Goal: Task Accomplishment & Management: Manage account settings

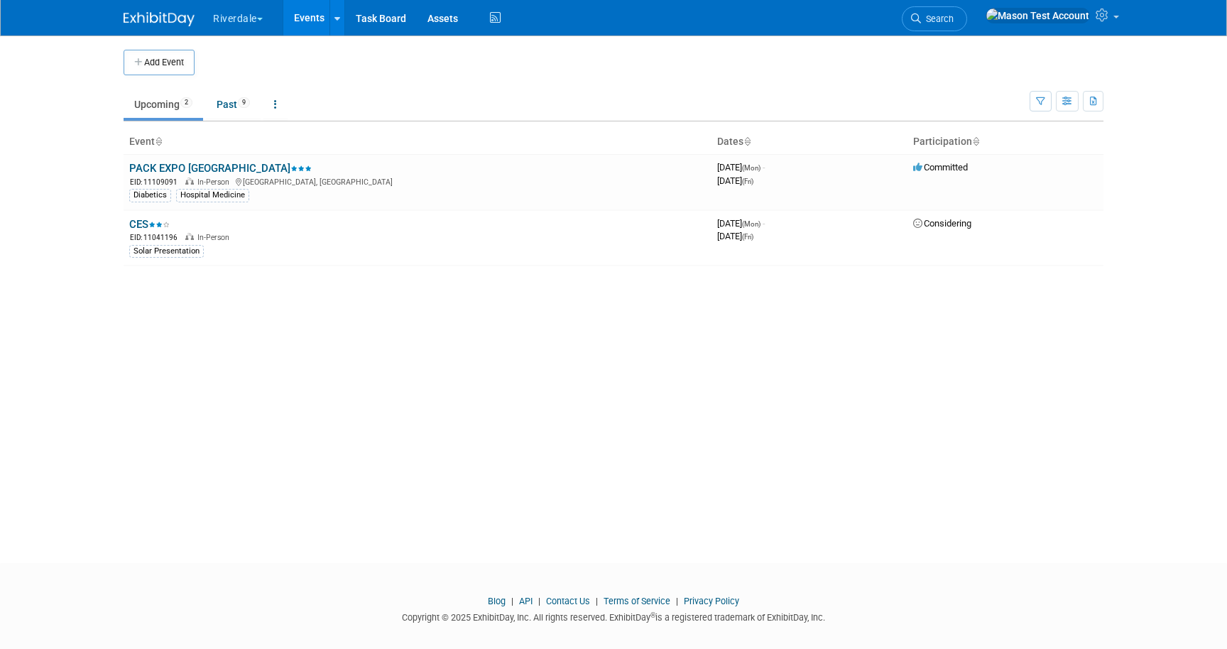
click at [477, 549] on body "Riverdale Explore: My Workspaces 8 Go to Workspace: [PERSON_NAME] and ProLand P…" at bounding box center [613, 324] width 1227 height 649
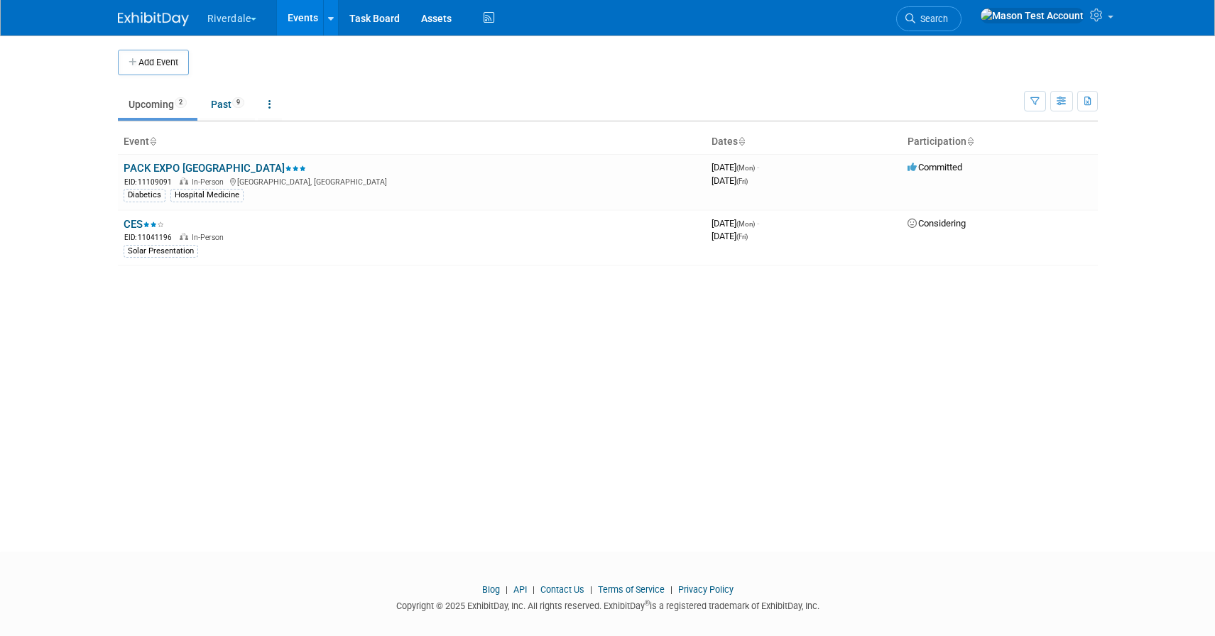
click at [221, 23] on button "Riverdale" at bounding box center [240, 15] width 69 height 31
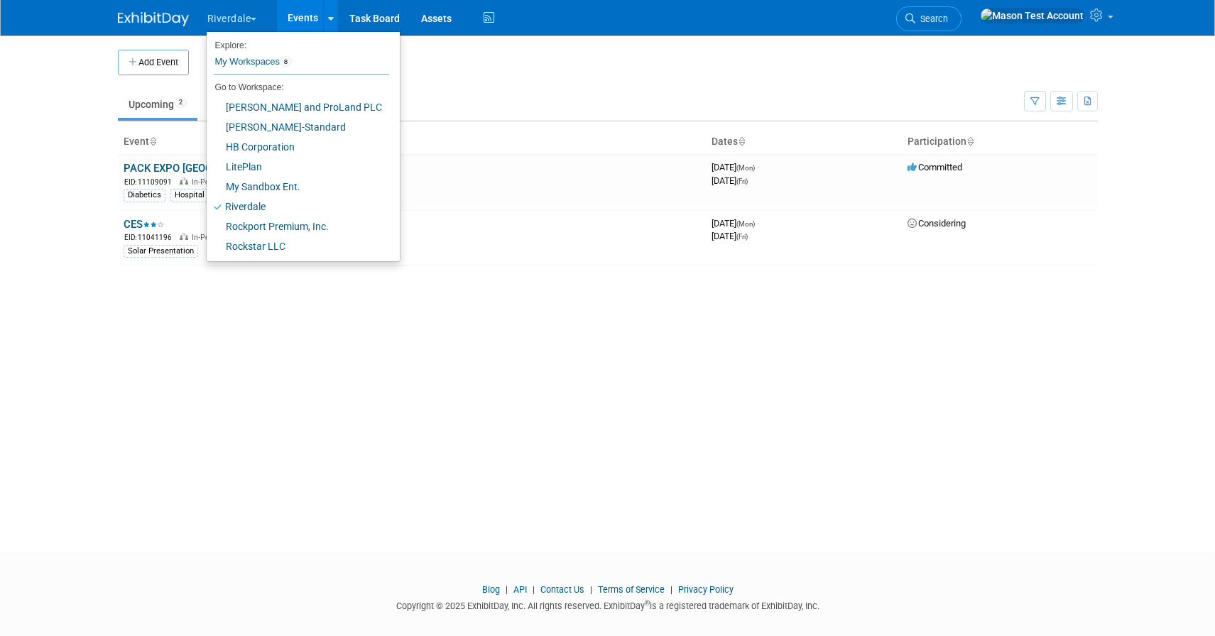
click at [303, 11] on link "Events" at bounding box center [303, 17] width 52 height 35
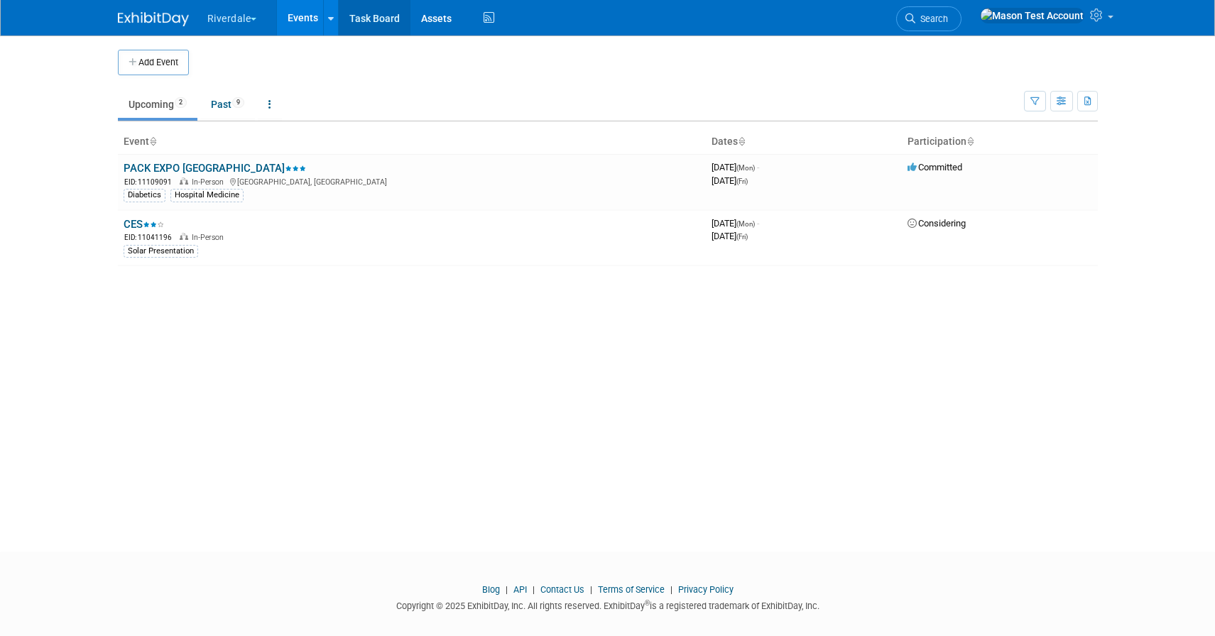
click at [391, 23] on link "Task Board" at bounding box center [375, 17] width 72 height 35
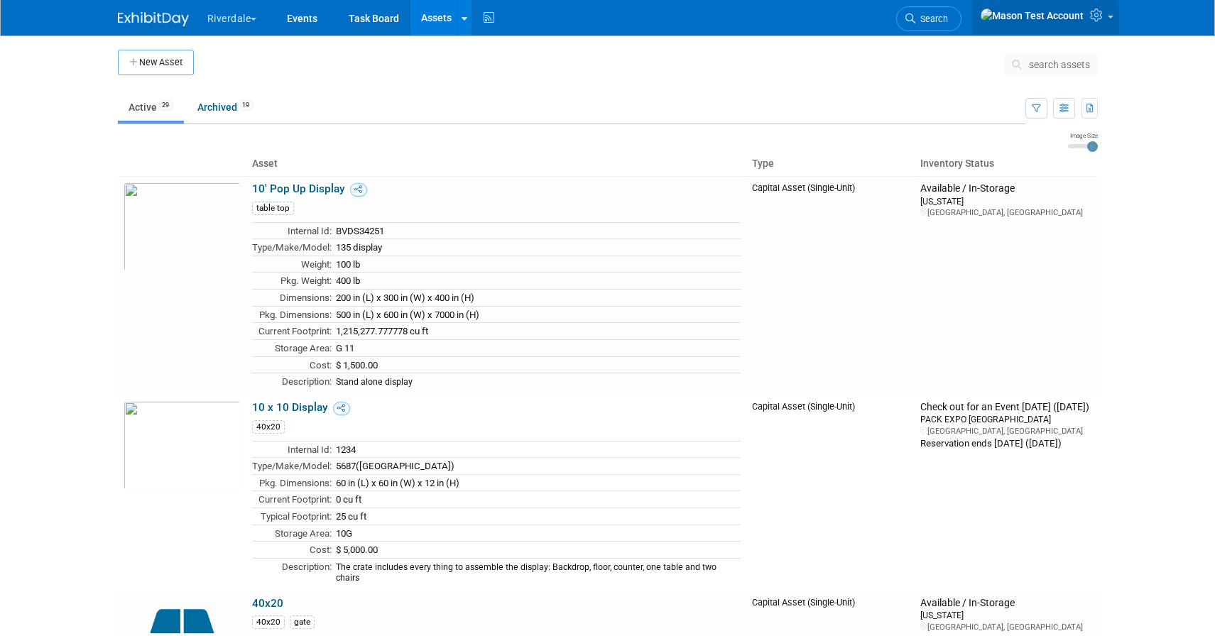
click at [1111, 18] on span at bounding box center [1110, 17] width 6 height 3
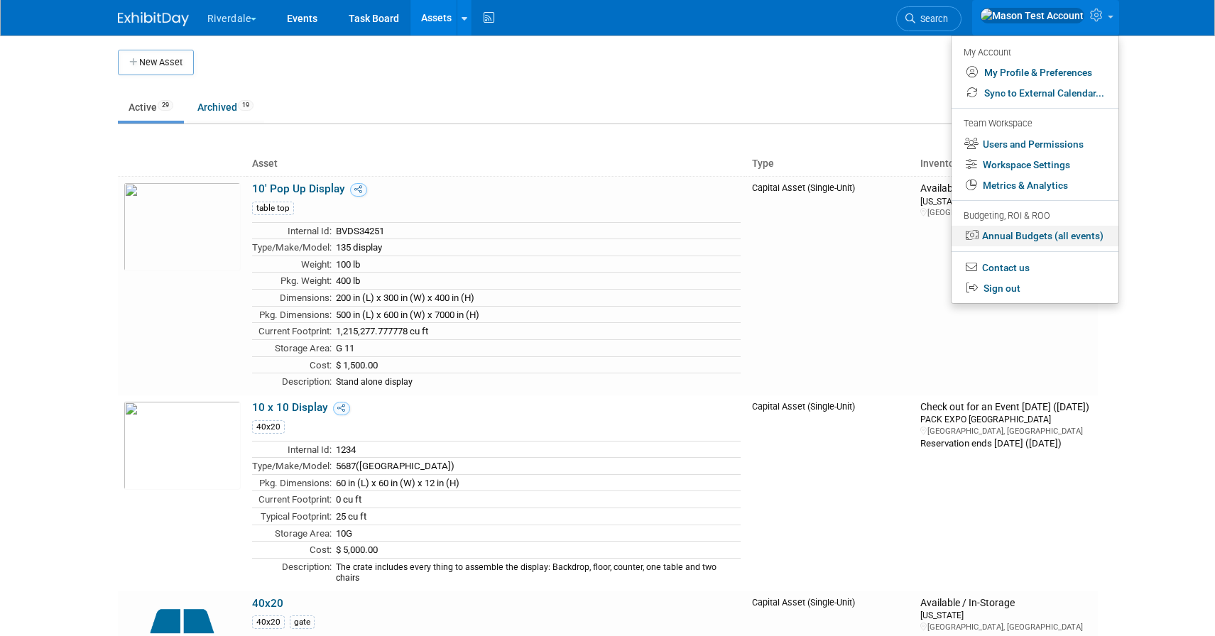
click at [1051, 237] on link "Annual Budgets (all events)" at bounding box center [1034, 236] width 167 height 21
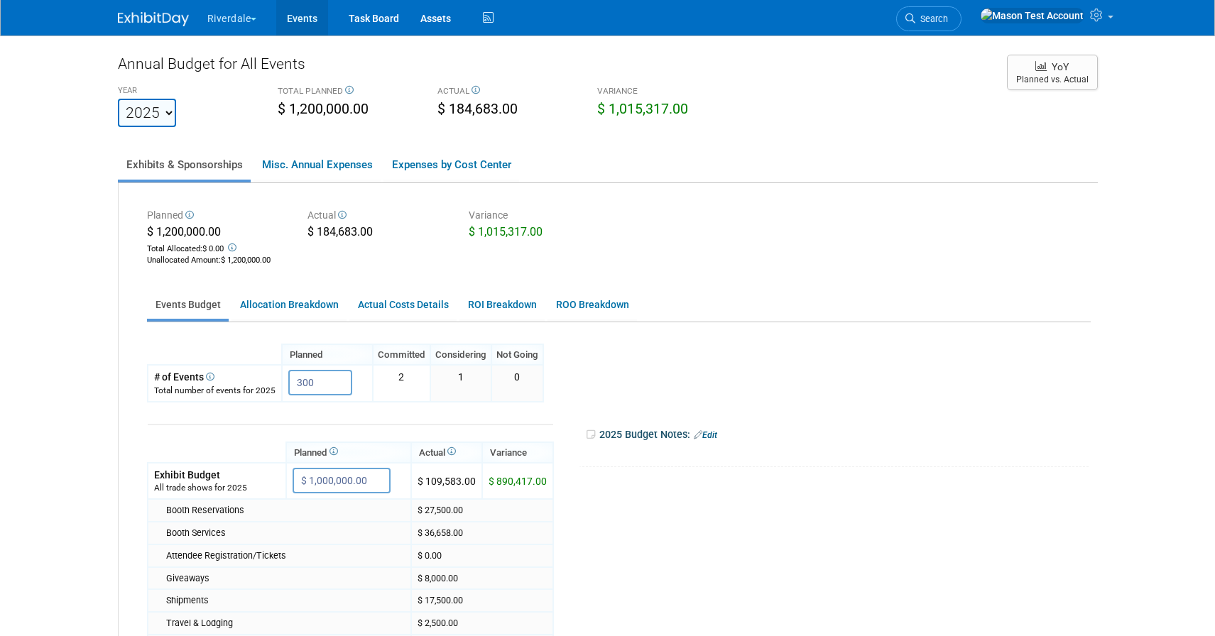
click at [319, 24] on link "Events" at bounding box center [302, 17] width 52 height 35
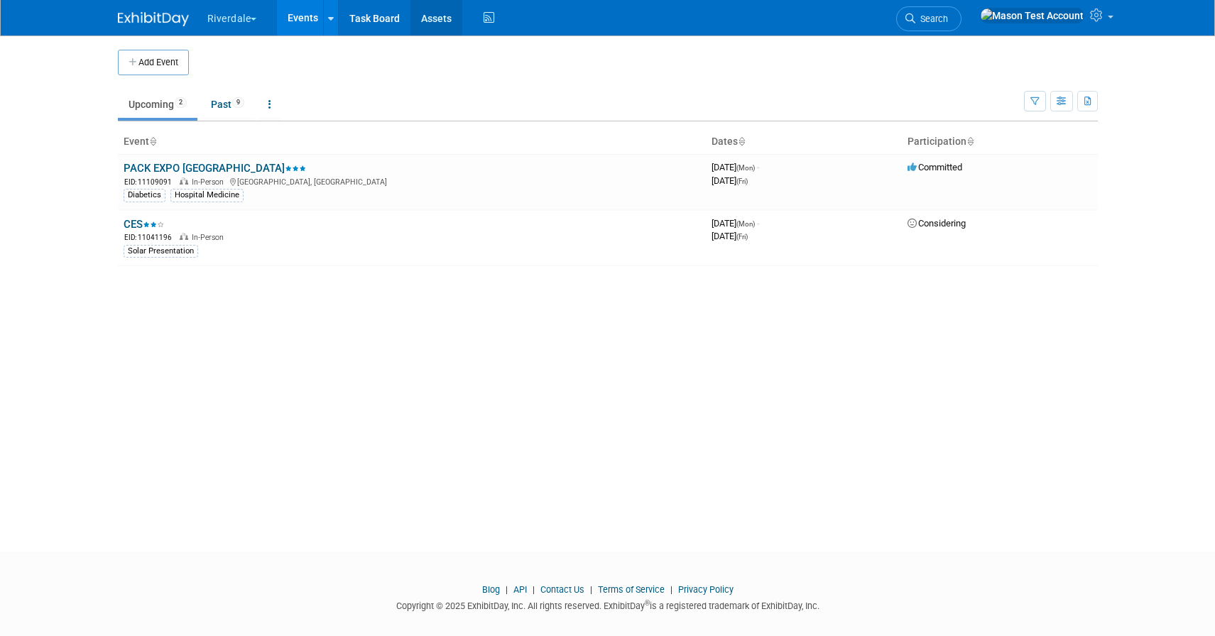
click at [430, 18] on link "Assets" at bounding box center [436, 17] width 52 height 35
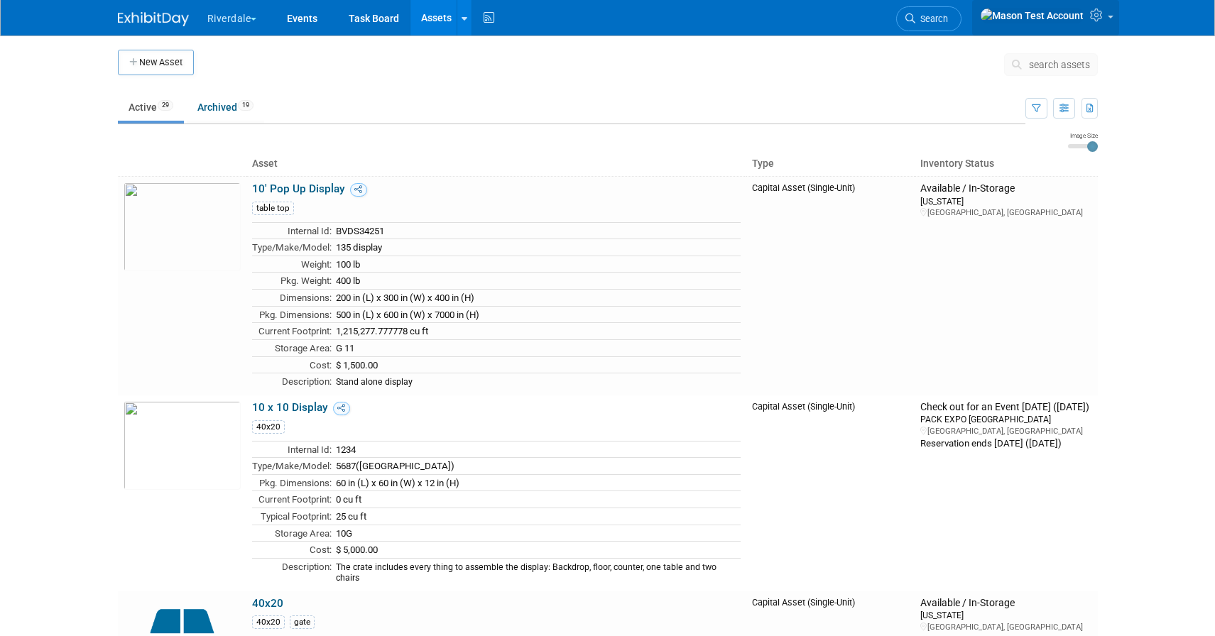
click at [1107, 24] on link at bounding box center [1045, 17] width 147 height 35
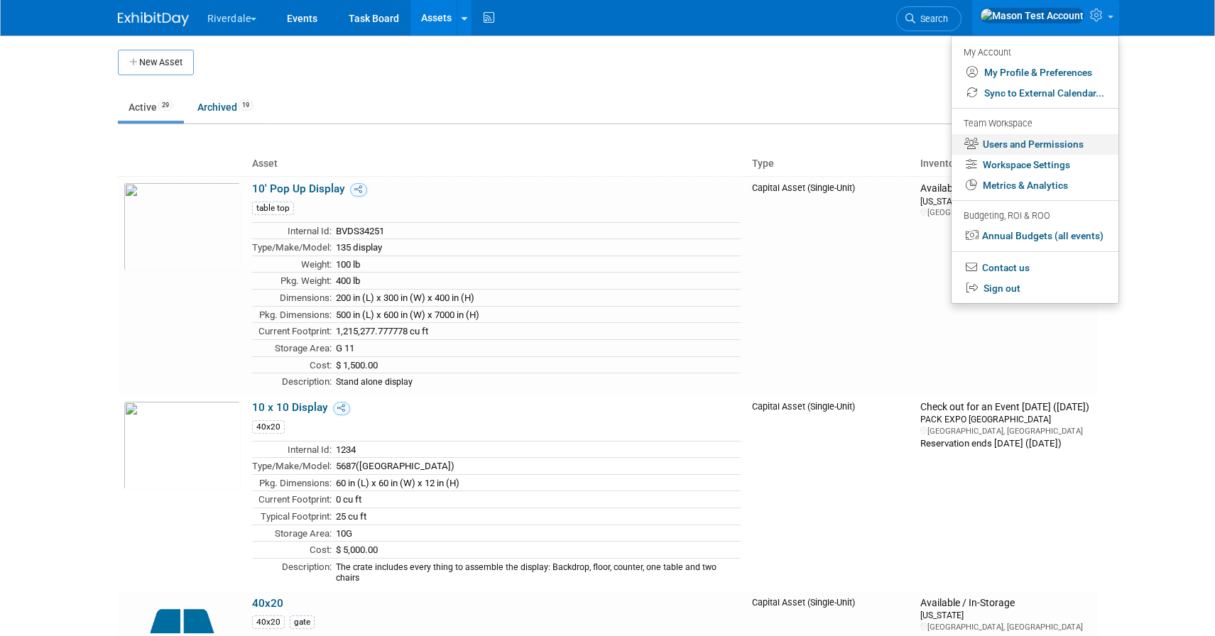
click at [1051, 148] on link "Users and Permissions" at bounding box center [1034, 144] width 167 height 21
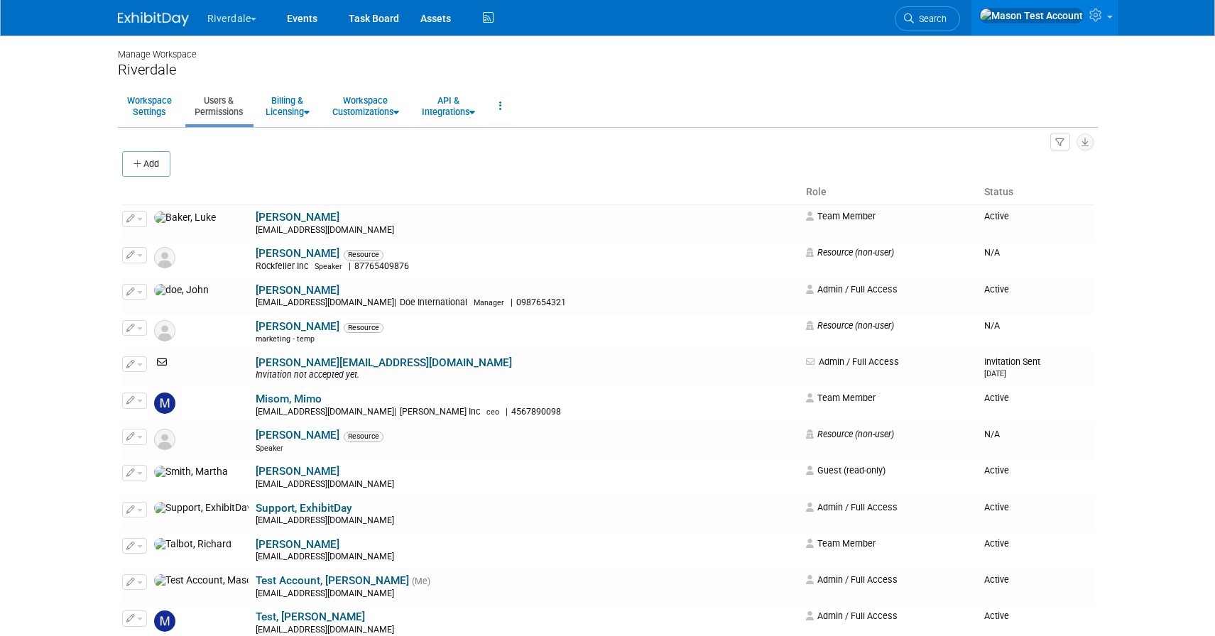
click at [278, 46] on div "Manage Workspace" at bounding box center [608, 48] width 980 height 26
click at [255, 16] on button "Riverdale" at bounding box center [240, 15] width 69 height 31
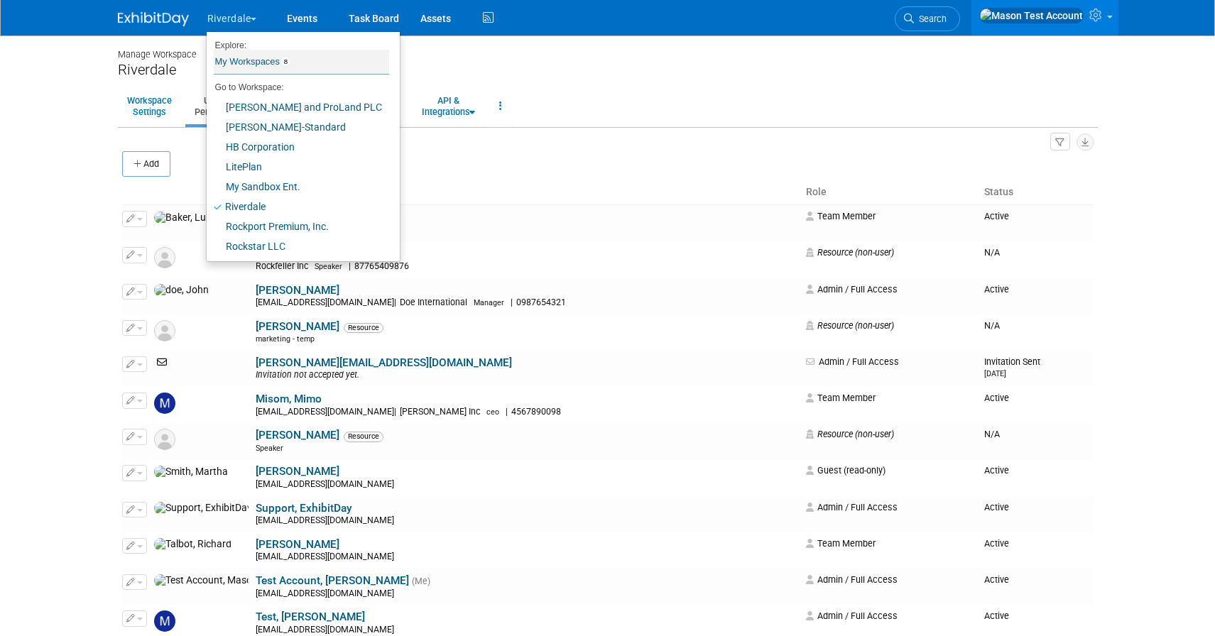
click at [269, 60] on link "My Workspaces 8" at bounding box center [301, 62] width 175 height 24
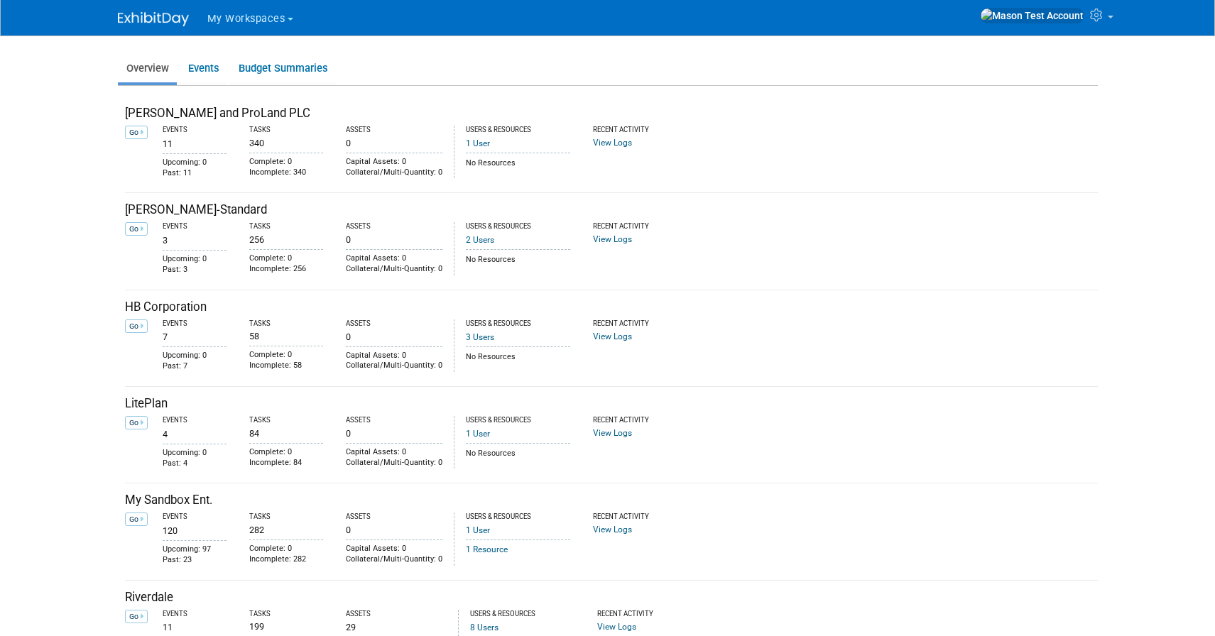
click at [219, 16] on span "My Workspaces" at bounding box center [246, 19] width 78 height 12
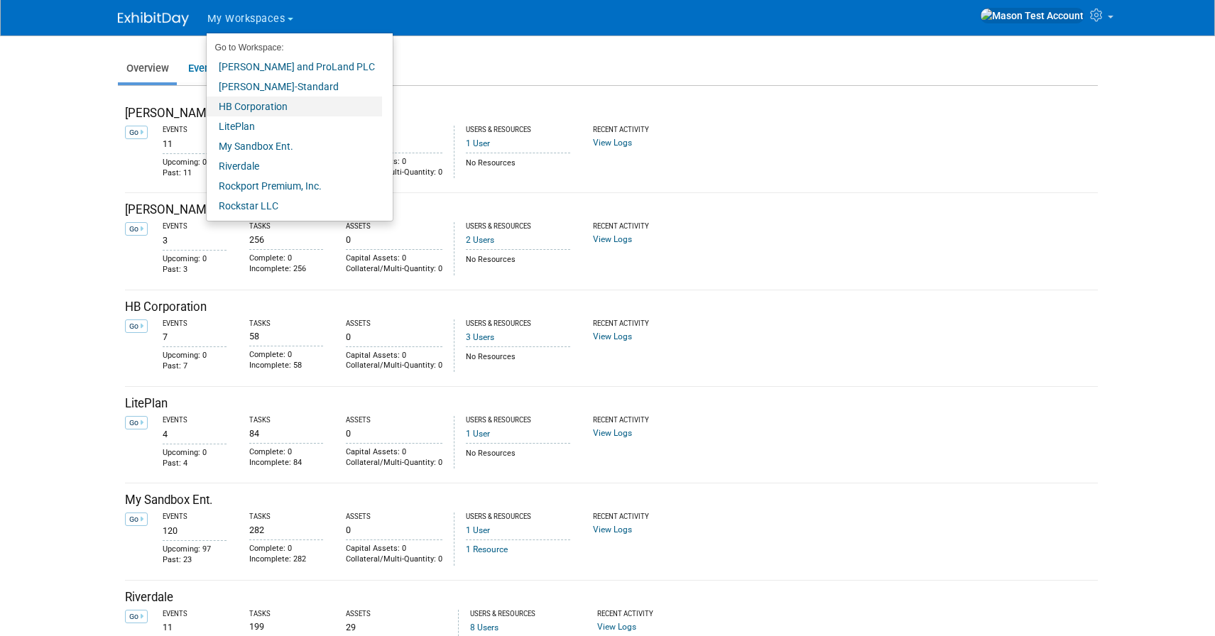
click at [251, 105] on link "HB Corporation" at bounding box center [294, 107] width 175 height 20
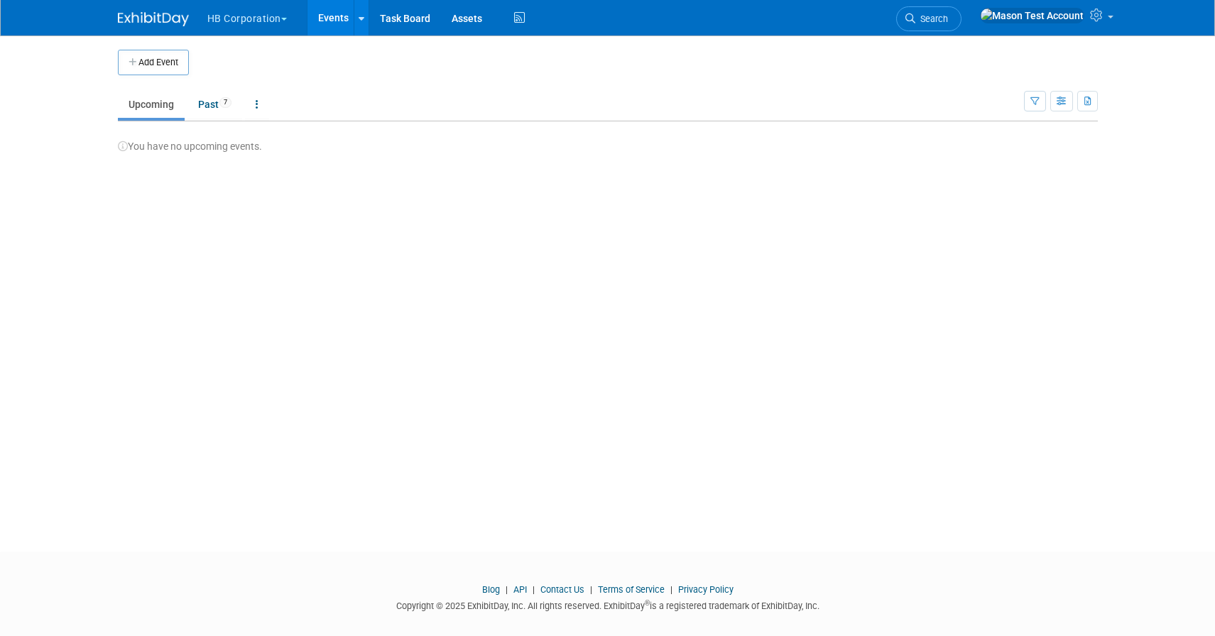
click at [265, 21] on button "HB Corporation" at bounding box center [255, 15] width 99 height 31
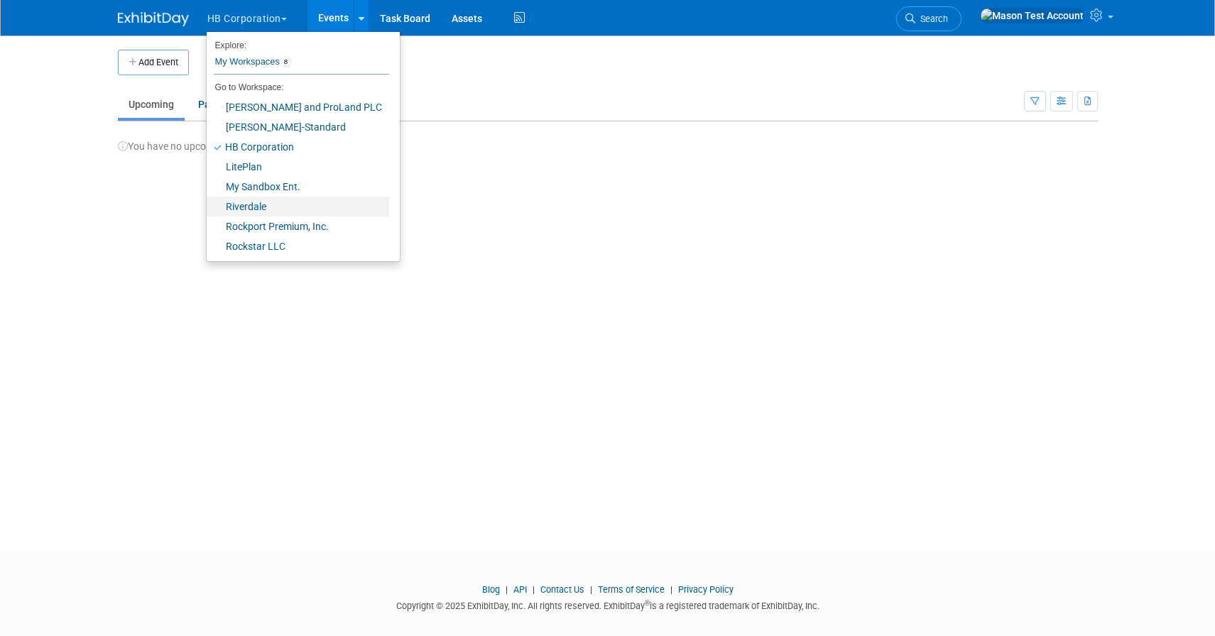
click at [251, 205] on link "Riverdale" at bounding box center [298, 207] width 182 height 20
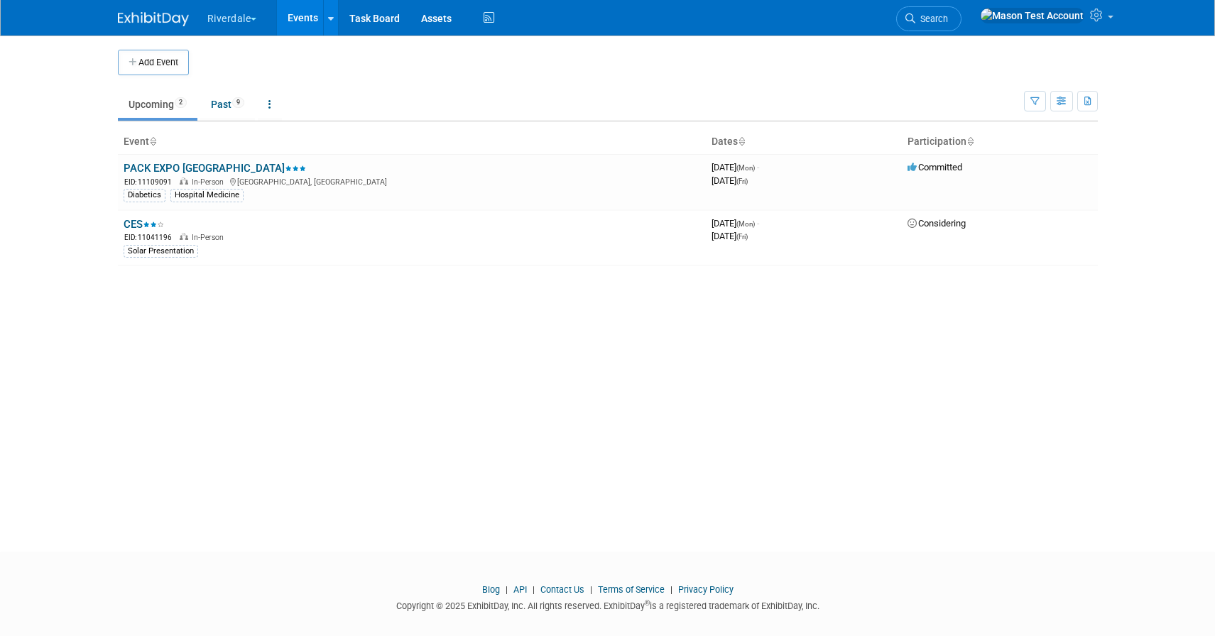
click at [253, 10] on button "Riverdale" at bounding box center [240, 15] width 69 height 31
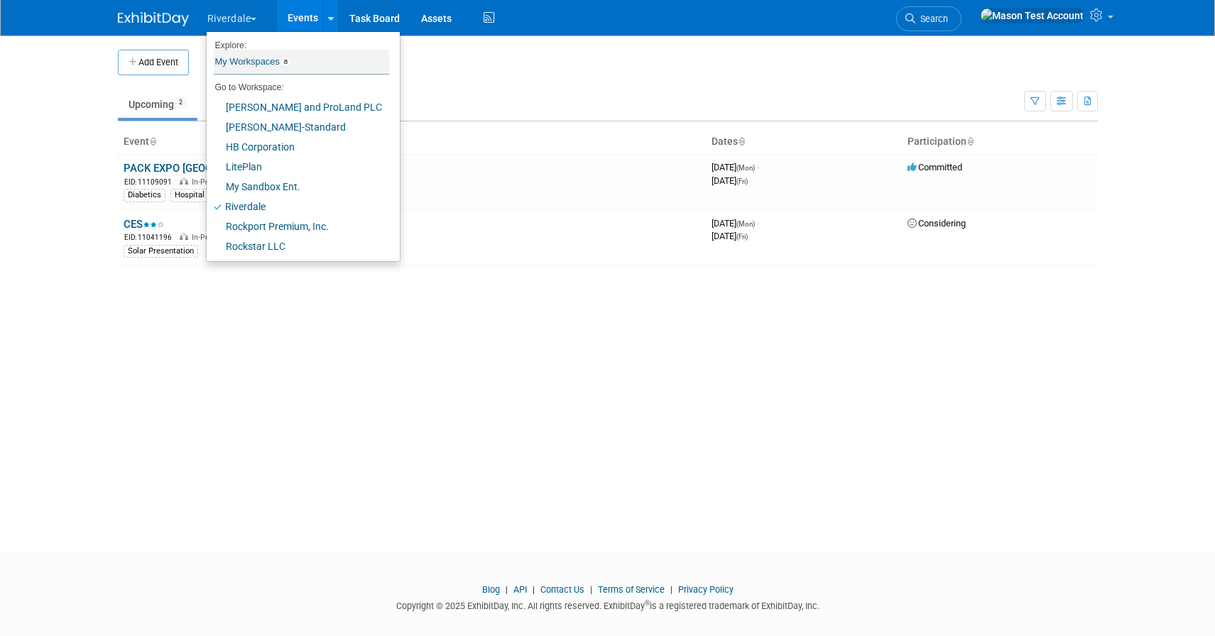
click at [266, 62] on link "My Workspaces 8" at bounding box center [301, 62] width 175 height 24
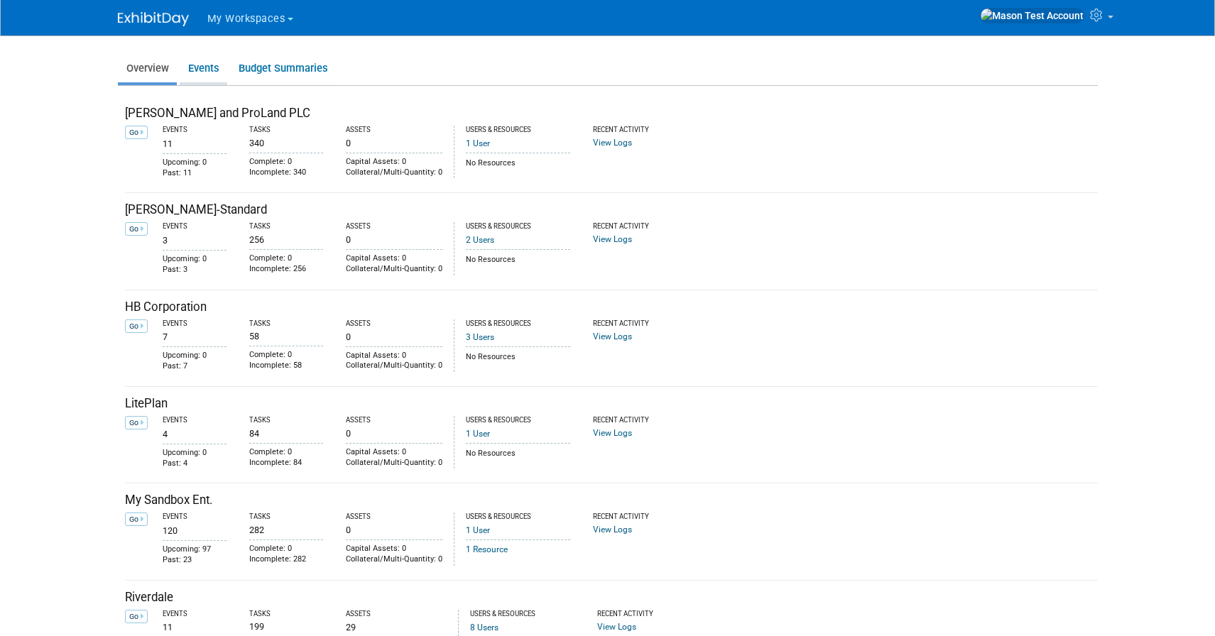
click at [217, 72] on link "Events" at bounding box center [204, 69] width 48 height 28
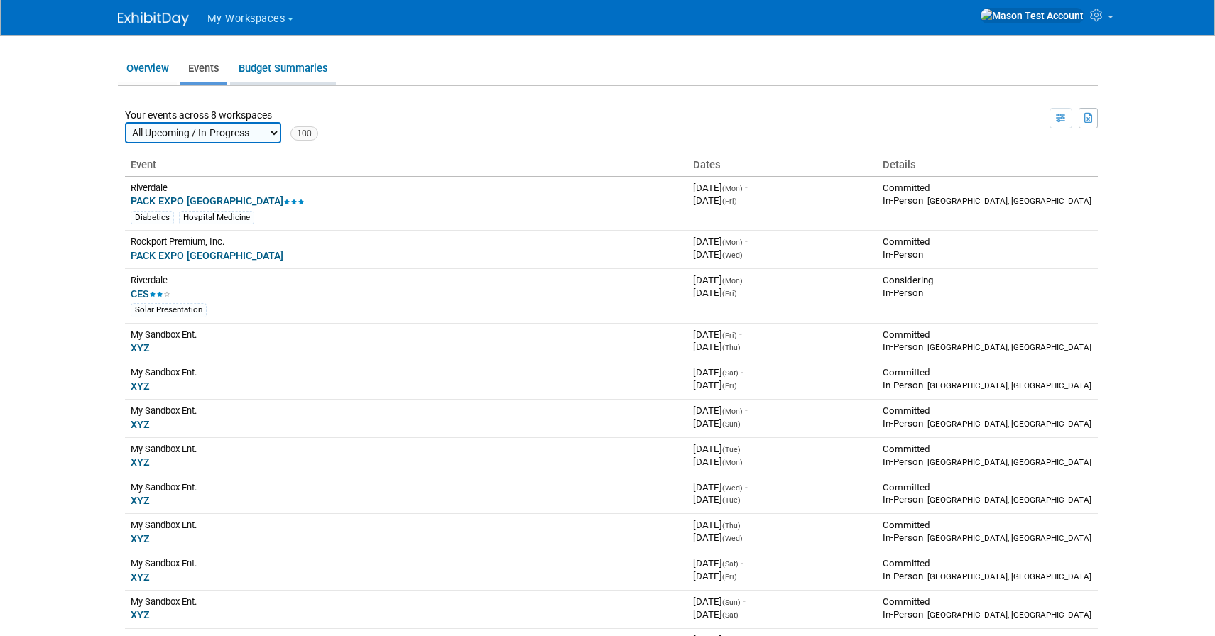
click at [302, 71] on link "Budget Summaries" at bounding box center [283, 69] width 106 height 28
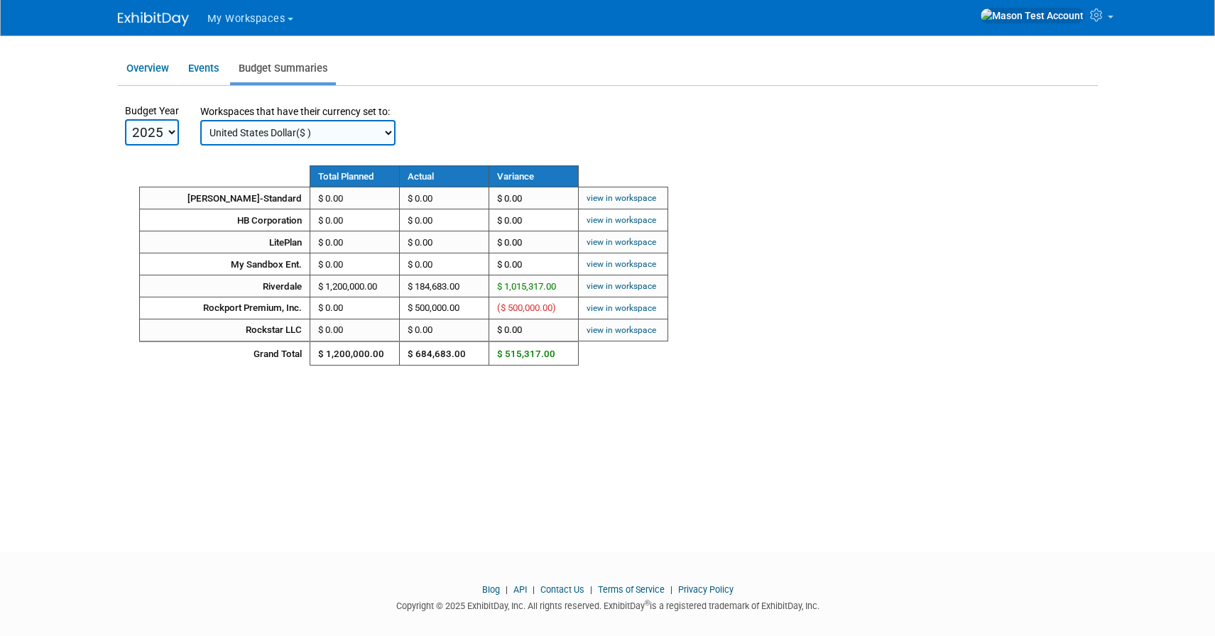
click at [244, 17] on span "My Workspaces" at bounding box center [246, 19] width 78 height 12
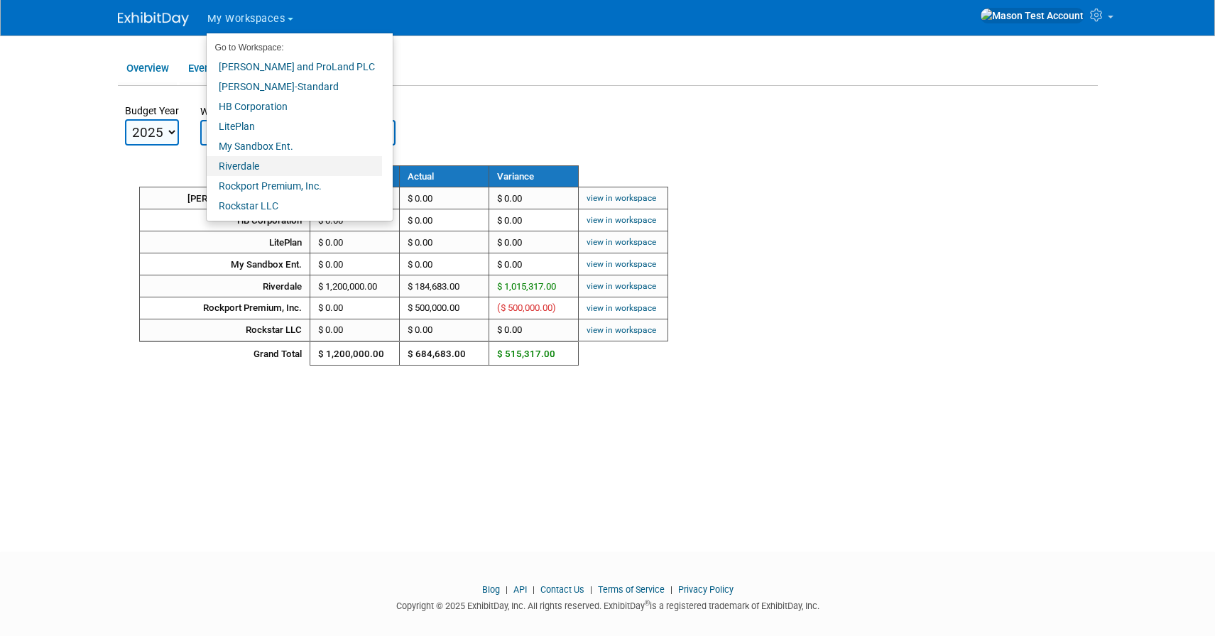
click at [236, 162] on link "Riverdale" at bounding box center [294, 166] width 175 height 20
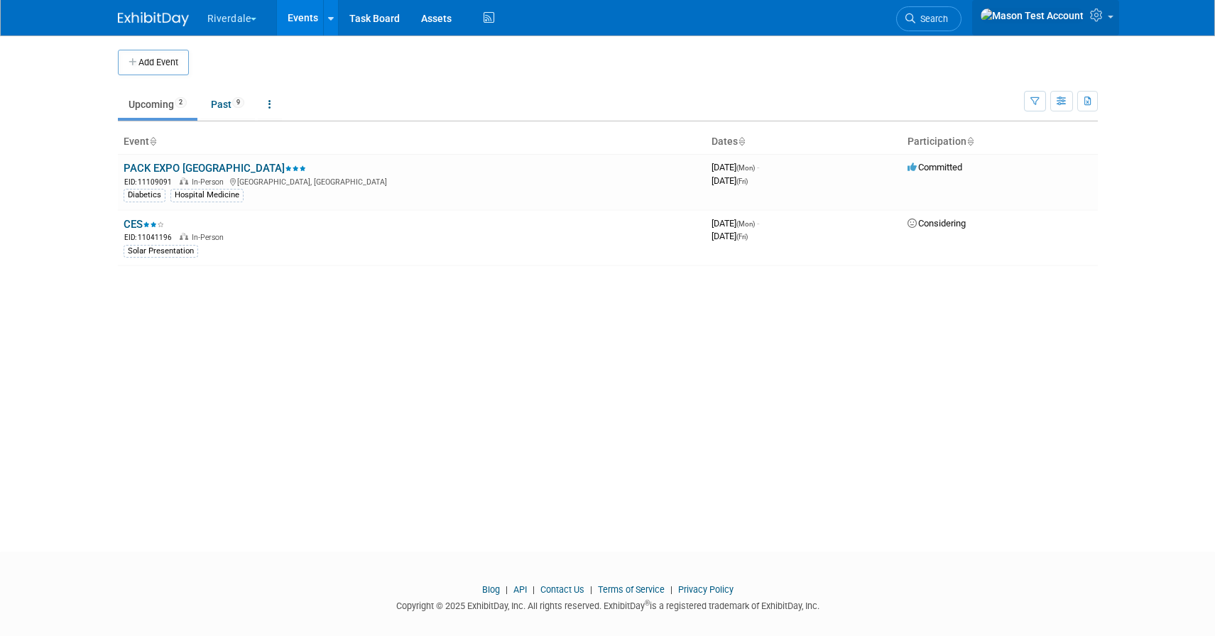
click at [1112, 18] on span at bounding box center [1110, 17] width 6 height 3
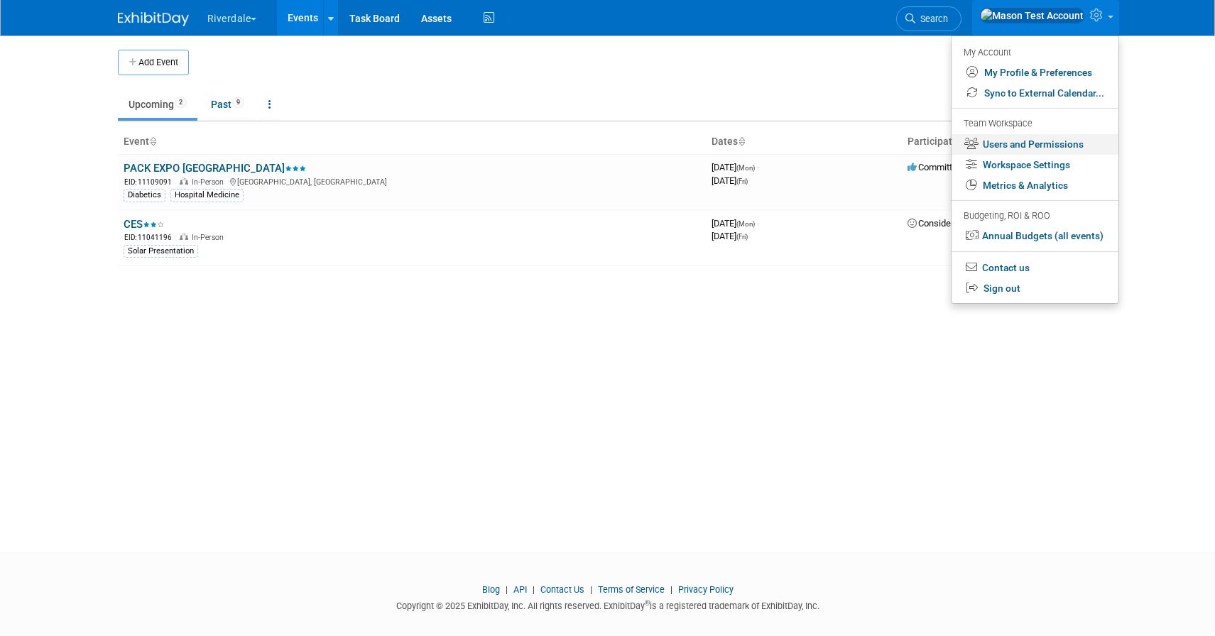
click at [1039, 150] on link "Users and Permissions" at bounding box center [1034, 144] width 167 height 21
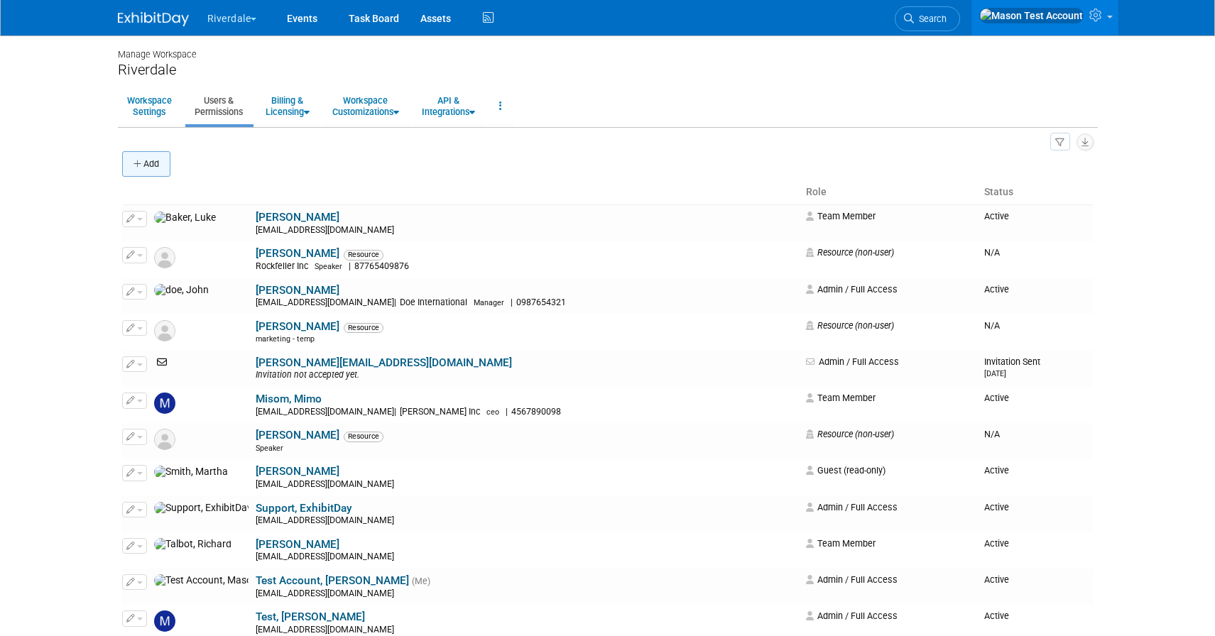
click at [163, 165] on button "Add" at bounding box center [146, 164] width 48 height 26
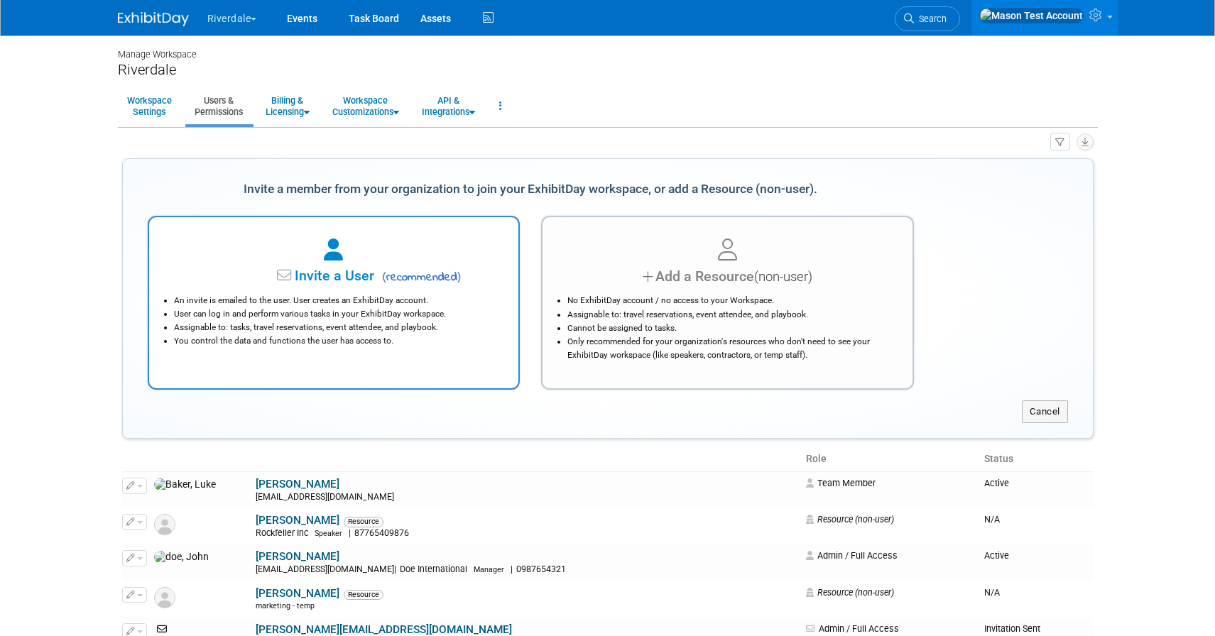
click at [386, 278] on span "(" at bounding box center [384, 276] width 4 height 13
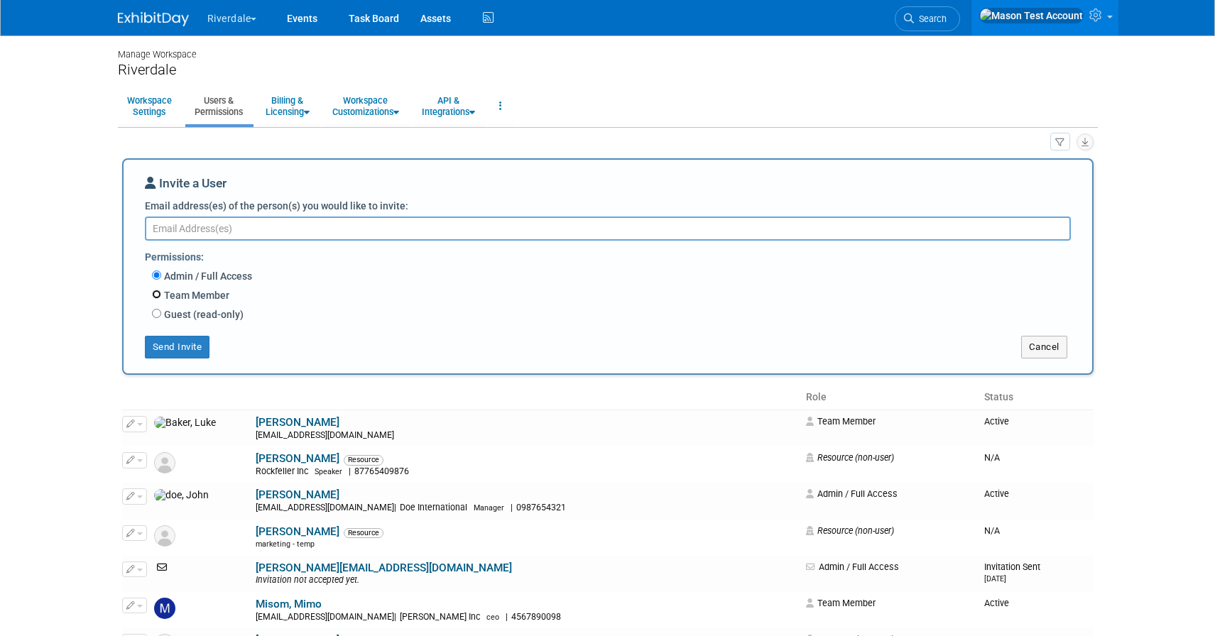
click at [155, 295] on input "Team Member" at bounding box center [156, 294] width 9 height 9
radio input "true"
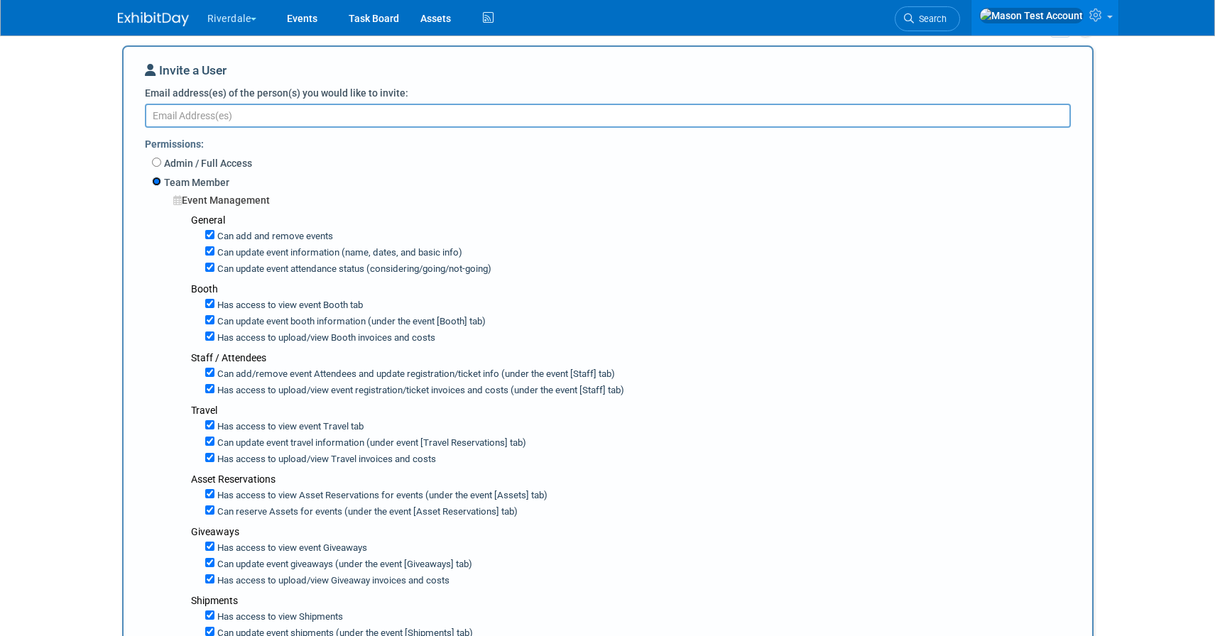
scroll to position [94, 0]
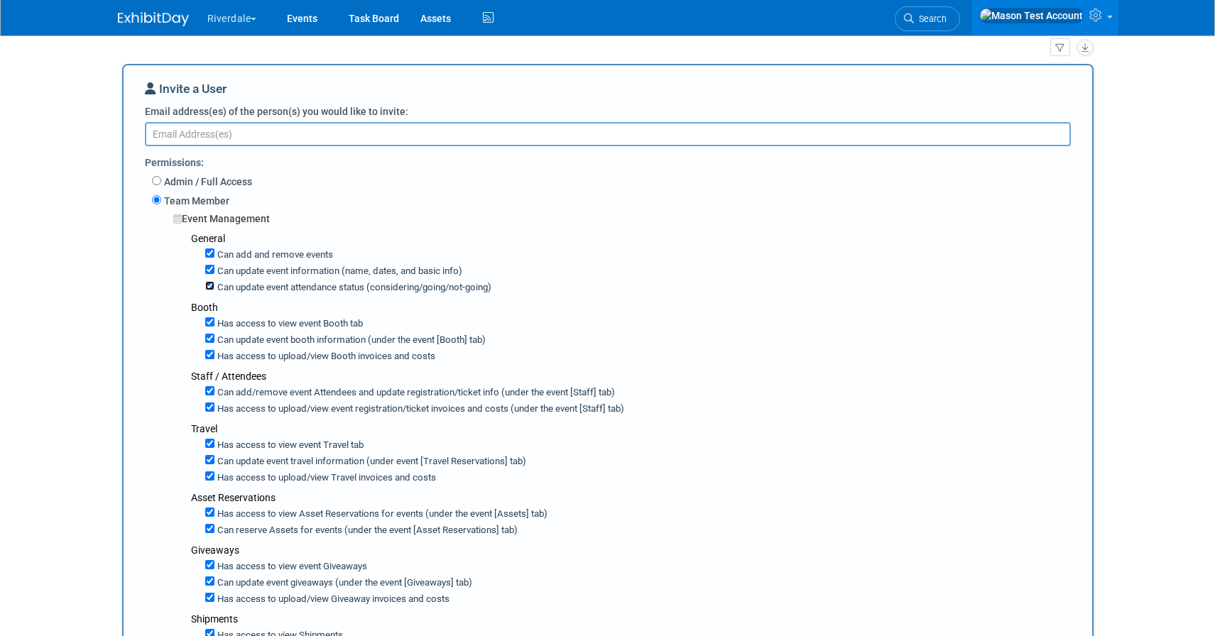
click at [209, 285] on input "Can update event attendance status (considering/going/not-going)" at bounding box center [209, 285] width 9 height 9
checkbox input "false"
click at [208, 266] on input "Can update event information (name, dates, and basic info)" at bounding box center [209, 269] width 9 height 9
checkbox input "false"
click at [208, 252] on input "Can add and remove events" at bounding box center [209, 252] width 9 height 9
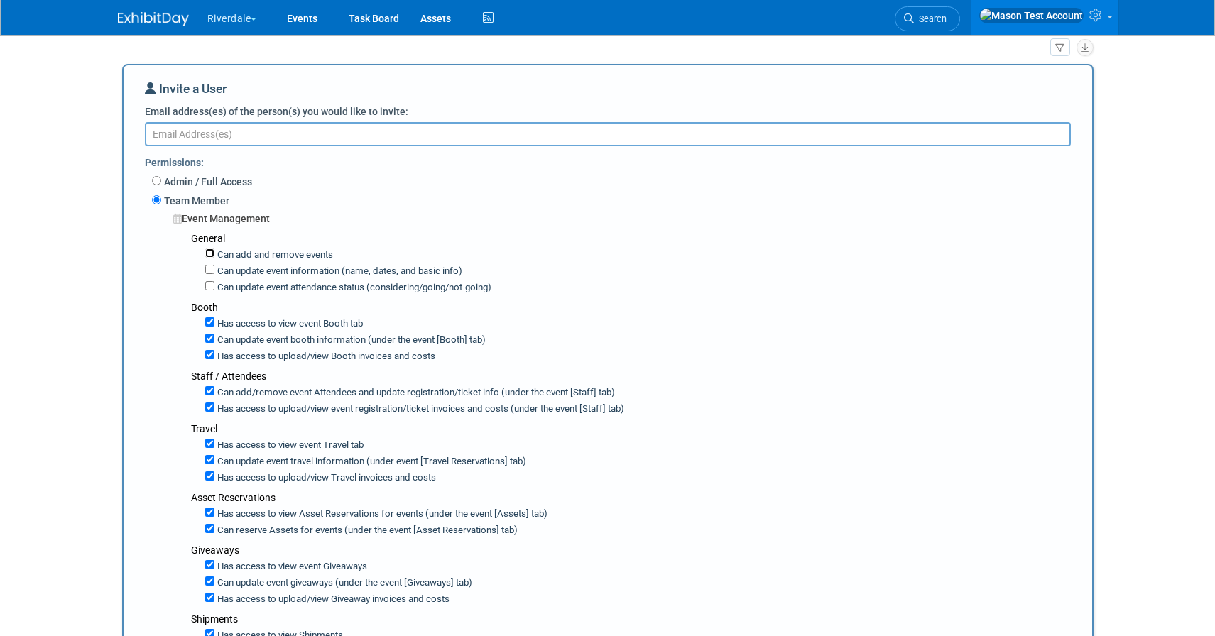
click at [213, 252] on input "Can add and remove events" at bounding box center [209, 252] width 9 height 9
checkbox input "true"
click at [213, 268] on input "Can update event information (name, dates, and basic info)" at bounding box center [209, 269] width 9 height 9
checkbox input "true"
click at [212, 285] on input "Can update event attendance status (considering/going/not-going)" at bounding box center [209, 285] width 9 height 9
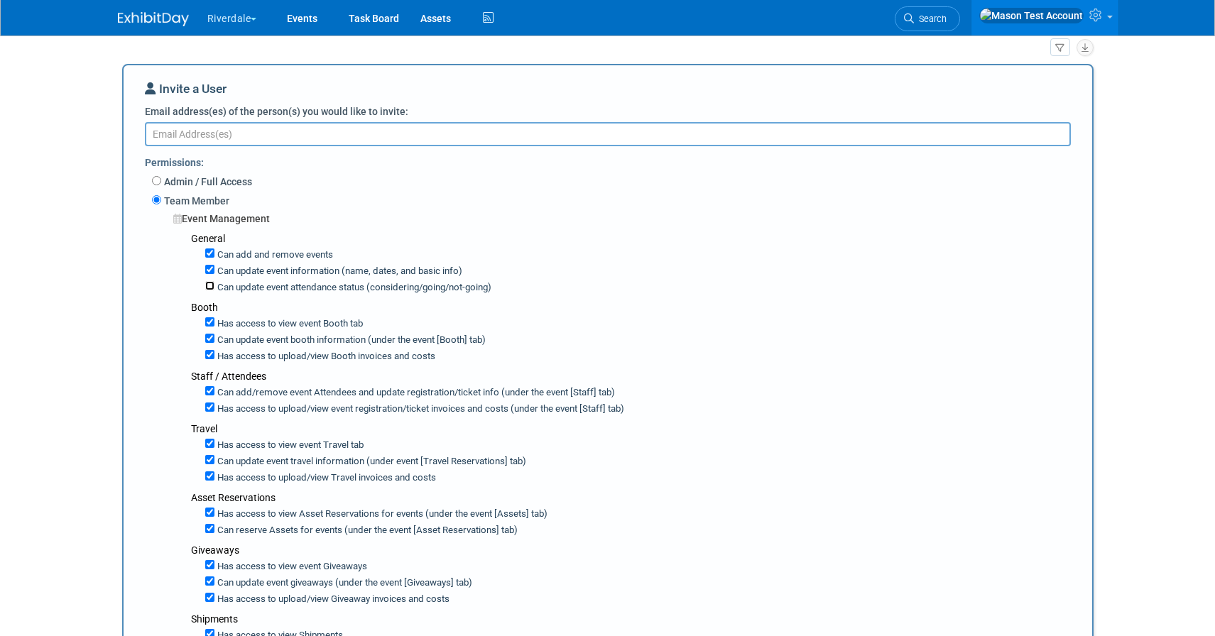
checkbox input "true"
click at [247, 135] on textarea "Email address(es) of the person(s) you would like to invite:" at bounding box center [608, 134] width 926 height 24
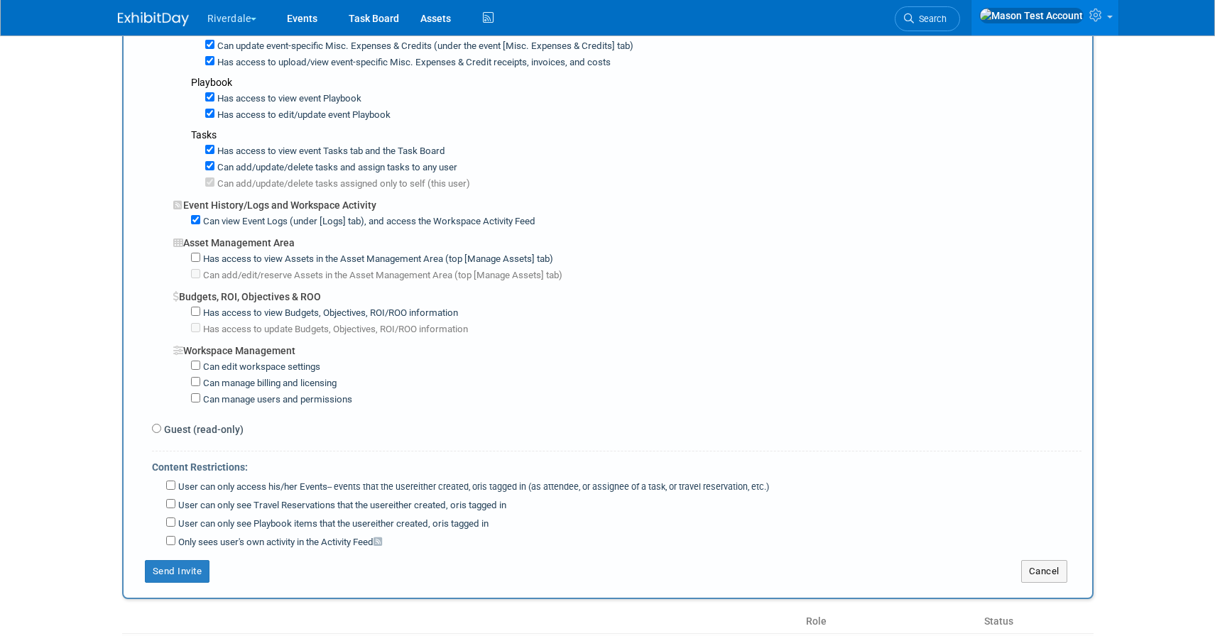
scroll to position [997, 0]
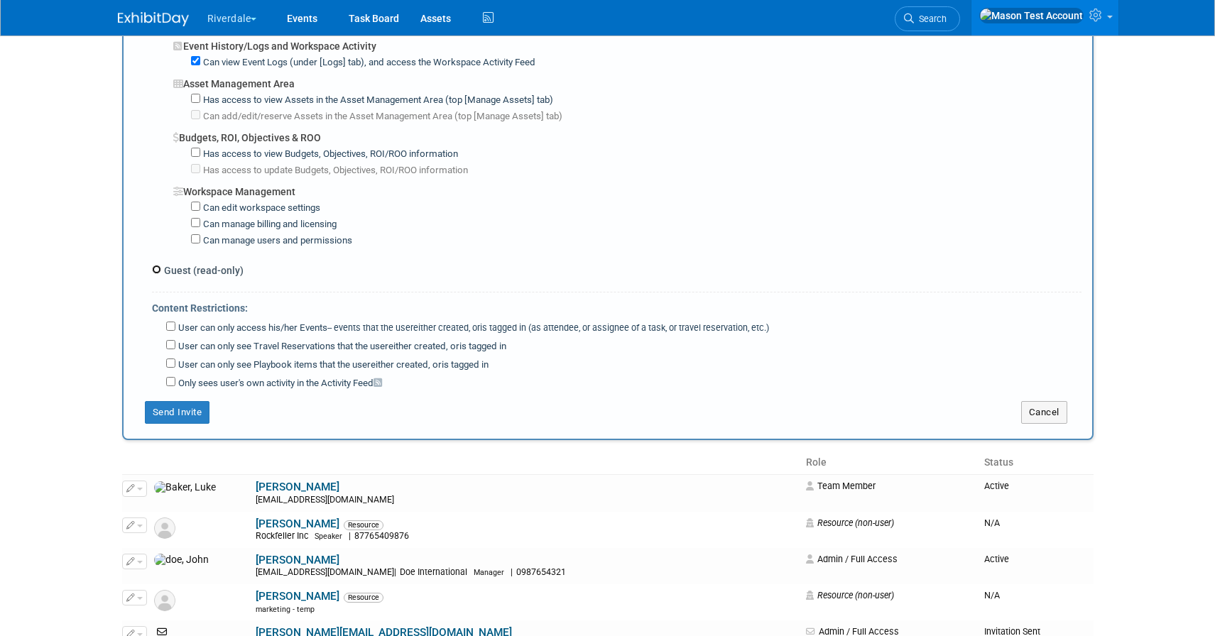
click at [156, 265] on input "Guest (read-only)" at bounding box center [156, 269] width 9 height 9
radio input "true"
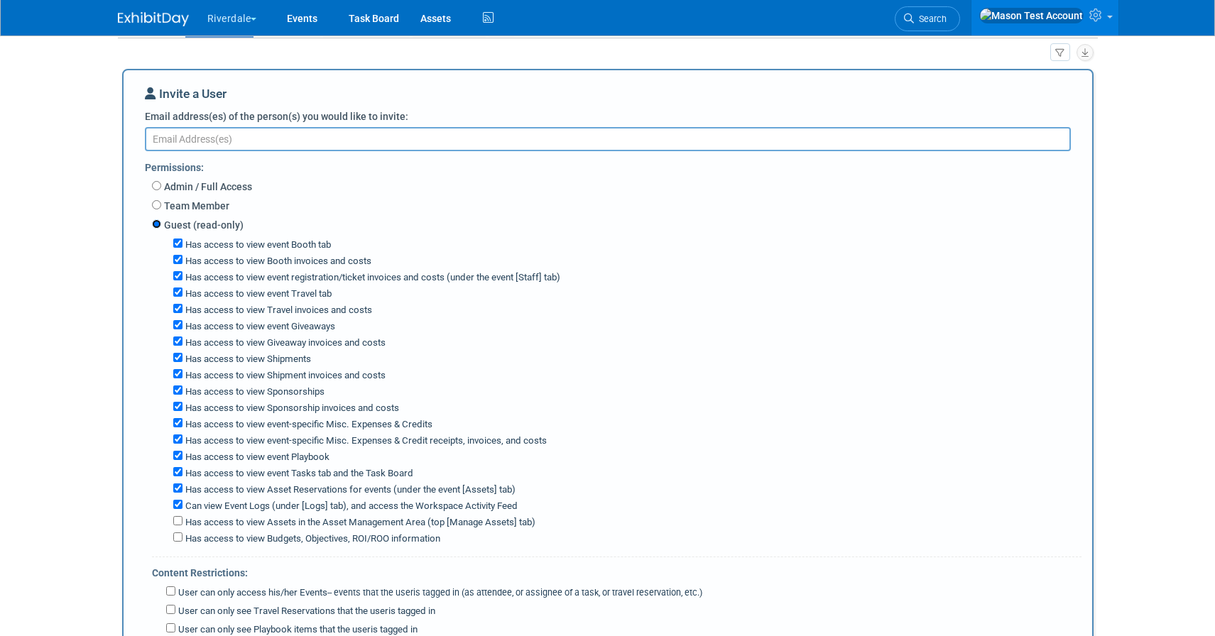
scroll to position [16, 0]
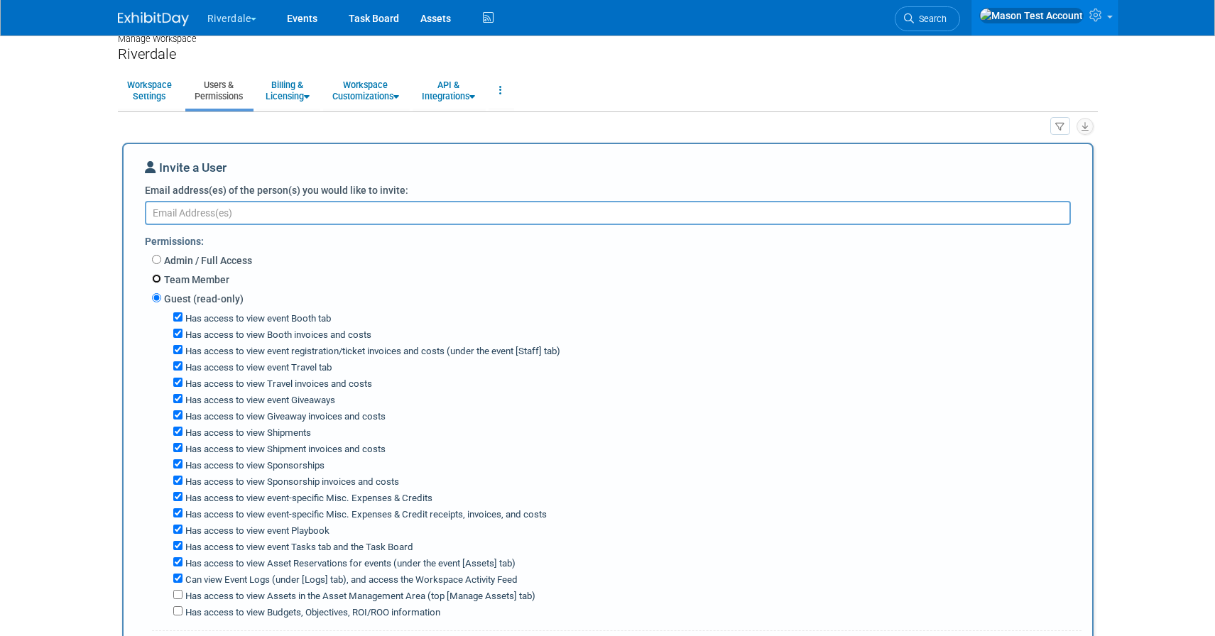
click at [155, 277] on input "Team Member" at bounding box center [156, 278] width 9 height 9
radio input "true"
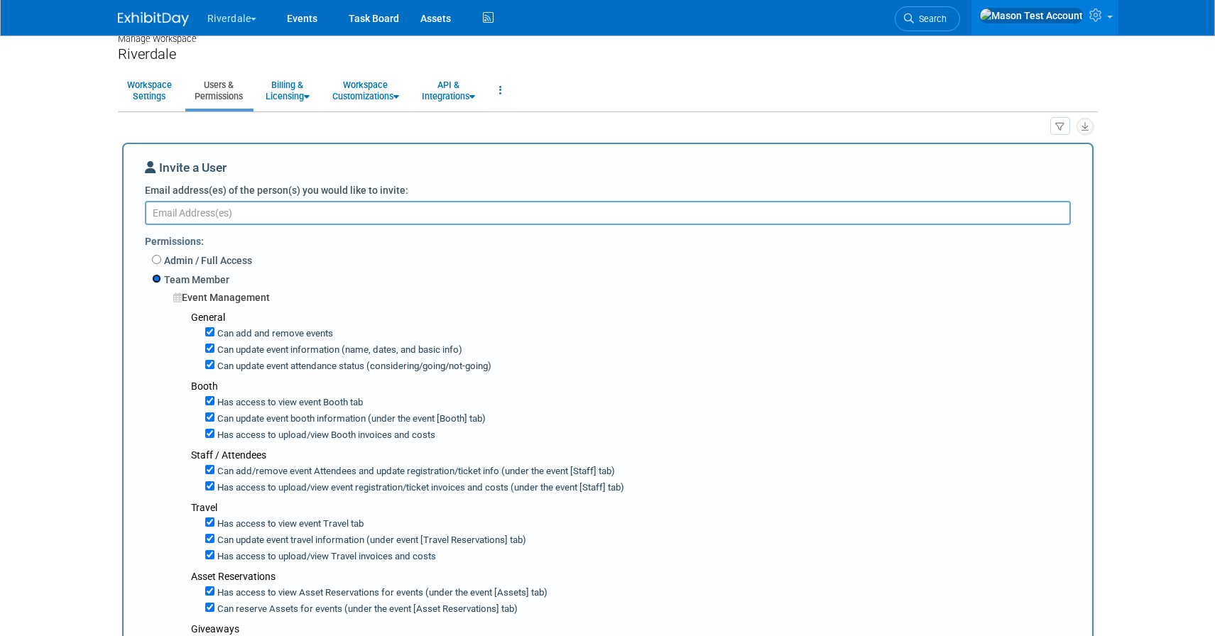
scroll to position [0, 0]
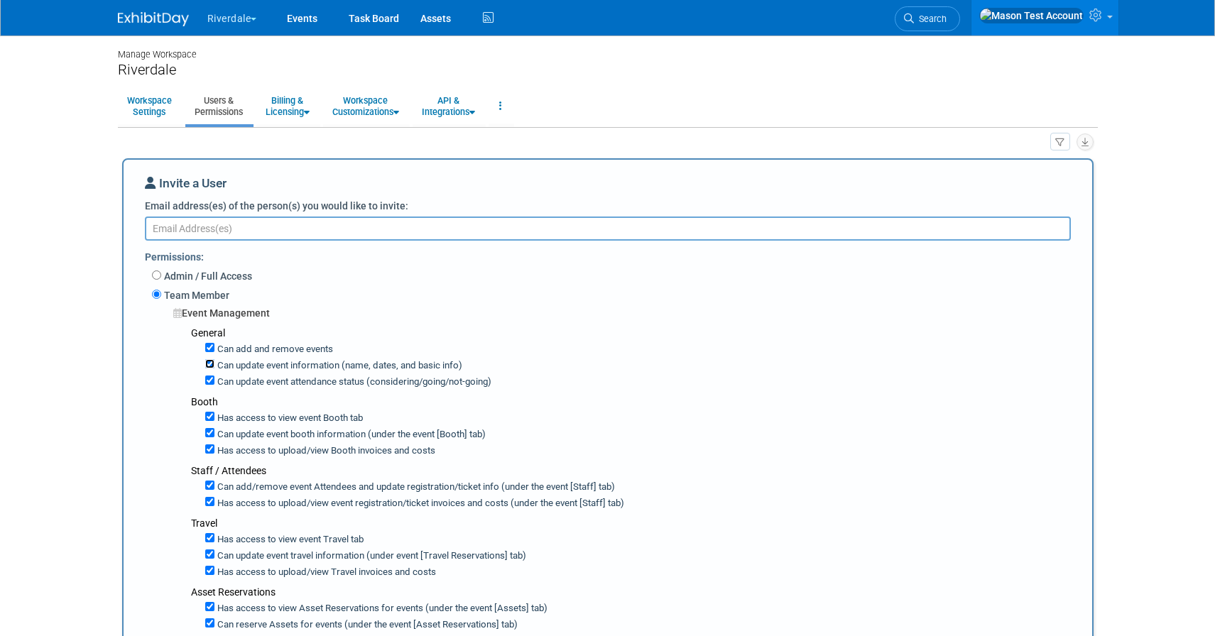
click at [209, 363] on input "Can update event information (name, dates, and basic info)" at bounding box center [209, 363] width 9 height 9
checkbox input "false"
click at [210, 383] on input "Can update event attendance status (considering/going/not-going)" at bounding box center [209, 380] width 9 height 9
checkbox input "false"
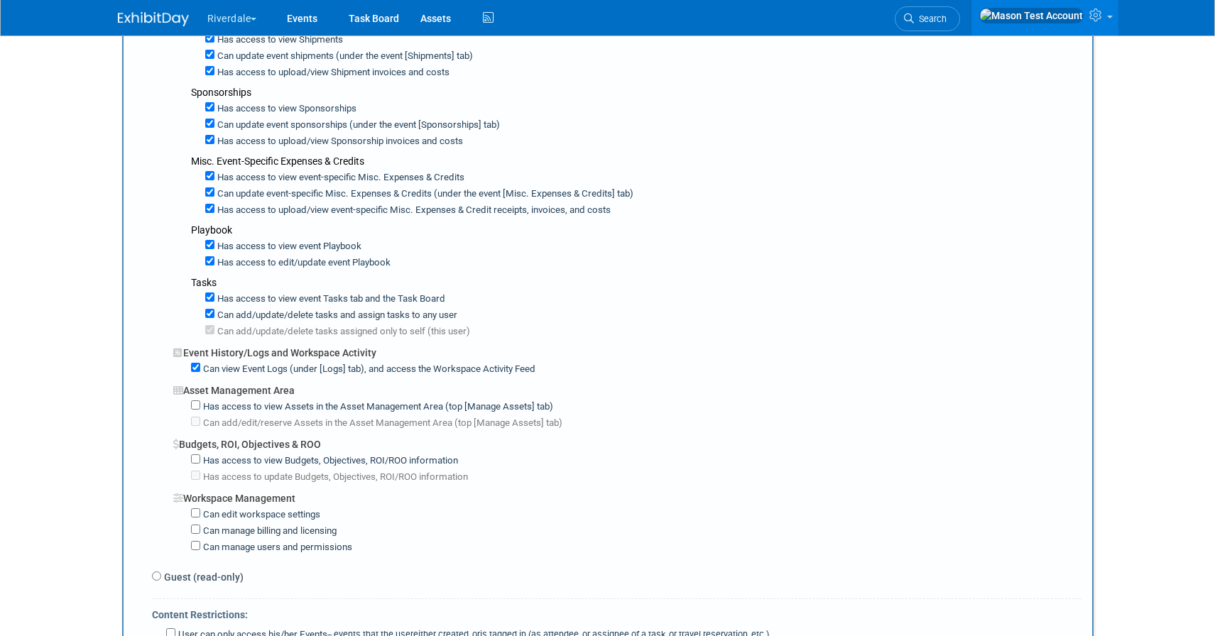
scroll to position [794, 0]
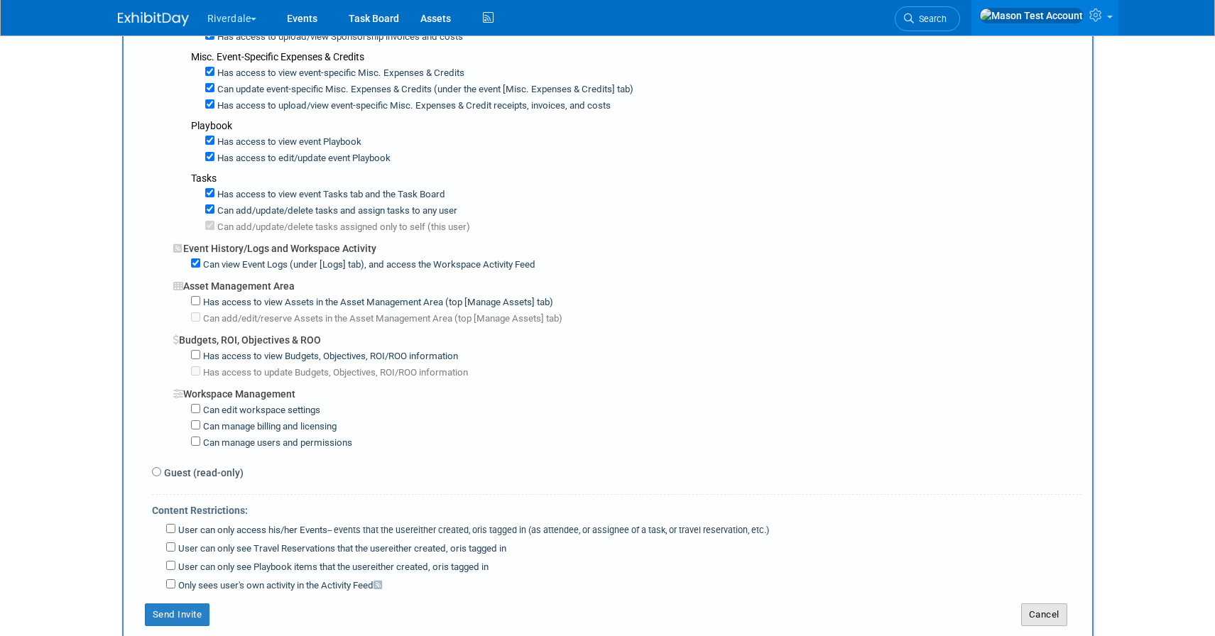
click at [1053, 605] on button "Cancel" at bounding box center [1044, 614] width 46 height 23
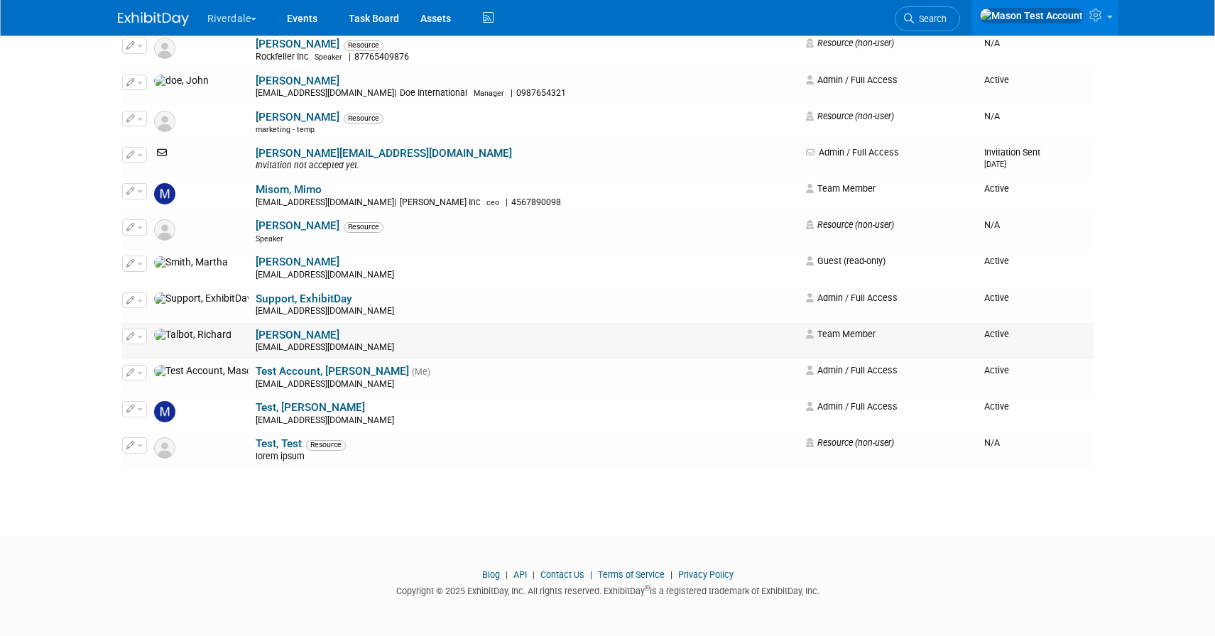
scroll to position [0, 0]
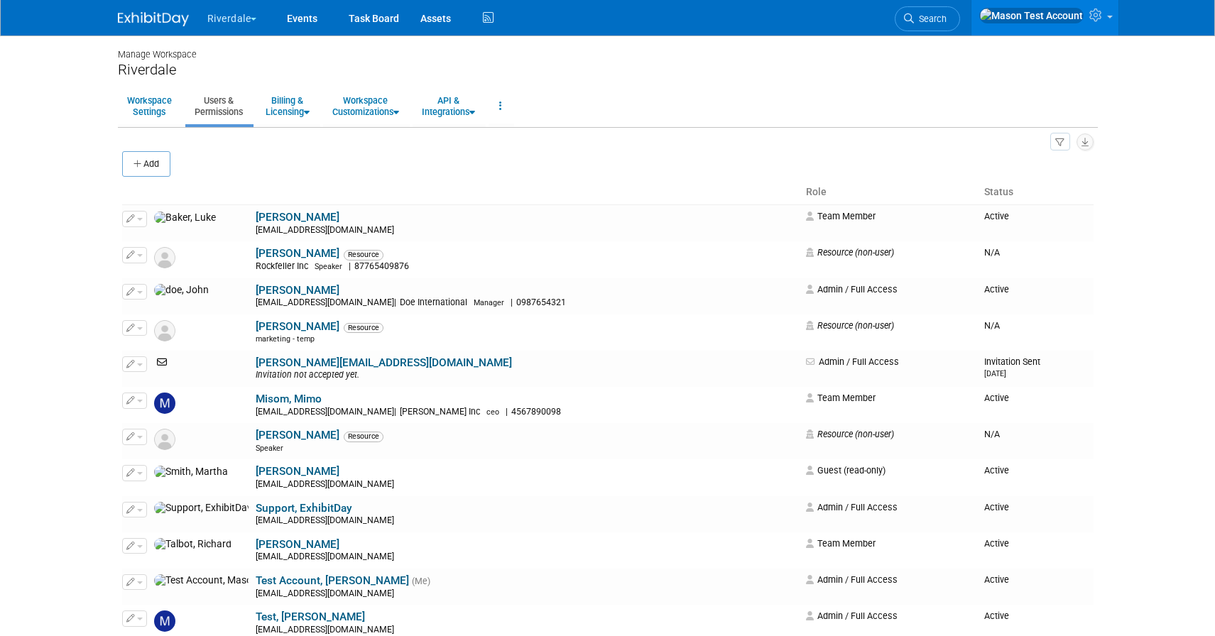
click at [253, 18] on span "button" at bounding box center [254, 19] width 6 height 3
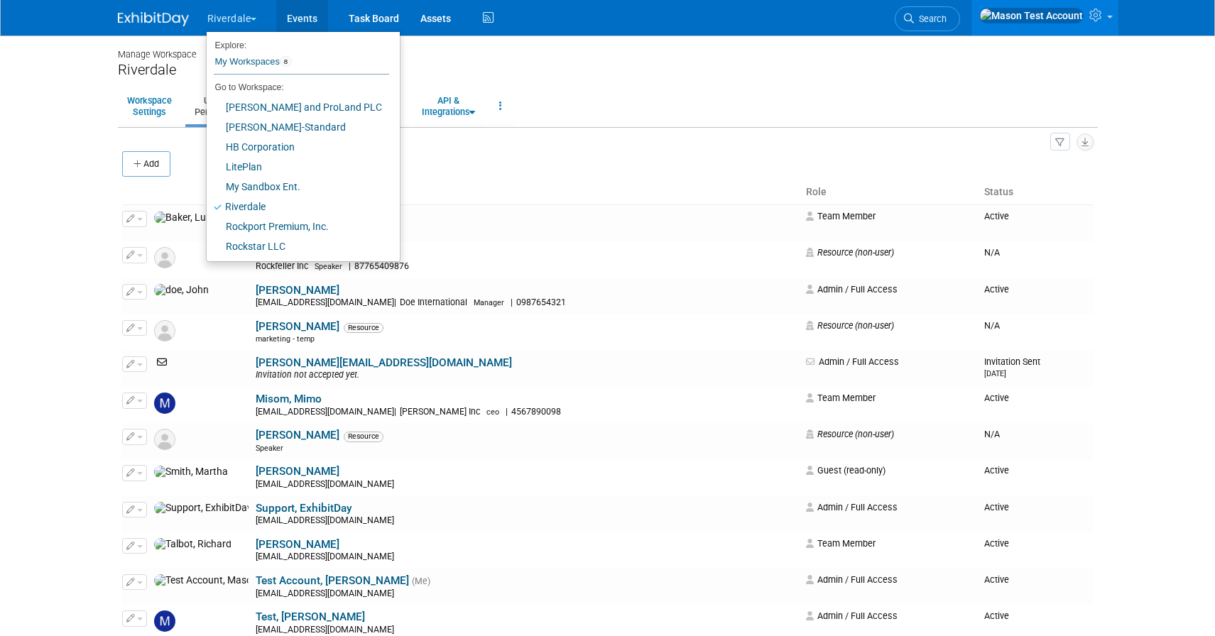
click at [309, 10] on link "Events" at bounding box center [302, 17] width 52 height 35
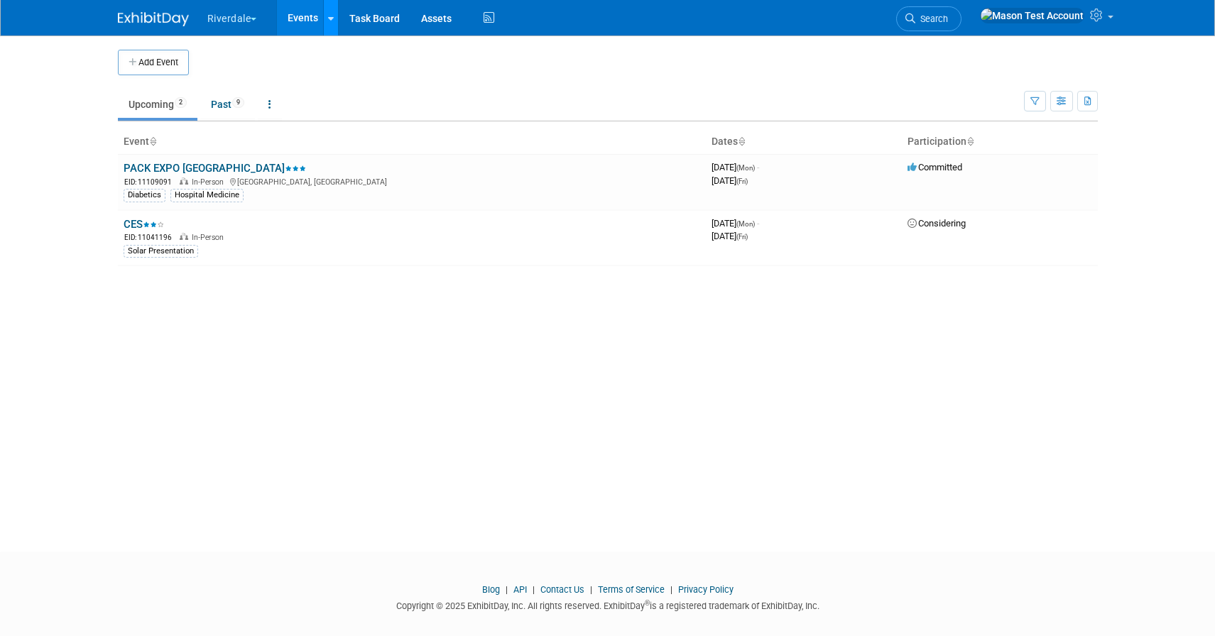
click at [329, 23] on div at bounding box center [331, 18] width 6 height 14
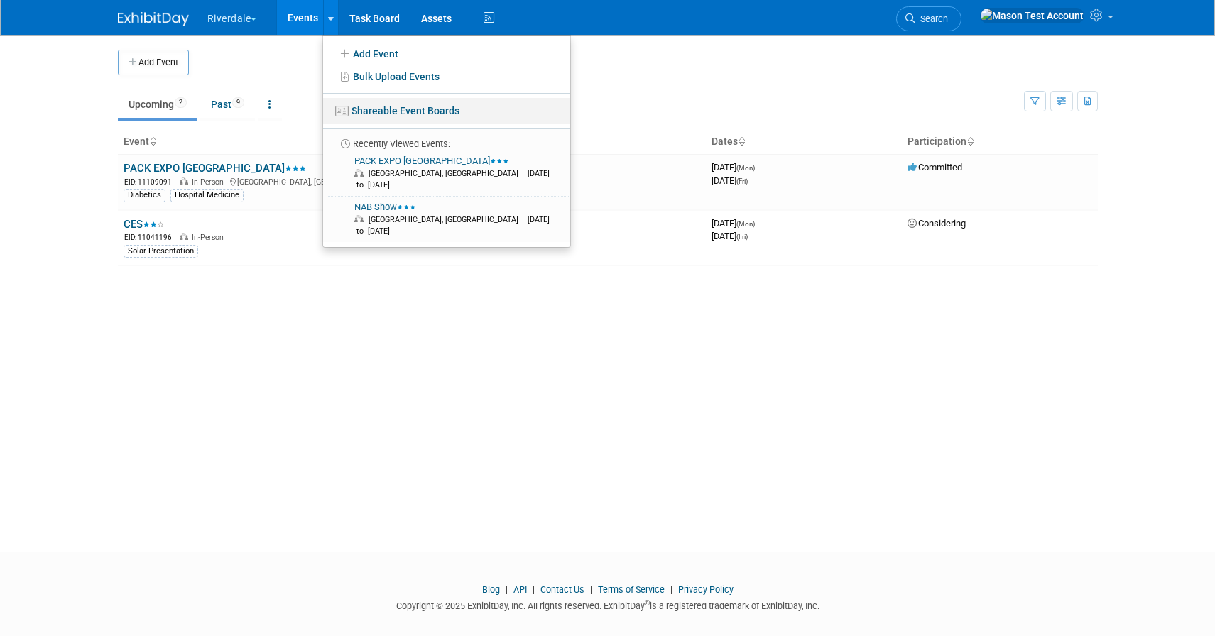
click at [385, 106] on link "Shareable Event Boards" at bounding box center [446, 111] width 247 height 26
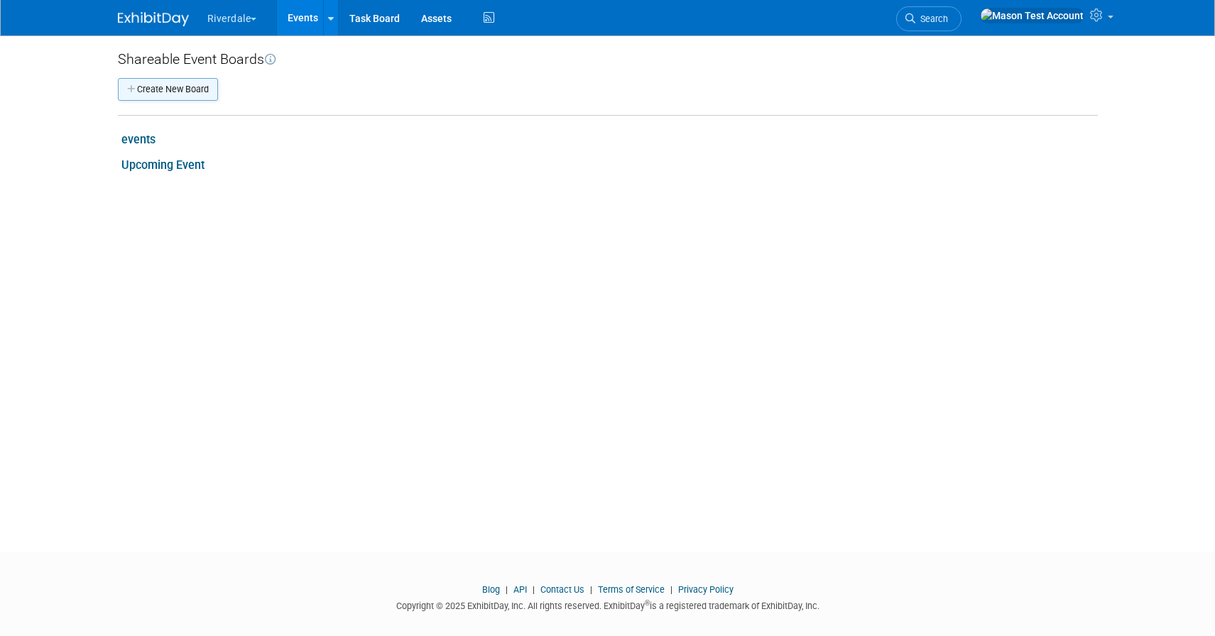
click at [165, 99] on button "Create New Board" at bounding box center [168, 89] width 100 height 23
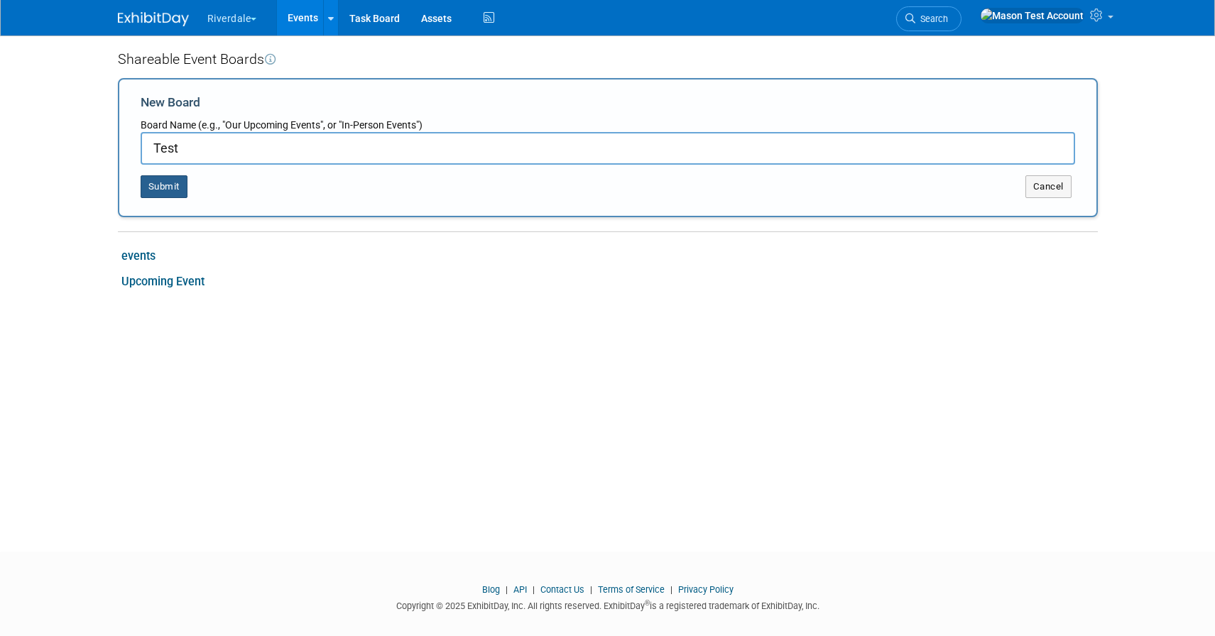
type input "Test"
click at [176, 180] on button "Submit" at bounding box center [164, 186] width 47 height 23
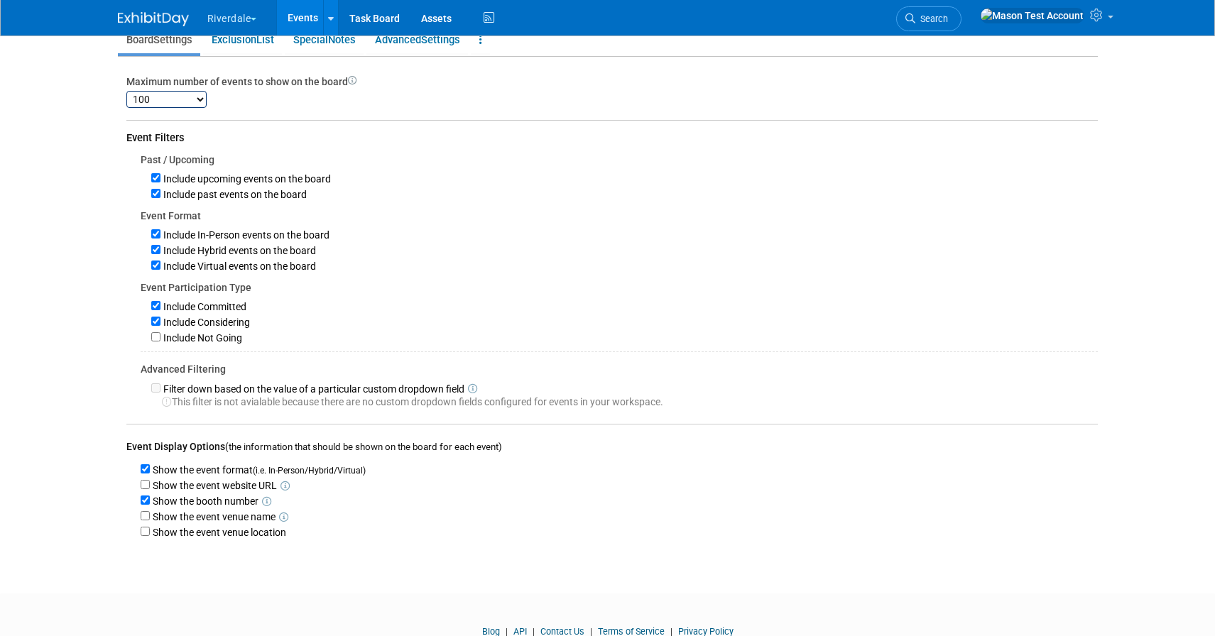
scroll to position [116, 0]
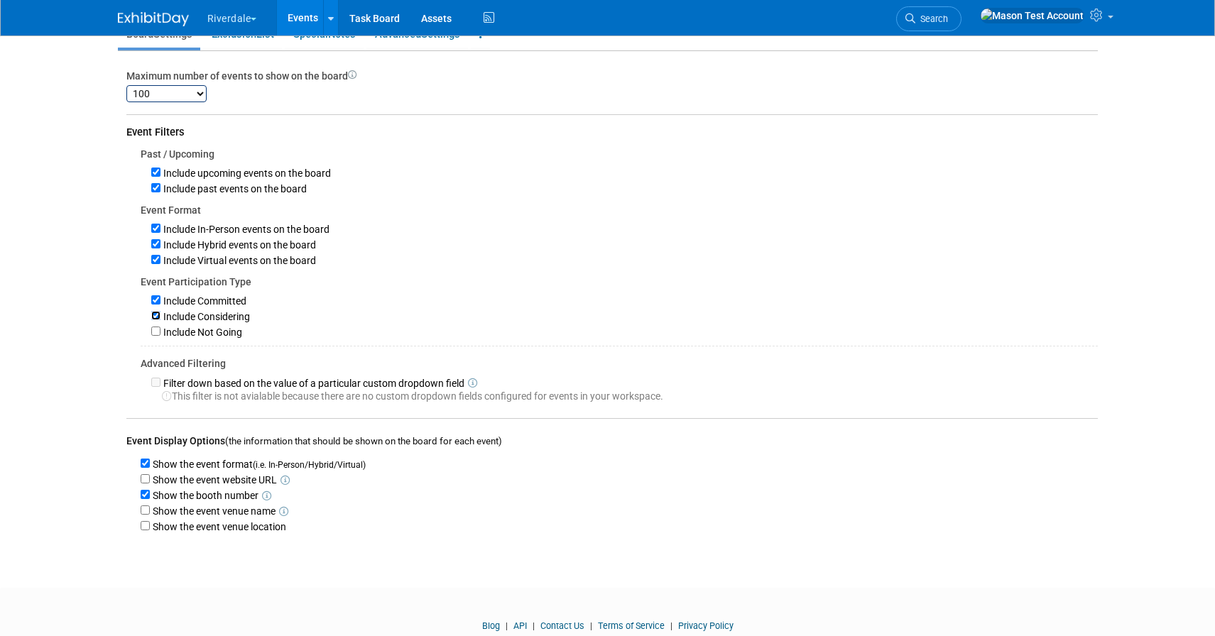
click at [158, 320] on input "Include Considering" at bounding box center [155, 315] width 9 height 9
checkbox input "false"
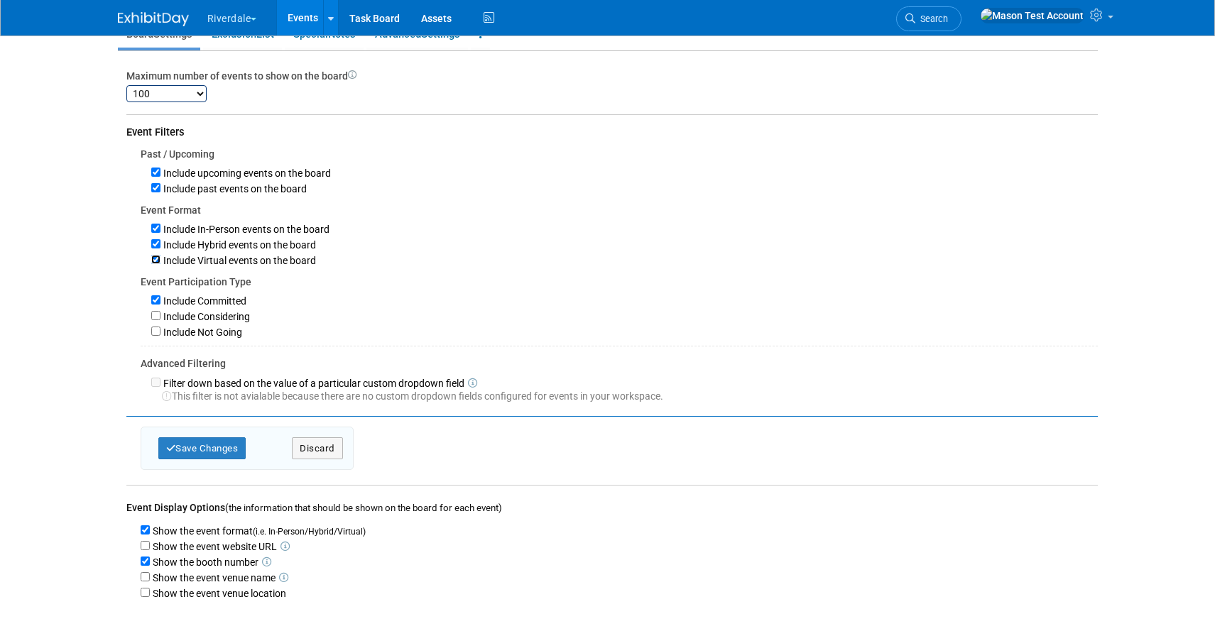
click at [153, 263] on input "Include Virtual events on the board" at bounding box center [155, 259] width 9 height 9
checkbox input "false"
click at [153, 248] on input "Include Hybrid events on the board" at bounding box center [155, 243] width 9 height 9
checkbox input "false"
click at [153, 191] on input "Include past events on the board" at bounding box center [155, 187] width 9 height 9
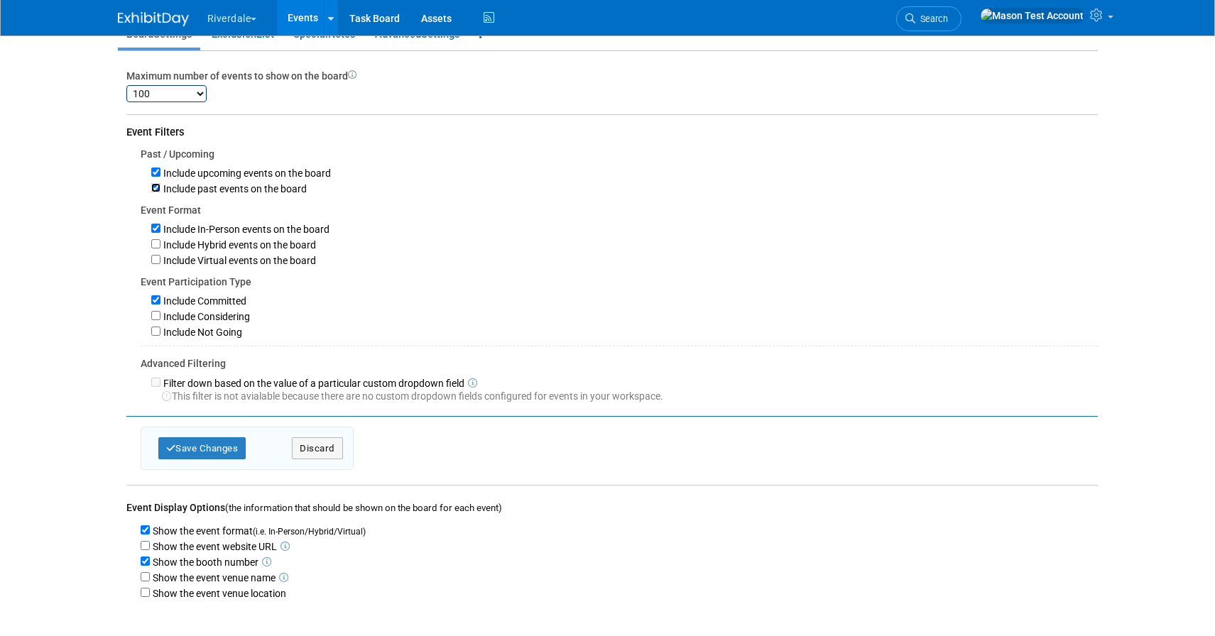
checkbox input "false"
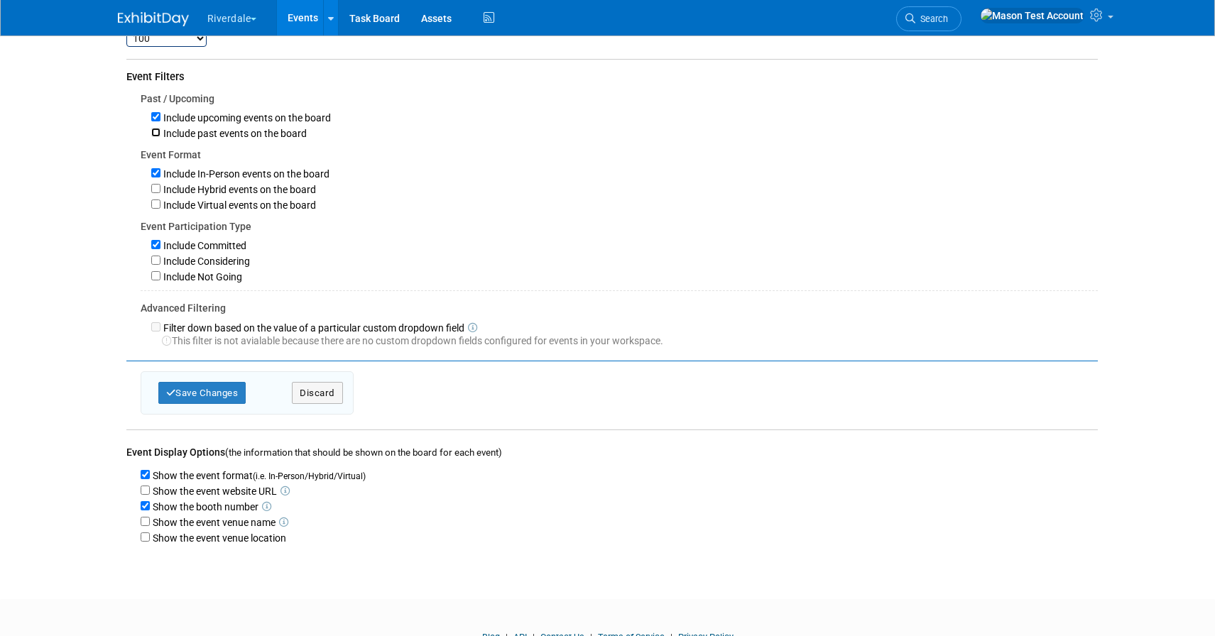
scroll to position [239, 0]
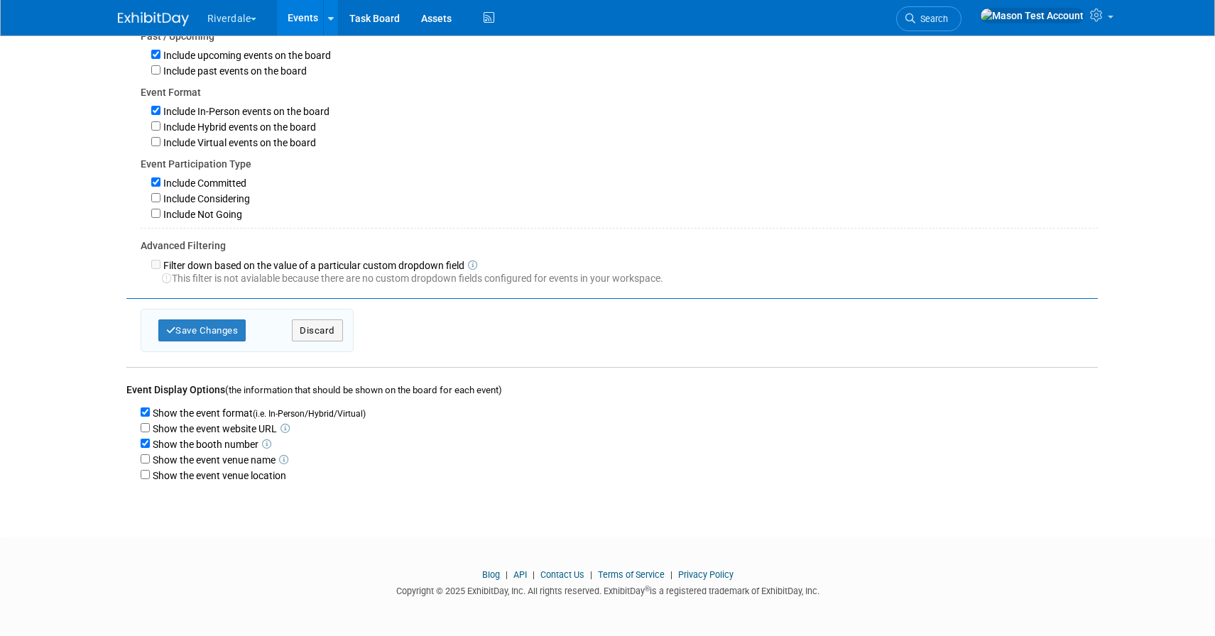
click at [146, 431] on div "Show the event website URL" at bounding box center [619, 428] width 957 height 16
click at [146, 427] on input "Show the event website URL" at bounding box center [145, 427] width 9 height 9
checkbox input "true"
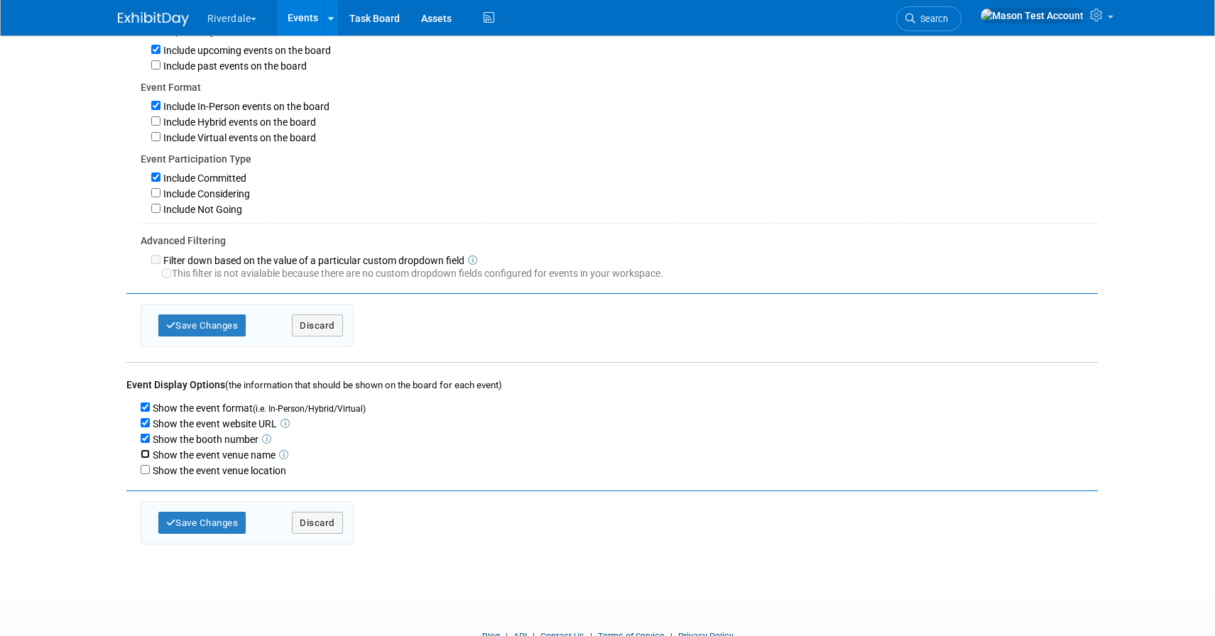
click at [148, 454] on input "Show the event venue name" at bounding box center [145, 453] width 9 height 9
checkbox input "true"
click at [145, 474] on input "Show the event venue location" at bounding box center [145, 469] width 9 height 9
checkbox input "true"
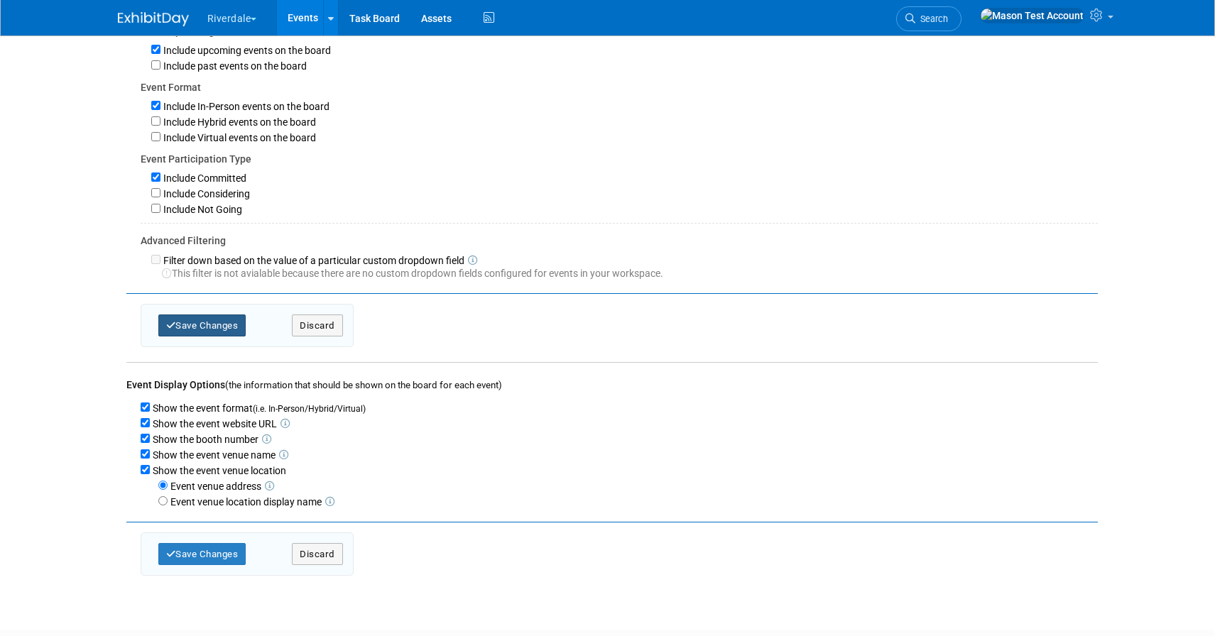
click at [212, 337] on button "Save Changes" at bounding box center [202, 325] width 88 height 22
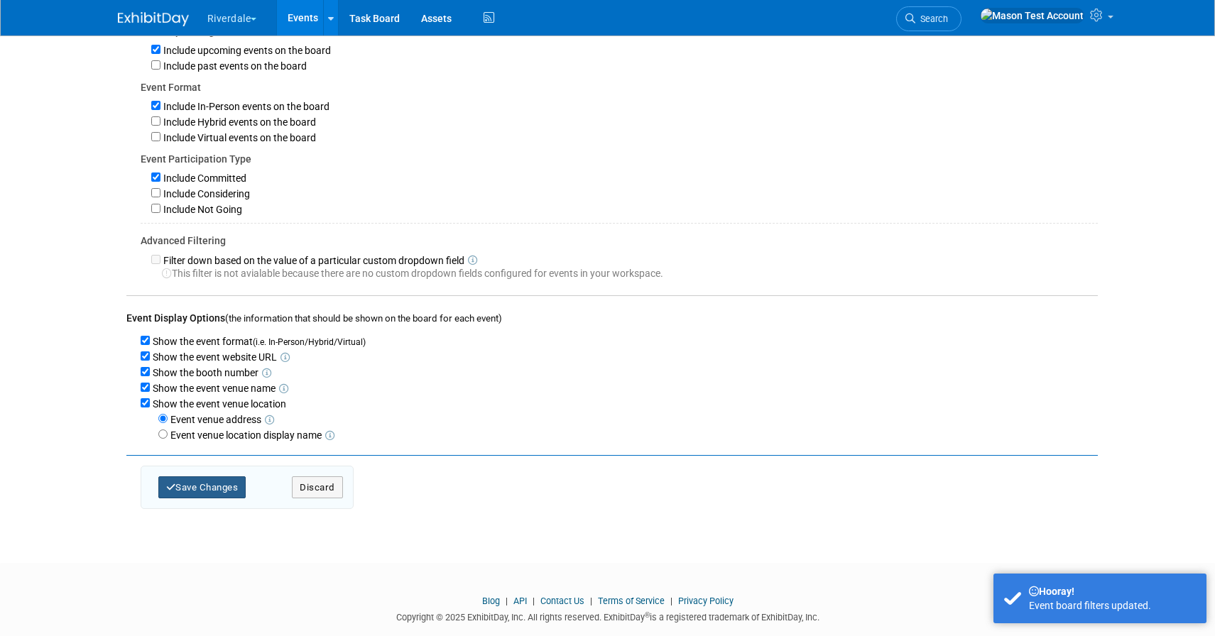
click at [220, 495] on button "Save Changes" at bounding box center [202, 487] width 88 height 22
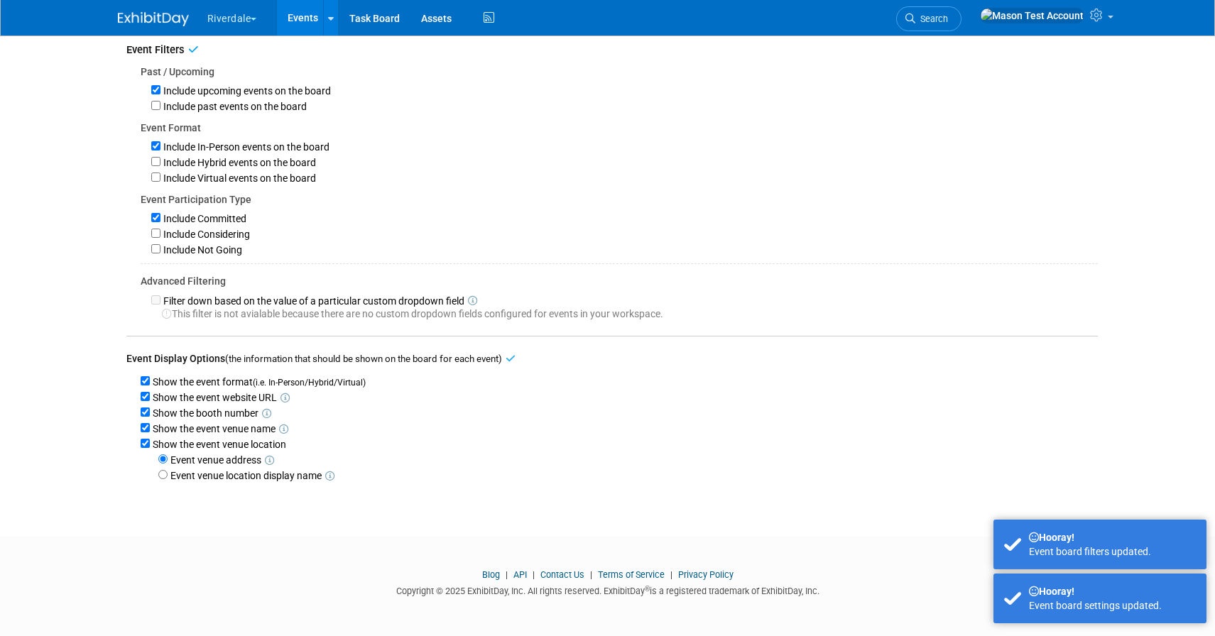
scroll to position [0, 0]
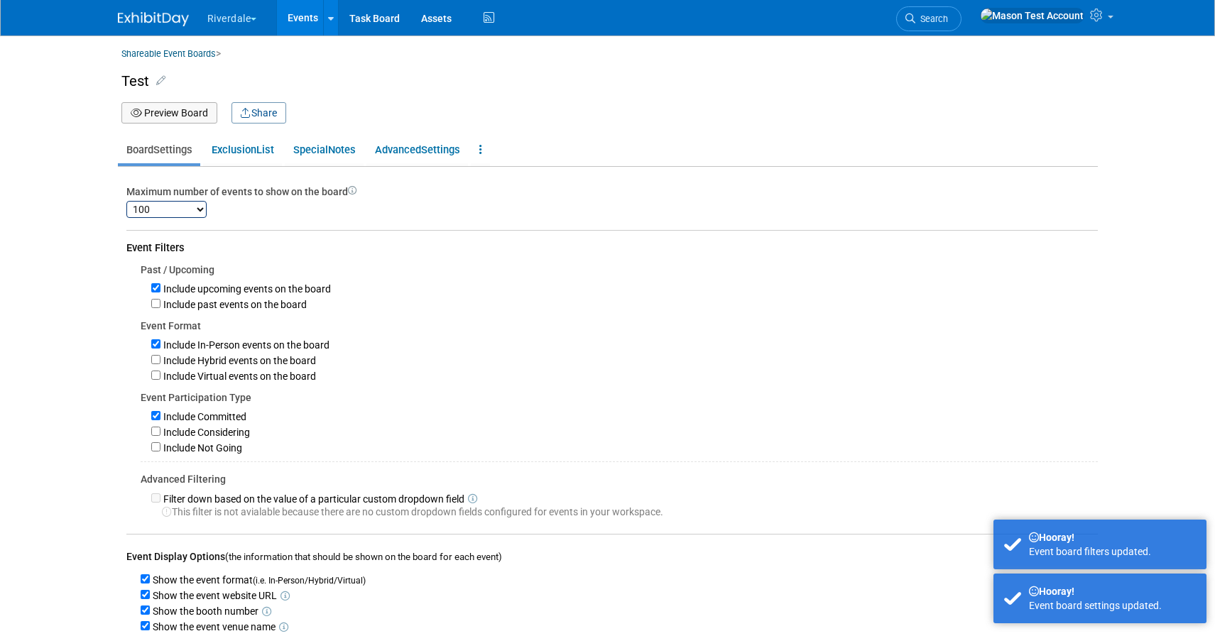
click at [192, 116] on button "Preview Board" at bounding box center [169, 112] width 96 height 21
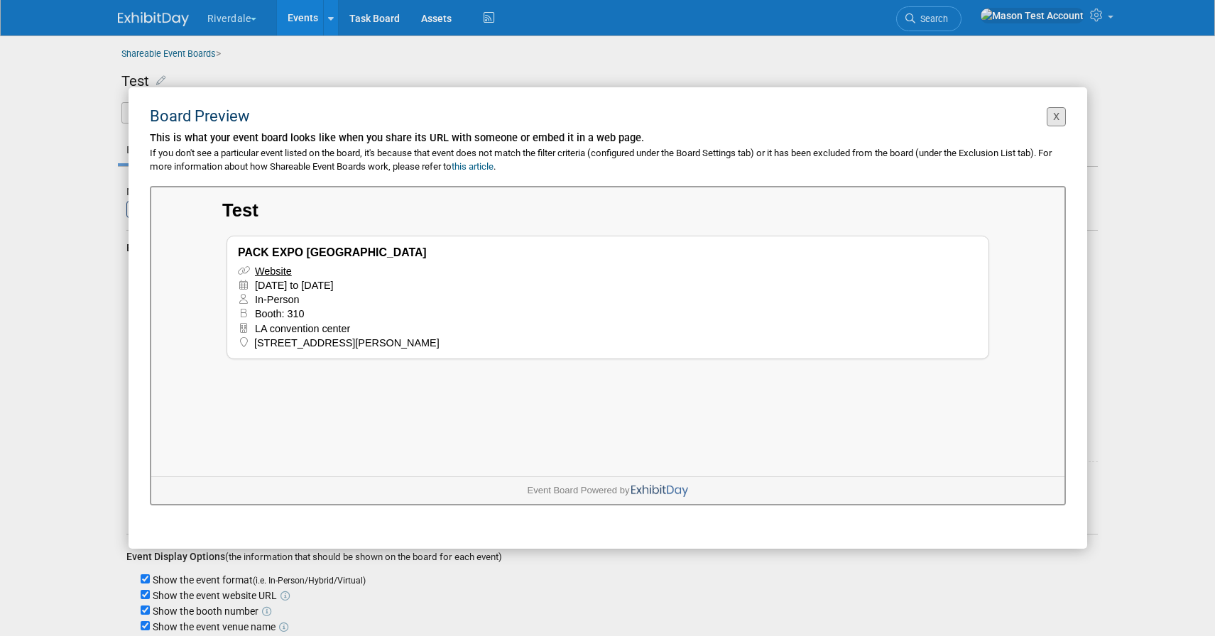
click at [1054, 121] on button "X" at bounding box center [1055, 116] width 19 height 19
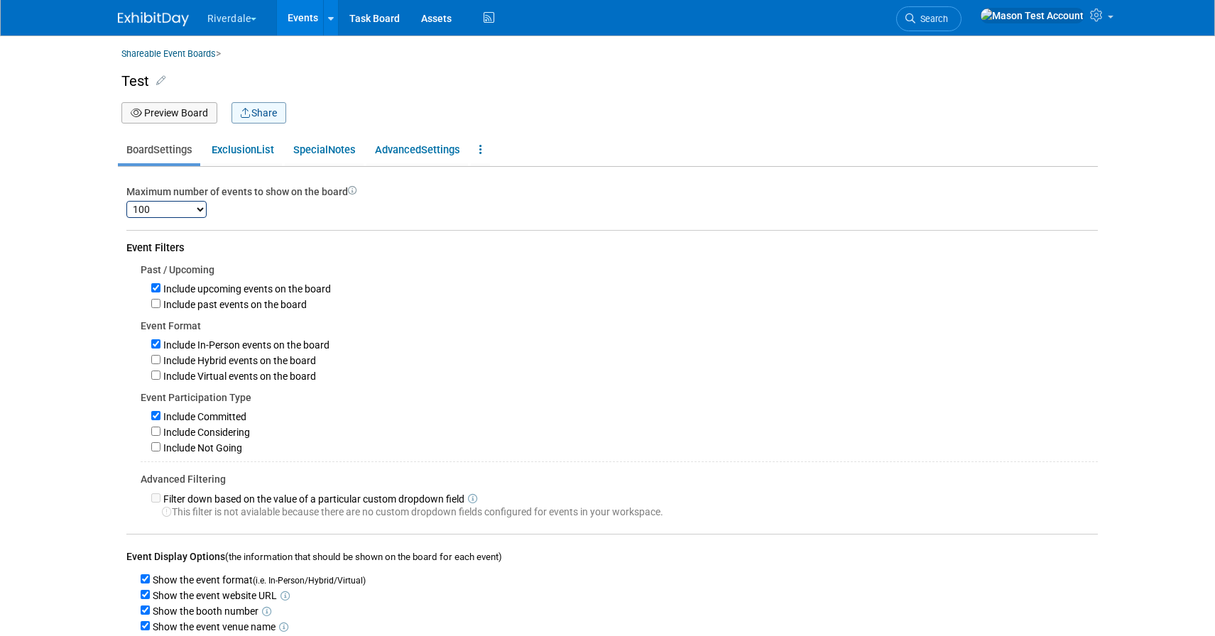
click at [271, 106] on button "Share" at bounding box center [258, 112] width 55 height 21
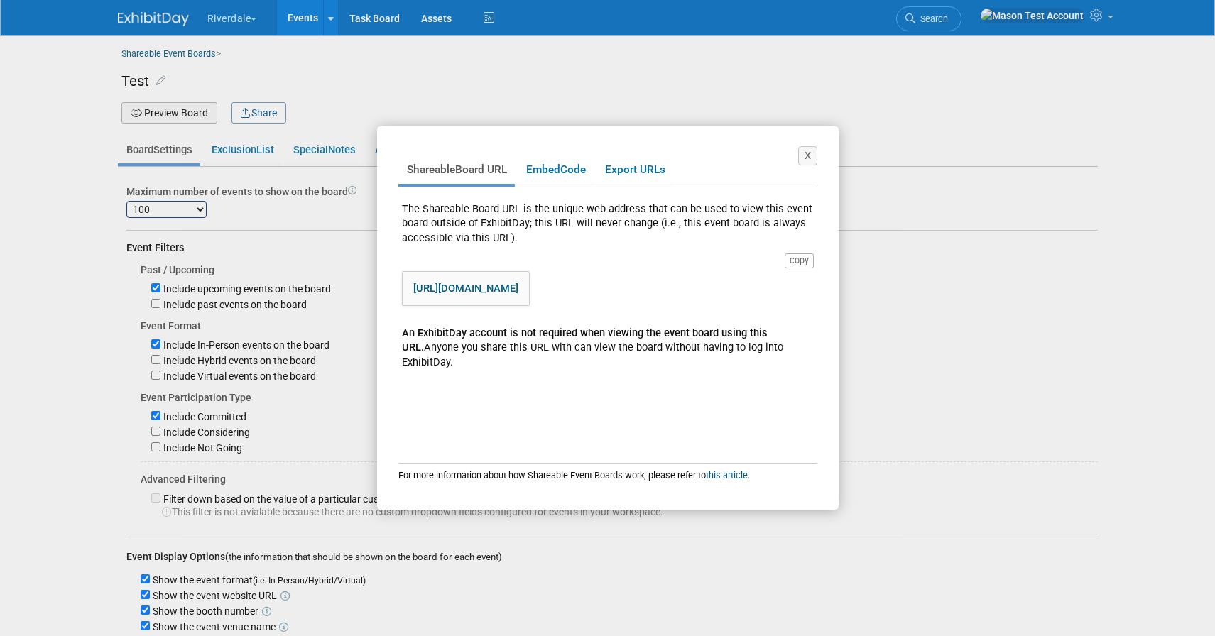
click at [518, 295] on link "https://www.exhibitday.com/eventboard/?vk=66280982937-59a1709b913c4d5cbf7912cbf…" at bounding box center [465, 288] width 105 height 13
click at [575, 168] on link "Embed Code" at bounding box center [556, 170] width 76 height 28
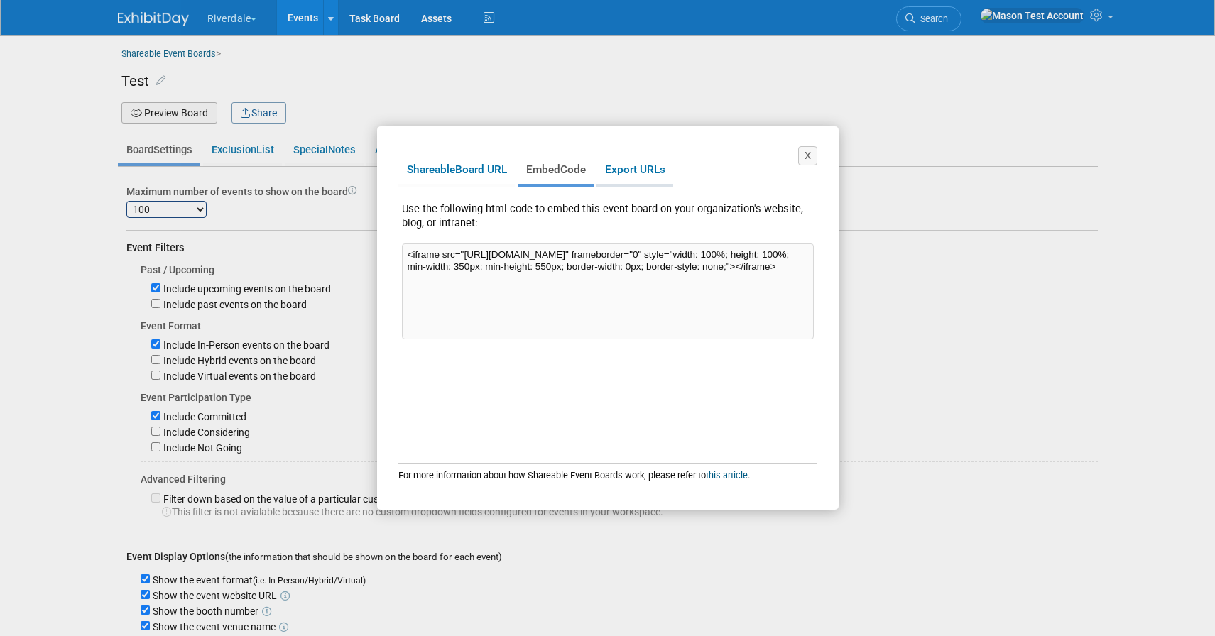
click at [655, 173] on link "Export URLs" at bounding box center [634, 170] width 77 height 28
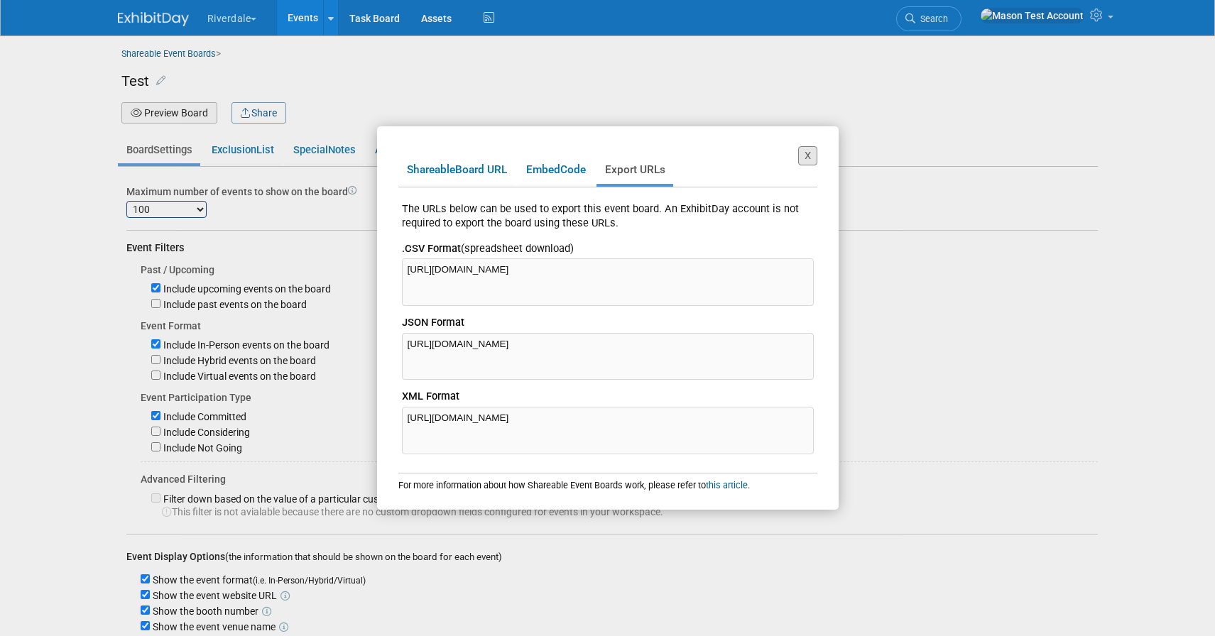
click at [809, 156] on button "X" at bounding box center [807, 155] width 19 height 19
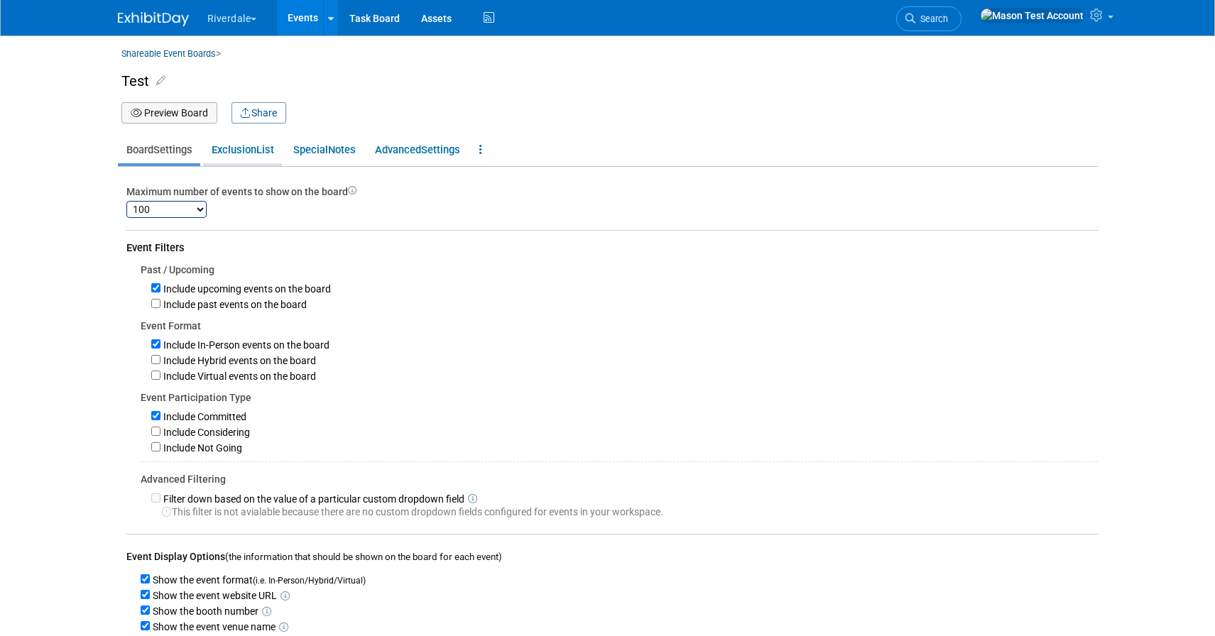
click at [262, 153] on span "List" at bounding box center [265, 149] width 18 height 13
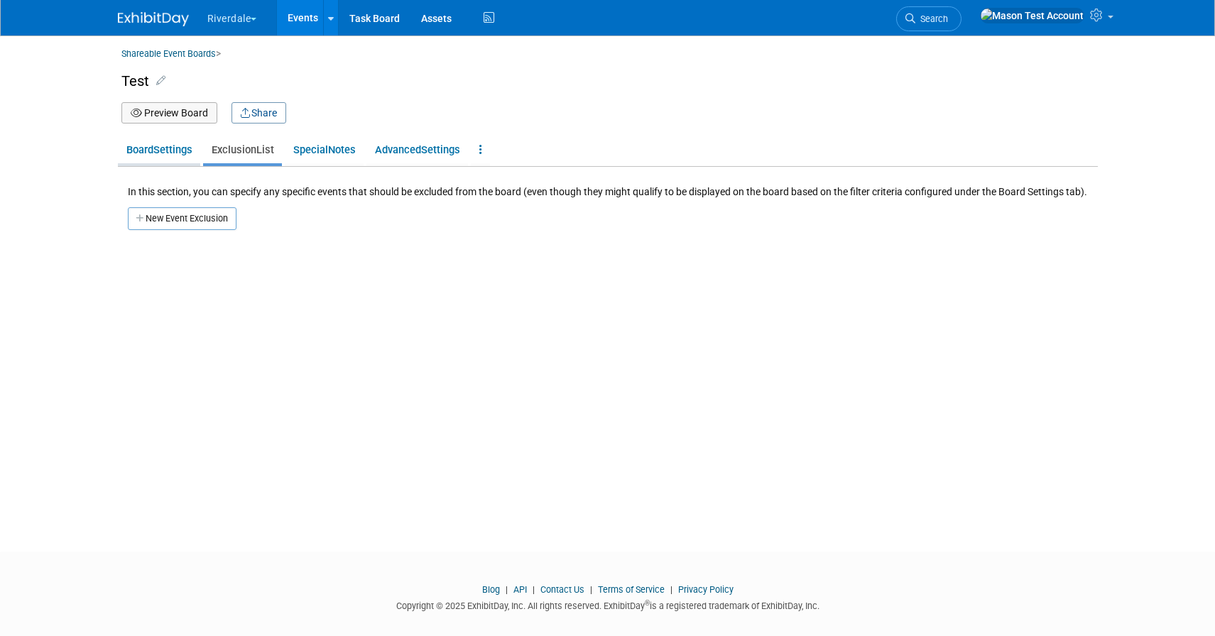
click at [176, 159] on link "Board Settings" at bounding box center [159, 149] width 82 height 27
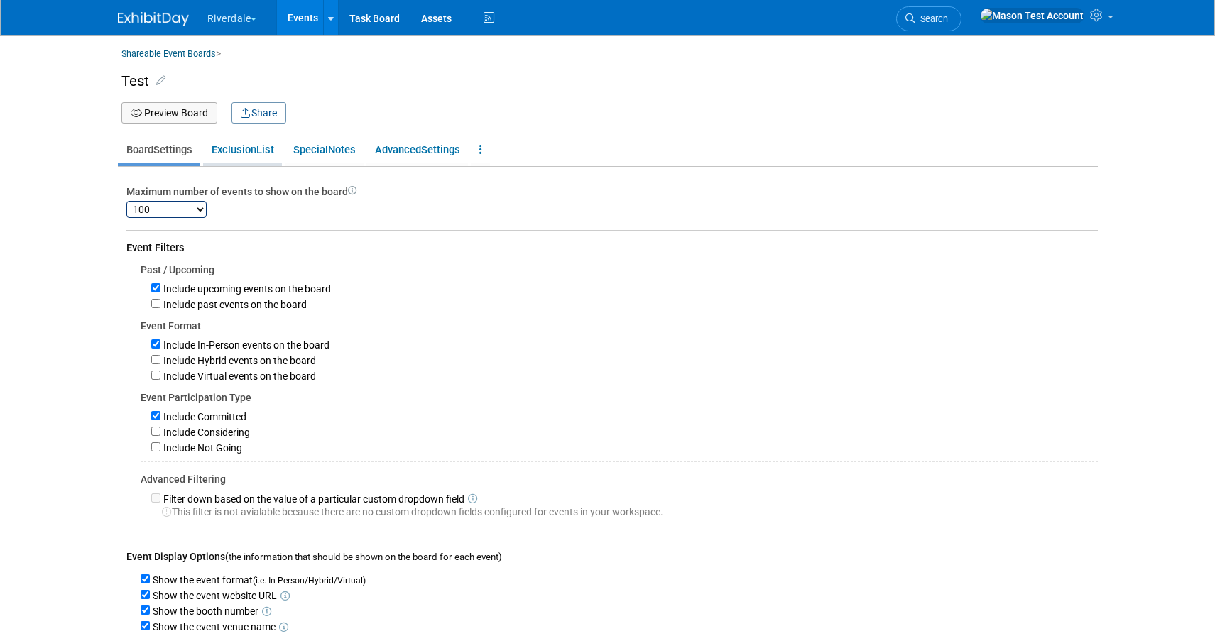
click at [243, 155] on link "Exclusion List" at bounding box center [242, 149] width 79 height 27
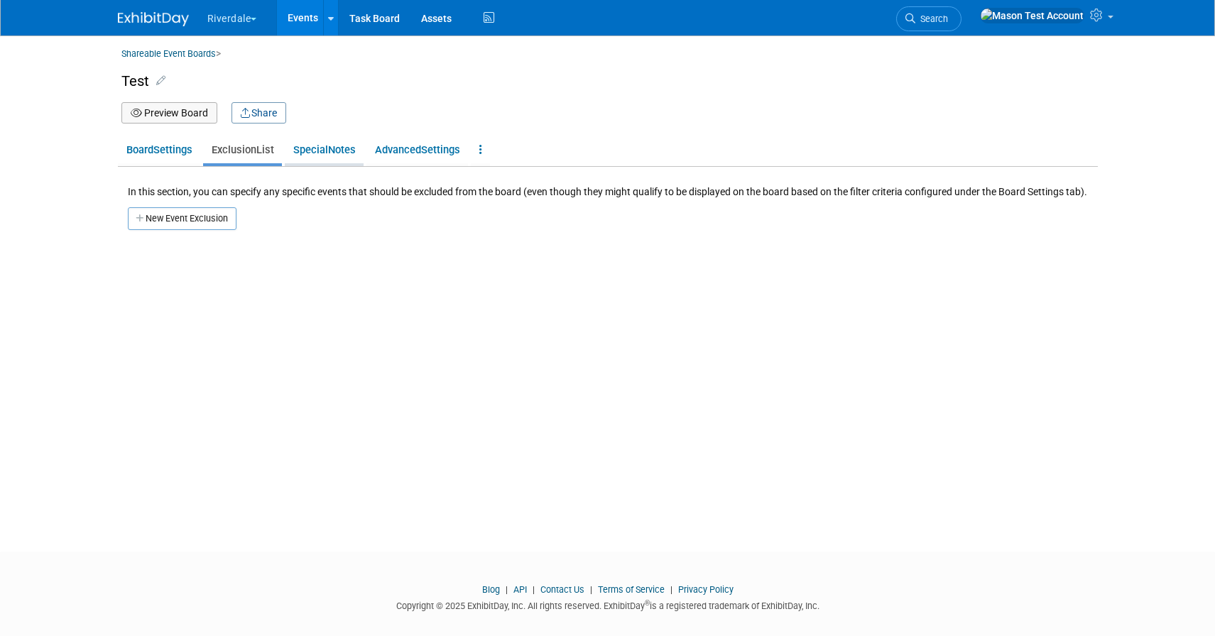
click at [339, 151] on link "Special Notes" at bounding box center [324, 149] width 79 height 27
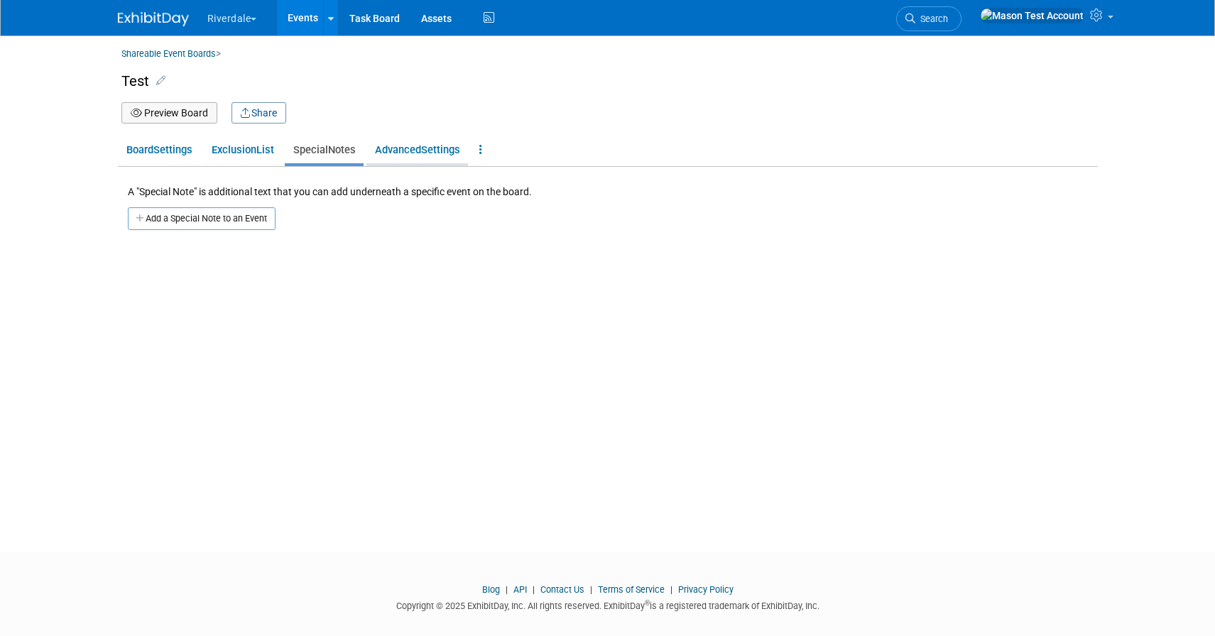
click at [418, 151] on link "Advanced Settings" at bounding box center [417, 149] width 102 height 27
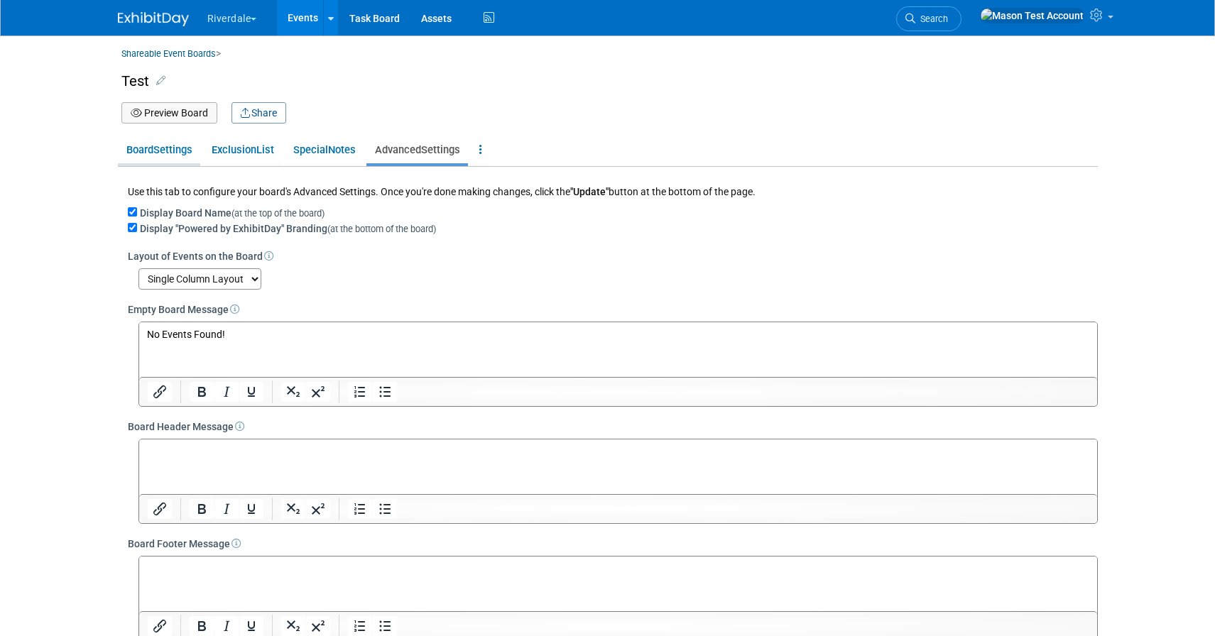
click at [174, 151] on link "Board Settings" at bounding box center [159, 149] width 82 height 27
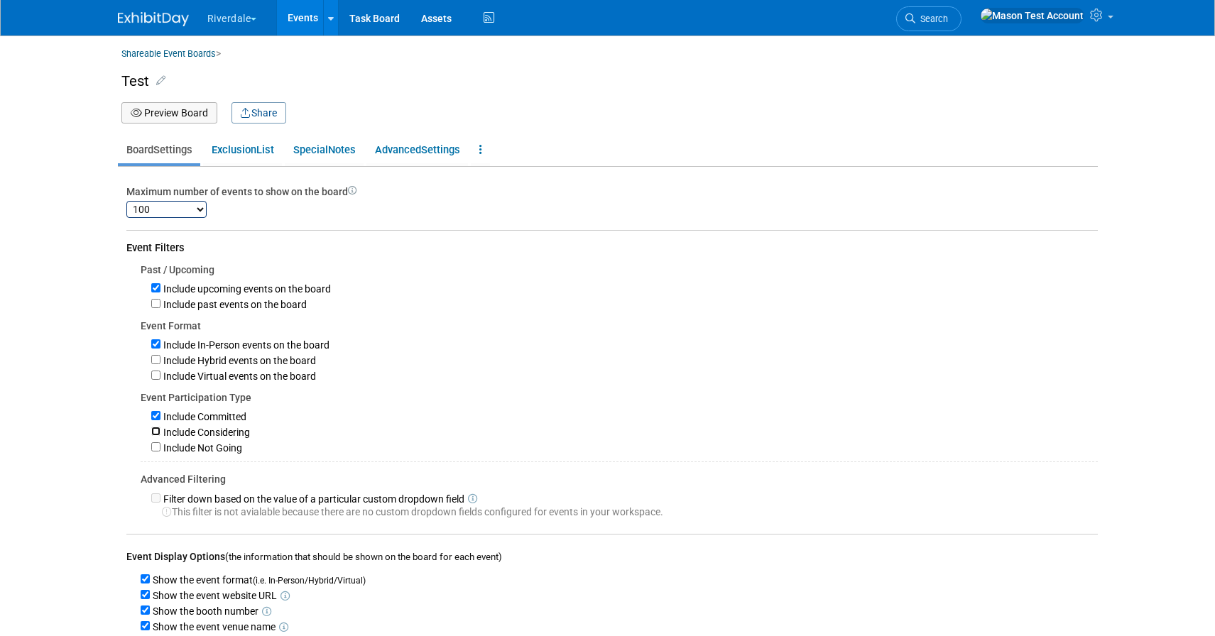
click at [156, 432] on input "Include Considering" at bounding box center [155, 431] width 9 height 9
checkbox input "true"
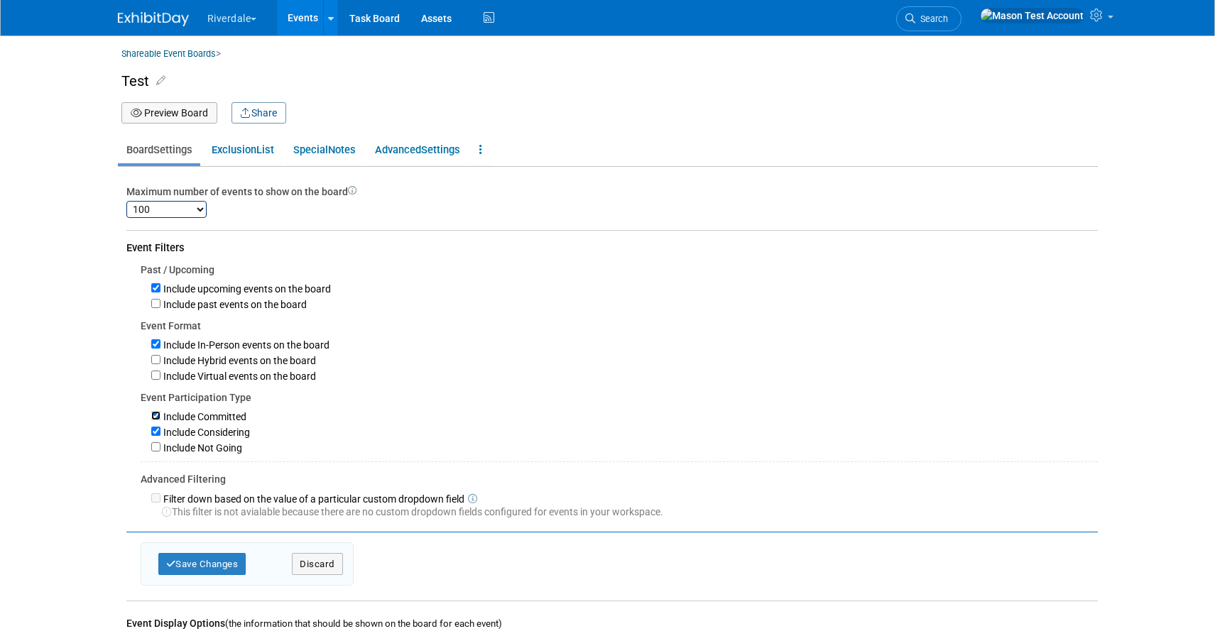
click at [153, 415] on input "Include Committed" at bounding box center [155, 415] width 9 height 9
checkbox input "false"
click at [206, 570] on button "Save Changes" at bounding box center [202, 564] width 88 height 22
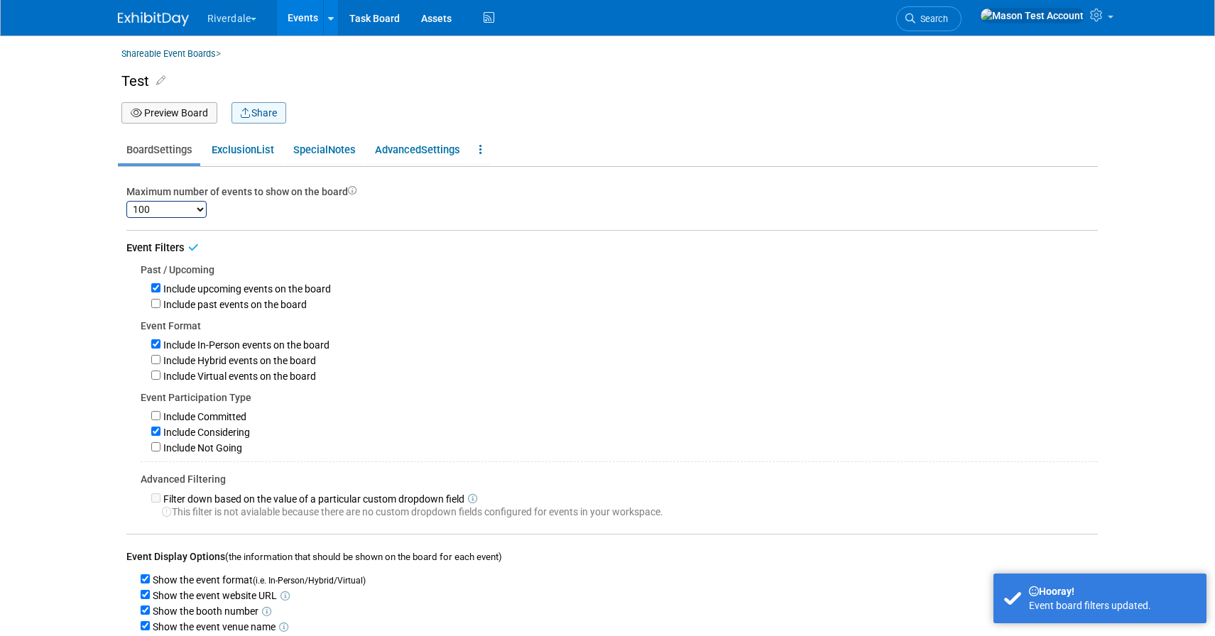
click at [261, 111] on button "Share" at bounding box center [258, 112] width 55 height 21
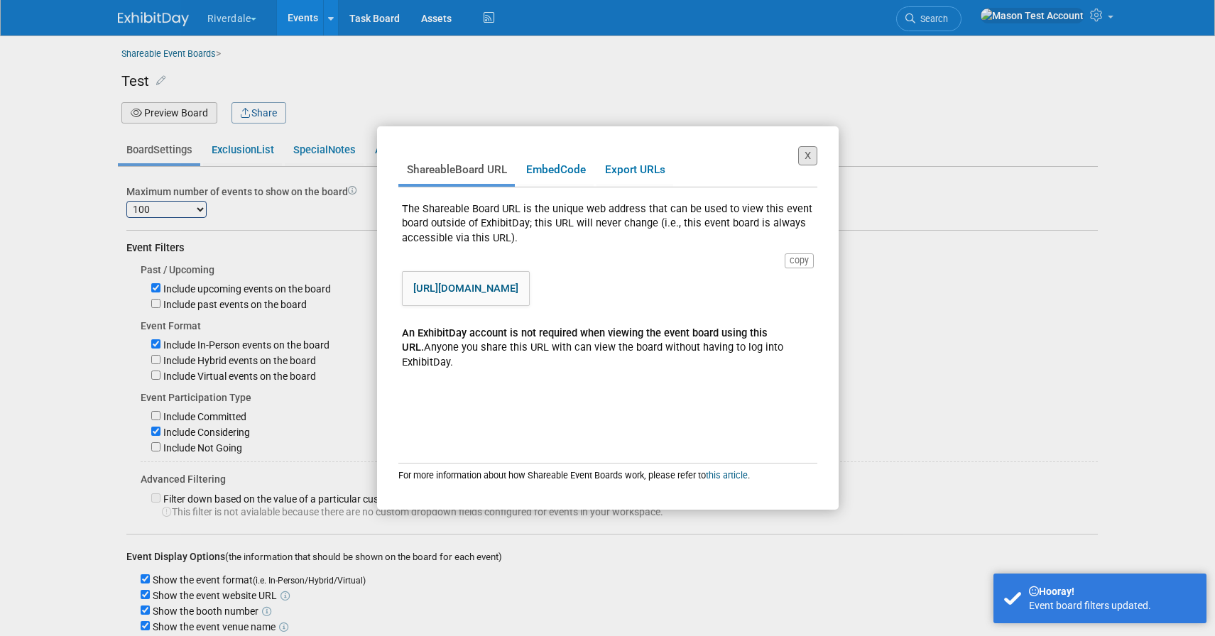
click at [809, 158] on button "X" at bounding box center [807, 155] width 19 height 19
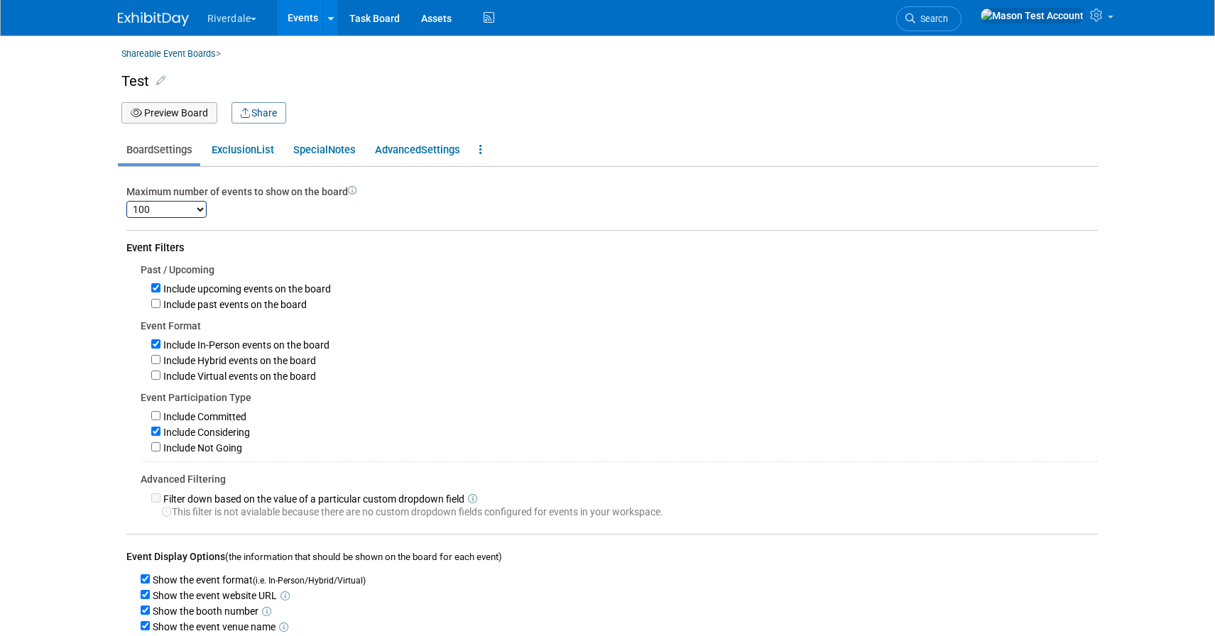
click at [229, 13] on button "Riverdale" at bounding box center [240, 15] width 69 height 31
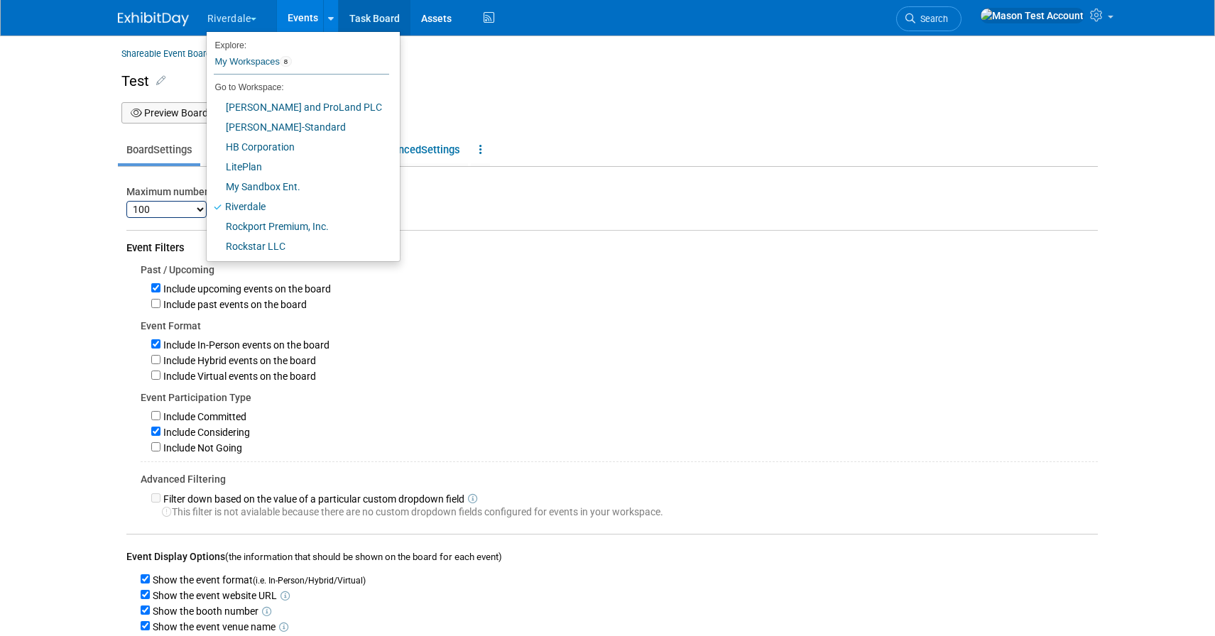
click at [359, 21] on link "Task Board" at bounding box center [375, 17] width 72 height 35
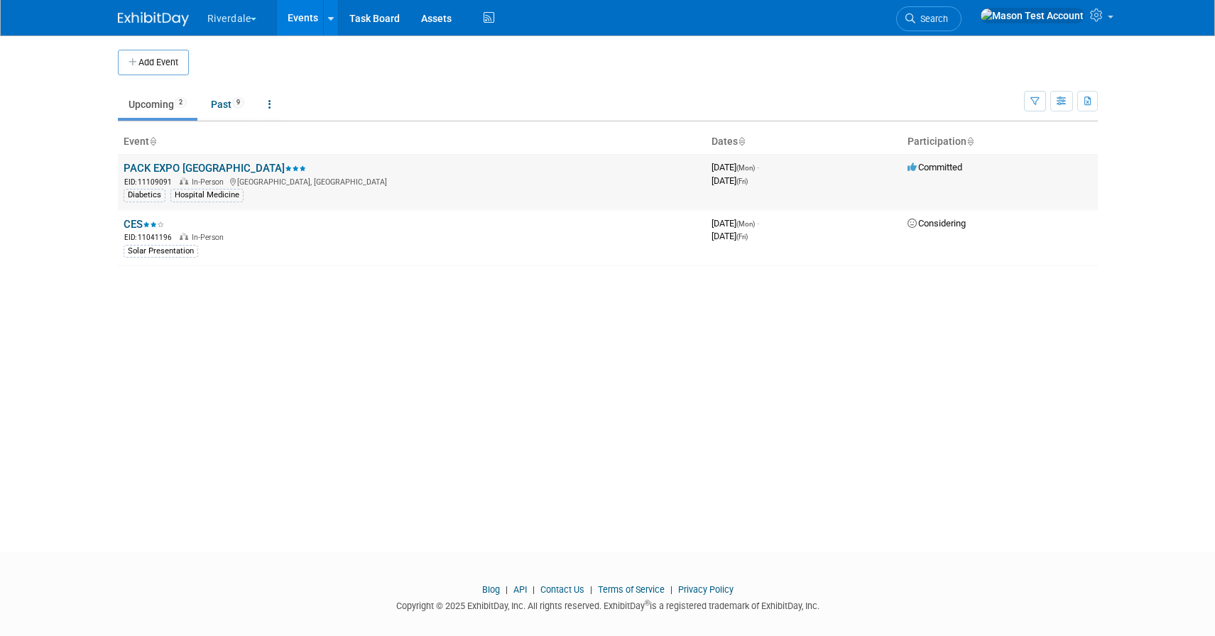
click at [158, 165] on link "PACK EXPO [GEOGRAPHIC_DATA]" at bounding box center [215, 168] width 182 height 13
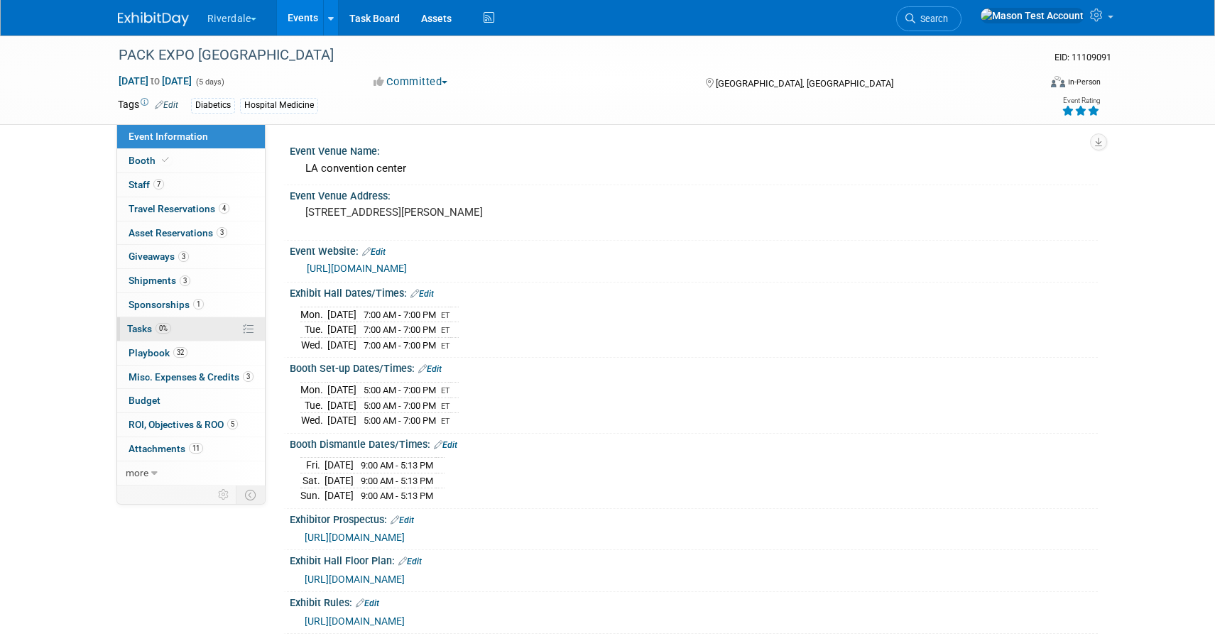
click at [145, 329] on span "Tasks 0%" at bounding box center [149, 328] width 44 height 11
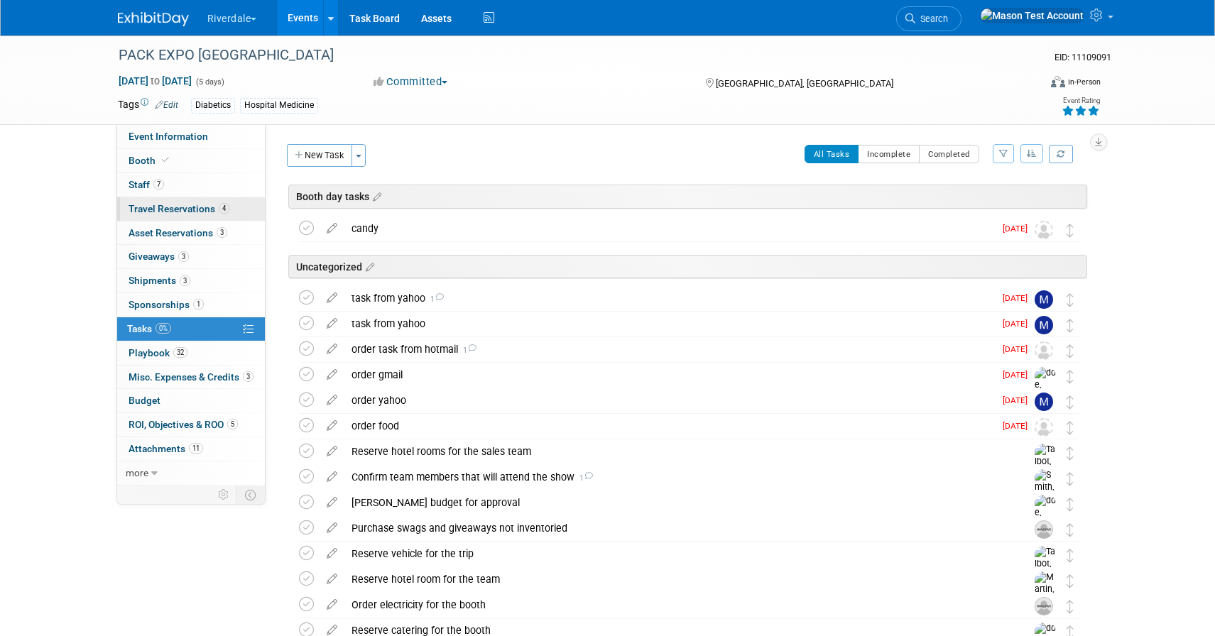
click at [182, 207] on span "Travel Reservations 4" at bounding box center [178, 208] width 101 height 11
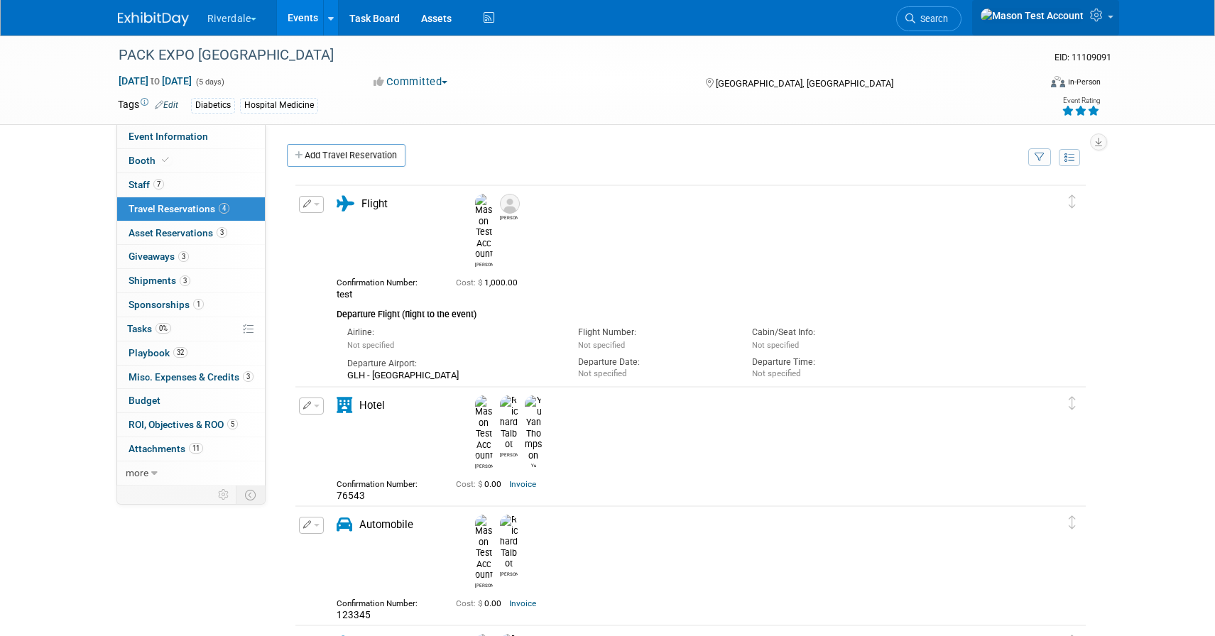
click at [1102, 11] on link at bounding box center [1045, 17] width 147 height 35
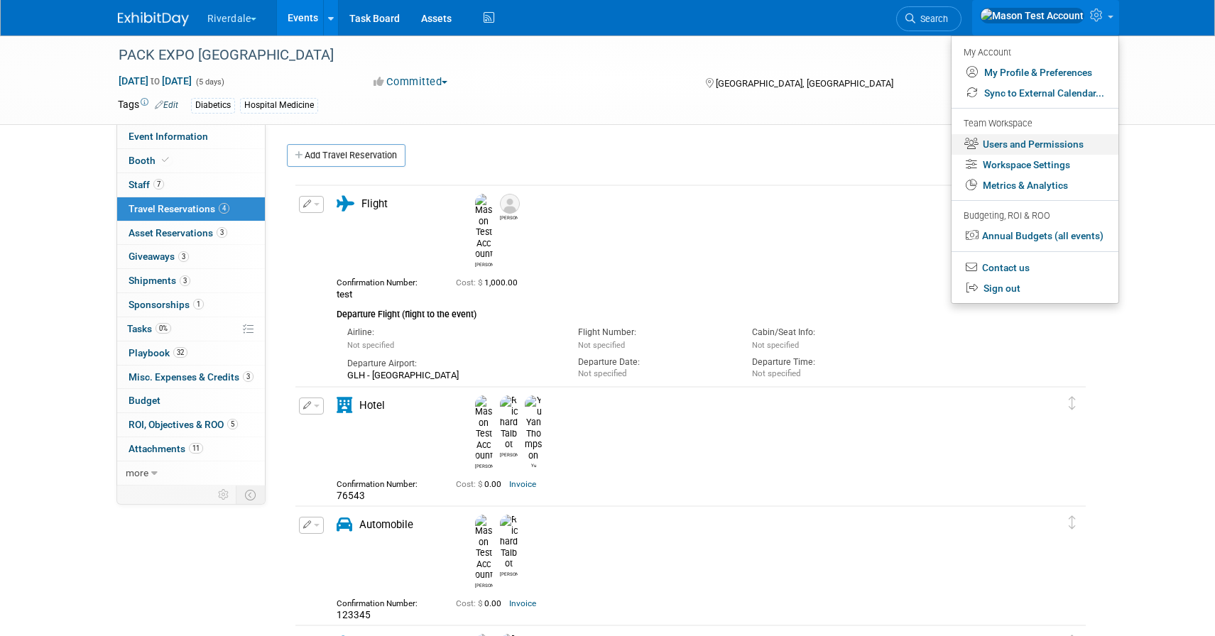
click at [1062, 147] on link "Users and Permissions" at bounding box center [1034, 144] width 167 height 21
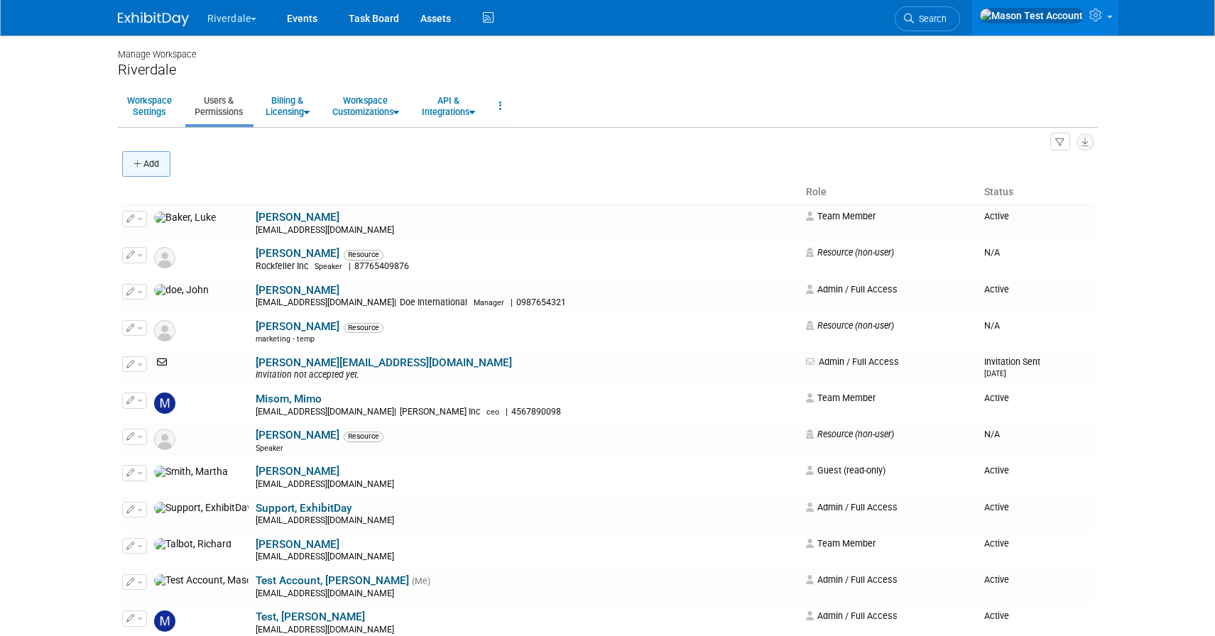
click at [146, 171] on button "Add" at bounding box center [146, 164] width 48 height 26
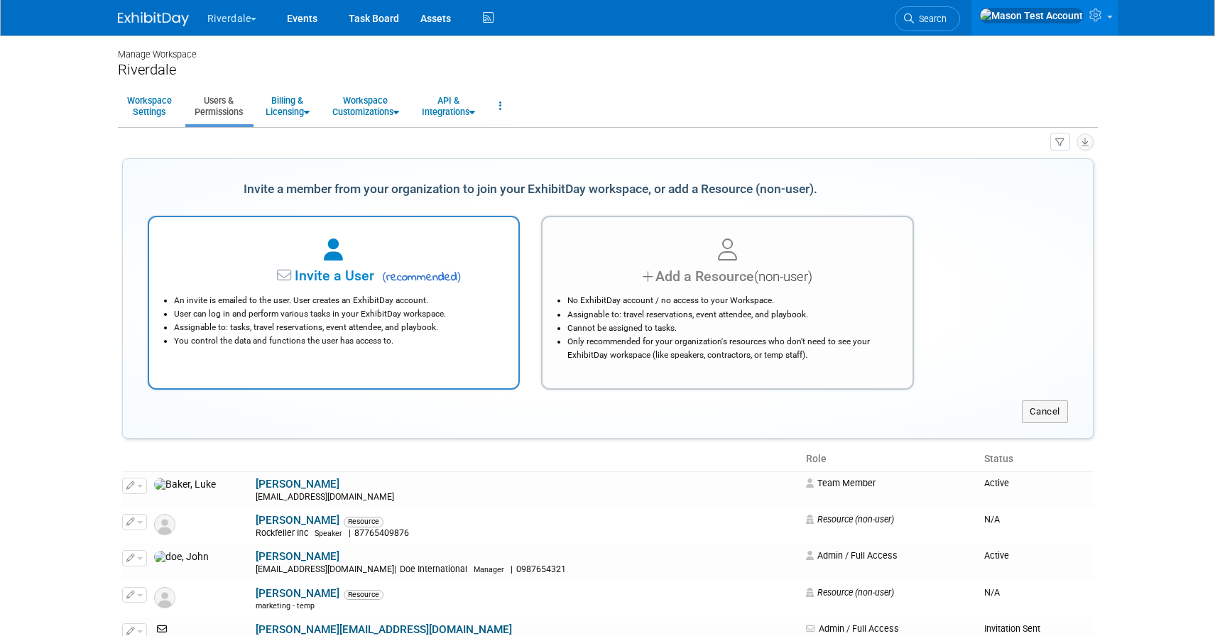
click at [207, 312] on li "User can log in and perform various tasks in your ExhibitDay workspace." at bounding box center [337, 313] width 327 height 13
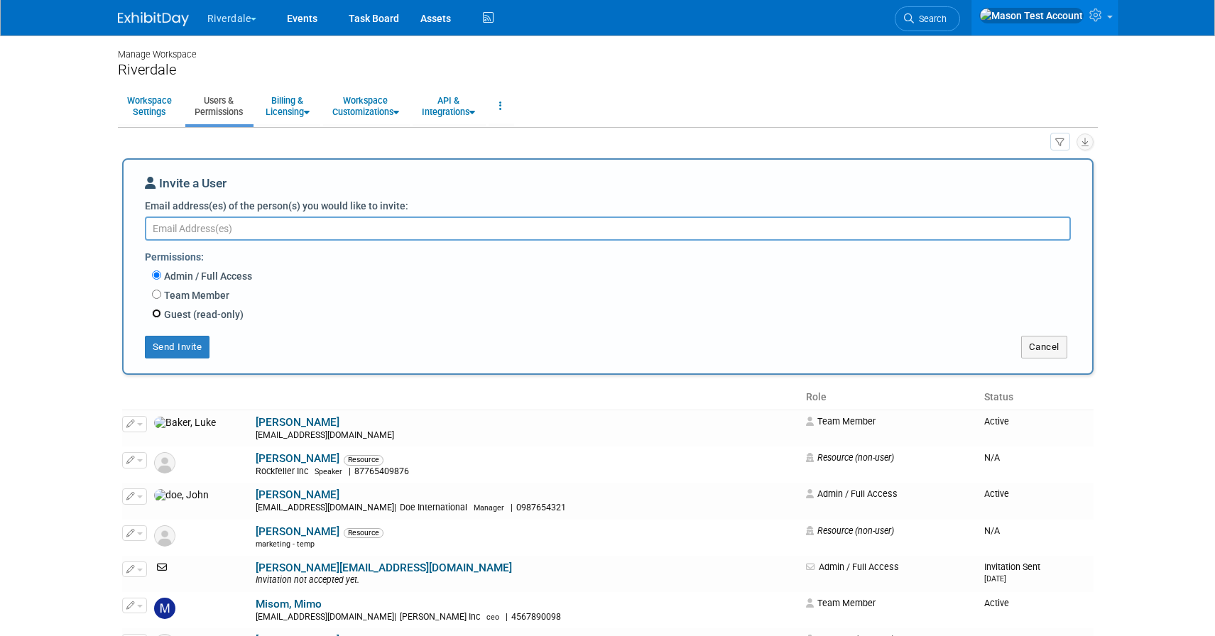
click at [152, 315] on input "Guest (read-only)" at bounding box center [156, 313] width 9 height 9
radio input "true"
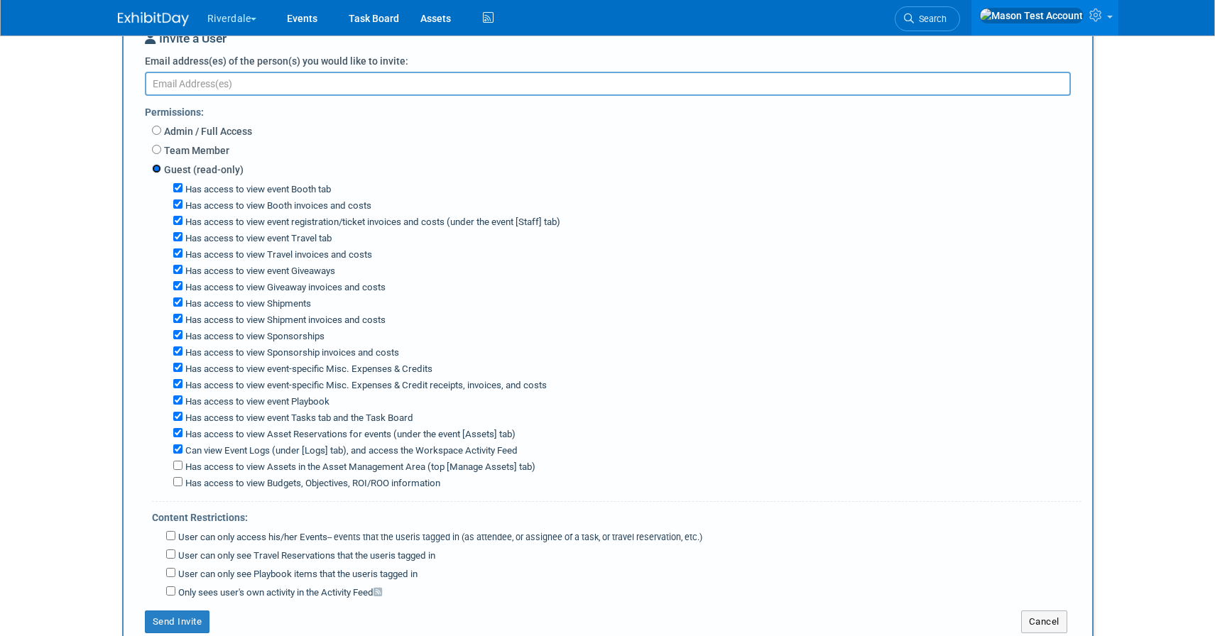
scroll to position [143, 0]
click at [1107, 12] on link at bounding box center [1044, 17] width 147 height 35
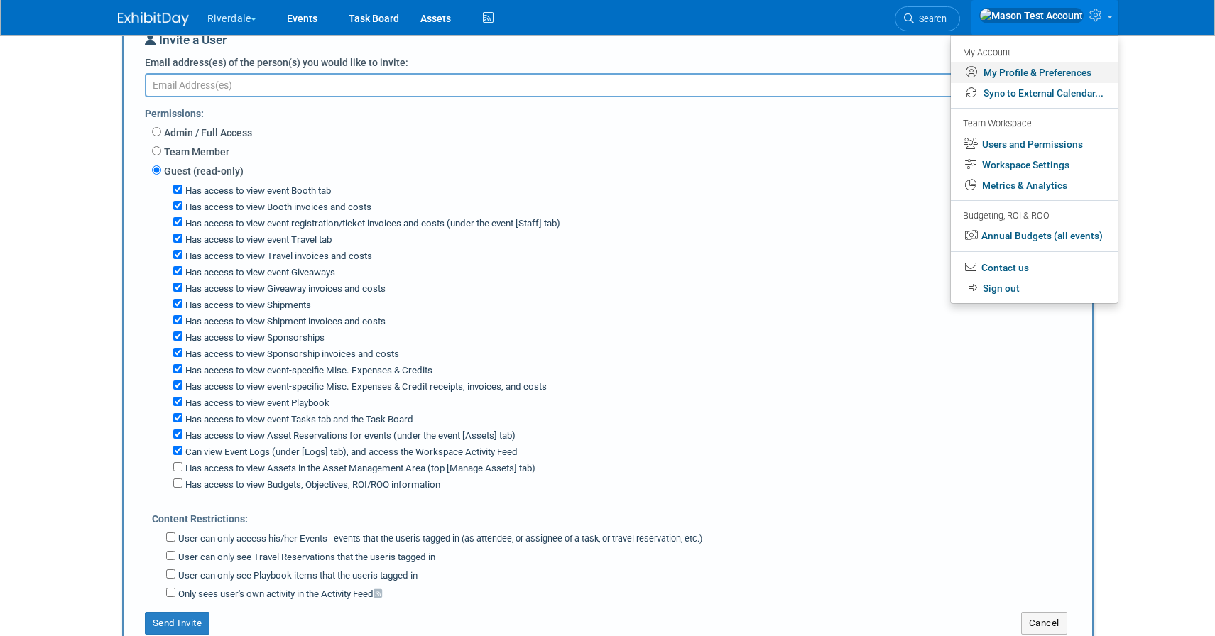
click at [1054, 70] on link "My Profile & Preferences" at bounding box center [1034, 72] width 167 height 21
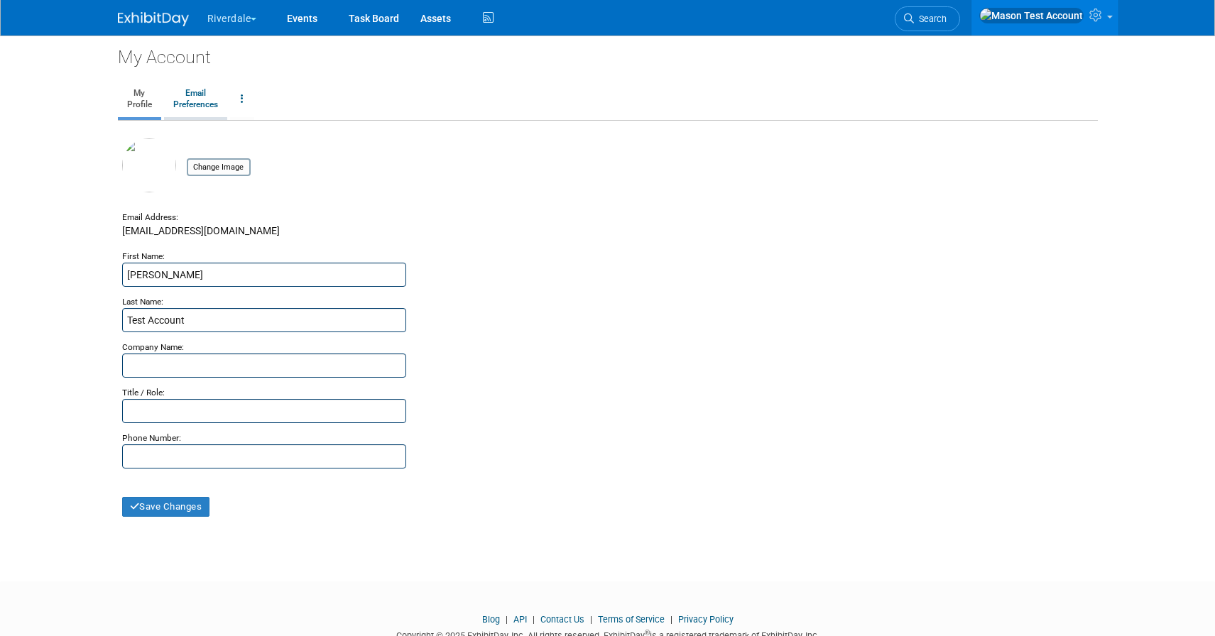
click at [199, 100] on link "Email Preferences" at bounding box center [195, 99] width 63 height 35
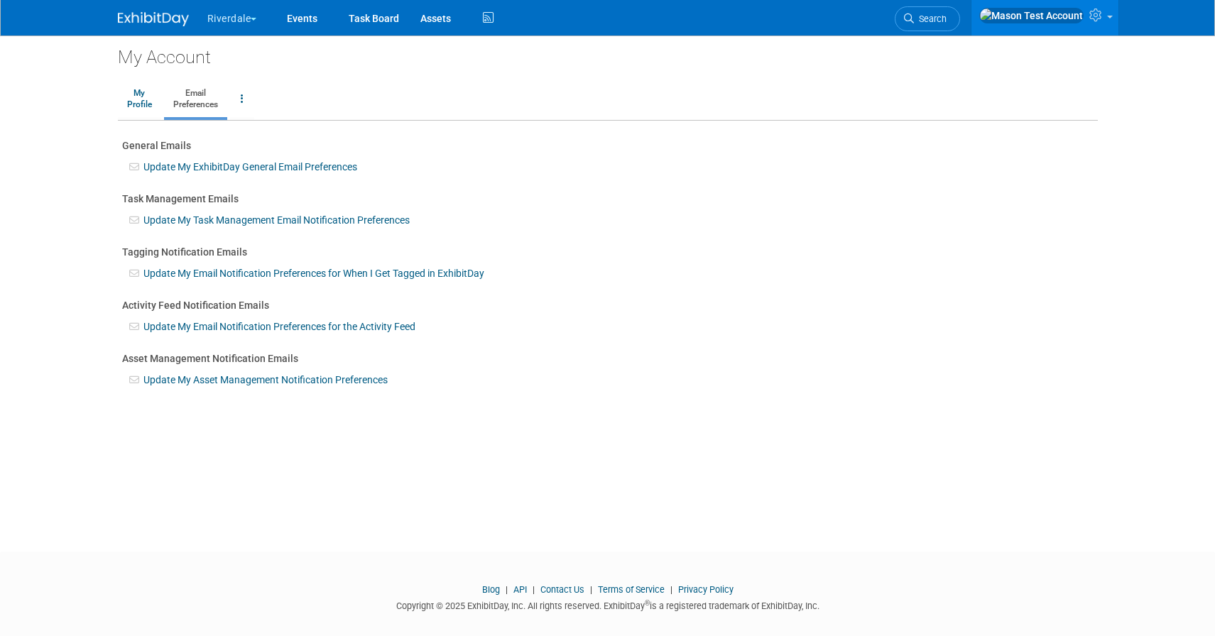
click at [256, 167] on link "Update My ExhibitDay General Email Preferences" at bounding box center [250, 166] width 214 height 11
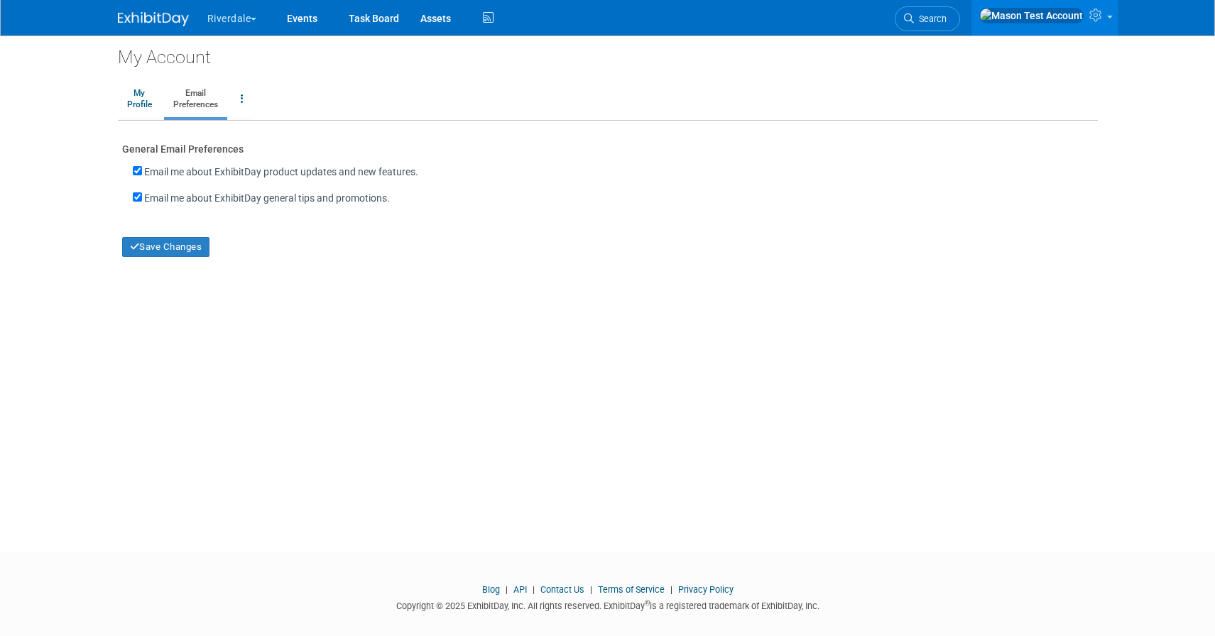
click at [203, 94] on link "Email Preferences" at bounding box center [195, 99] width 63 height 35
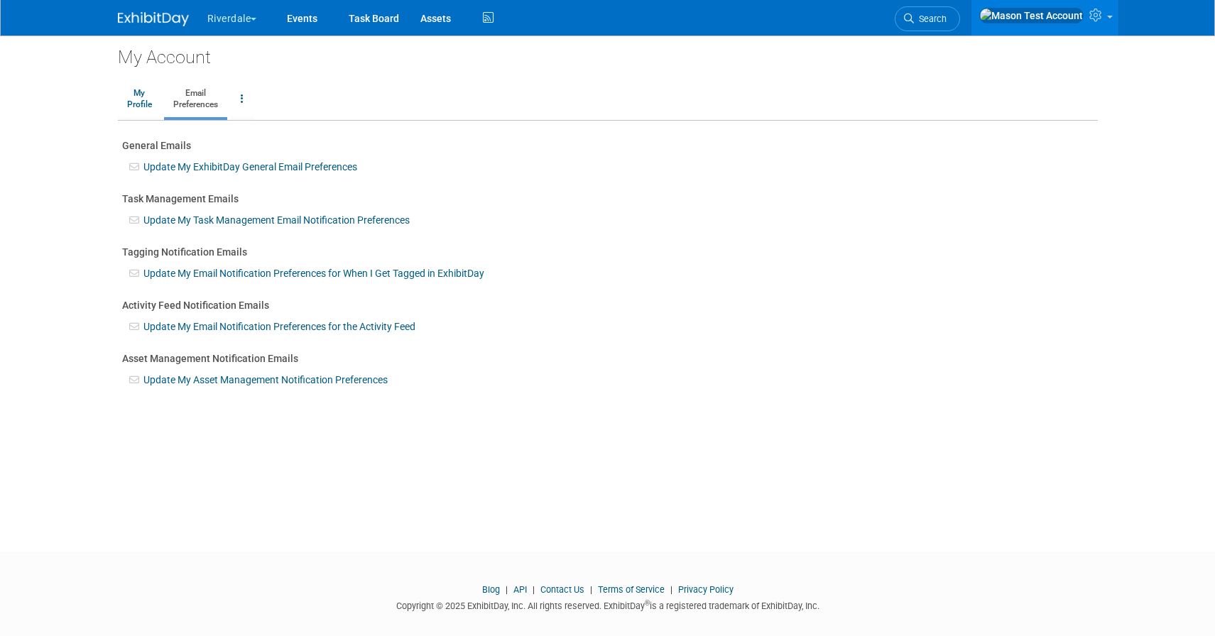
click at [218, 221] on link "Update My Task Management Email Notification Preferences" at bounding box center [276, 219] width 266 height 11
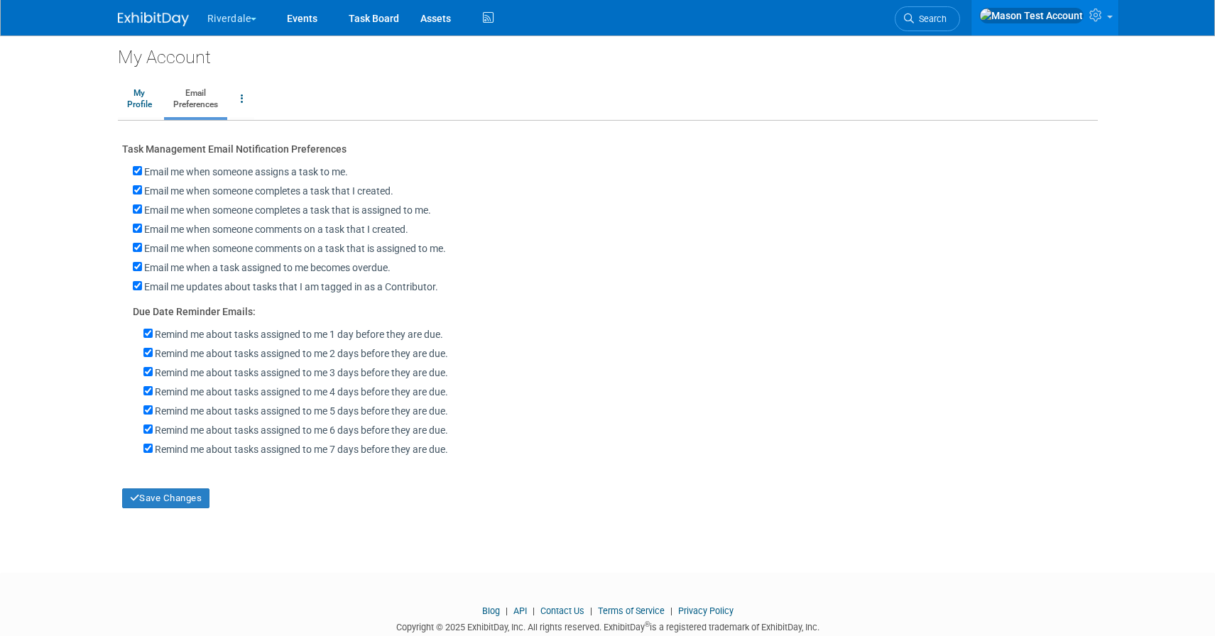
click at [190, 92] on link "Email Preferences" at bounding box center [195, 99] width 63 height 35
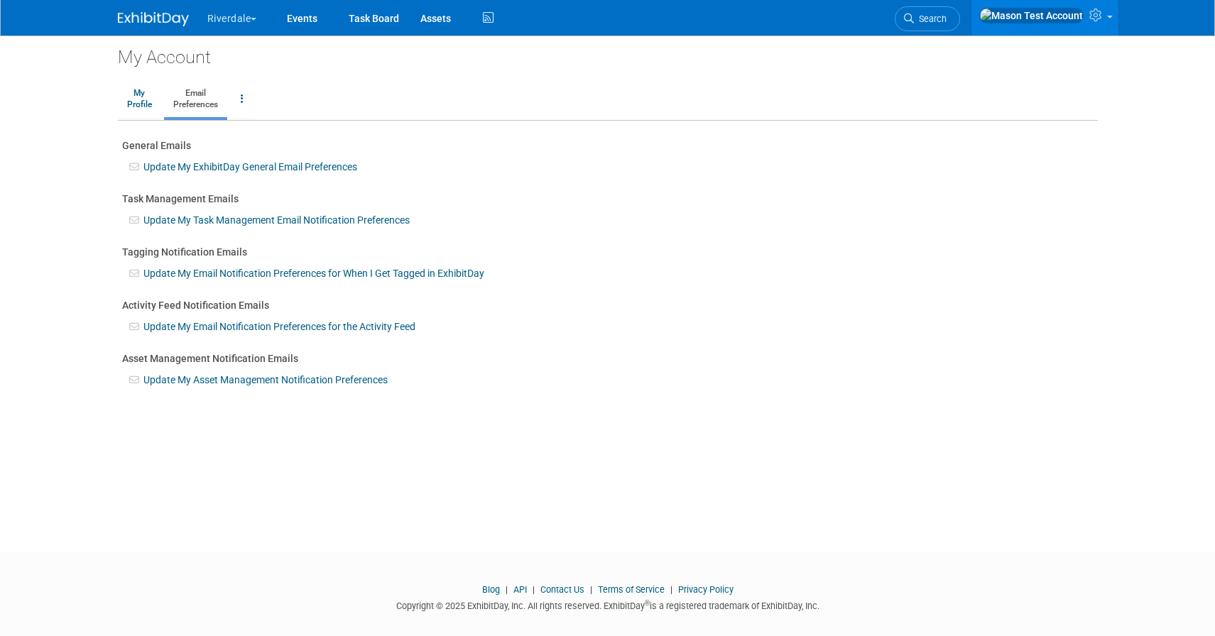
click at [230, 269] on link "Update My Email Notification Preferences for When I Get Tagged in ExhibitDay" at bounding box center [313, 273] width 341 height 11
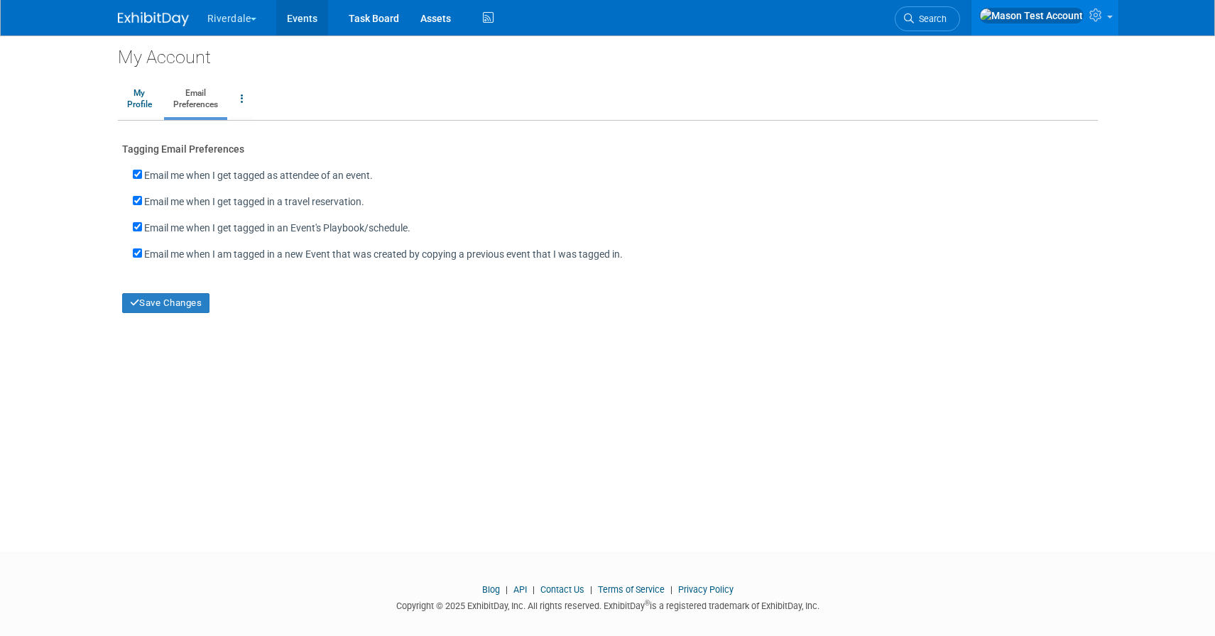
click at [292, 23] on link "Events" at bounding box center [302, 17] width 52 height 35
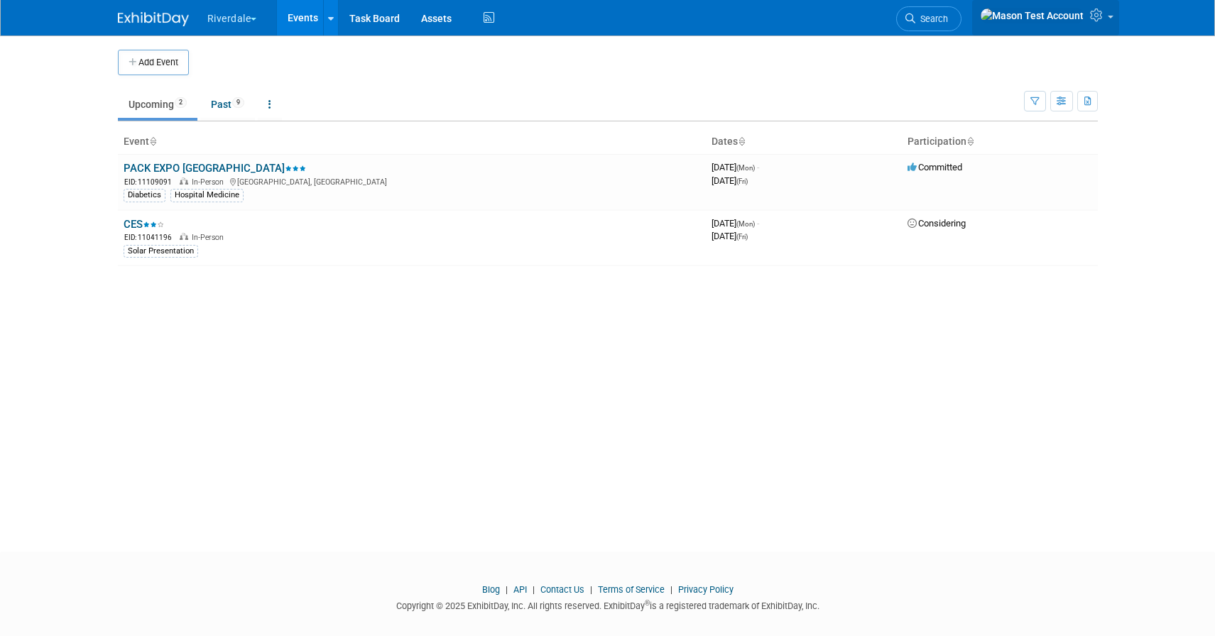
click at [1091, 21] on icon at bounding box center [1098, 15] width 16 height 13
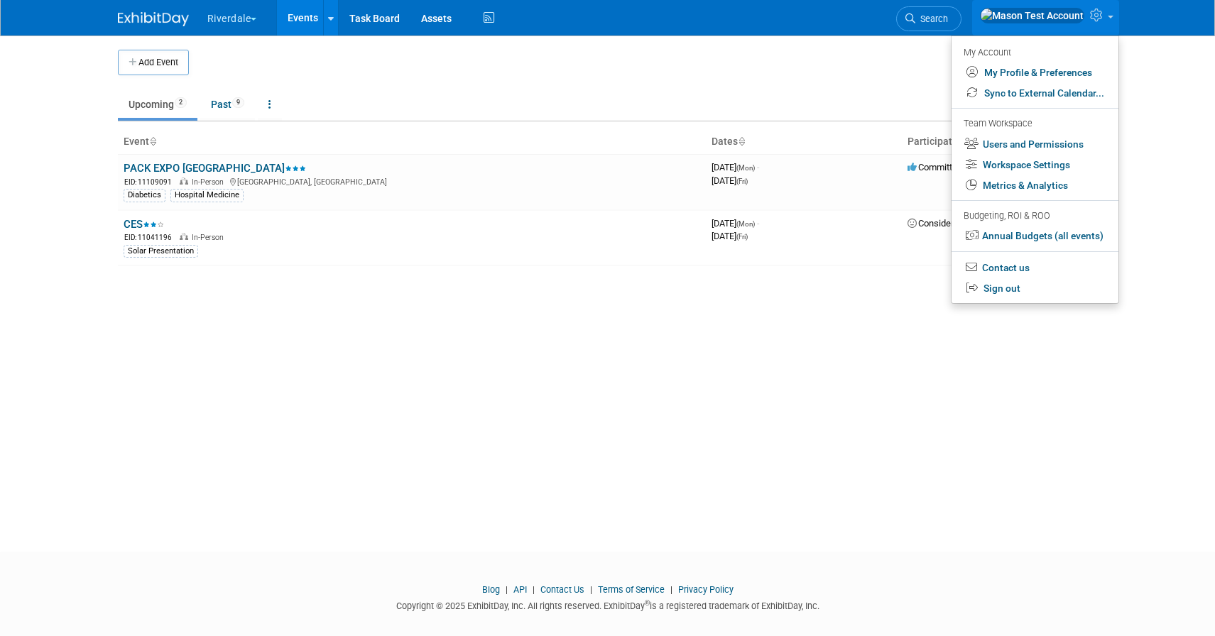
click at [1091, 21] on icon at bounding box center [1098, 15] width 16 height 13
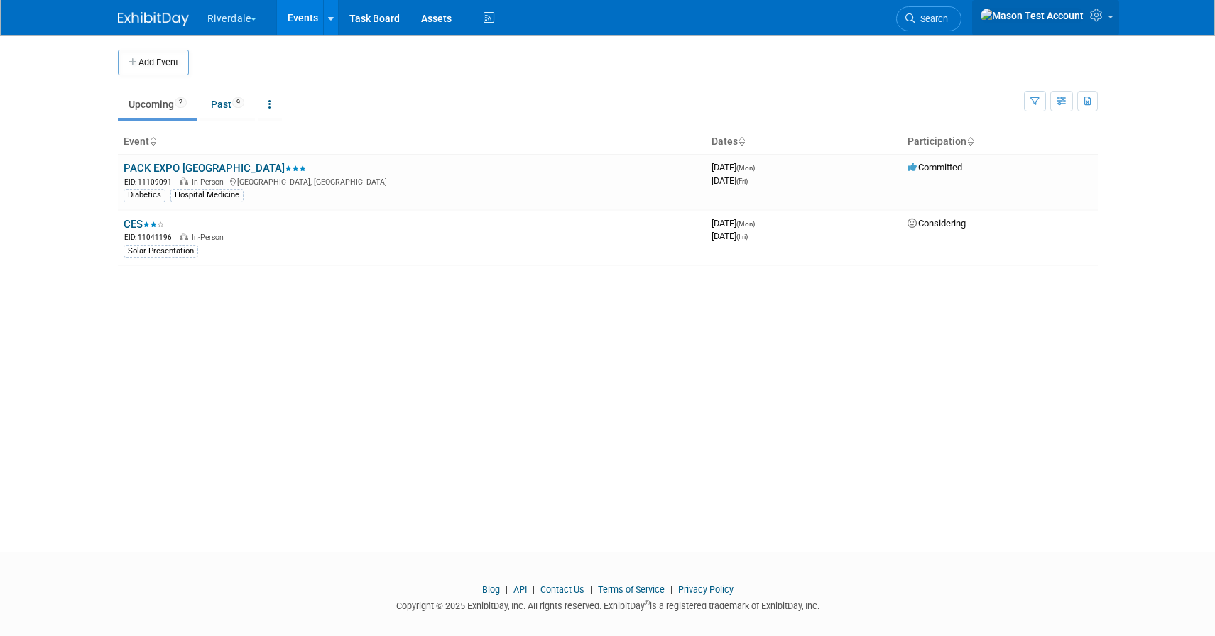
click at [1105, 20] on icon at bounding box center [1098, 15] width 16 height 13
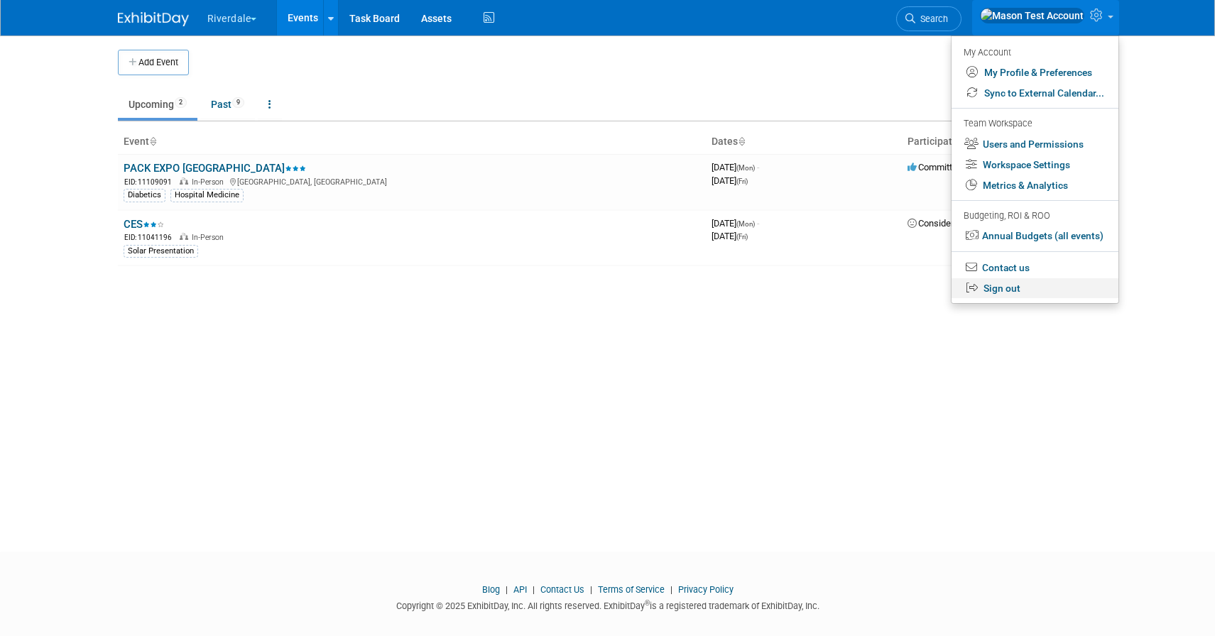
click at [1007, 289] on link "Sign out" at bounding box center [1034, 288] width 167 height 21
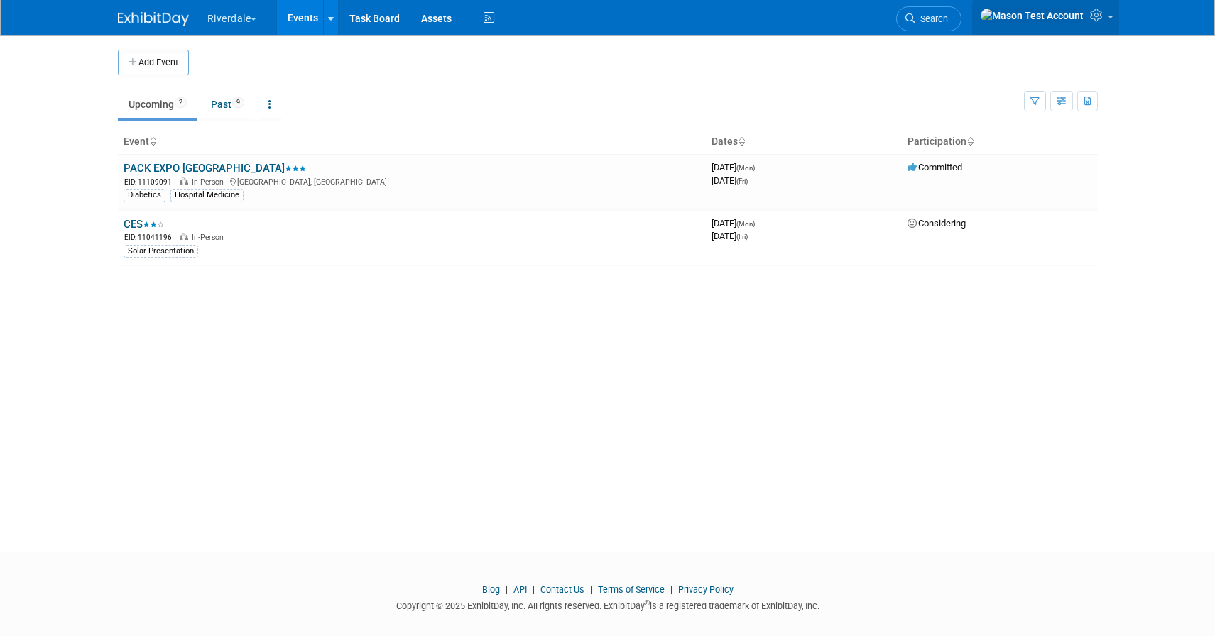
click at [1098, 13] on icon at bounding box center [1098, 15] width 16 height 13
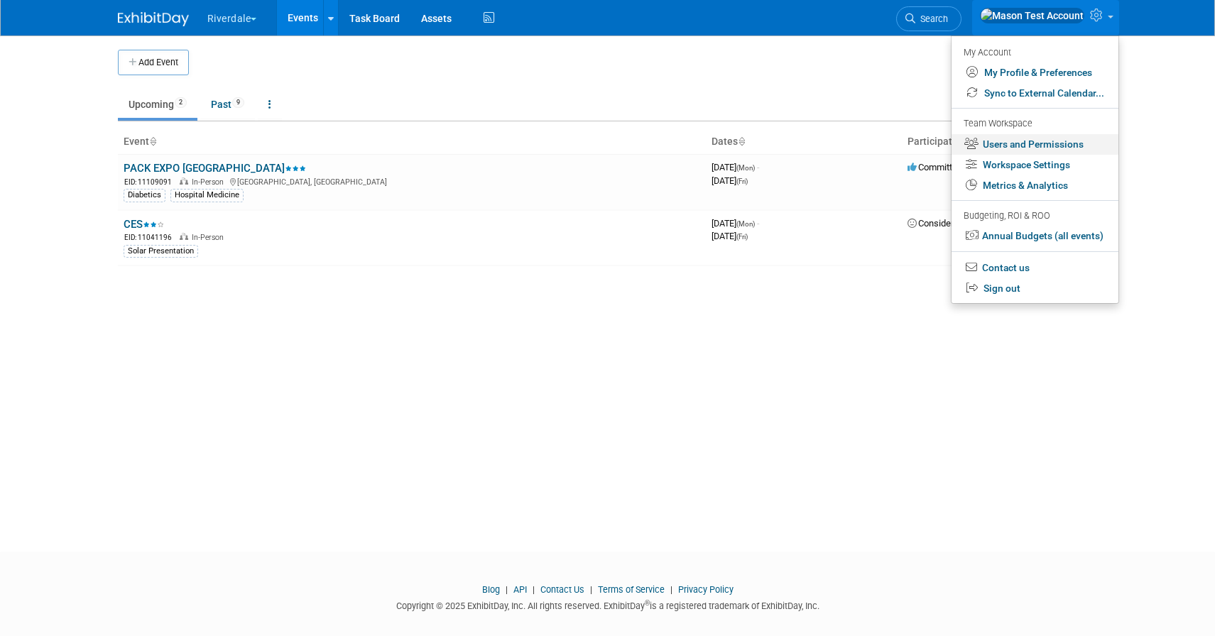
click at [1054, 148] on link "Users and Permissions" at bounding box center [1034, 144] width 167 height 21
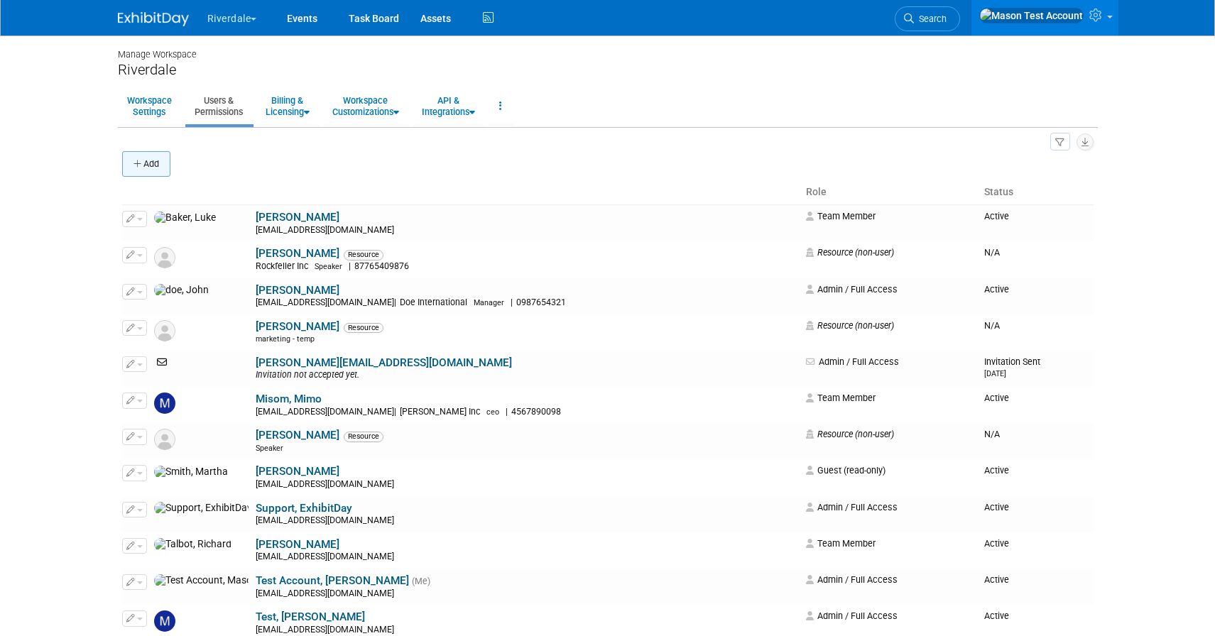
click at [141, 170] on button "Add" at bounding box center [146, 164] width 48 height 26
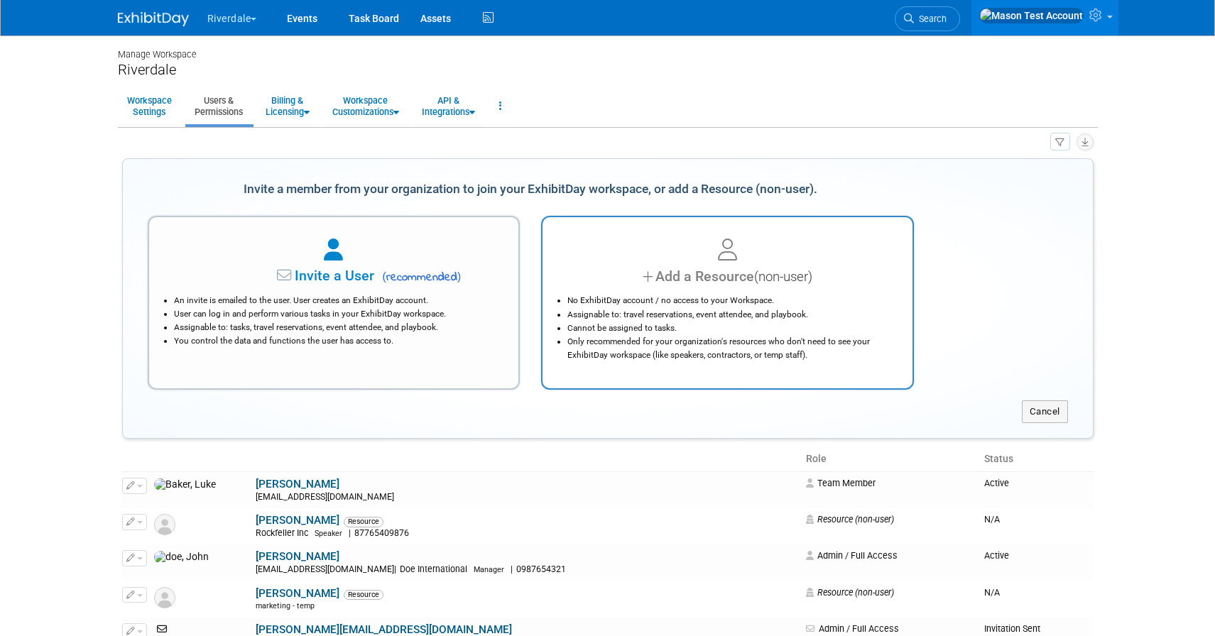
click at [712, 342] on li "Only recommended for your organization's resources who don't need to see your E…" at bounding box center [730, 348] width 327 height 27
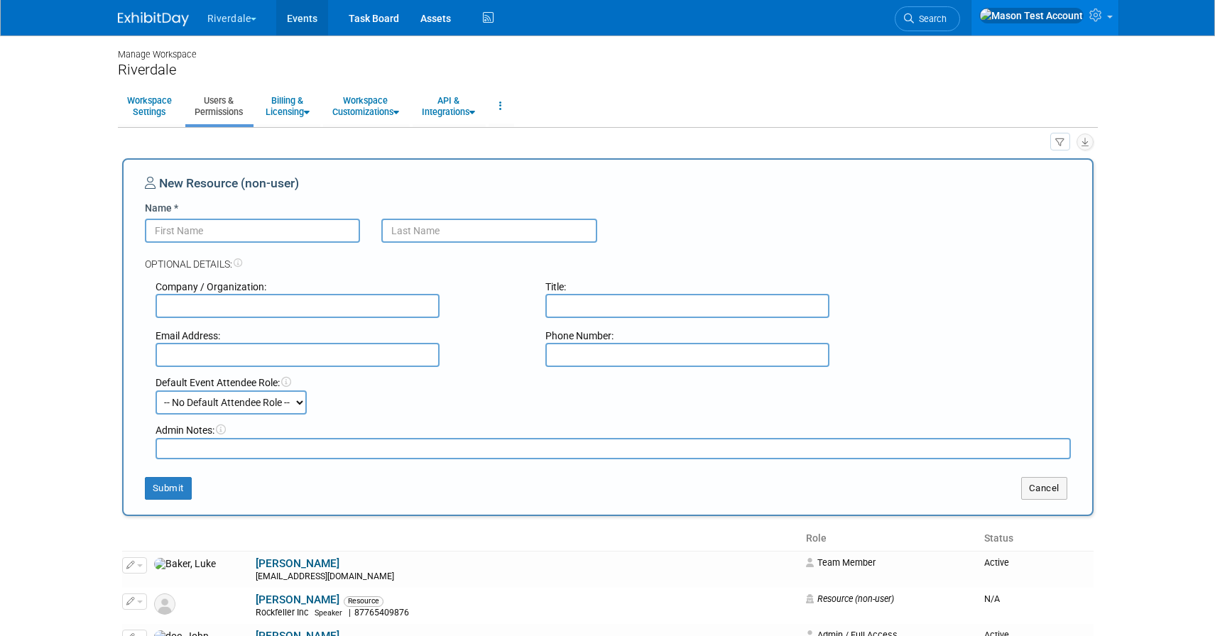
click at [298, 20] on link "Events" at bounding box center [302, 17] width 52 height 35
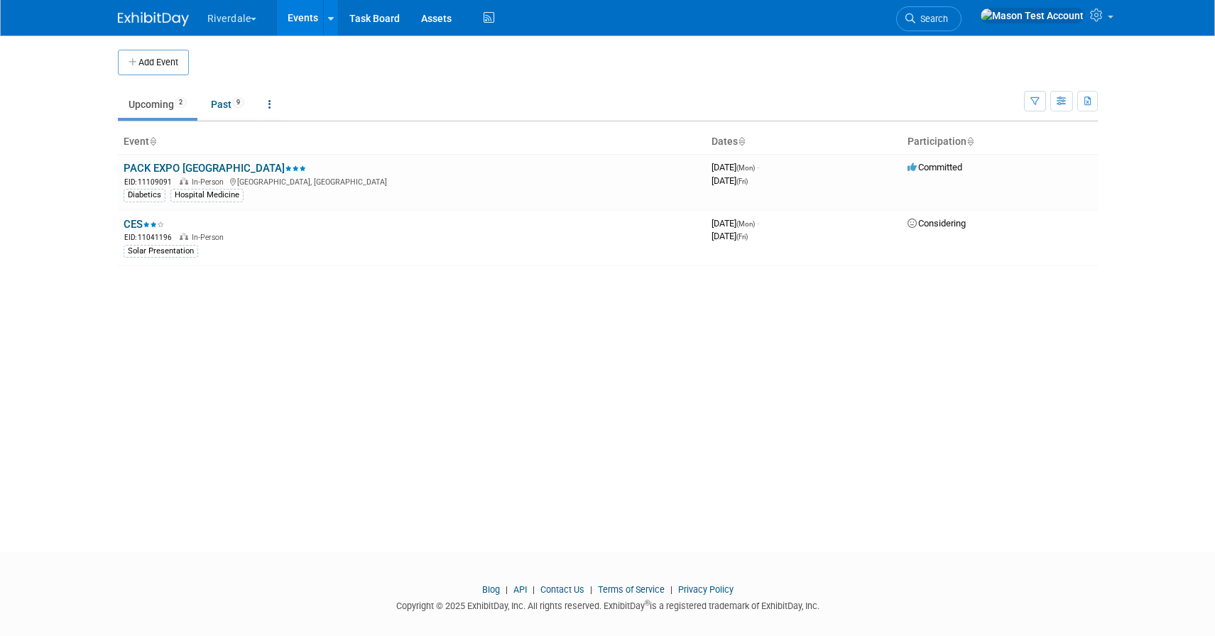
click at [259, 17] on button "Riverdale" at bounding box center [240, 15] width 69 height 31
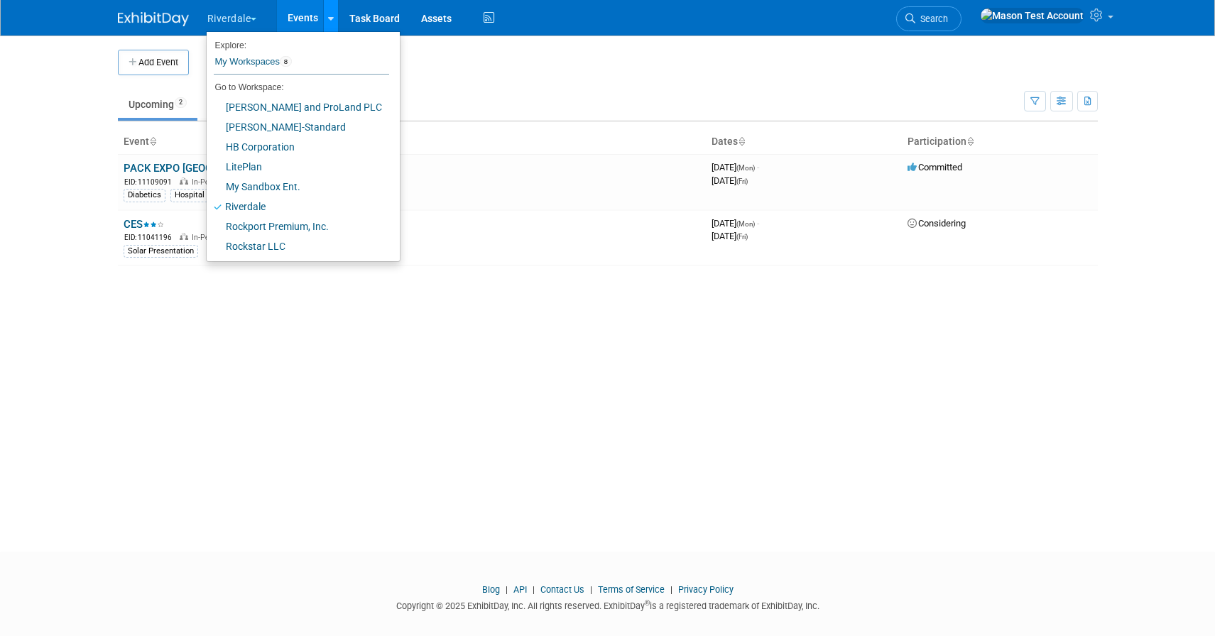
click at [337, 16] on link at bounding box center [330, 17] width 15 height 35
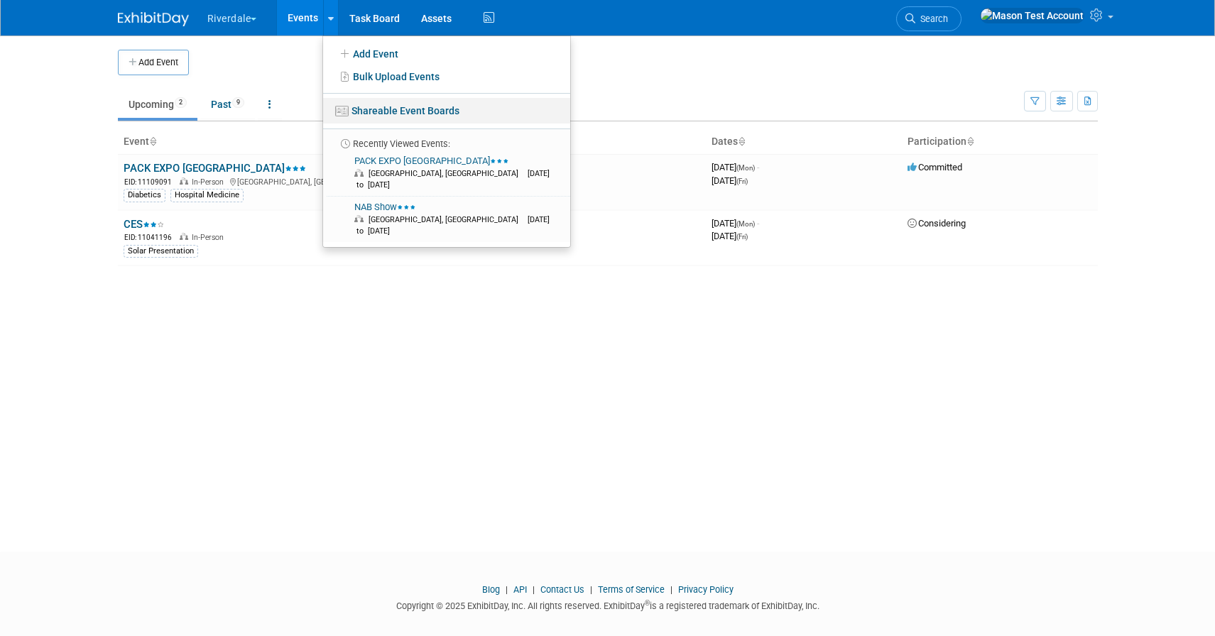
click at [369, 114] on link "Shareable Event Boards" at bounding box center [446, 111] width 247 height 26
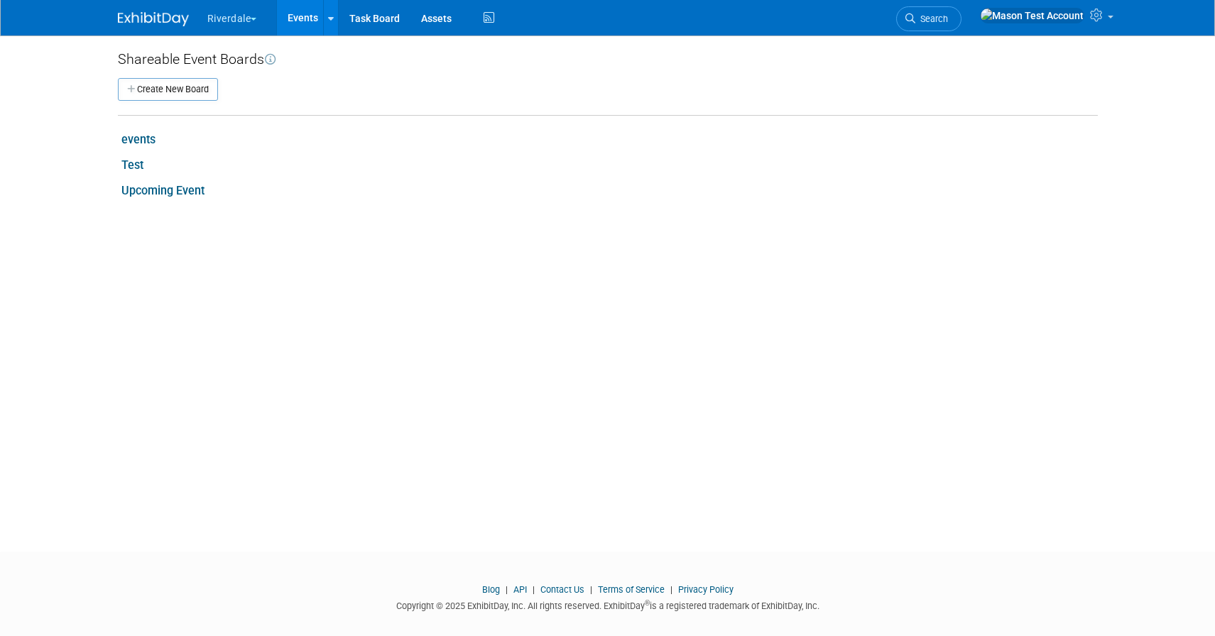
click at [141, 164] on link "Test" at bounding box center [132, 164] width 22 height 13
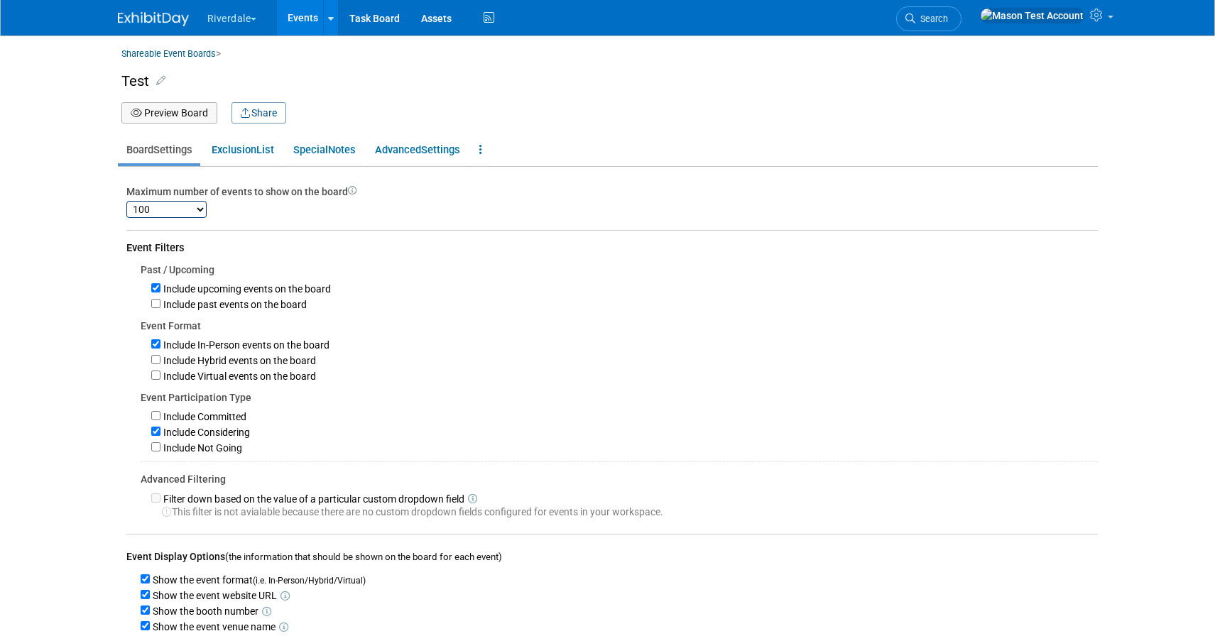
click at [187, 114] on button "Preview Board" at bounding box center [169, 112] width 96 height 21
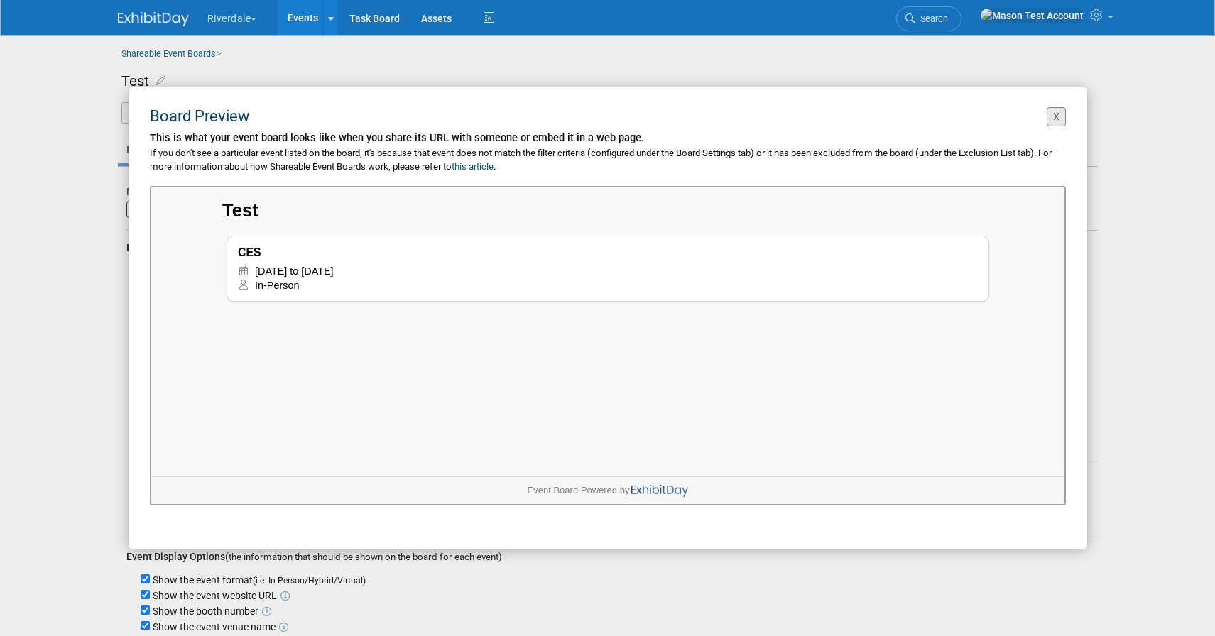
click at [1054, 113] on button "X" at bounding box center [1055, 116] width 19 height 19
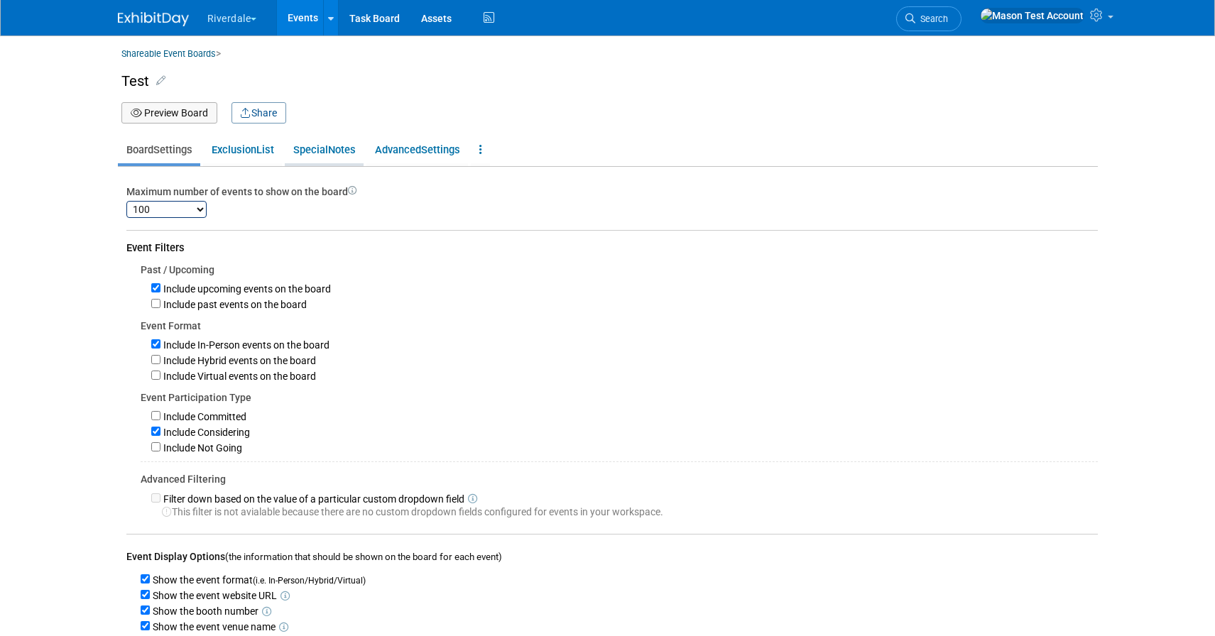
click at [319, 154] on span "Special" at bounding box center [310, 149] width 35 height 13
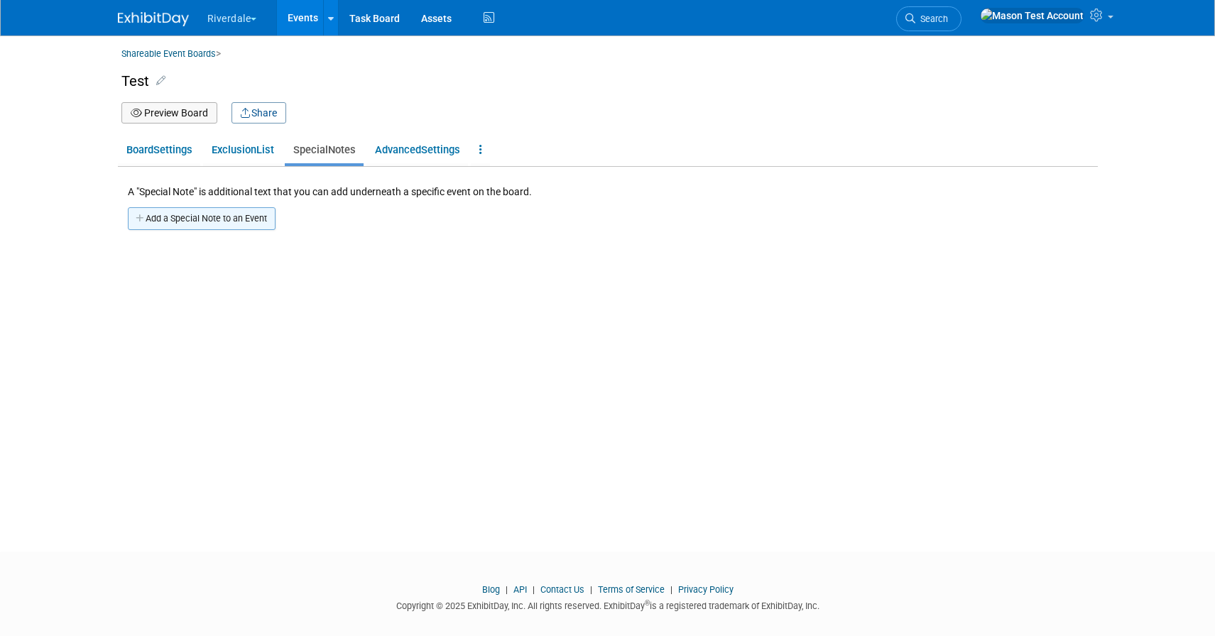
click at [234, 221] on button "Add a Special Note to an Event" at bounding box center [202, 218] width 148 height 23
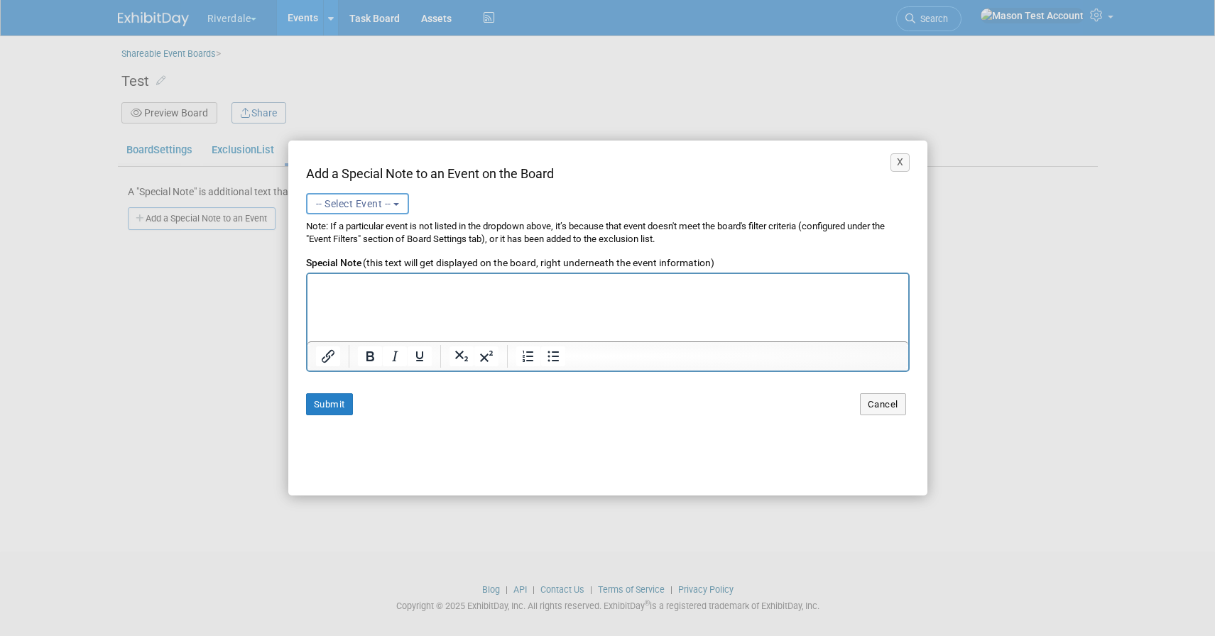
click at [373, 204] on span "-- Select Event --" at bounding box center [353, 203] width 75 height 11
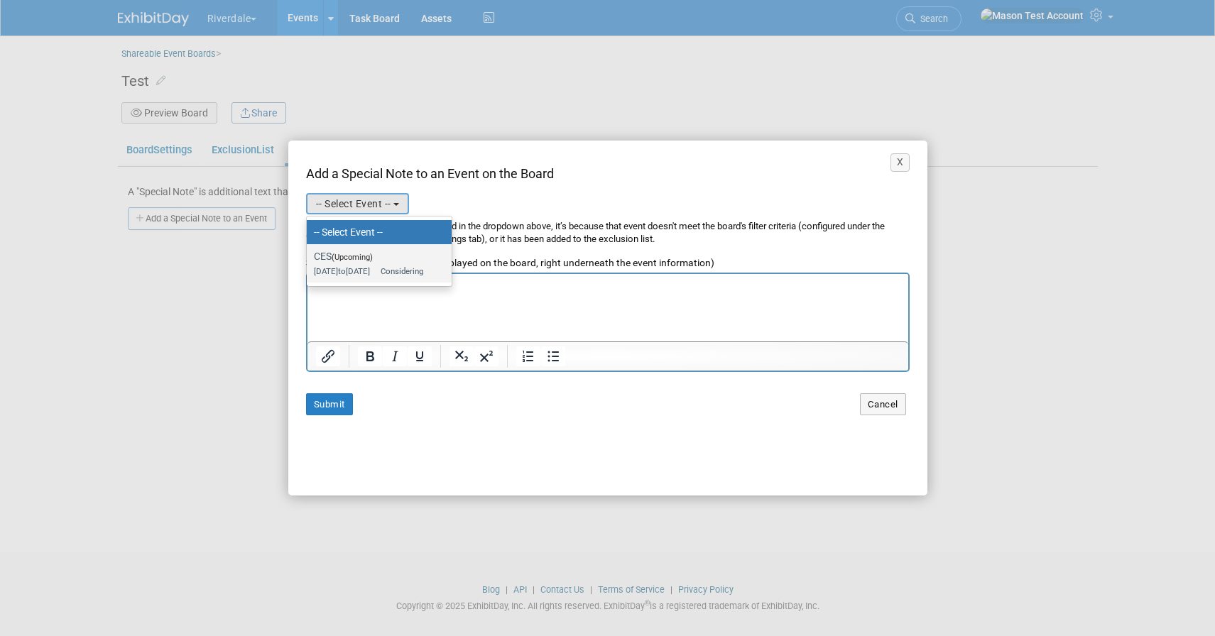
click at [363, 257] on span "(Upcoming)" at bounding box center [352, 257] width 41 height 9
click at [309, 257] on input "CES (Upcoming) Dec 15, 2025 to Dec 19, 2025 Considering" at bounding box center [304, 256] width 9 height 9
select select "11041196"
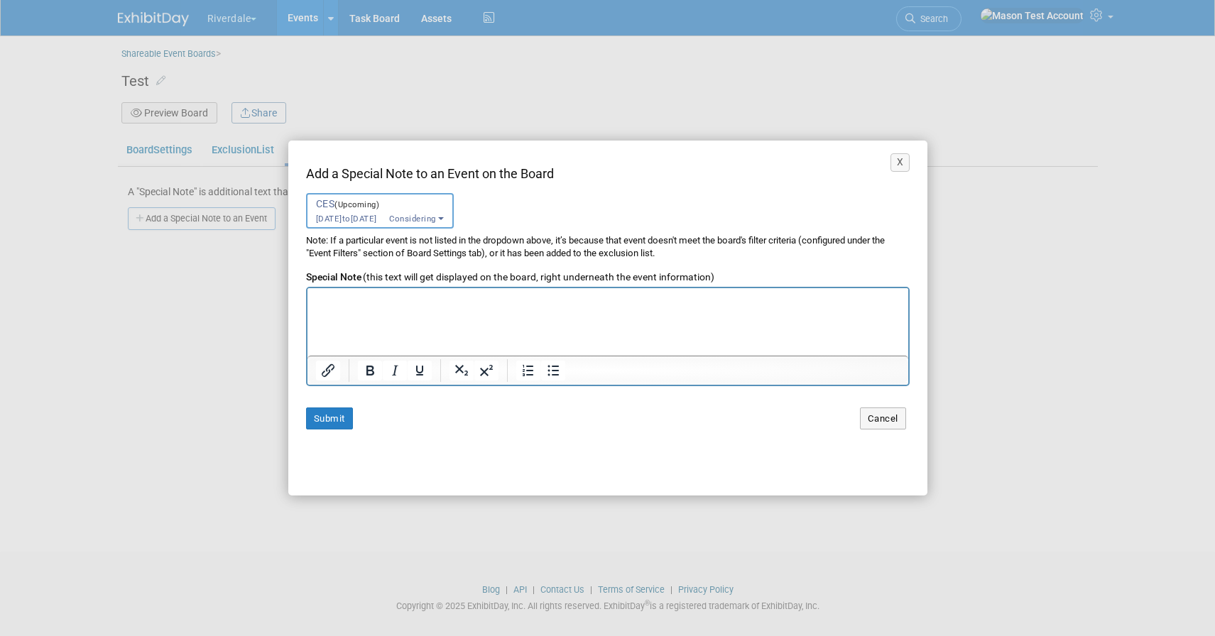
click at [366, 304] on p "Rich Text Area. Press ALT-0 for help." at bounding box center [607, 300] width 586 height 13
click at [334, 418] on button "Submit" at bounding box center [329, 418] width 47 height 22
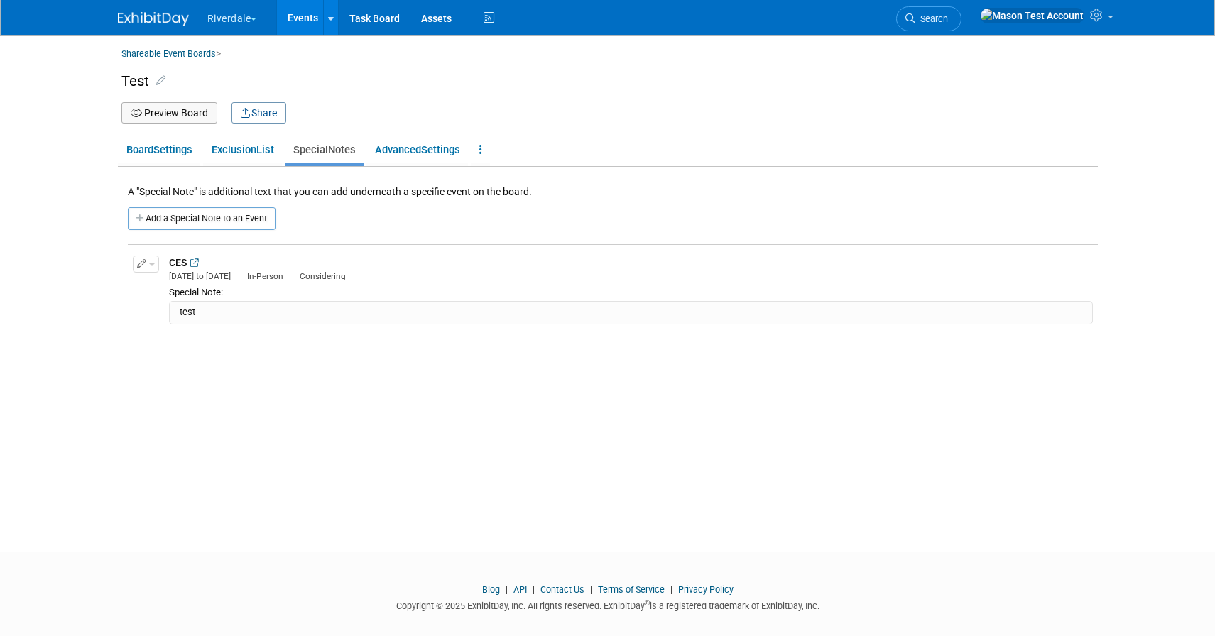
click at [195, 113] on button "Preview Board" at bounding box center [169, 112] width 96 height 21
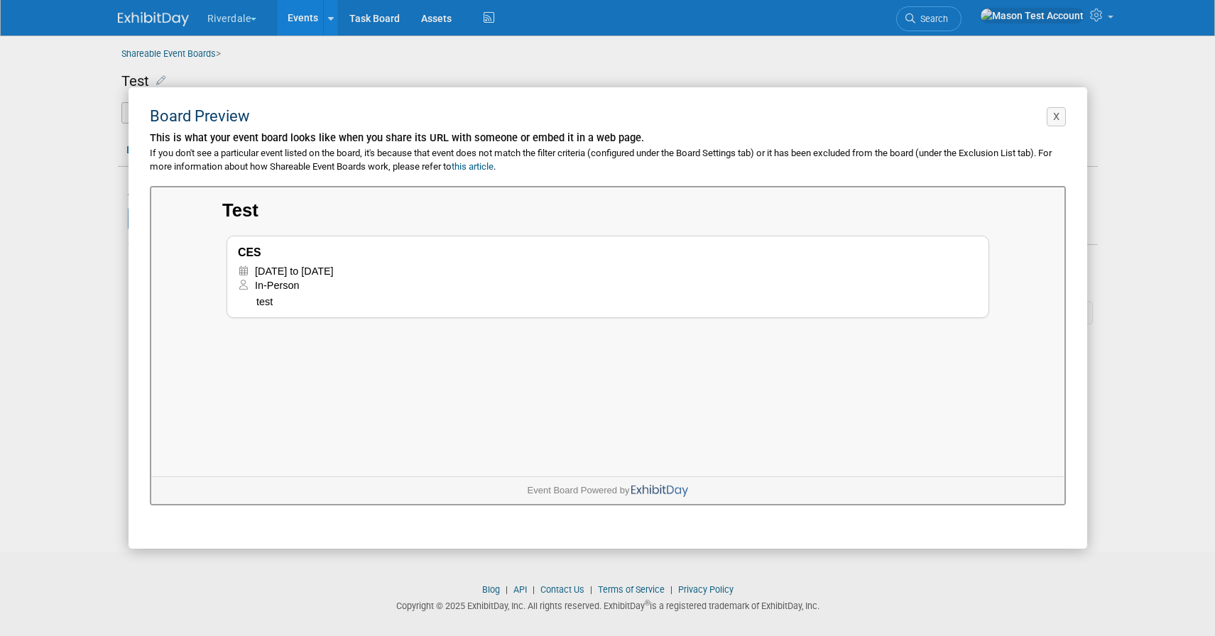
drag, startPoint x: 268, startPoint y: 300, endPoint x: 248, endPoint y: 300, distance: 19.9
click at [248, 300] on div "test" at bounding box center [606, 301] width 740 height 12
click at [267, 312] on div "CES Dec 15, 2025 to Dec 19, 2025 In-Person" at bounding box center [605, 275] width 762 height 82
click at [1059, 115] on button "X" at bounding box center [1055, 116] width 19 height 19
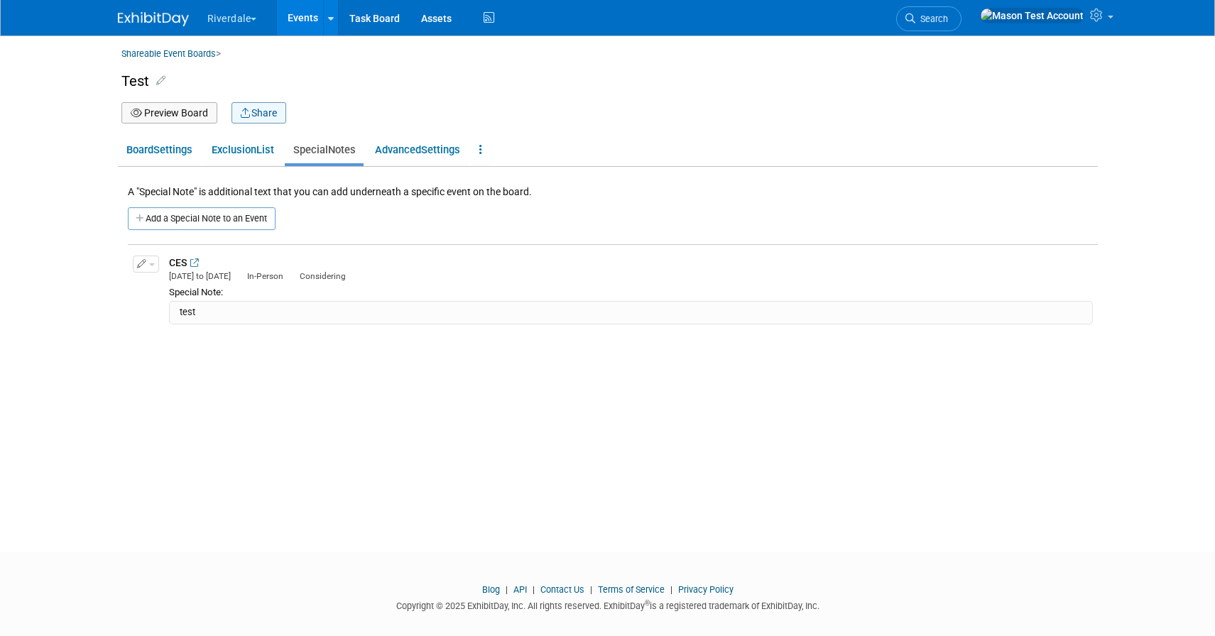
click at [255, 114] on button "Share" at bounding box center [258, 112] width 55 height 21
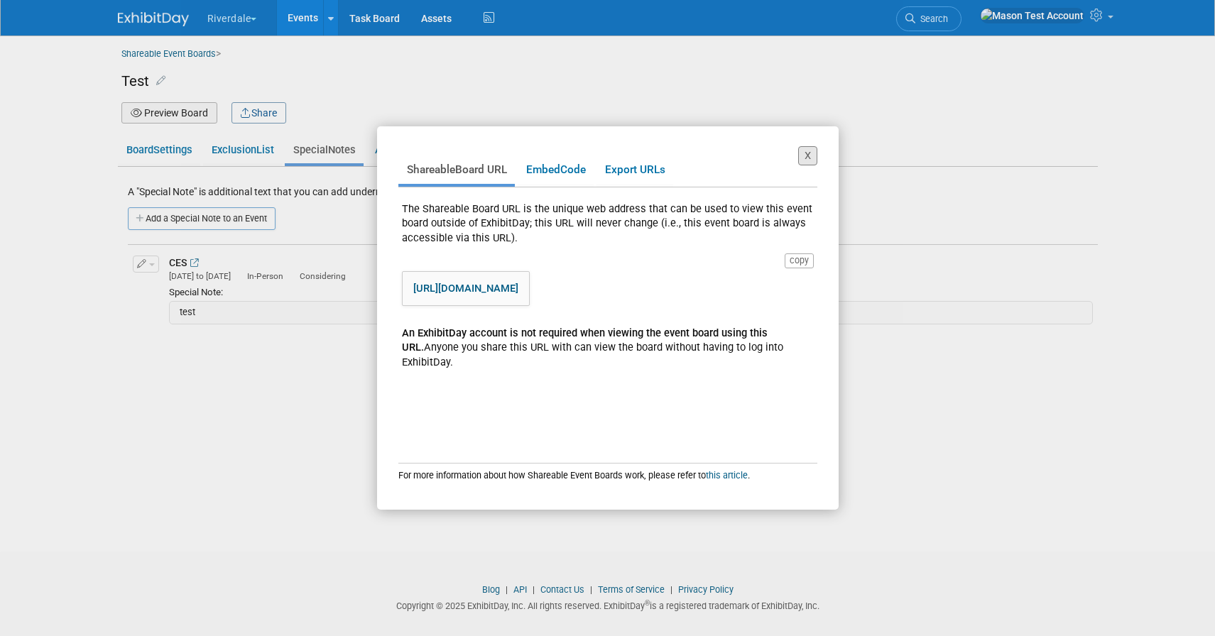
click at [805, 159] on button "X" at bounding box center [807, 155] width 19 height 19
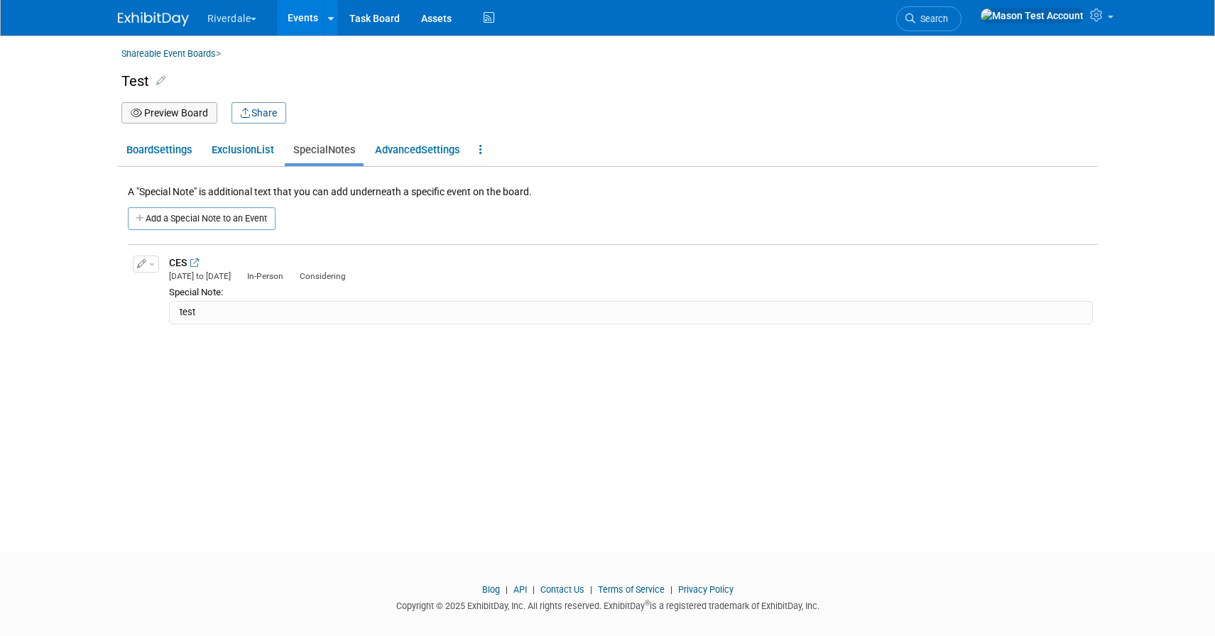
click at [310, 23] on link "Events" at bounding box center [303, 17] width 52 height 35
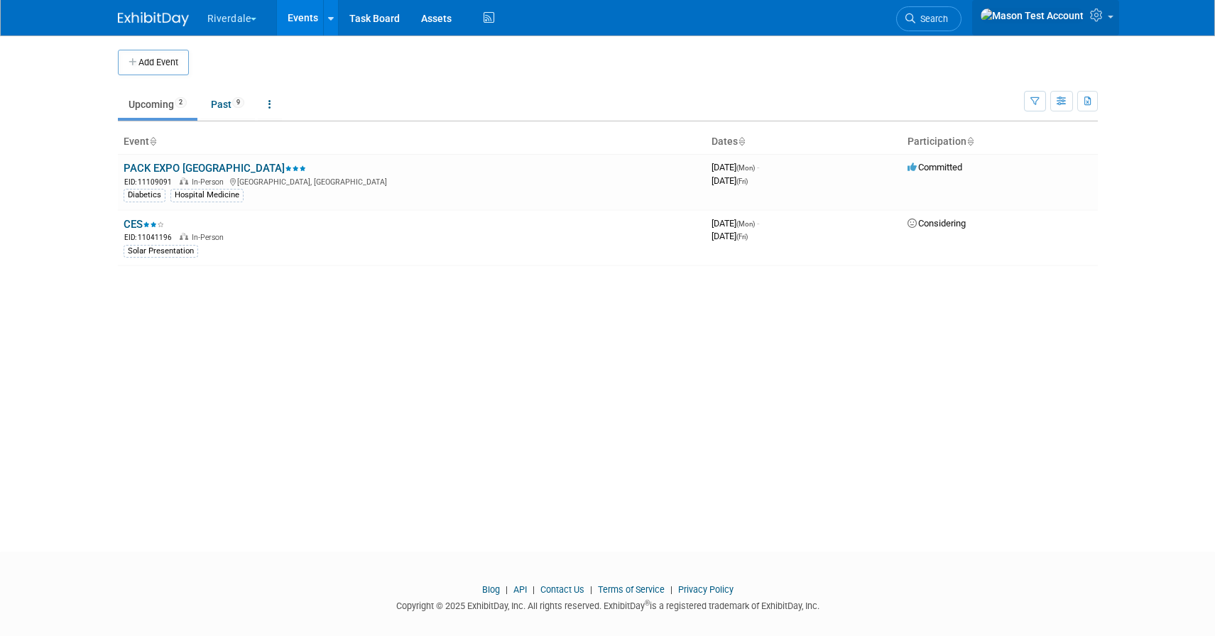
click at [1107, 18] on span at bounding box center [1110, 17] width 6 height 3
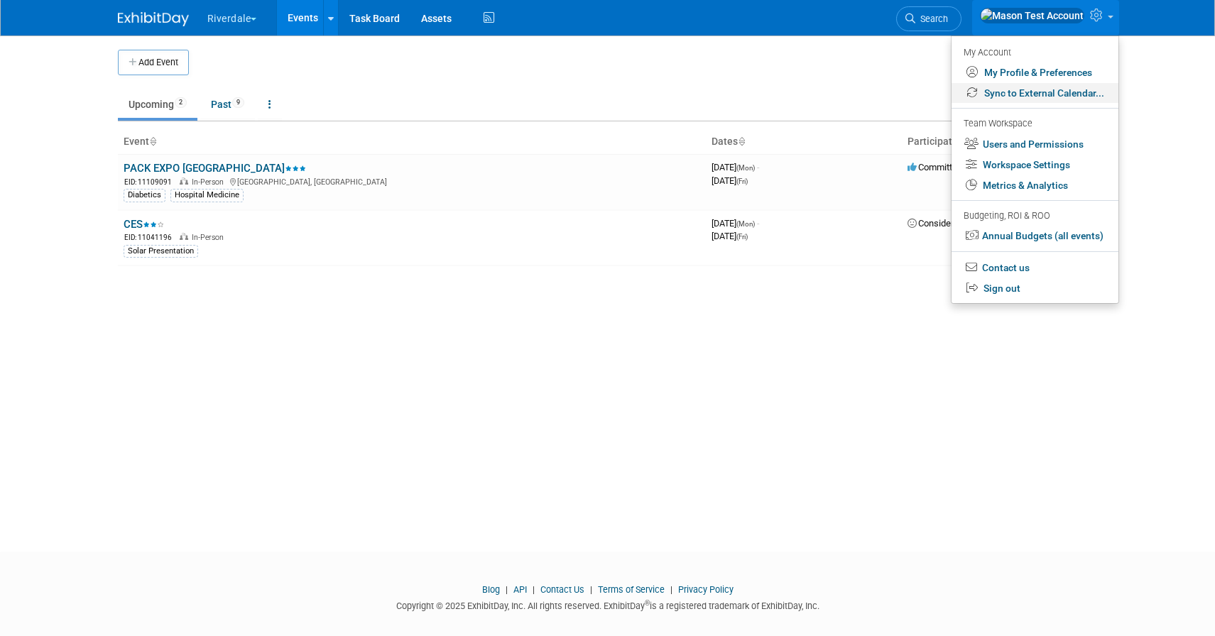
click at [1051, 99] on link "Sync to External Calendar..." at bounding box center [1034, 93] width 167 height 21
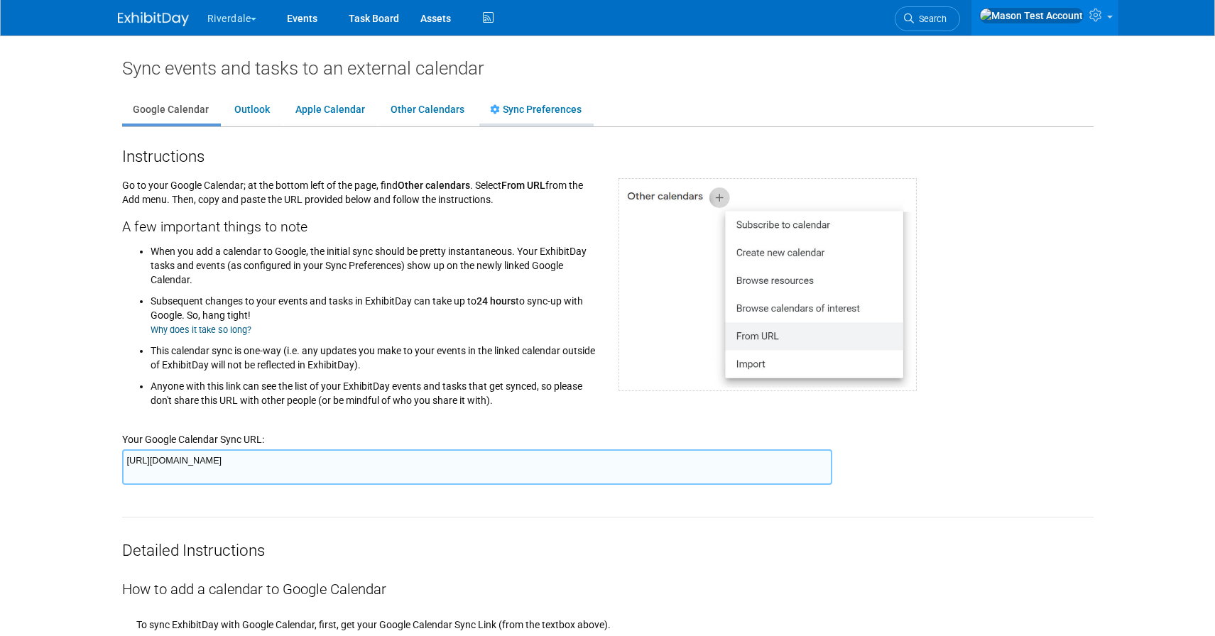
click at [553, 111] on link "Sync Preferences" at bounding box center [535, 110] width 113 height 27
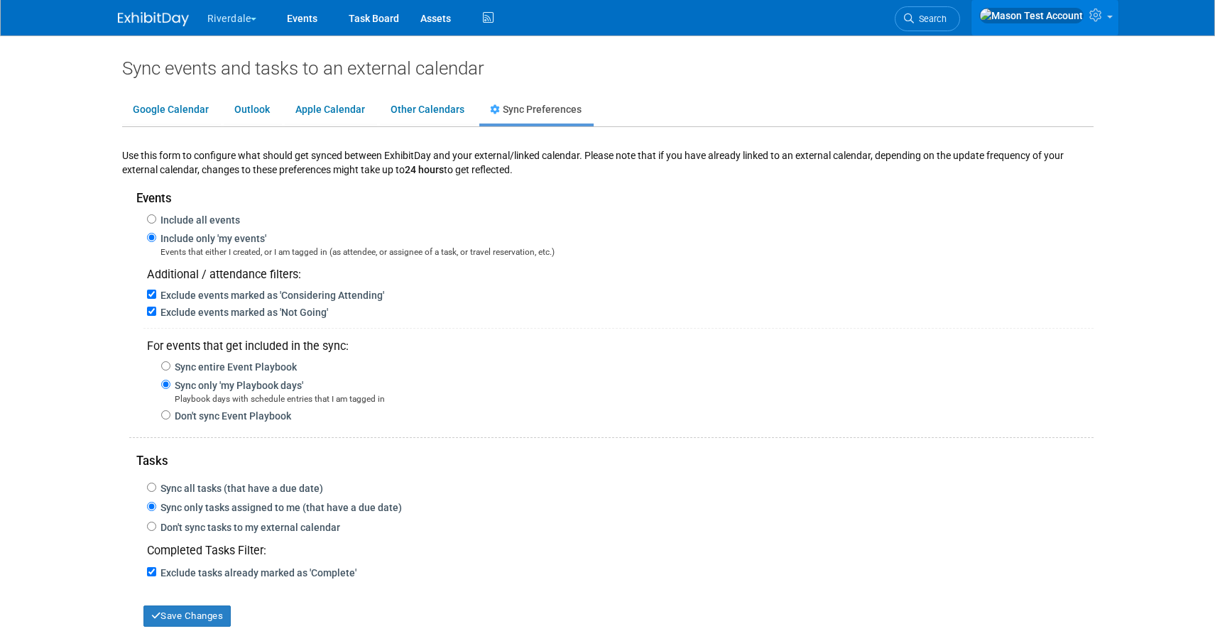
click at [1107, 18] on span at bounding box center [1110, 17] width 6 height 3
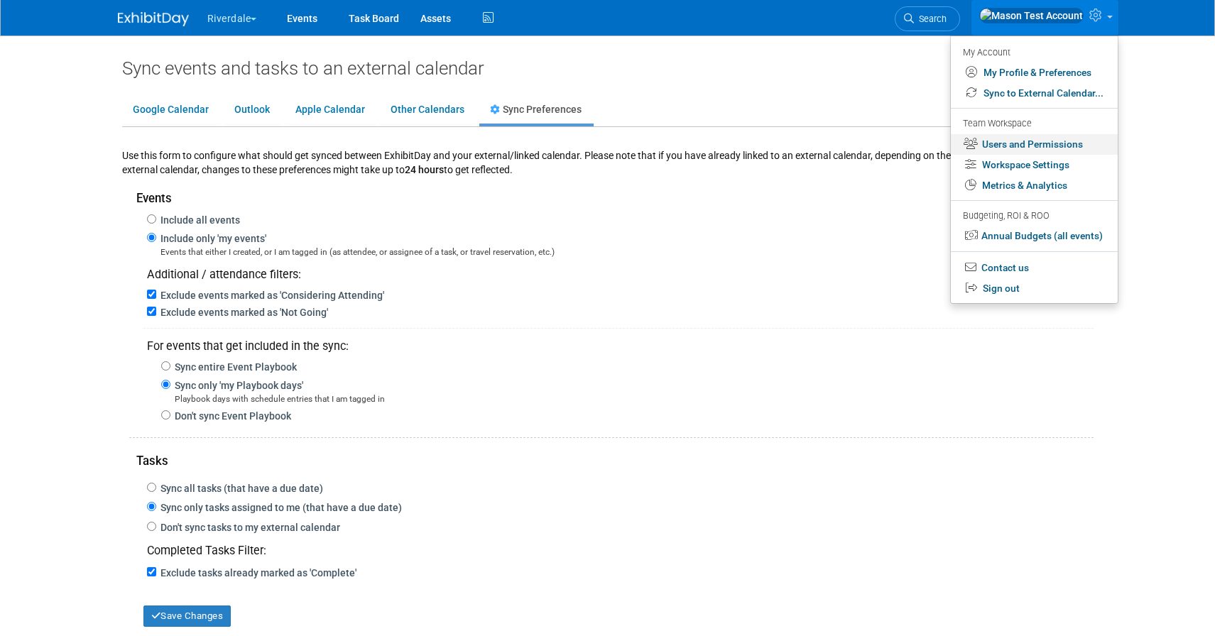
click at [1046, 141] on link "Users and Permissions" at bounding box center [1034, 144] width 167 height 21
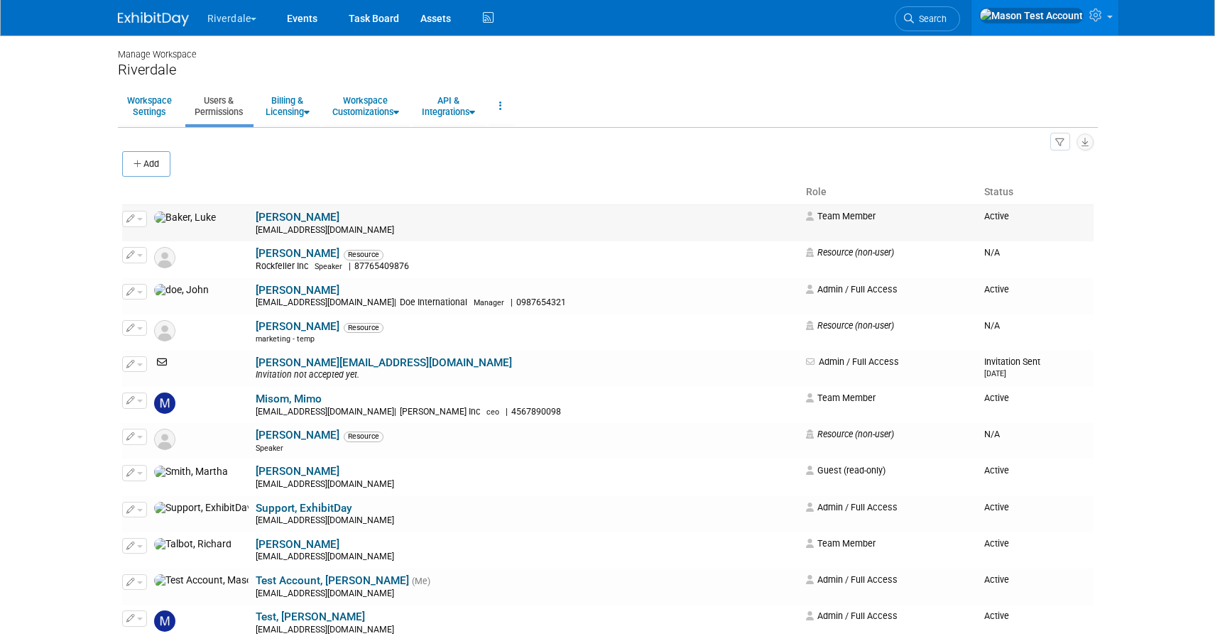
click at [138, 220] on span "button" at bounding box center [140, 219] width 6 height 3
click at [165, 270] on span "Impersonate" at bounding box center [181, 263] width 62 height 11
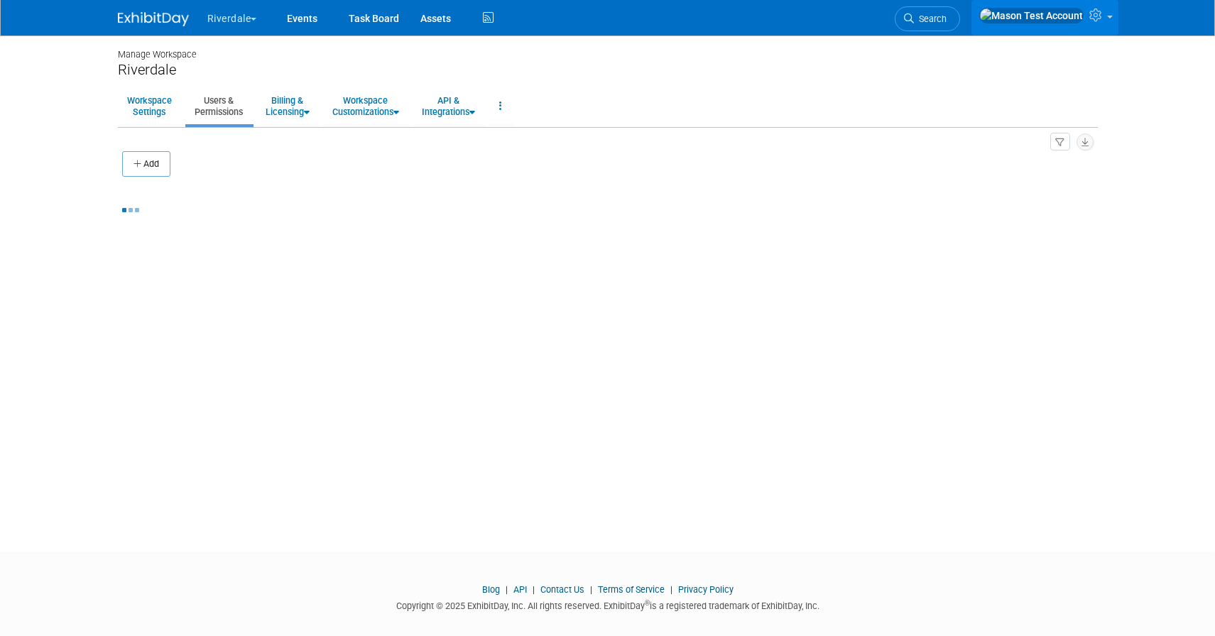
click at [1100, 9] on link at bounding box center [1044, 17] width 147 height 35
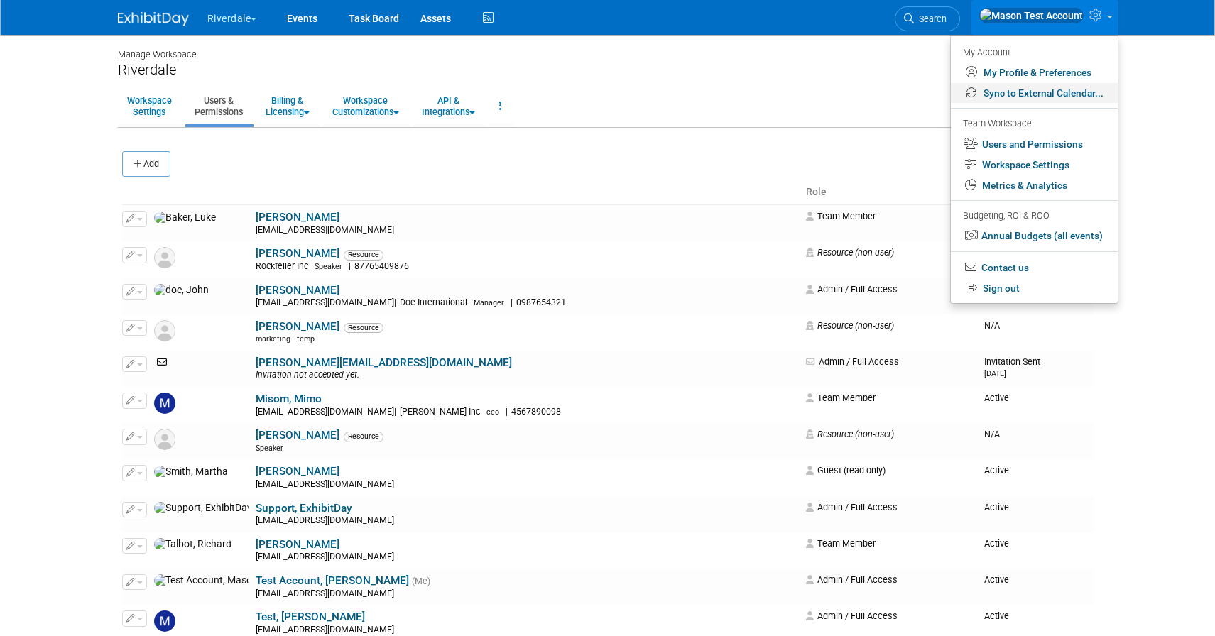
click at [1035, 95] on link "Sync to External Calendar..." at bounding box center [1034, 93] width 167 height 21
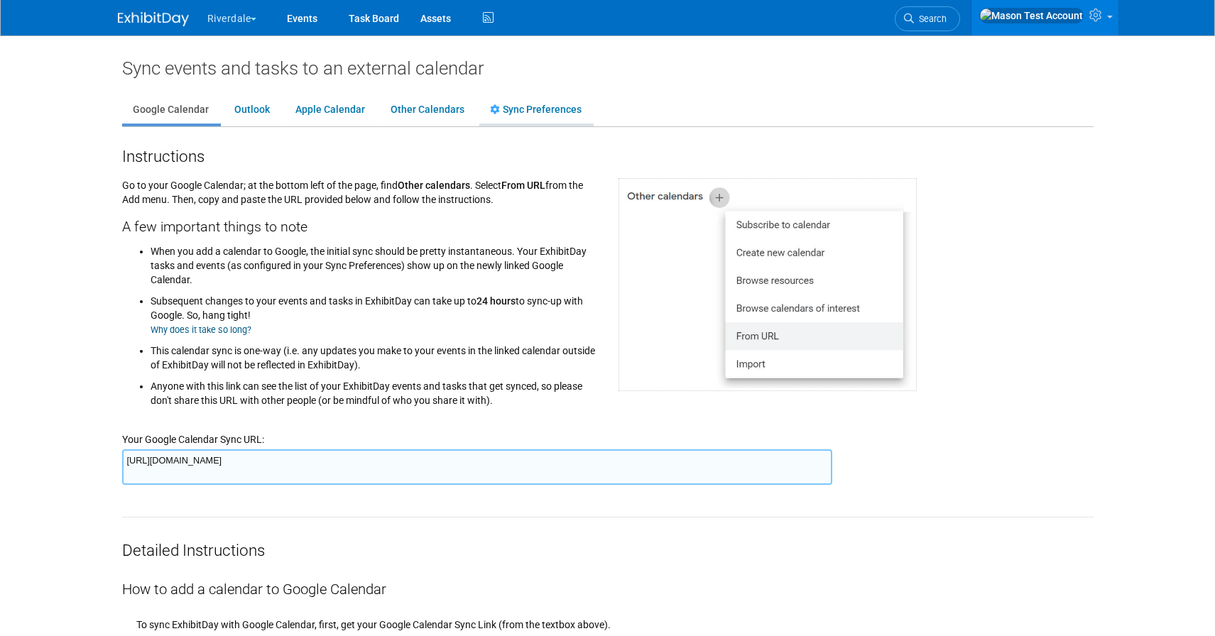
click at [550, 109] on link "Sync Preferences" at bounding box center [535, 110] width 113 height 27
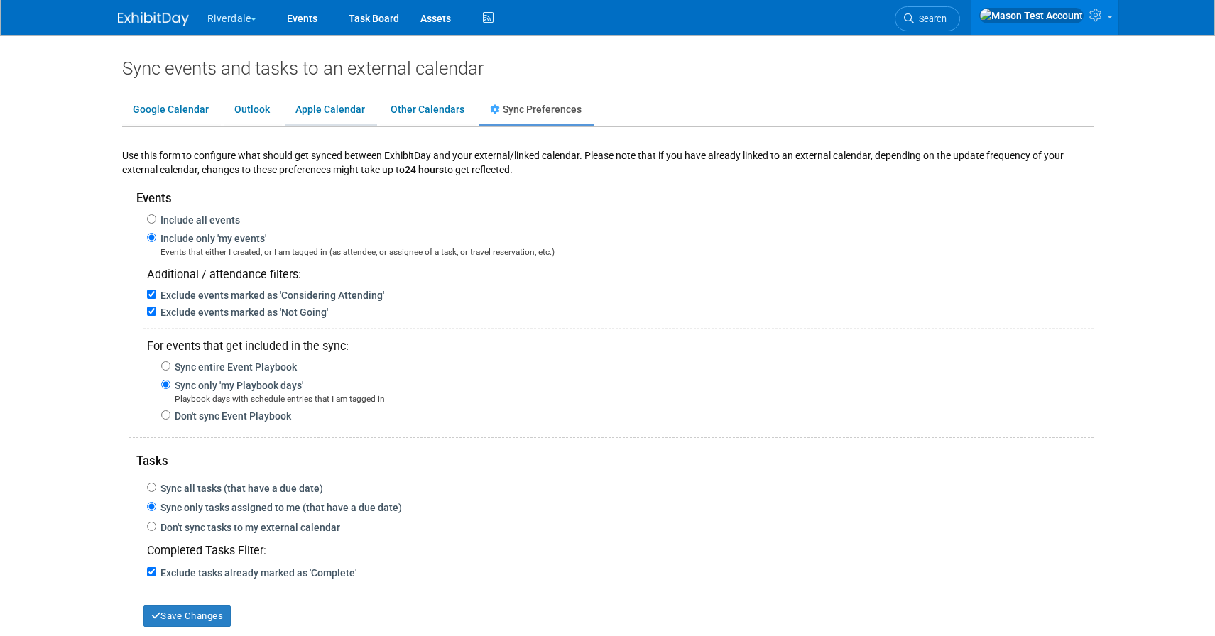
click at [338, 109] on link "Apple Calendar" at bounding box center [330, 110] width 91 height 27
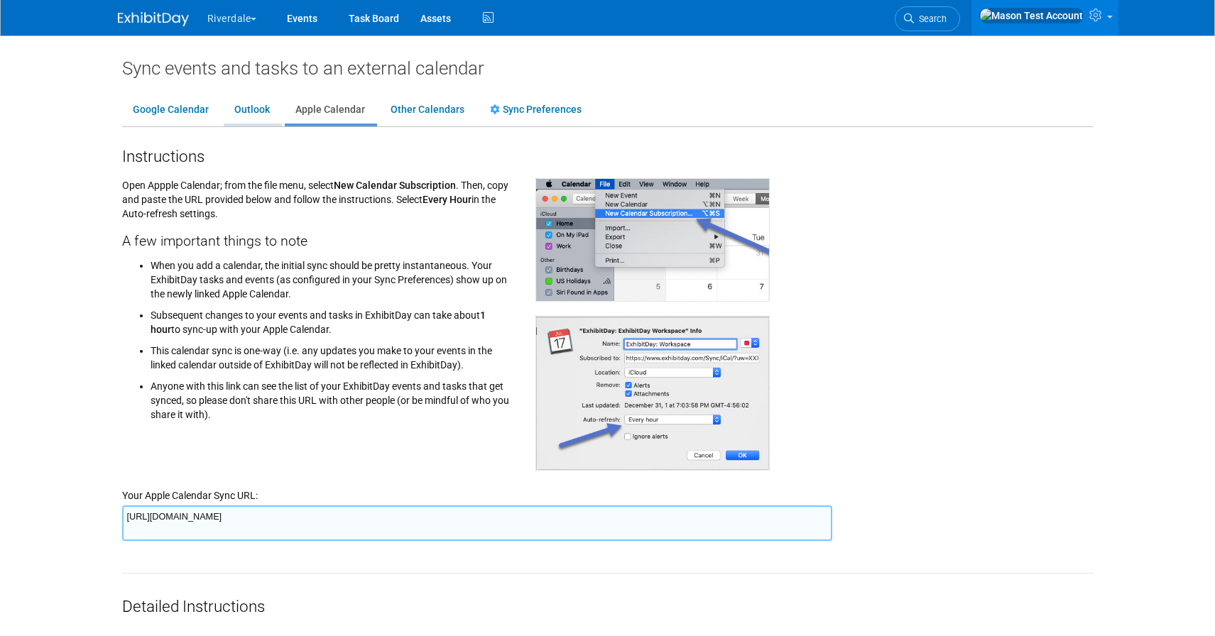
click at [253, 113] on link "Outlook" at bounding box center [252, 110] width 57 height 27
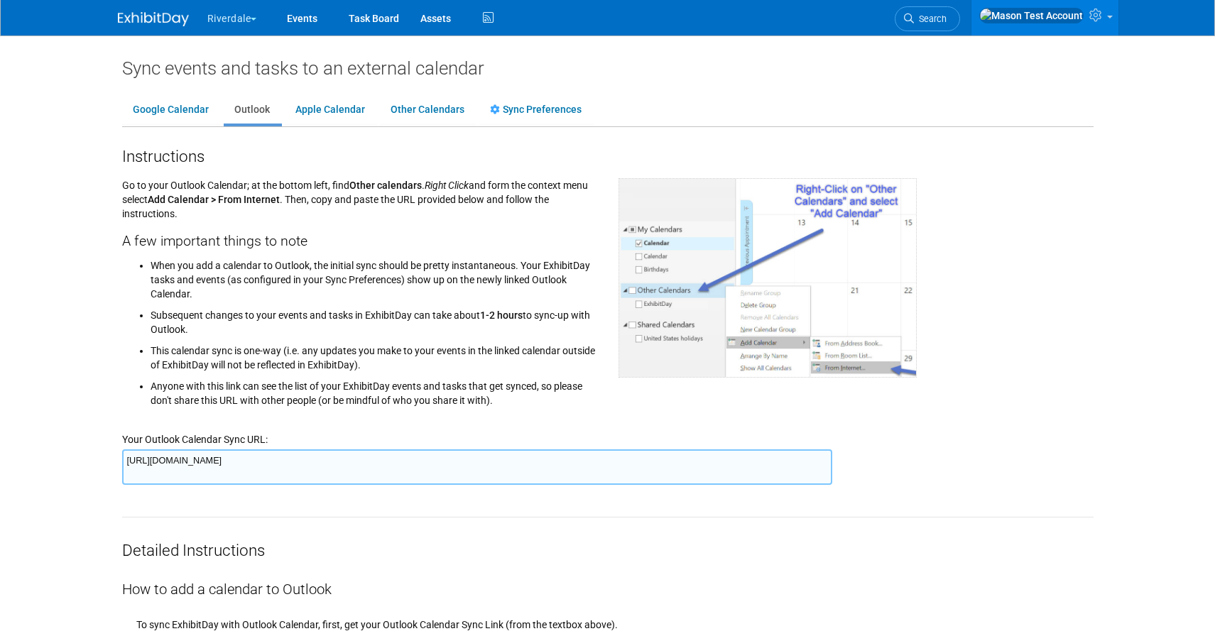
drag, startPoint x: 192, startPoint y: 327, endPoint x: 153, endPoint y: 307, distance: 43.2
click at [153, 307] on li "Subsequent changes to your events and tasks in ExhibitDay can take about 1-2 ho…" at bounding box center [374, 318] width 447 height 35
click at [189, 104] on link "Google Calendar" at bounding box center [170, 110] width 97 height 27
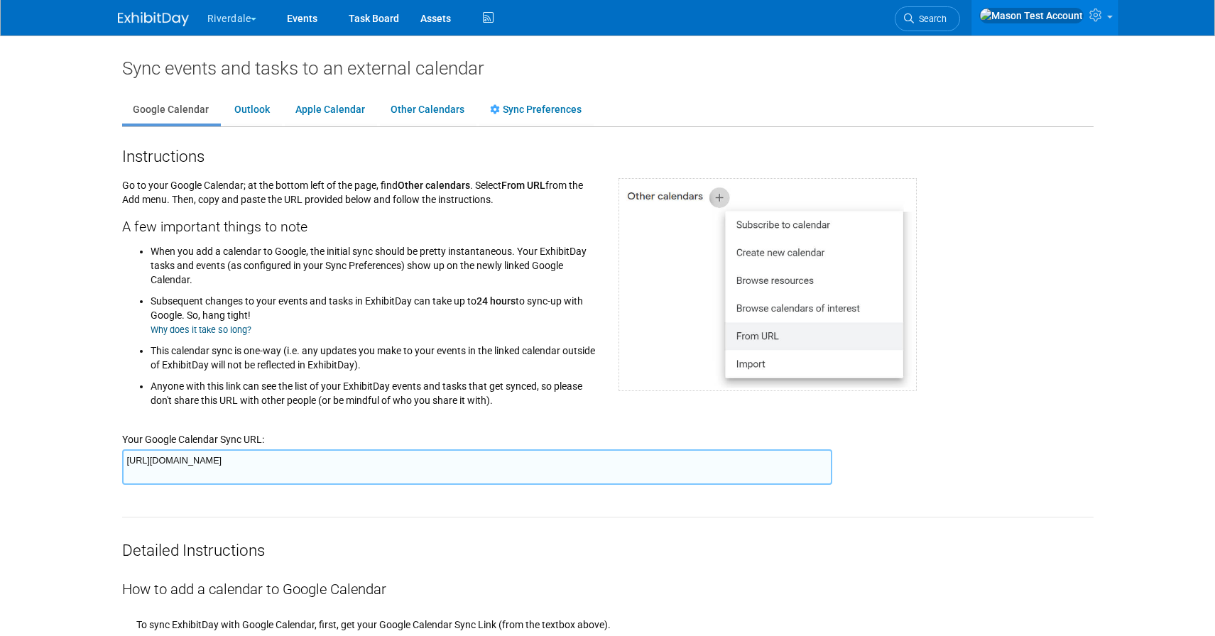
drag, startPoint x: 533, startPoint y: 300, endPoint x: 444, endPoint y: 300, distance: 89.5
click at [443, 300] on li "Subsequent changes to your events and tasks in ExhibitDay can take up to 24 hou…" at bounding box center [374, 312] width 447 height 50
click at [416, 297] on li "Subsequent changes to your events and tasks in ExhibitDay can take up to 24 hou…" at bounding box center [374, 312] width 447 height 50
click at [306, 6] on link "Events" at bounding box center [302, 17] width 52 height 35
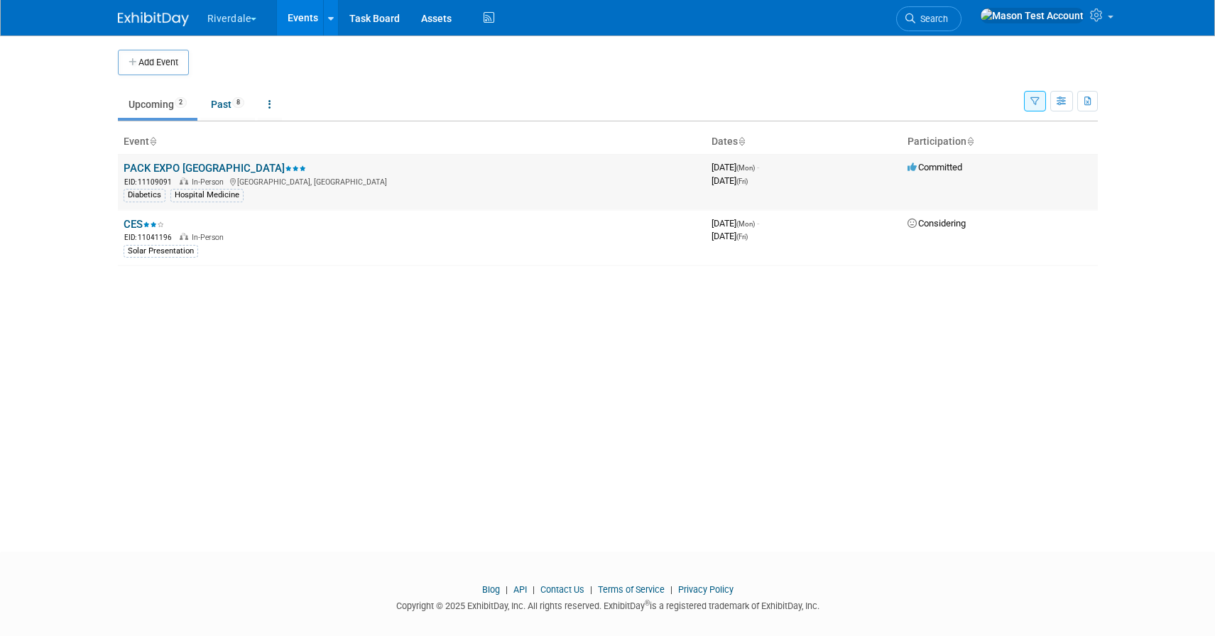
click at [175, 169] on link "PACK EXPO [GEOGRAPHIC_DATA]" at bounding box center [215, 168] width 182 height 13
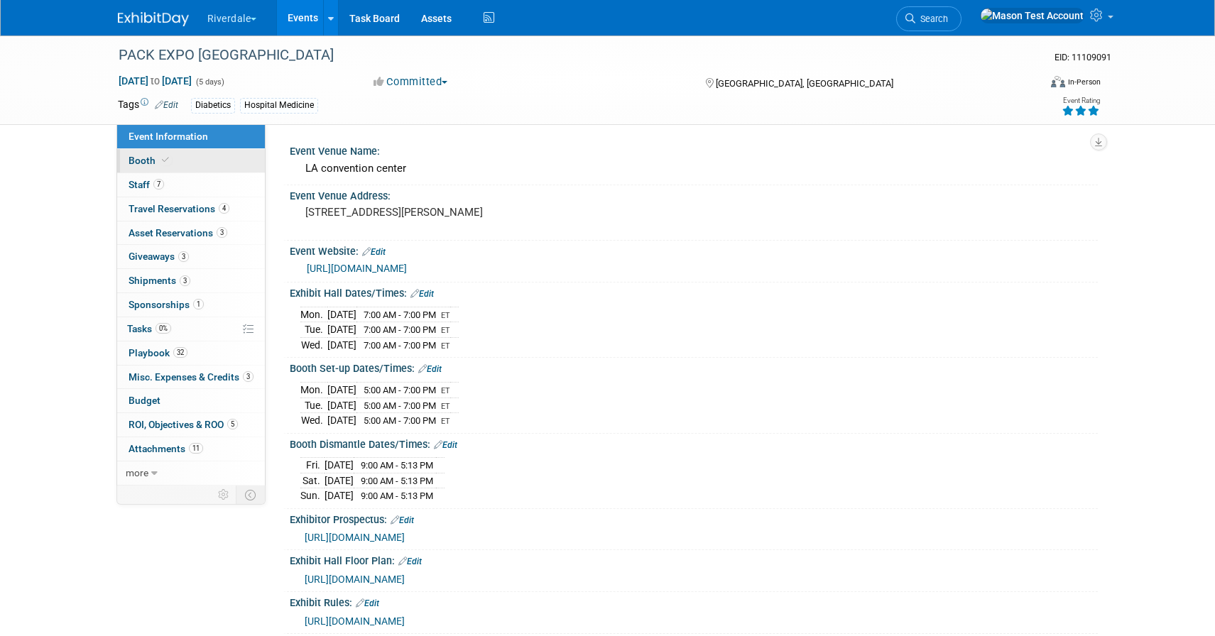
click at [141, 160] on span "Booth" at bounding box center [149, 160] width 43 height 11
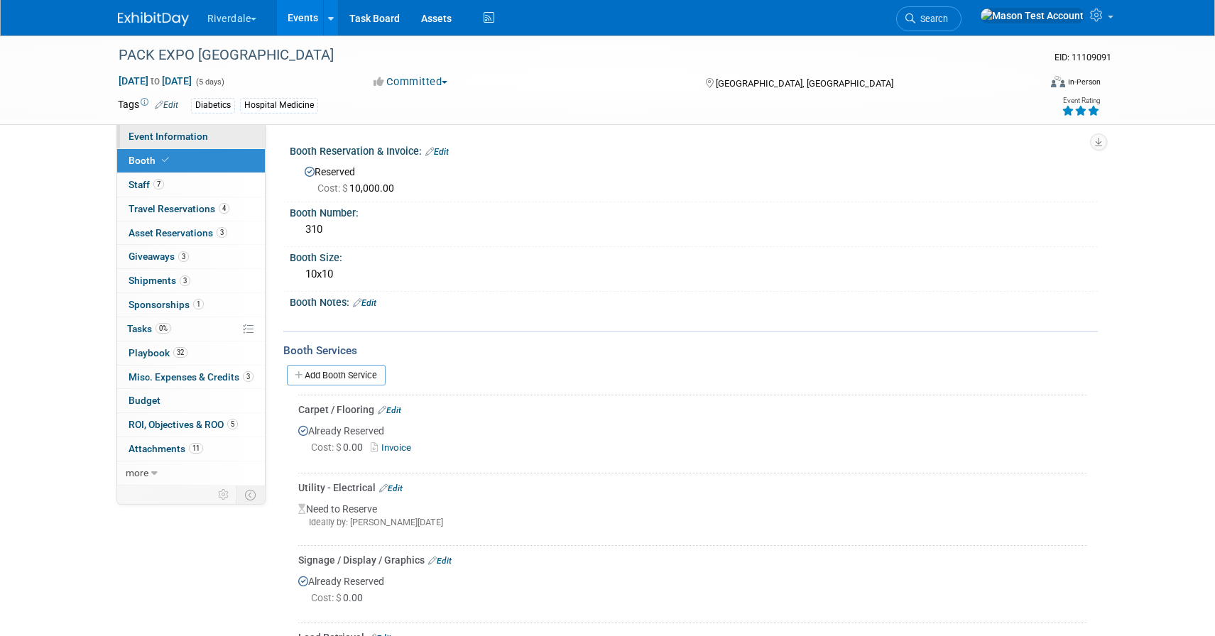
click at [170, 131] on span "Event Information" at bounding box center [168, 136] width 80 height 11
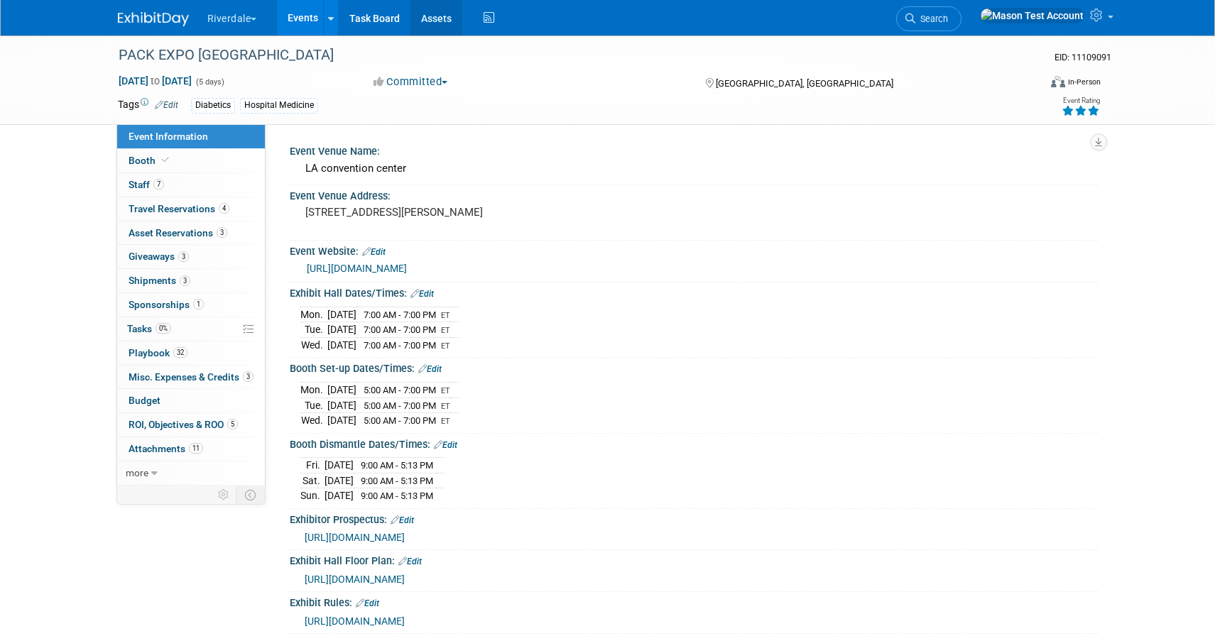
click at [442, 19] on link "Assets" at bounding box center [436, 17] width 52 height 35
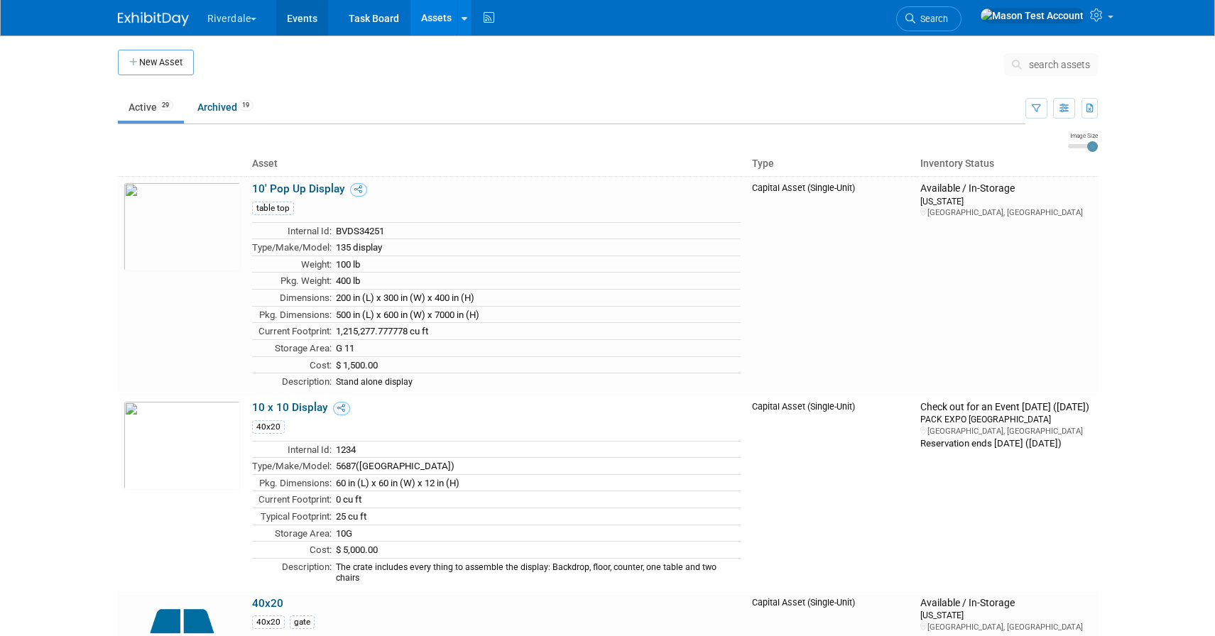
click at [310, 16] on link "Events" at bounding box center [302, 17] width 52 height 35
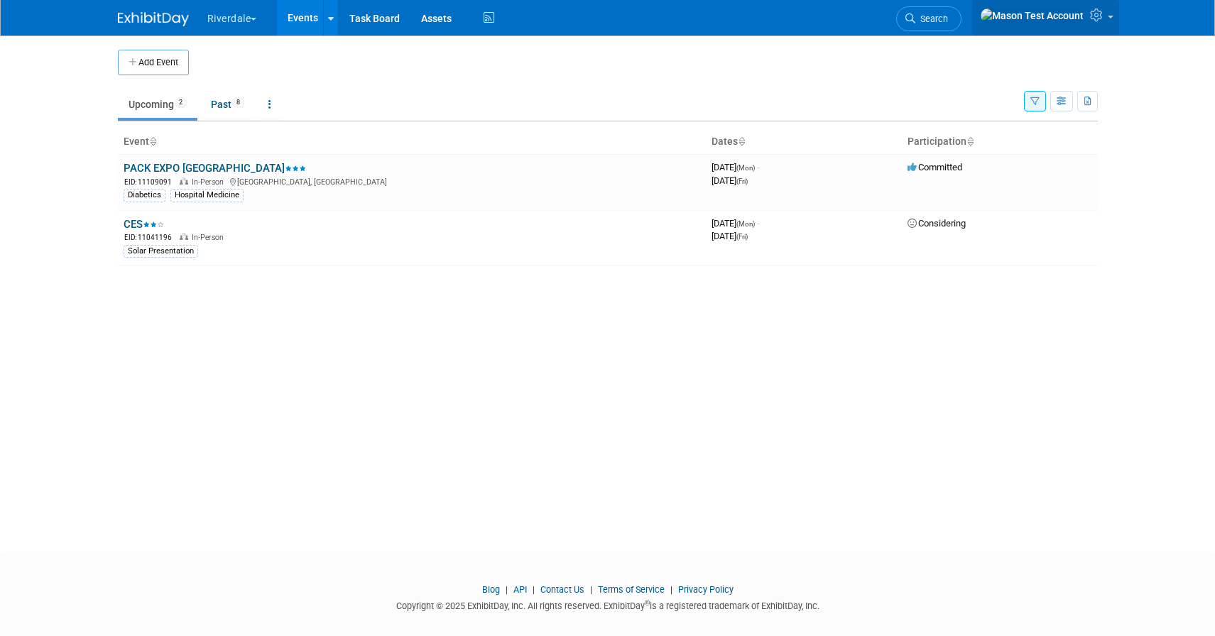
click at [1105, 18] on icon at bounding box center [1098, 15] width 16 height 13
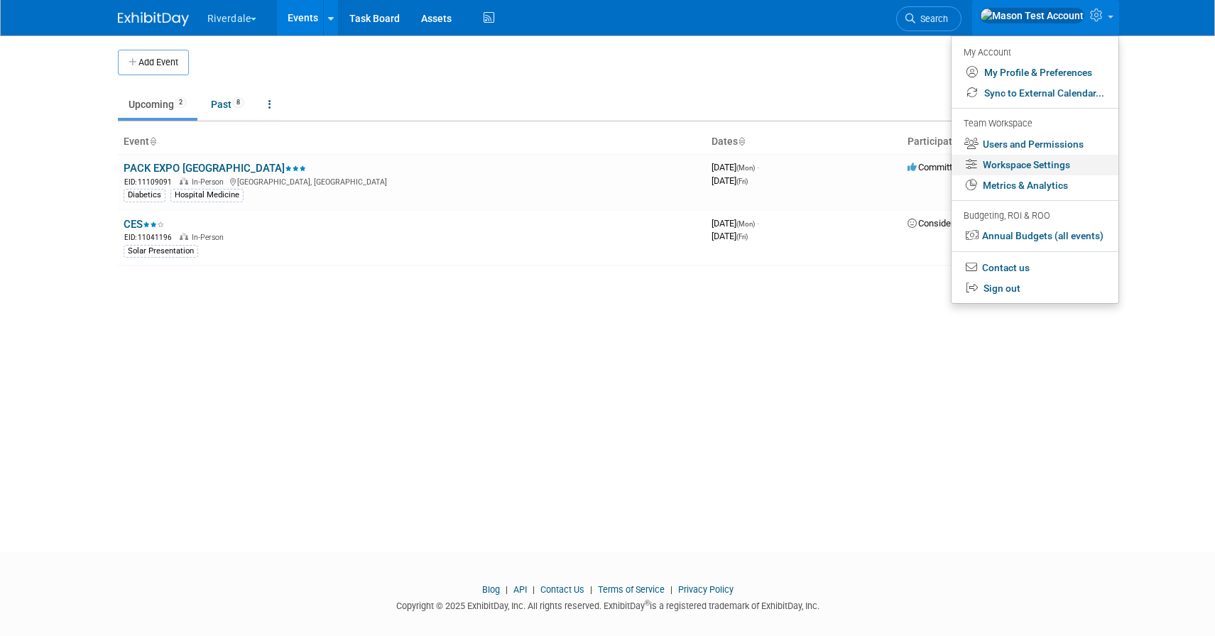
click at [1025, 165] on link "Workspace Settings" at bounding box center [1034, 165] width 167 height 21
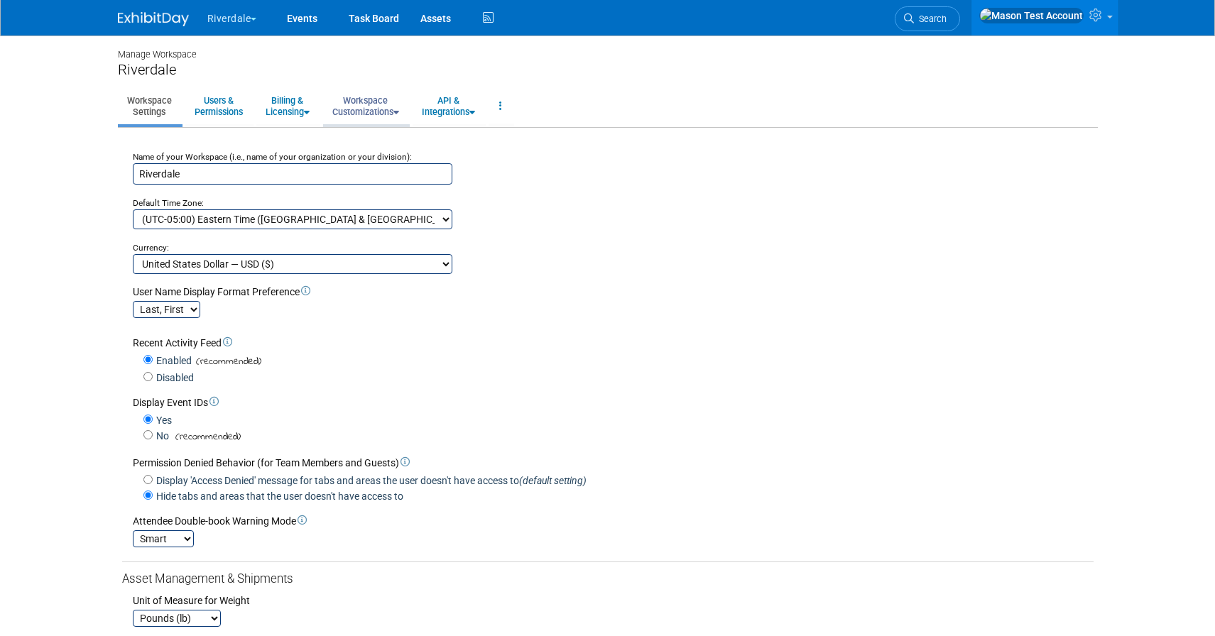
click at [376, 106] on link "Workspace Customizations" at bounding box center [365, 106] width 85 height 35
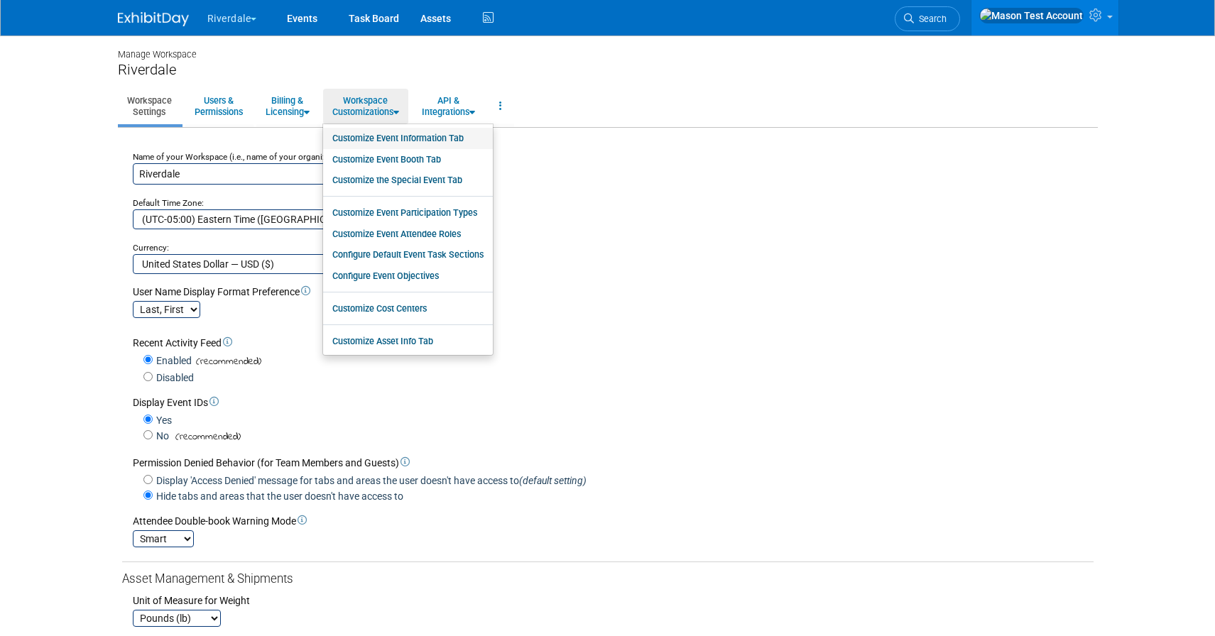
click at [382, 136] on link "Customize Event Information Tab" at bounding box center [408, 138] width 170 height 21
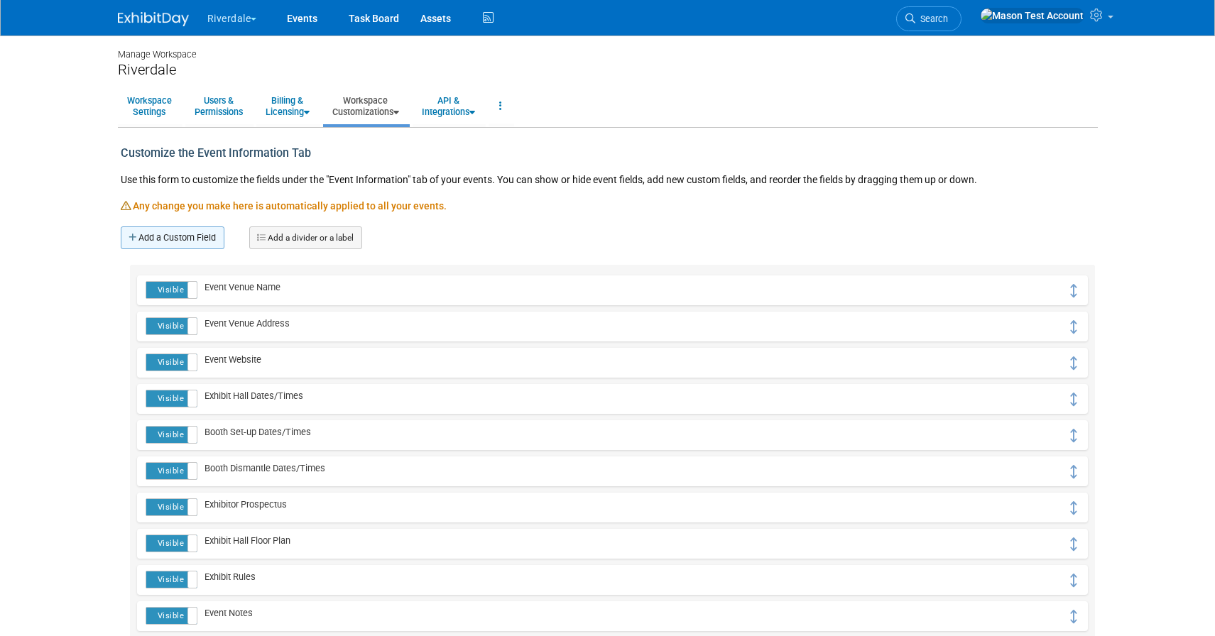
click at [173, 243] on link "Add a Custom Field" at bounding box center [173, 237] width 104 height 23
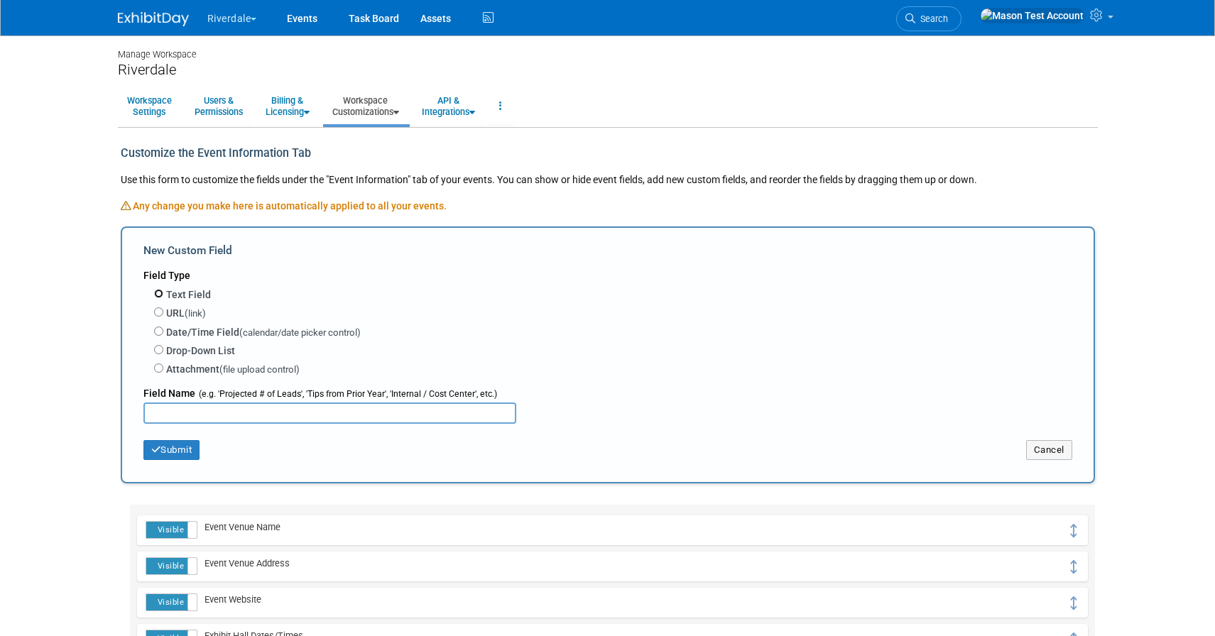
click at [154, 292] on input "Text Field" at bounding box center [158, 293] width 9 height 9
radio input "true"
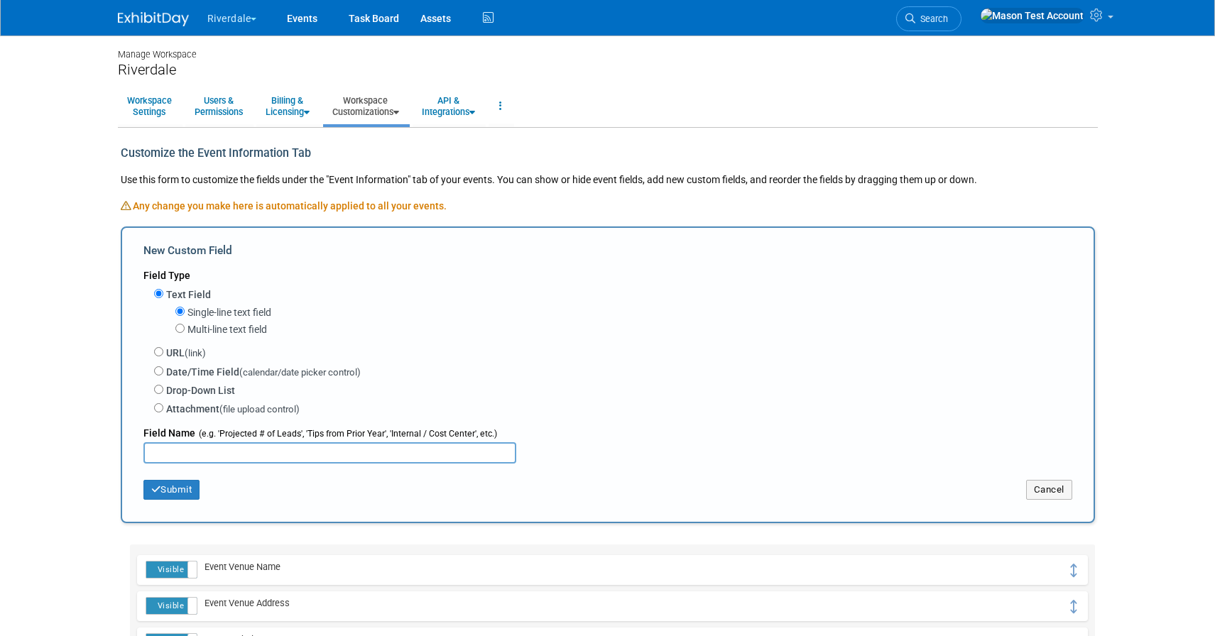
click at [197, 454] on input "text" at bounding box center [329, 452] width 373 height 21
click at [161, 454] on input "BRanded shirt" at bounding box center [329, 452] width 373 height 21
type input "Banded shirt"
click at [188, 493] on button "Submit" at bounding box center [171, 490] width 57 height 20
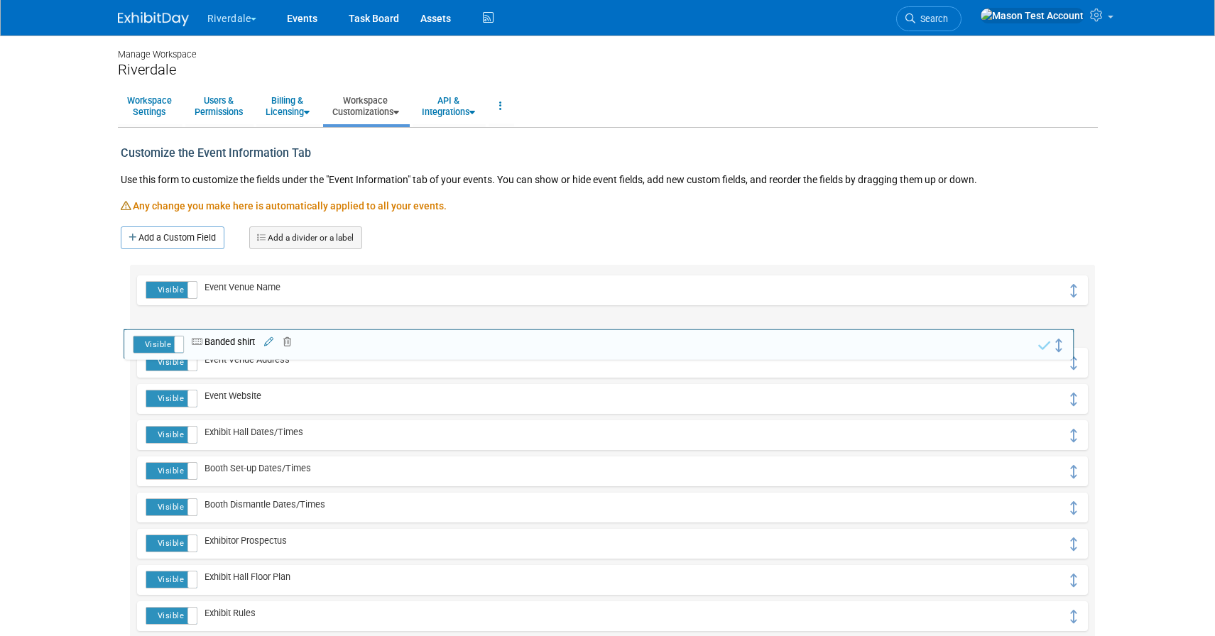
drag, startPoint x: 1075, startPoint y: 294, endPoint x: 1051, endPoint y: 424, distance: 132.1
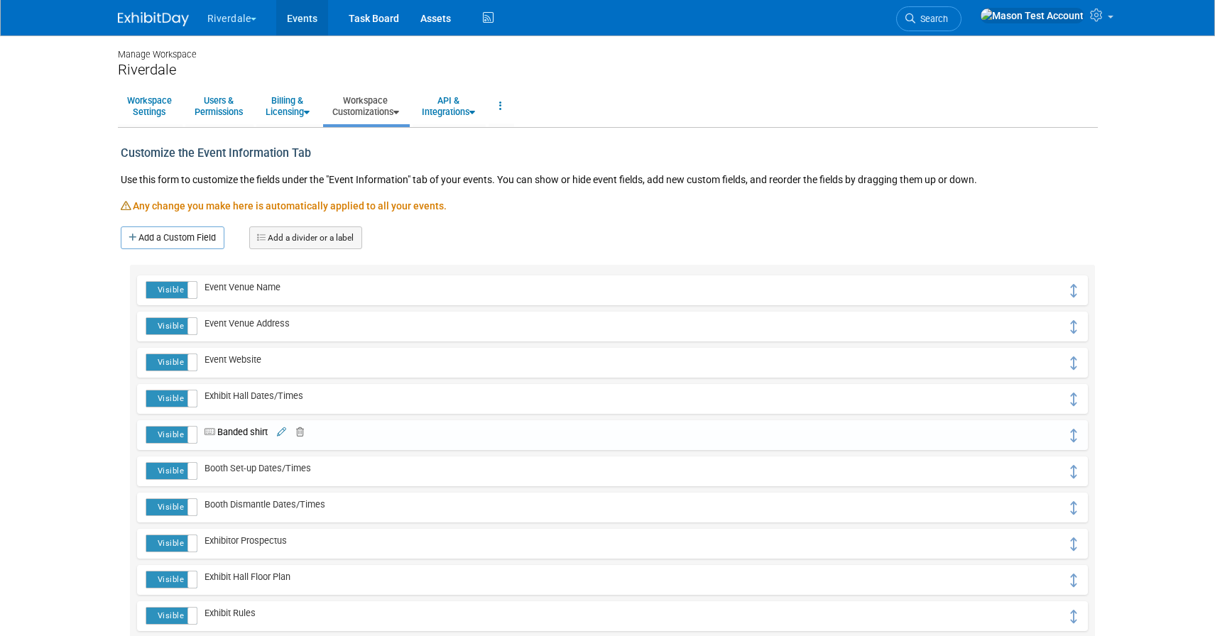
click at [296, 16] on link "Events" at bounding box center [302, 17] width 52 height 35
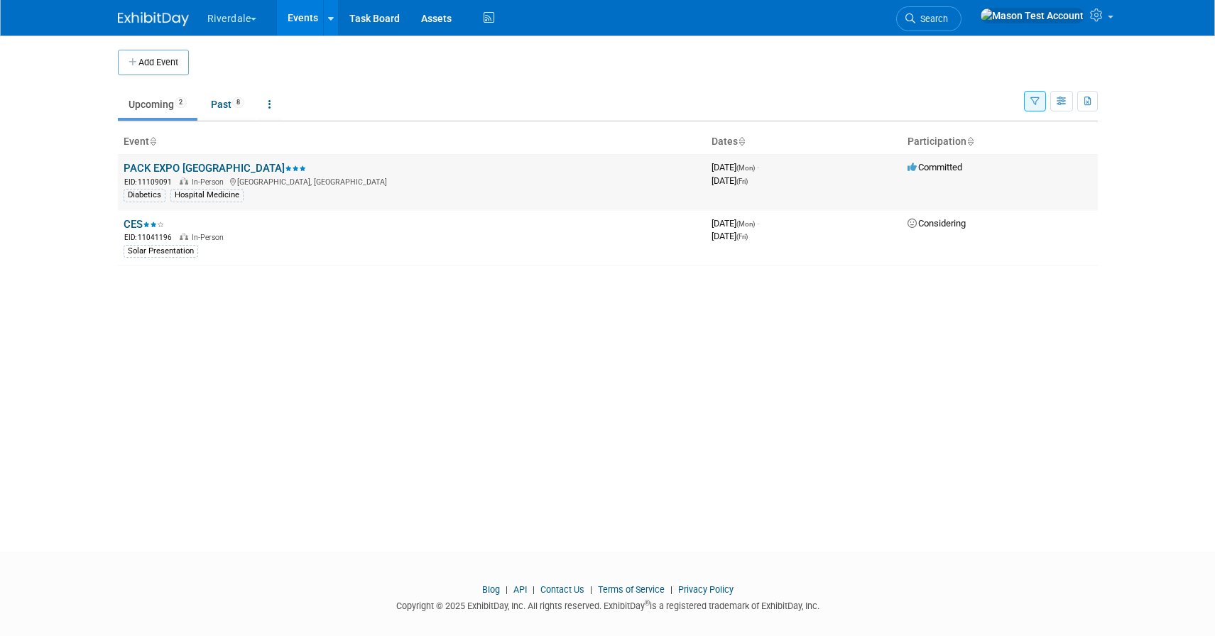
click at [175, 168] on link "PACK EXPO [GEOGRAPHIC_DATA]" at bounding box center [215, 168] width 182 height 13
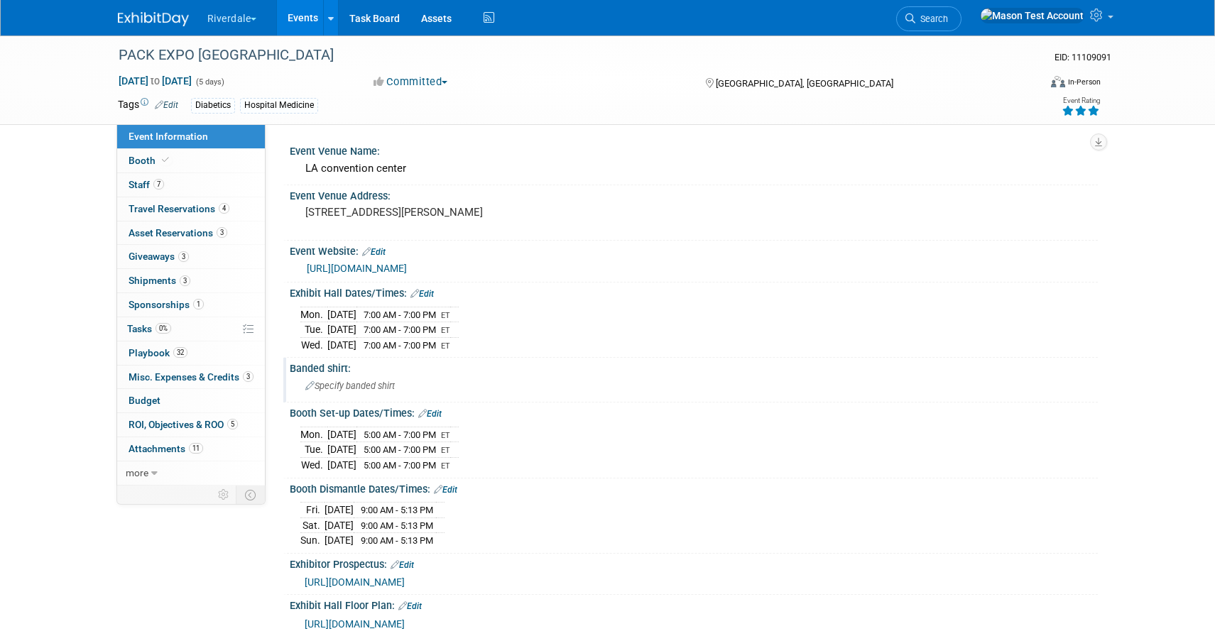
click at [346, 385] on span "Specify banded shirt" at bounding box center [349, 386] width 89 height 11
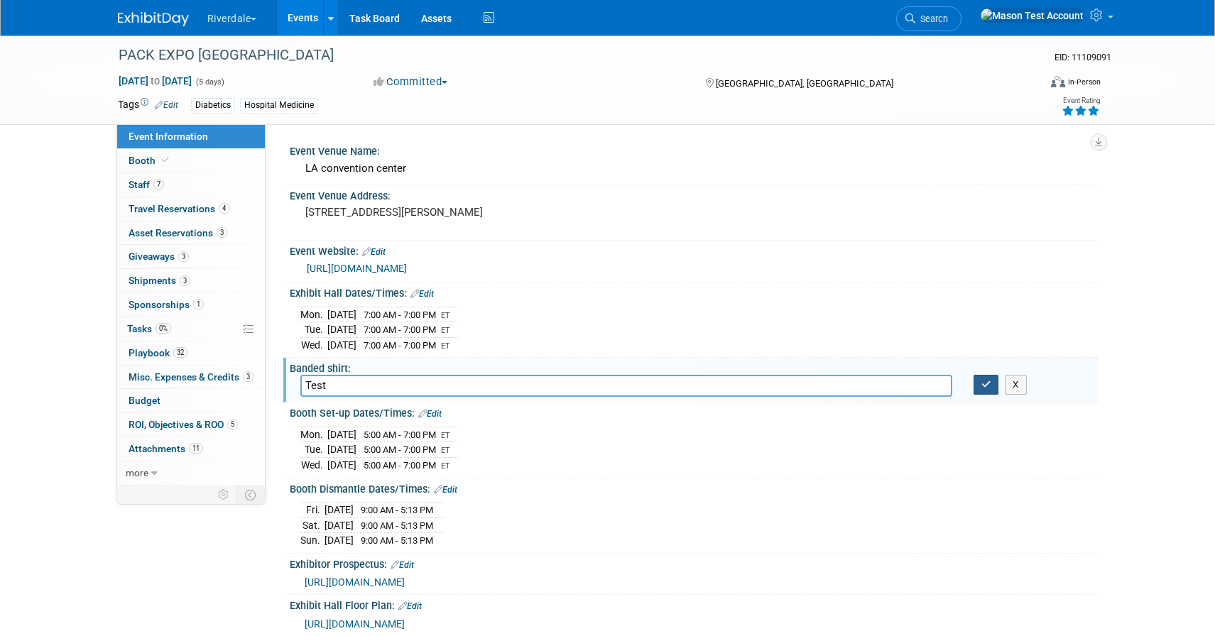
type input "Test"
click at [985, 385] on icon "button" at bounding box center [986, 384] width 10 height 9
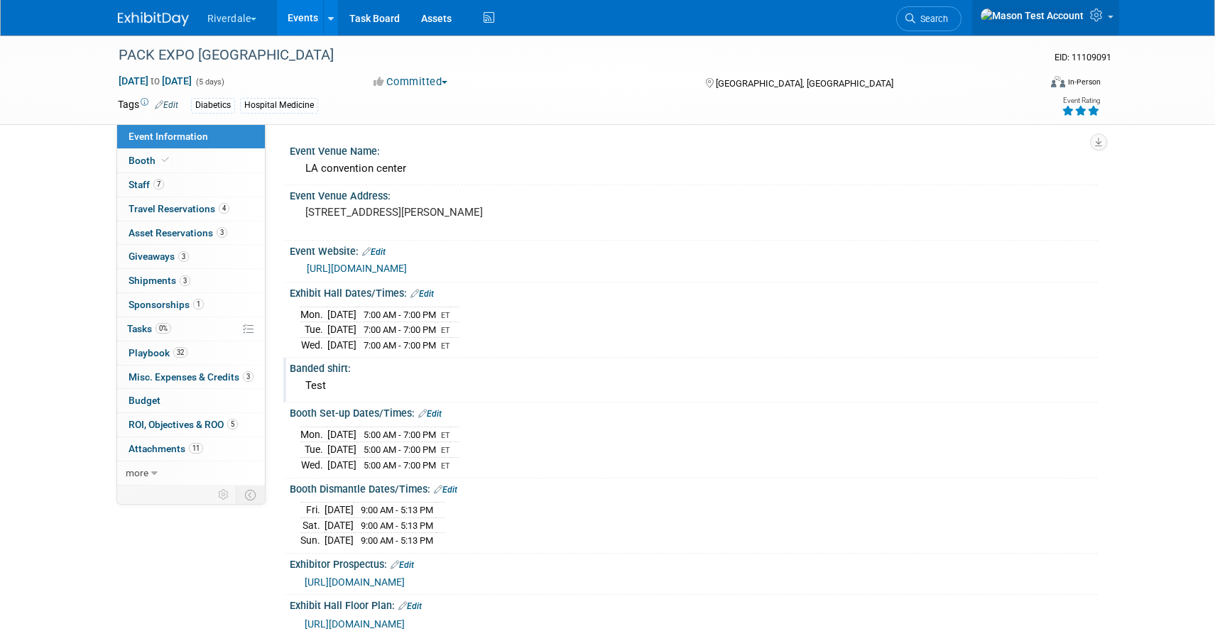
click at [1101, 21] on icon at bounding box center [1098, 15] width 16 height 13
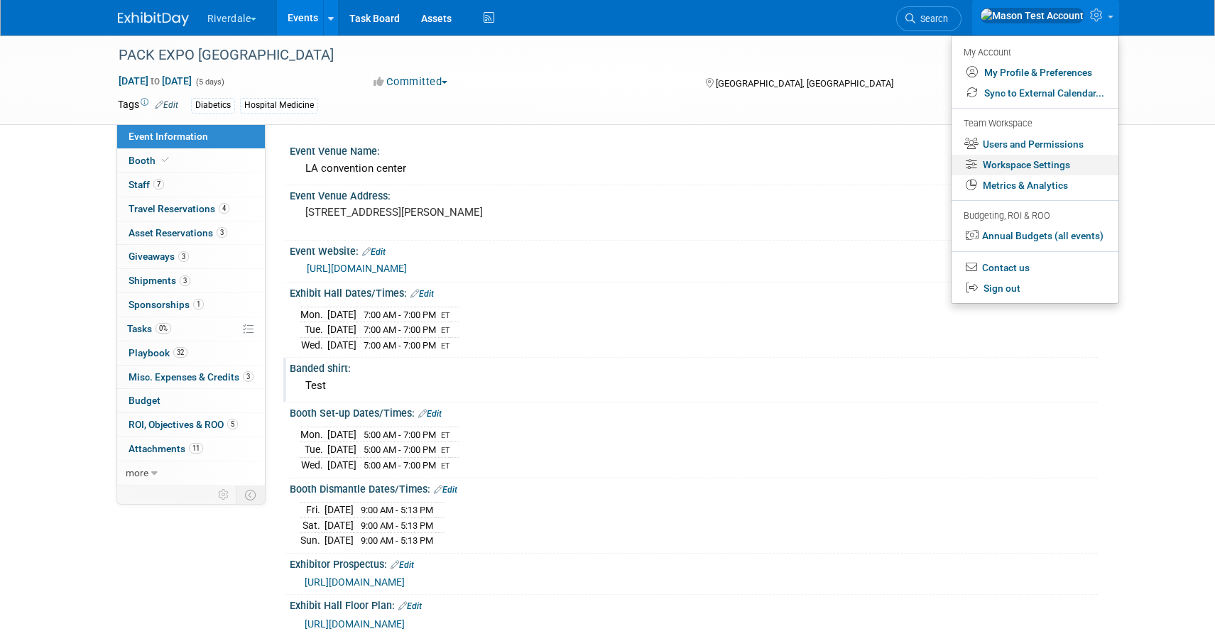
click at [1035, 165] on link "Workspace Settings" at bounding box center [1034, 165] width 167 height 21
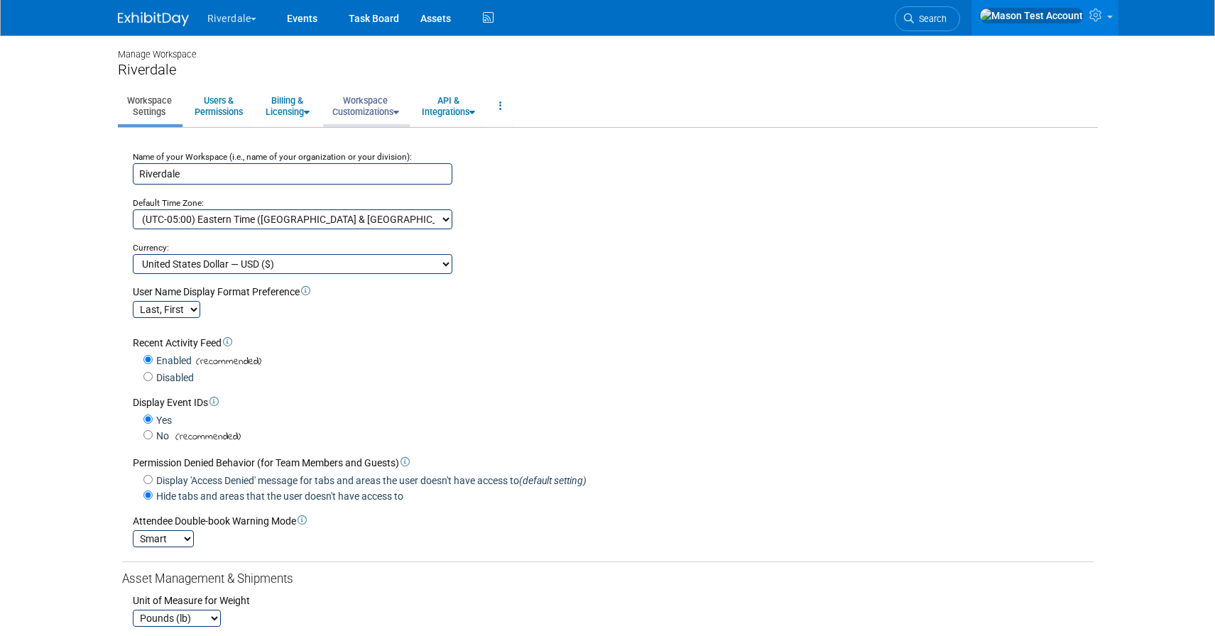
click at [376, 106] on link "Workspace Customizations" at bounding box center [365, 106] width 85 height 35
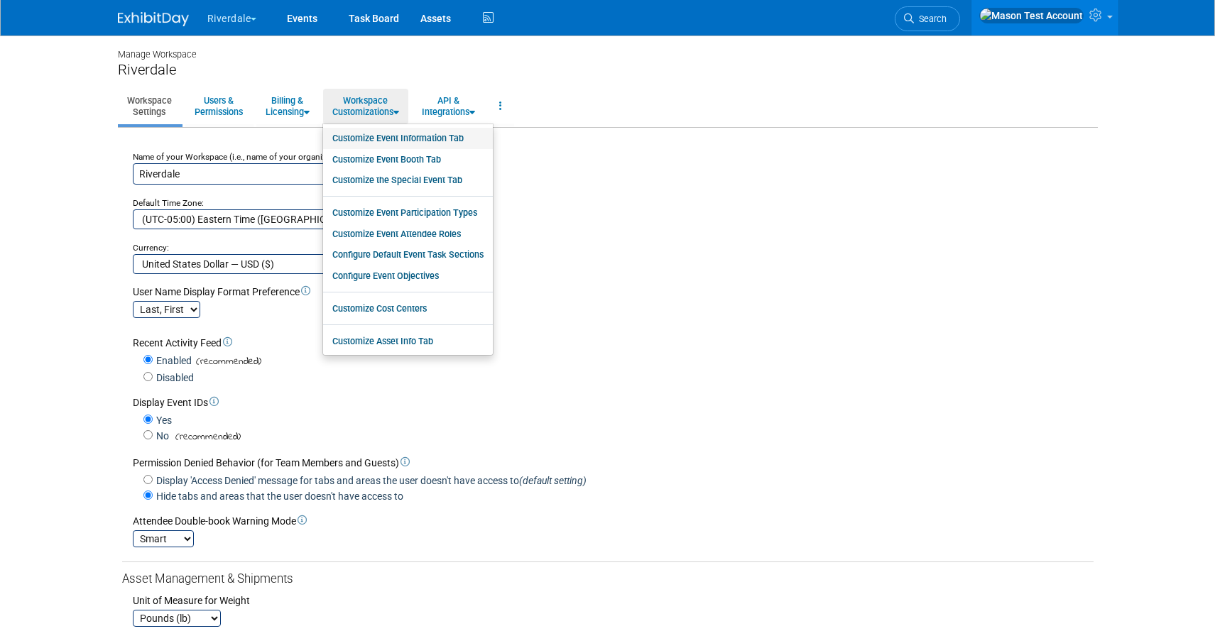
click at [384, 144] on link "Customize Event Information Tab" at bounding box center [408, 138] width 170 height 21
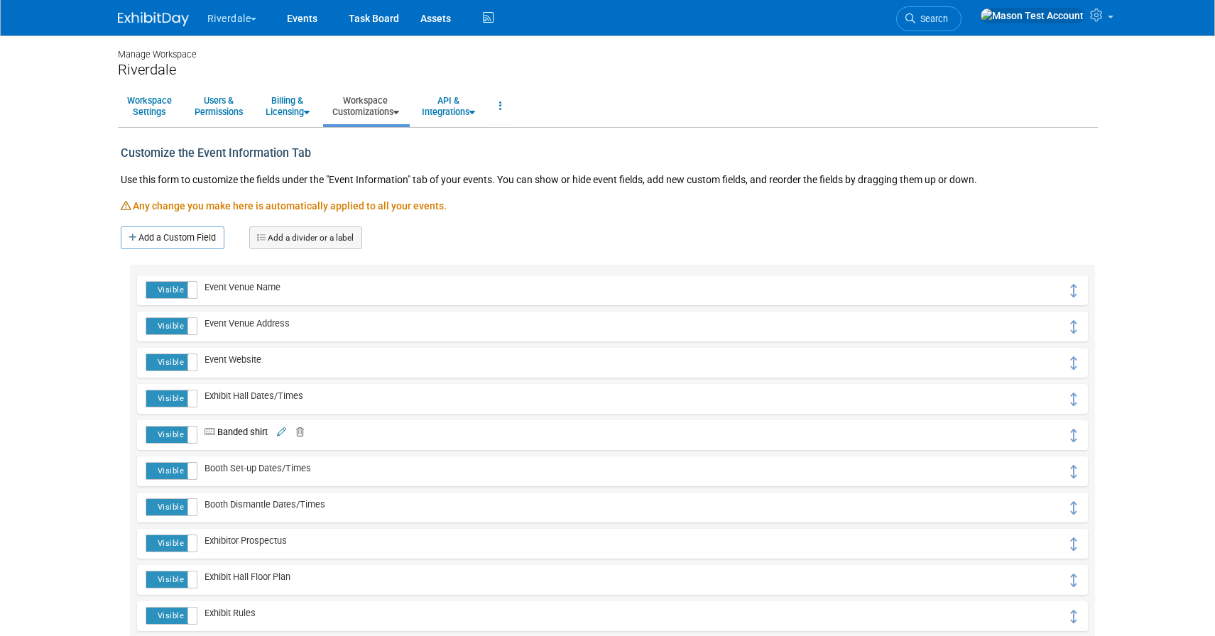
click at [304, 433] on icon at bounding box center [296, 432] width 13 height 9
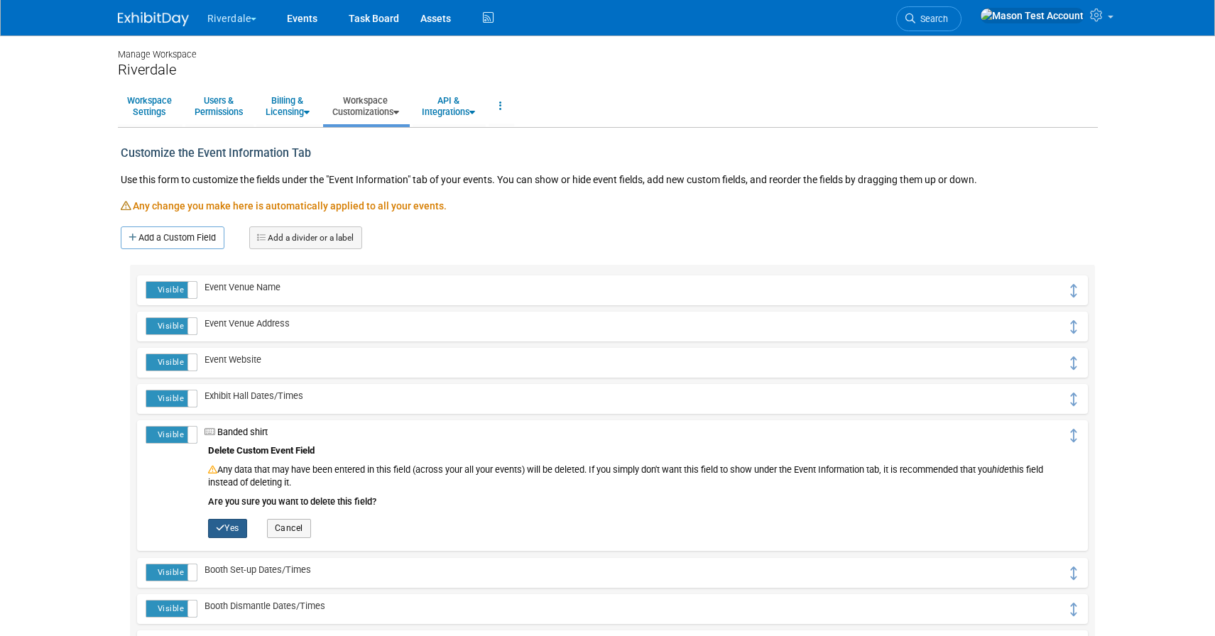
click at [218, 527] on icon "button" at bounding box center [220, 528] width 9 height 9
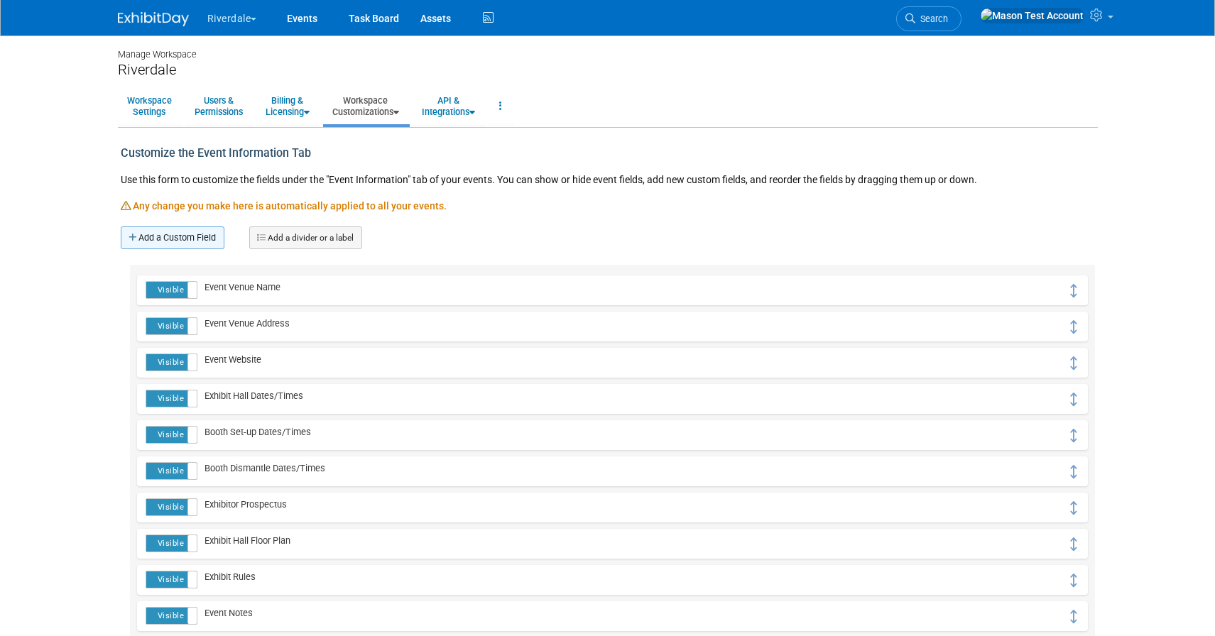
click at [195, 243] on link "Add a Custom Field" at bounding box center [173, 237] width 104 height 23
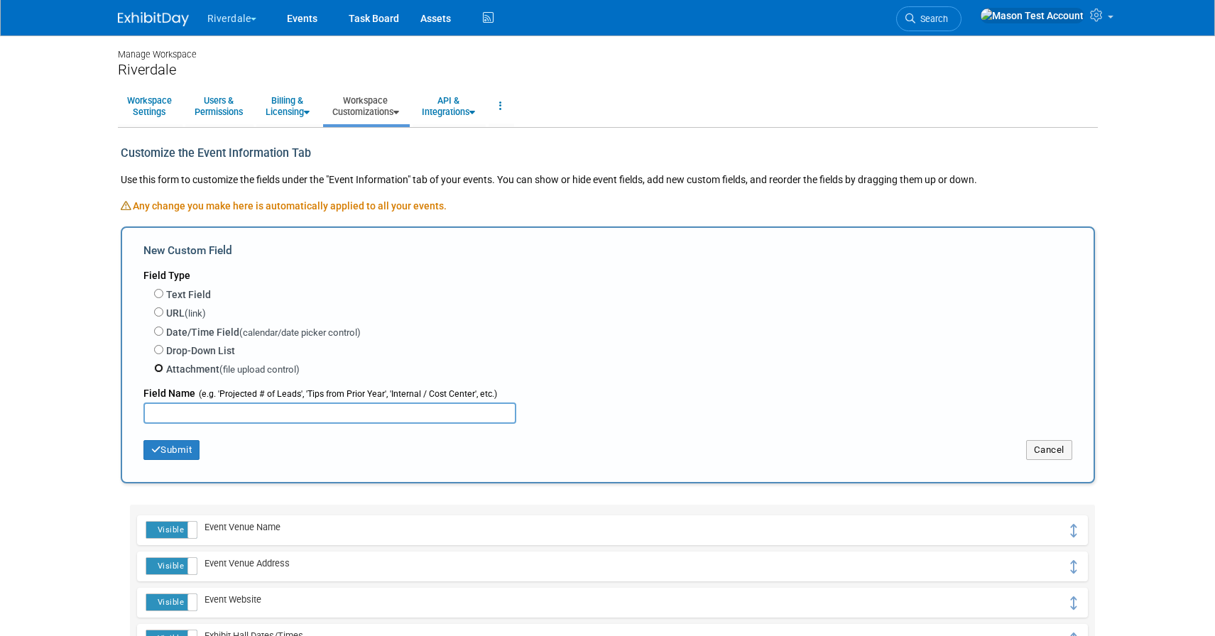
click at [158, 367] on input "Attachment (file upload control)" at bounding box center [158, 367] width 9 height 9
radio input "true"
click at [230, 420] on input "text" at bounding box center [329, 413] width 373 height 21
type input "T-Shirts"
click at [191, 452] on button "Submit" at bounding box center [171, 450] width 57 height 20
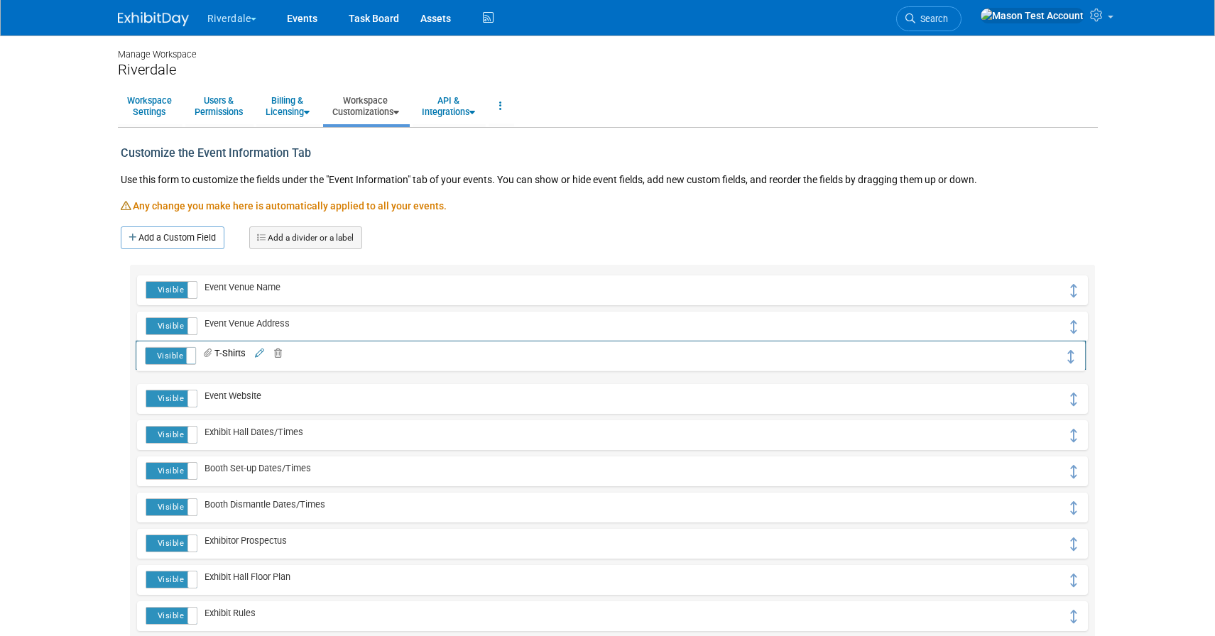
drag, startPoint x: 1078, startPoint y: 292, endPoint x: 1076, endPoint y: 357, distance: 64.6
click at [382, 106] on link "Workspace Customizations" at bounding box center [365, 106] width 85 height 35
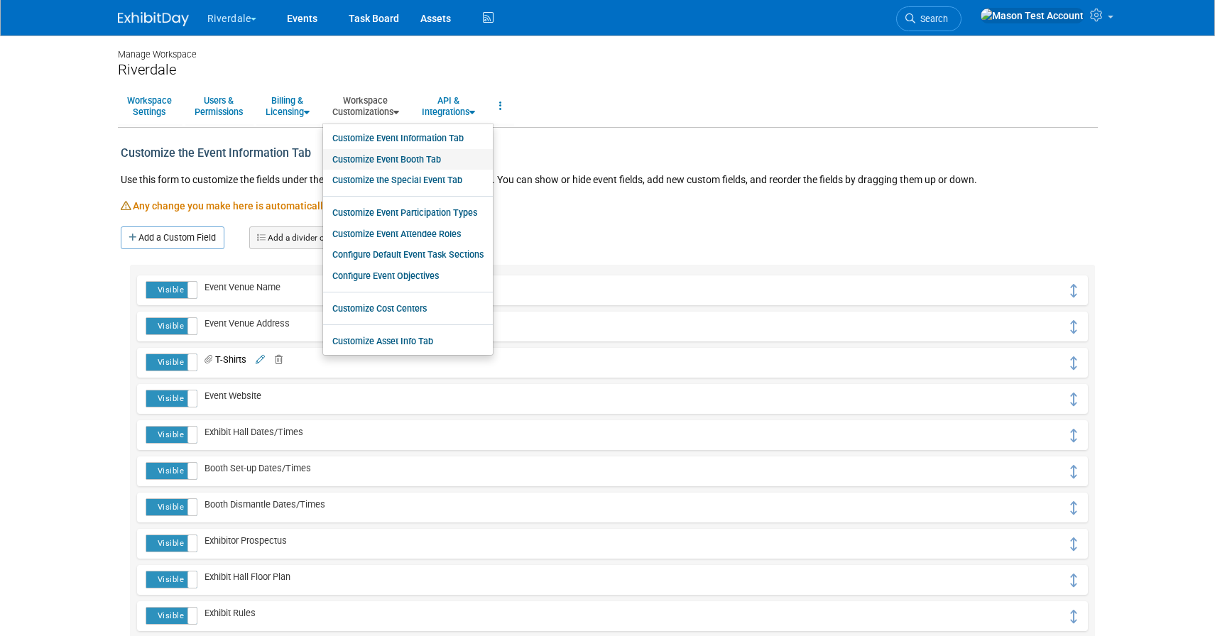
click at [409, 163] on link "Customize Event Booth Tab" at bounding box center [408, 159] width 170 height 21
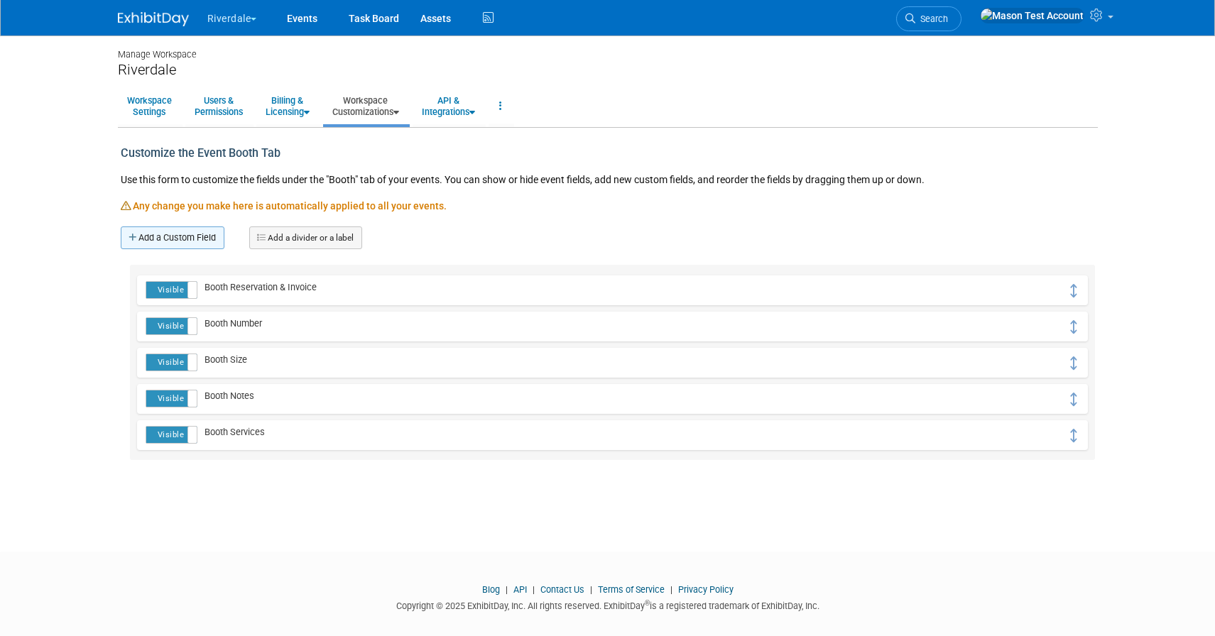
click at [168, 241] on link "Add a Custom Field" at bounding box center [173, 237] width 104 height 23
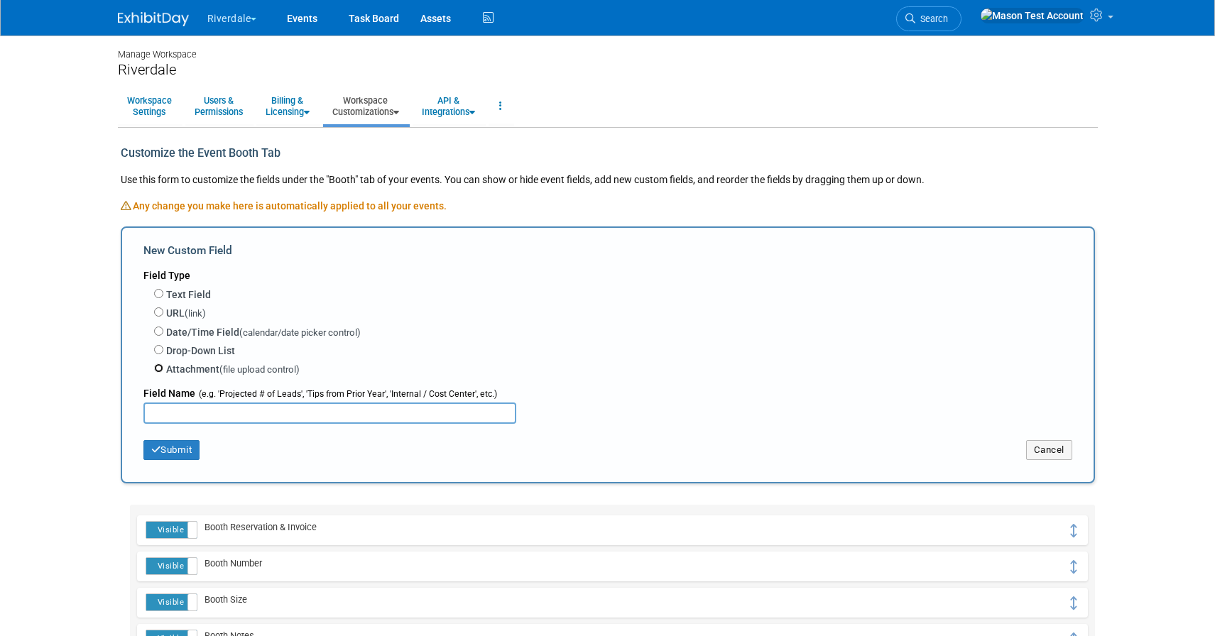
click at [158, 367] on input "Attachment (file upload control)" at bounding box center [158, 367] width 9 height 9
radio input "true"
click at [210, 424] on div "Submit Cancel" at bounding box center [607, 445] width 929 height 43
click at [207, 411] on input "text" at bounding box center [329, 413] width 373 height 21
type input "Booth map"
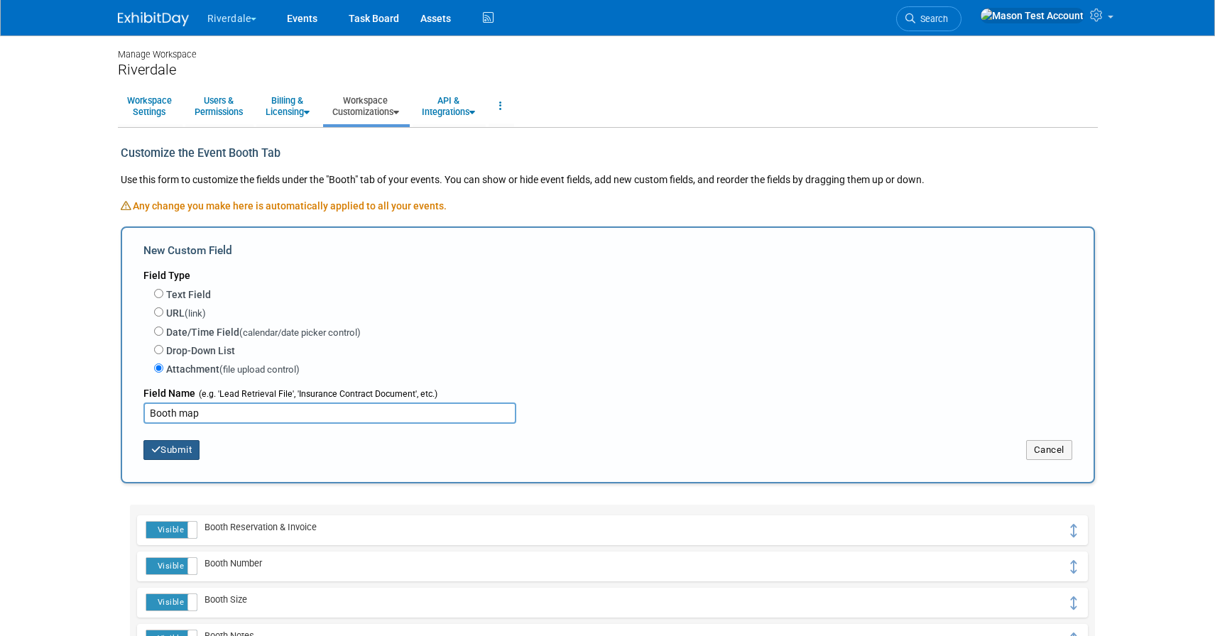
click at [175, 452] on button "Submit" at bounding box center [171, 450] width 57 height 20
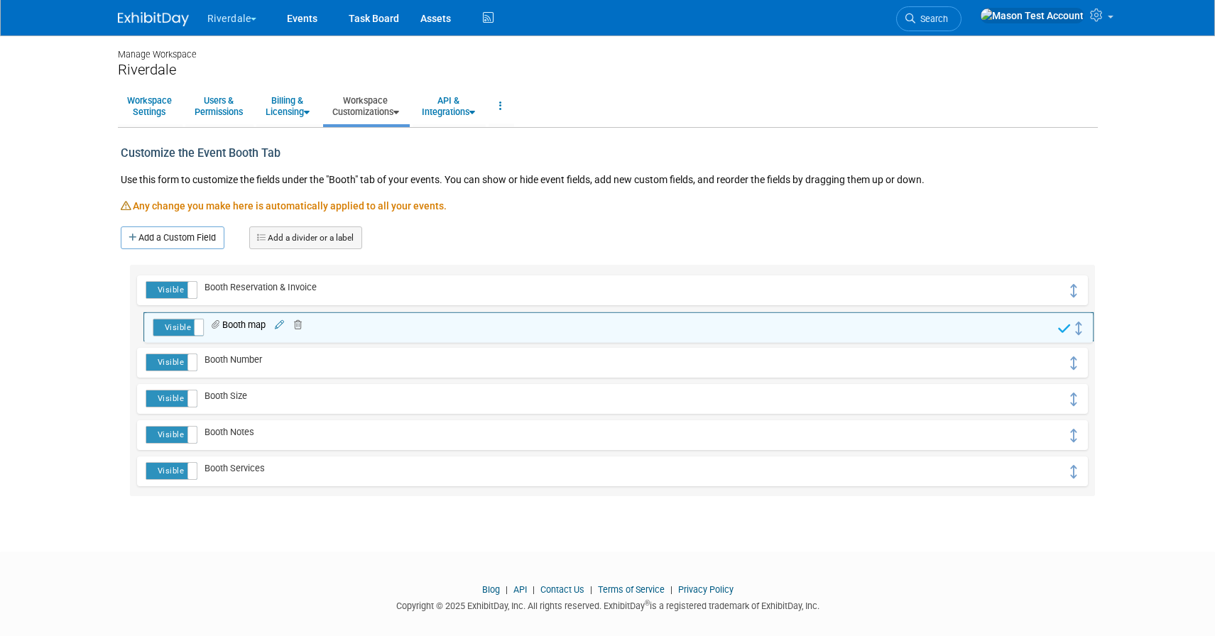
drag, startPoint x: 1073, startPoint y: 290, endPoint x: 1079, endPoint y: 326, distance: 36.6
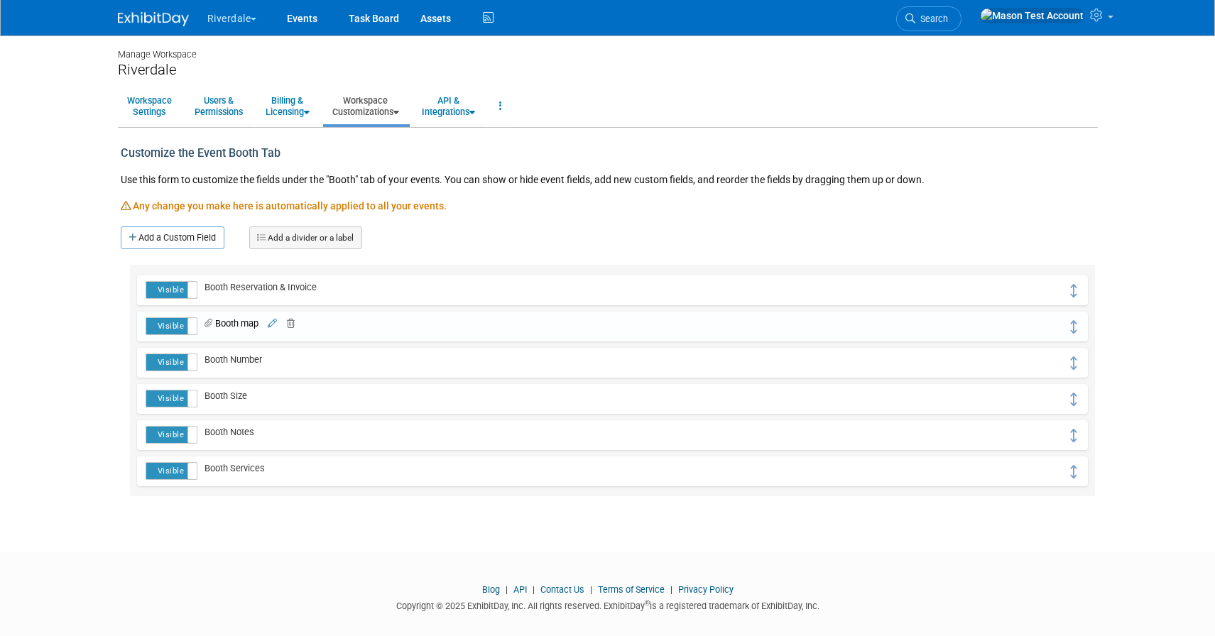
click at [384, 114] on link "Workspace Customizations" at bounding box center [365, 106] width 85 height 35
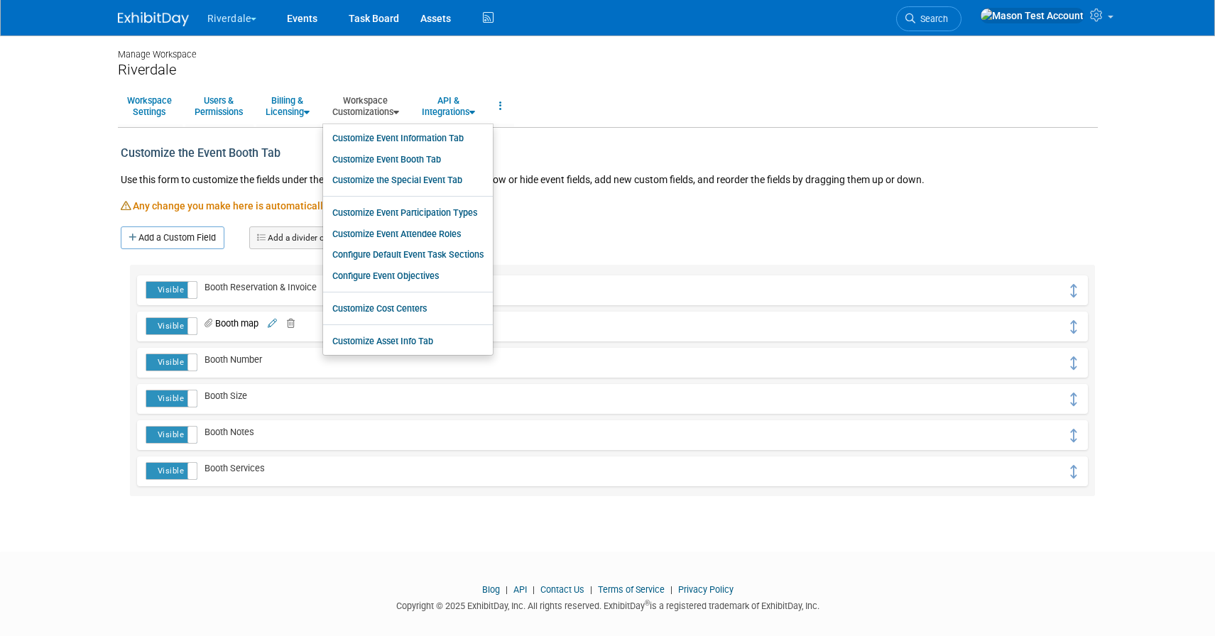
click at [249, 327] on span "Booth map" at bounding box center [227, 323] width 61 height 11
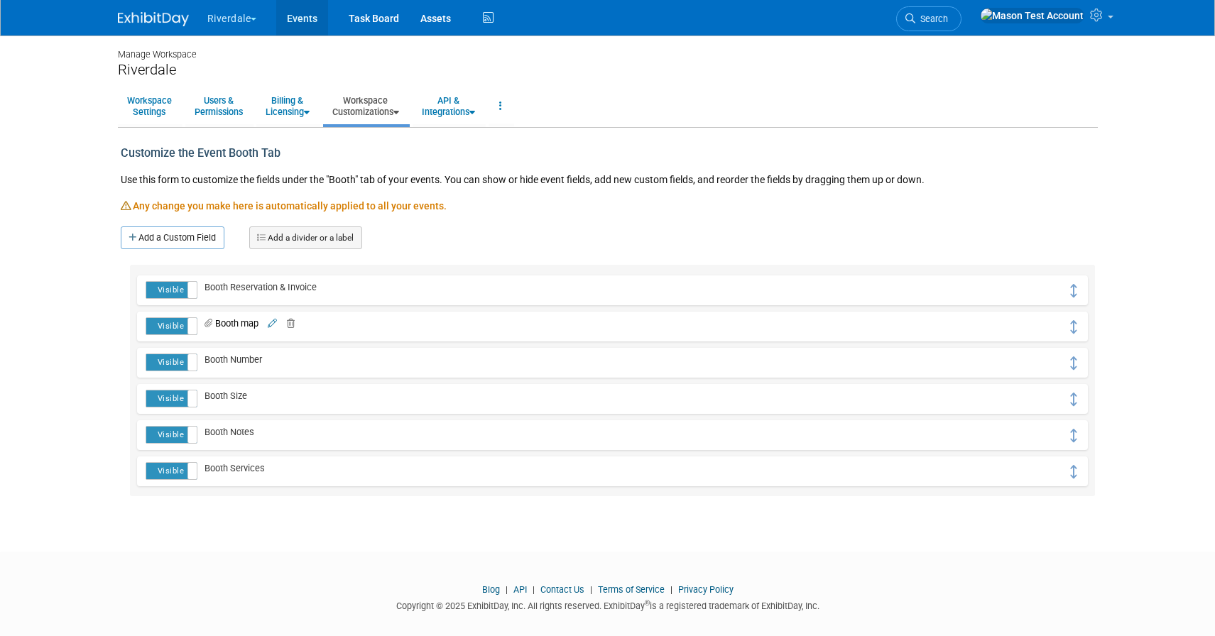
click at [294, 17] on link "Events" at bounding box center [302, 17] width 52 height 35
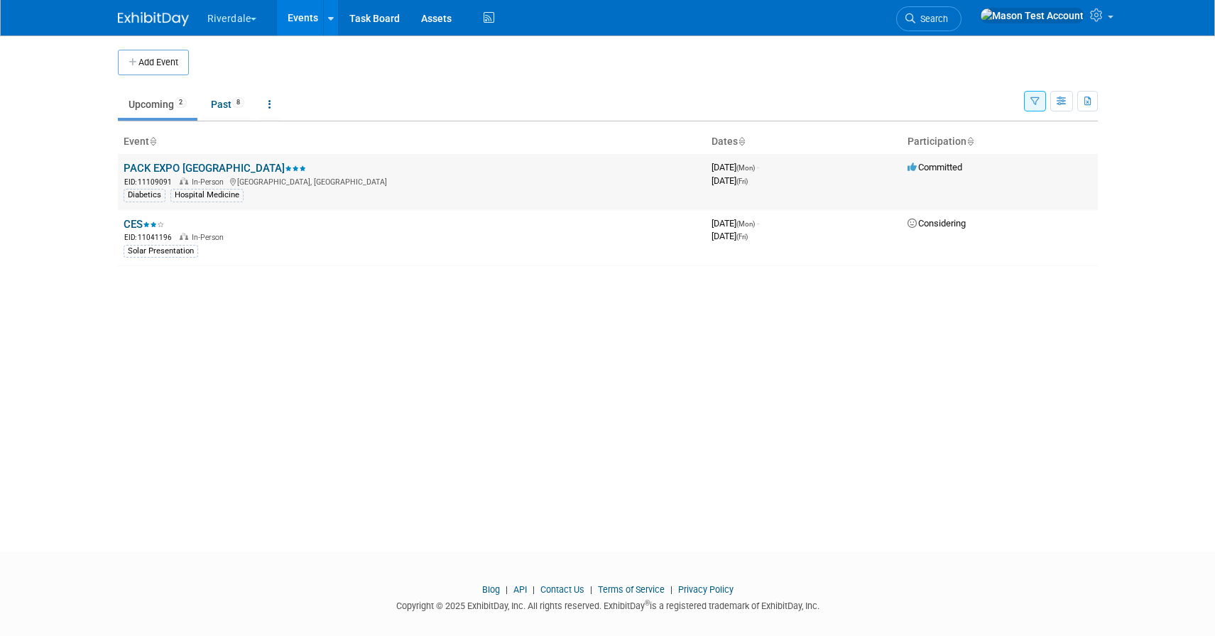
click at [211, 164] on link "PACK EXPO [GEOGRAPHIC_DATA]" at bounding box center [215, 168] width 182 height 13
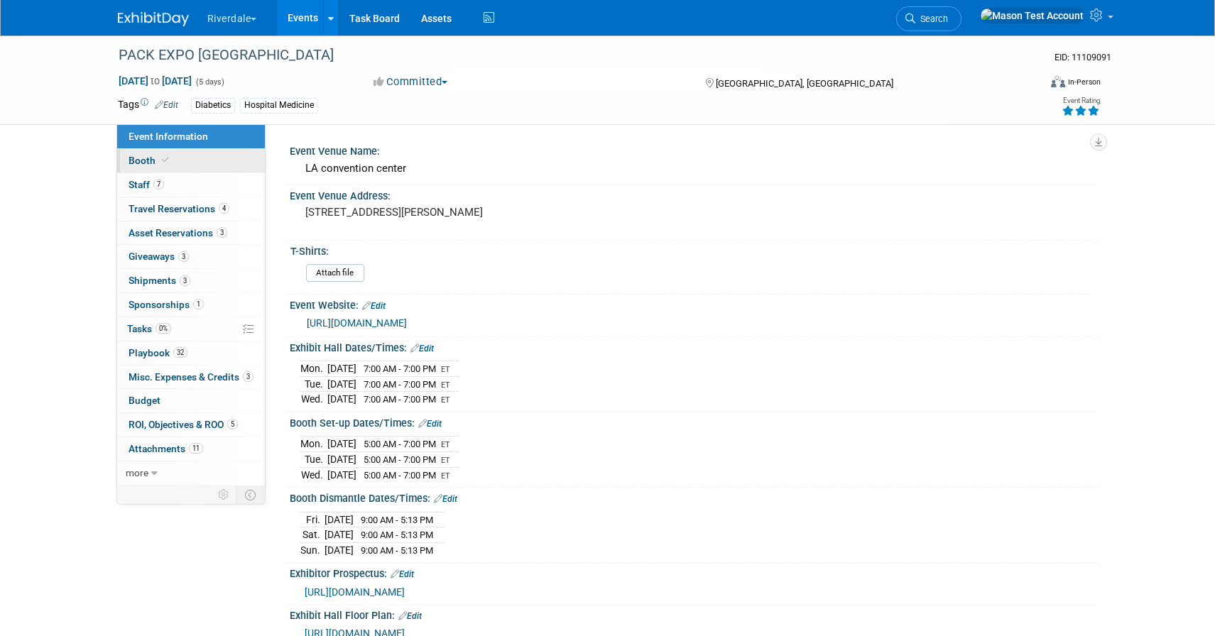
click at [148, 162] on span "Booth" at bounding box center [149, 160] width 43 height 11
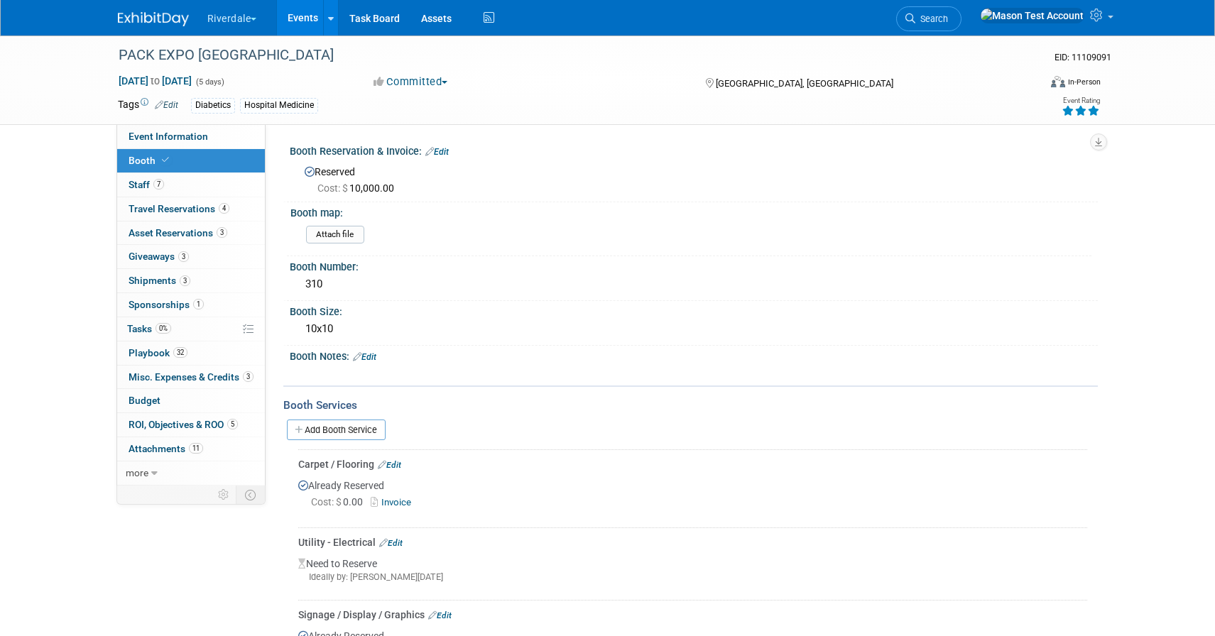
drag, startPoint x: 348, startPoint y: 217, endPoint x: 291, endPoint y: 215, distance: 56.8
click at [291, 215] on div "Booth map:" at bounding box center [690, 211] width 801 height 18
click at [195, 132] on span "Event Information" at bounding box center [168, 136] width 80 height 11
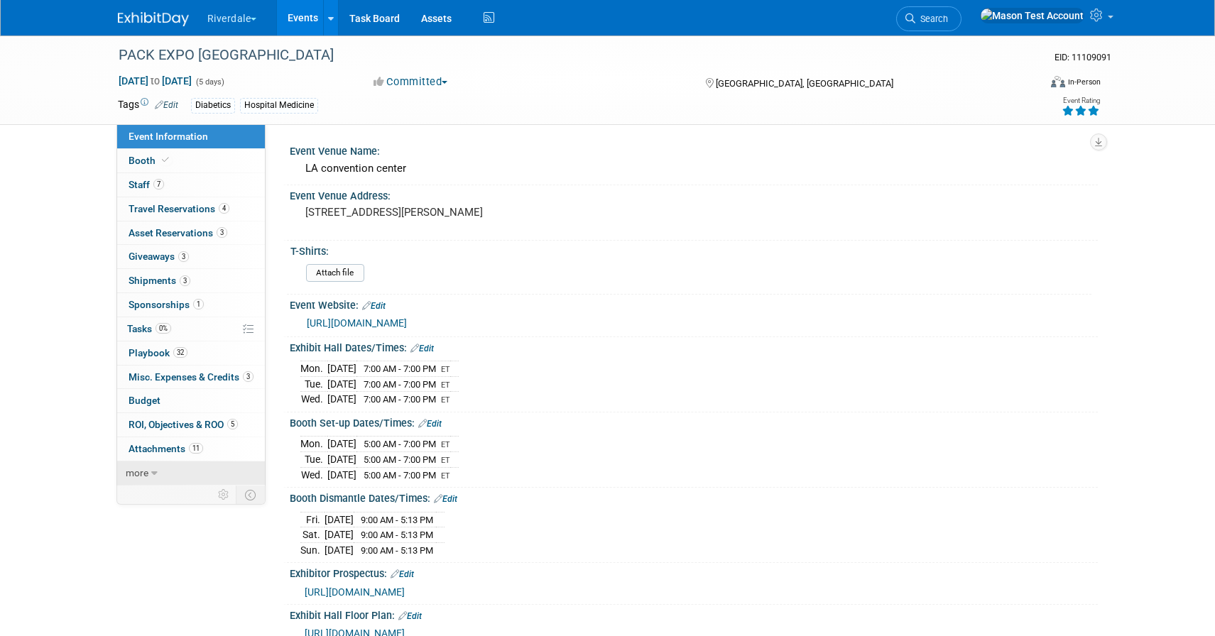
click at [133, 477] on span "more" at bounding box center [137, 472] width 23 height 11
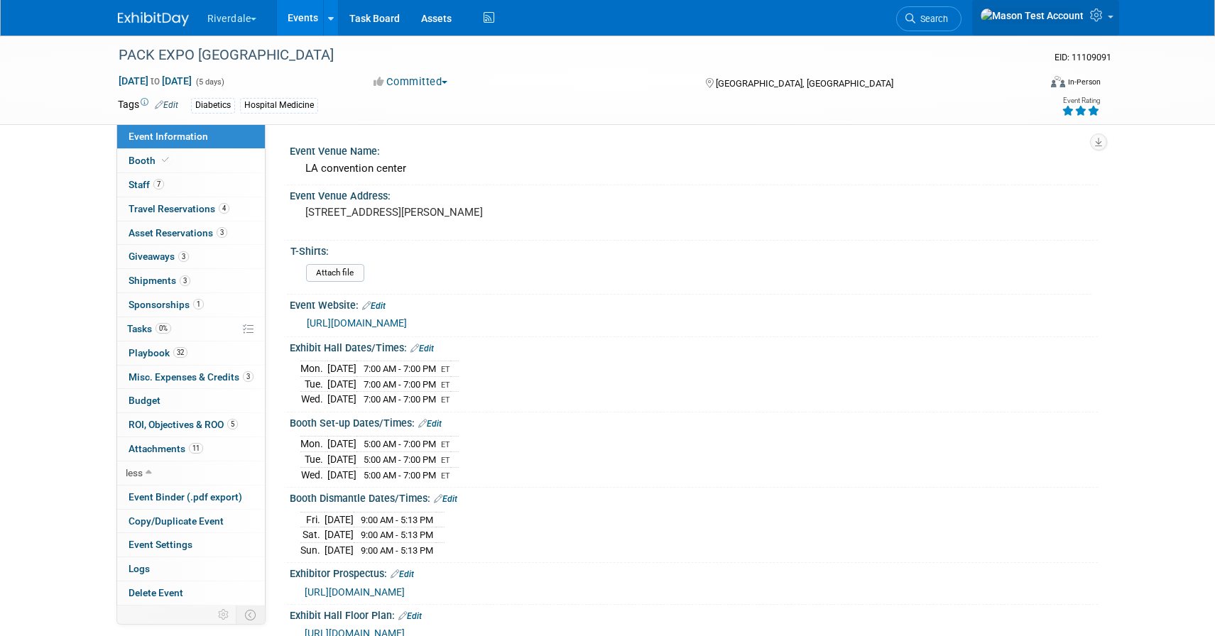
click at [1107, 14] on link at bounding box center [1045, 17] width 147 height 35
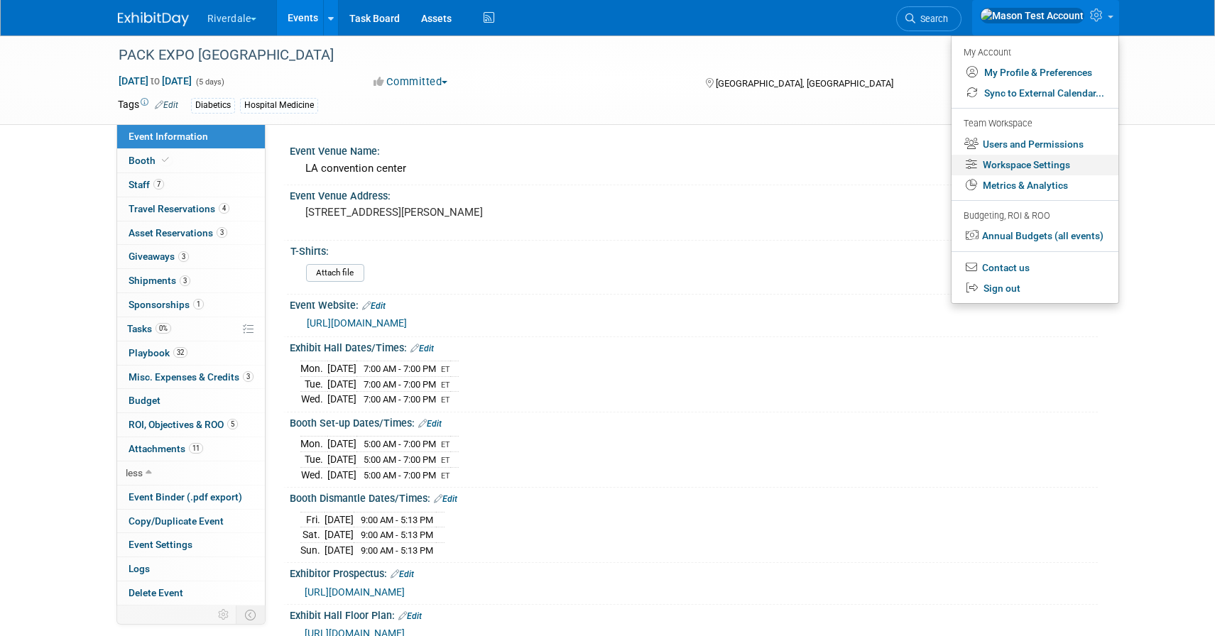
click at [1028, 168] on link "Workspace Settings" at bounding box center [1034, 165] width 167 height 21
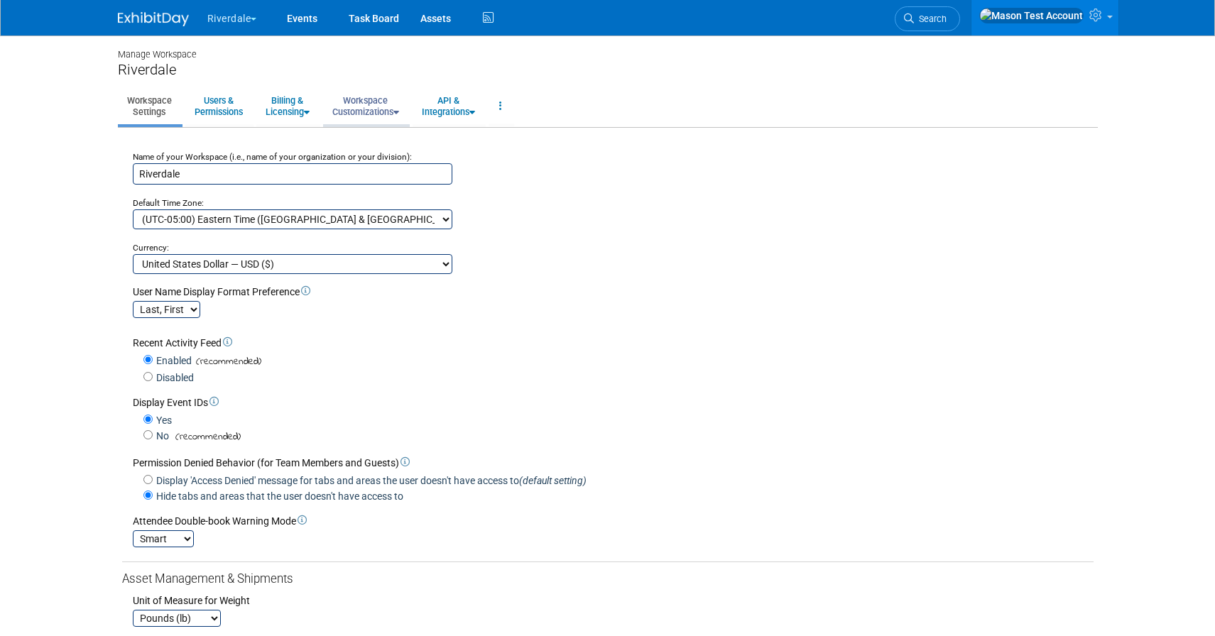
click at [376, 104] on link "Workspace Customizations" at bounding box center [365, 106] width 85 height 35
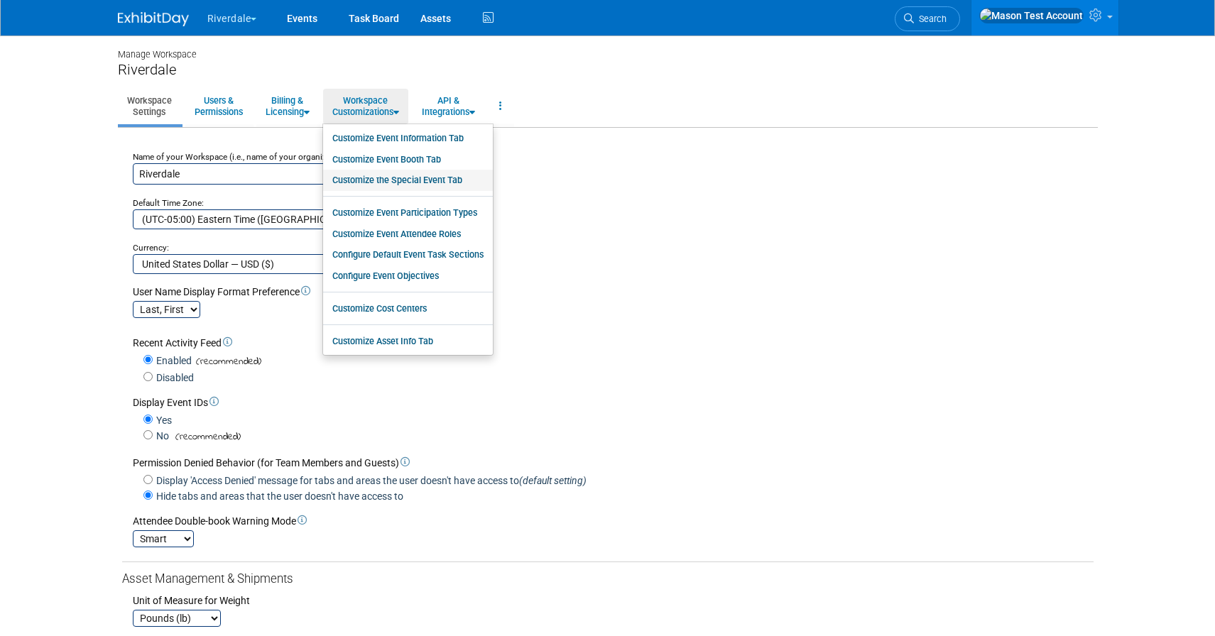
click at [397, 186] on link "Customize the Special Event Tab" at bounding box center [408, 180] width 170 height 21
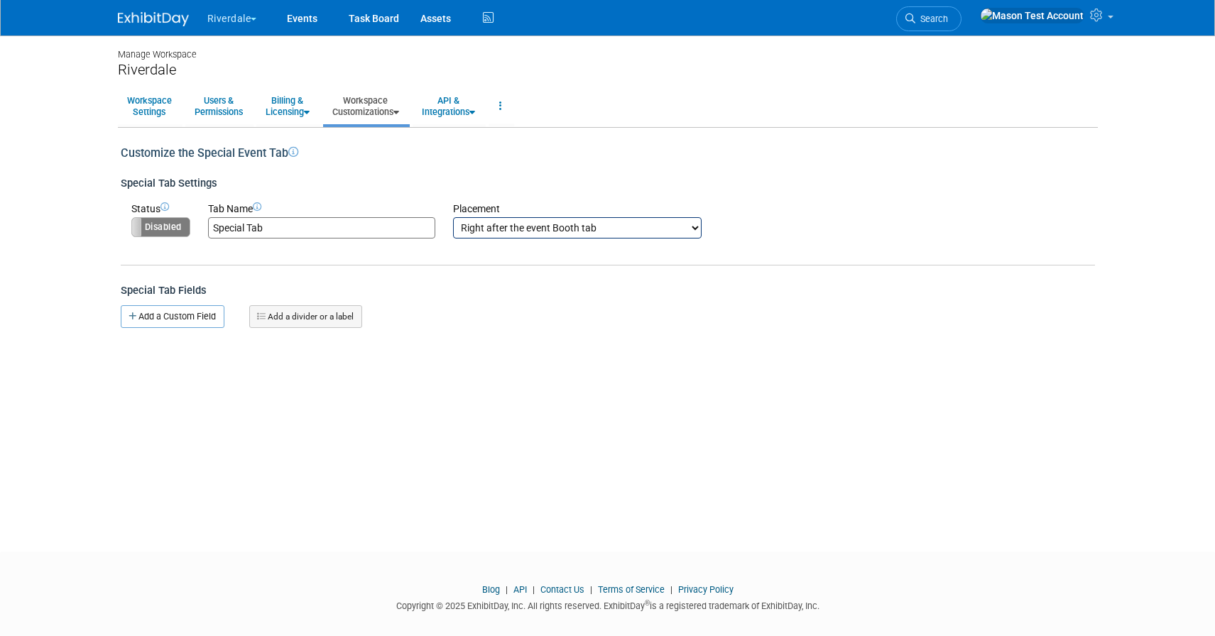
click at [187, 231] on label "Disabled" at bounding box center [161, 227] width 58 height 18
click at [192, 314] on link "Add a Custom Field" at bounding box center [173, 316] width 104 height 23
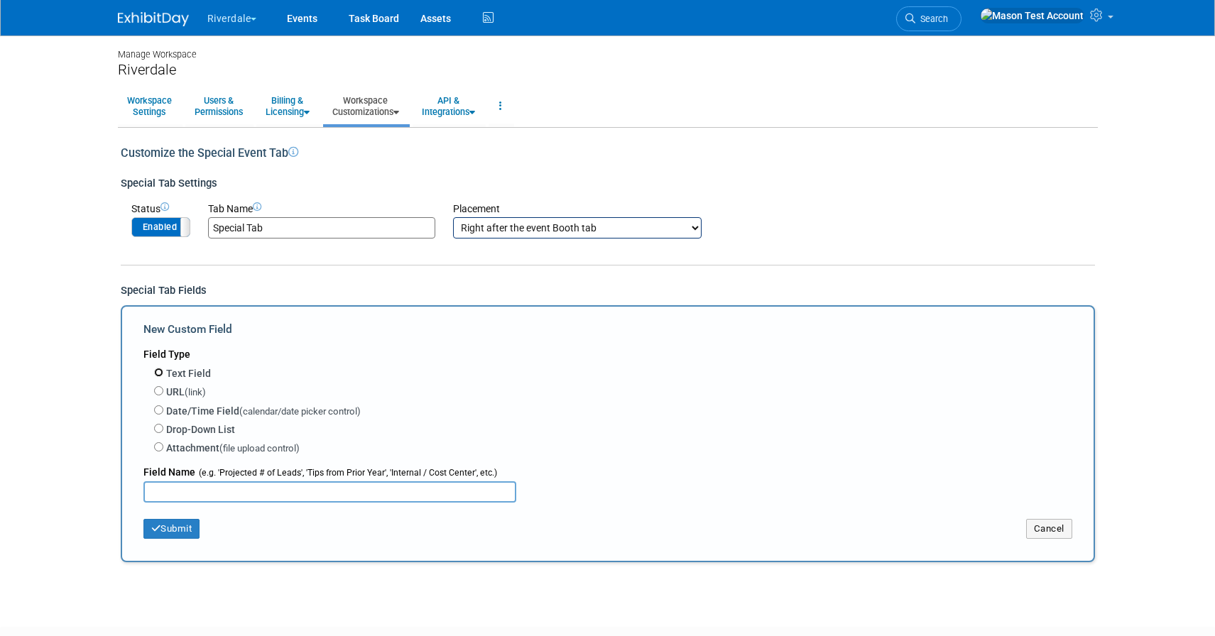
click at [158, 371] on input "Text Field" at bounding box center [158, 372] width 9 height 9
radio input "true"
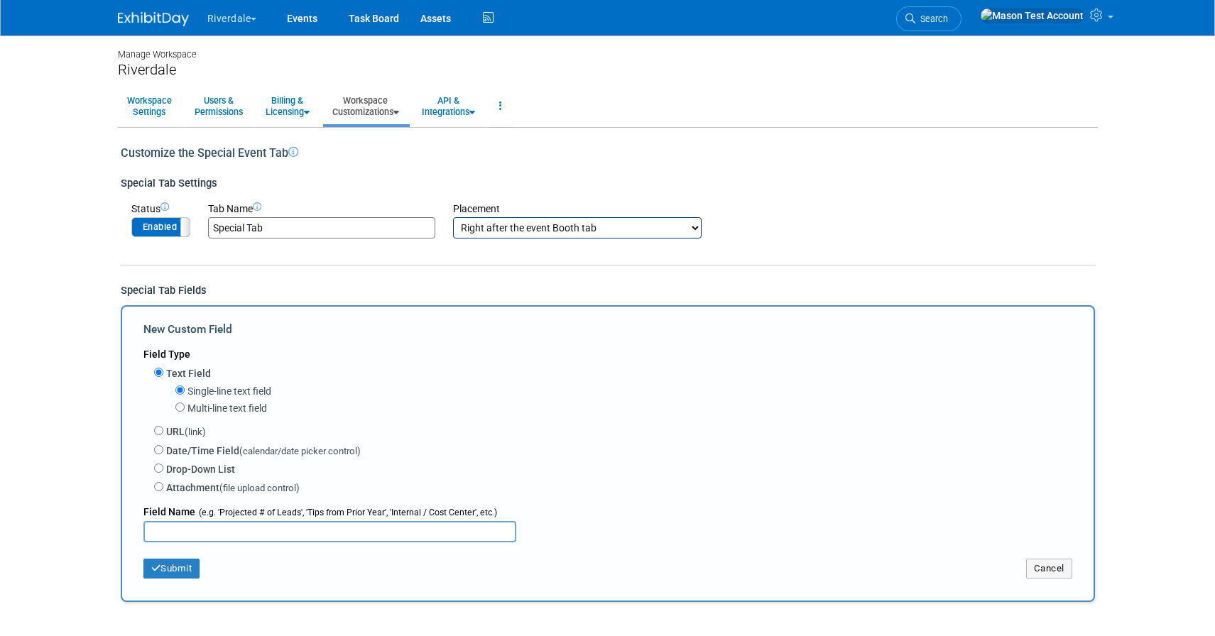
click at [219, 531] on input "text" at bounding box center [329, 531] width 373 height 21
click at [157, 471] on input "Drop-Down List" at bounding box center [158, 468] width 9 height 9
radio input "true"
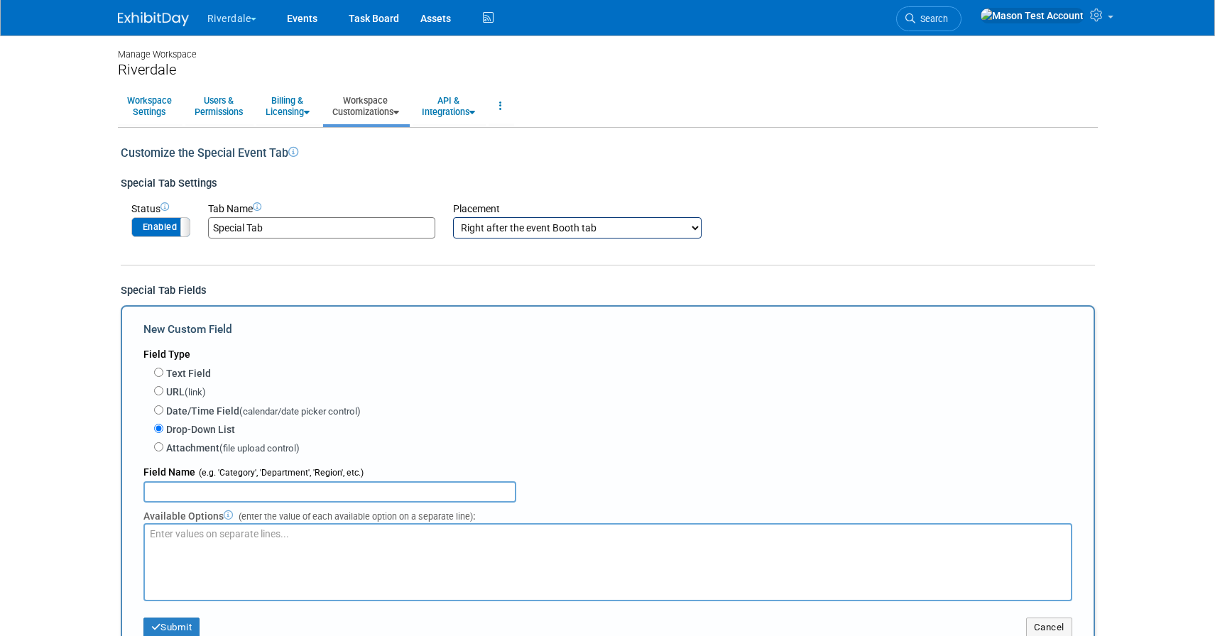
click at [209, 491] on input "text" at bounding box center [329, 491] width 373 height 21
type input "Region"
click at [227, 574] on textarea at bounding box center [607, 562] width 929 height 78
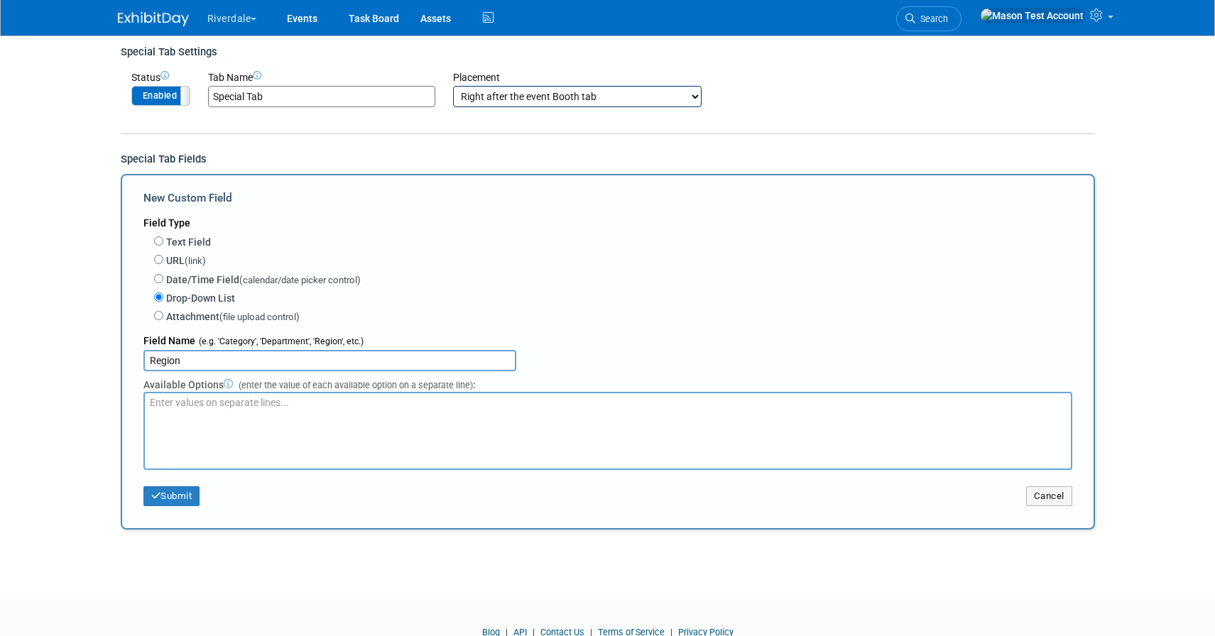
scroll to position [133, 0]
type textarea "[GEOGRAPHIC_DATA]"
click at [186, 492] on button "Submit" at bounding box center [171, 495] width 57 height 20
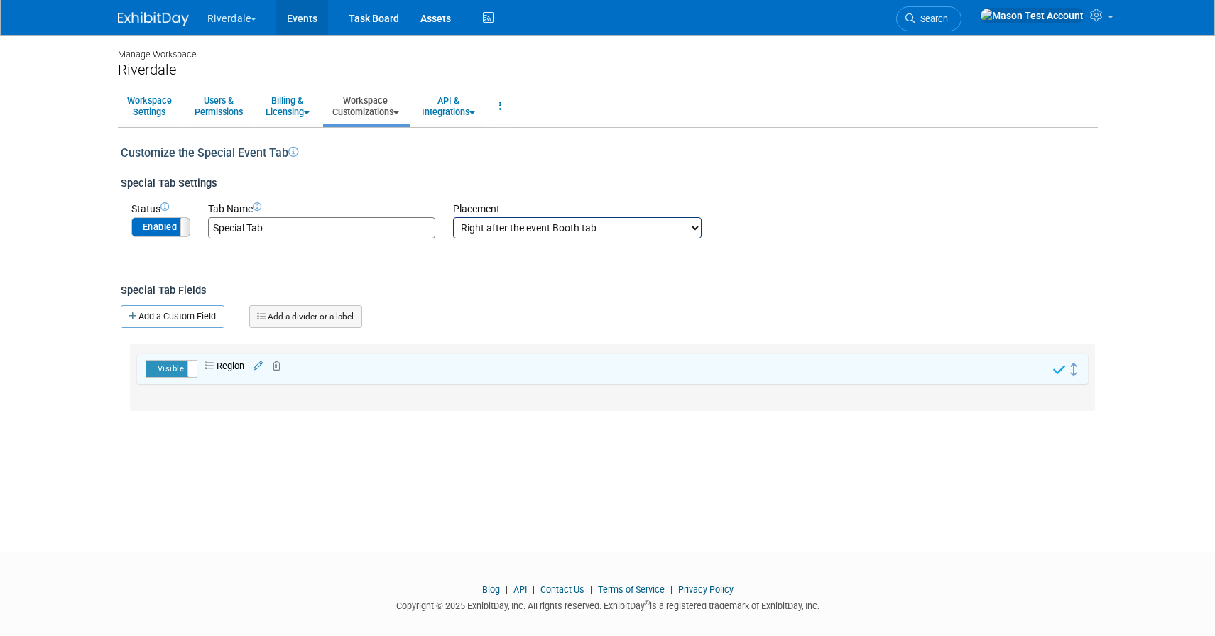
click at [300, 13] on link "Events" at bounding box center [302, 17] width 52 height 35
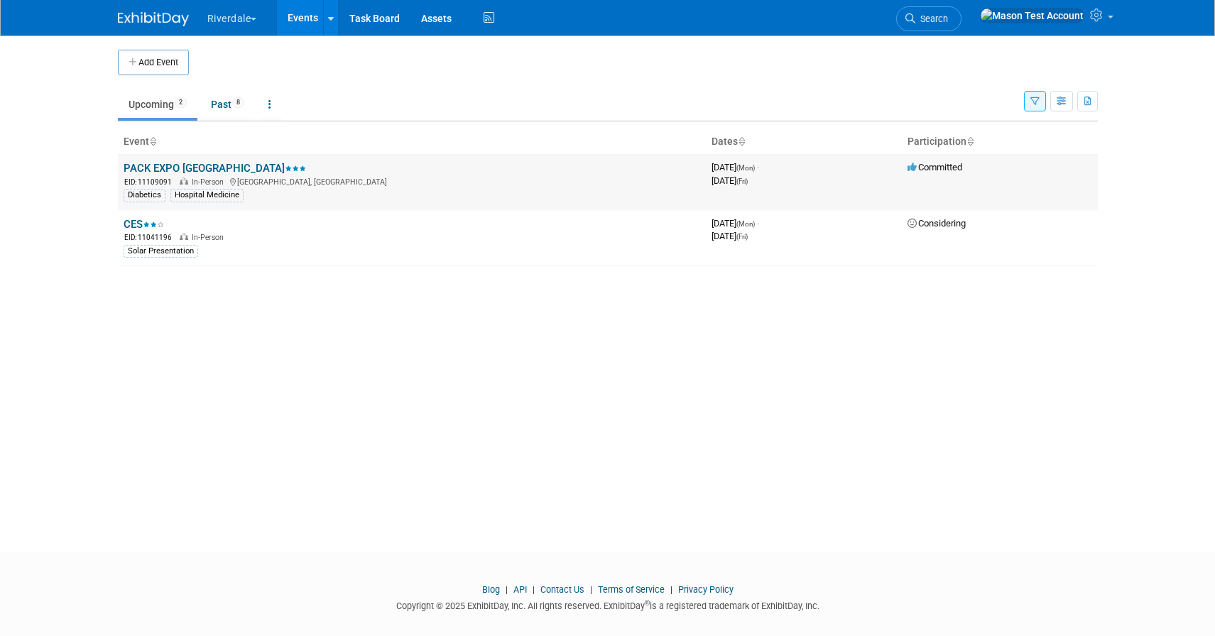
click at [199, 170] on link "PACK EXPO [GEOGRAPHIC_DATA]" at bounding box center [215, 168] width 182 height 13
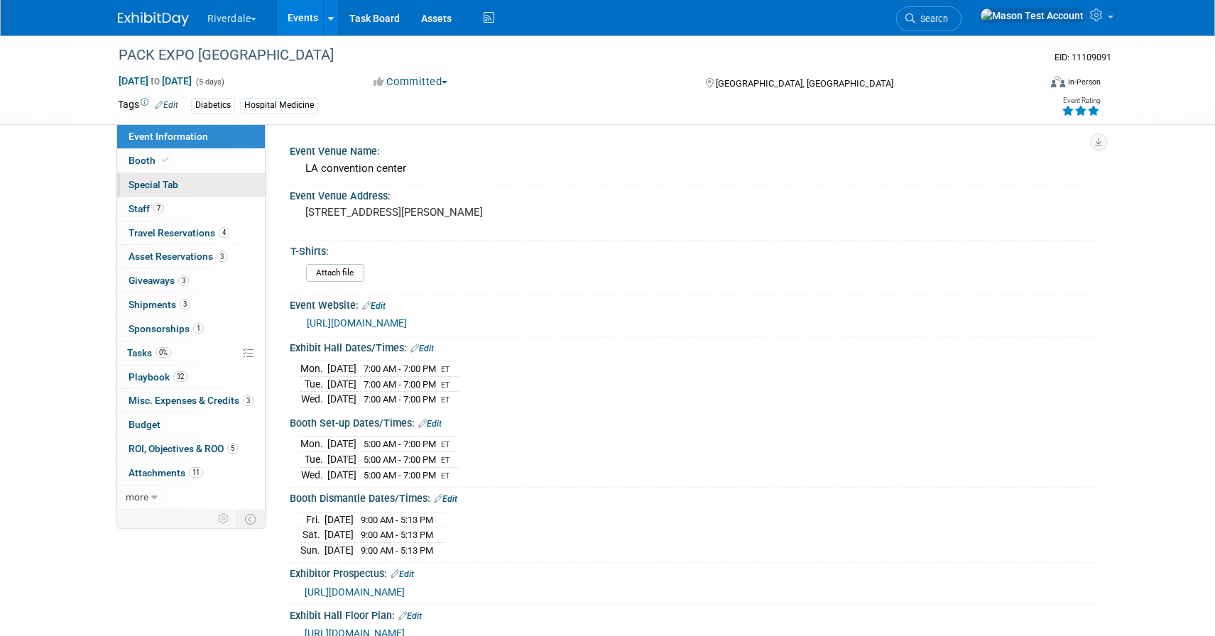
click at [152, 187] on span "Special Tab" at bounding box center [153, 184] width 50 height 11
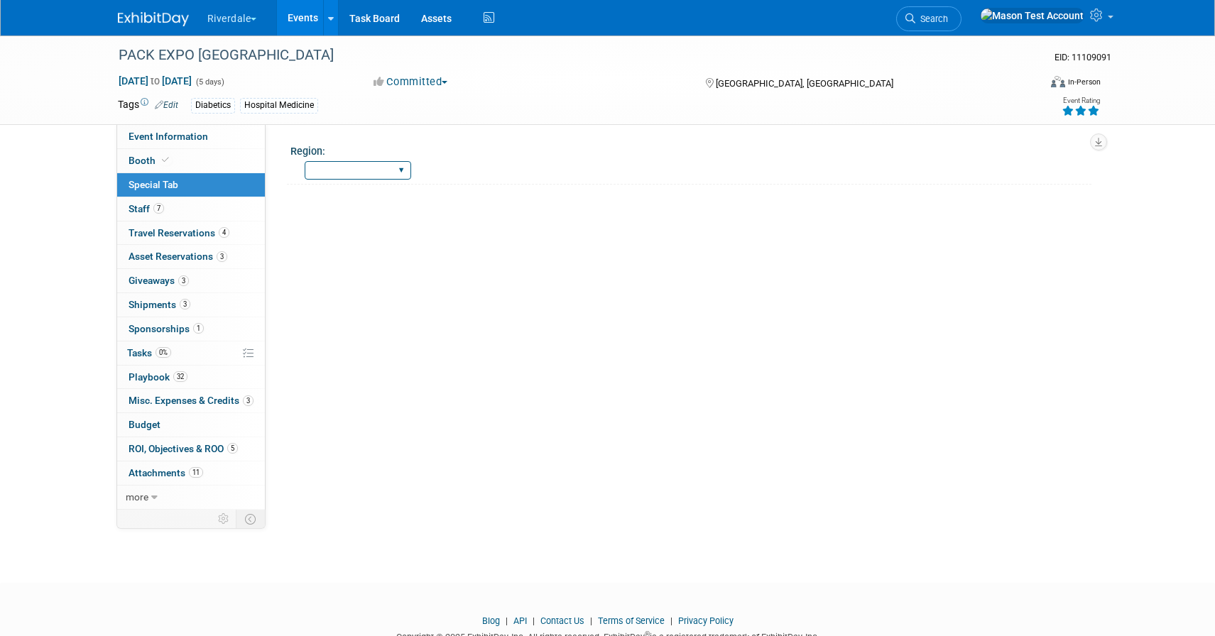
click at [363, 175] on select "North South West East" at bounding box center [358, 170] width 106 height 19
select select "West"
click at [305, 161] on select "North South West East" at bounding box center [358, 170] width 106 height 19
click at [1099, 17] on icon at bounding box center [1098, 15] width 16 height 13
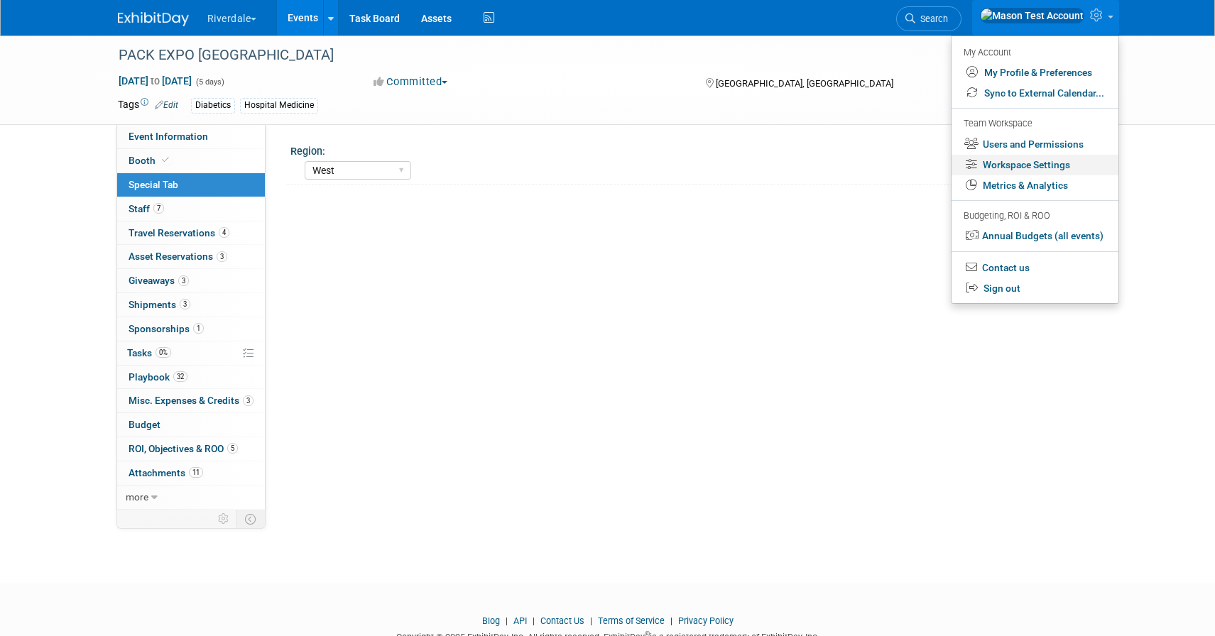
click at [1069, 167] on link "Workspace Settings" at bounding box center [1034, 165] width 167 height 21
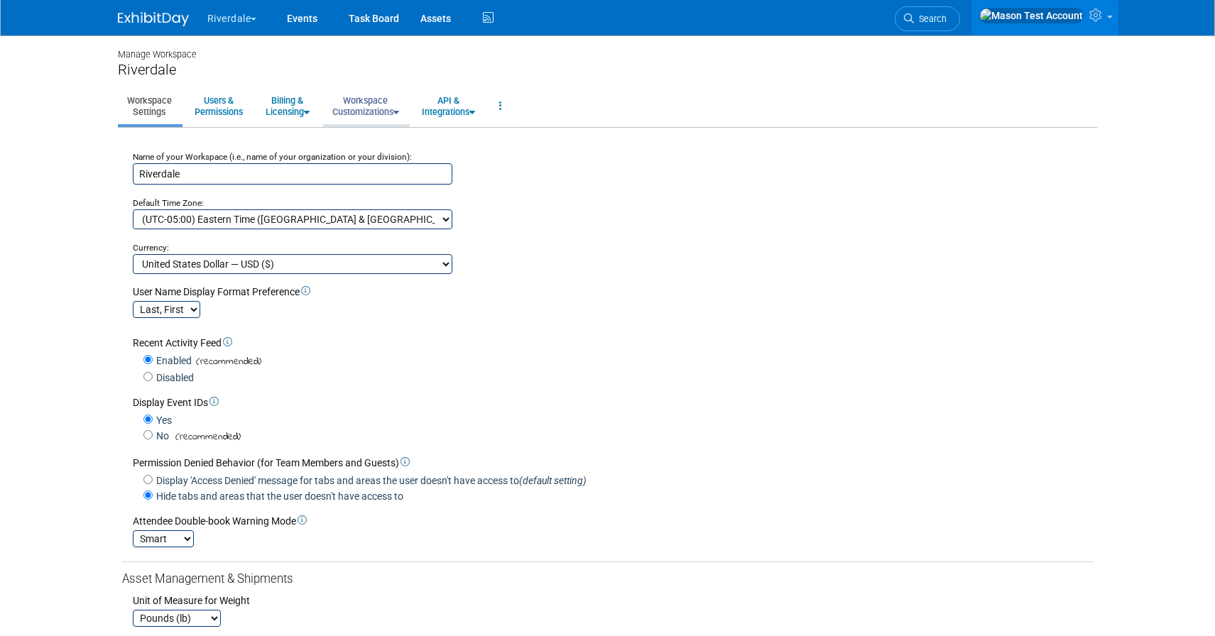
click at [354, 109] on link "Workspace Customizations" at bounding box center [365, 106] width 85 height 35
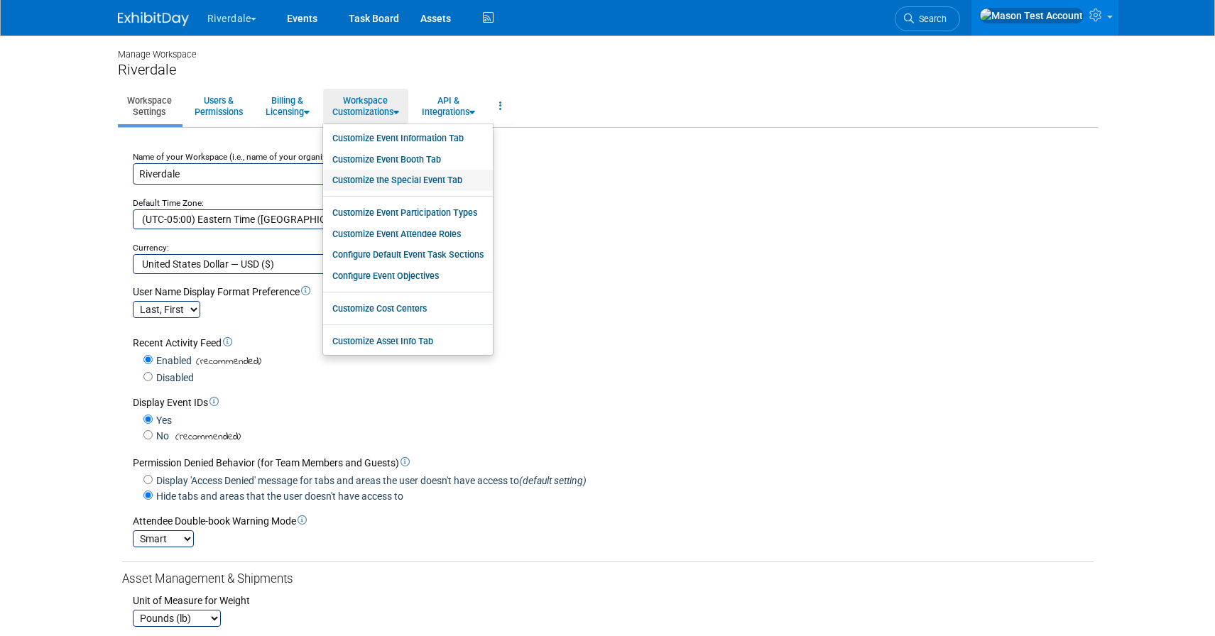
click at [419, 179] on link "Customize the Special Event Tab" at bounding box center [408, 180] width 170 height 21
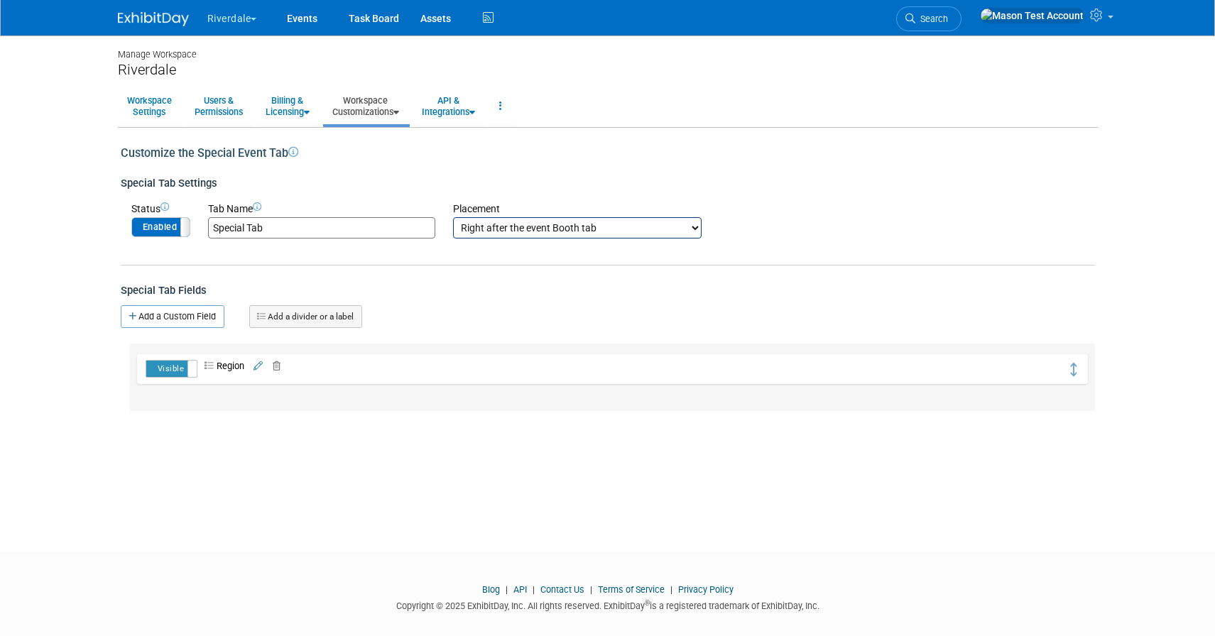
click at [305, 319] on link "Add a divider or a label" at bounding box center [305, 316] width 113 height 23
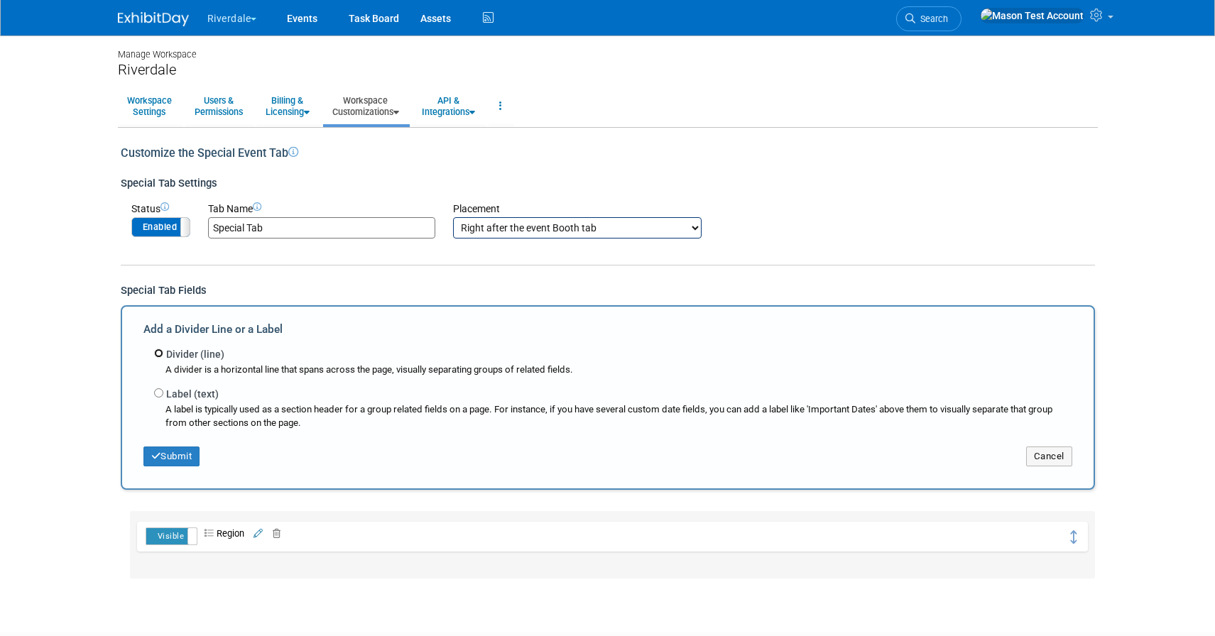
click at [163, 351] on input "Divider (line)" at bounding box center [158, 353] width 9 height 9
radio input "true"
click at [163, 351] on input "Divider (line)" at bounding box center [158, 353] width 9 height 9
click at [181, 454] on button "Submit" at bounding box center [171, 457] width 57 height 20
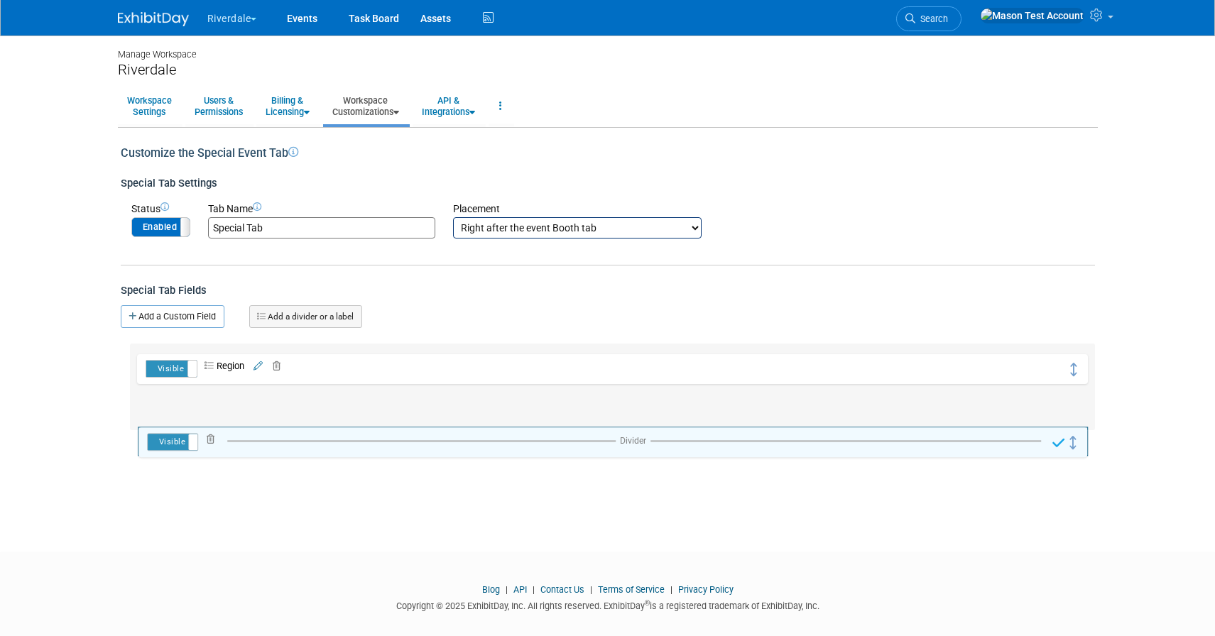
drag, startPoint x: 1069, startPoint y: 368, endPoint x: 1070, endPoint y: 440, distance: 72.4
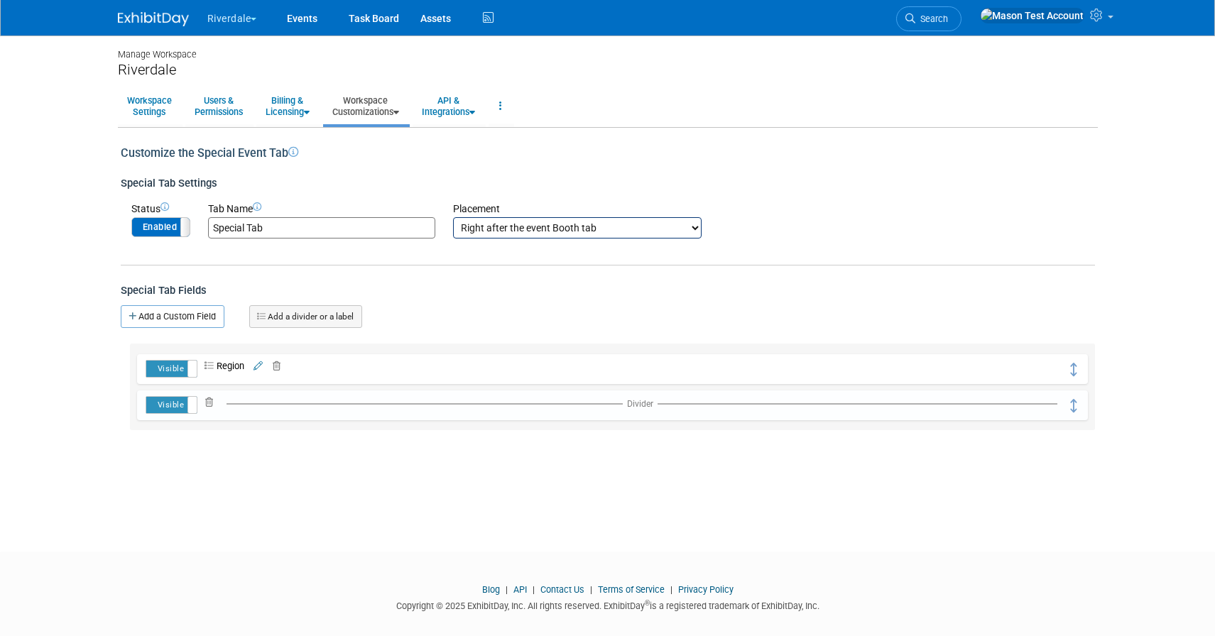
click at [320, 313] on link "Add a divider or a label" at bounding box center [305, 316] width 113 height 23
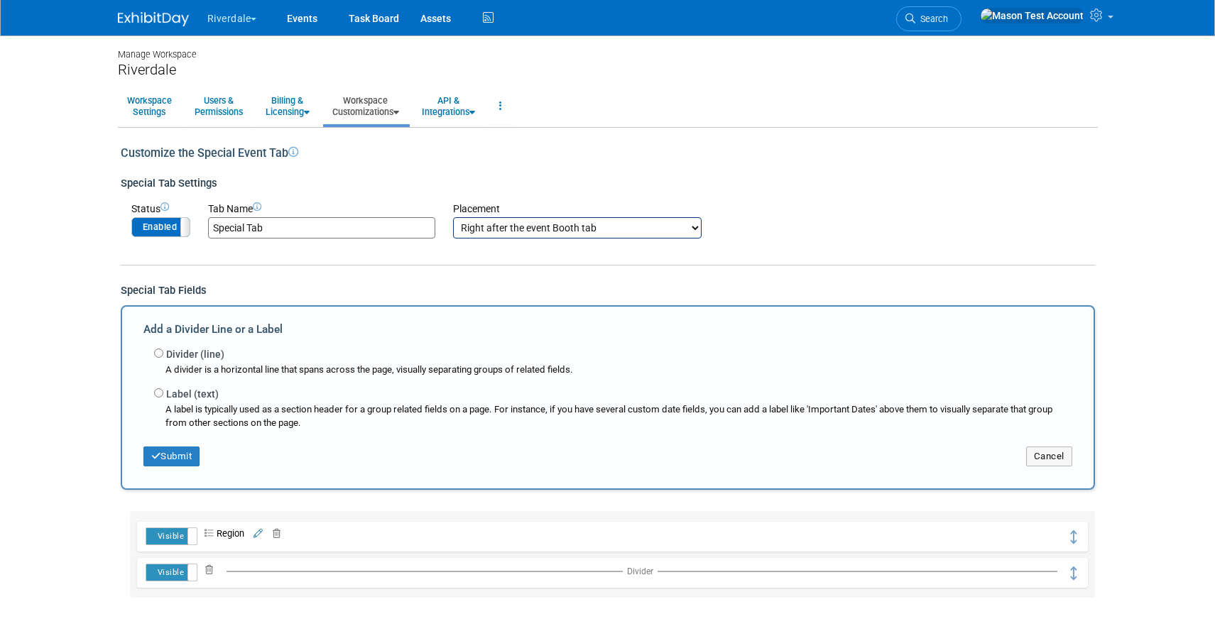
click at [152, 390] on div "Divider (line) A divider is a horizontal line that spans across the page, visua…" at bounding box center [607, 385] width 929 height 89
click at [157, 393] on input "Label (text)" at bounding box center [158, 392] width 9 height 9
radio input "true"
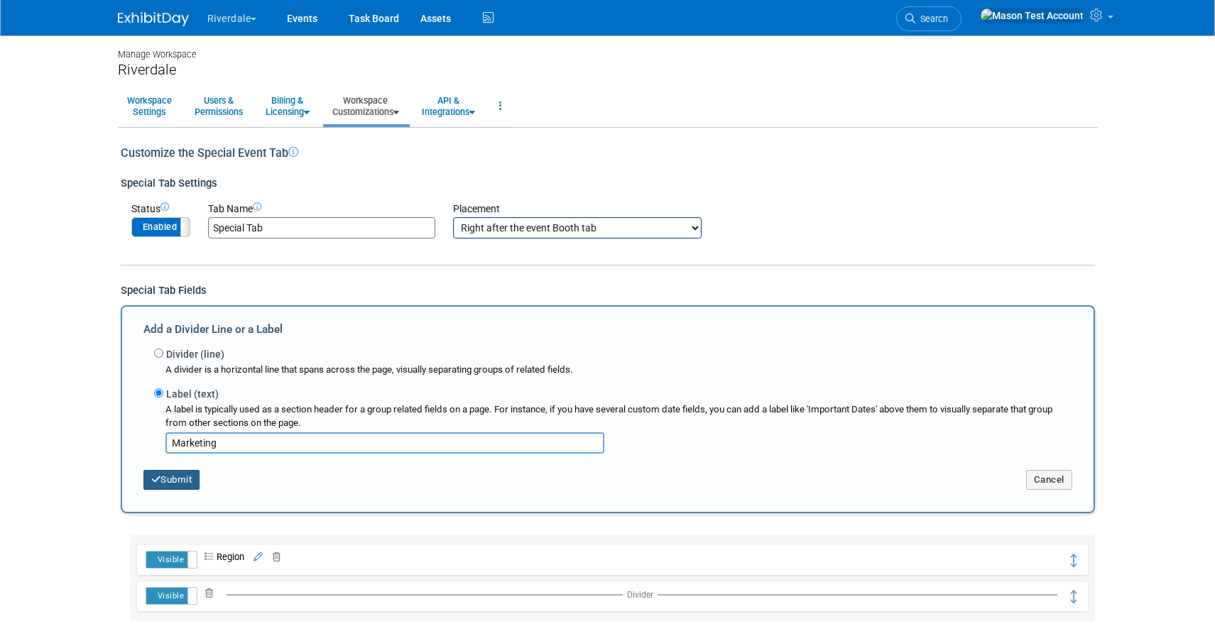
type input "Marketing"
click at [182, 478] on button "Submit" at bounding box center [171, 480] width 57 height 20
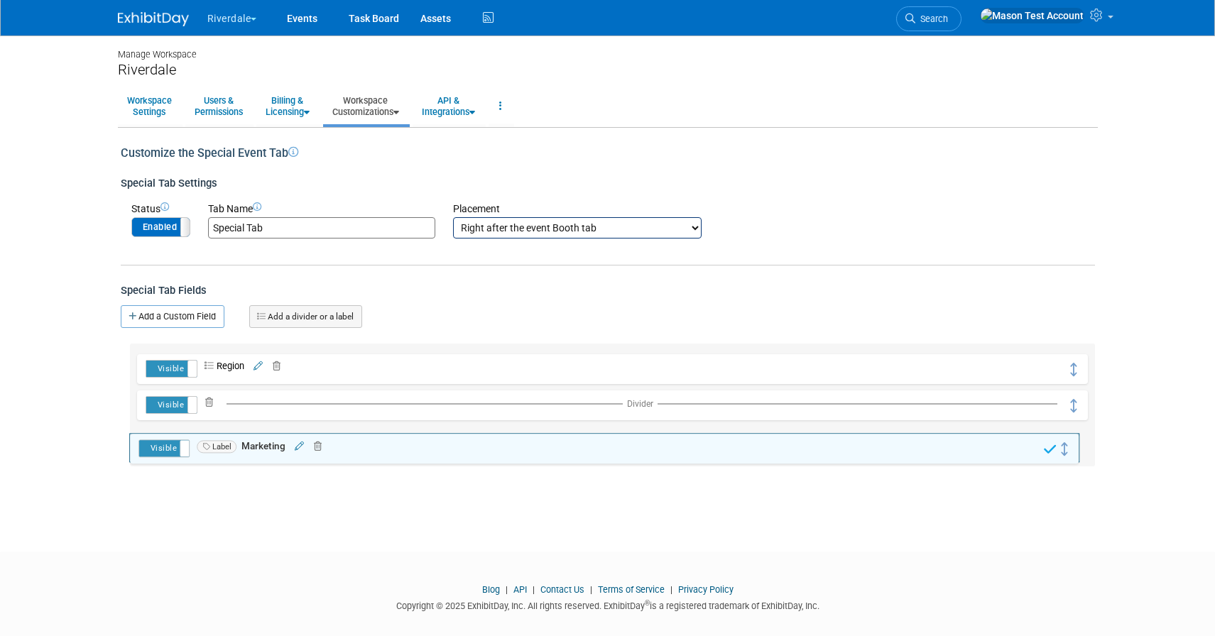
drag, startPoint x: 1075, startPoint y: 369, endPoint x: 1067, endPoint y: 449, distance: 79.9
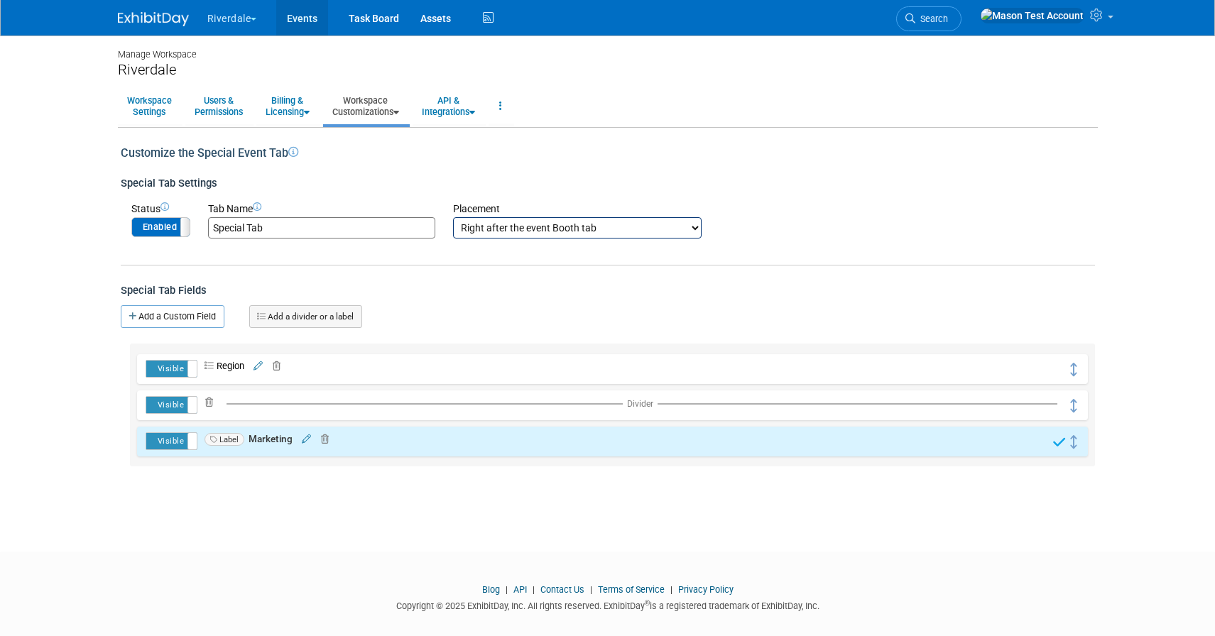
click at [302, 26] on link "Events" at bounding box center [302, 17] width 52 height 35
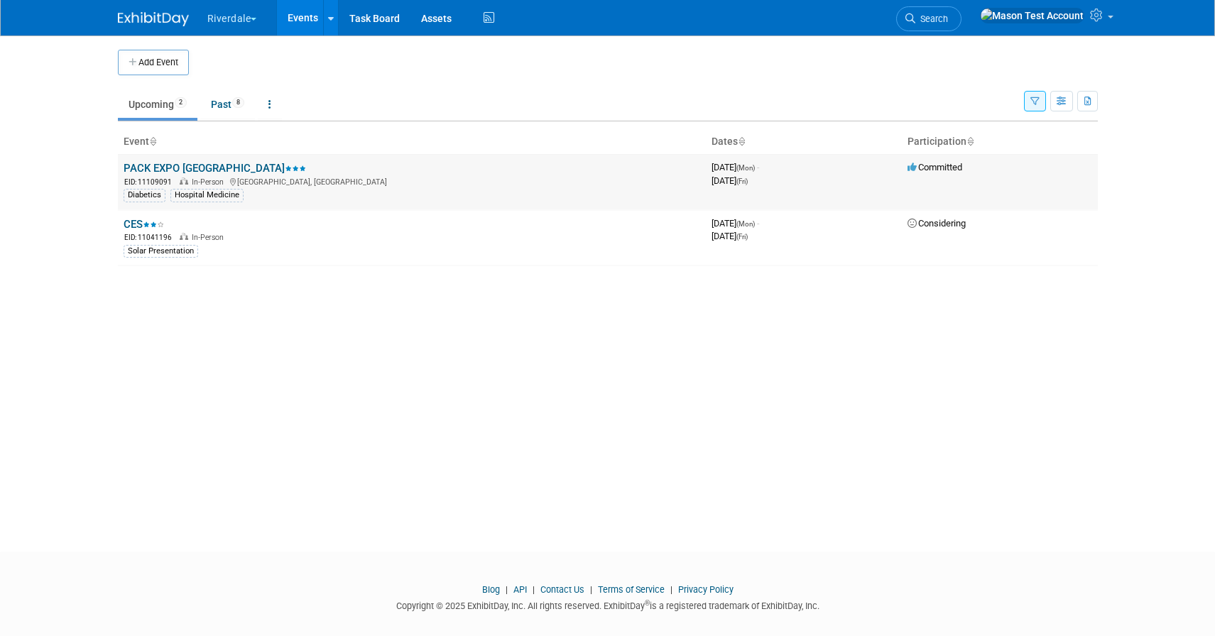
click at [198, 164] on link "PACK EXPO [GEOGRAPHIC_DATA]" at bounding box center [215, 168] width 182 height 13
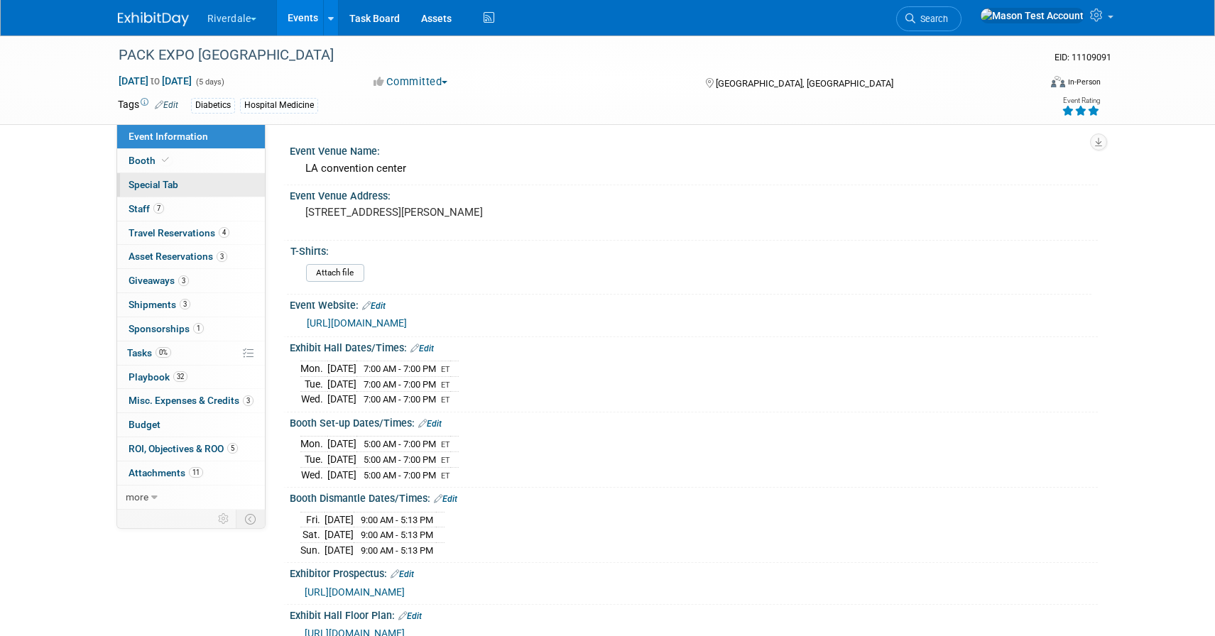
click at [162, 185] on span "Special Tab" at bounding box center [153, 184] width 50 height 11
select select "West"
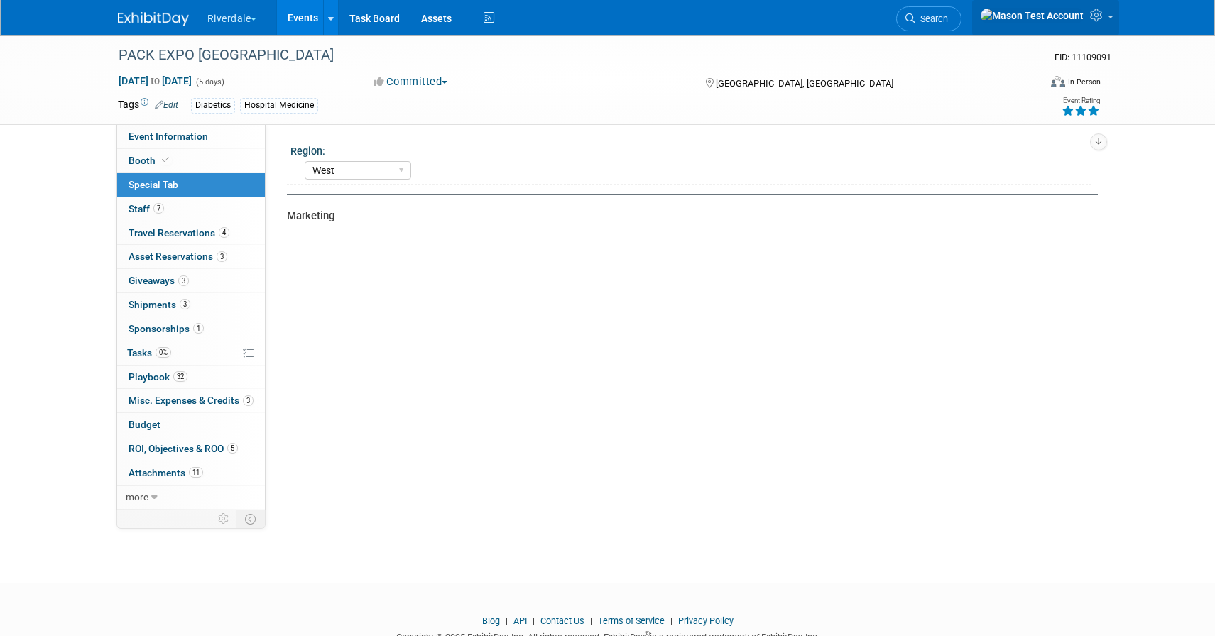
click at [1101, 17] on icon at bounding box center [1098, 15] width 16 height 13
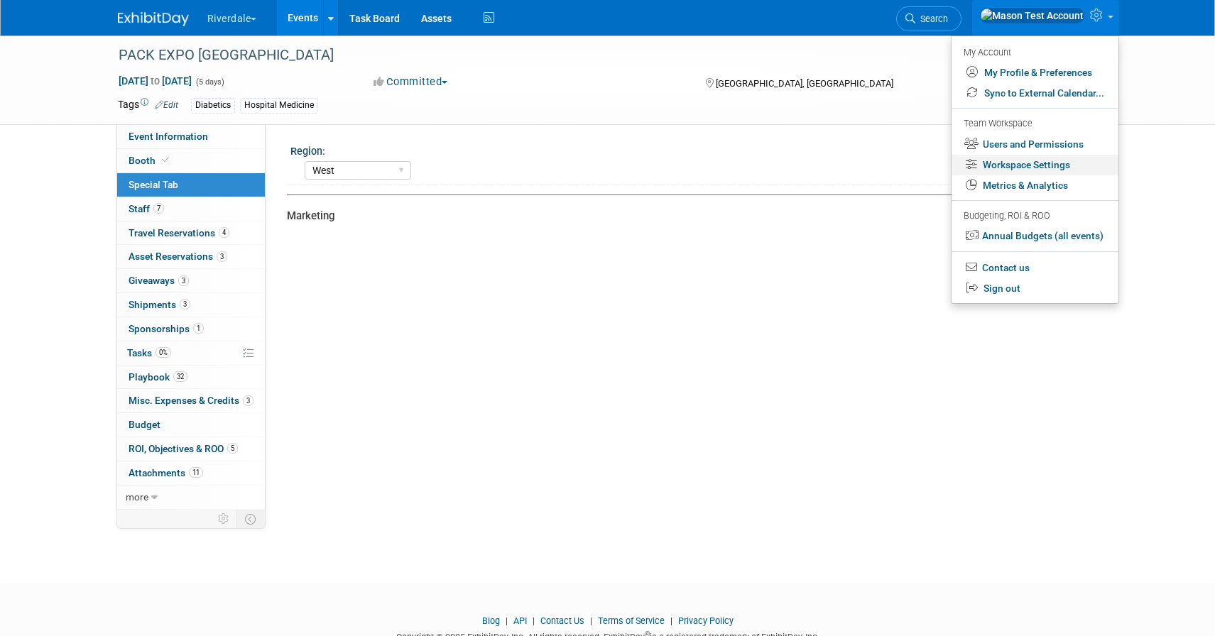
click at [1044, 167] on link "Workspace Settings" at bounding box center [1034, 165] width 167 height 21
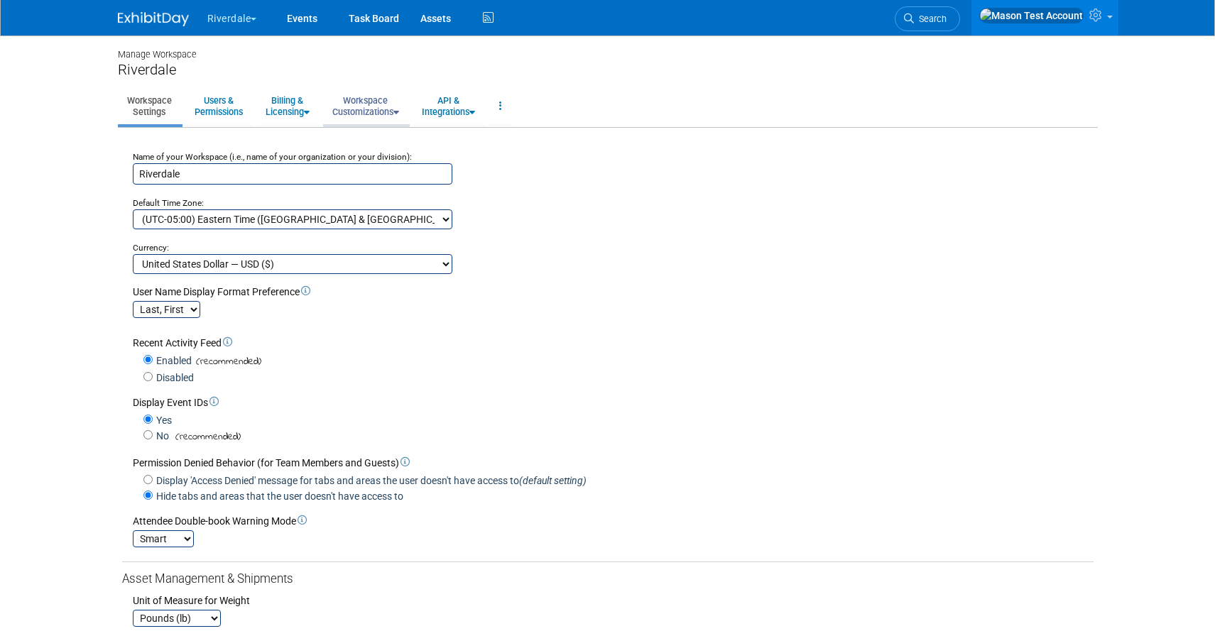
click at [372, 95] on link "Workspace Customizations" at bounding box center [365, 106] width 85 height 35
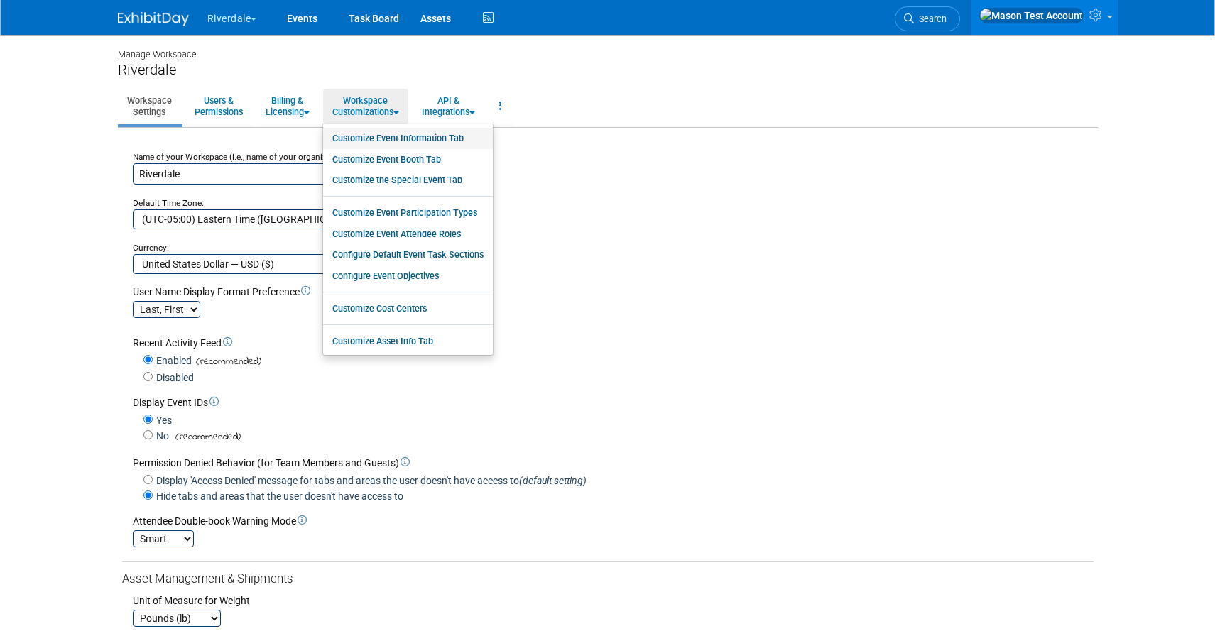
click at [390, 143] on link "Customize Event Information Tab" at bounding box center [408, 138] width 170 height 21
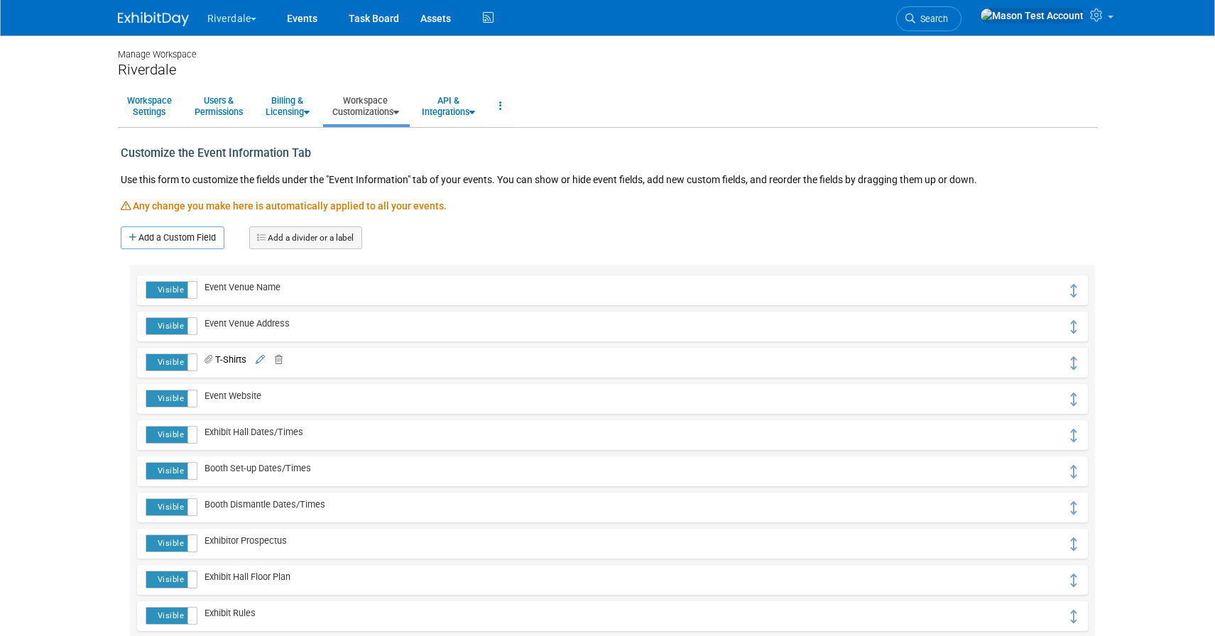
click at [381, 114] on link "Workspace Customizations" at bounding box center [365, 106] width 85 height 35
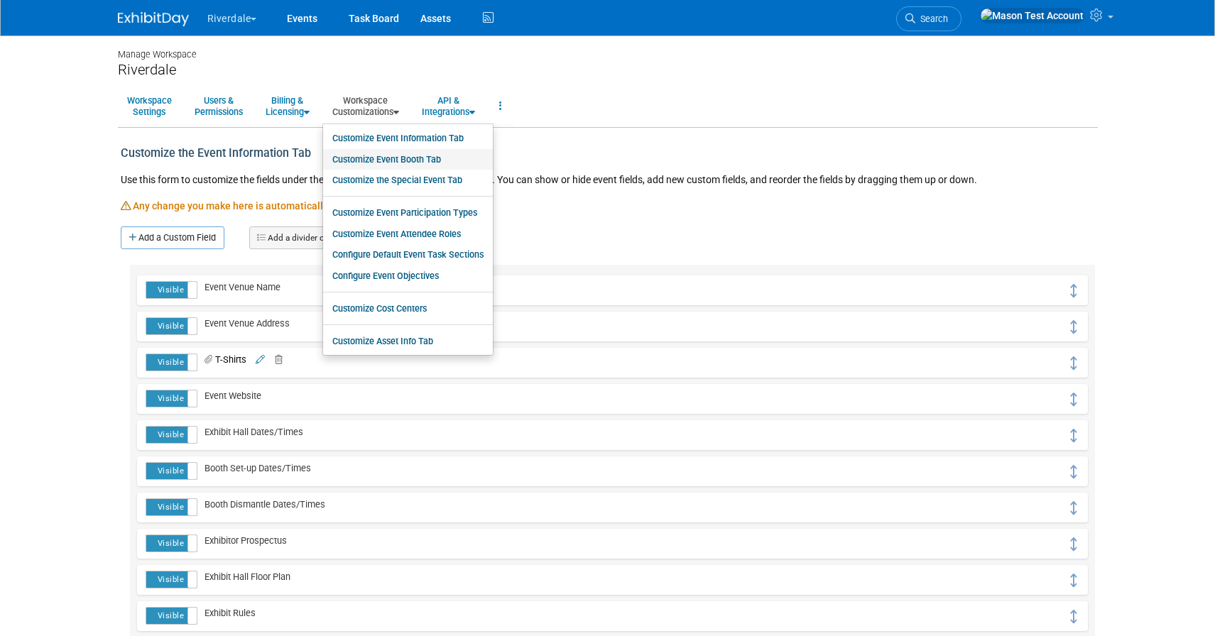
click at [381, 165] on link "Customize Event Booth Tab" at bounding box center [408, 159] width 170 height 21
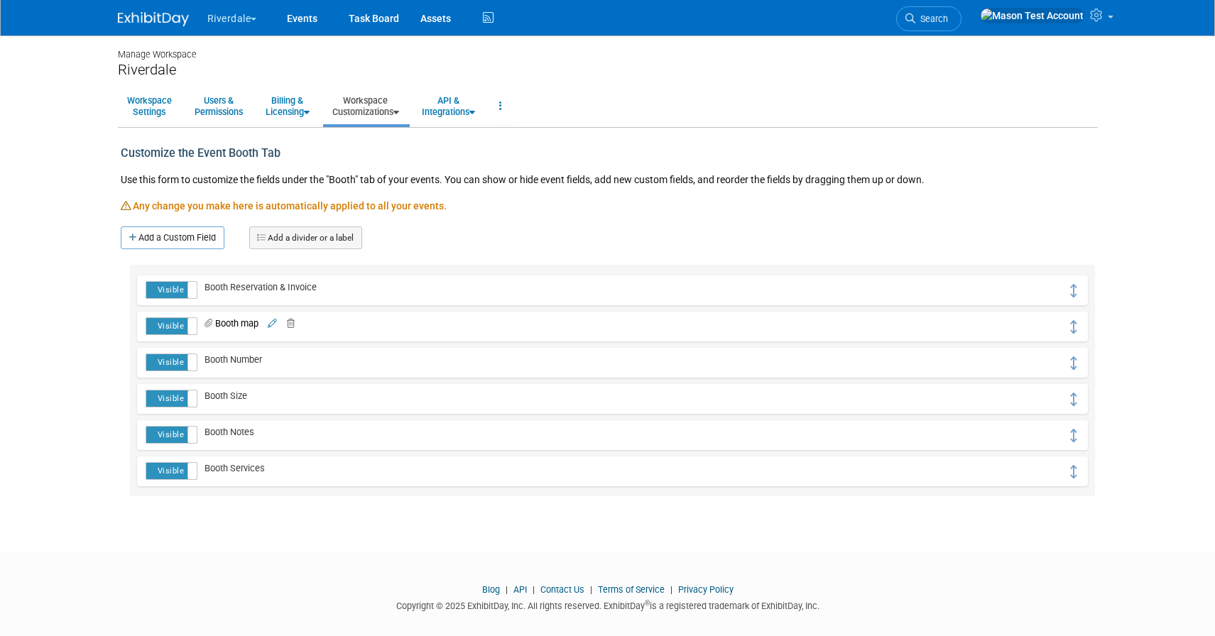
click at [381, 104] on link "Workspace Customizations" at bounding box center [365, 106] width 85 height 35
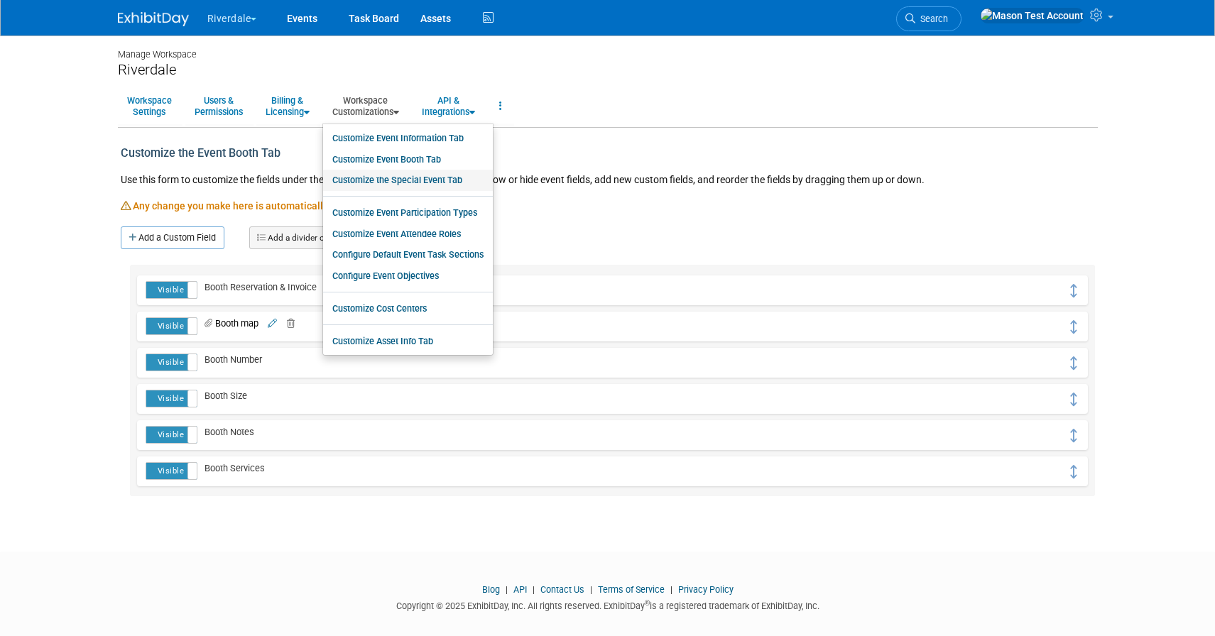
click at [404, 183] on link "Customize the Special Event Tab" at bounding box center [408, 180] width 170 height 21
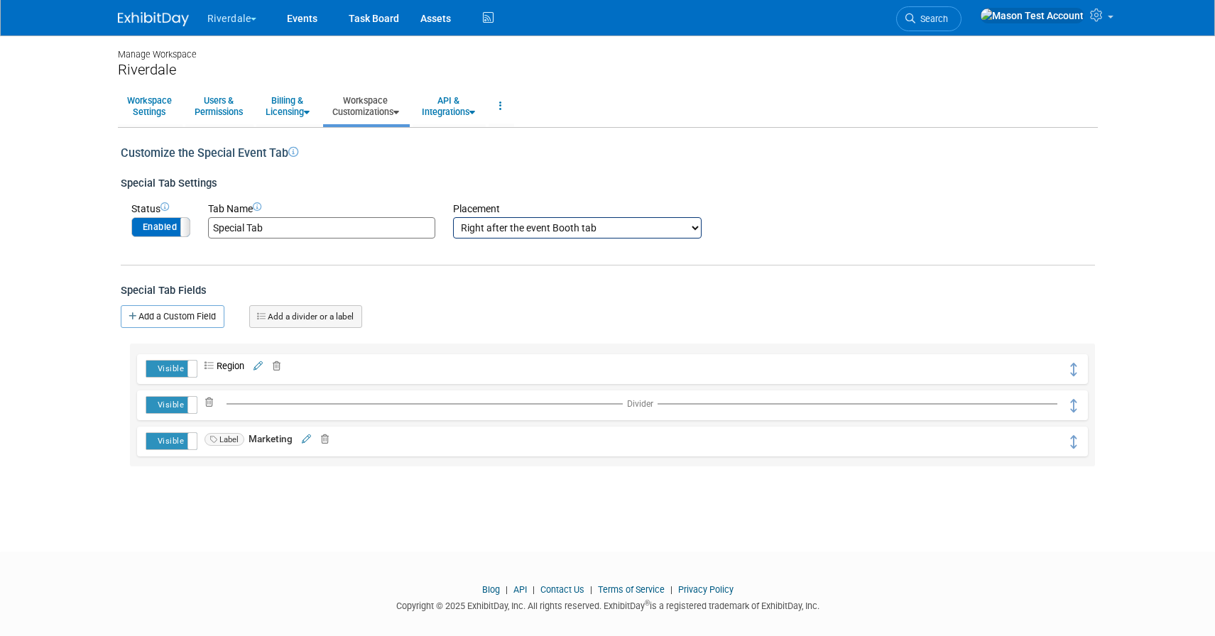
click at [393, 104] on link "Workspace Customizations" at bounding box center [365, 106] width 85 height 35
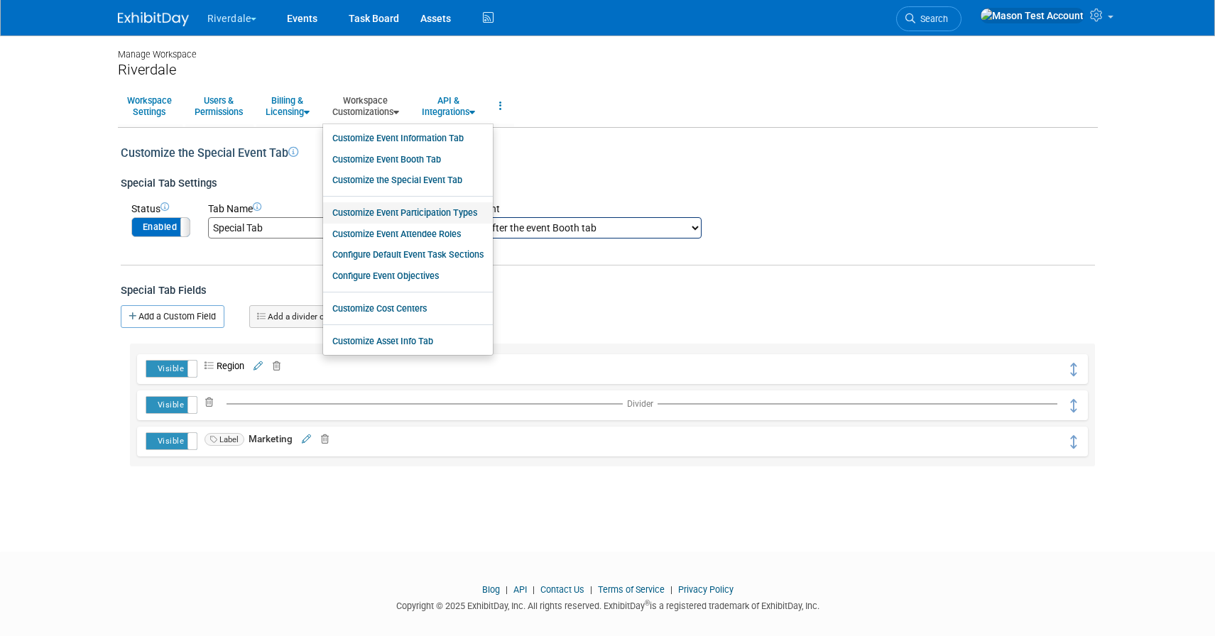
click at [427, 213] on link "Customize Event Participation Types" at bounding box center [408, 212] width 170 height 21
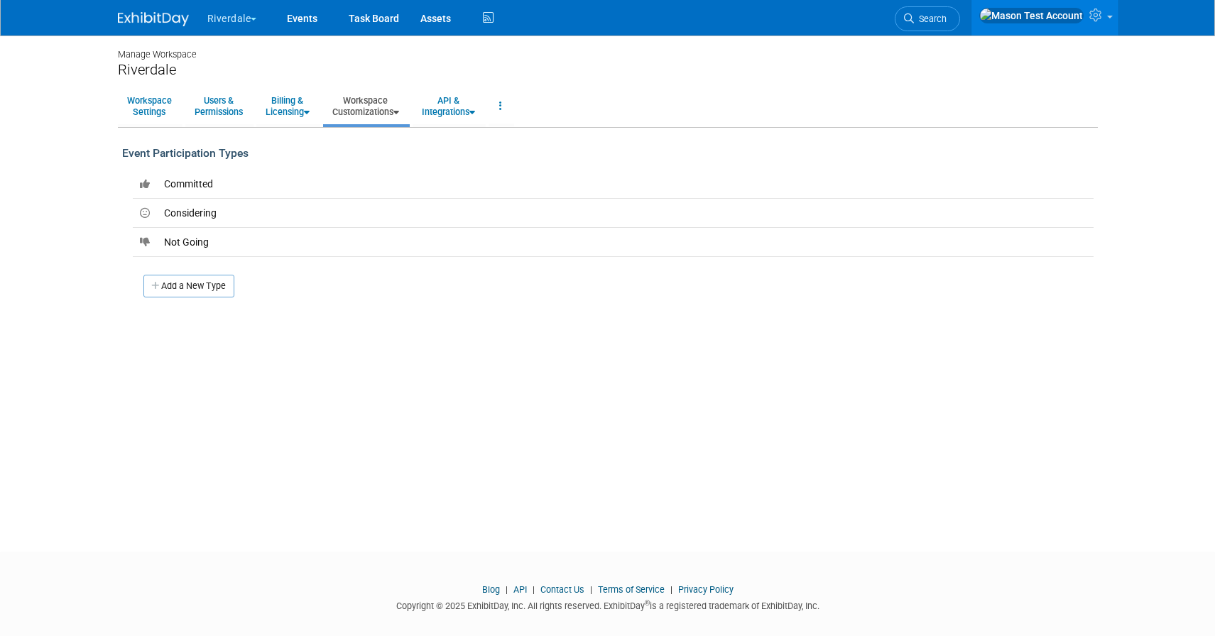
click at [385, 109] on link "Workspace Customizations" at bounding box center [365, 106] width 85 height 35
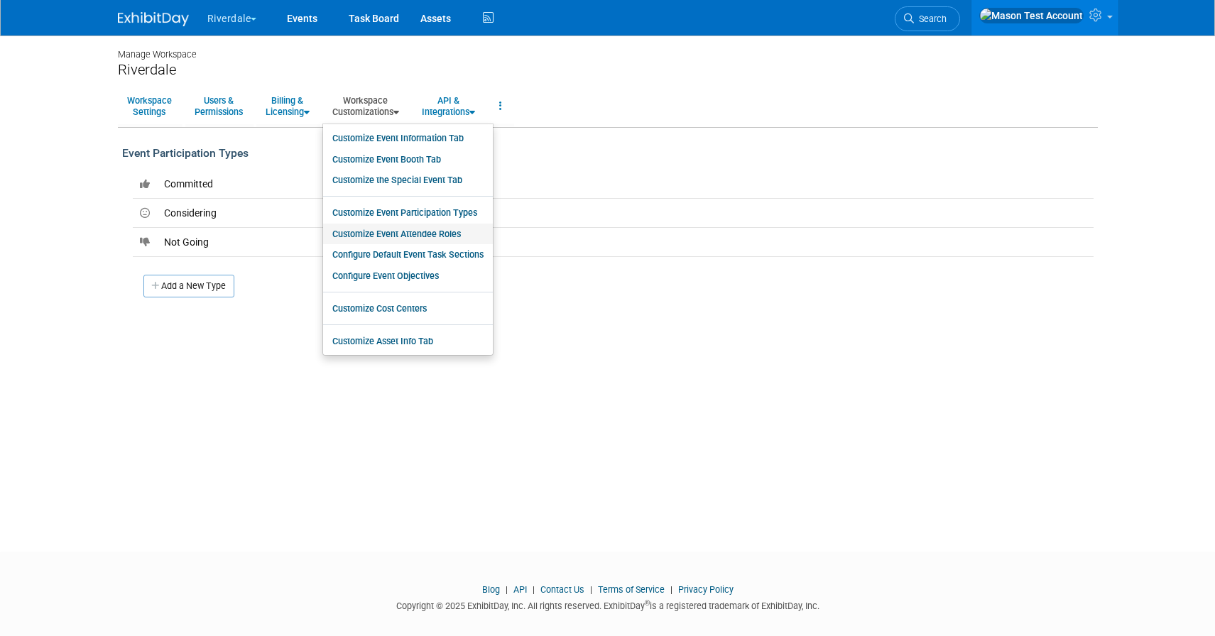
click at [417, 235] on link "Customize Event Attendee Roles" at bounding box center [408, 234] width 170 height 21
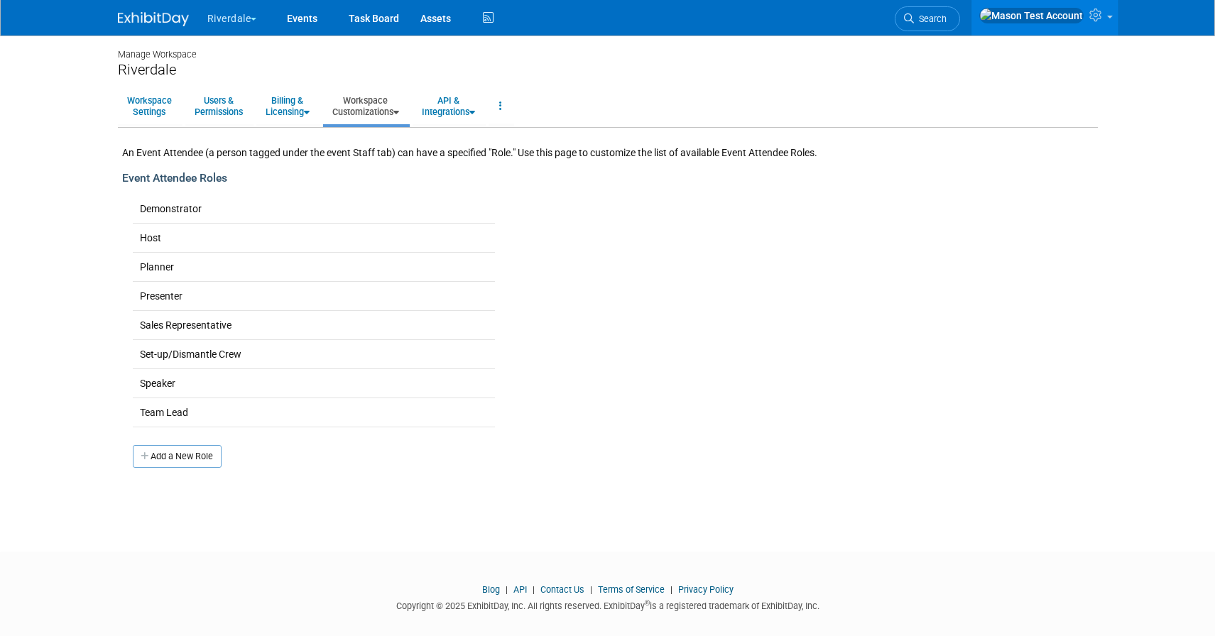
click at [389, 108] on link "Workspace Customizations" at bounding box center [365, 106] width 85 height 35
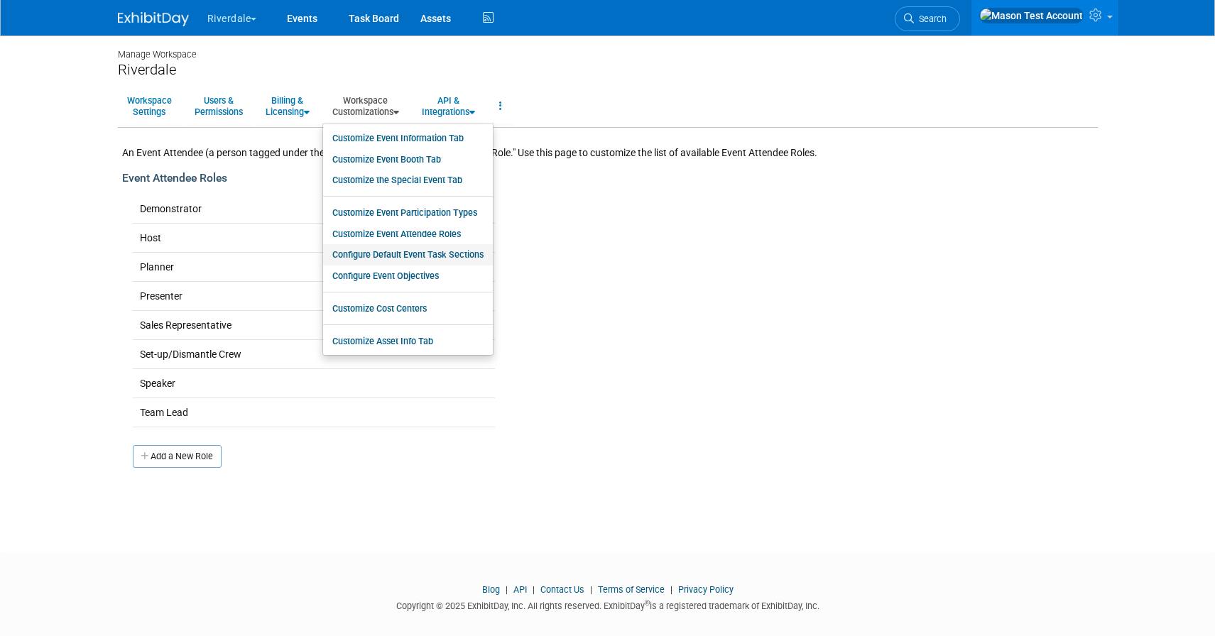
click at [417, 253] on link "Configure Default Event Task Sections" at bounding box center [408, 254] width 170 height 21
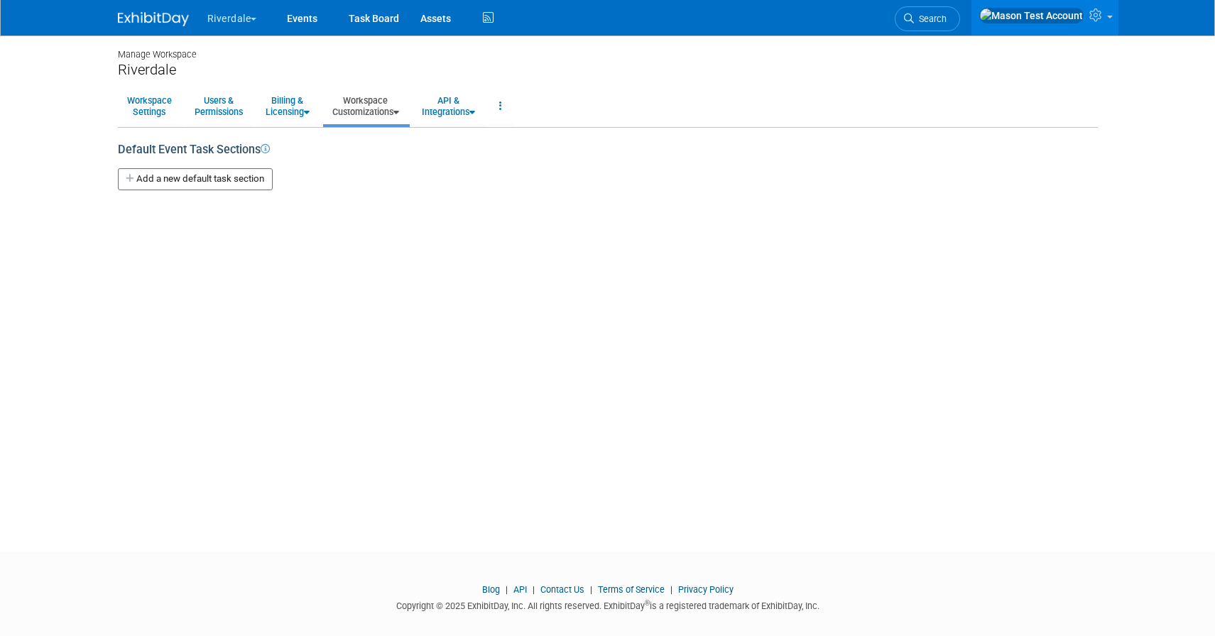
click at [380, 112] on link "Workspace Customizations" at bounding box center [365, 106] width 85 height 35
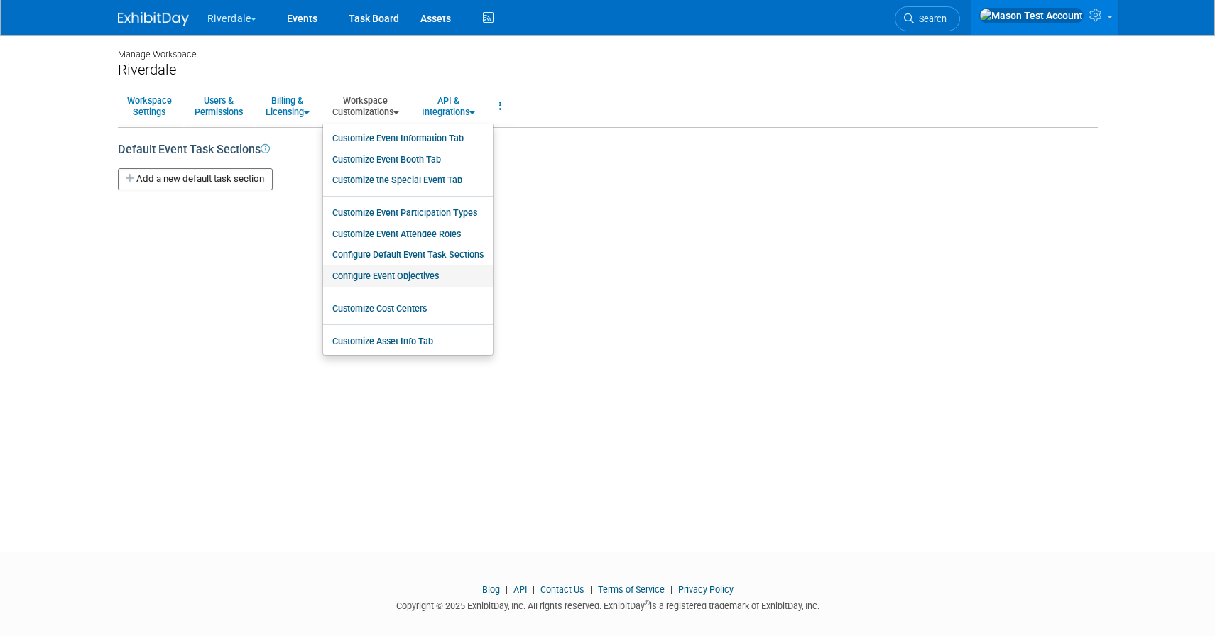
click at [434, 280] on link "Configure Event Objectives" at bounding box center [408, 276] width 170 height 21
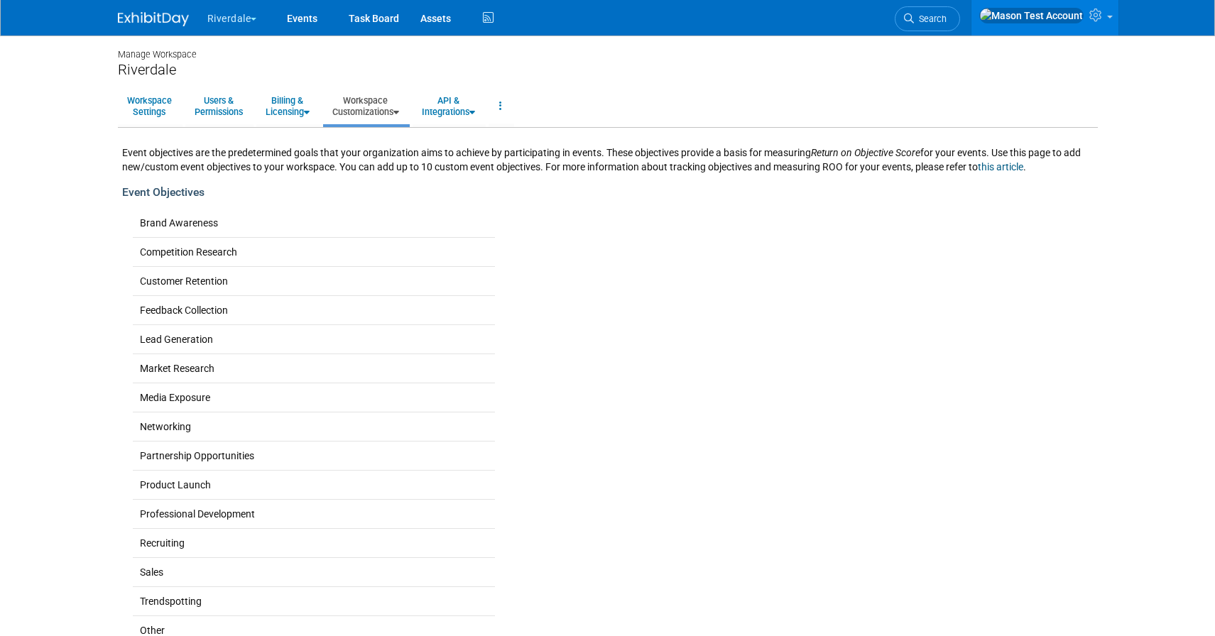
click at [383, 114] on link "Workspace Customizations" at bounding box center [365, 106] width 85 height 35
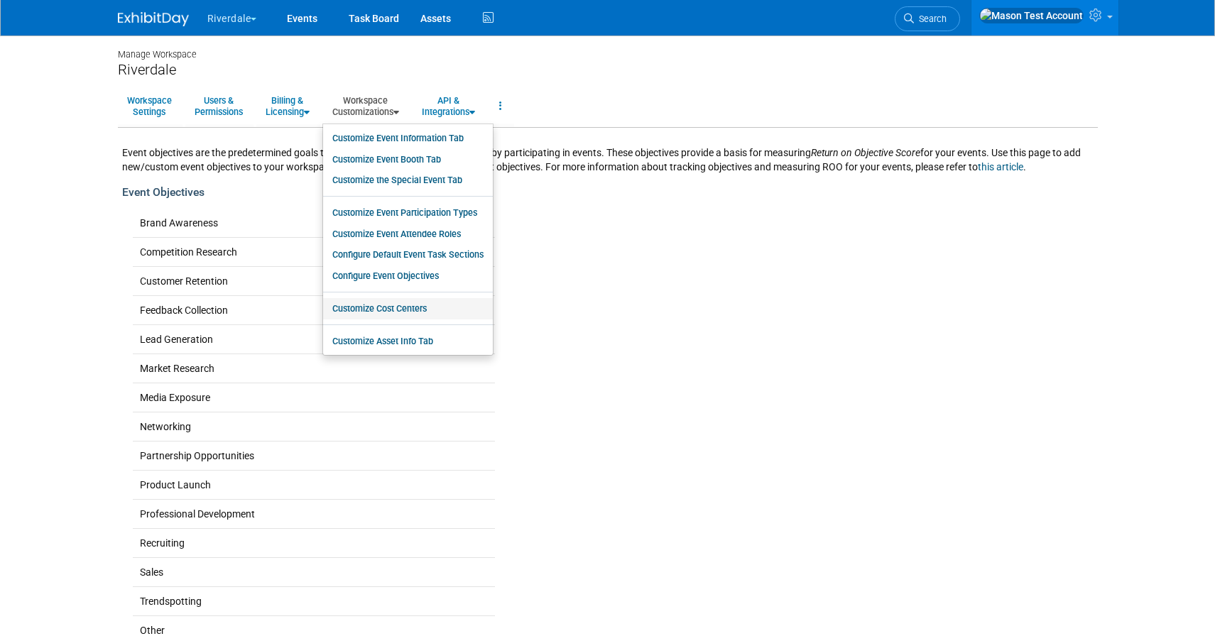
click at [432, 302] on link "Customize Cost Centers" at bounding box center [408, 308] width 170 height 21
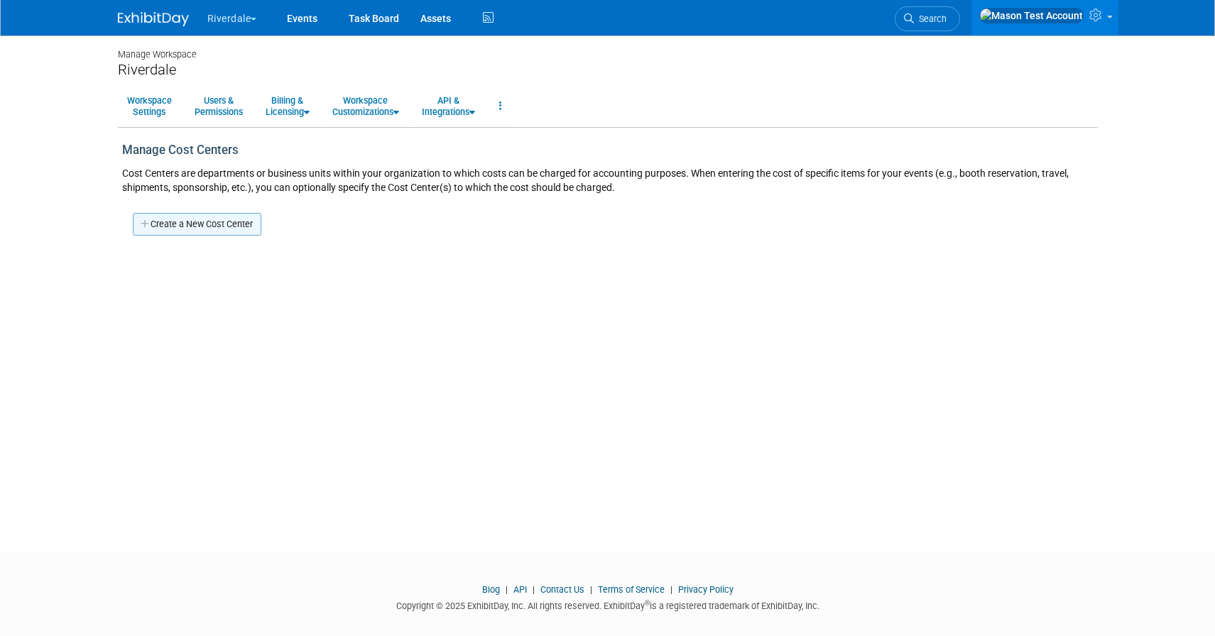
click at [239, 218] on link "Create a New Cost Center" at bounding box center [197, 224] width 128 height 23
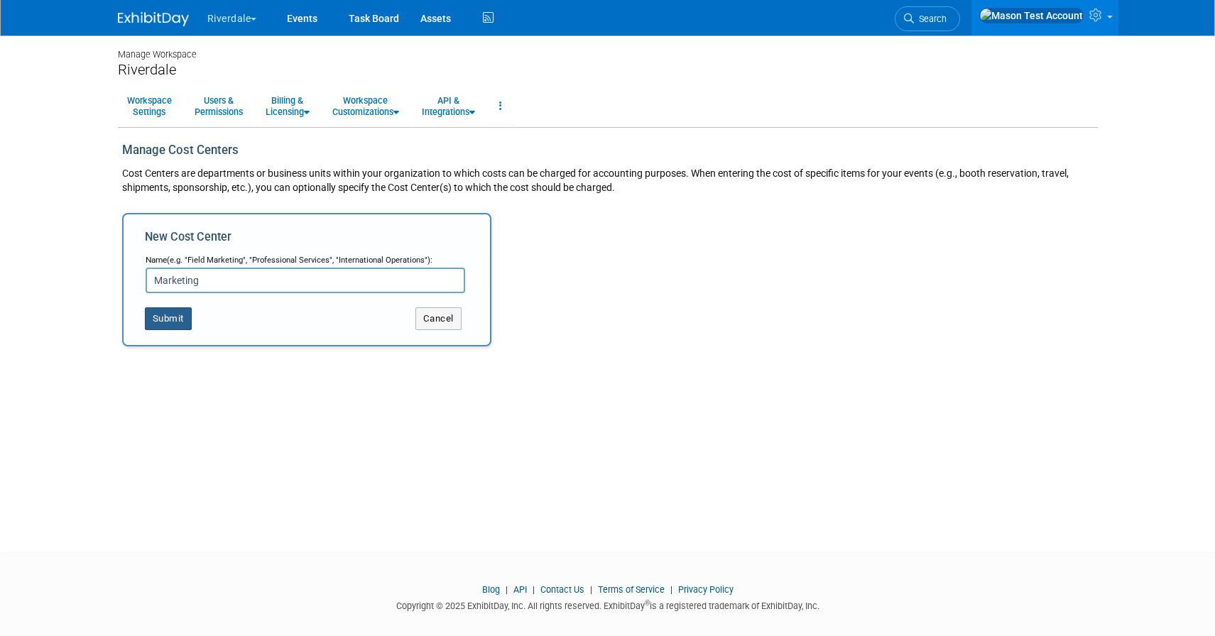
type input "Marketing"
click at [182, 328] on button "Submit" at bounding box center [168, 318] width 47 height 23
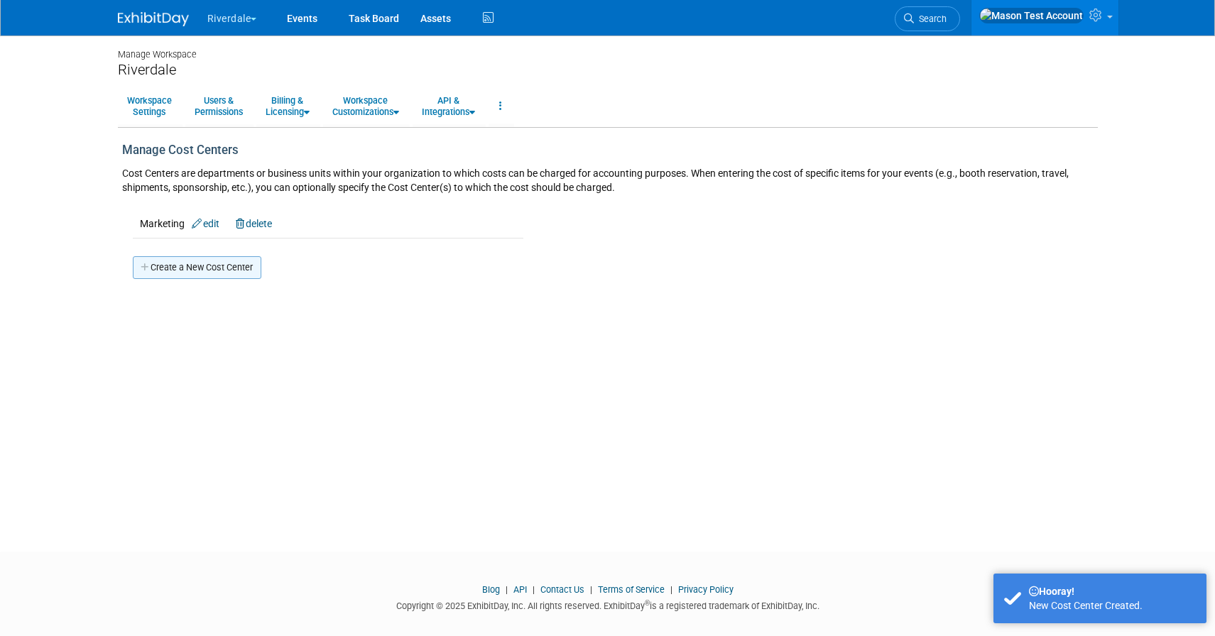
click at [185, 266] on link "Create a New Cost Center" at bounding box center [197, 267] width 128 height 23
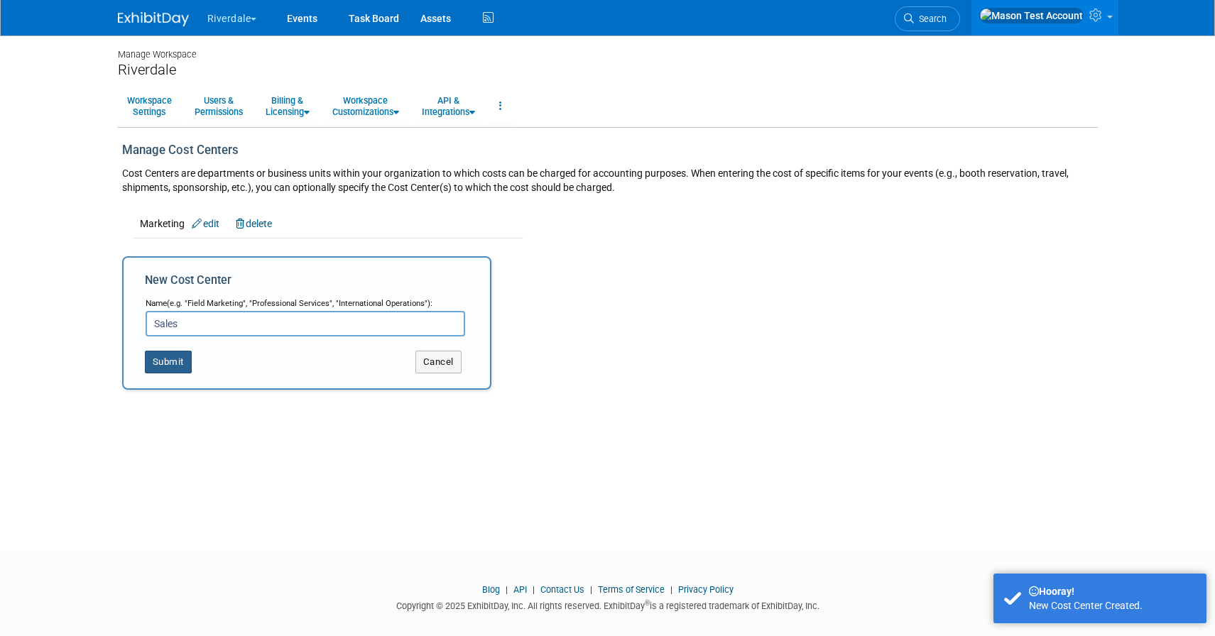
type input "Sales"
click at [166, 366] on button "Submit" at bounding box center [168, 362] width 47 height 23
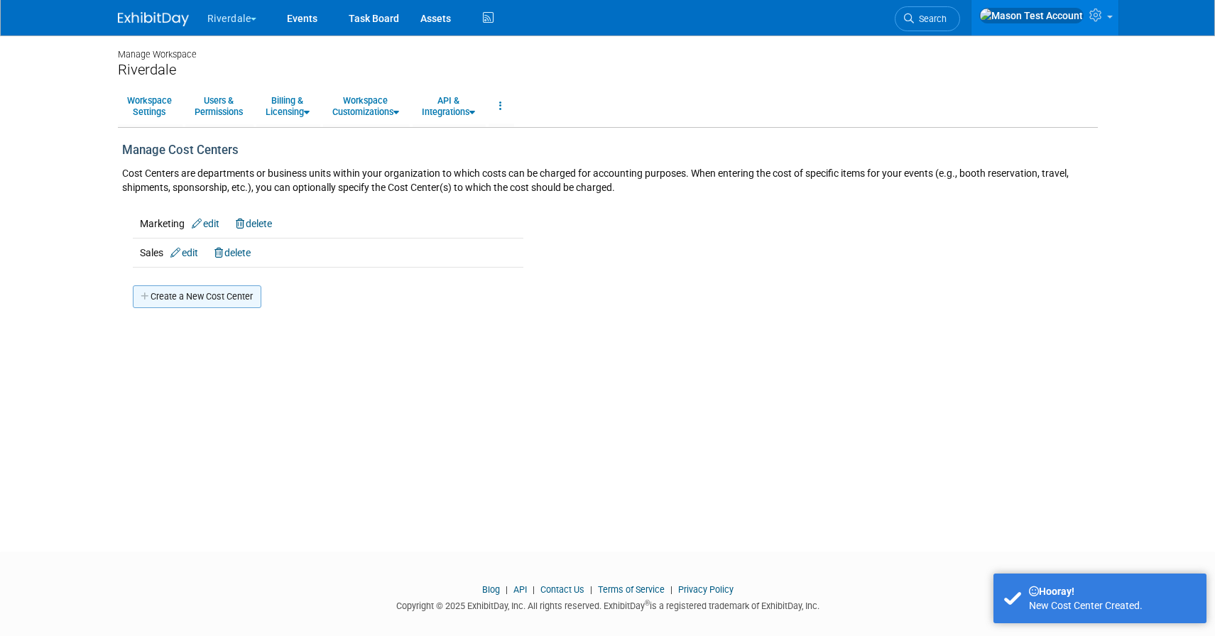
click at [209, 296] on link "Create a New Cost Center" at bounding box center [197, 296] width 128 height 23
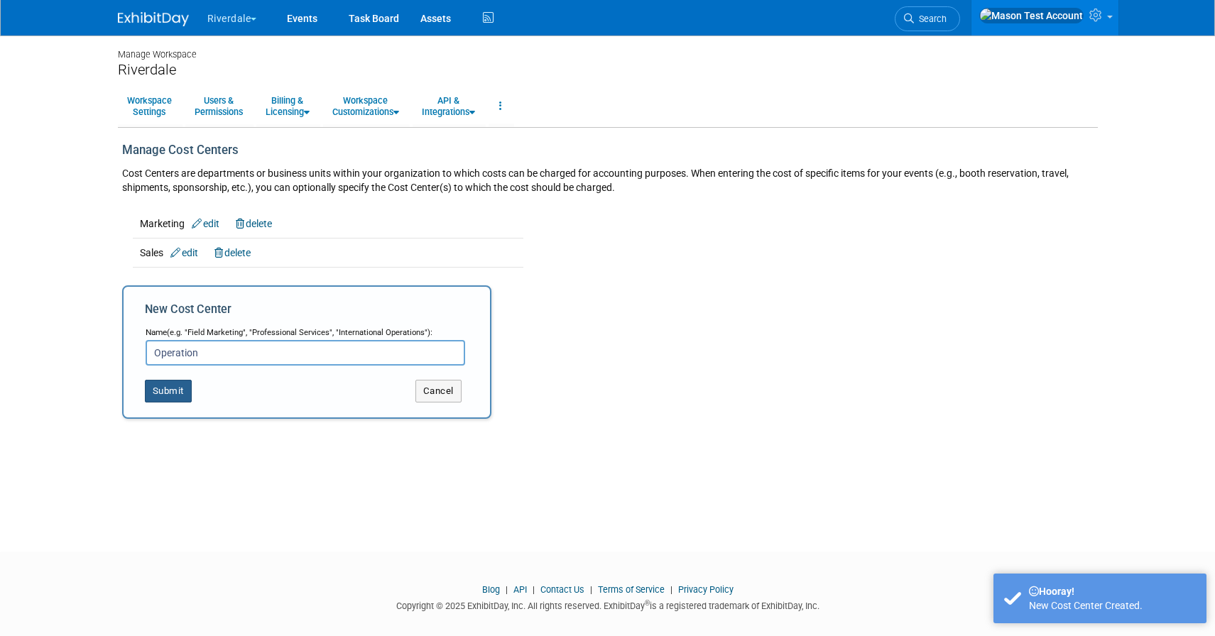
type input "Operation"
click at [173, 395] on button "Submit" at bounding box center [168, 391] width 47 height 23
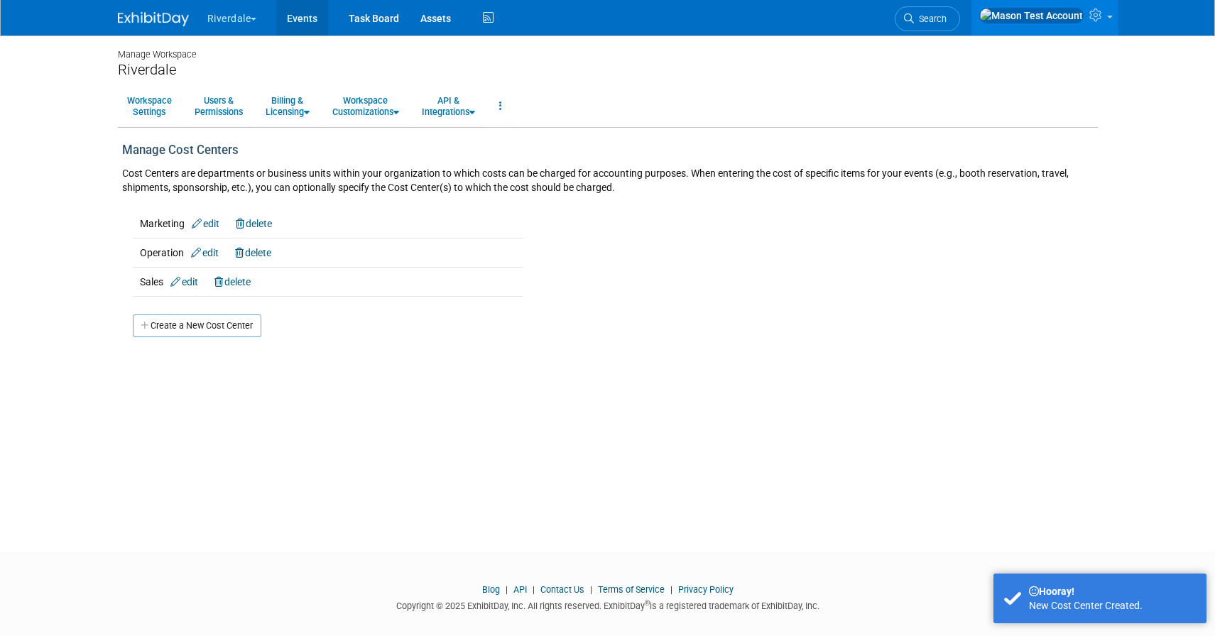
click at [310, 22] on link "Events" at bounding box center [302, 17] width 52 height 35
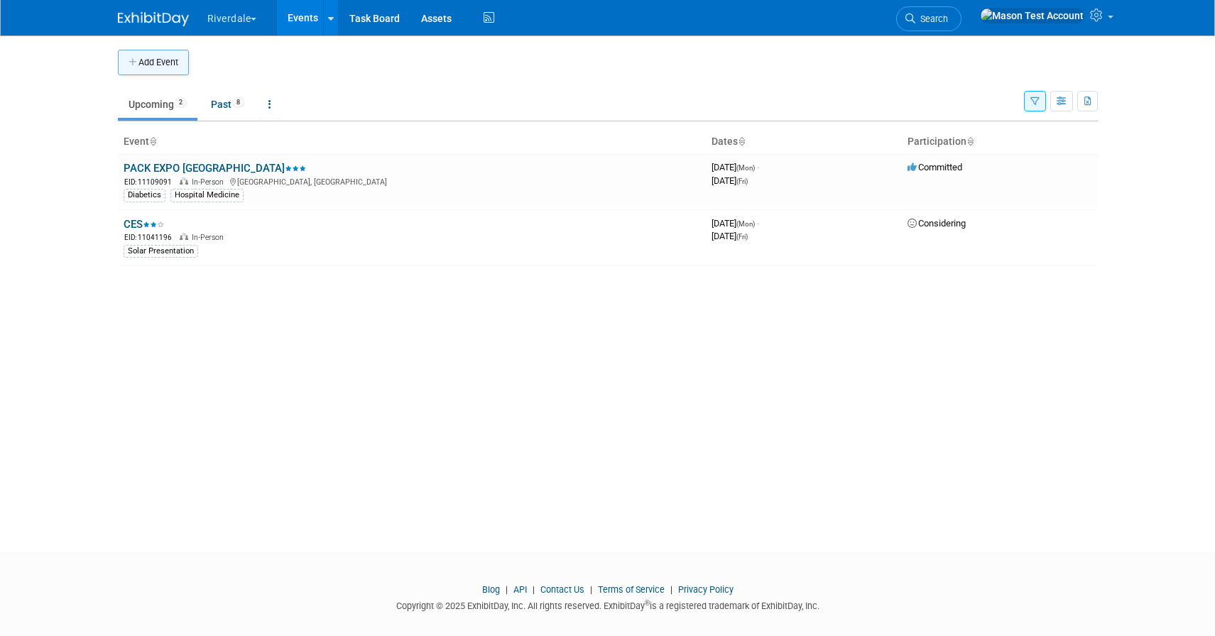
click at [143, 63] on button "Add Event" at bounding box center [153, 63] width 71 height 26
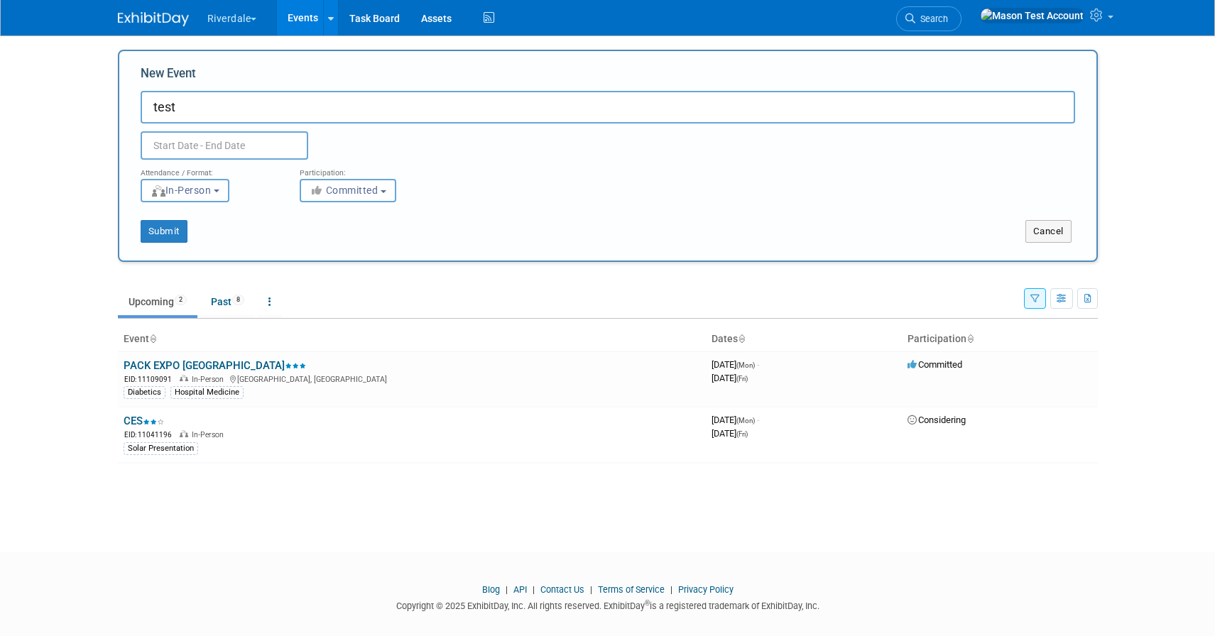
type input "test"
click at [235, 151] on input "text" at bounding box center [225, 145] width 168 height 28
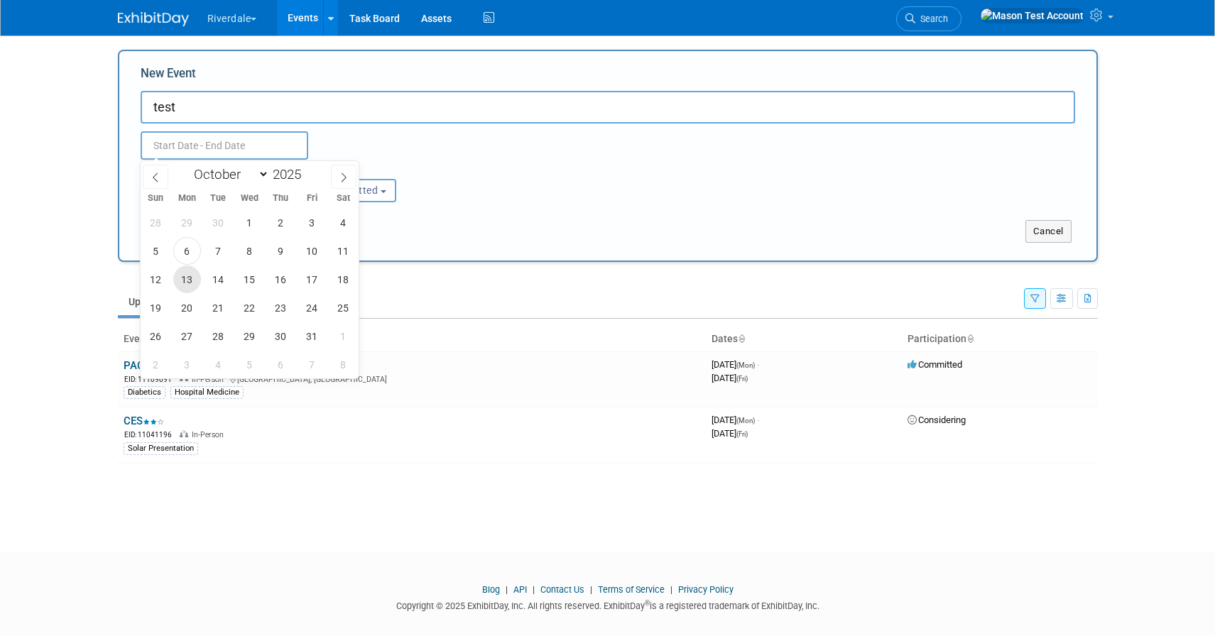
click at [184, 286] on span "13" at bounding box center [187, 280] width 28 height 28
click at [308, 284] on span "17" at bounding box center [312, 280] width 28 height 28
type input "Oct 13, 2025 to Oct 17, 2025"
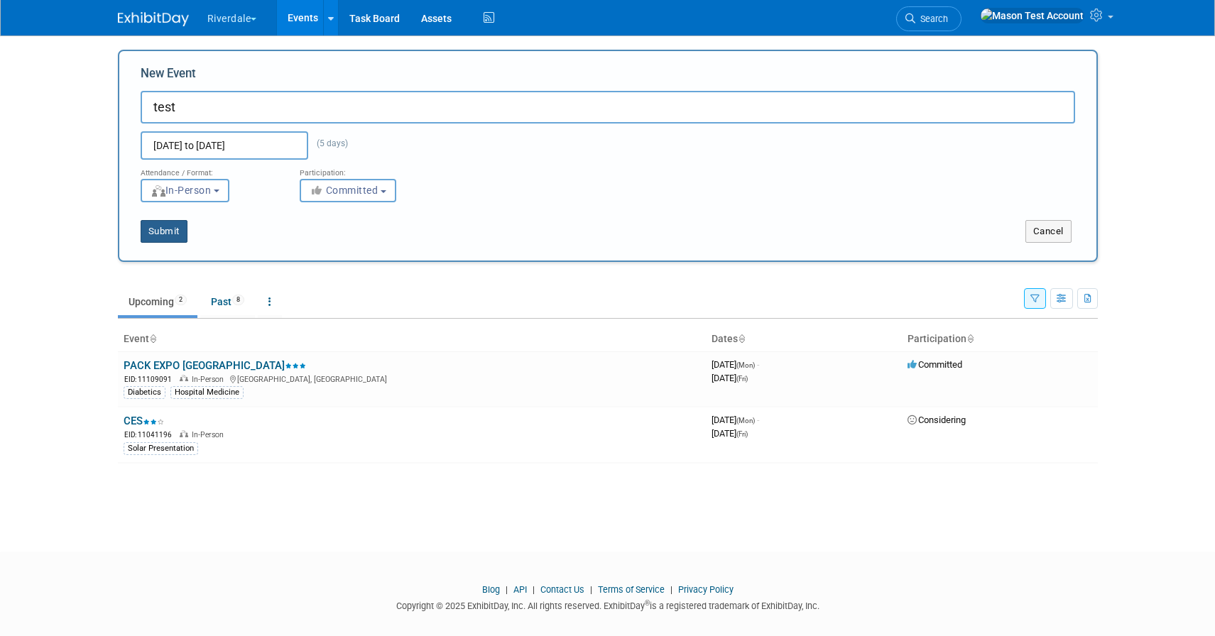
click at [178, 236] on button "Submit" at bounding box center [164, 231] width 47 height 23
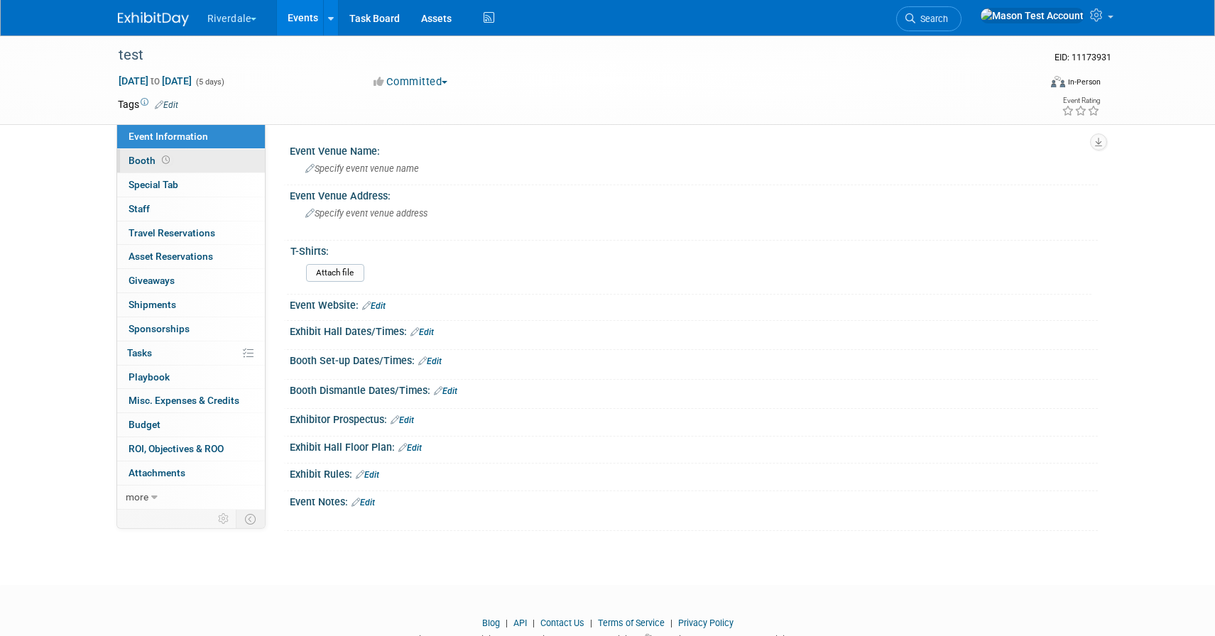
click at [199, 157] on link "Booth" at bounding box center [191, 160] width 148 height 23
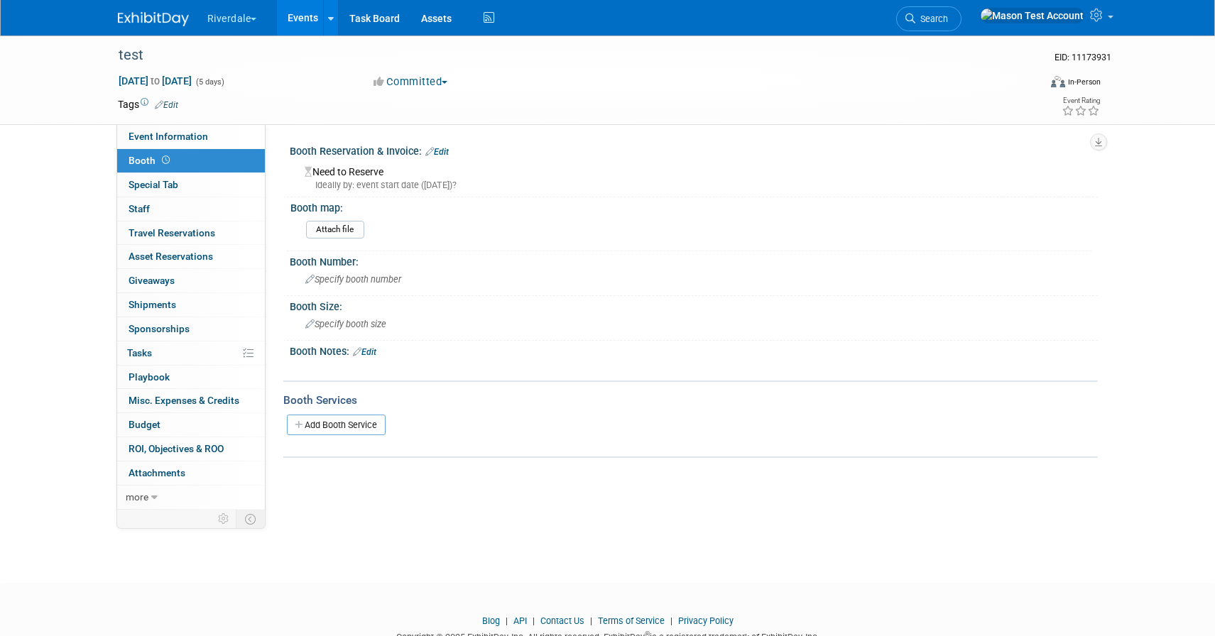
click at [442, 148] on link "Edit" at bounding box center [436, 152] width 23 height 10
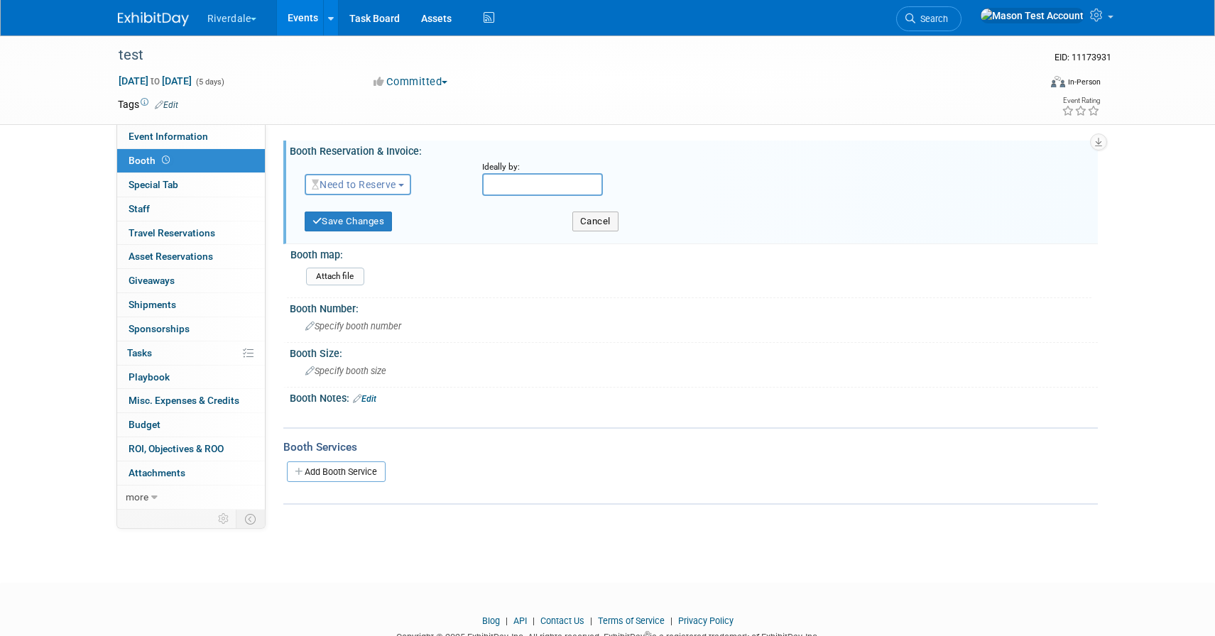
click at [376, 187] on span "Need to Reserve" at bounding box center [354, 184] width 84 height 11
click at [375, 231] on link "Reserved" at bounding box center [381, 229] width 152 height 20
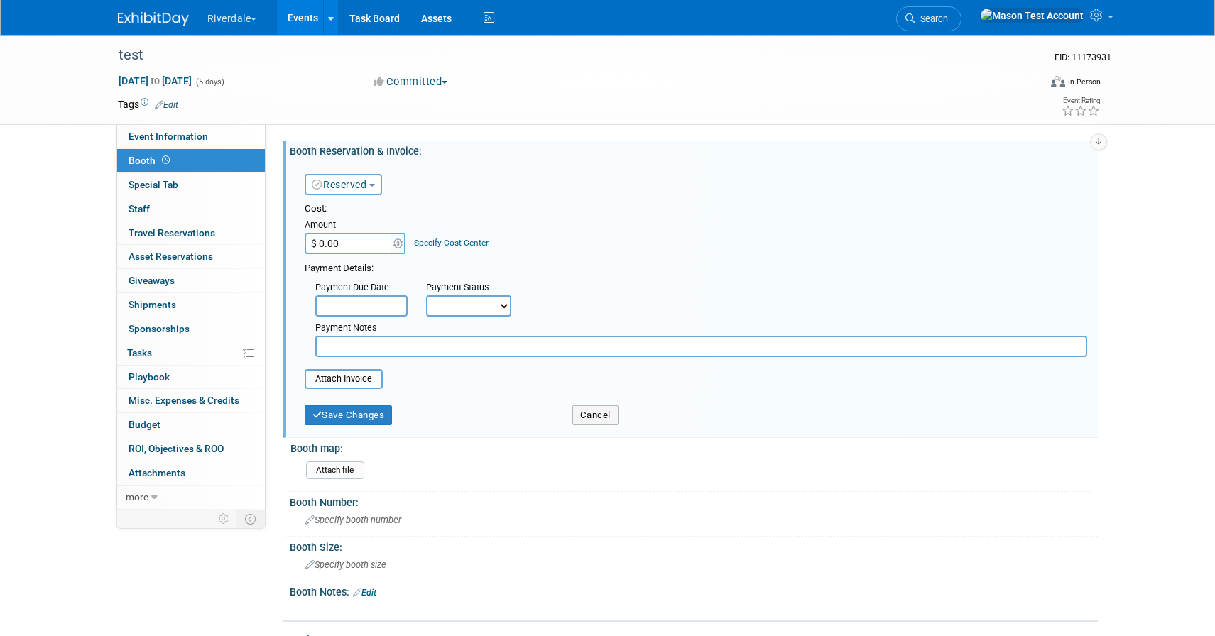
click at [362, 246] on input "$ 0.00" at bounding box center [349, 243] width 89 height 21
type input "$ 5,000.00"
click at [429, 244] on link "Specify Cost Center" at bounding box center [451, 243] width 75 height 10
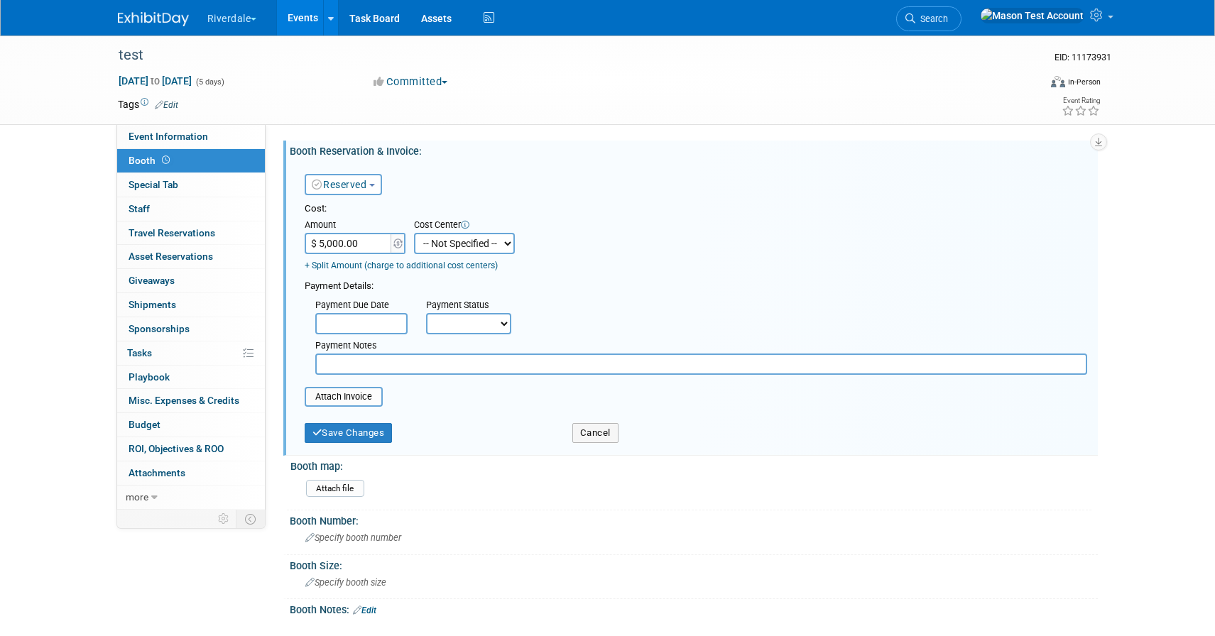
click at [434, 244] on select "-- Not Specified -- Marketing Operation Sales" at bounding box center [464, 243] width 101 height 21
select select "18966427"
click at [414, 233] on select "-- Not Specified -- Marketing Operation Sales" at bounding box center [464, 243] width 101 height 21
click at [383, 268] on link "+ Split Amount (charge to additional cost centers)" at bounding box center [401, 266] width 193 height 10
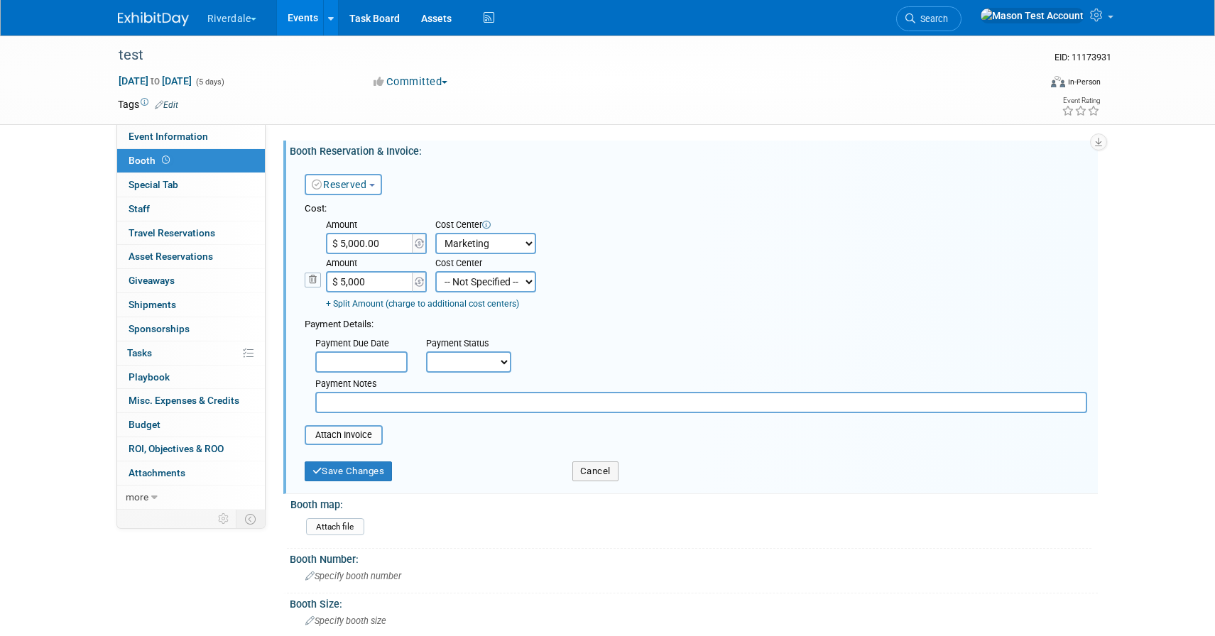
type input "$ 5,000.00"
click at [492, 280] on select "-- Not Specified -- Marketing Operation Sales" at bounding box center [485, 281] width 101 height 21
select select "18966428"
click at [435, 271] on select "-- Not Specified -- Marketing Operation Sales" at bounding box center [485, 281] width 101 height 21
click at [378, 474] on button "Save Changes" at bounding box center [349, 471] width 88 height 20
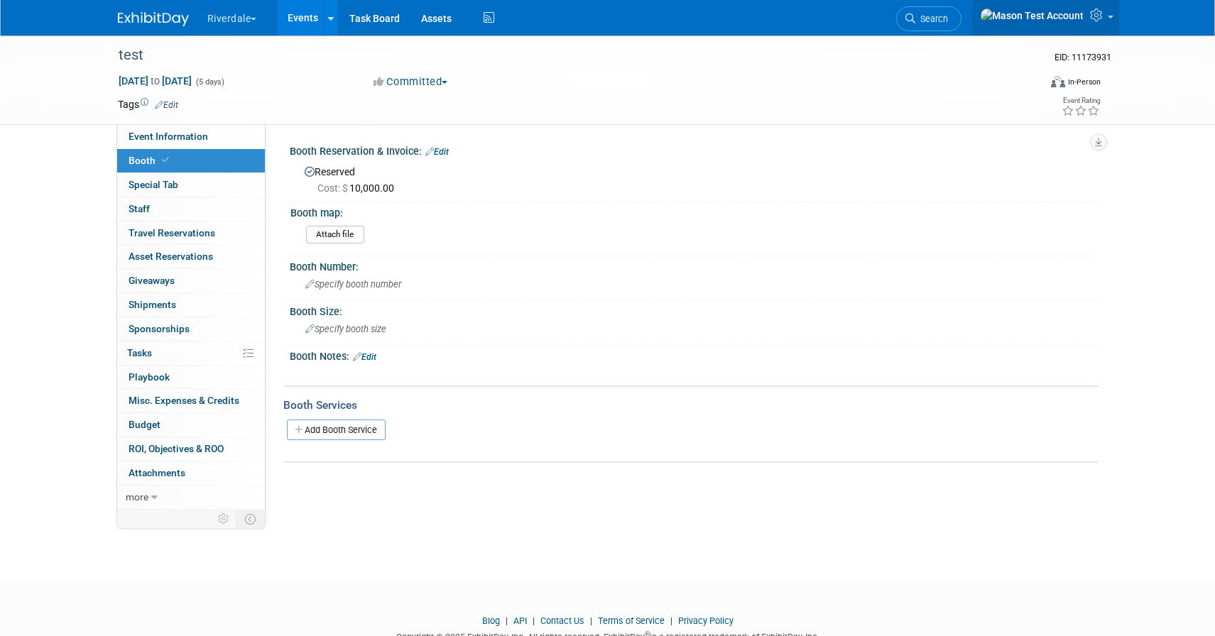
click at [1105, 21] on link at bounding box center [1045, 17] width 147 height 35
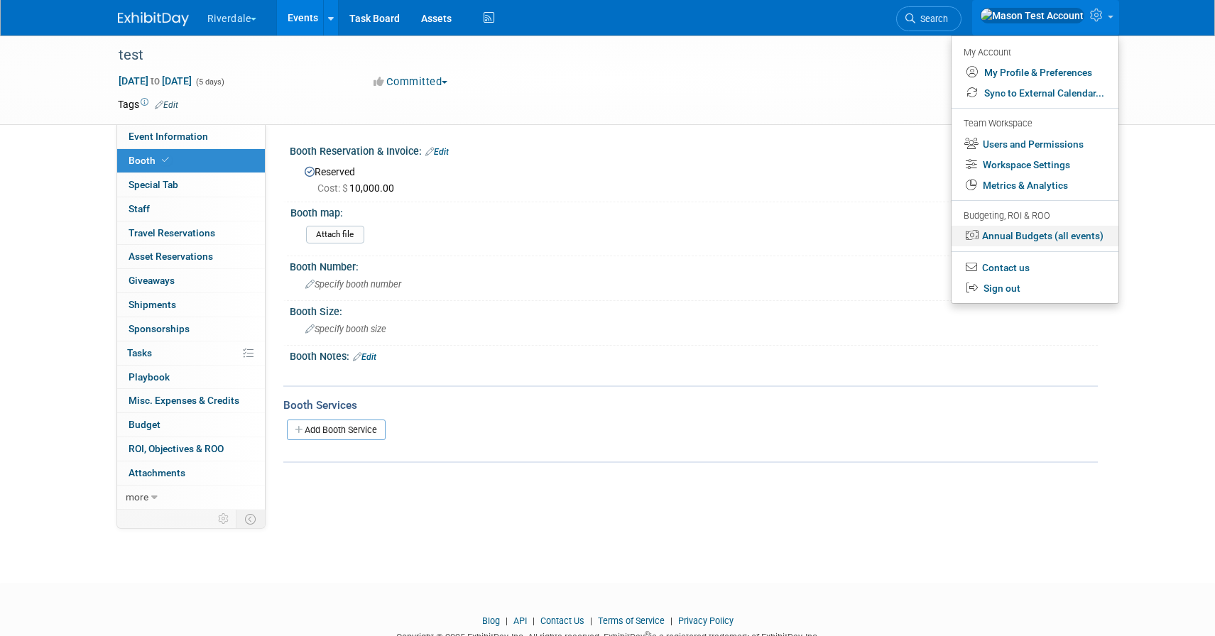
click at [1080, 240] on link "Annual Budgets (all events)" at bounding box center [1034, 236] width 167 height 21
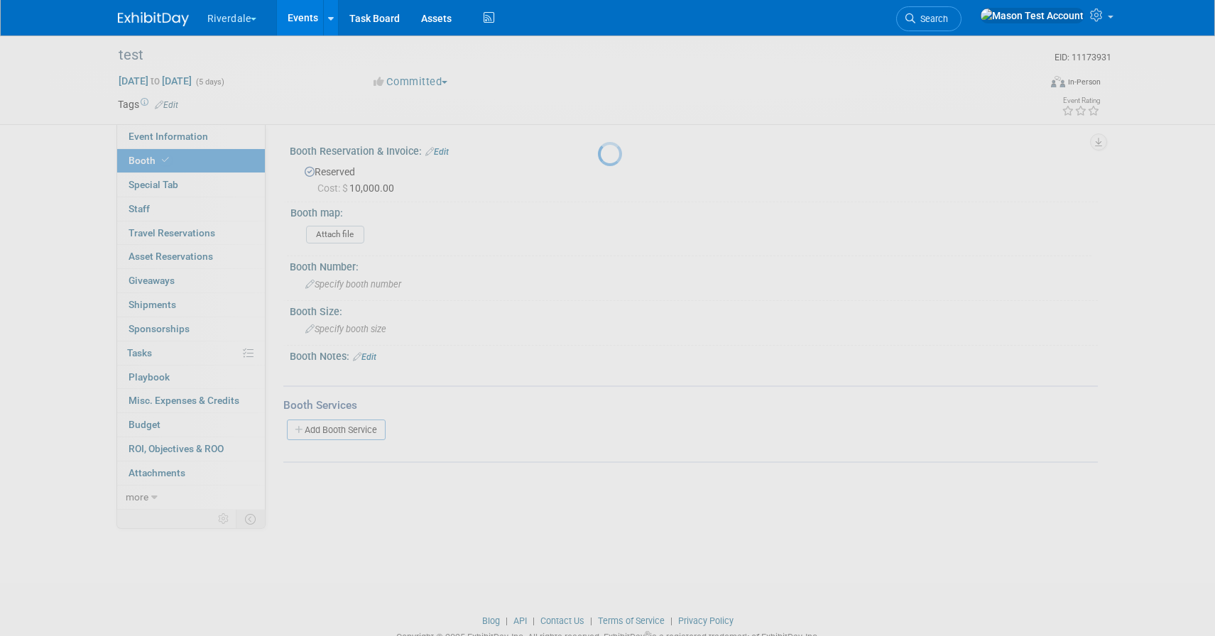
scroll to position [45, 0]
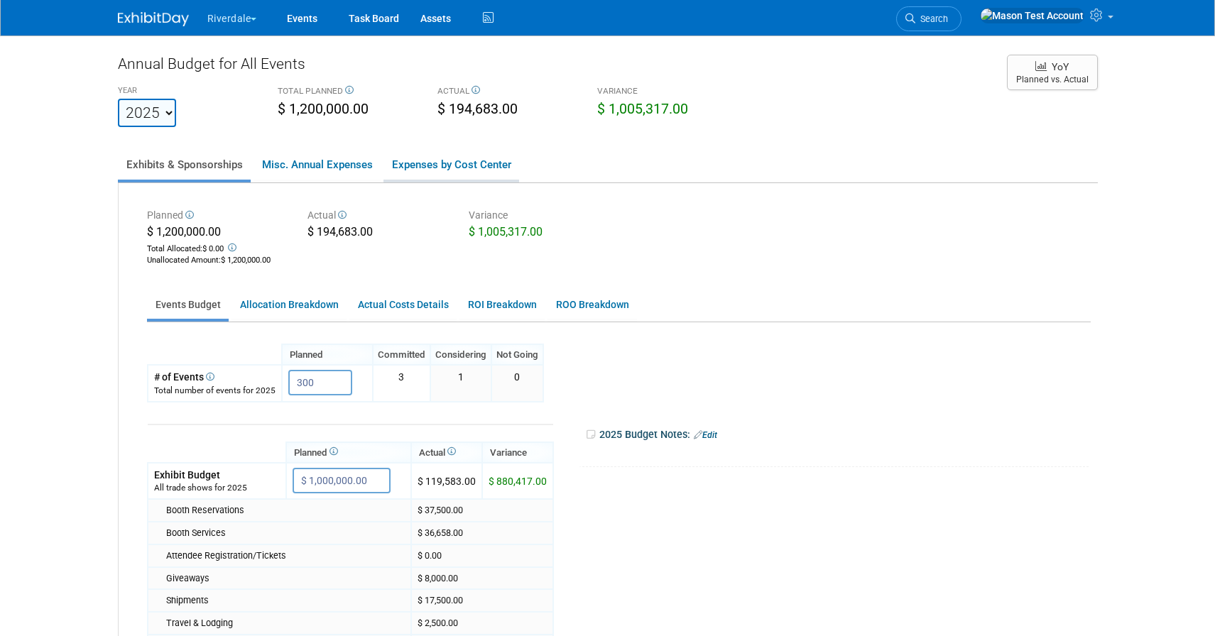
click at [480, 170] on link "Expenses by Cost Center" at bounding box center [451, 165] width 136 height 30
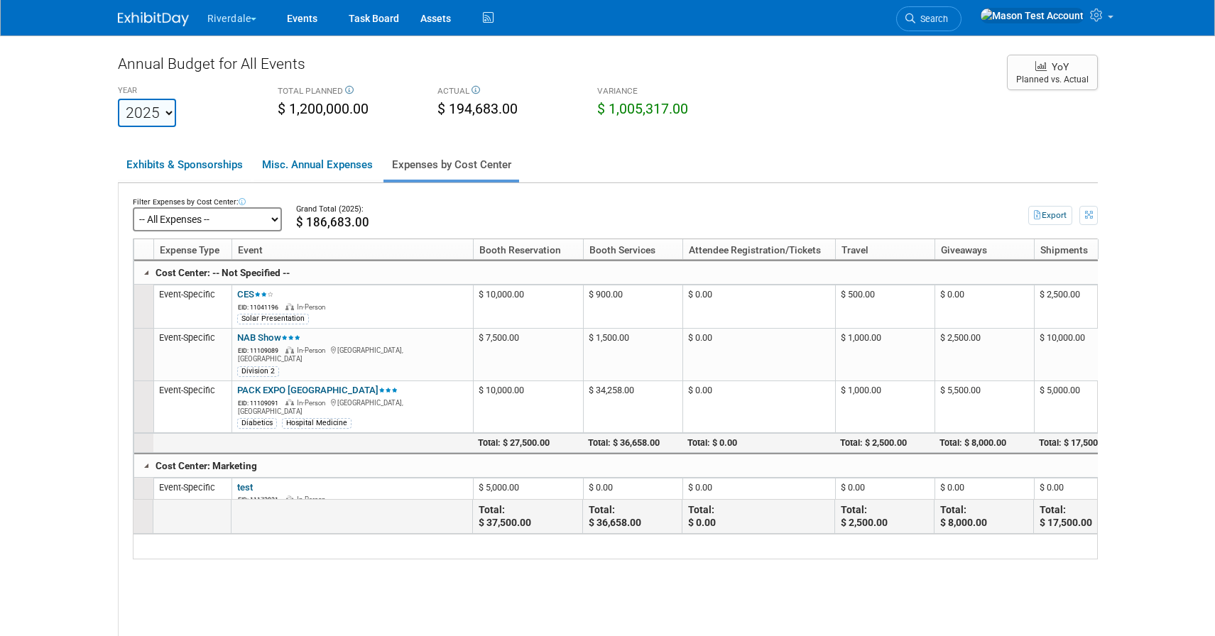
click at [268, 219] on select "-- All Expenses -- -- Cost Center Not Specified -- Marketing Operation Sales" at bounding box center [207, 219] width 149 height 24
click select "-- All Expenses -- -- Cost Center Not Specified -- Marketing Operation Sales" at bounding box center [207, 219] width 149 height 24
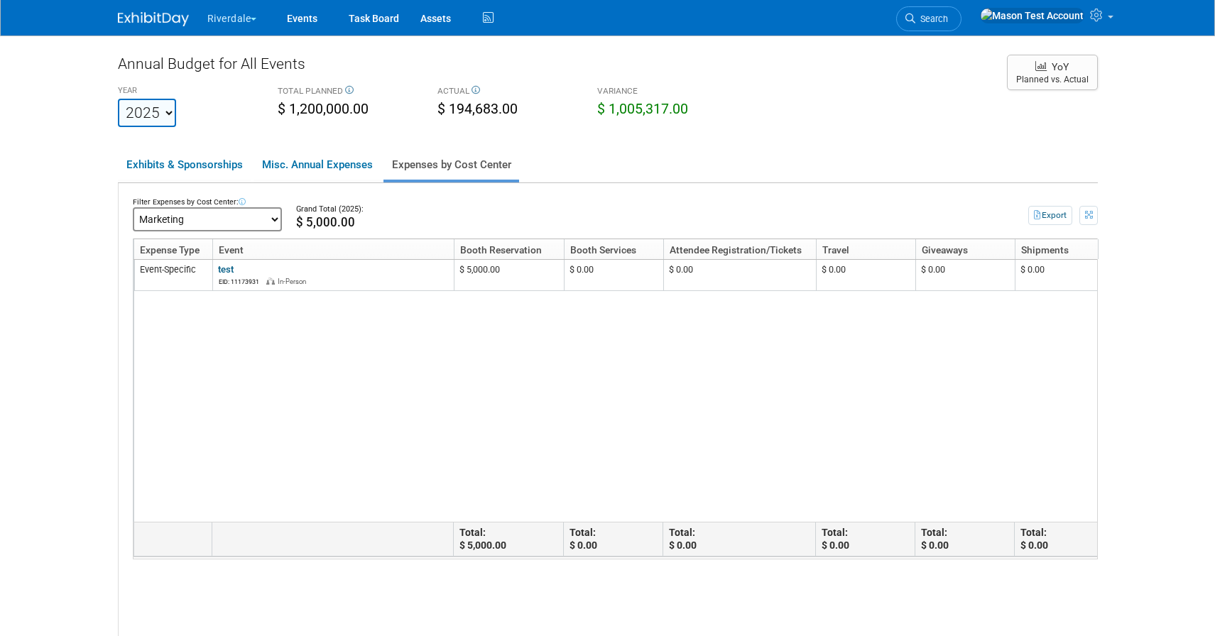
click at [251, 217] on select "-- All Expenses -- -- Cost Center Not Specified -- Marketing Operation Sales" at bounding box center [207, 219] width 149 height 24
click select "-- All Expenses -- -- Cost Center Not Specified -- Marketing Operation Sales" at bounding box center [207, 219] width 149 height 24
click at [314, 22] on link "Events" at bounding box center [302, 17] width 52 height 35
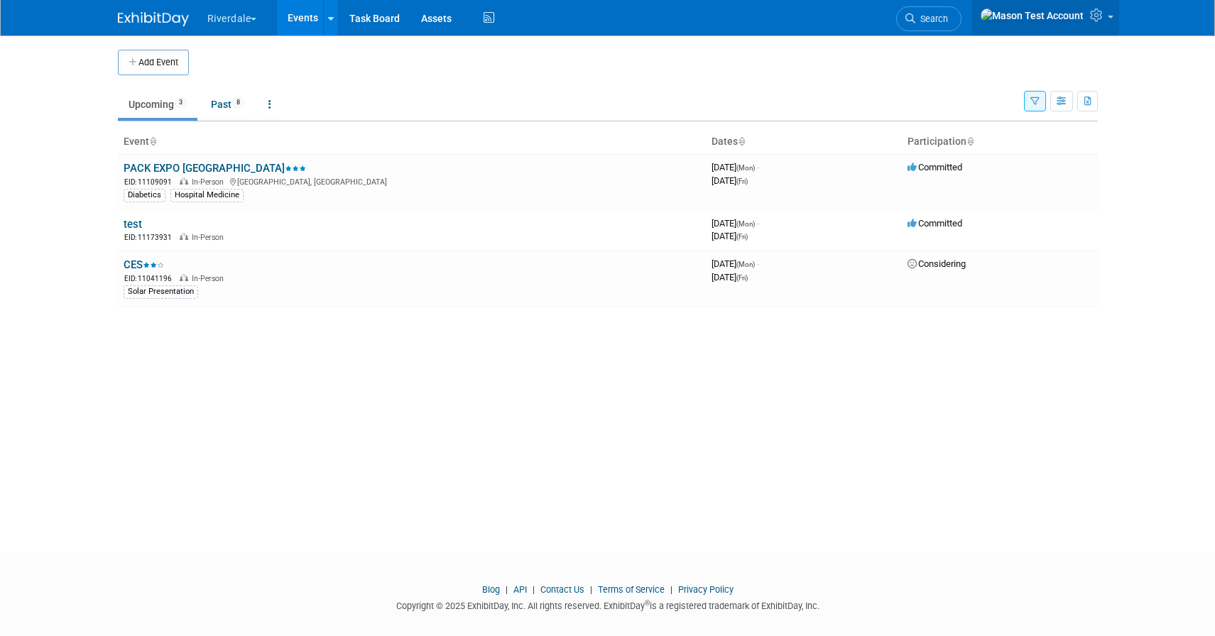
click at [1101, 15] on icon at bounding box center [1098, 15] width 16 height 13
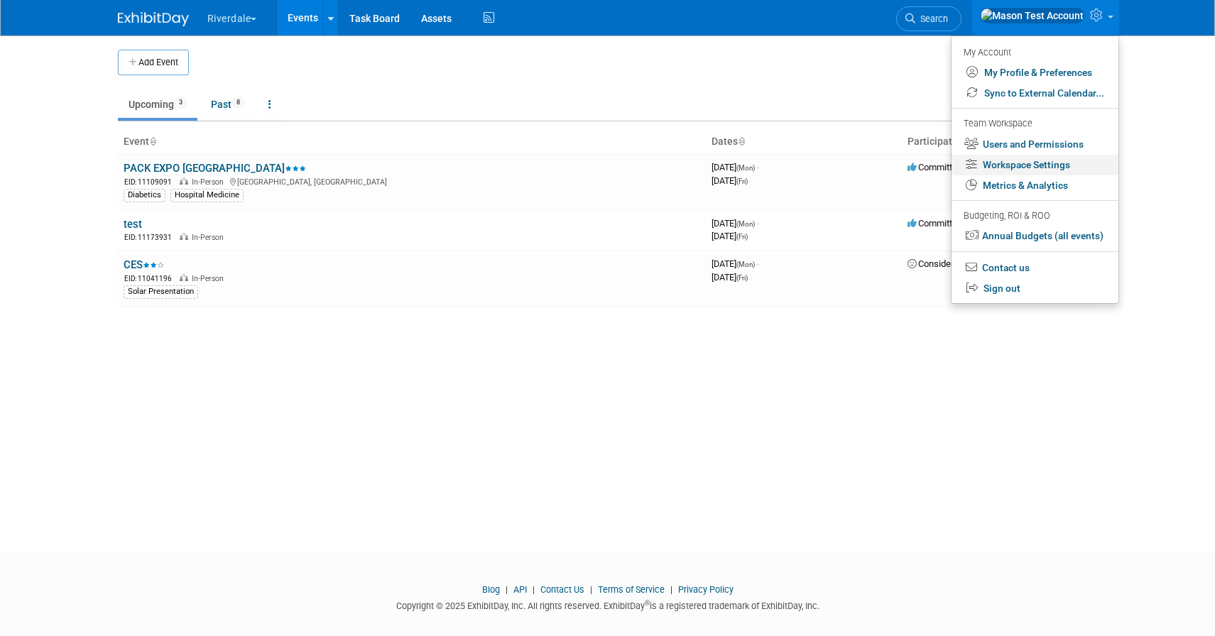
click at [1027, 170] on link "Workspace Settings" at bounding box center [1034, 165] width 167 height 21
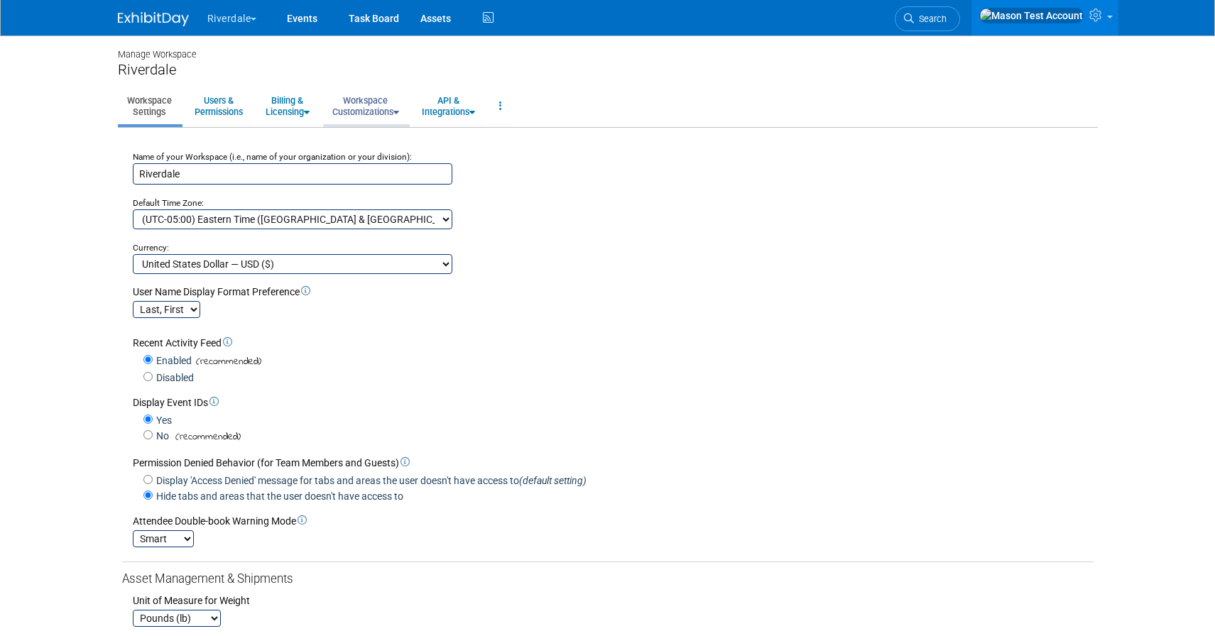
click at [377, 106] on link "Workspace Customizations" at bounding box center [365, 106] width 85 height 35
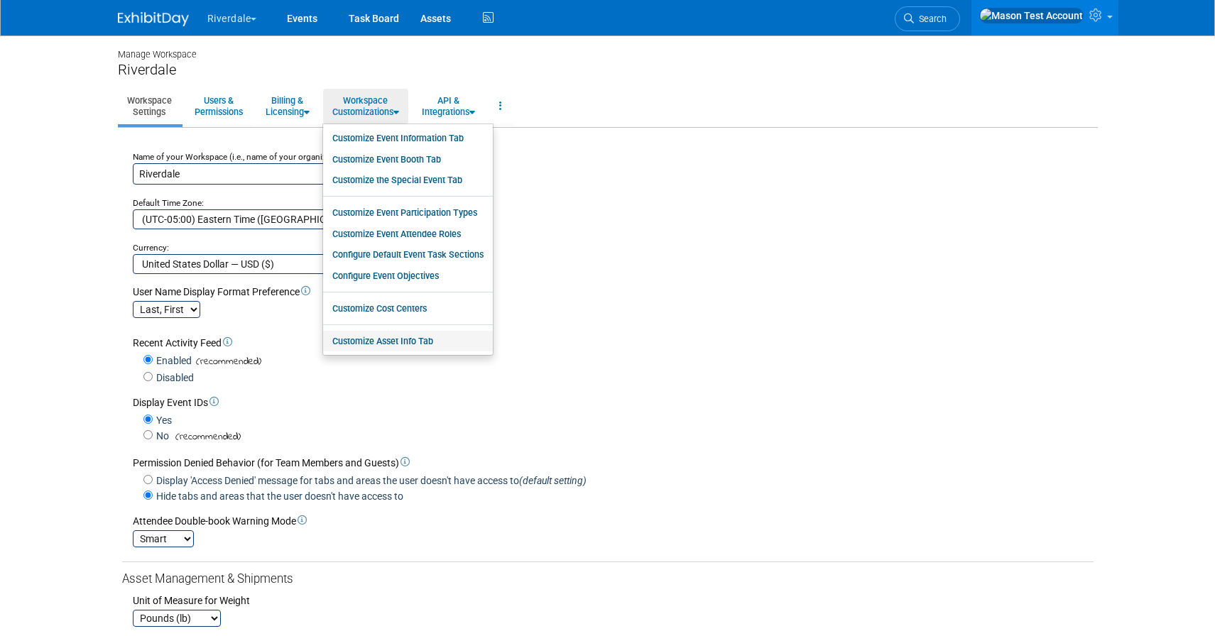
click at [407, 337] on link "Customize Asset Info Tab" at bounding box center [408, 341] width 170 height 21
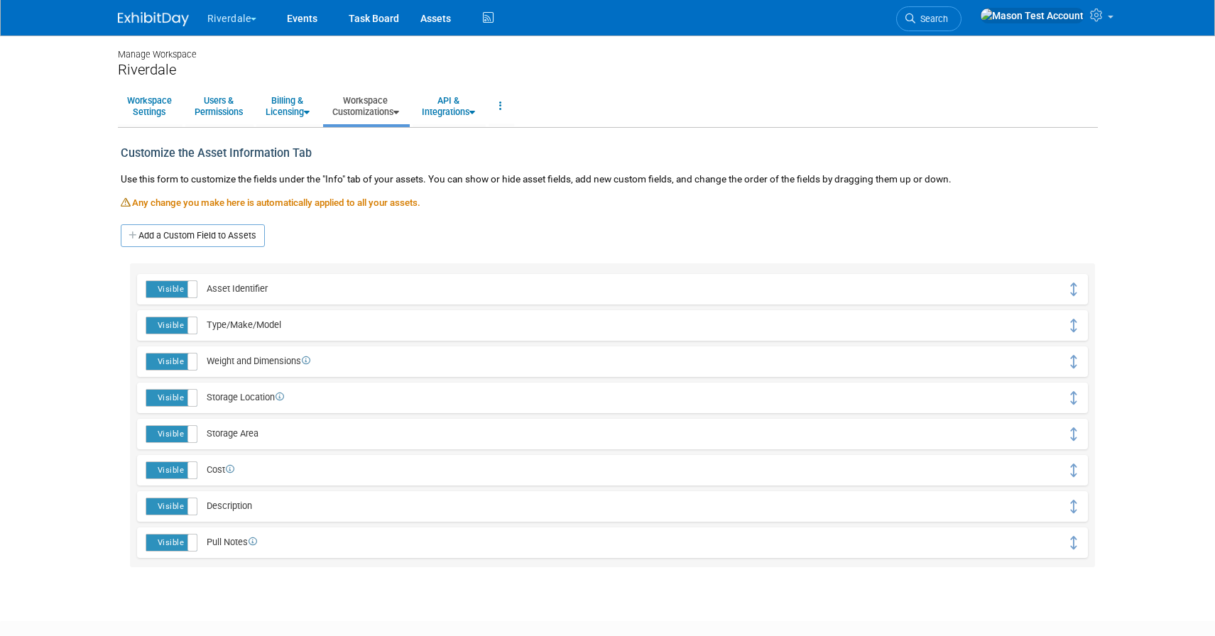
click at [170, 397] on label "Visible" at bounding box center [171, 398] width 50 height 16
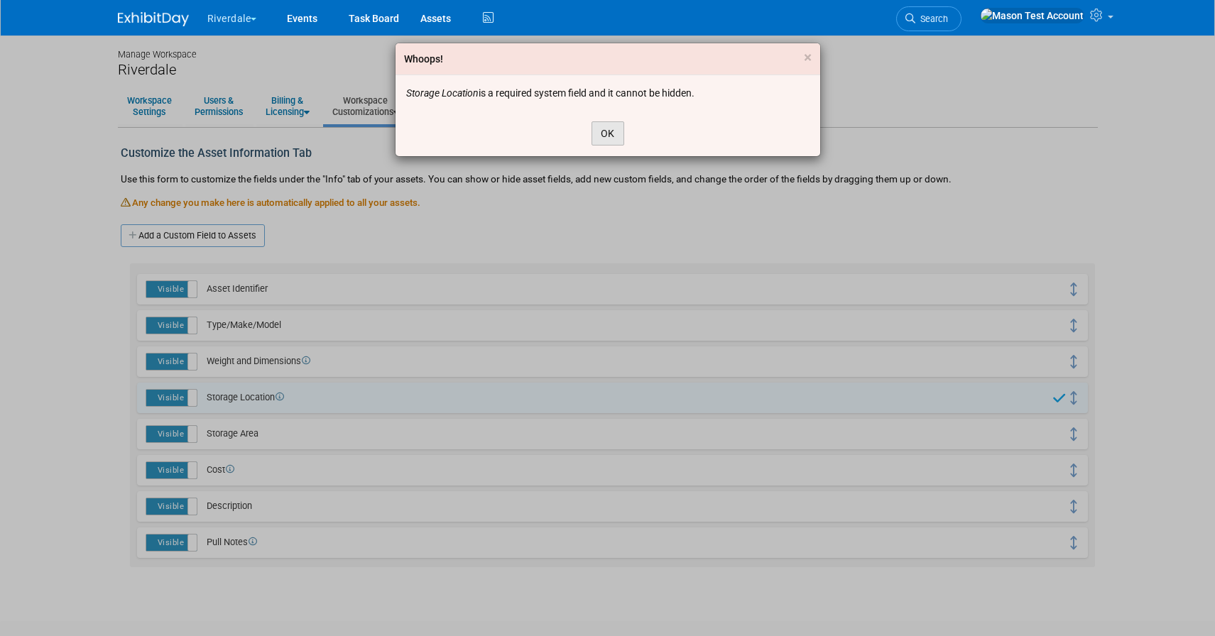
click at [611, 141] on button "OK" at bounding box center [607, 133] width 33 height 24
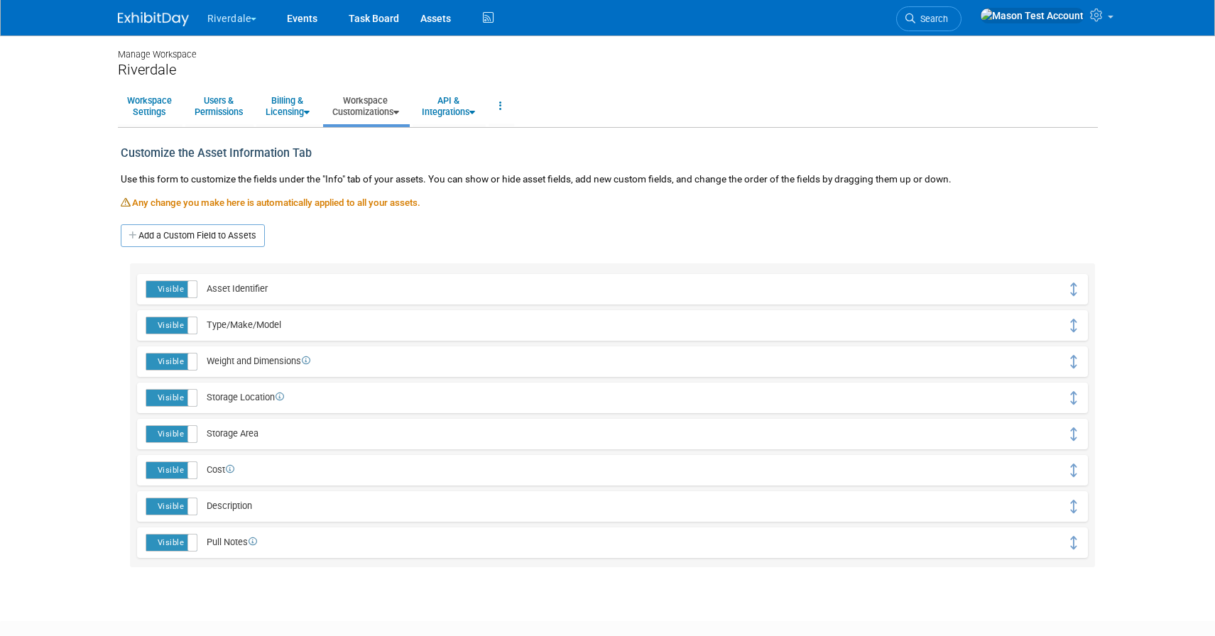
click at [176, 356] on label "Visible" at bounding box center [171, 362] width 50 height 16
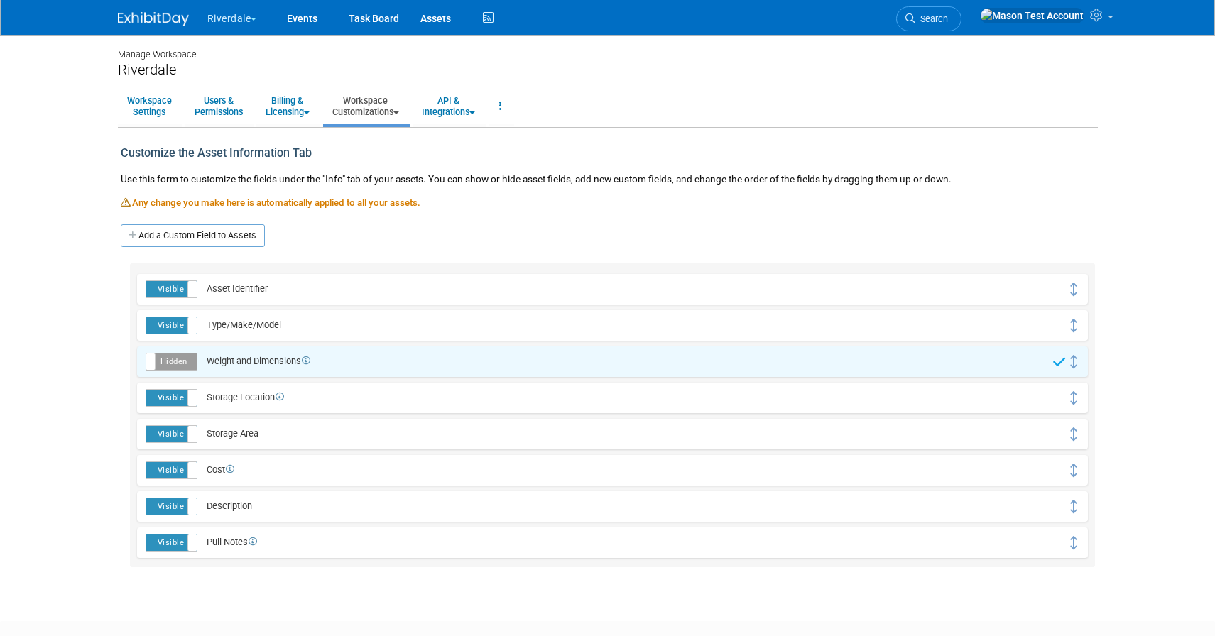
click at [187, 365] on label "Hidden" at bounding box center [171, 362] width 50 height 16
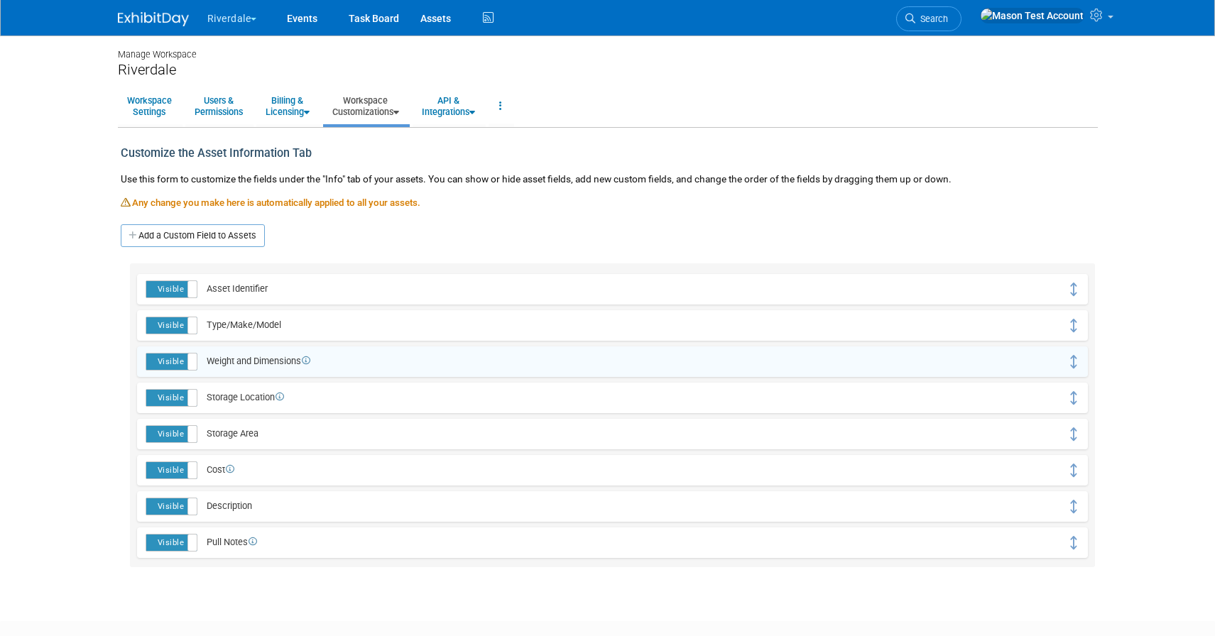
click at [187, 365] on span at bounding box center [196, 362] width 18 height 16
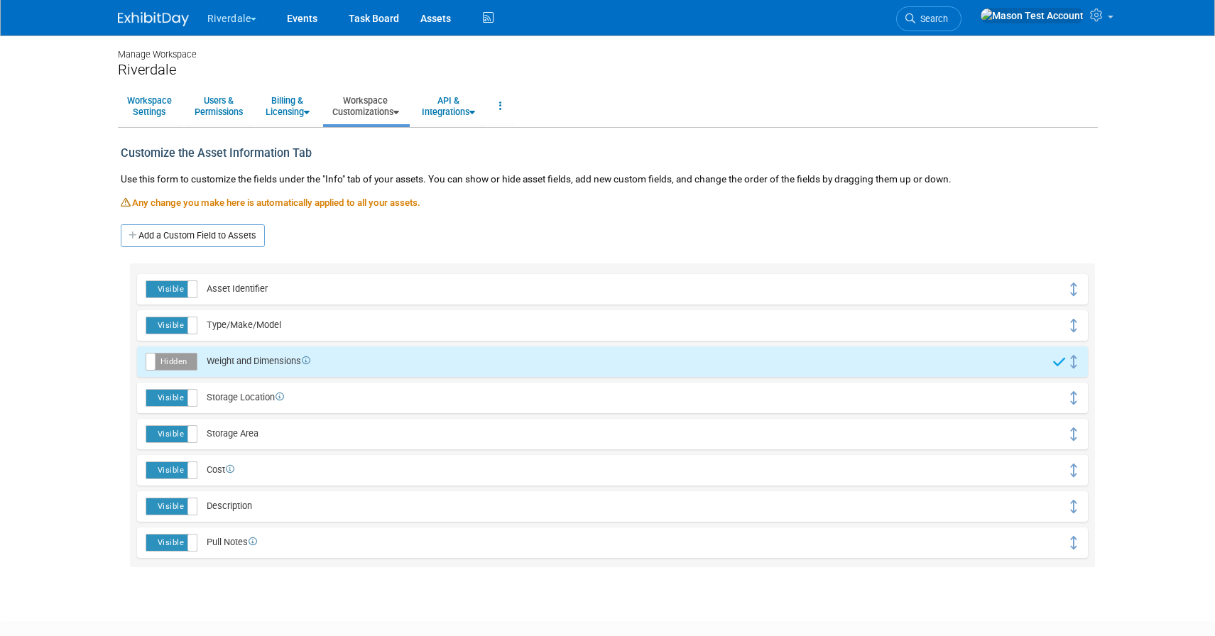
click at [187, 365] on label "Hidden" at bounding box center [171, 362] width 50 height 16
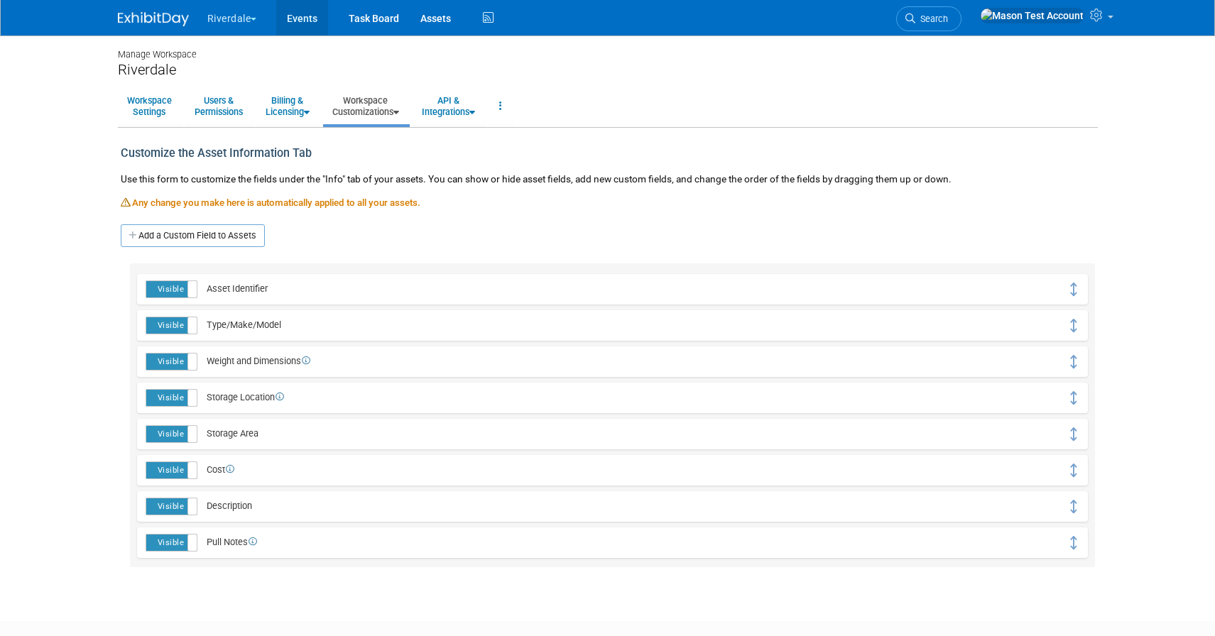
click at [295, 13] on link "Events" at bounding box center [302, 17] width 52 height 35
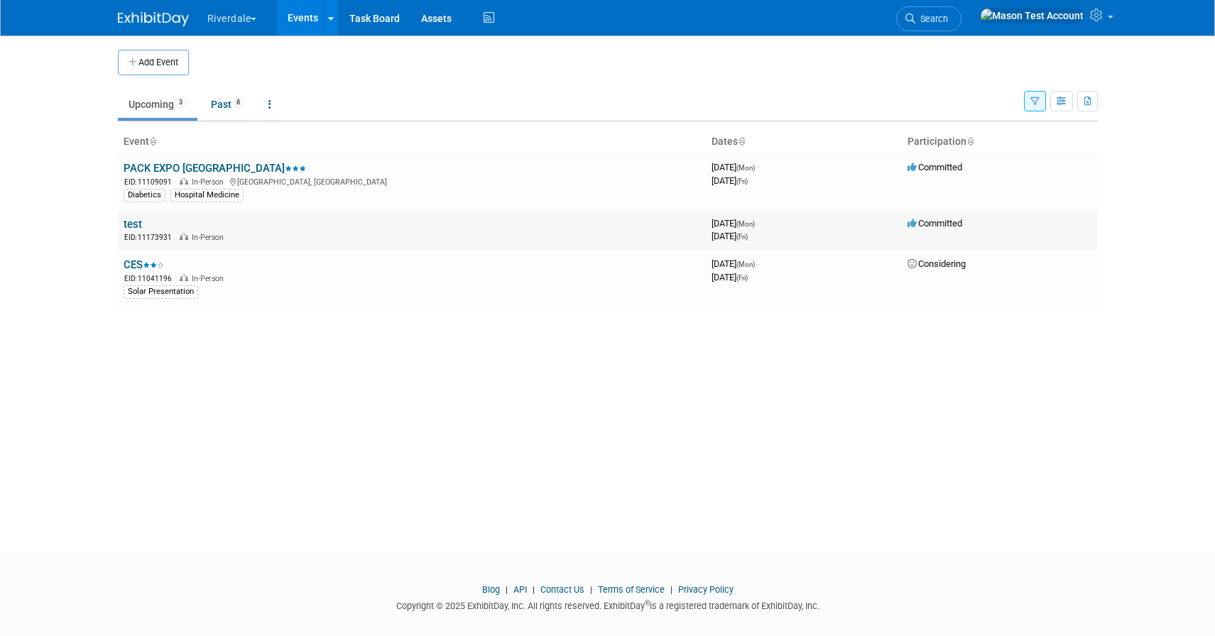
click at [137, 223] on link "test" at bounding box center [133, 224] width 18 height 13
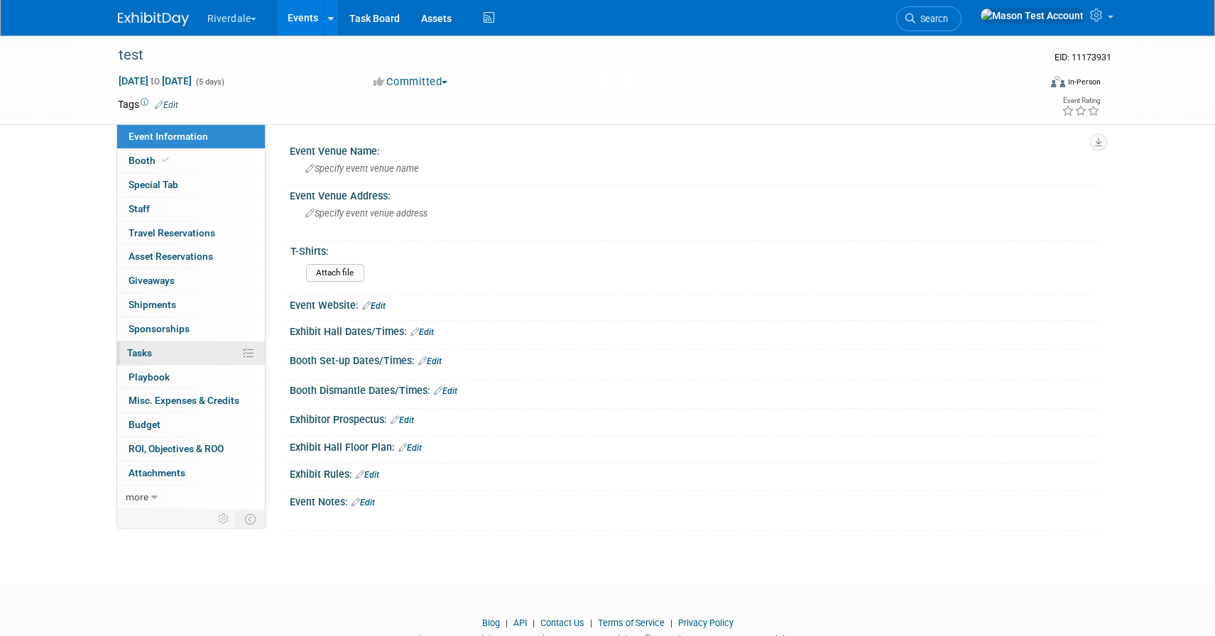
click at [196, 355] on link "0% Tasks 0%" at bounding box center [191, 352] width 148 height 23
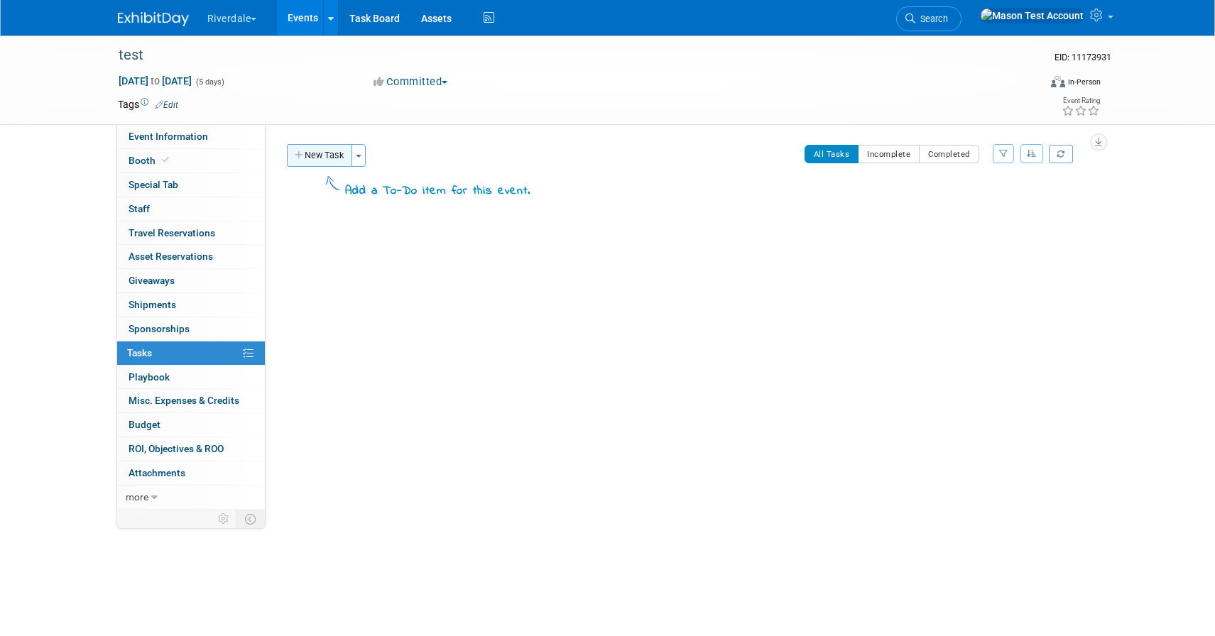
click at [332, 154] on button "New Task" at bounding box center [319, 155] width 65 height 23
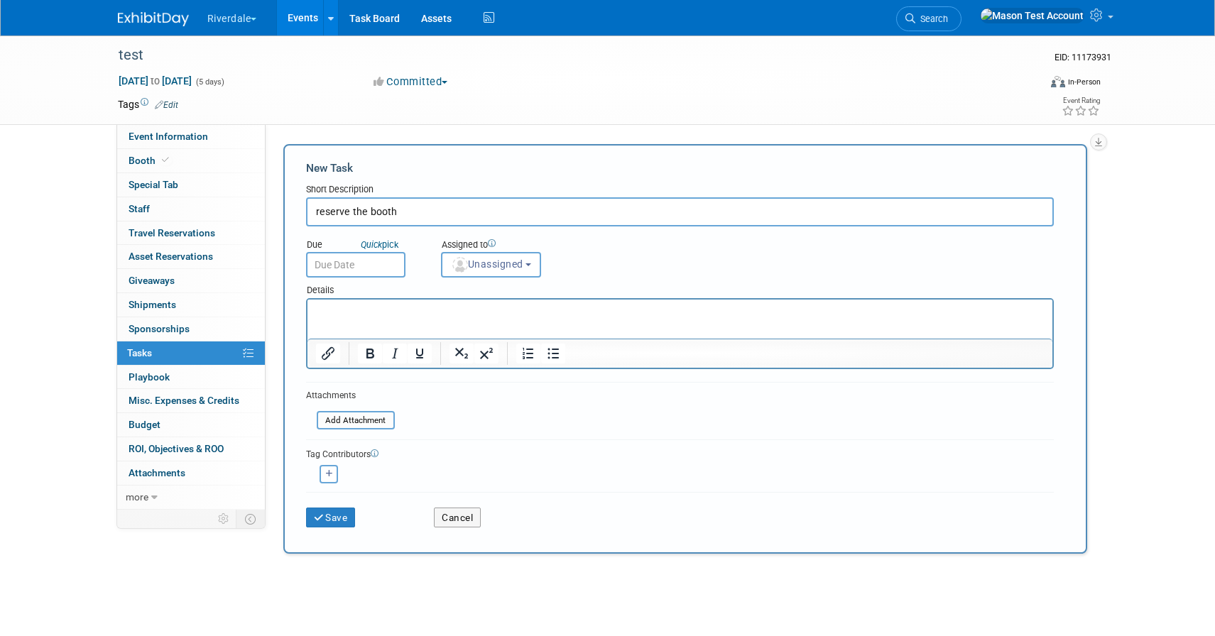
type input "reserve the booth"
click at [381, 270] on input "text" at bounding box center [355, 265] width 99 height 26
click at [395, 246] on link "Quick pick" at bounding box center [379, 245] width 43 height 12
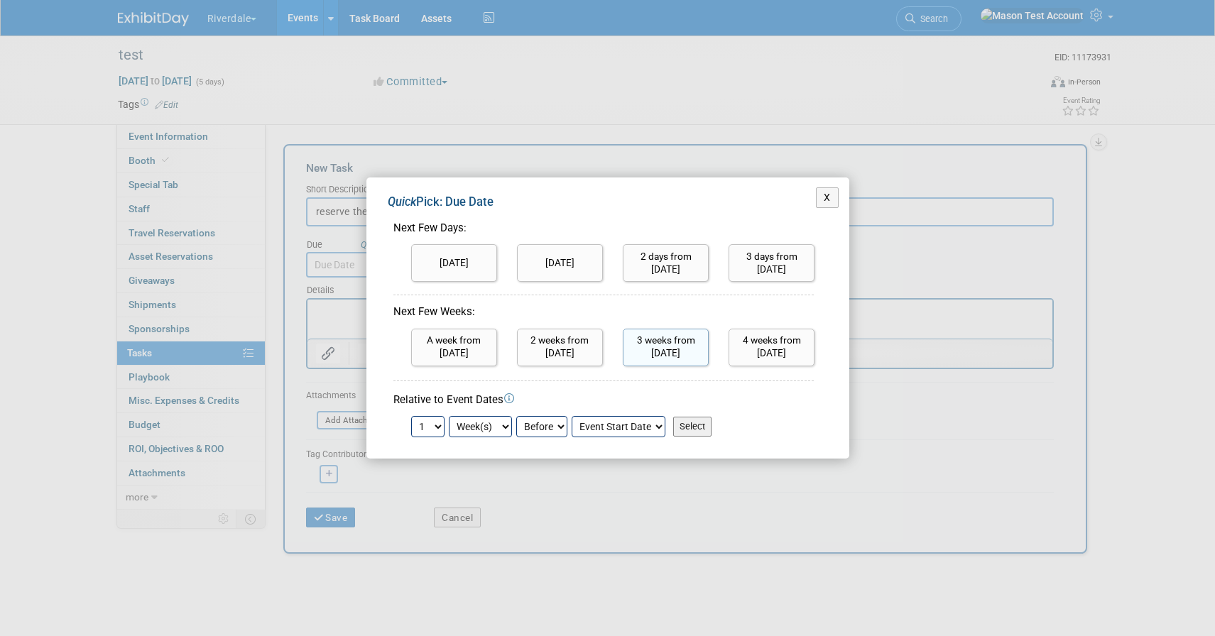
click at [645, 349] on input "3 weeks from today" at bounding box center [666, 348] width 86 height 38
type input "Oct 27, 2025"
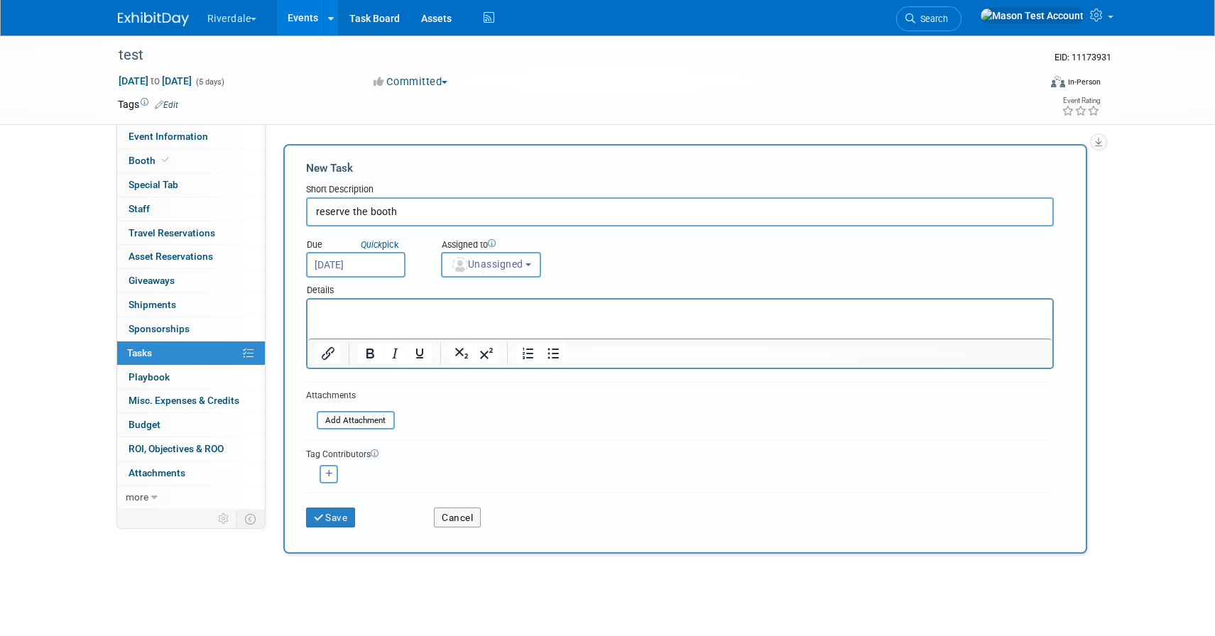
click at [457, 263] on img "button" at bounding box center [460, 265] width 16 height 16
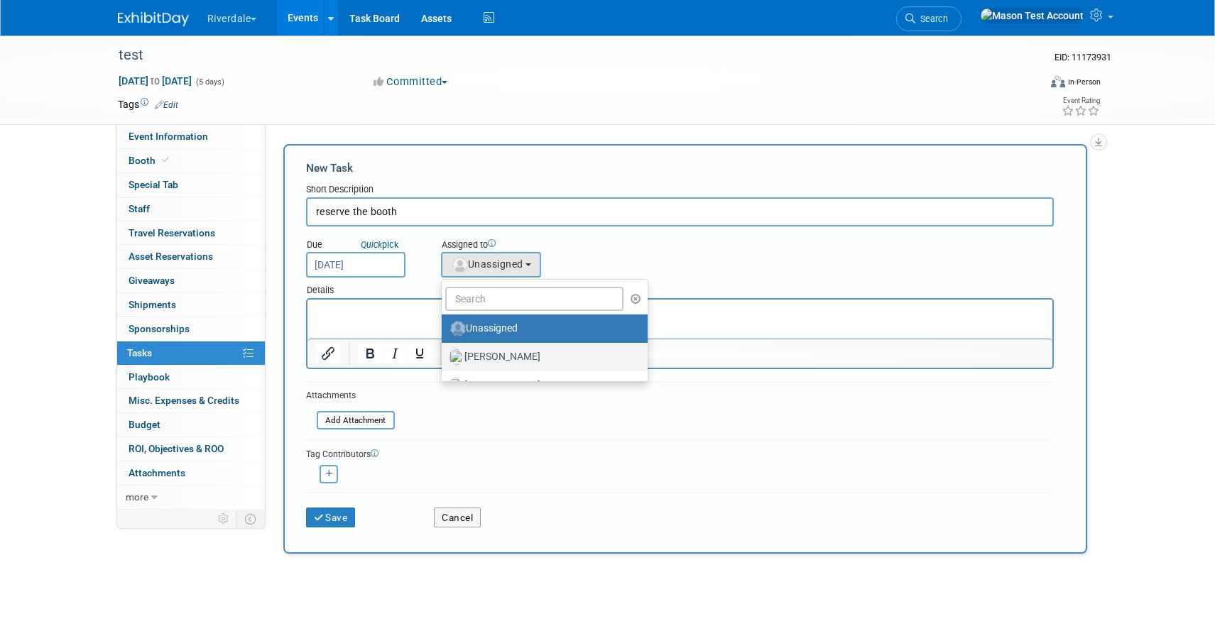
click at [488, 355] on label "Baker, Luke" at bounding box center [541, 357] width 185 height 23
click at [444, 355] on input "Baker, Luke" at bounding box center [438, 355] width 9 height 9
select select "8056bcc3-d37a-4e7b-aee3-3cd992e179c5"
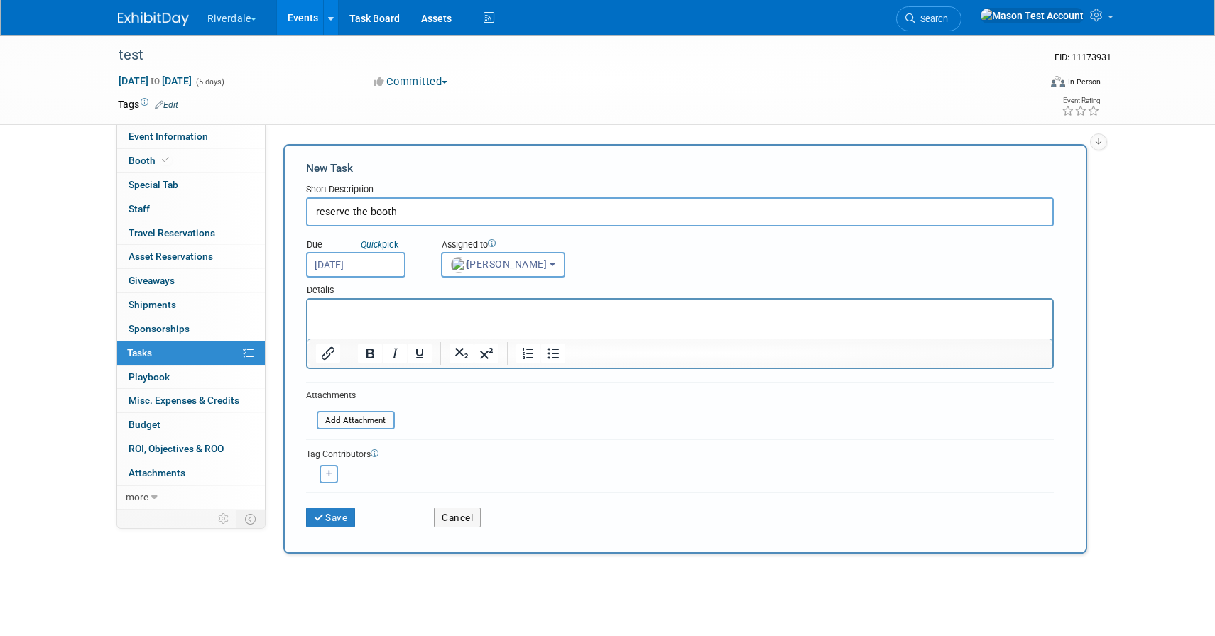
click at [327, 472] on icon "button" at bounding box center [329, 474] width 7 height 8
select select
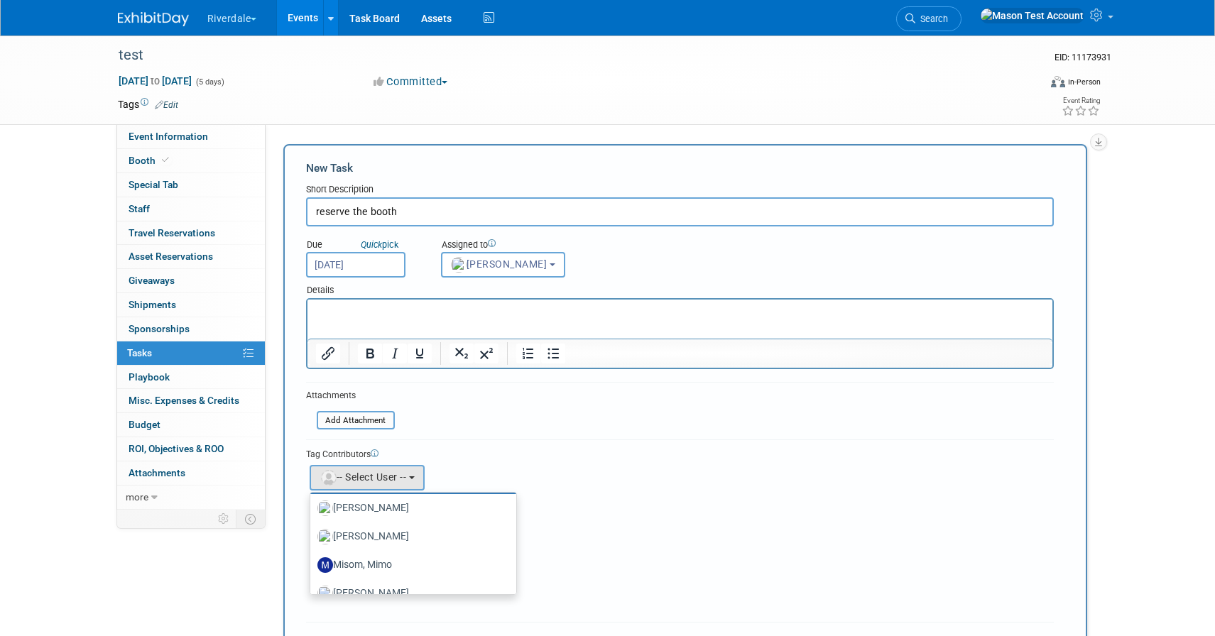
scroll to position [126, 0]
click at [368, 535] on label "Smith, Martha" at bounding box center [409, 529] width 185 height 23
click at [312, 532] on input "Smith, Martha" at bounding box center [307, 527] width 9 height 9
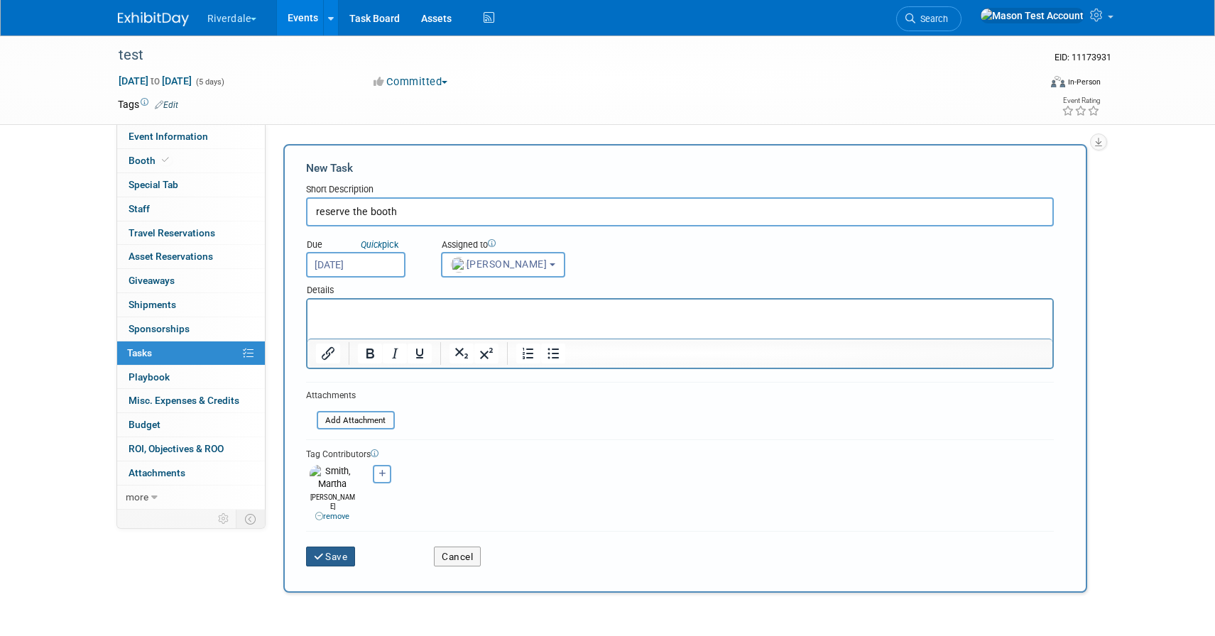
click at [329, 547] on button "Save" at bounding box center [331, 557] width 50 height 20
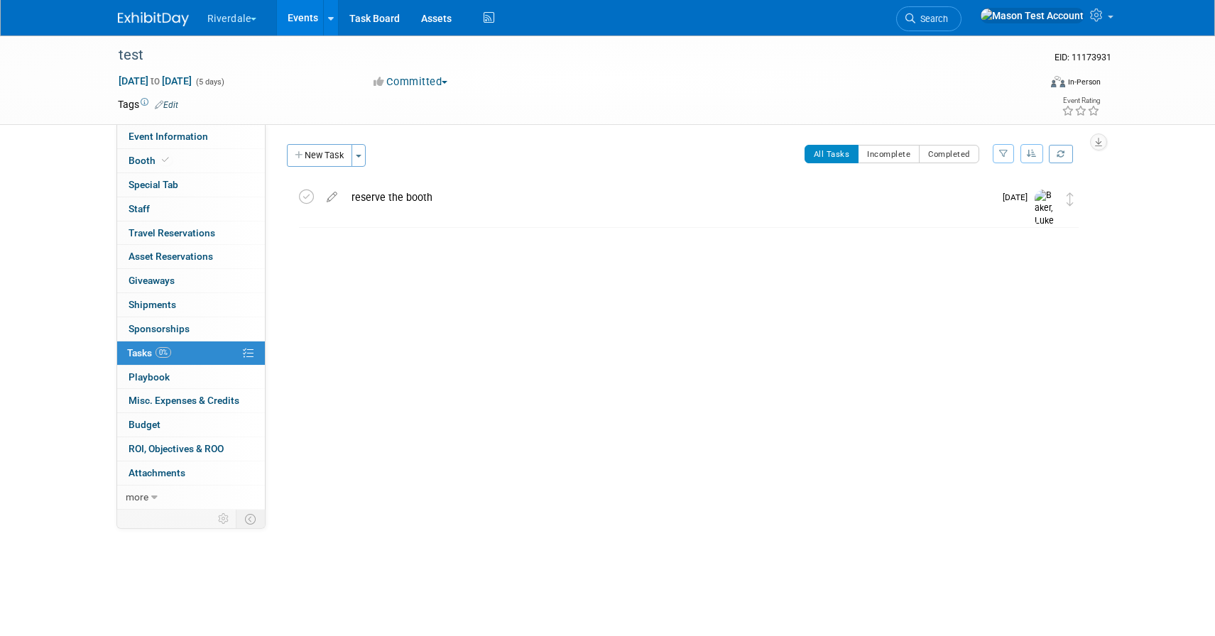
click at [551, 197] on div "reserve the booth" at bounding box center [669, 197] width 650 height 24
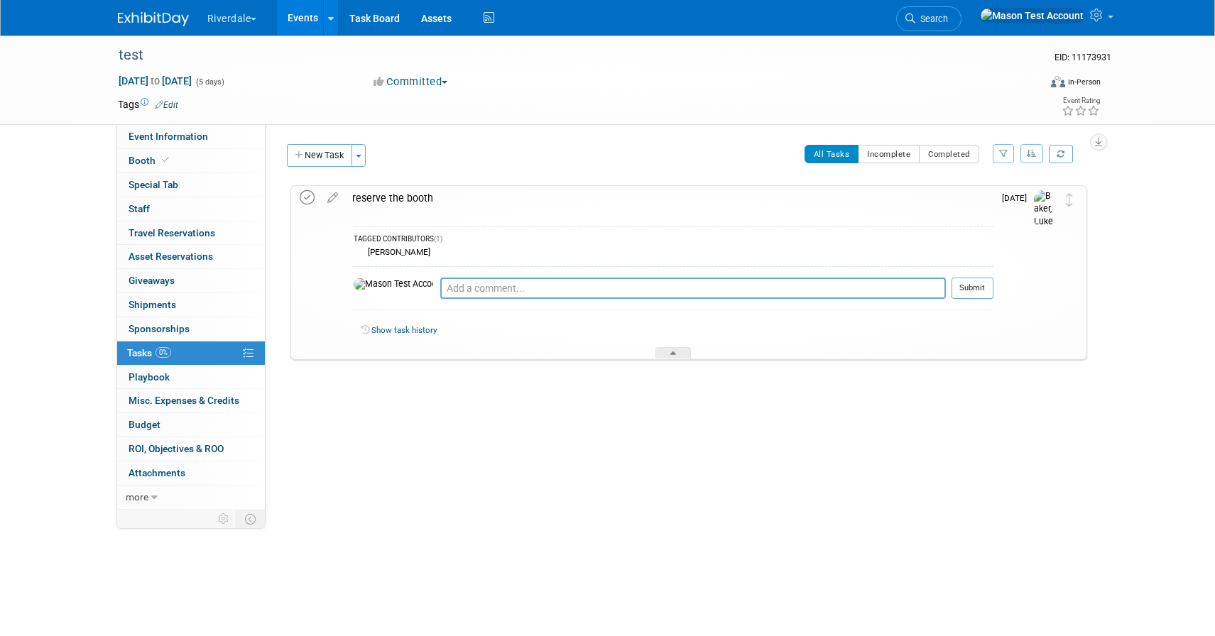
click at [307, 191] on icon at bounding box center [307, 197] width 15 height 15
click at [711, 393] on div "test Oct 13, 2025 to Oct 17, 2025 (Going) reserve the booth TAGGED CONTRIBUTORS…" at bounding box center [685, 301] width 804 height 233
click at [886, 149] on button "Incomplete" at bounding box center [889, 154] width 62 height 18
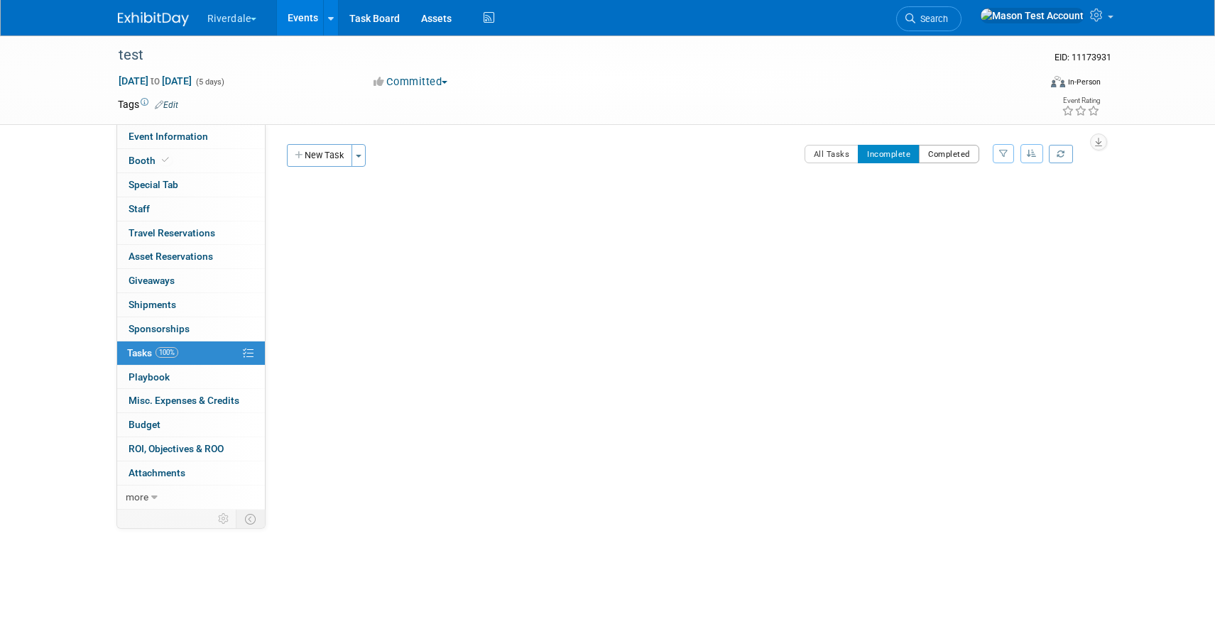
click at [951, 160] on button "Completed" at bounding box center [949, 154] width 60 height 18
click at [823, 153] on button "All Tasks" at bounding box center [831, 154] width 55 height 18
click at [363, 158] on button "Toggle Dropdown" at bounding box center [358, 155] width 14 height 23
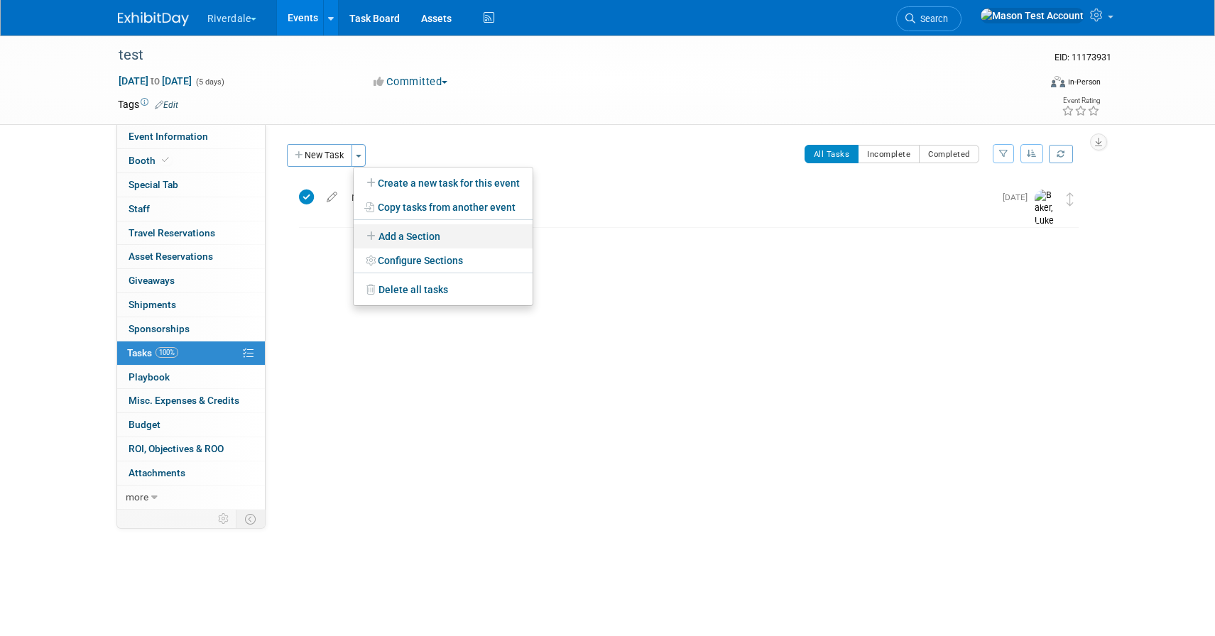
click at [424, 238] on link "Add a Section" at bounding box center [443, 236] width 179 height 24
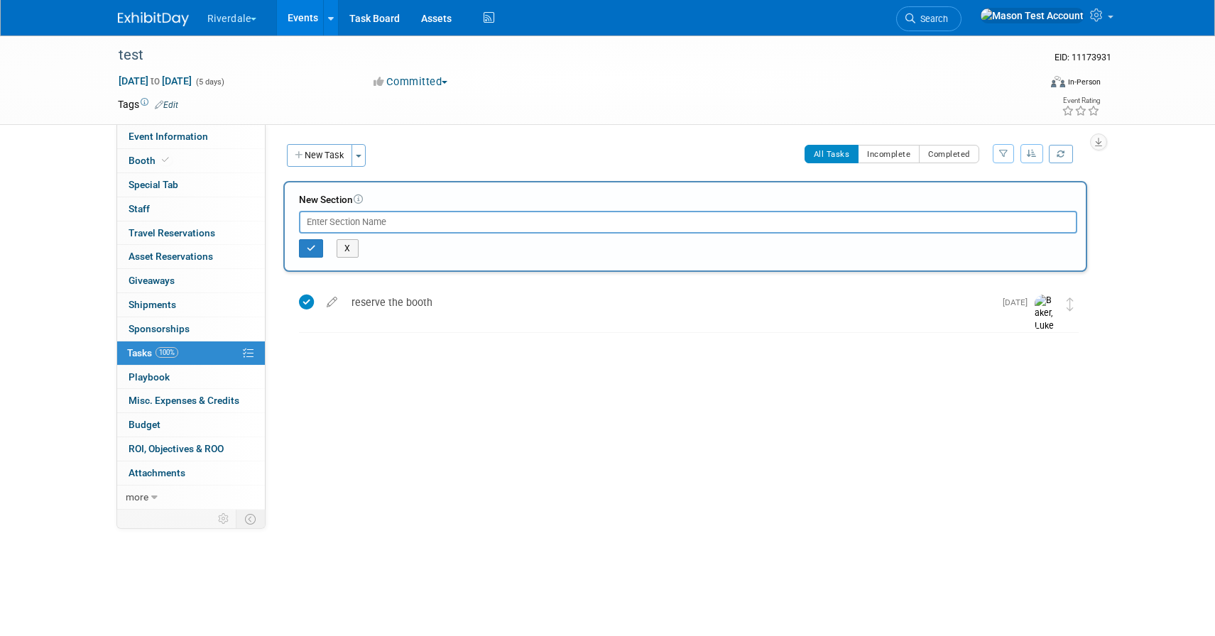
type input "m"
click at [348, 221] on input "m" at bounding box center [688, 222] width 778 height 23
type input "Marketing"
click at [312, 249] on icon "button" at bounding box center [311, 248] width 9 height 9
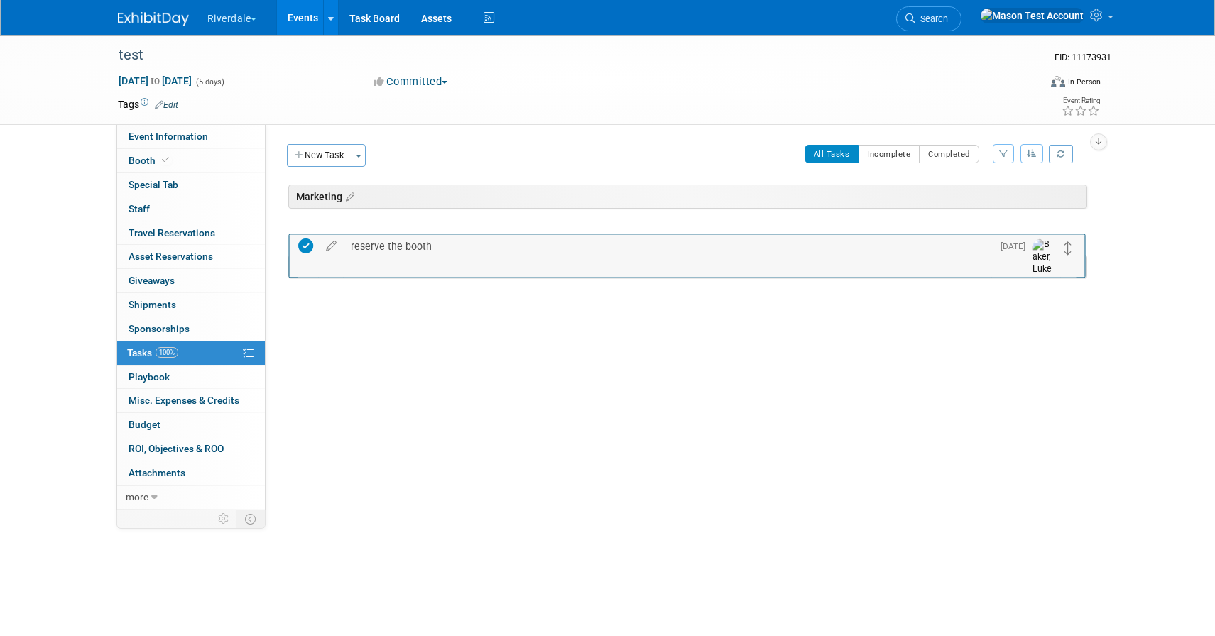
drag, startPoint x: 1068, startPoint y: 276, endPoint x: 1068, endPoint y: 251, distance: 25.6
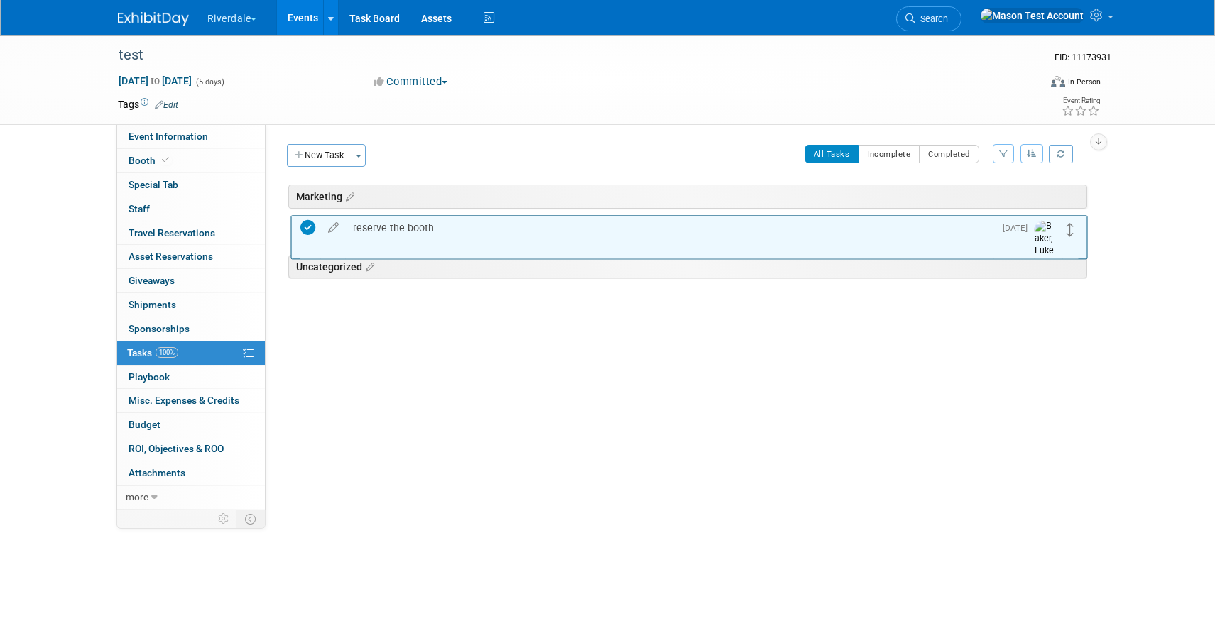
drag, startPoint x: 1069, startPoint y: 274, endPoint x: 1069, endPoint y: 229, distance: 44.7
click at [330, 155] on button "New Task" at bounding box center [319, 155] width 65 height 23
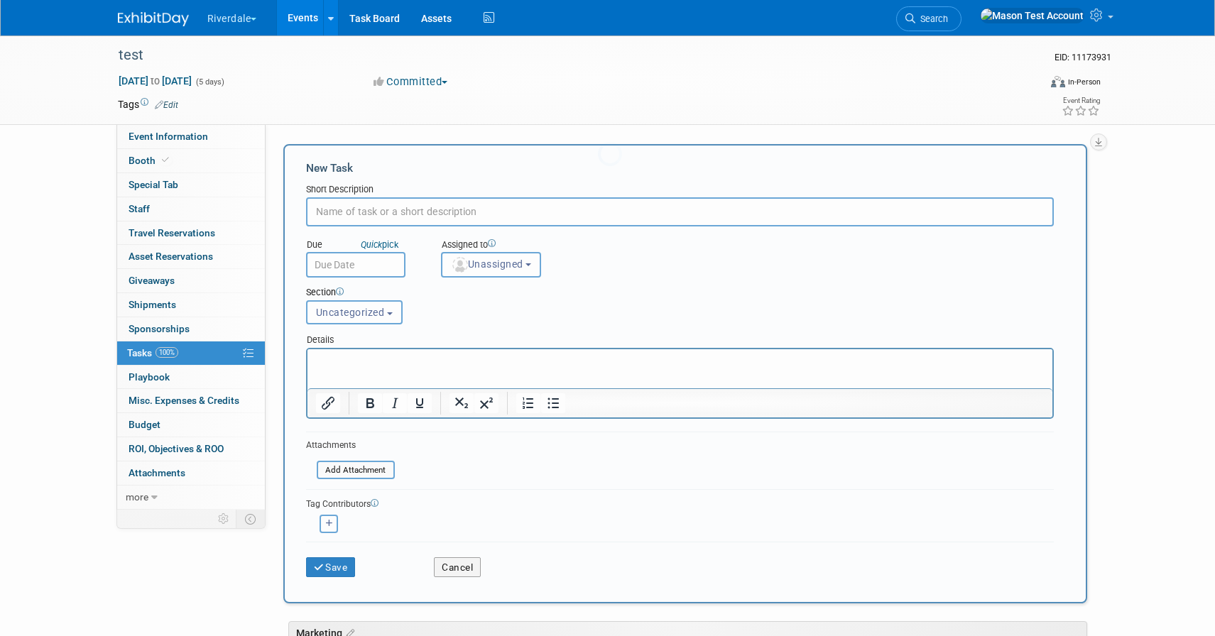
scroll to position [0, 0]
type input "test"
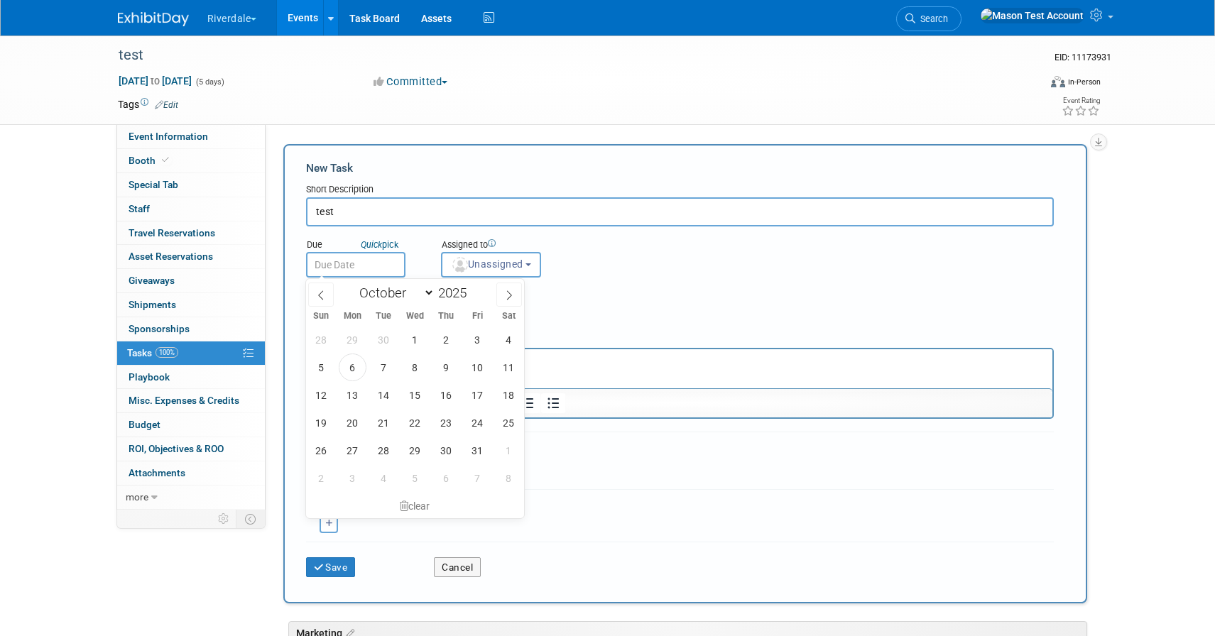
click at [376, 263] on input "text" at bounding box center [355, 265] width 99 height 26
click at [358, 393] on span "13" at bounding box center [353, 395] width 28 height 28
type input "Oct 13, 2025"
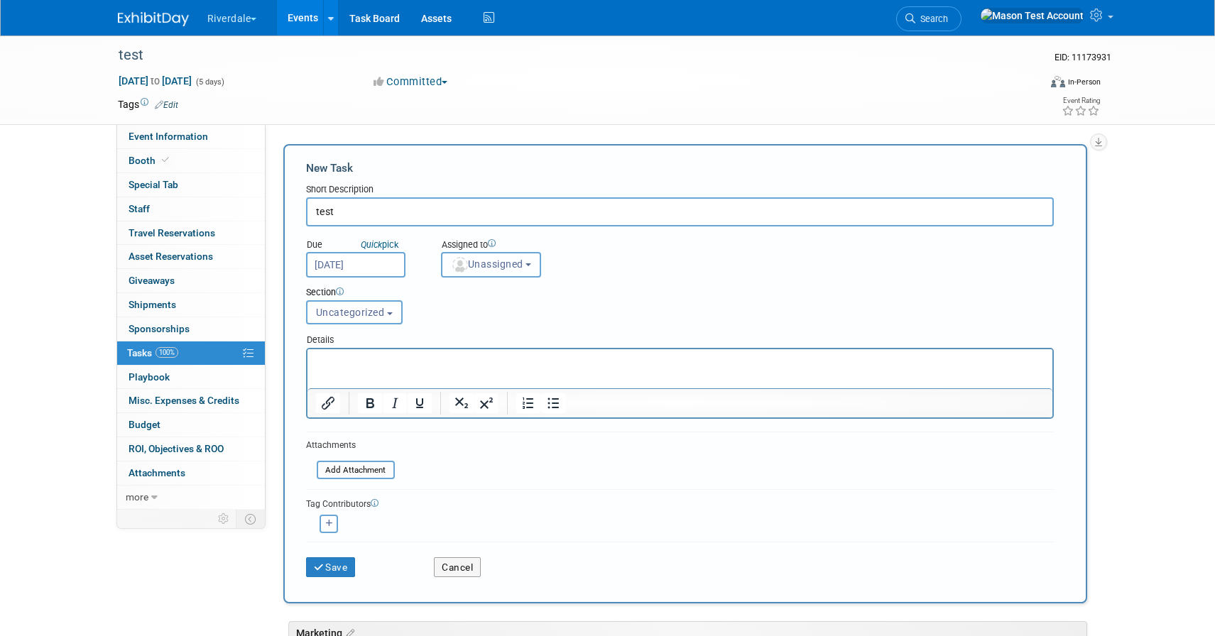
click at [510, 268] on span "Unassigned" at bounding box center [487, 263] width 72 height 11
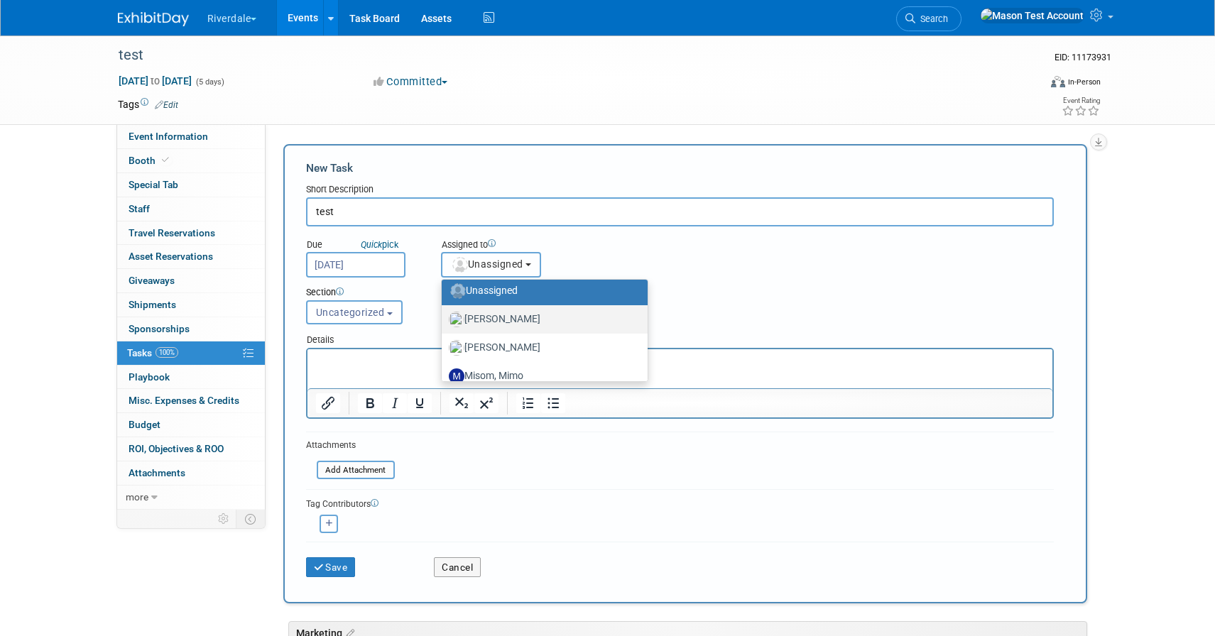
scroll to position [40, 0]
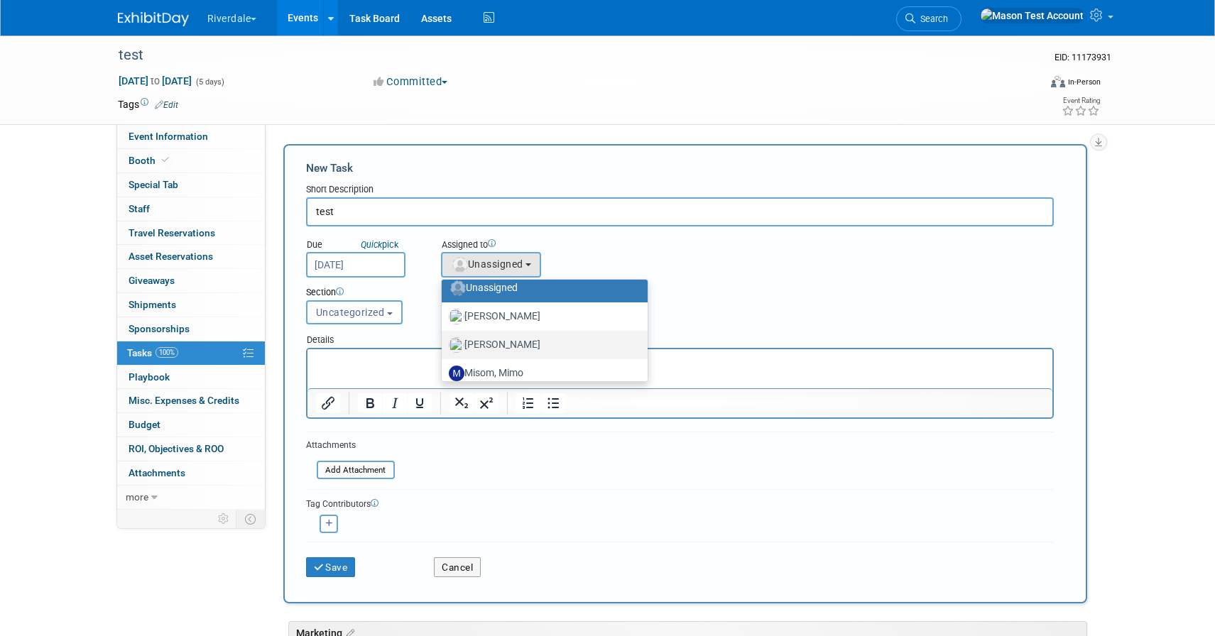
click at [513, 351] on label "doe, John" at bounding box center [541, 345] width 185 height 23
click at [444, 348] on input "doe, John" at bounding box center [438, 343] width 9 height 9
select select "5ff3df1d-f5c1-40d9-98f4-8eb016f0dd8c"
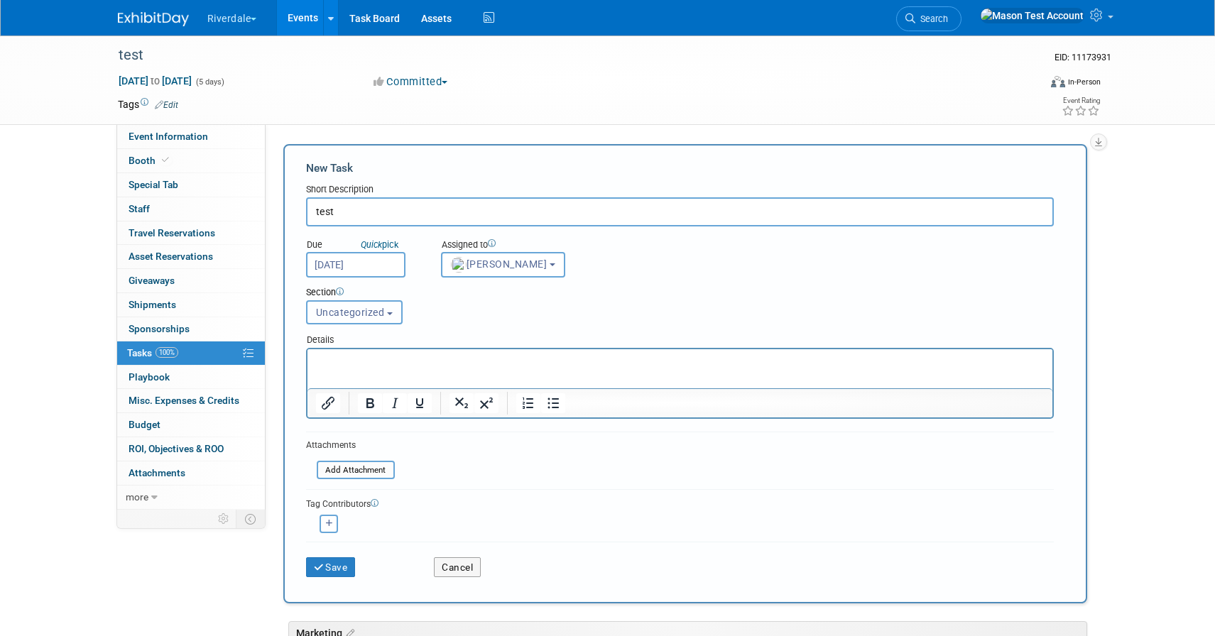
click at [395, 317] on button "Uncategorized" at bounding box center [354, 312] width 97 height 24
click at [375, 378] on link "Marketing" at bounding box center [356, 366] width 99 height 24
click at [354, 370] on label "Marketing" at bounding box center [353, 366] width 78 height 18
click at [309, 370] on input "Marketing" at bounding box center [304, 366] width 9 height 9
select select "11275766"
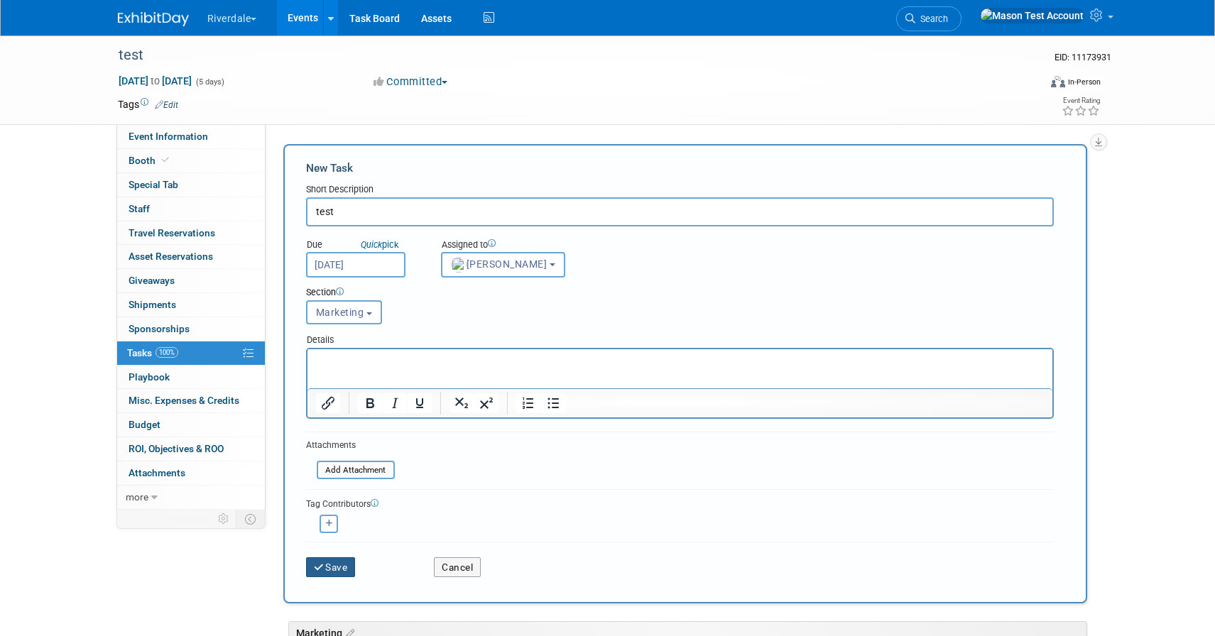
click at [332, 567] on button "Save" at bounding box center [331, 567] width 50 height 20
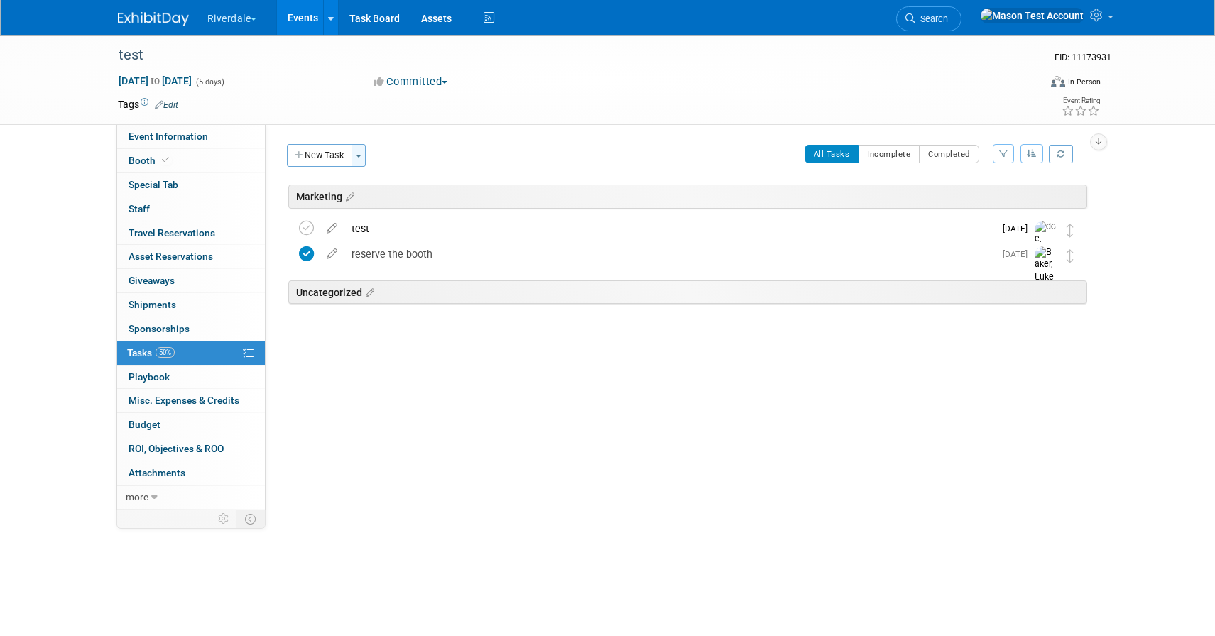
click at [361, 163] on button "Toggle Dropdown" at bounding box center [358, 155] width 14 height 23
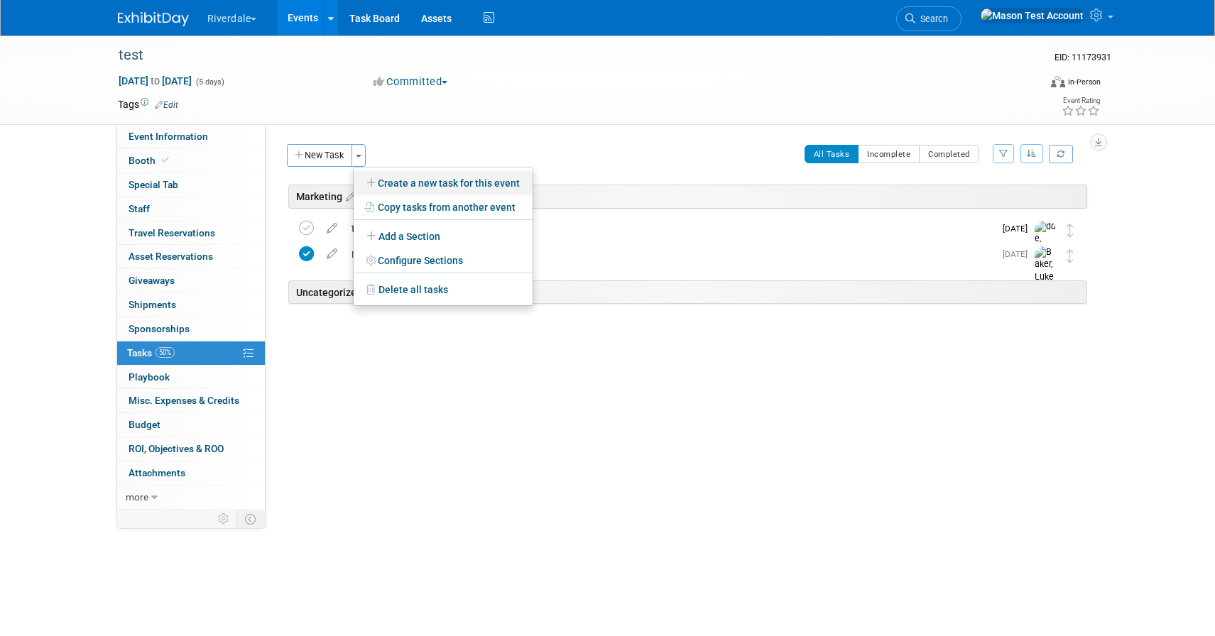
click at [420, 177] on link "Create a new task for this event" at bounding box center [443, 183] width 179 height 24
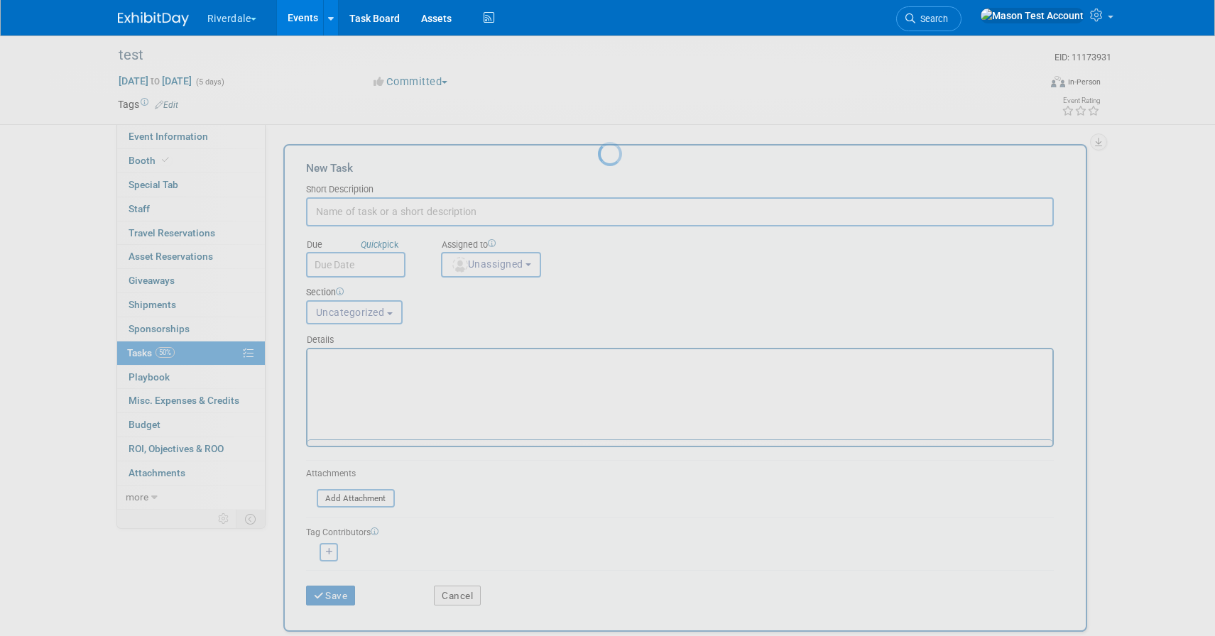
scroll to position [0, 0]
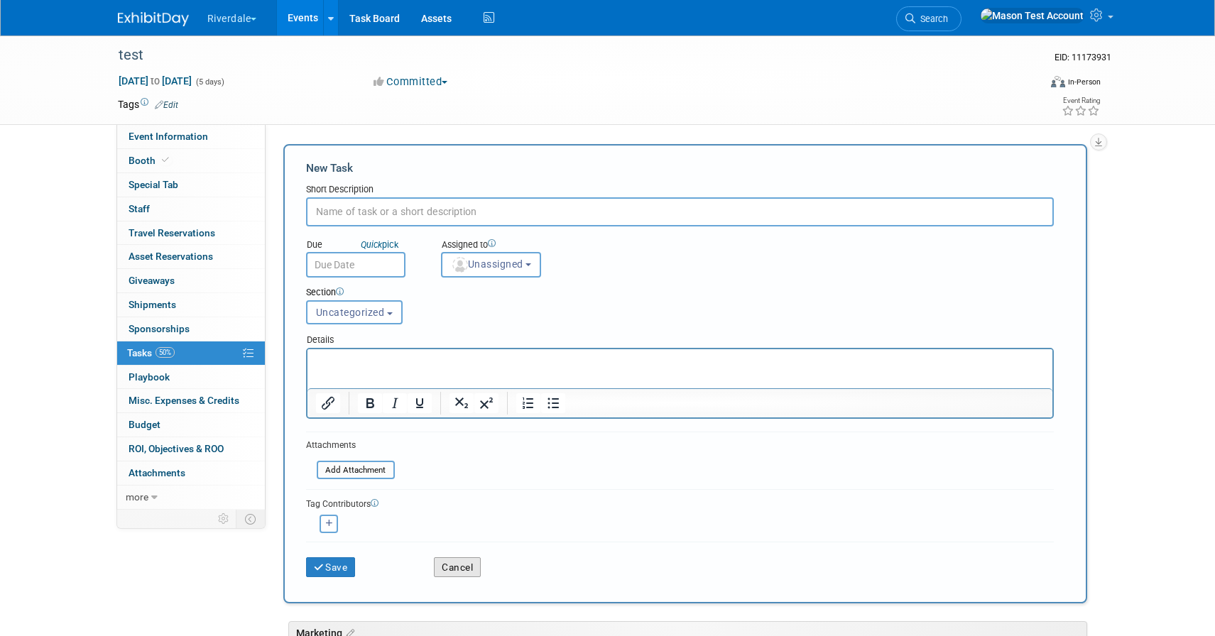
click at [455, 562] on button "Cancel" at bounding box center [457, 567] width 47 height 20
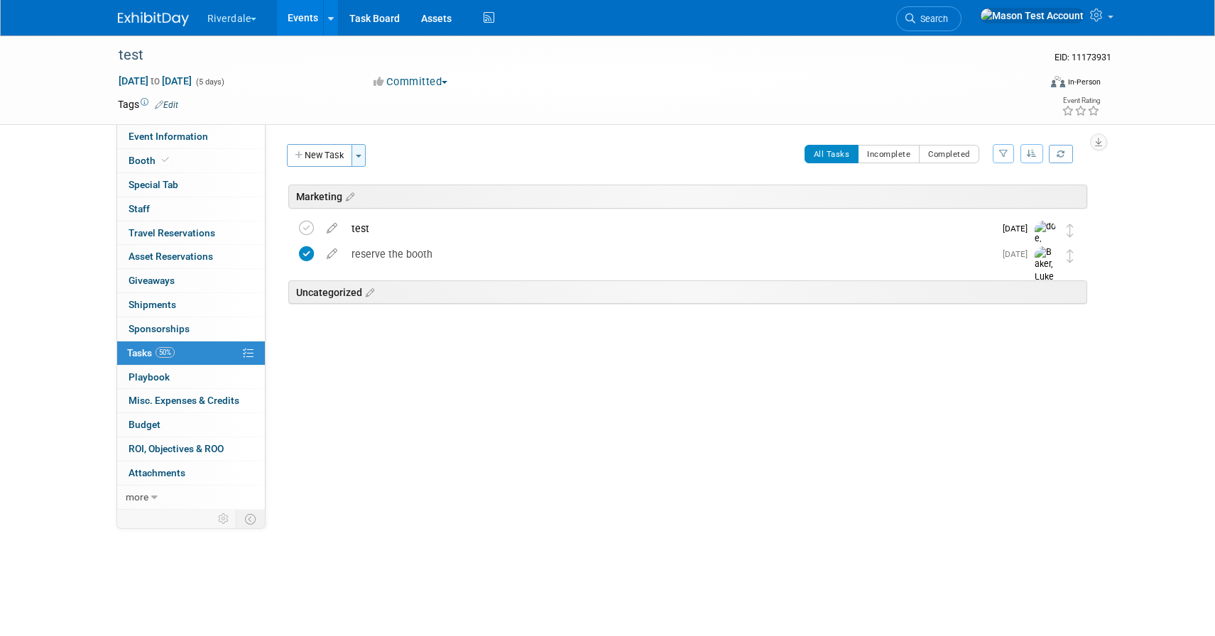
click at [358, 158] on button "Toggle Dropdown" at bounding box center [358, 155] width 14 height 23
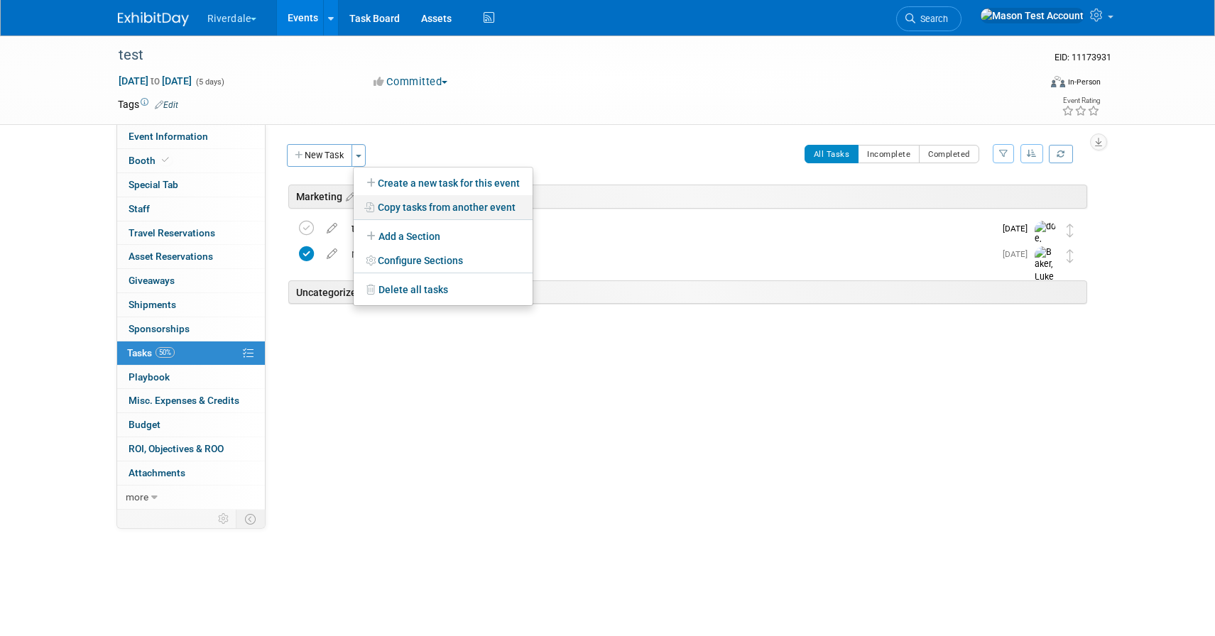
click at [424, 209] on link "Copy tasks from another event" at bounding box center [443, 207] width 179 height 24
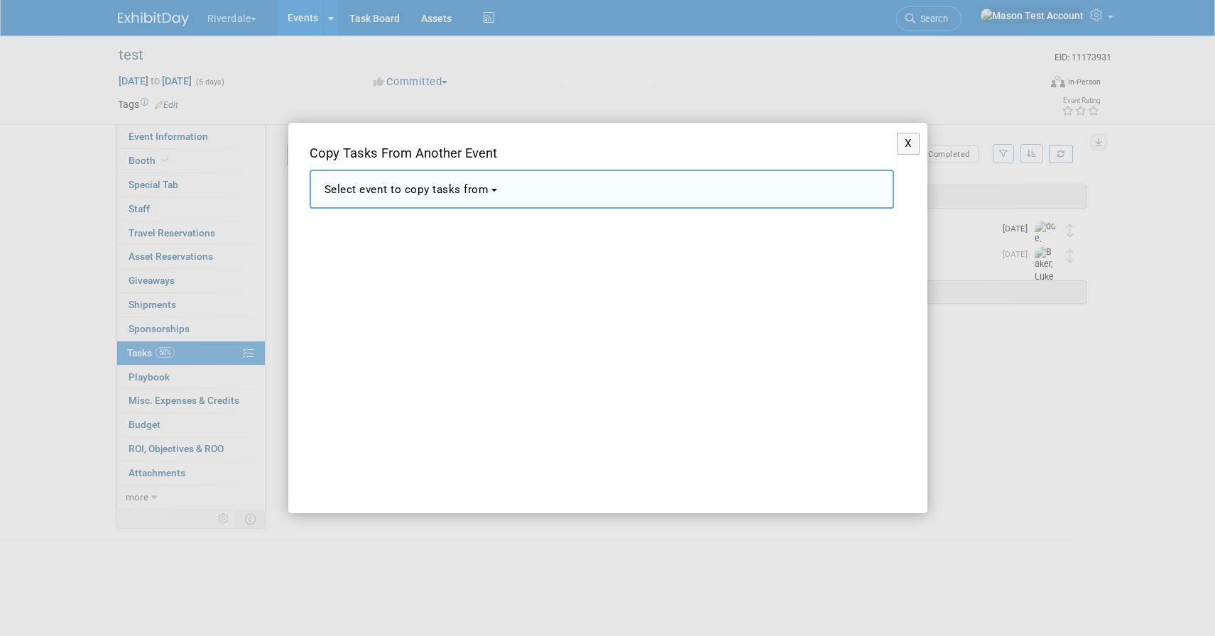
click at [435, 195] on span "Select event to copy tasks from" at bounding box center [406, 189] width 165 height 13
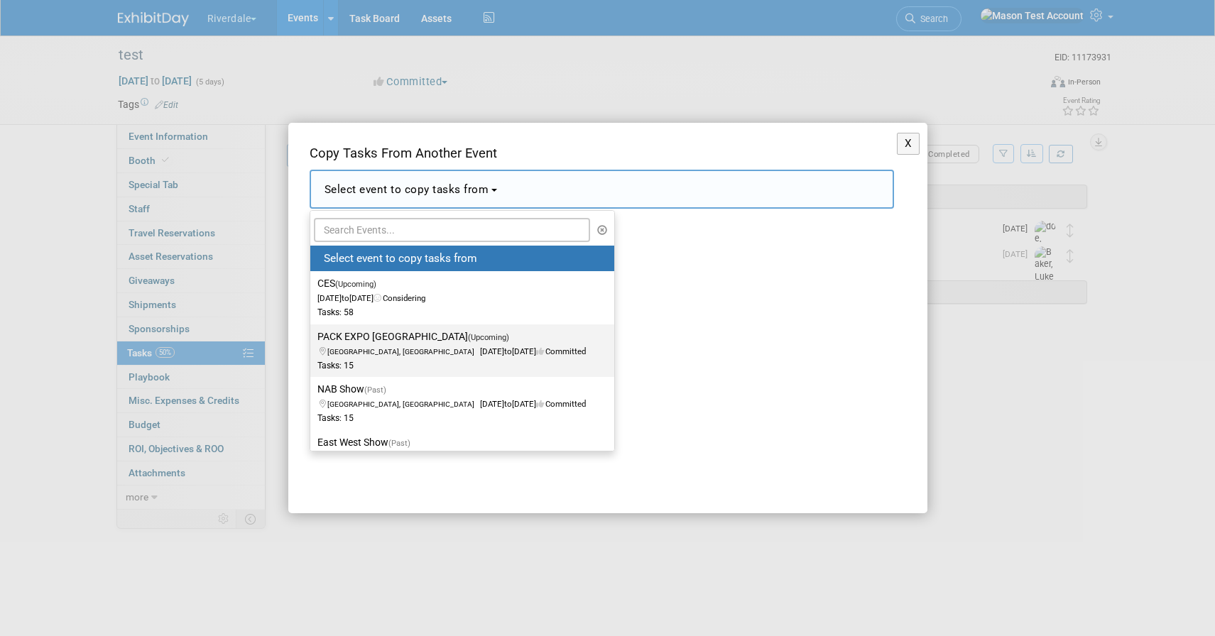
click at [454, 352] on span "Los Angeles, CA Oct 13, 2025 to Oct 17, 2025 Committed" at bounding box center [451, 344] width 268 height 24
click at [312, 341] on input "PACK EXPO Las Vegas (Upcoming) Los Angeles, CA Oct 13, 2025 to Oct 17, 2025 Com…" at bounding box center [307, 336] width 9 height 9
select select "11109091"
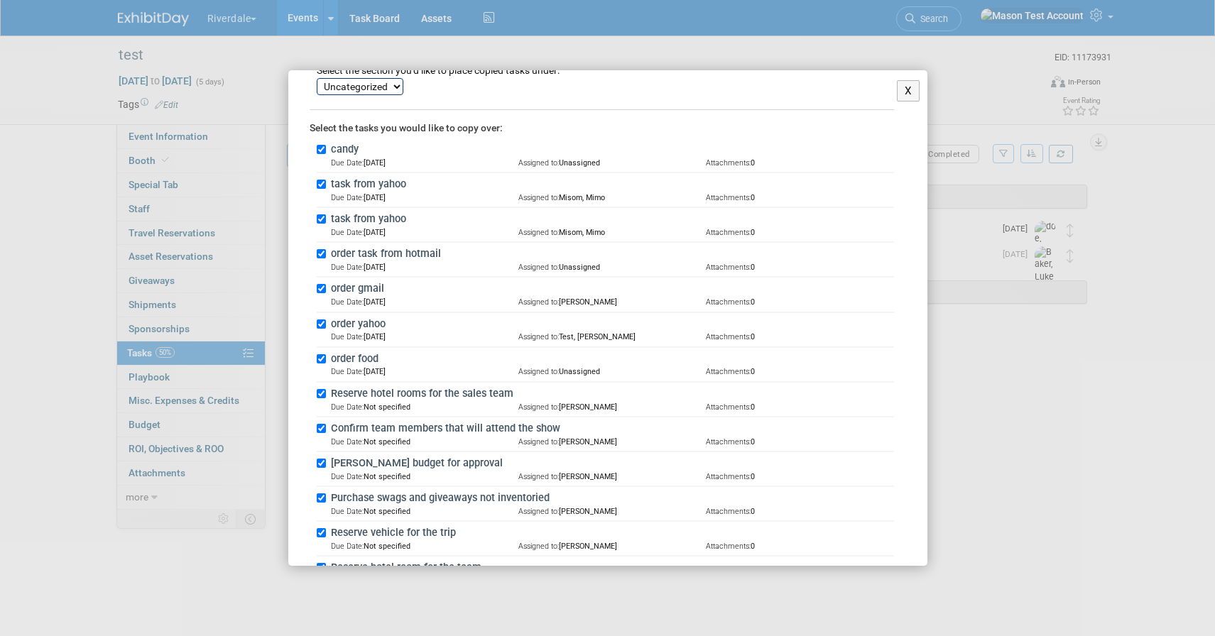
scroll to position [389, 0]
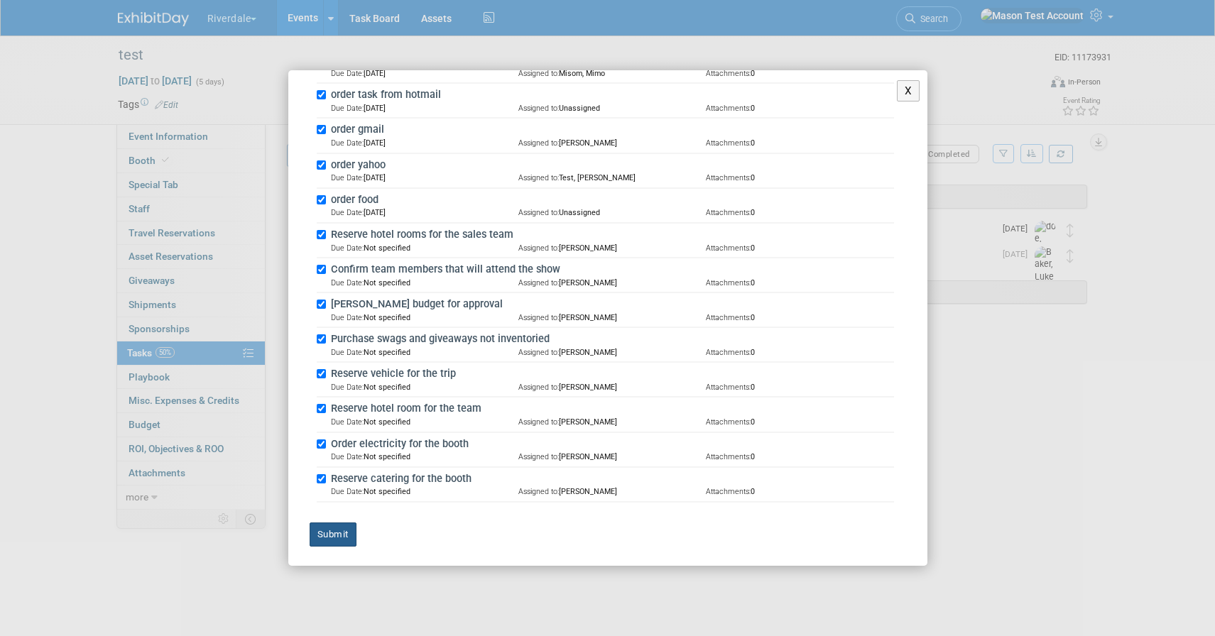
click at [332, 534] on button "Submit" at bounding box center [333, 535] width 47 height 24
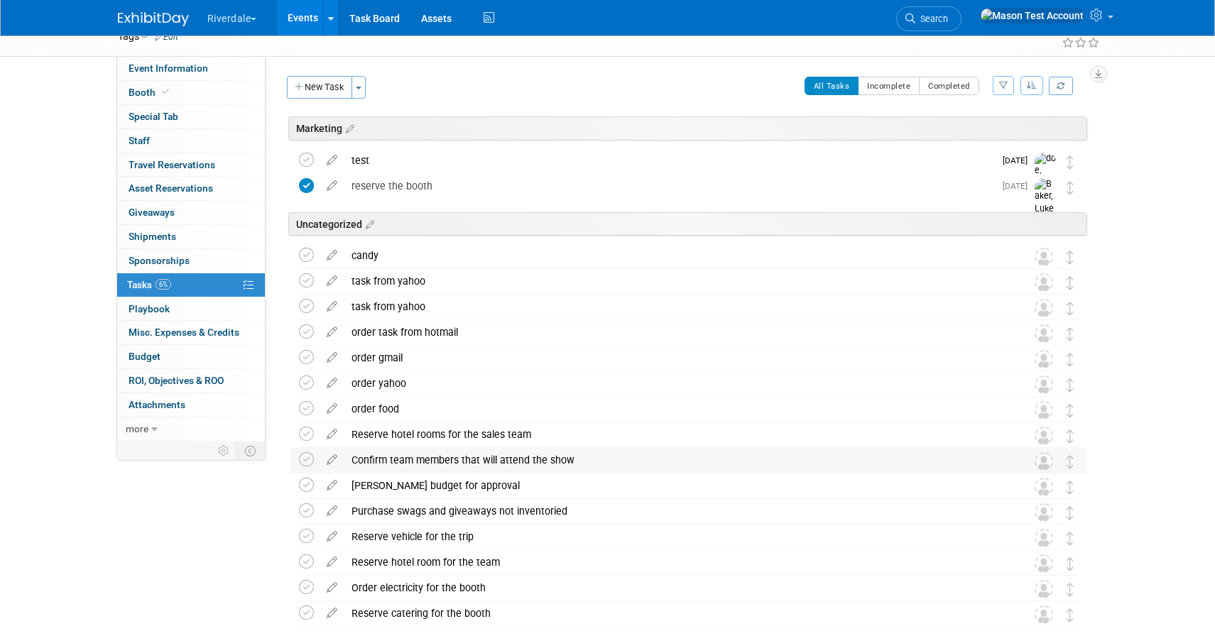
scroll to position [0, 0]
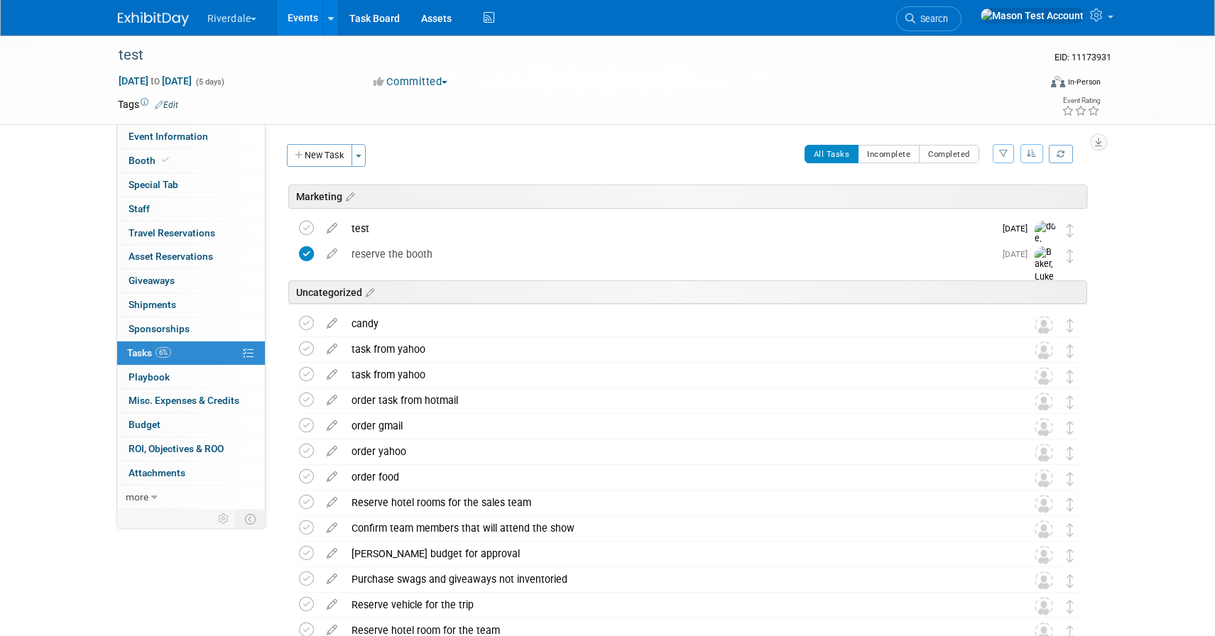
click at [313, 15] on link "Events" at bounding box center [303, 17] width 52 height 35
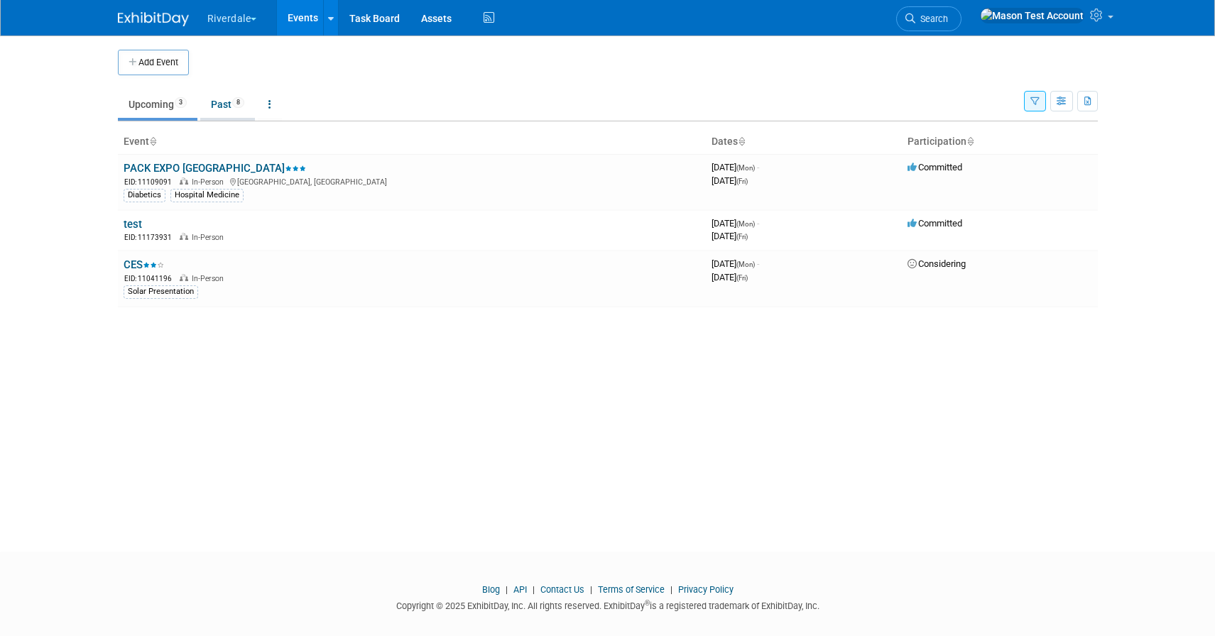
click at [226, 104] on link "Past 8" at bounding box center [227, 104] width 55 height 27
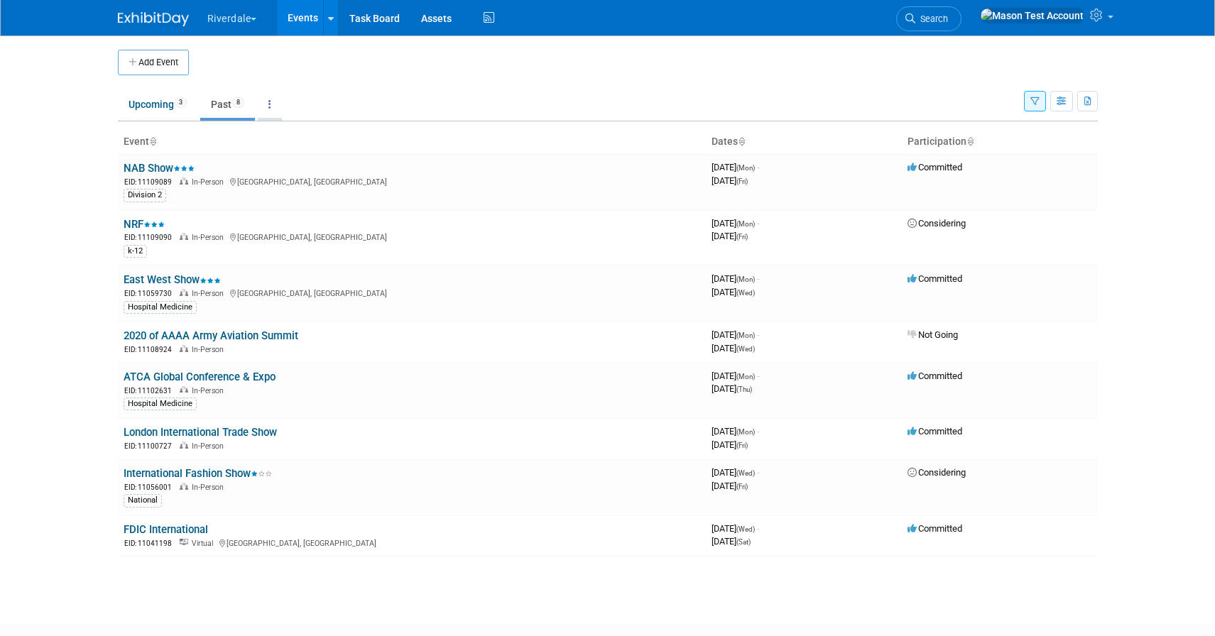
click at [271, 100] on icon at bounding box center [269, 104] width 3 height 10
click at [337, 164] on link "Grouped Annually Events grouped by year" at bounding box center [314, 168] width 113 height 31
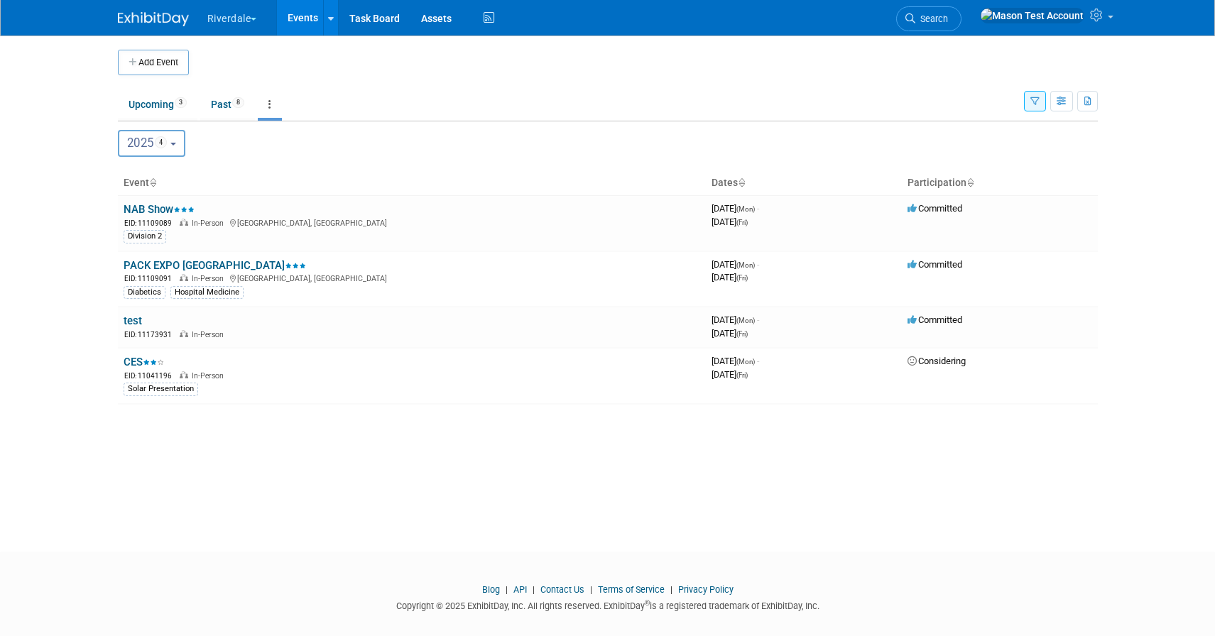
click at [163, 146] on span "4" at bounding box center [161, 142] width 13 height 12
click at [177, 104] on span "3" at bounding box center [181, 102] width 12 height 11
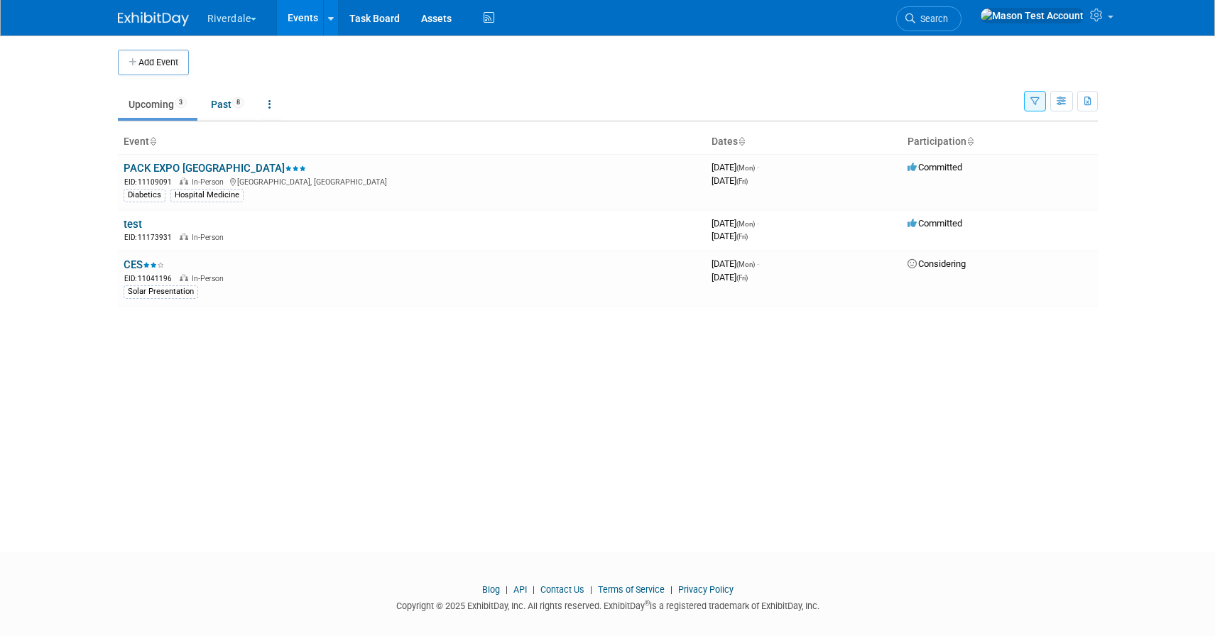
click at [1038, 103] on icon "button" at bounding box center [1034, 101] width 9 height 9
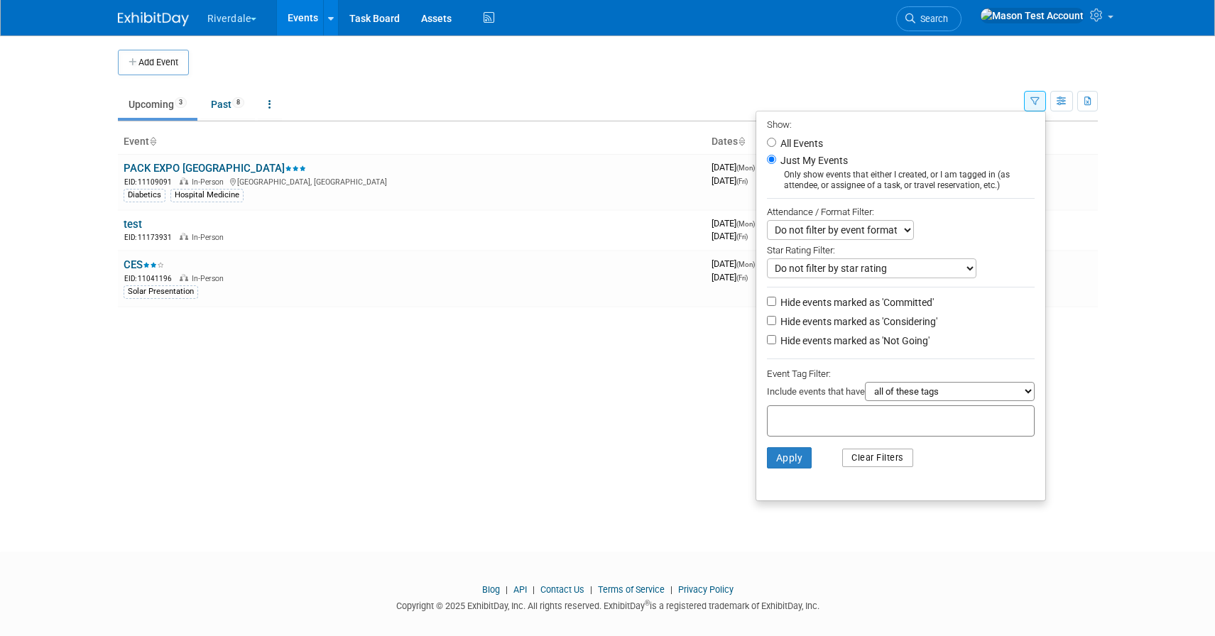
click at [872, 456] on button "Clear Filters" at bounding box center [877, 458] width 71 height 18
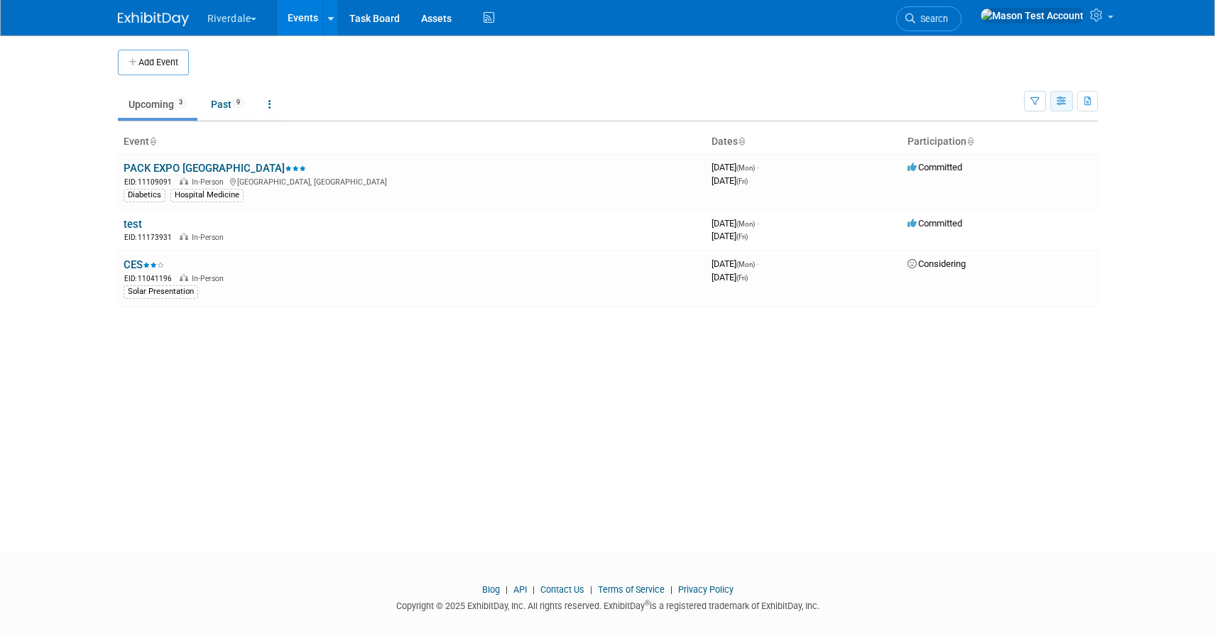
click at [1056, 102] on icon "button" at bounding box center [1061, 101] width 11 height 9
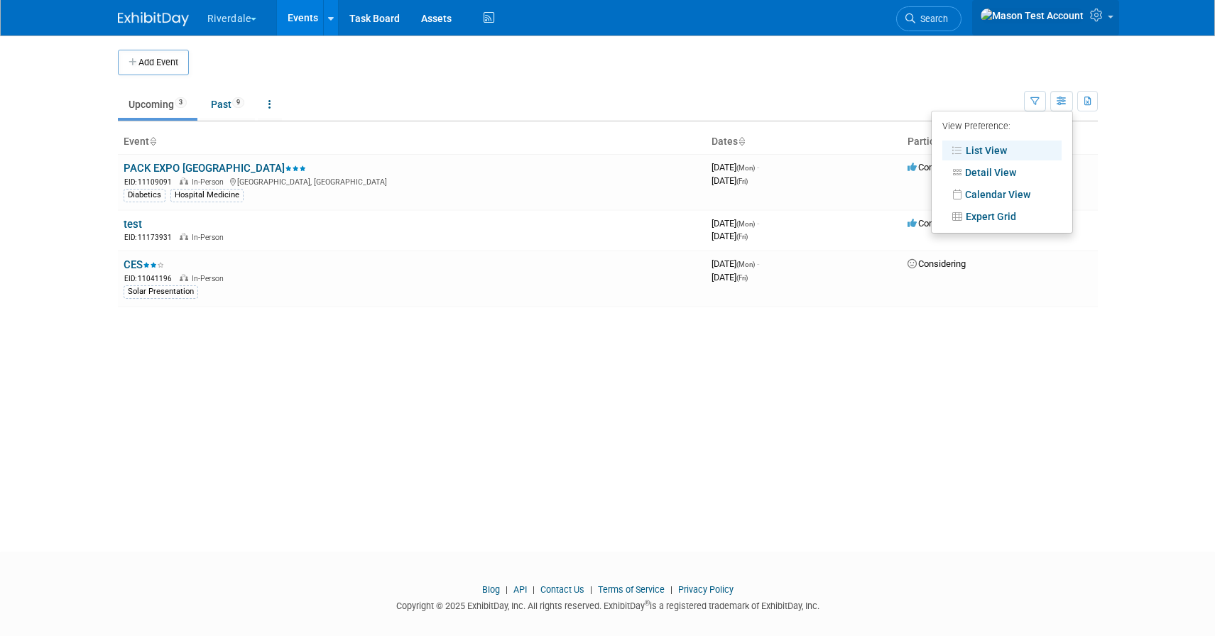
click at [1114, 9] on link at bounding box center [1045, 17] width 147 height 35
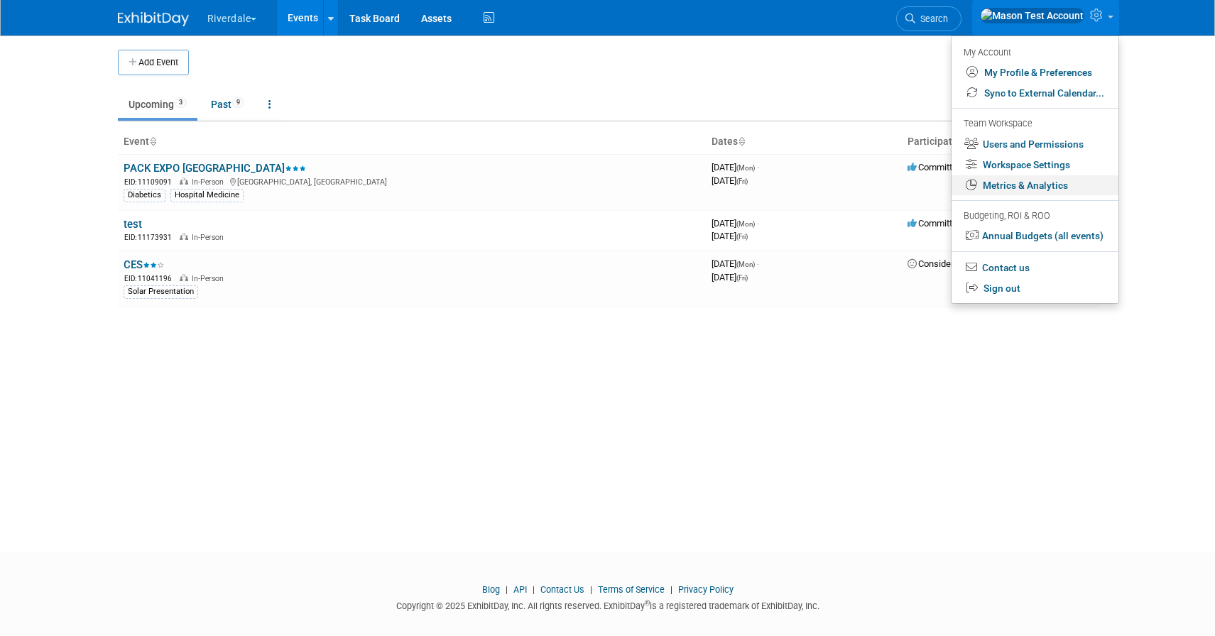
click at [1061, 188] on link "Metrics & Analytics" at bounding box center [1034, 185] width 167 height 21
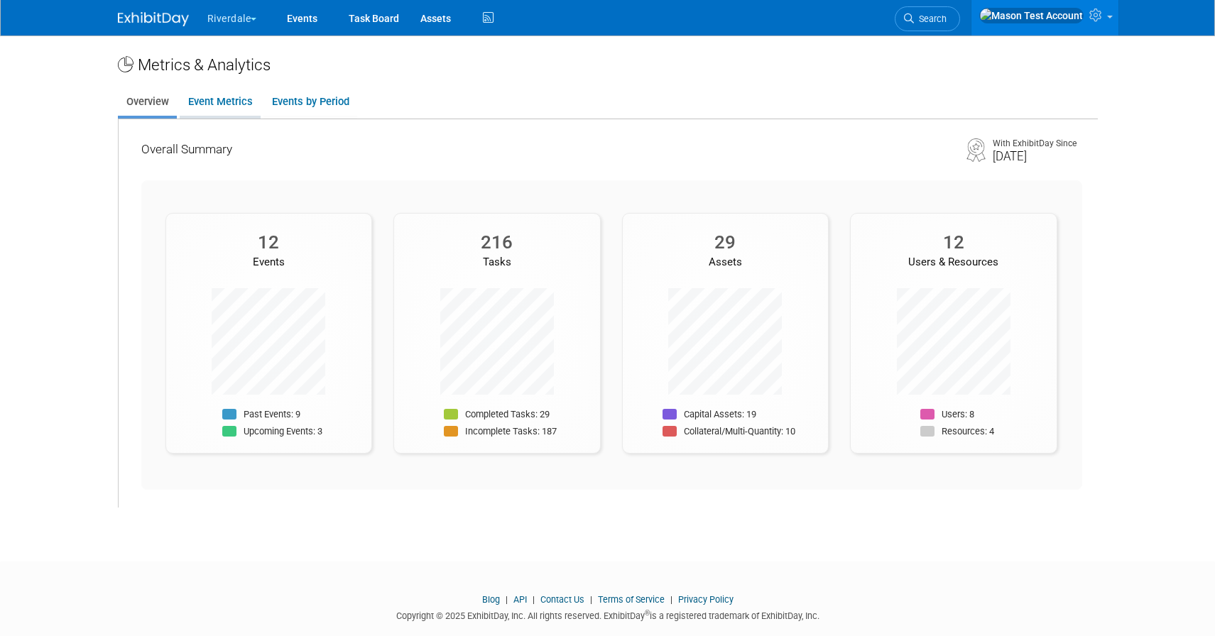
click at [214, 99] on link "Event Metrics" at bounding box center [220, 102] width 81 height 28
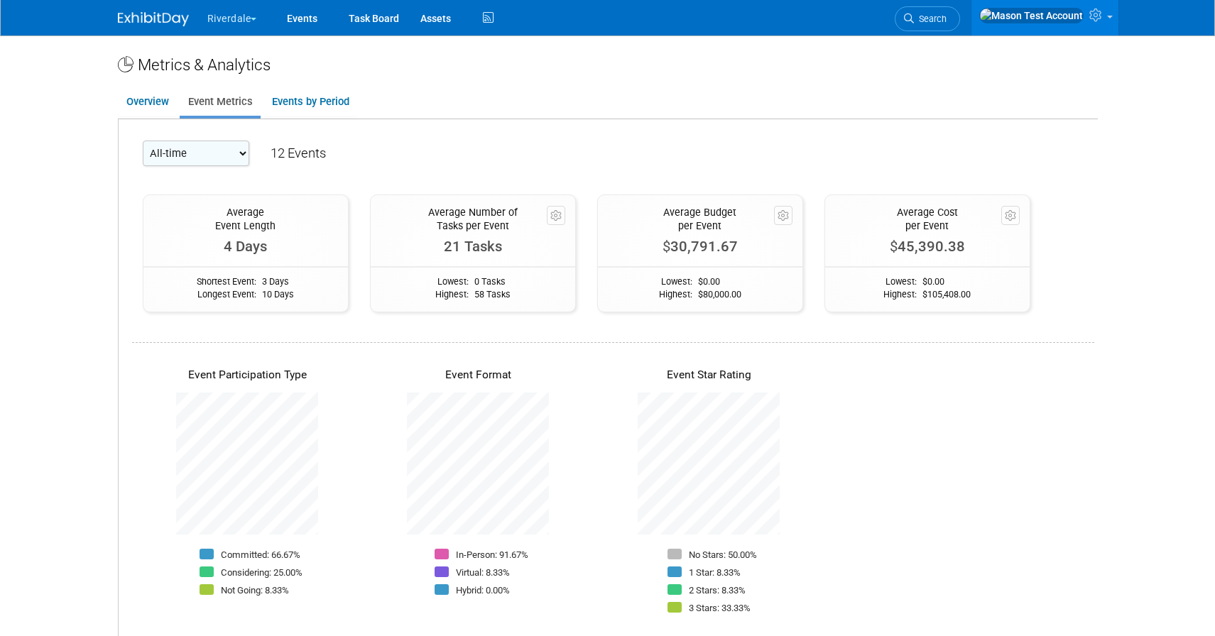
click at [187, 150] on select "All-time 2025 2024 2023 2022 2020 2010" at bounding box center [196, 154] width 106 height 26
click at [143, 141] on select "All-time 2025 2024 2023 2022 2020 2010" at bounding box center [196, 154] width 106 height 26
click at [197, 151] on select "All-time 2025 2024 2023 2022 2020 2010" at bounding box center [196, 154] width 106 height 26
click at [143, 141] on select "All-time 2025 2024 2023 2022 2020 2010" at bounding box center [196, 154] width 106 height 26
click at [190, 152] on select "All-time 2025 2024 2023 2022 2020 2010" at bounding box center [196, 154] width 106 height 26
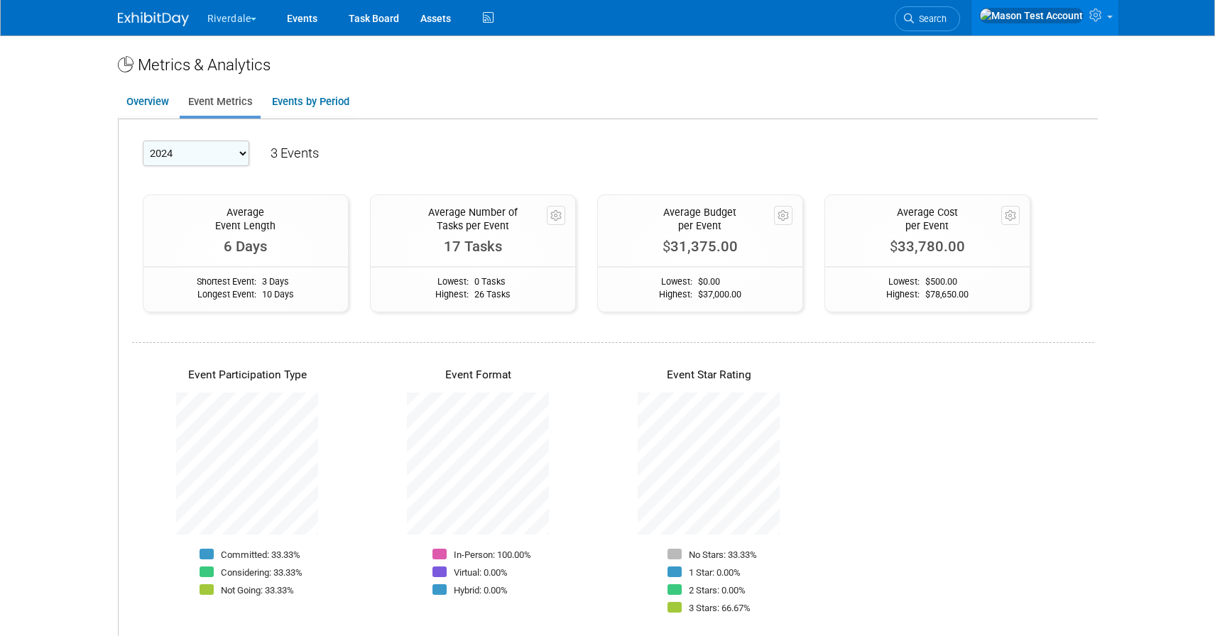
select select "2023"
click at [143, 141] on select "All-time 2025 2024 2023 2022 2020 2010" at bounding box center [196, 154] width 106 height 26
click at [308, 106] on link "Events by Period" at bounding box center [310, 102] width 94 height 28
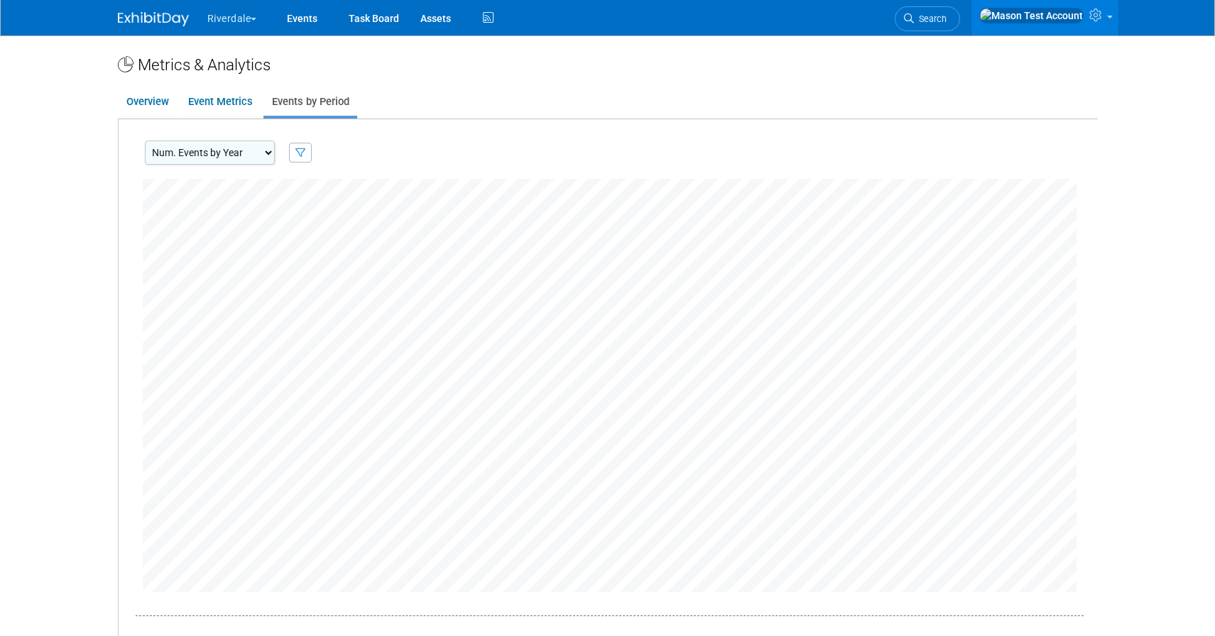
click at [256, 154] on select "Num. Events by Year Num. Events by Quarter Num. Events by Month" at bounding box center [210, 153] width 130 height 24
select select "EventsByMonth"
click at [145, 141] on select "Num. Events by Year Num. Events by Quarter Num. Events by Month" at bounding box center [210, 153] width 130 height 24
click at [1085, 18] on link at bounding box center [1044, 17] width 147 height 35
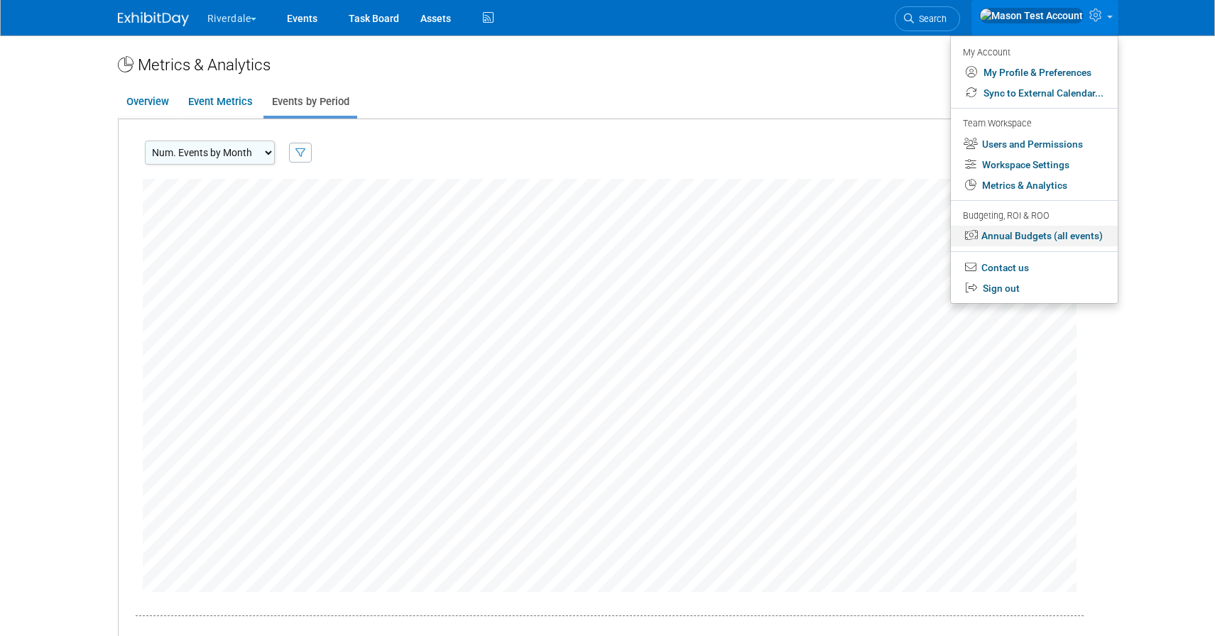
click at [1040, 236] on link "Annual Budgets (all events)" at bounding box center [1034, 236] width 167 height 21
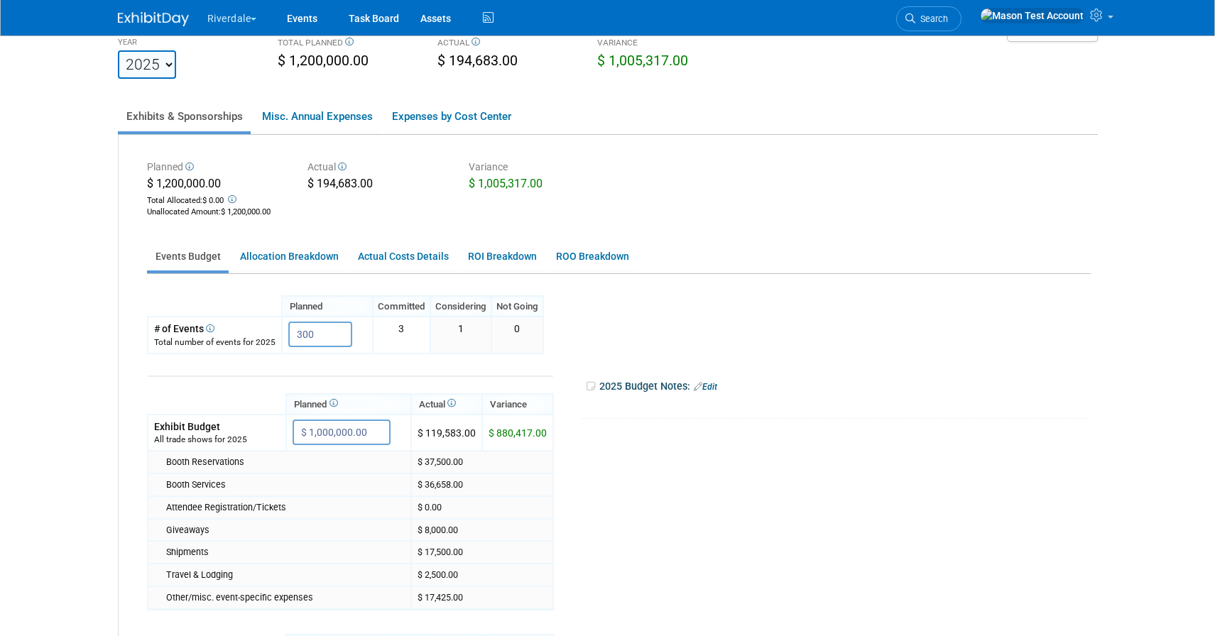
scroll to position [41, 0]
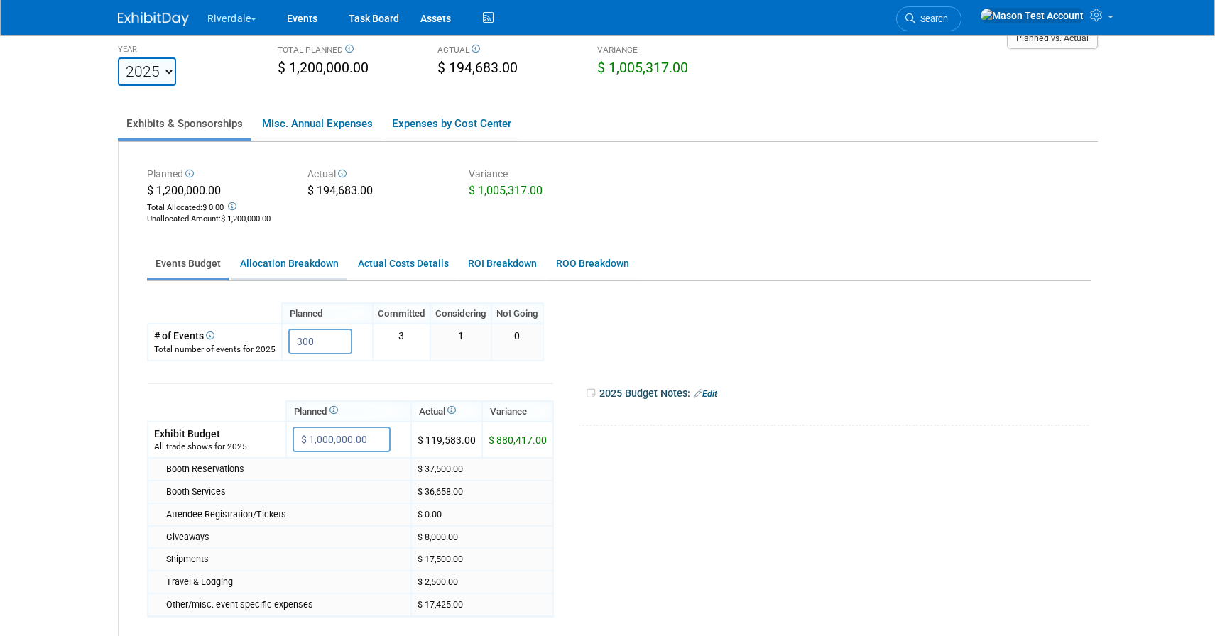
click at [284, 266] on link "Allocation Breakdown" at bounding box center [288, 264] width 115 height 28
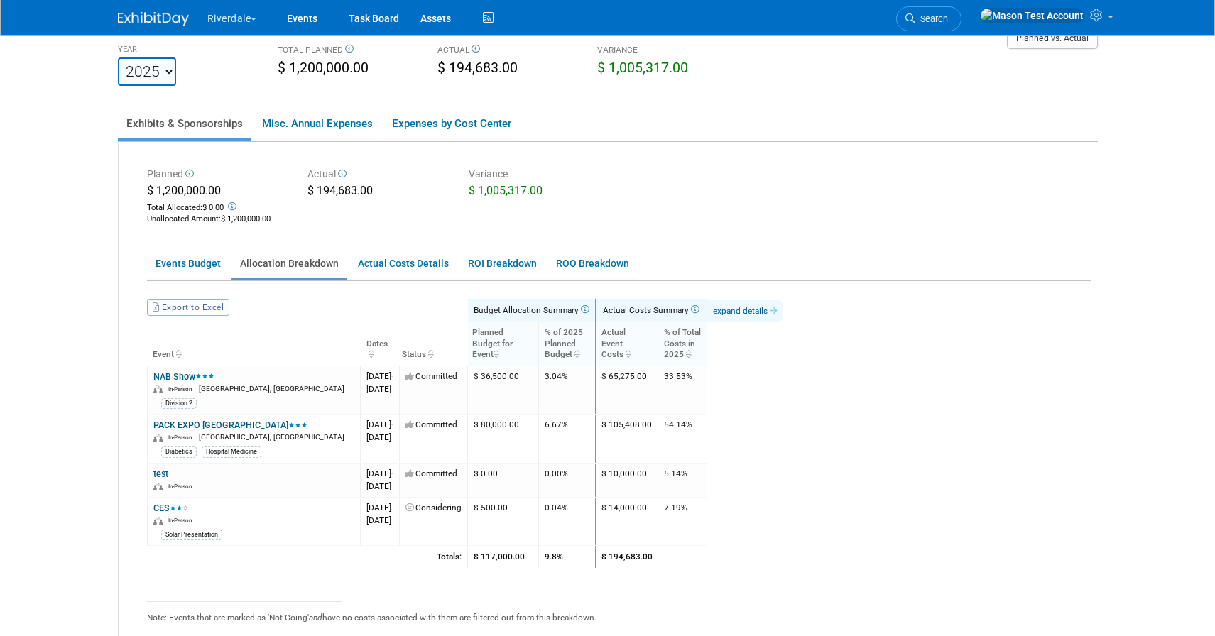
click at [783, 314] on link "expand details" at bounding box center [745, 311] width 76 height 23
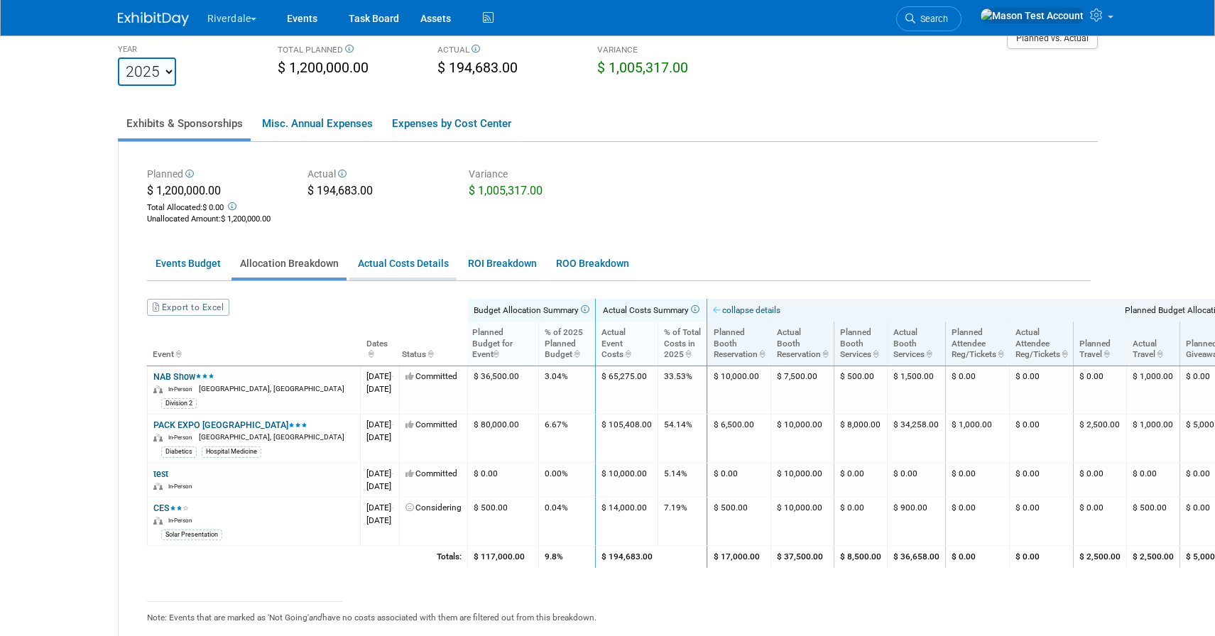
click at [412, 266] on link "Actual Costs Details" at bounding box center [402, 264] width 107 height 28
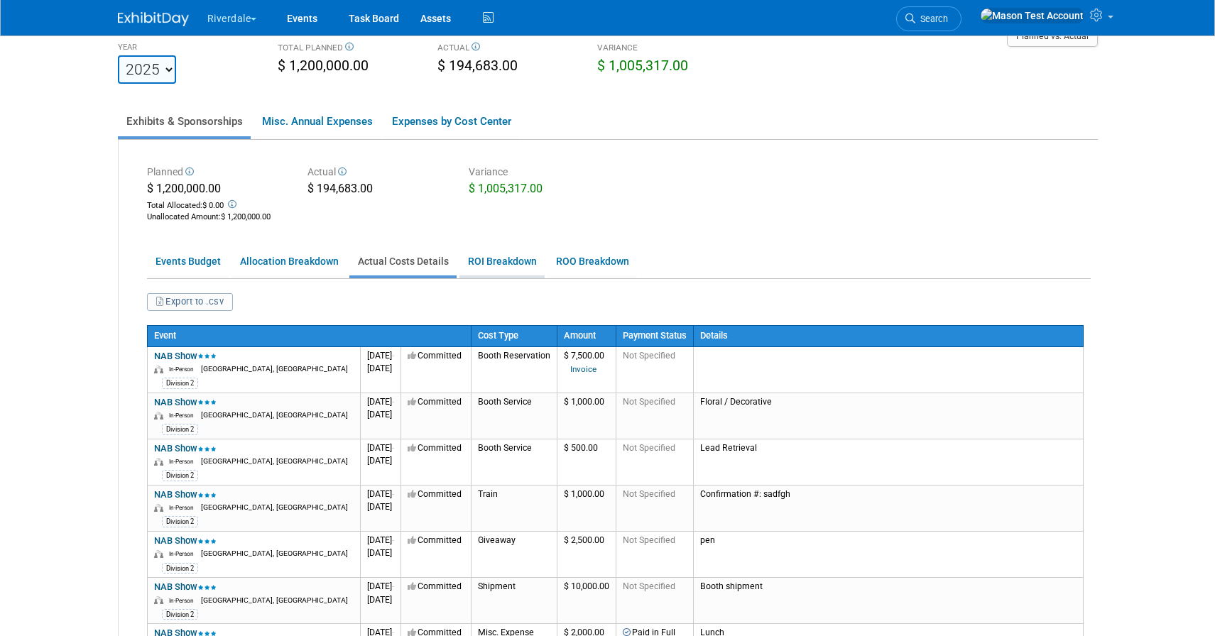
scroll to position [31, 0]
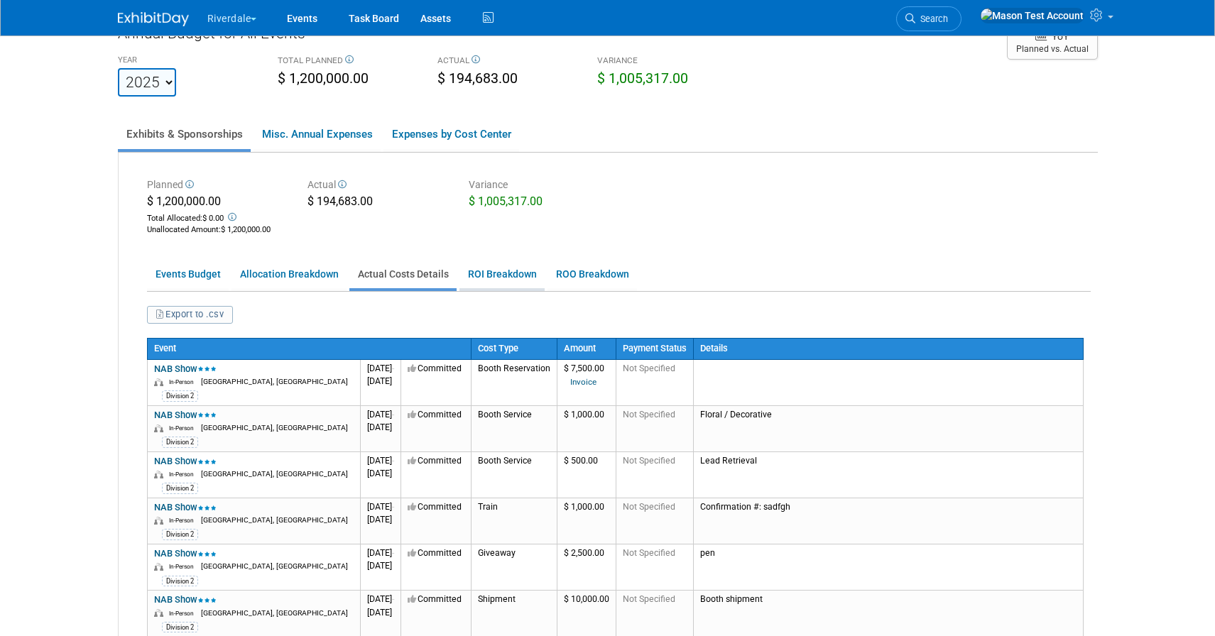
click at [523, 280] on link "ROI Breakdown" at bounding box center [501, 275] width 85 height 28
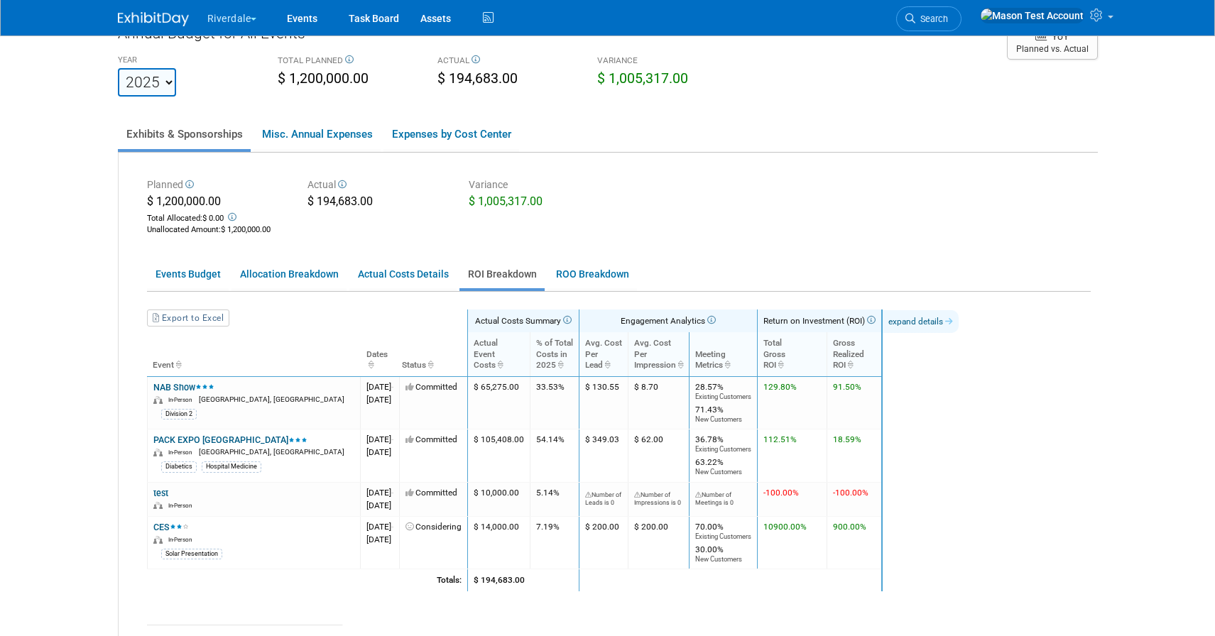
click at [958, 324] on link "expand details" at bounding box center [920, 321] width 76 height 23
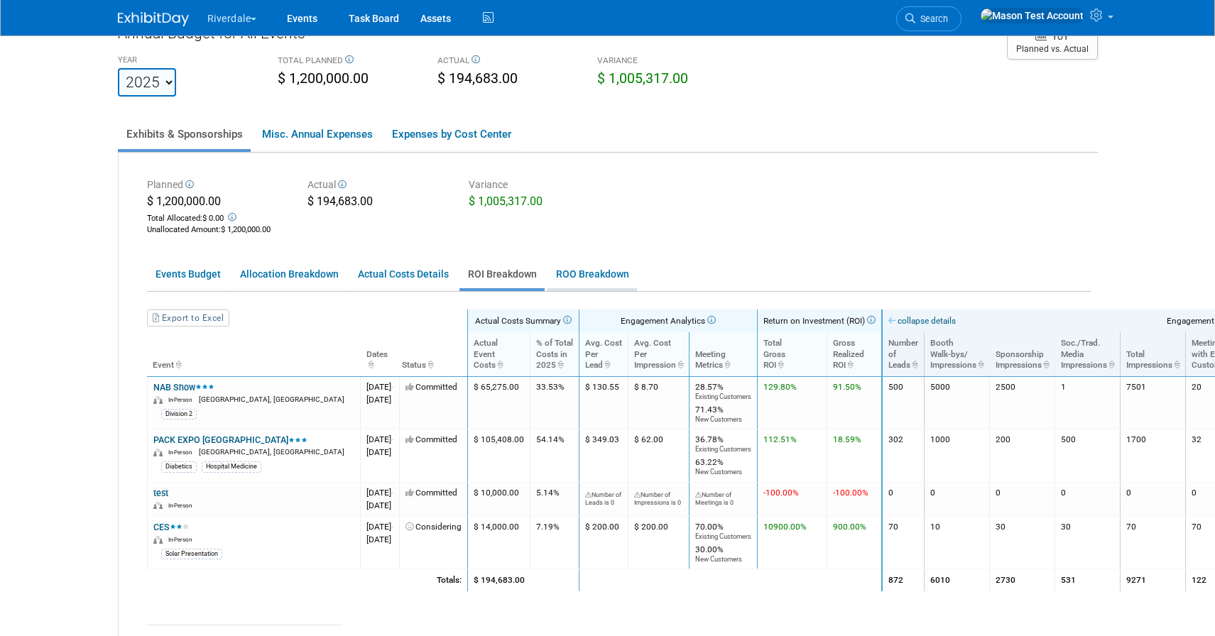
click at [572, 272] on link "ROO Breakdown" at bounding box center [591, 275] width 89 height 28
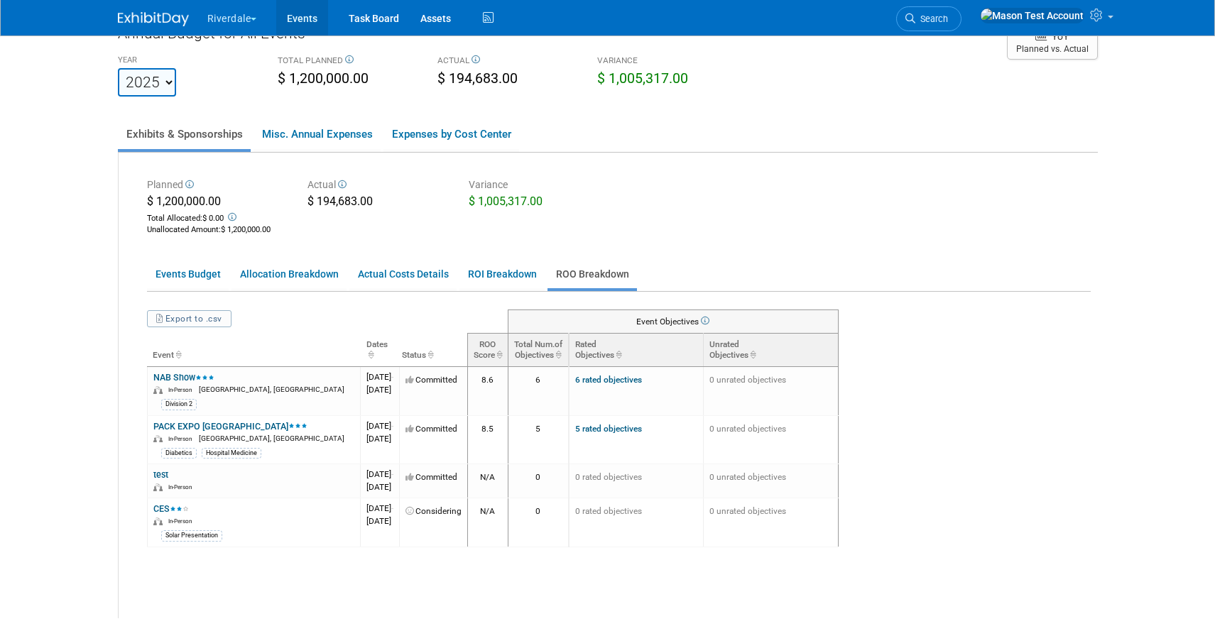
click at [311, 13] on link "Events" at bounding box center [302, 17] width 52 height 35
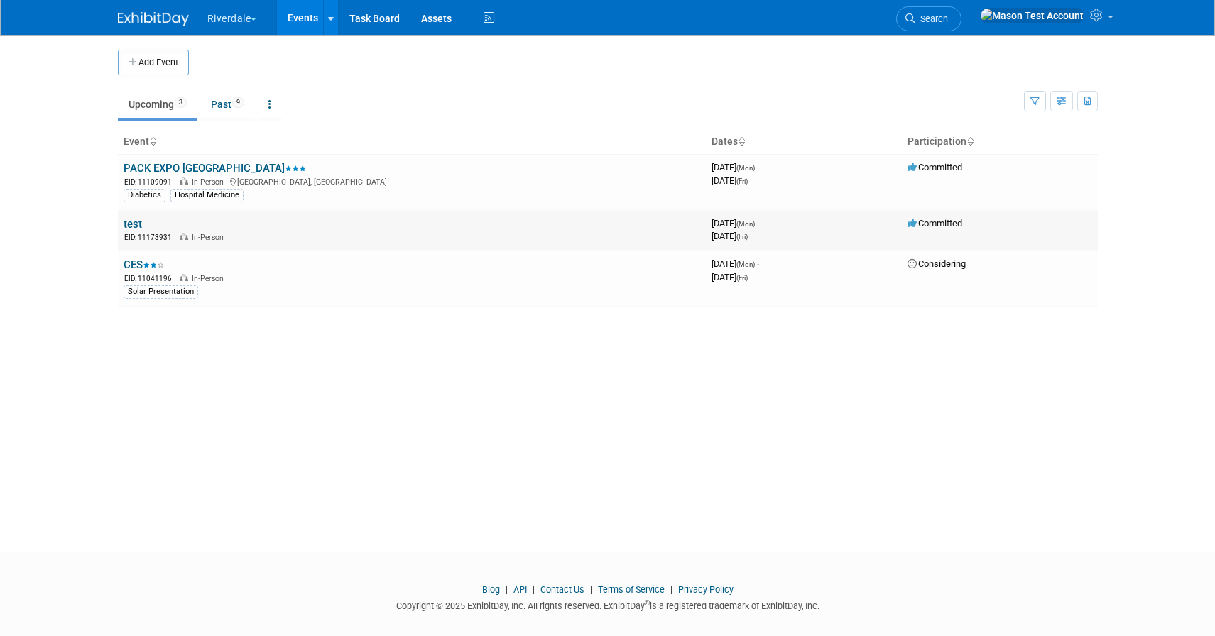
click at [133, 218] on link "test" at bounding box center [133, 224] width 18 height 13
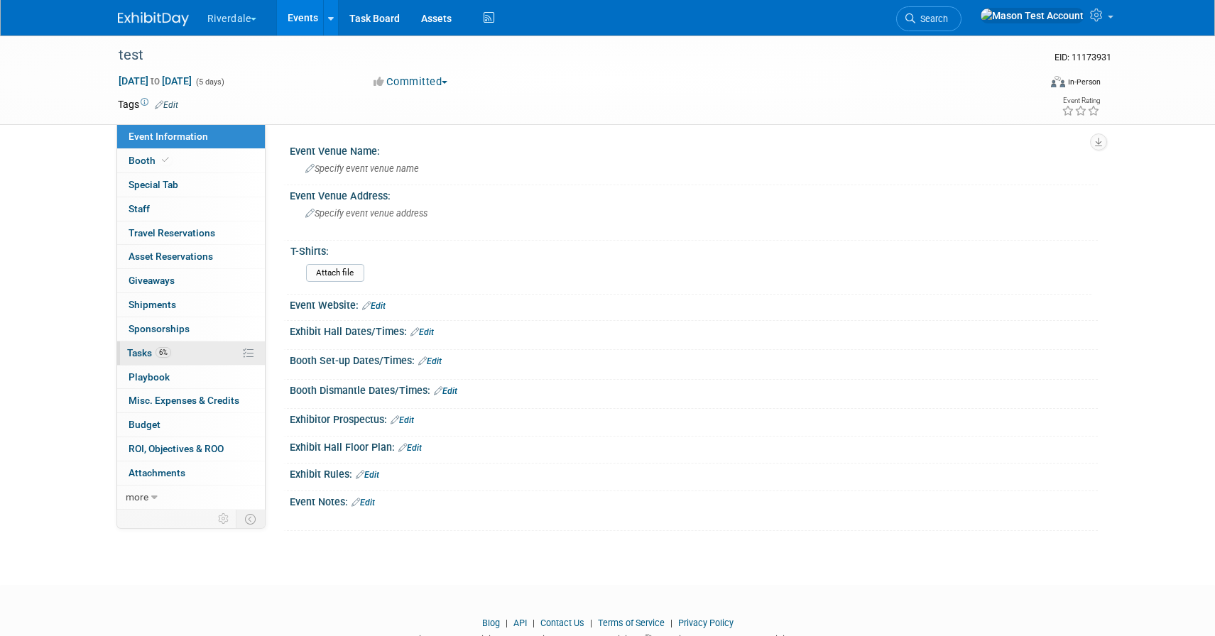
click at [156, 354] on span "6%" at bounding box center [163, 352] width 16 height 11
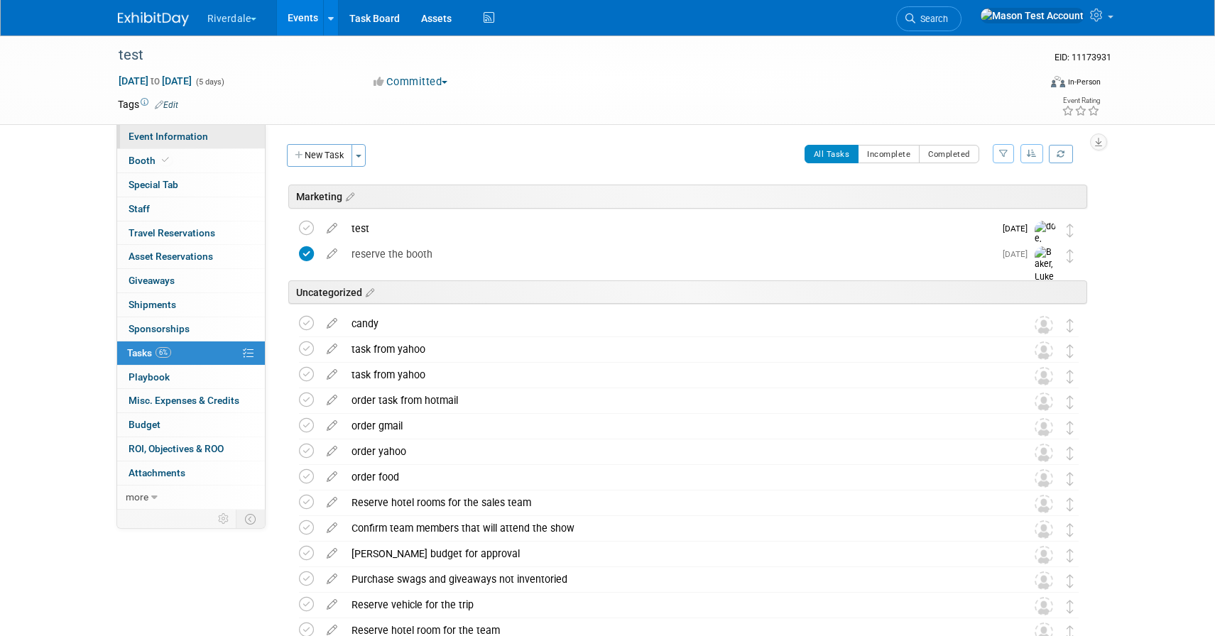
click at [180, 140] on span "Event Information" at bounding box center [168, 136] width 80 height 11
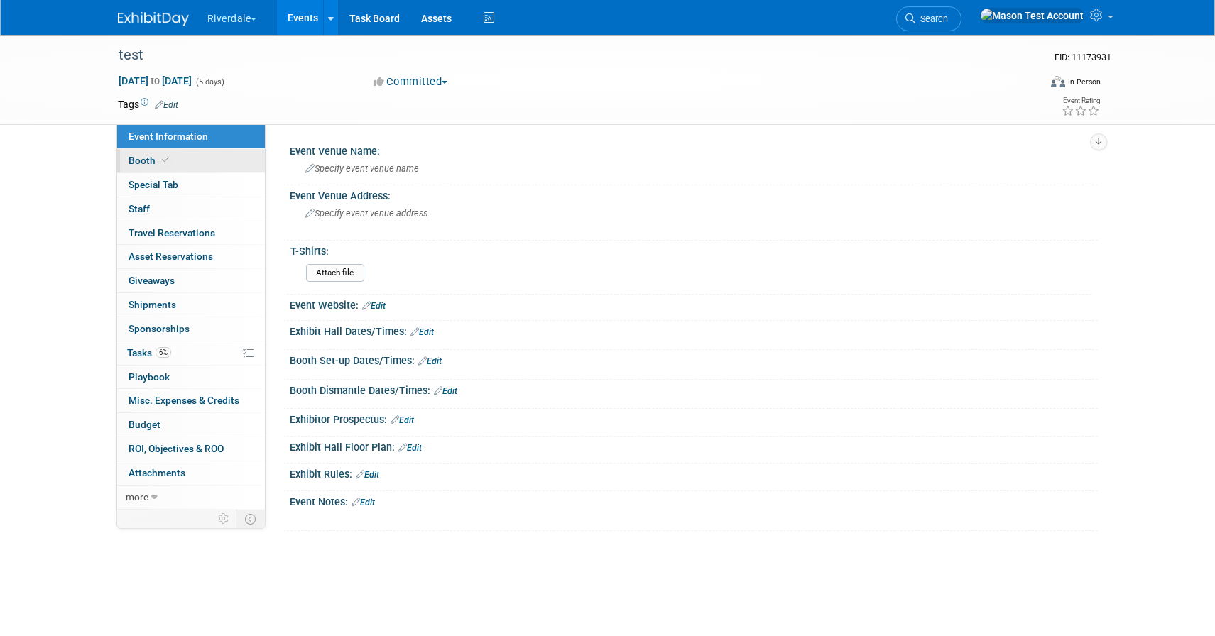
click at [194, 155] on link "Booth" at bounding box center [191, 160] width 148 height 23
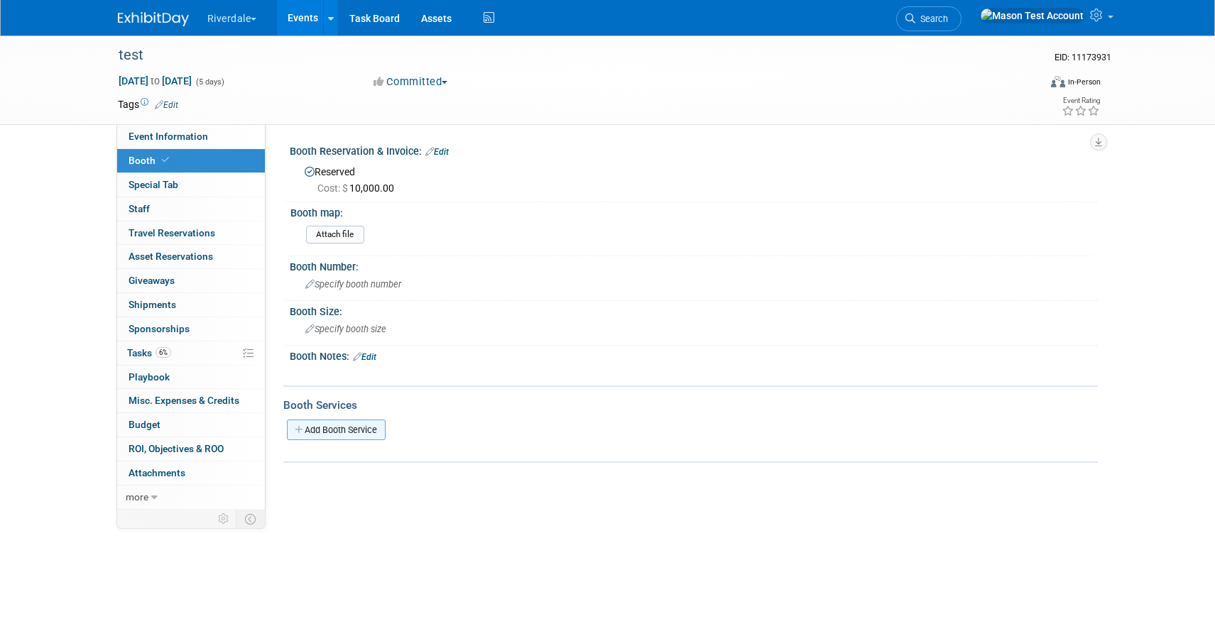
click at [341, 432] on link "Add Booth Service" at bounding box center [336, 430] width 99 height 21
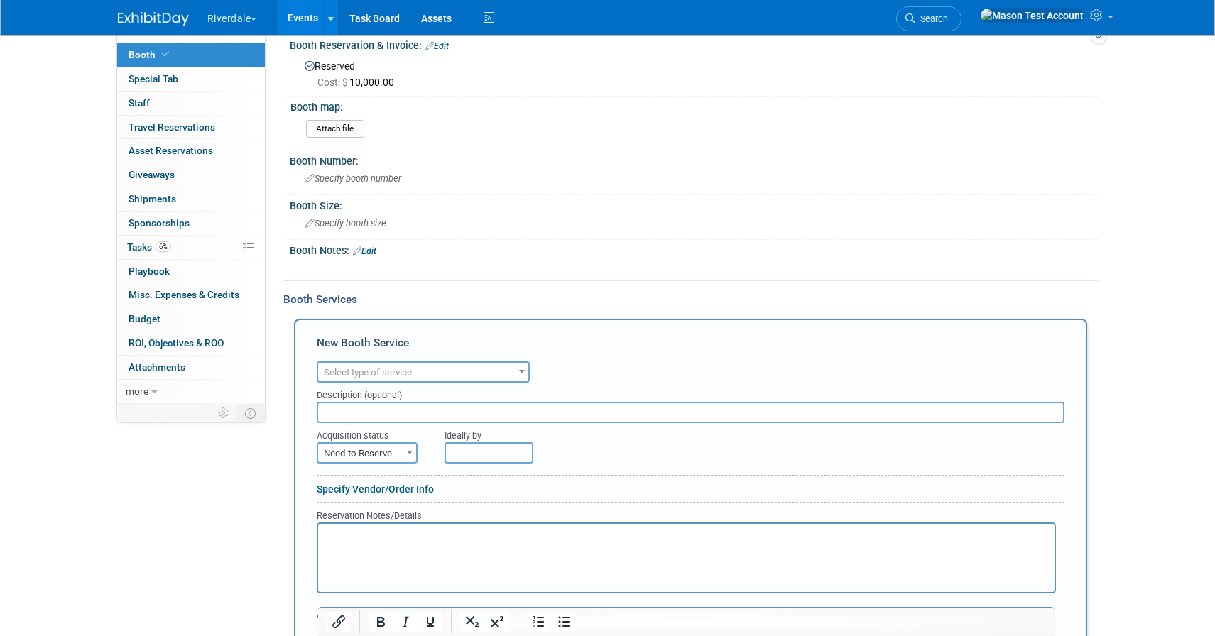
scroll to position [223, 0]
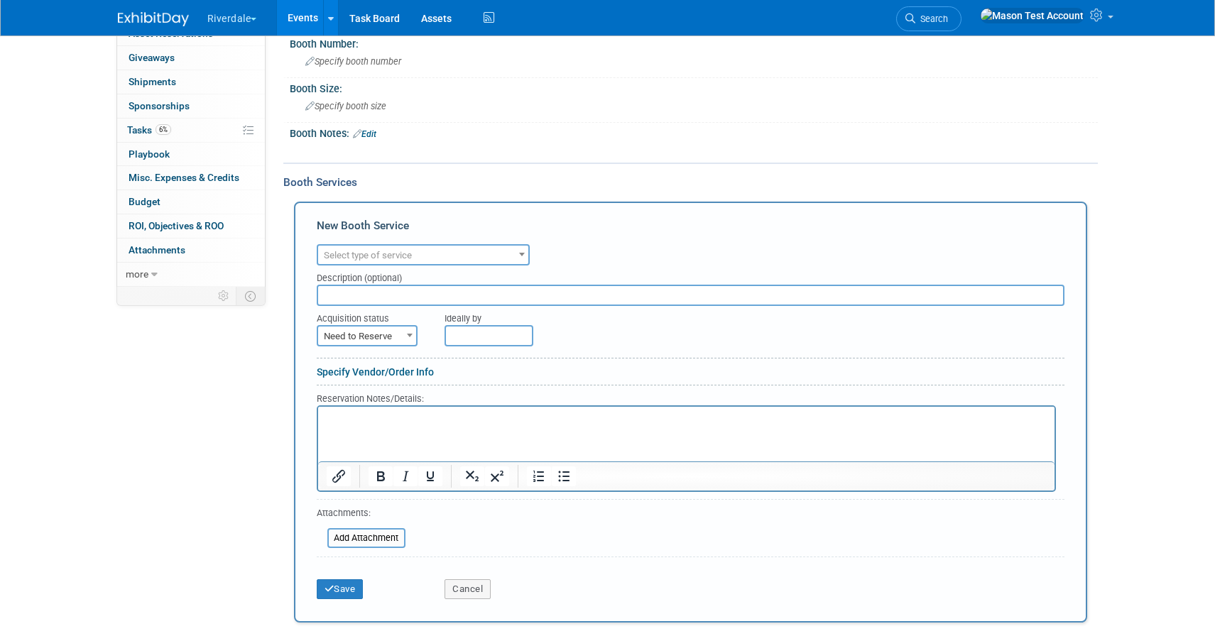
click at [468, 253] on span "Select type of service" at bounding box center [423, 256] width 210 height 20
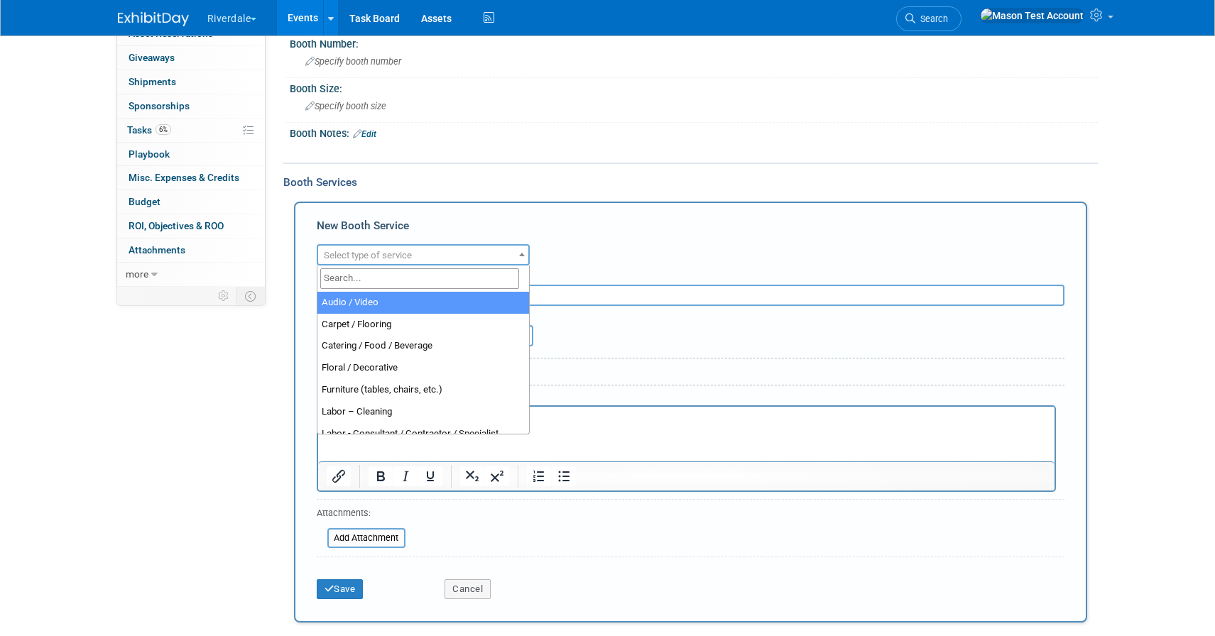
click at [461, 281] on input "search" at bounding box center [419, 278] width 199 height 21
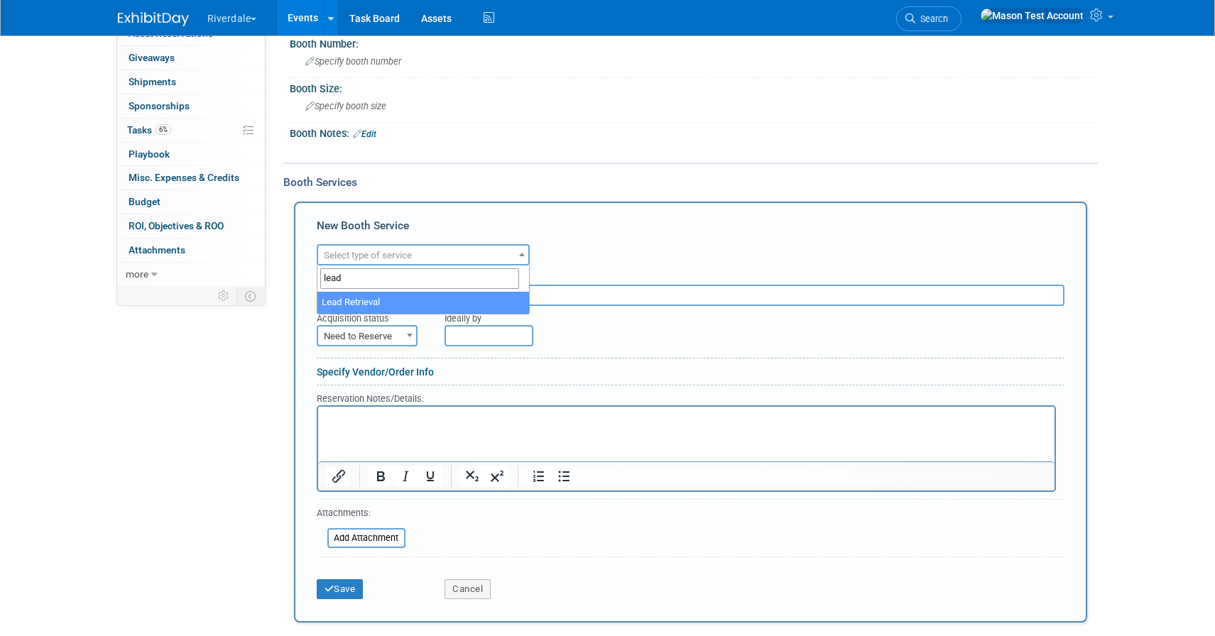
type input "lead"
select select "7"
click at [405, 330] on span at bounding box center [410, 335] width 14 height 18
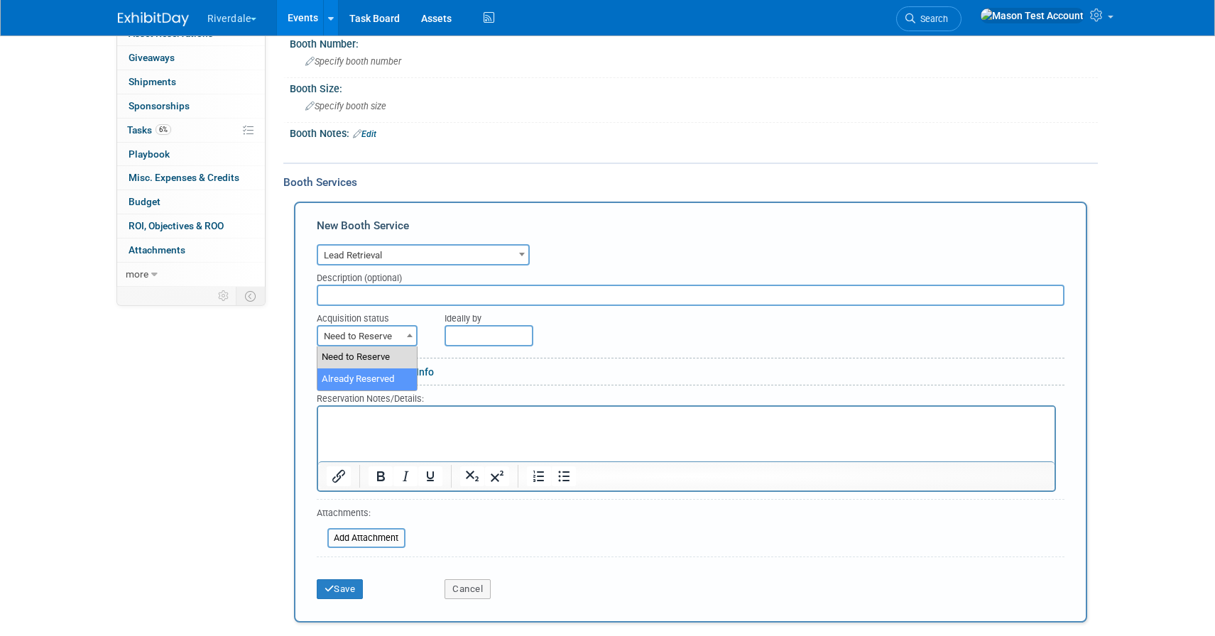
select select "2"
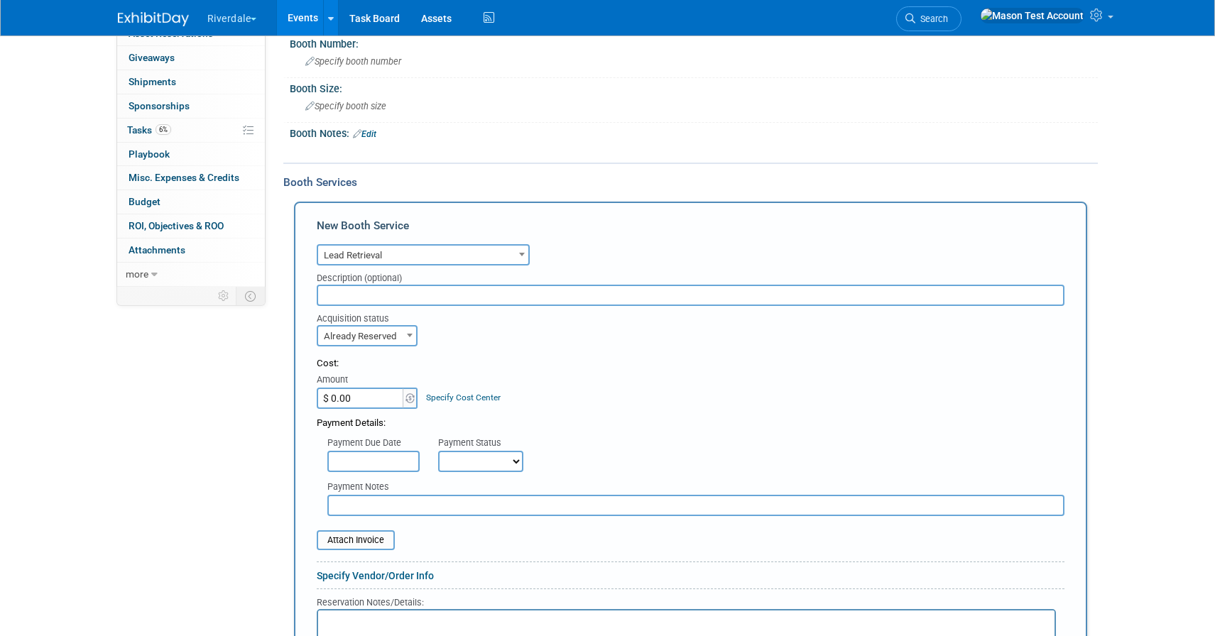
click at [385, 400] on input "$ 0.00" at bounding box center [361, 398] width 89 height 21
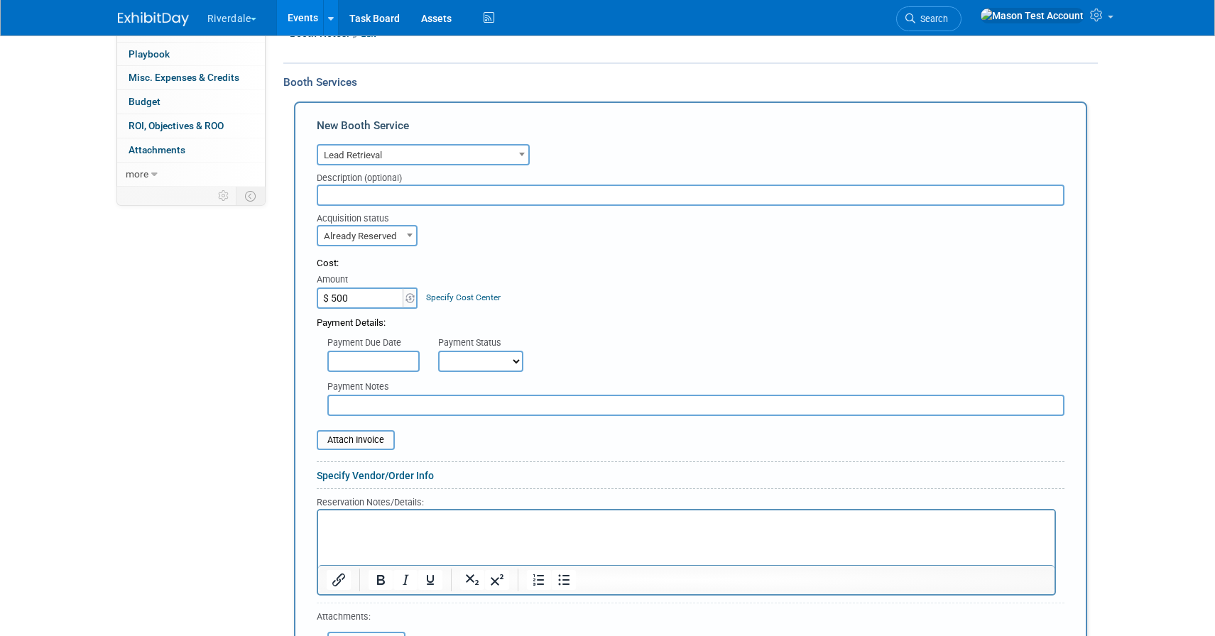
scroll to position [358, 0]
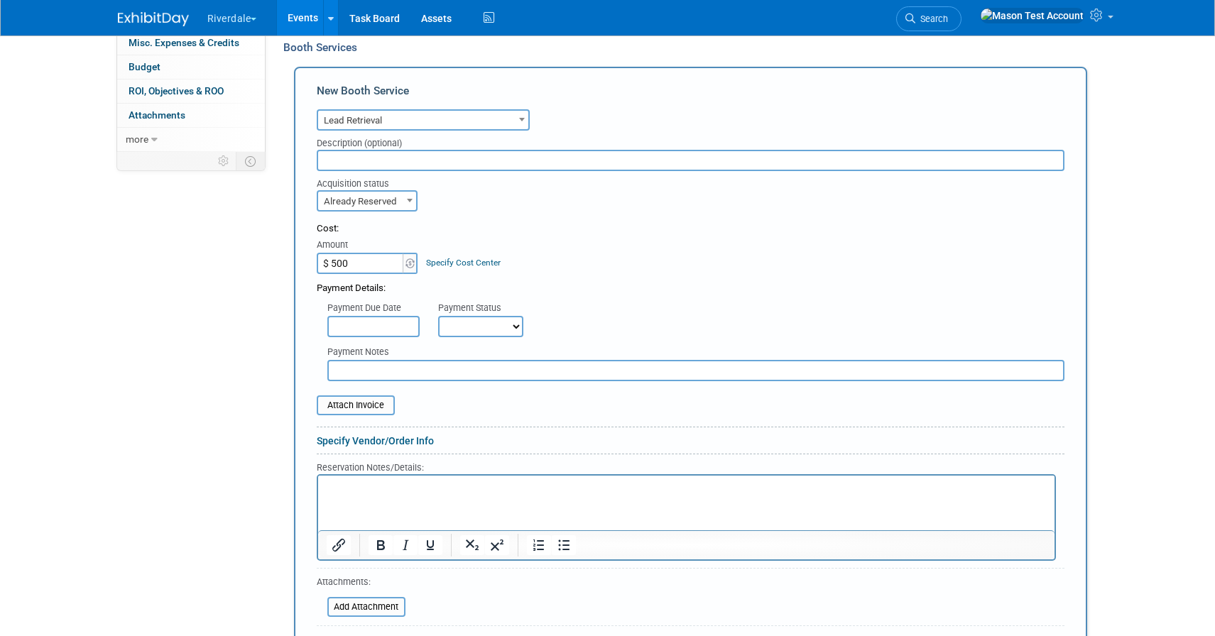
type input "$ 500.00"
click at [379, 439] on link "Specify Vendor/Order Info" at bounding box center [375, 440] width 117 height 11
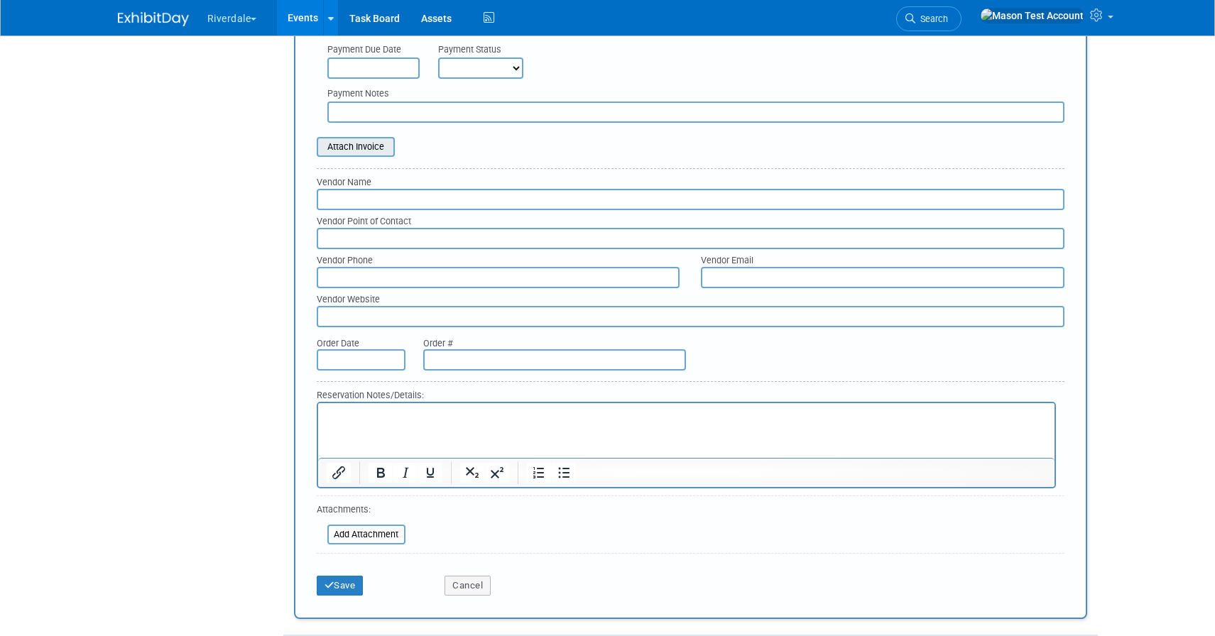
scroll to position [622, 0]
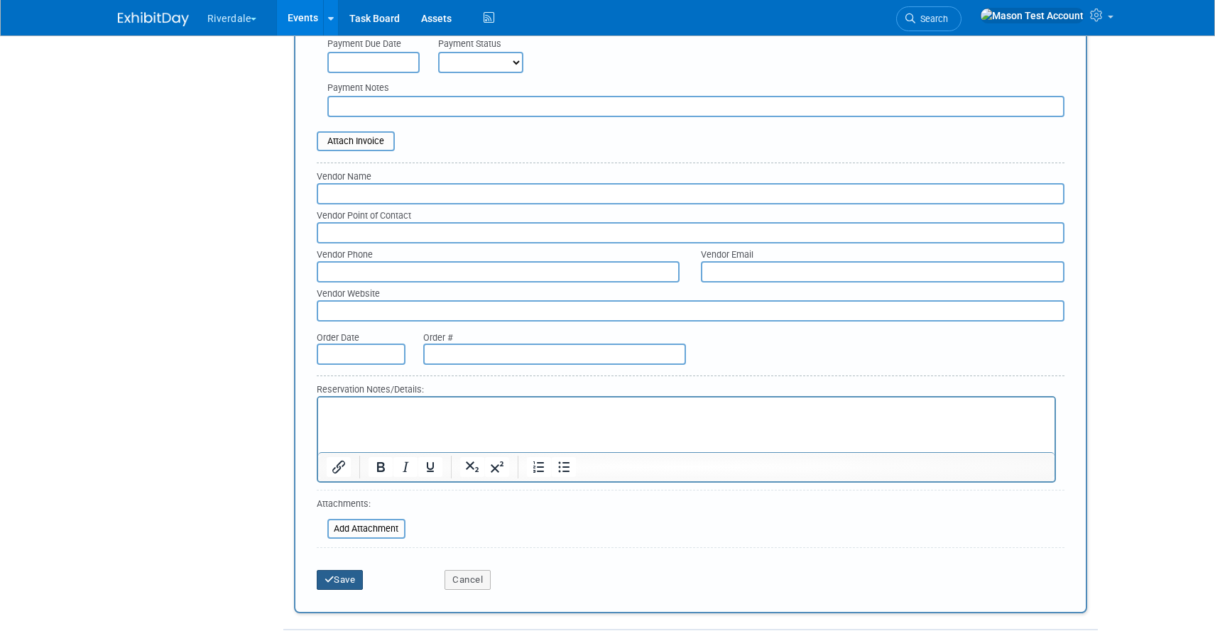
click at [335, 577] on button "Save" at bounding box center [340, 580] width 47 height 20
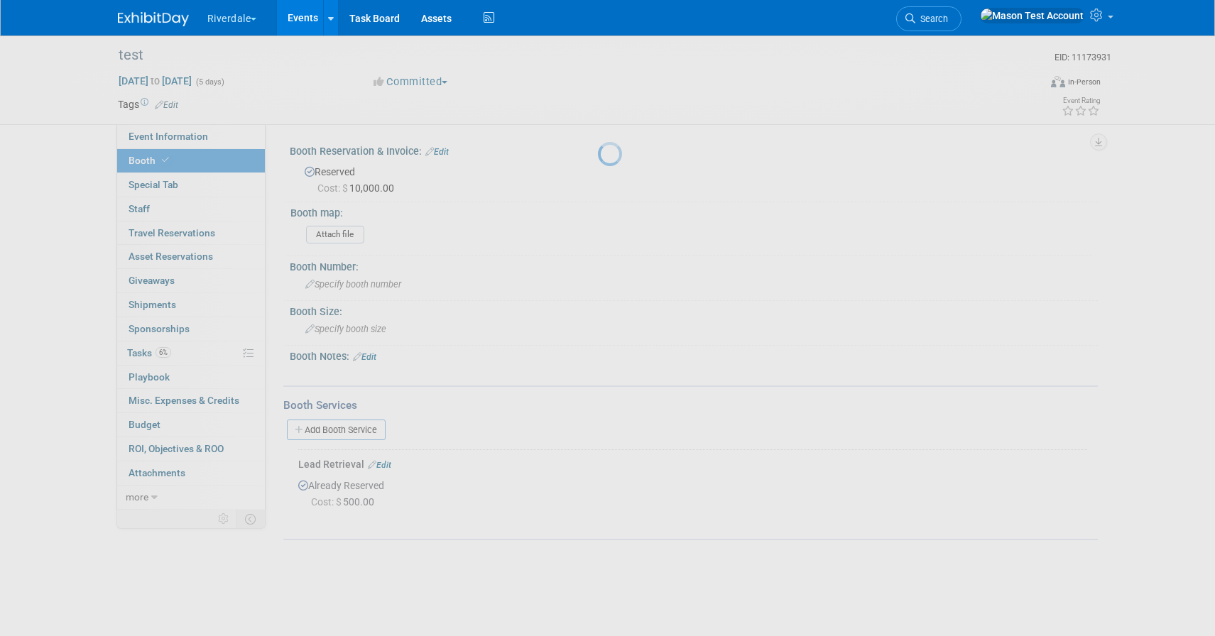
scroll to position [0, 0]
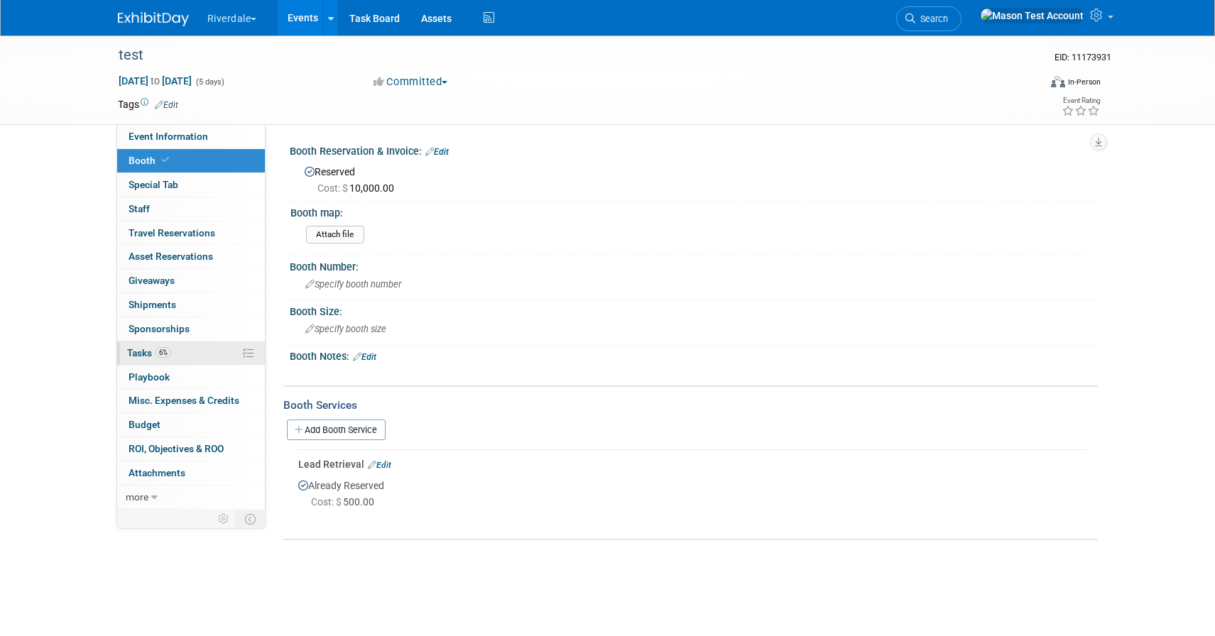
click at [157, 351] on span "6%" at bounding box center [163, 352] width 16 height 11
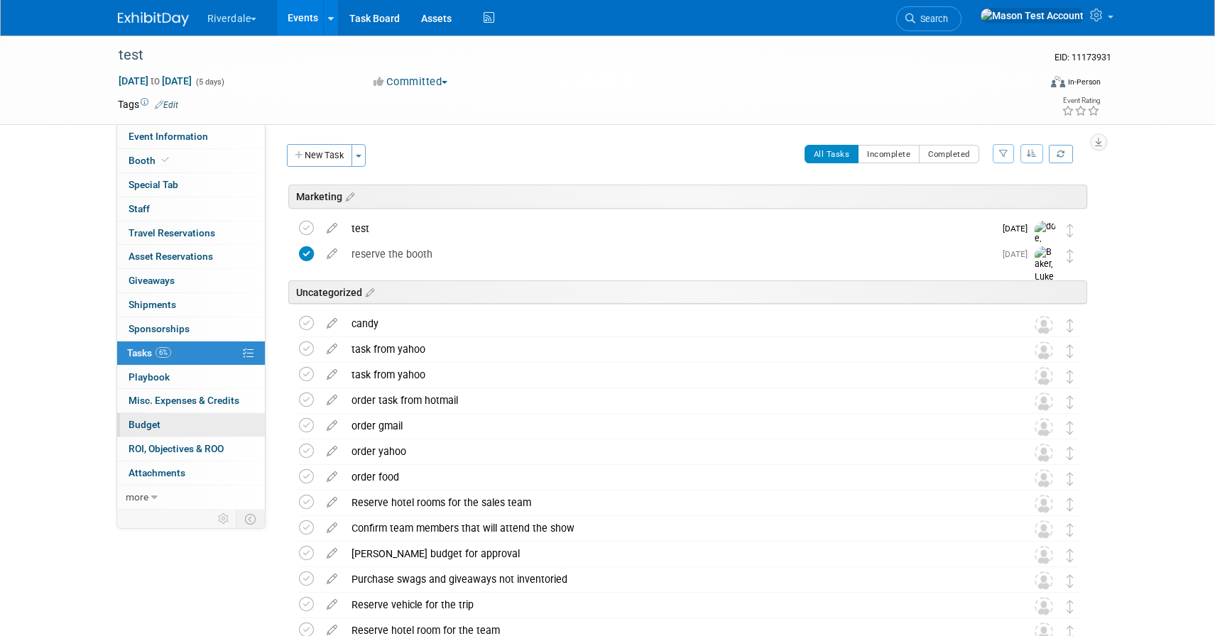
click at [185, 420] on link "Budget" at bounding box center [191, 424] width 148 height 23
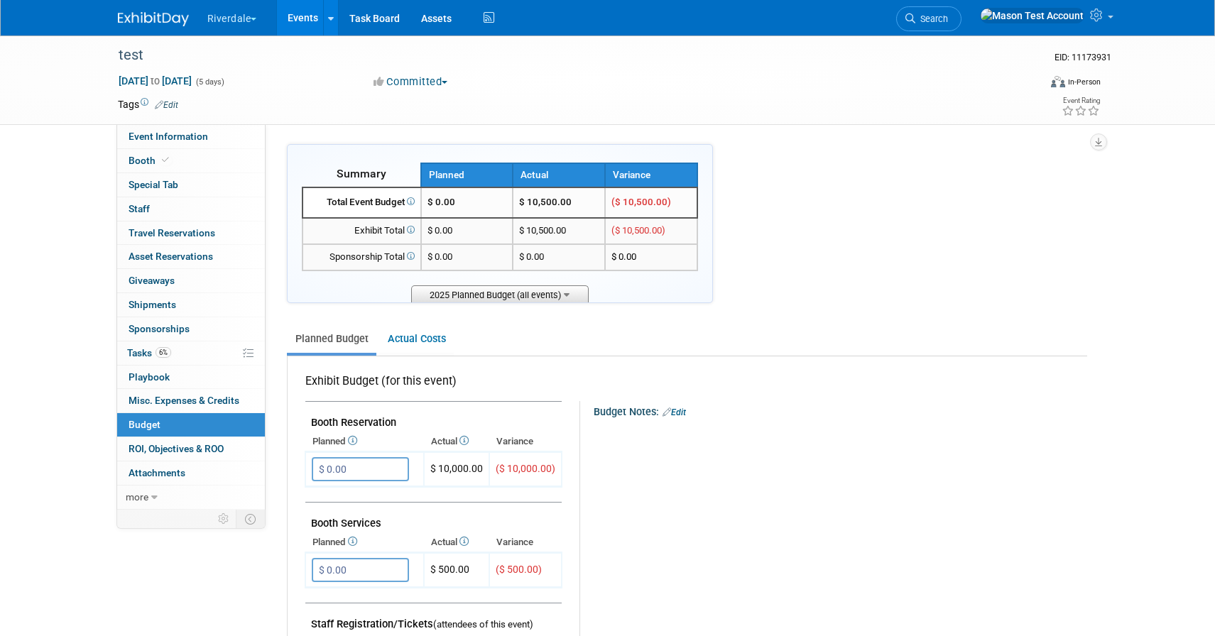
click at [520, 290] on span "2025 Planned Budget (all events)" at bounding box center [499, 294] width 177 height 18
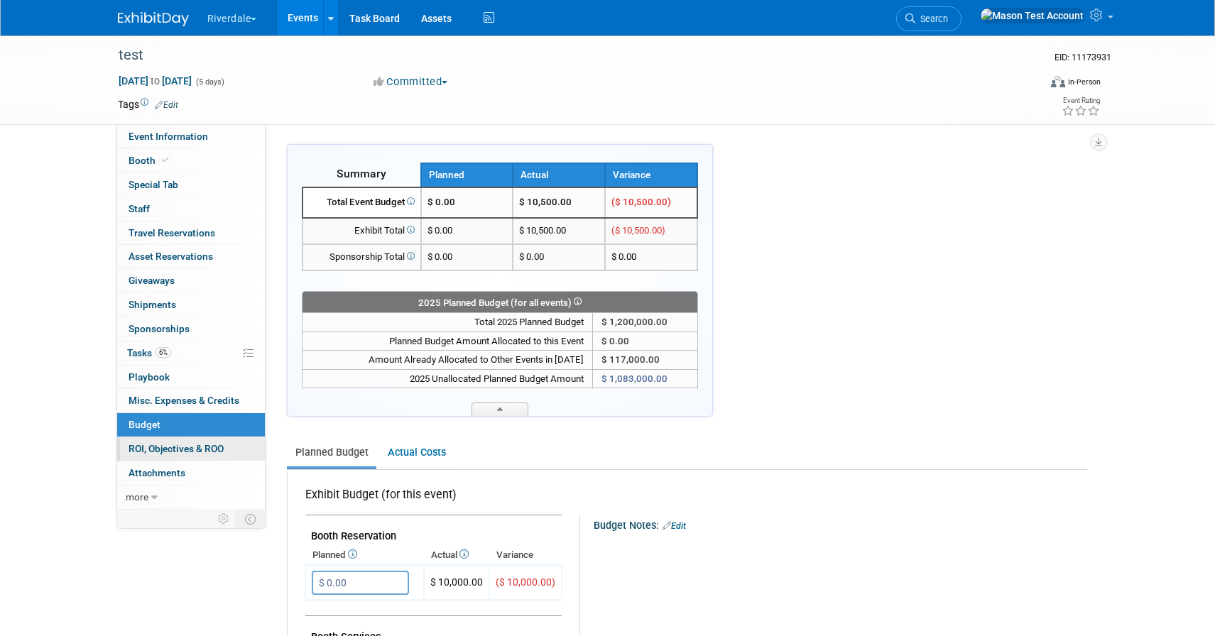
click at [212, 454] on span "ROI, Objectives & ROO 0" at bounding box center [175, 448] width 95 height 11
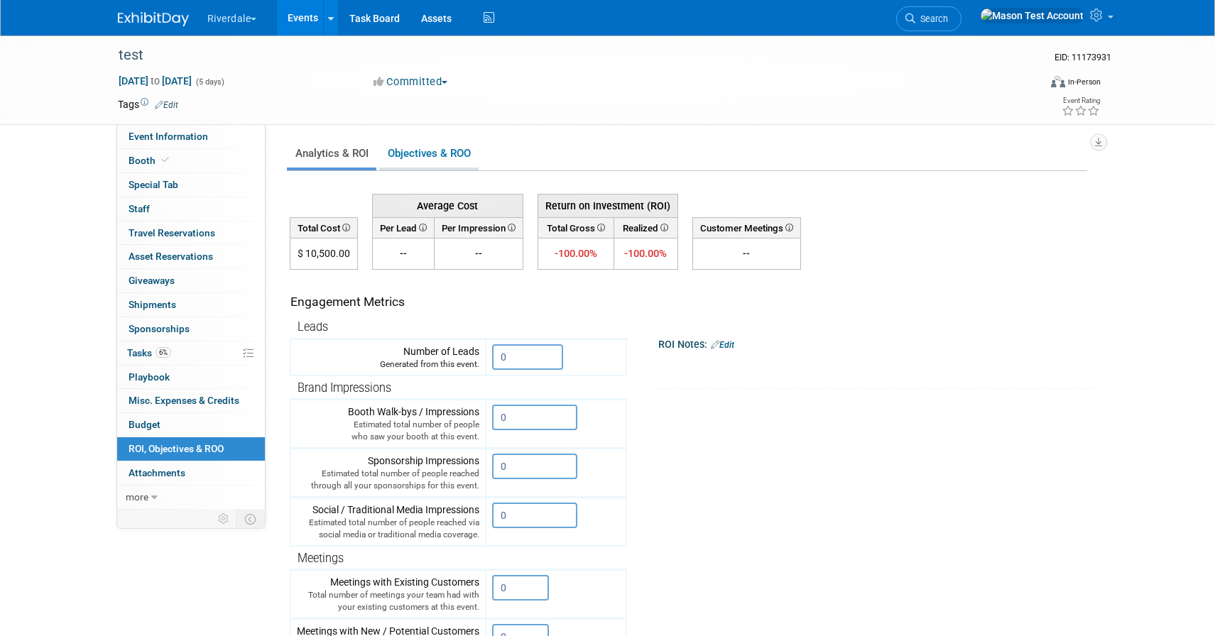
click at [455, 154] on link "Objectives & ROO 0" at bounding box center [428, 154] width 99 height 28
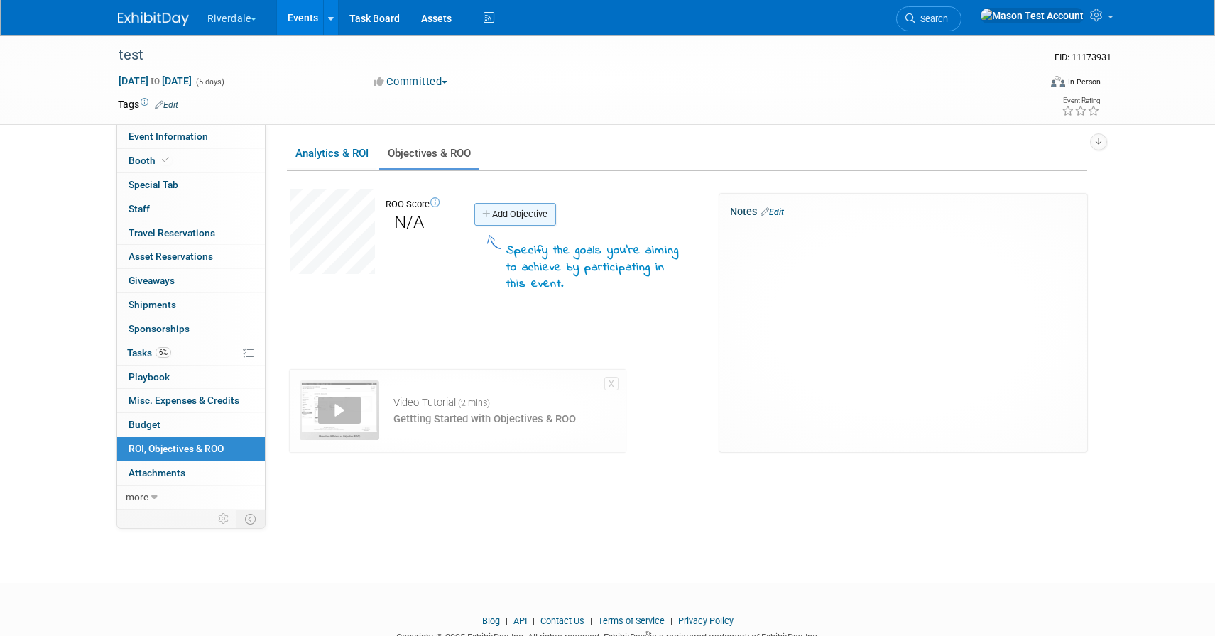
click at [533, 216] on link "Add Objective" at bounding box center [515, 214] width 82 height 23
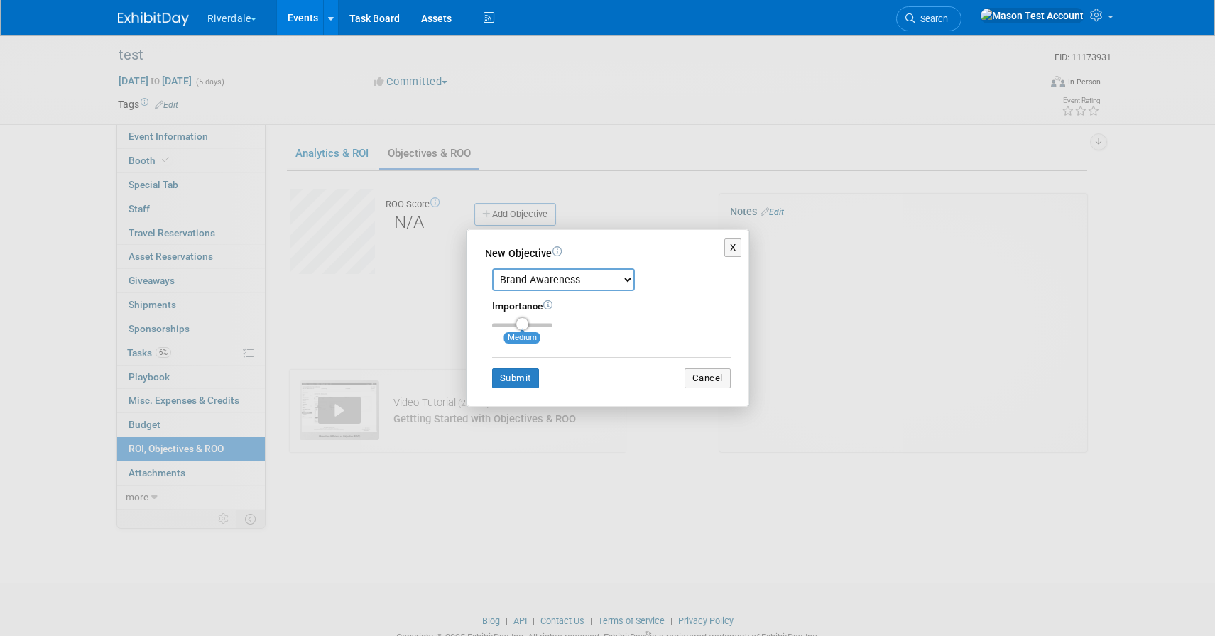
click at [537, 286] on select "Brand Awareness Competition Research Customer Retention Feedback Collection Lea…" at bounding box center [563, 279] width 143 height 23
select select "1"
click at [492, 268] on select "Brand Awareness Competition Research Customer Retention Feedback Collection Lea…" at bounding box center [563, 279] width 143 height 23
type input "3"
click at [545, 327] on input "range" at bounding box center [522, 325] width 60 height 4
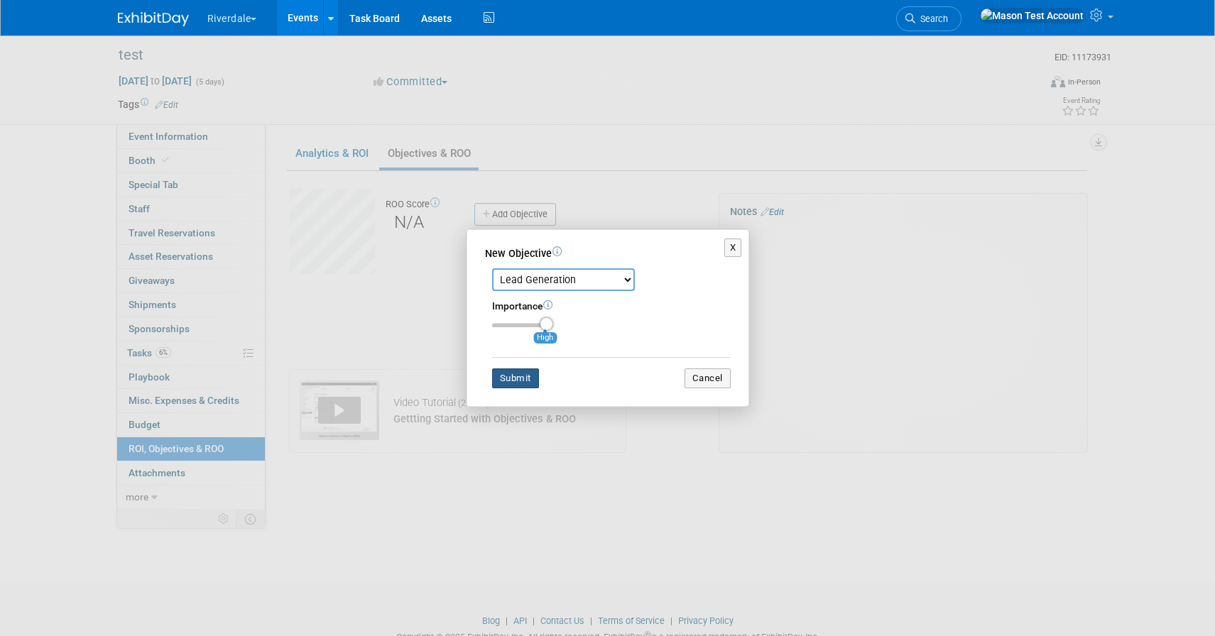
click at [528, 375] on button "Submit" at bounding box center [515, 378] width 47 height 20
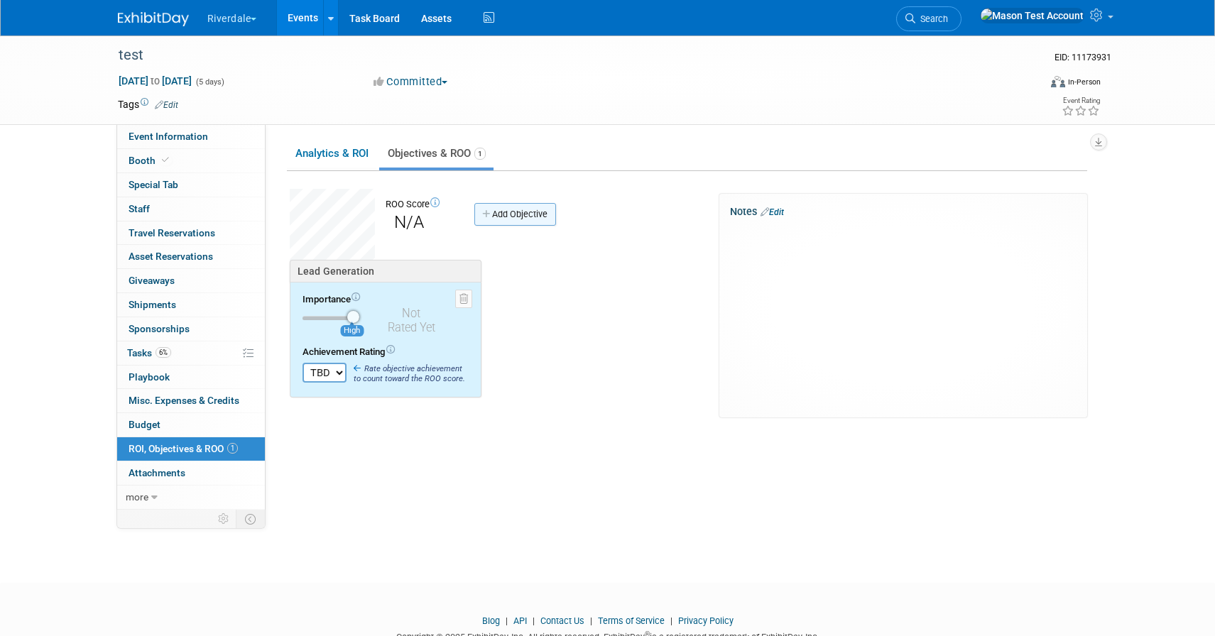
click at [521, 218] on link "Add Objective" at bounding box center [515, 214] width 82 height 23
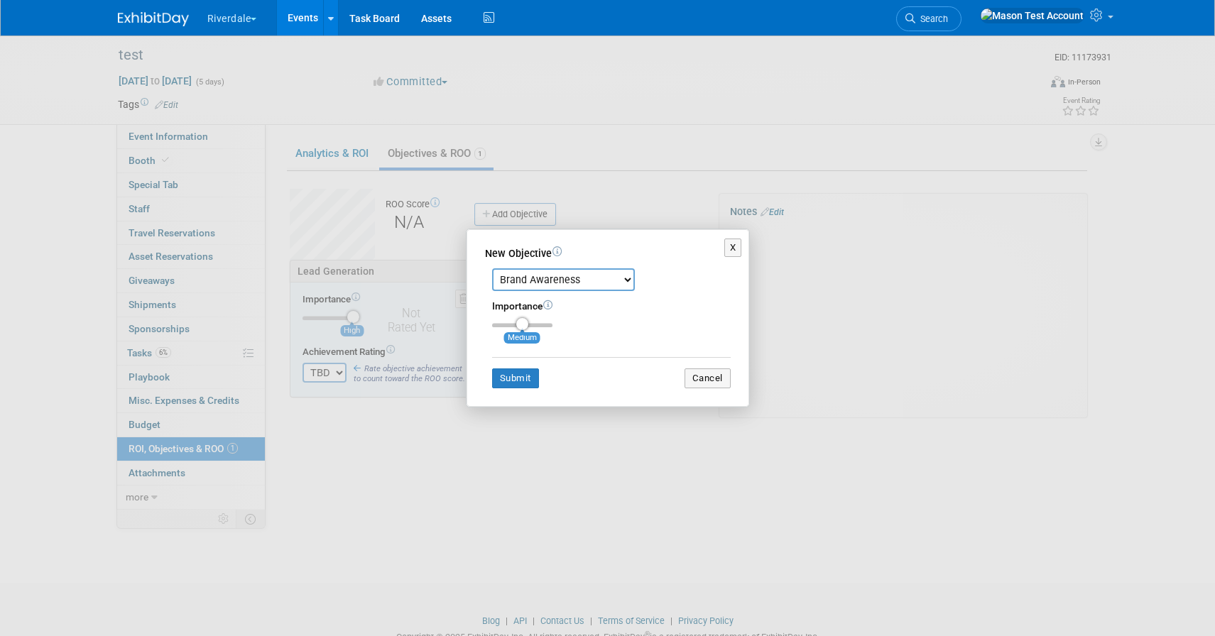
click at [527, 279] on select "Brand Awareness Competition Research Customer Retention Feedback Collection Lea…" at bounding box center [563, 279] width 143 height 23
select select "12"
click at [492, 268] on select "Brand Awareness Competition Research Customer Retention Feedback Collection Lea…" at bounding box center [563, 279] width 143 height 23
click at [520, 386] on button "Submit" at bounding box center [515, 378] width 47 height 20
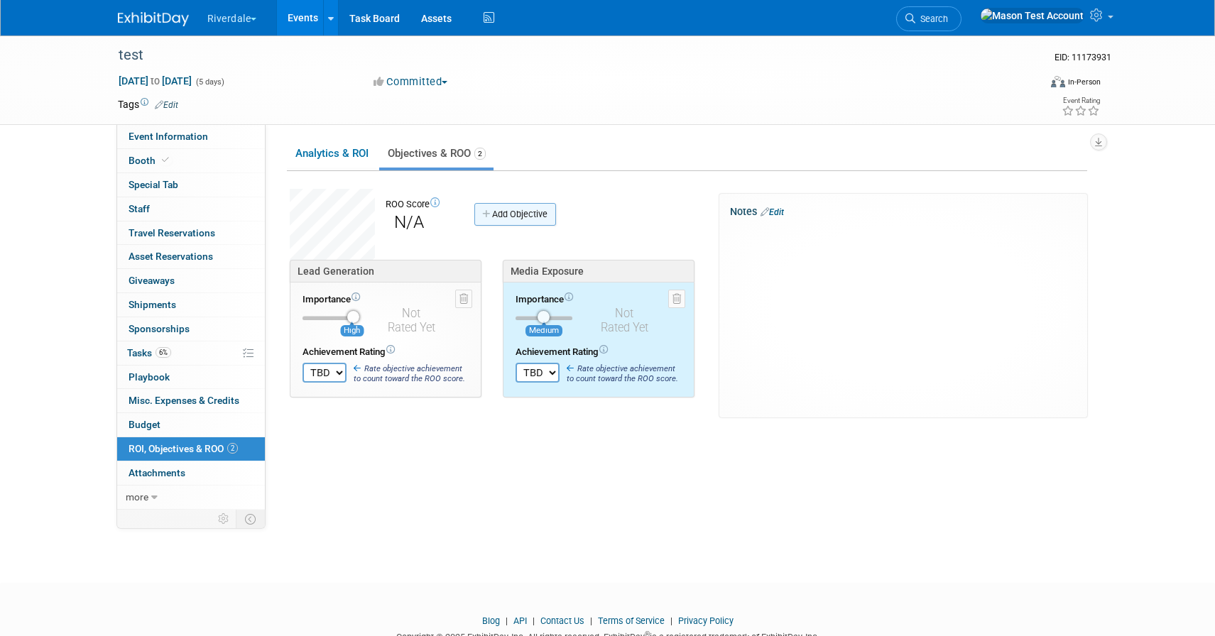
click at [518, 213] on link "Add Objective" at bounding box center [515, 214] width 82 height 23
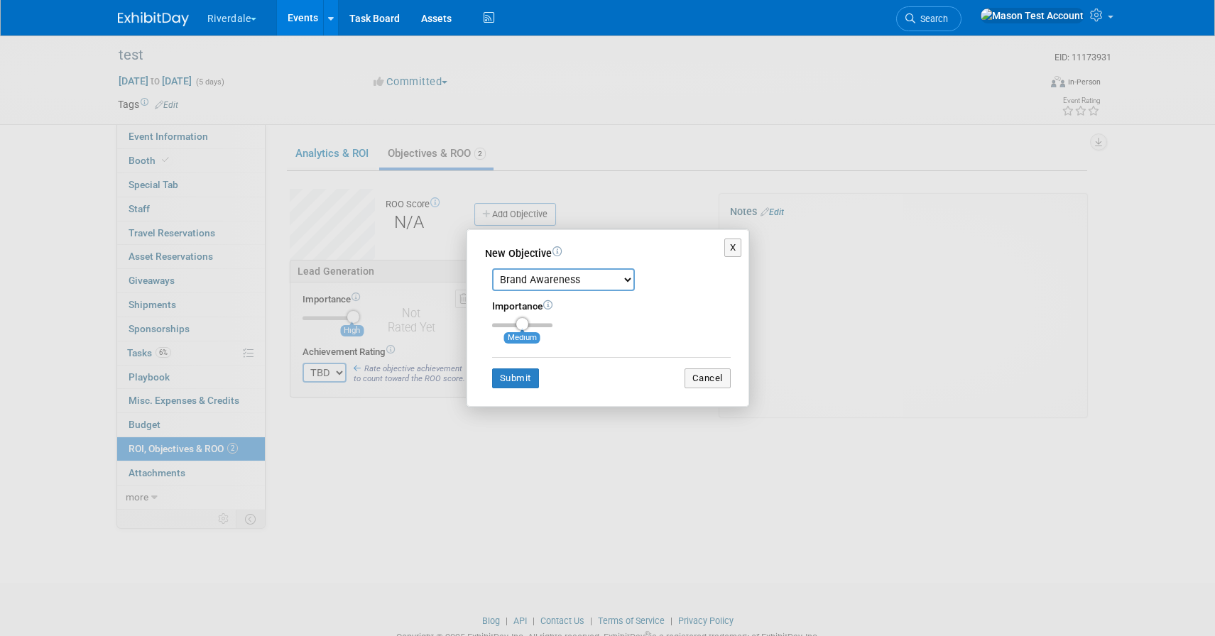
click at [533, 290] on select "Brand Awareness Competition Research Customer Retention Feedback Collection Lea…" at bounding box center [563, 279] width 143 height 23
click at [492, 268] on select "Brand Awareness Competition Research Customer Retention Feedback Collection Lea…" at bounding box center [563, 279] width 143 height 23
click at [544, 279] on select "Brand Awareness Competition Research Customer Retention Feedback Collection Lea…" at bounding box center [563, 279] width 143 height 23
select select "2"
click at [492, 268] on select "Brand Awareness Competition Research Customer Retention Feedback Collection Lea…" at bounding box center [563, 279] width 143 height 23
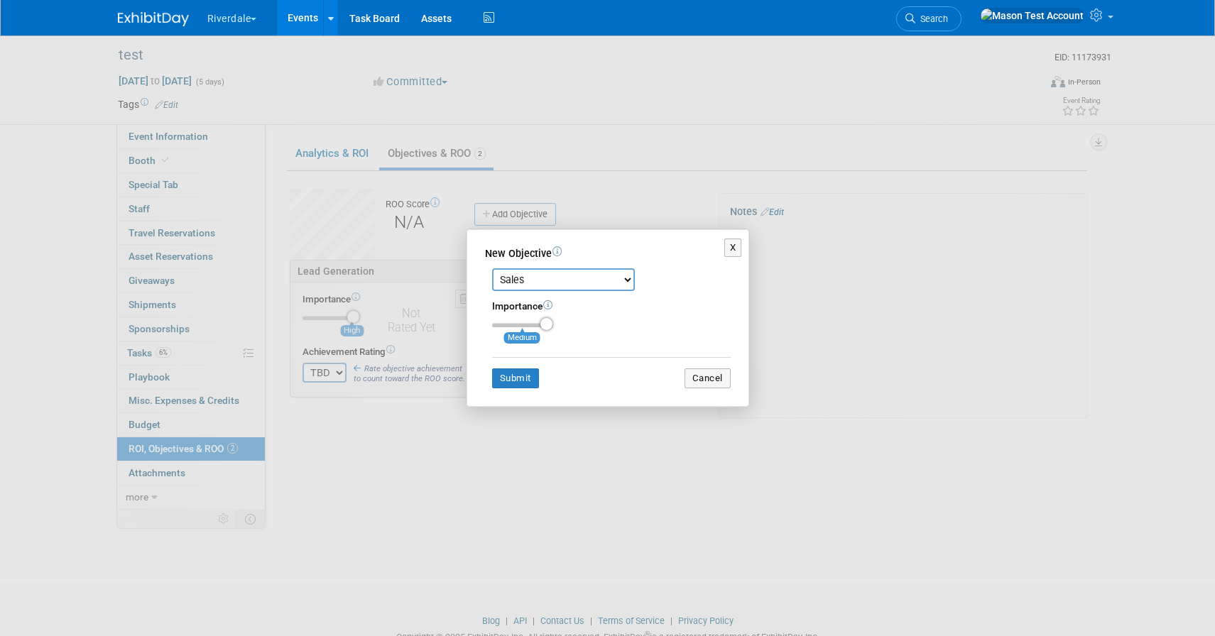
type input "3"
click at [545, 324] on input "range" at bounding box center [522, 325] width 60 height 4
click at [530, 378] on button "Submit" at bounding box center [515, 378] width 47 height 20
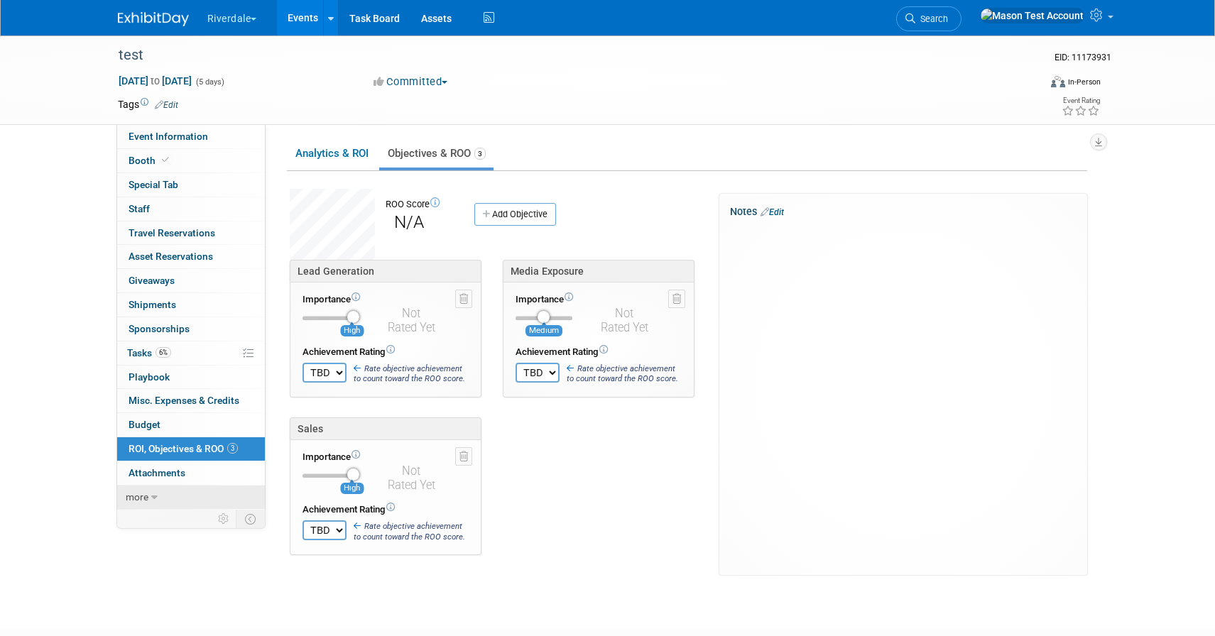
click at [147, 491] on span "more" at bounding box center [137, 496] width 23 height 11
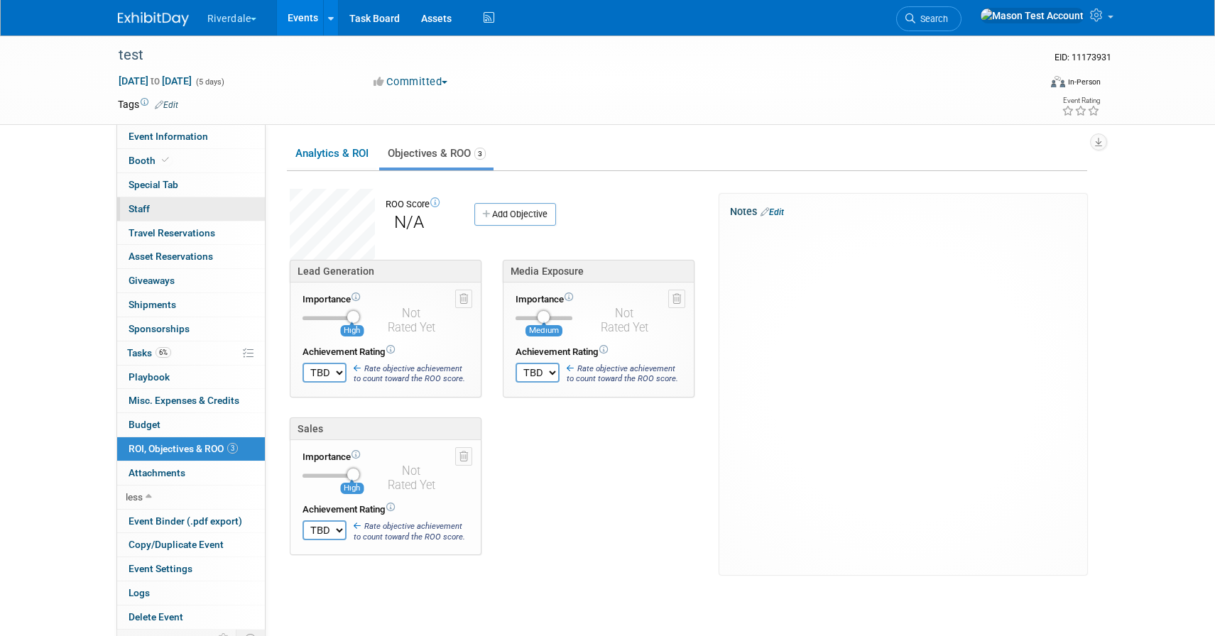
click at [150, 207] on link "0 Staff 0" at bounding box center [191, 208] width 148 height 23
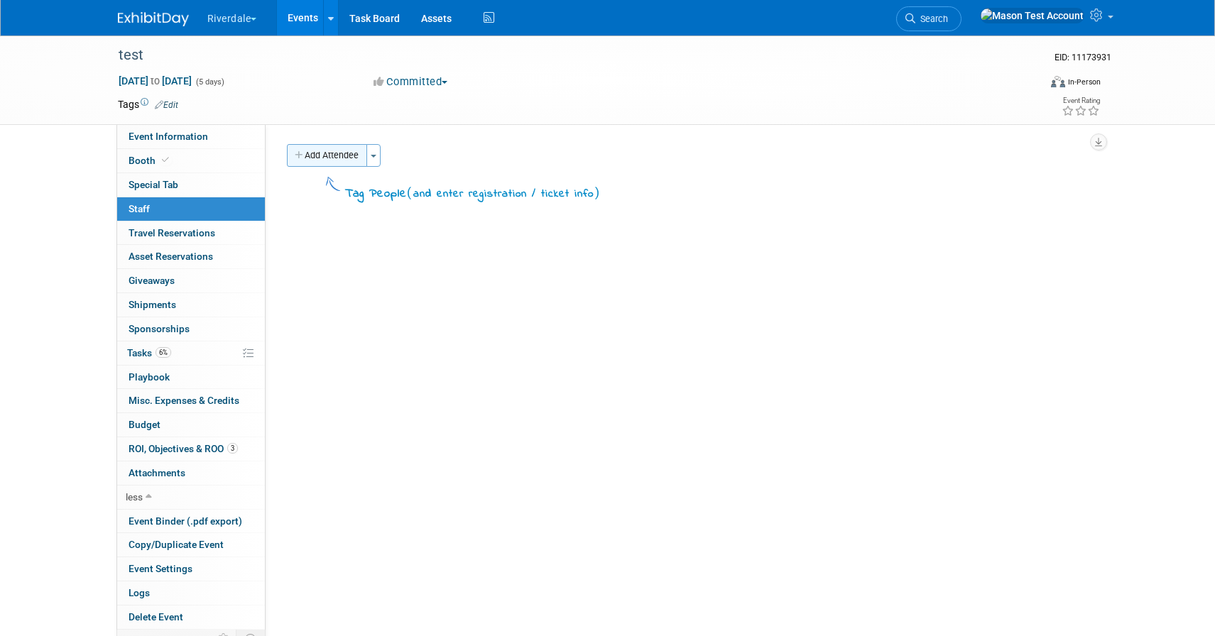
click at [334, 153] on button "Add Attendee" at bounding box center [327, 155] width 80 height 23
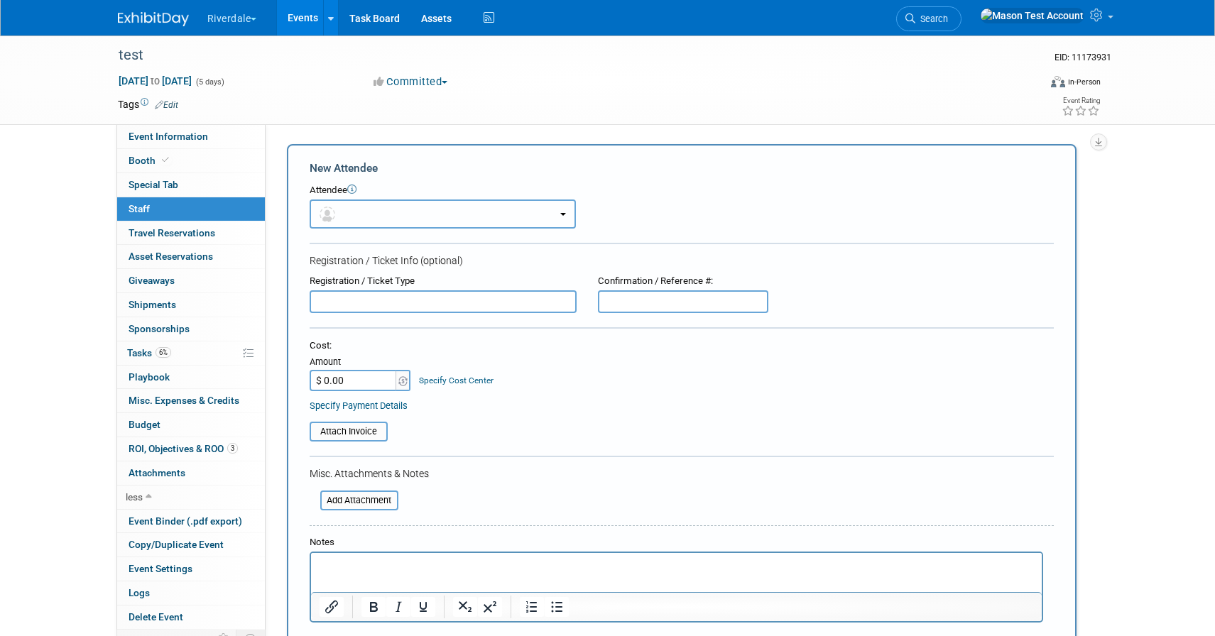
click at [488, 203] on button "button" at bounding box center [443, 213] width 266 height 29
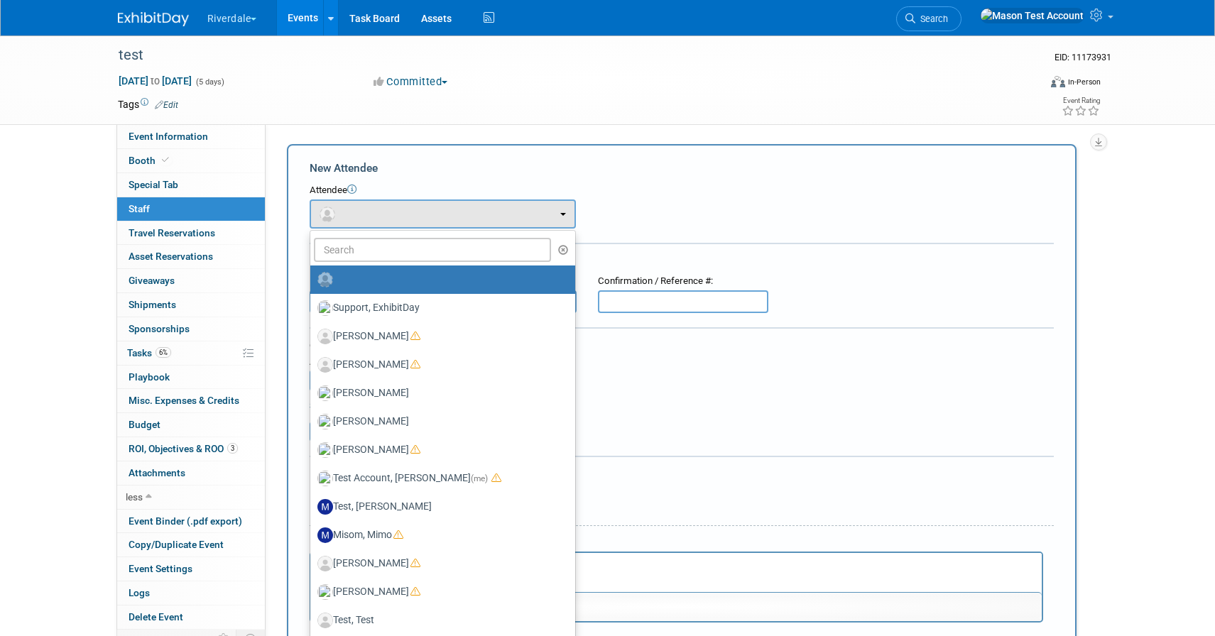
click at [596, 417] on div "Attach Invoice" at bounding box center [682, 426] width 744 height 29
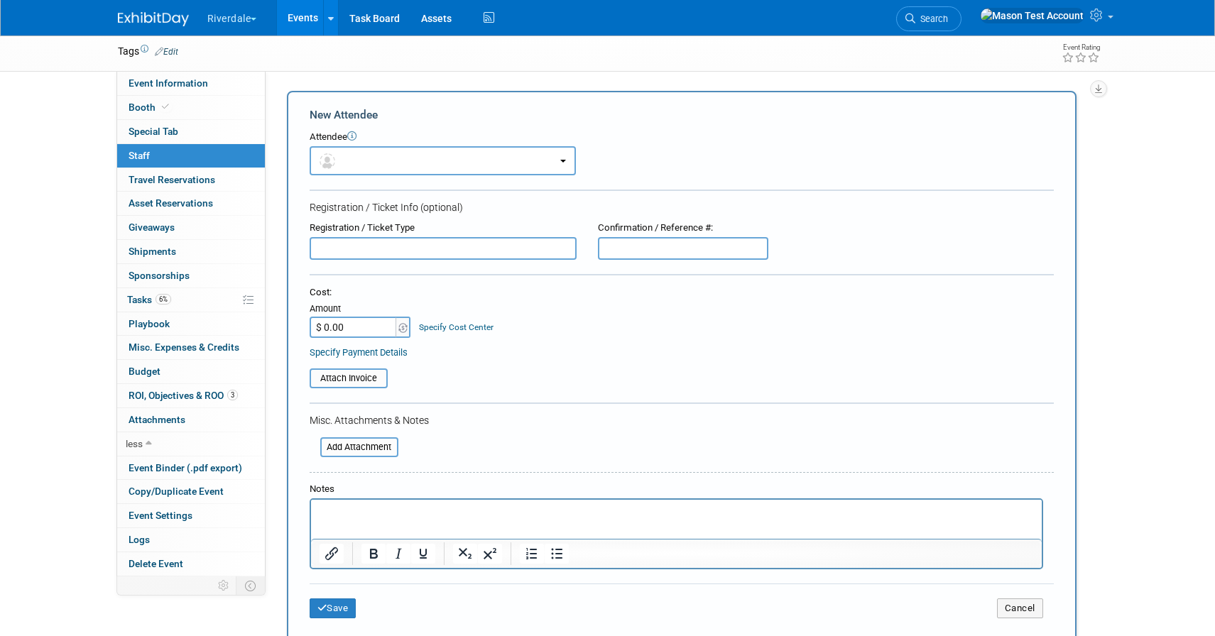
scroll to position [75, 0]
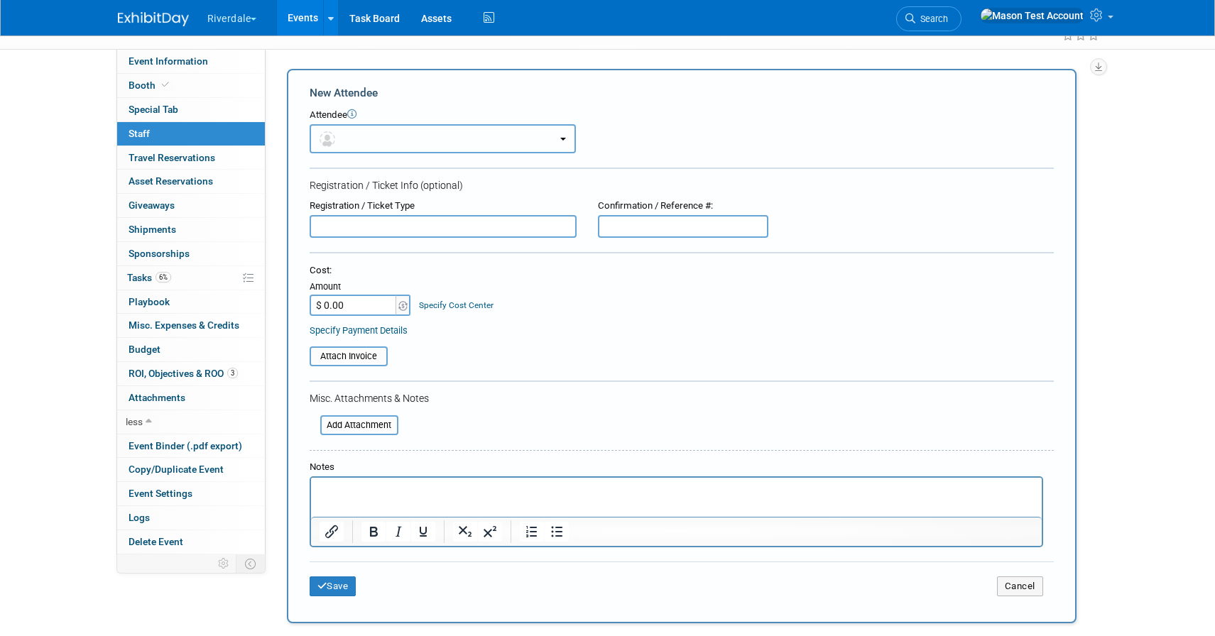
click at [563, 134] on button "button" at bounding box center [443, 138] width 266 height 29
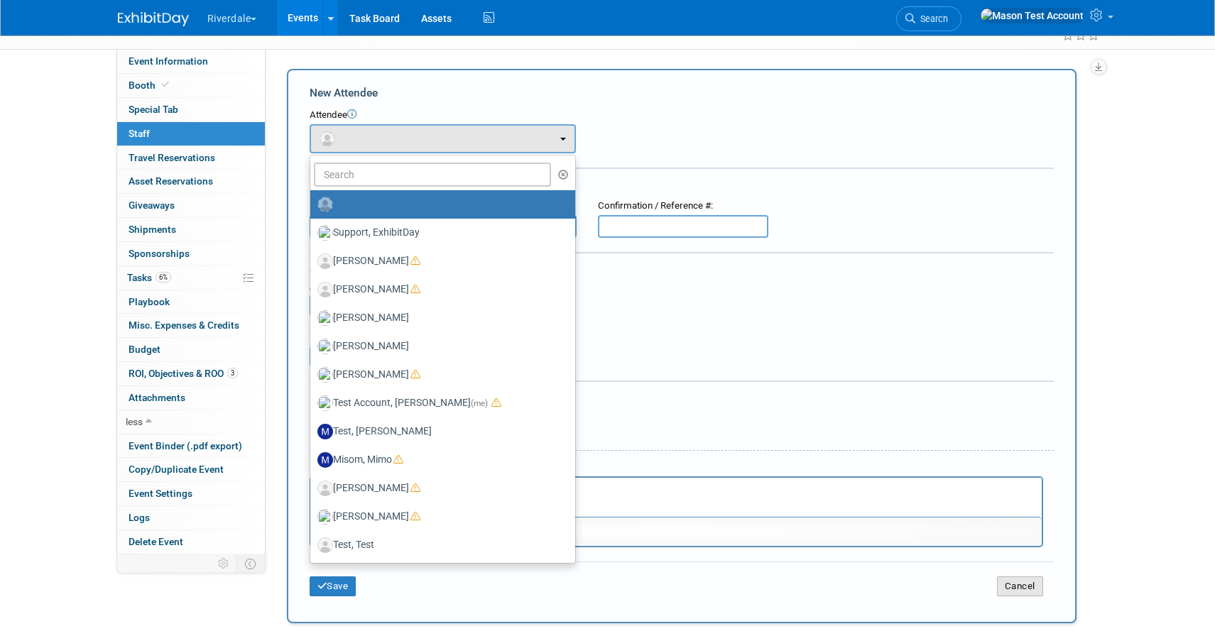
click at [1029, 588] on button "Cancel" at bounding box center [1020, 586] width 46 height 20
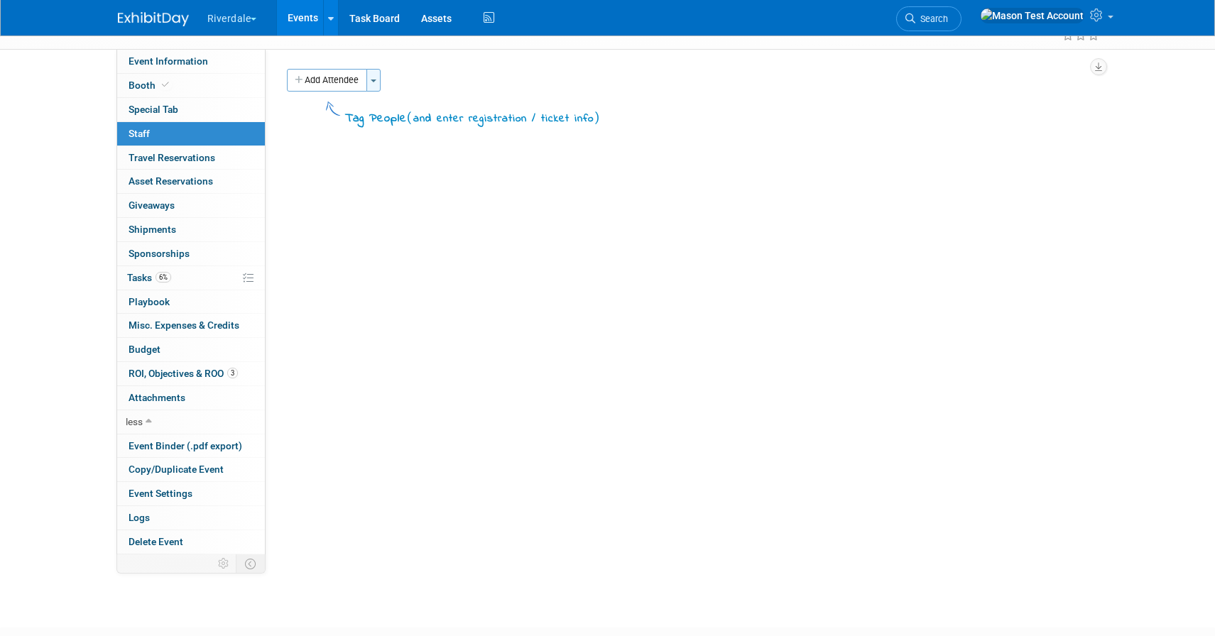
click at [375, 82] on span "button" at bounding box center [374, 81] width 6 height 3
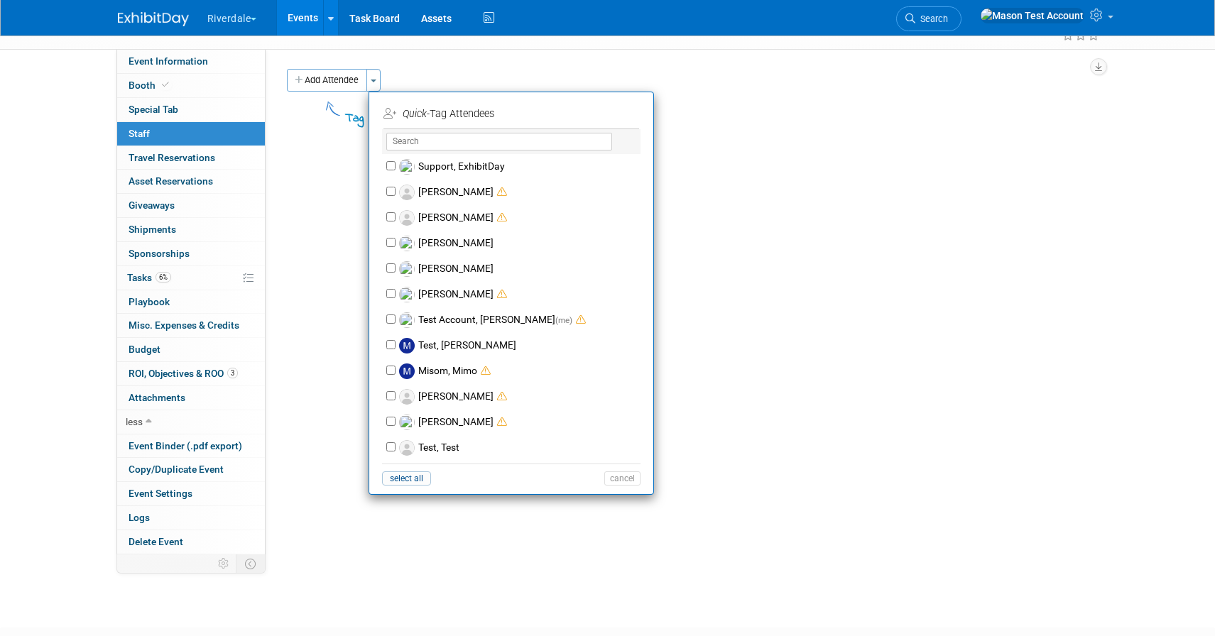
click at [326, 151] on div "Event Information Event Info Booth Booth Special Tab Special Tab 0 Staff 0 Staf…" at bounding box center [607, 312] width 1001 height 524
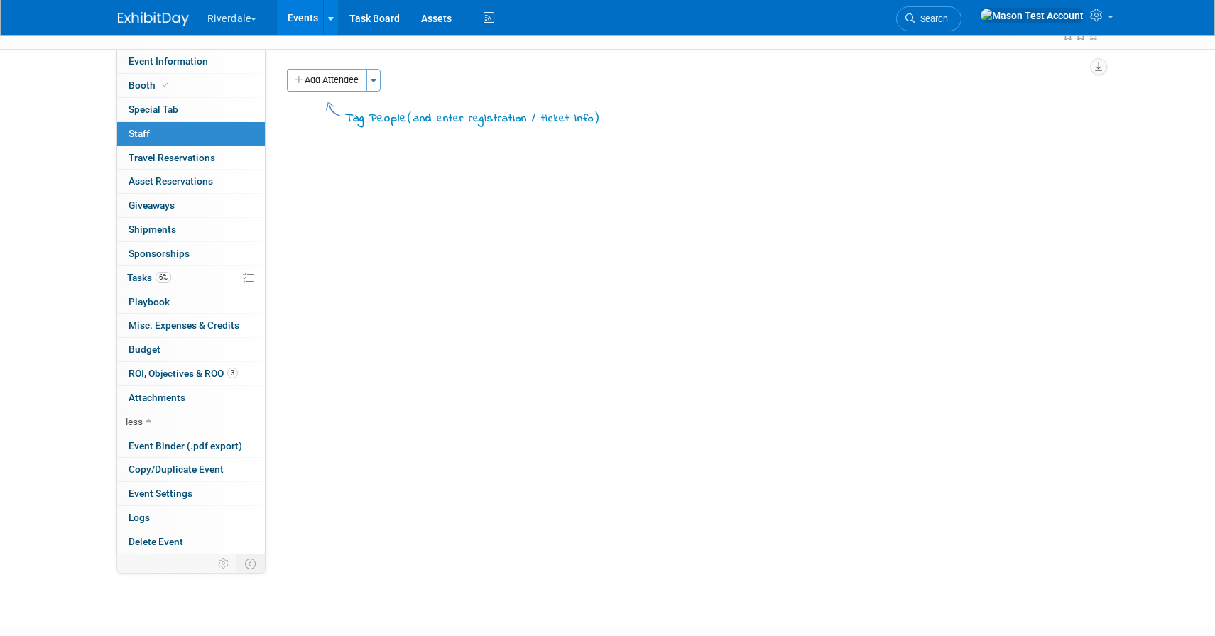
click at [324, 67] on div "Event Venue Name: Specify event venue name Event Venue Address: Specify event v…" at bounding box center [682, 59] width 832 height 19
click at [321, 84] on button "Add Attendee" at bounding box center [327, 80] width 80 height 23
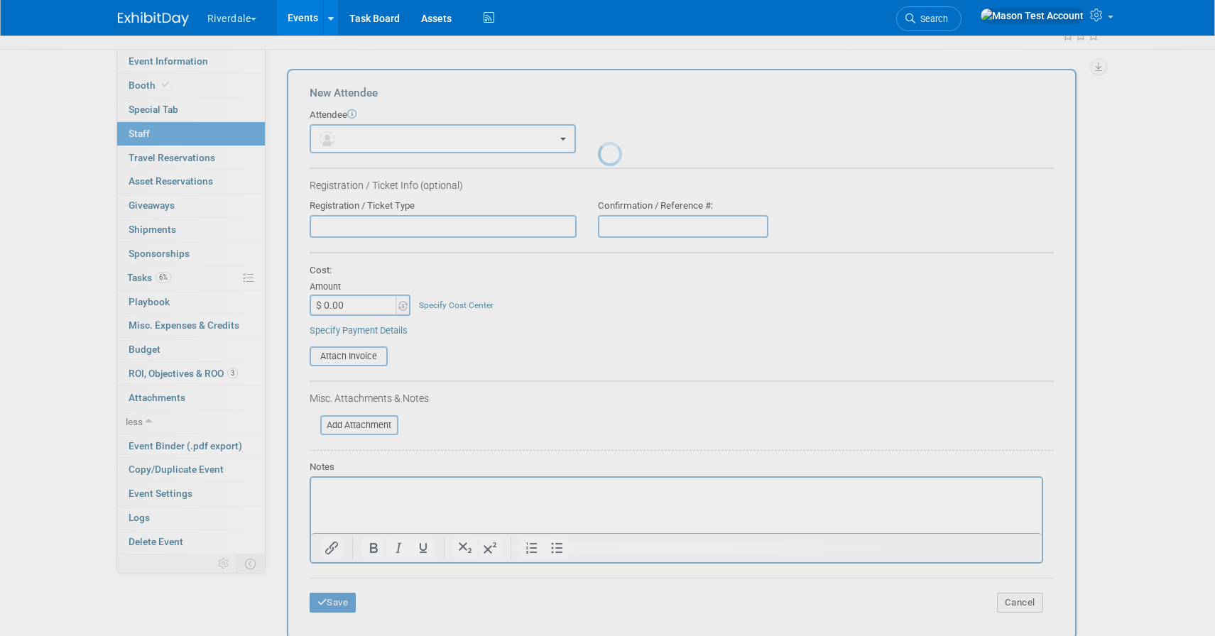
scroll to position [0, 0]
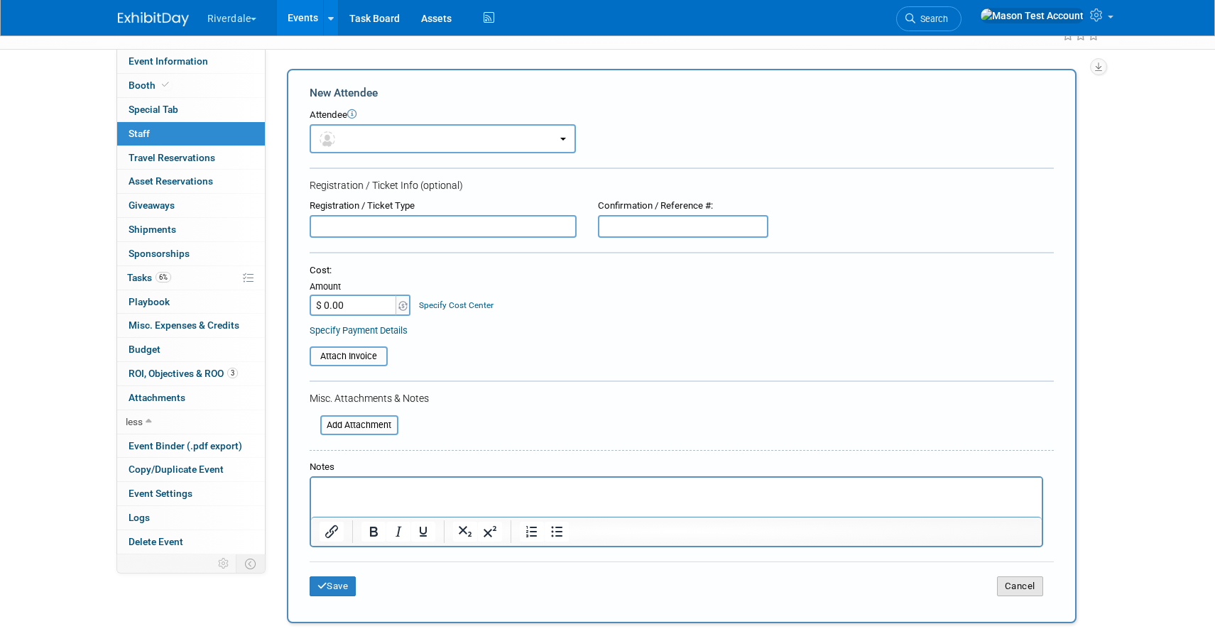
click at [1037, 592] on button "Cancel" at bounding box center [1020, 586] width 46 height 20
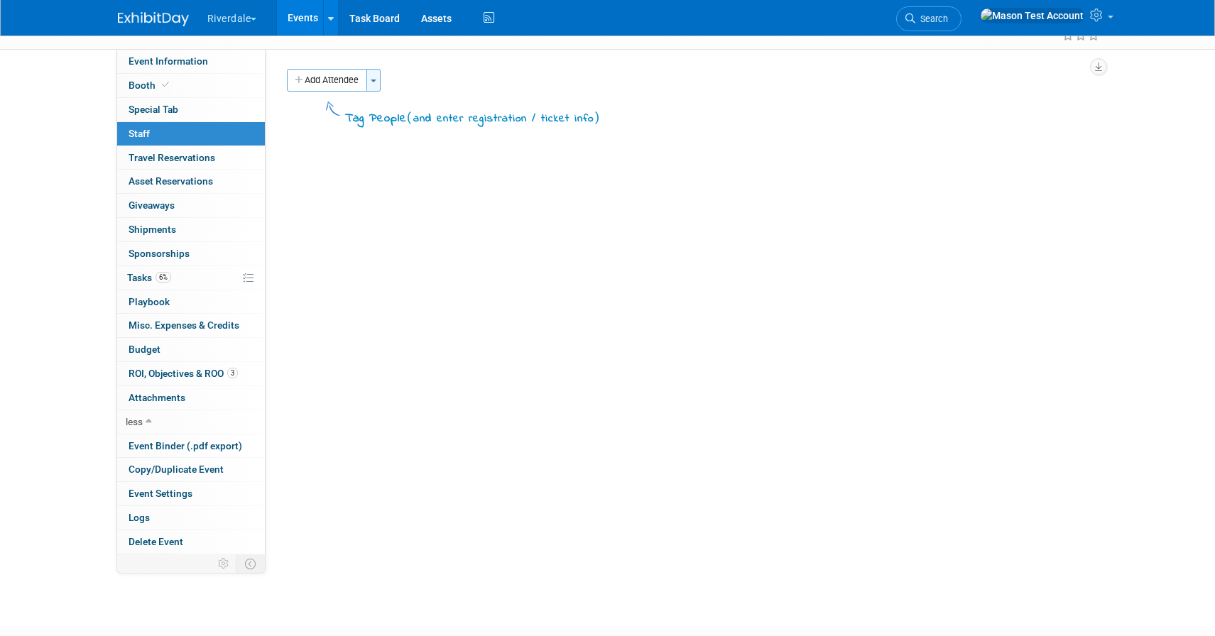
click at [379, 80] on button "Toggle Dropdown" at bounding box center [373, 80] width 14 height 23
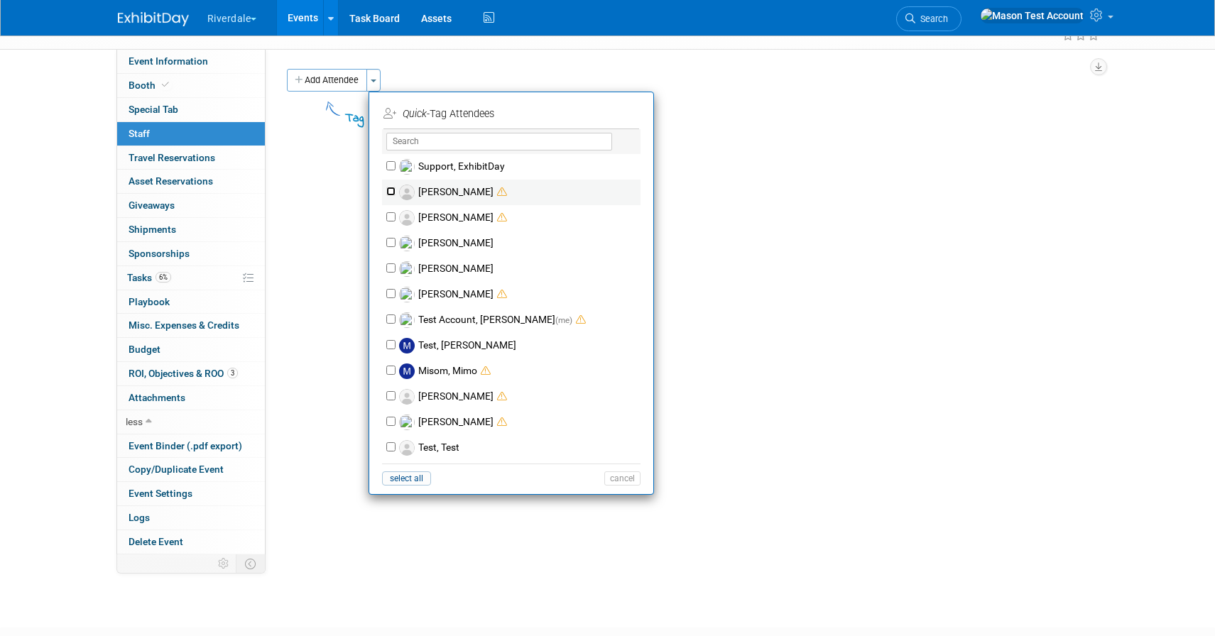
click at [391, 193] on input "Coleman, Jim" at bounding box center [390, 191] width 9 height 9
checkbox input "true"
click at [391, 217] on input "[PERSON_NAME]" at bounding box center [390, 216] width 9 height 9
checkbox input "true"
click at [391, 239] on input "[PERSON_NAME]" at bounding box center [390, 242] width 9 height 9
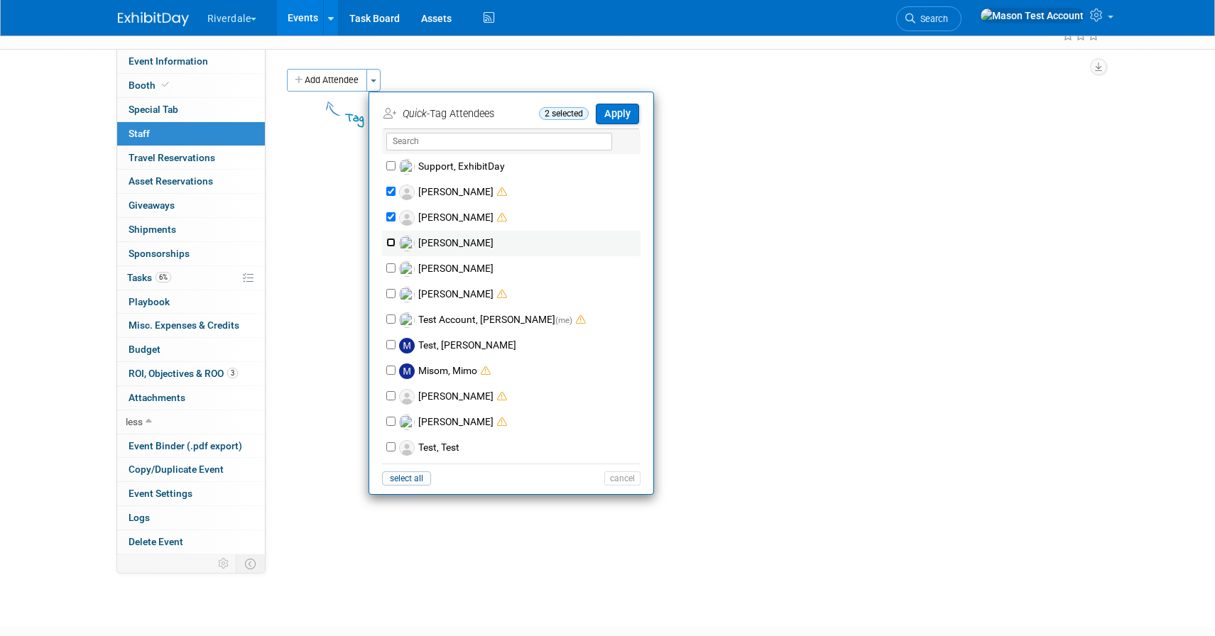
checkbox input "true"
click at [391, 302] on div "[PERSON_NAME]" at bounding box center [511, 295] width 258 height 26
click at [619, 481] on button "cancel" at bounding box center [622, 478] width 36 height 14
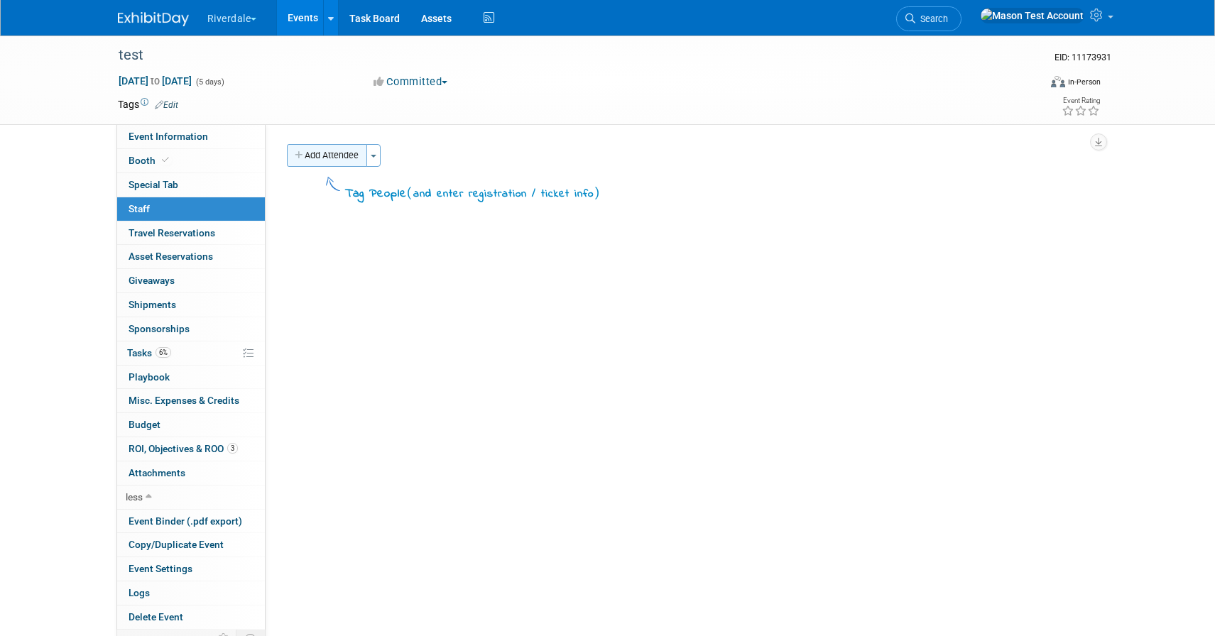
click at [340, 160] on button "Add Attendee" at bounding box center [327, 155] width 80 height 23
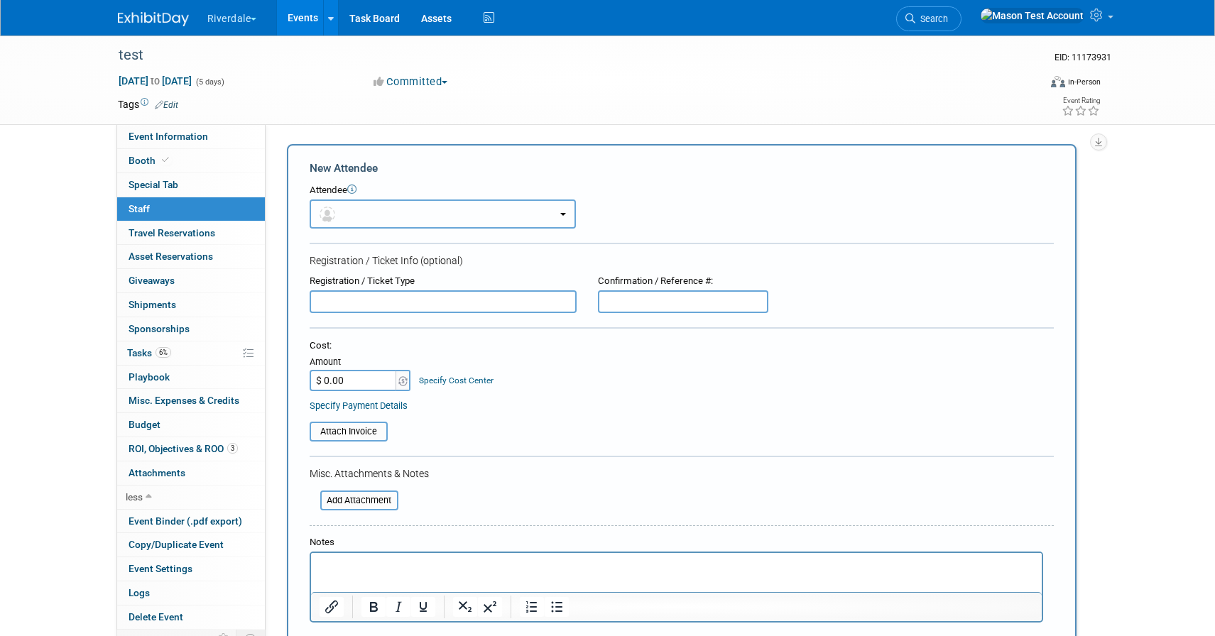
click at [367, 217] on button "button" at bounding box center [443, 213] width 266 height 29
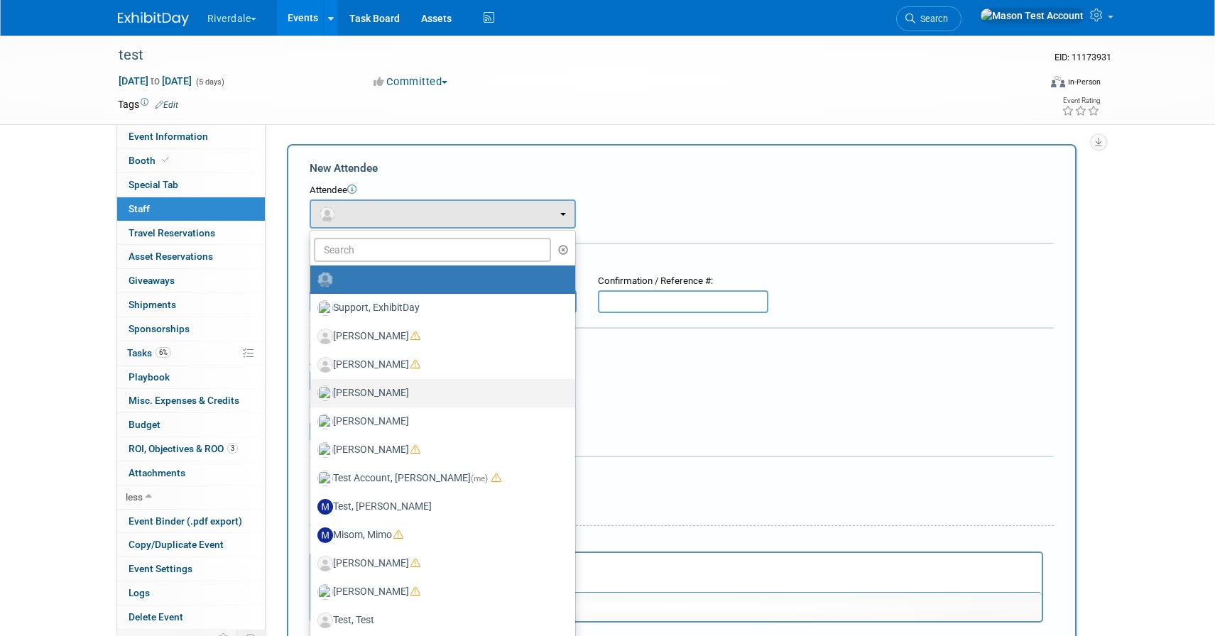
click at [376, 396] on label "doe, John" at bounding box center [439, 393] width 244 height 23
click at [312, 396] on input "doe, John" at bounding box center [307, 391] width 9 height 9
select select "5ff3df1d-f5c1-40d9-98f4-8eb016f0dd8c"
select select "8"
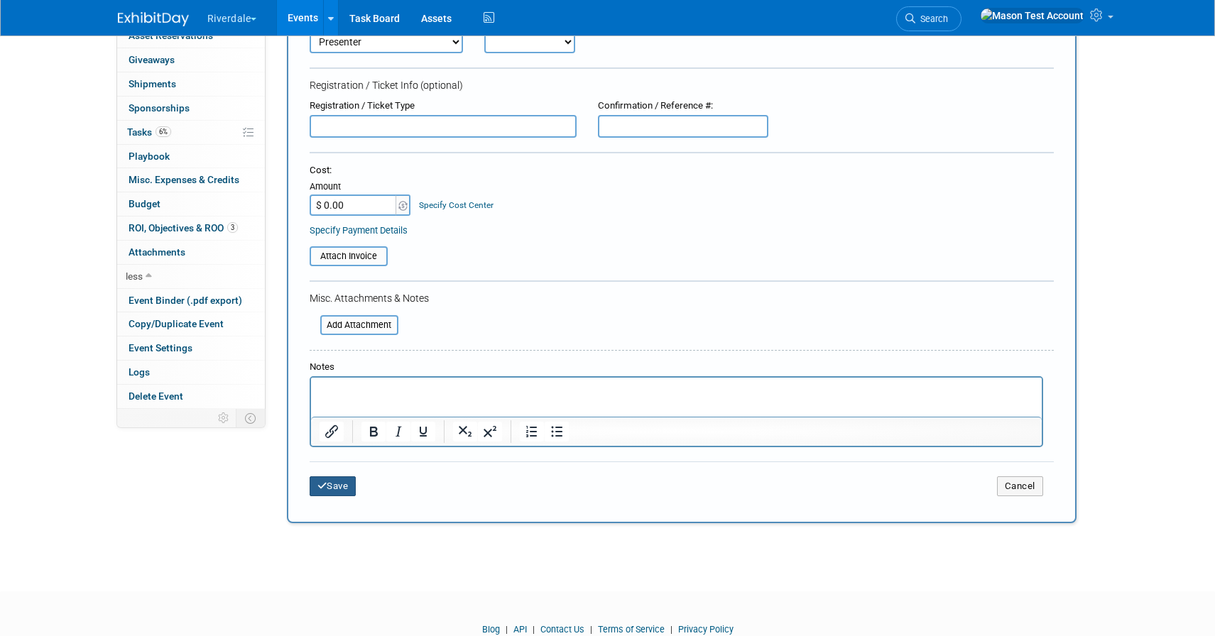
click at [337, 487] on button "Save" at bounding box center [333, 486] width 47 height 20
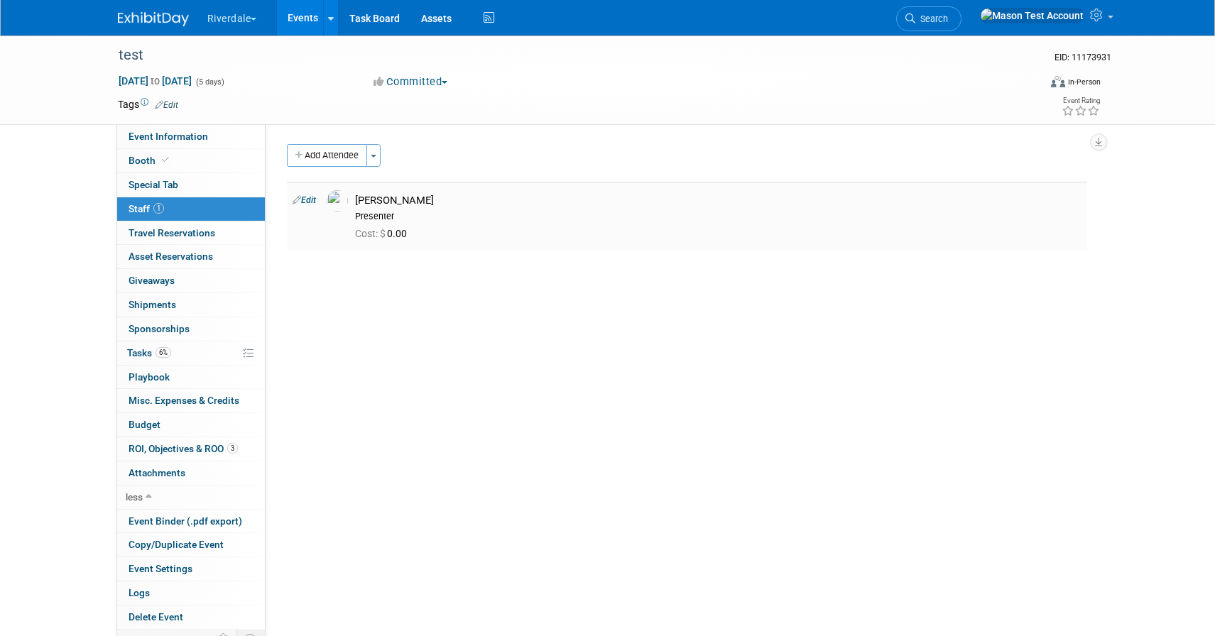
click at [339, 207] on img at bounding box center [337, 200] width 21 height 21
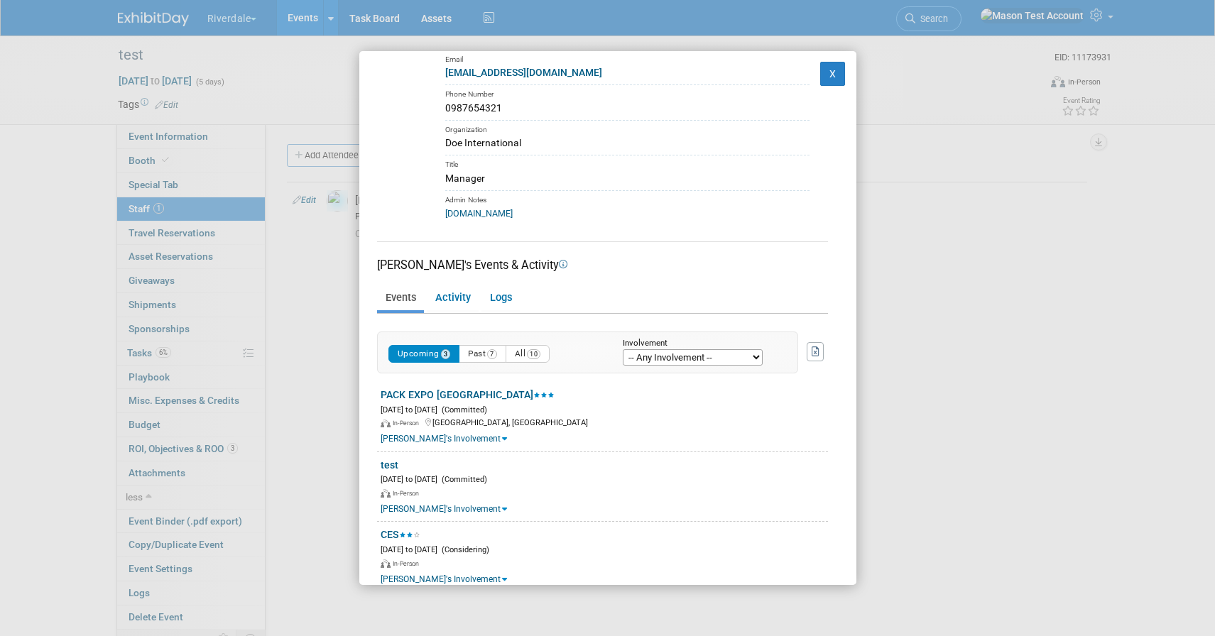
scroll to position [84, 0]
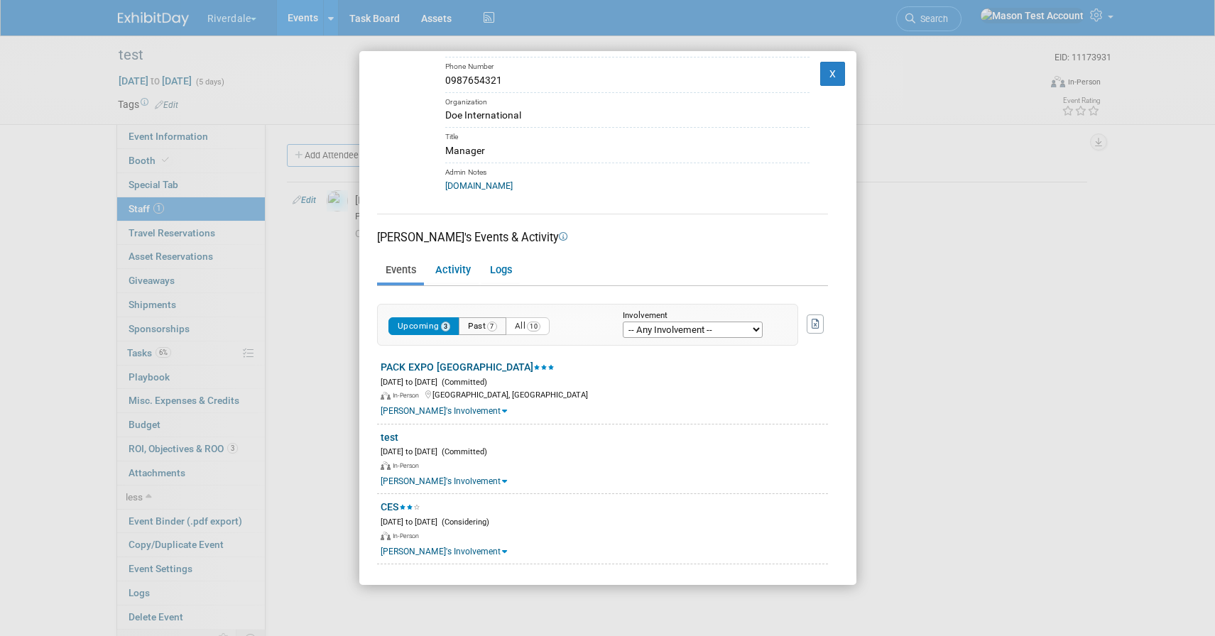
click at [480, 322] on button "Past 7" at bounding box center [483, 326] width 48 height 18
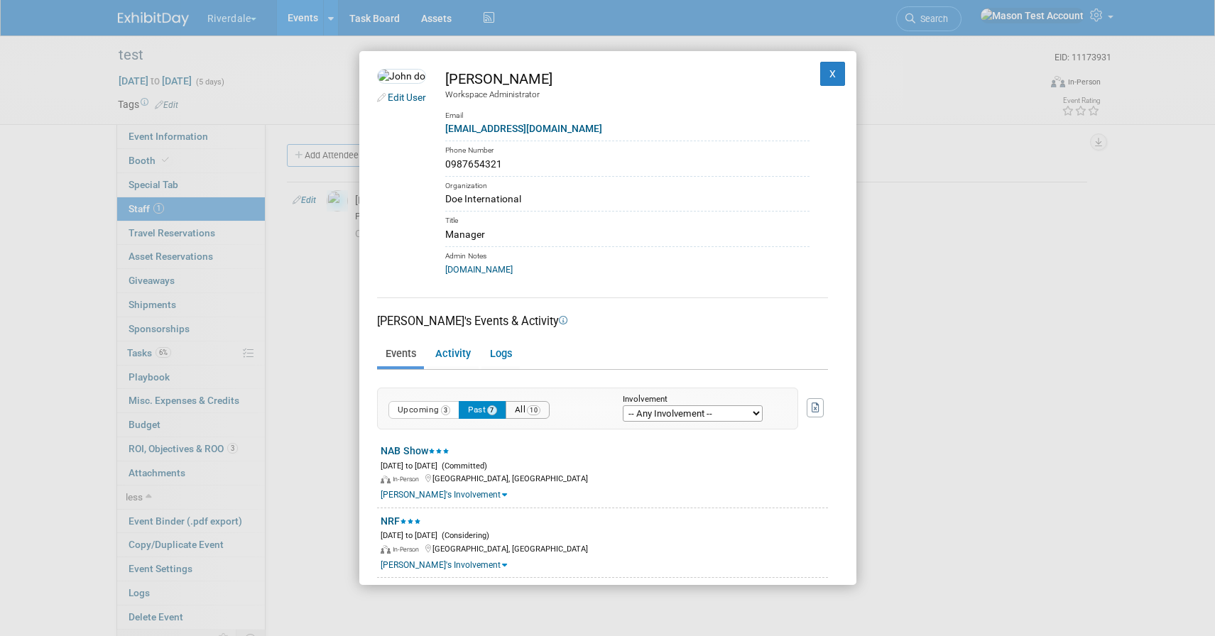
click at [538, 407] on span "10" at bounding box center [533, 410] width 13 height 10
click at [437, 415] on button "Upcoming 3" at bounding box center [424, 410] width 72 height 18
click at [690, 412] on select "-- Any Involvement -- Created the event Tagged as Attendee Tagged in Travel Res…" at bounding box center [693, 413] width 140 height 16
select select "attendee"
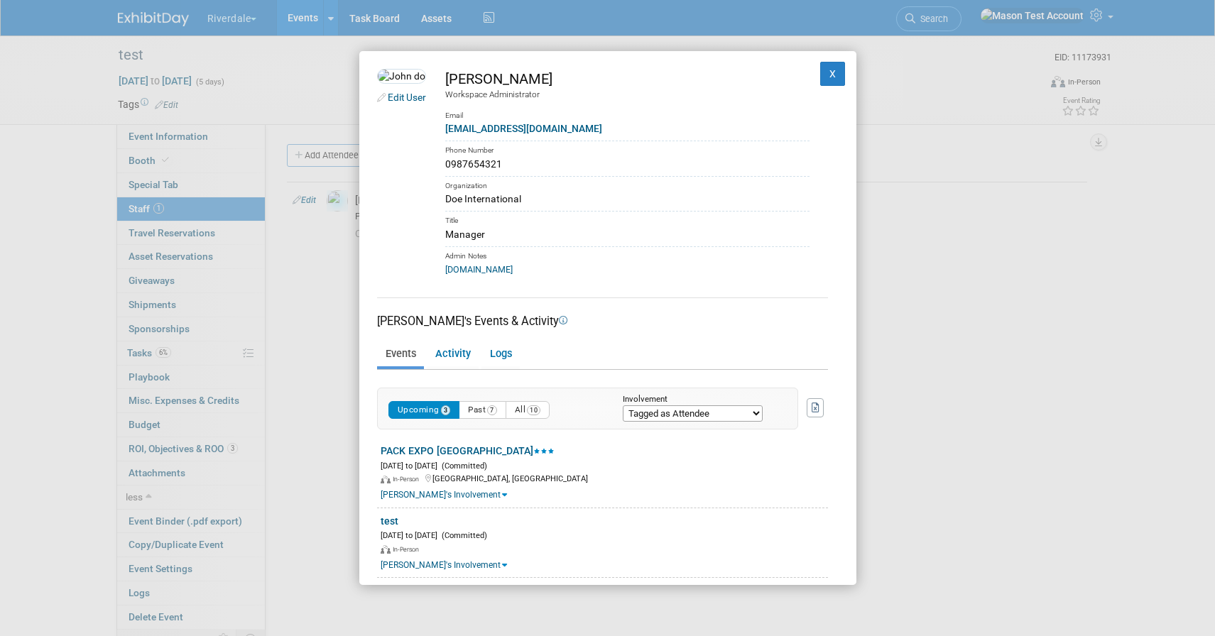
click at [623, 405] on select "-- Any Involvement -- Created the event Tagged as Attendee Tagged in Travel Res…" at bounding box center [693, 413] width 140 height 16
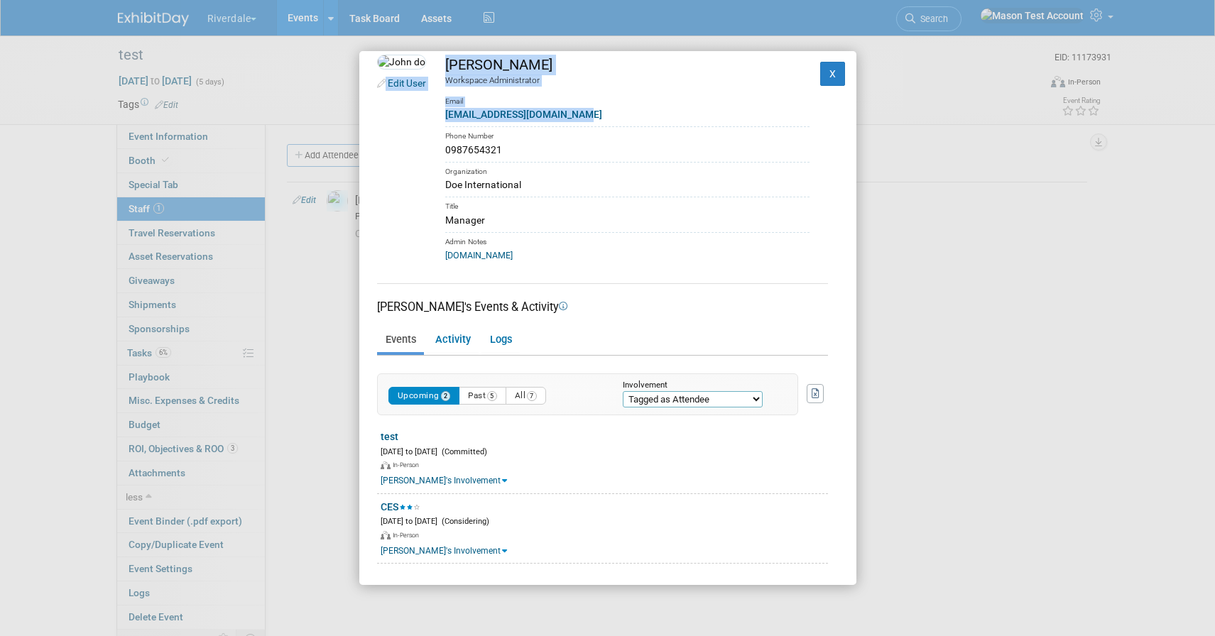
drag, startPoint x: 620, startPoint y: 119, endPoint x: 447, endPoint y: 117, distance: 173.2
click at [447, 117] on tr "Edit User John doe Workspace Administrator Email johndoetest10876@gmail.com Pho…" at bounding box center [607, 158] width 461 height 207
click at [504, 109] on link "johndoetest10876@gmail.com" at bounding box center [523, 114] width 157 height 11
click at [828, 77] on button "X" at bounding box center [833, 74] width 26 height 24
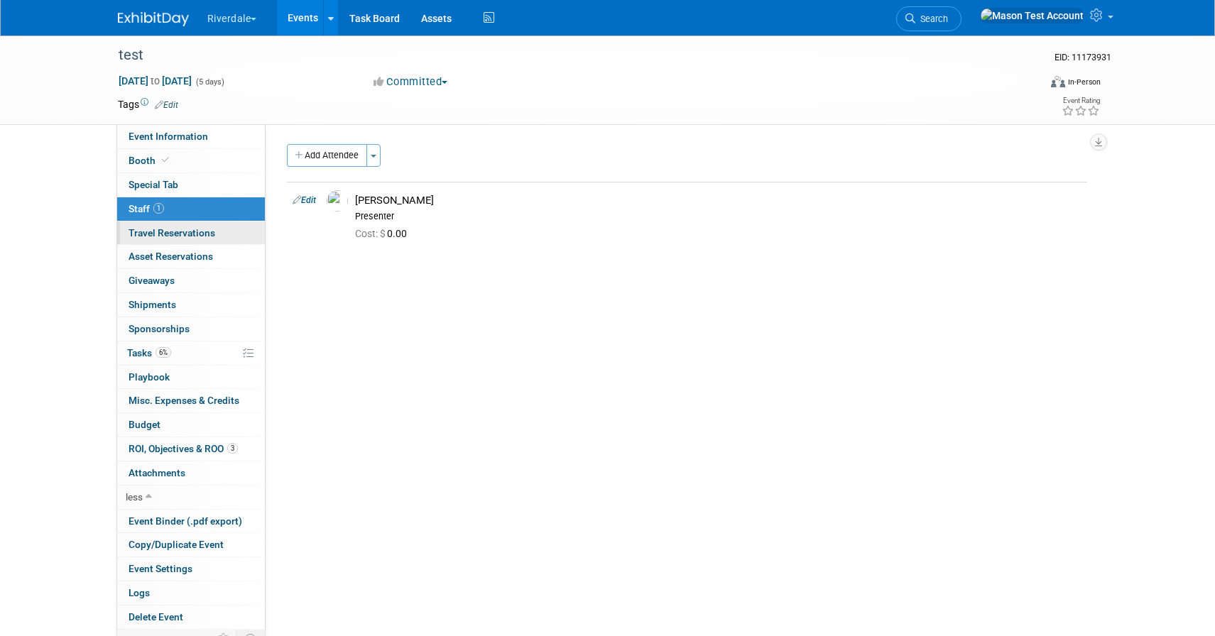
click at [156, 229] on span "Travel Reservations 0" at bounding box center [171, 232] width 87 height 11
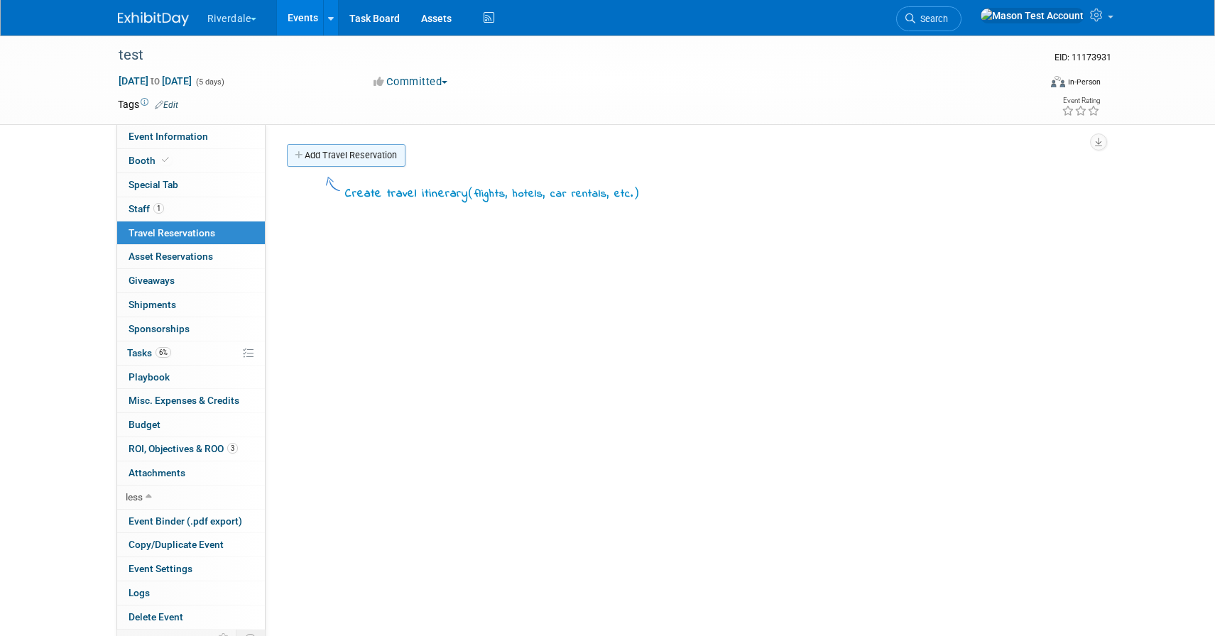
click at [327, 157] on link "Add Travel Reservation" at bounding box center [346, 155] width 119 height 23
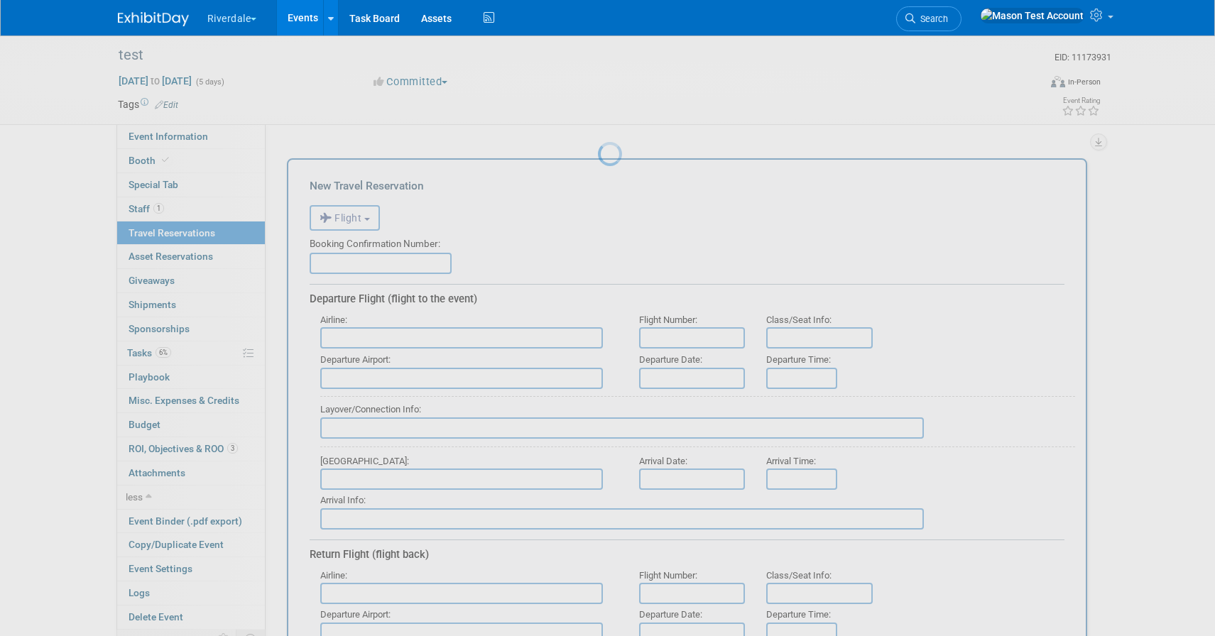
scroll to position [0, 0]
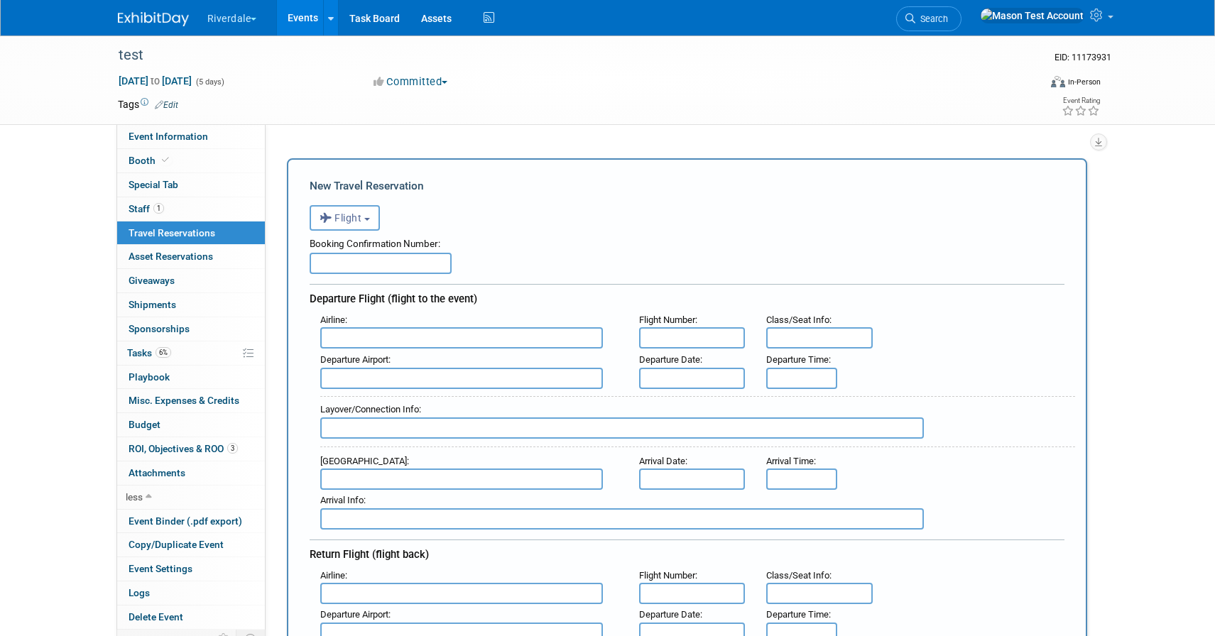
click at [391, 255] on input "text" at bounding box center [381, 263] width 142 height 21
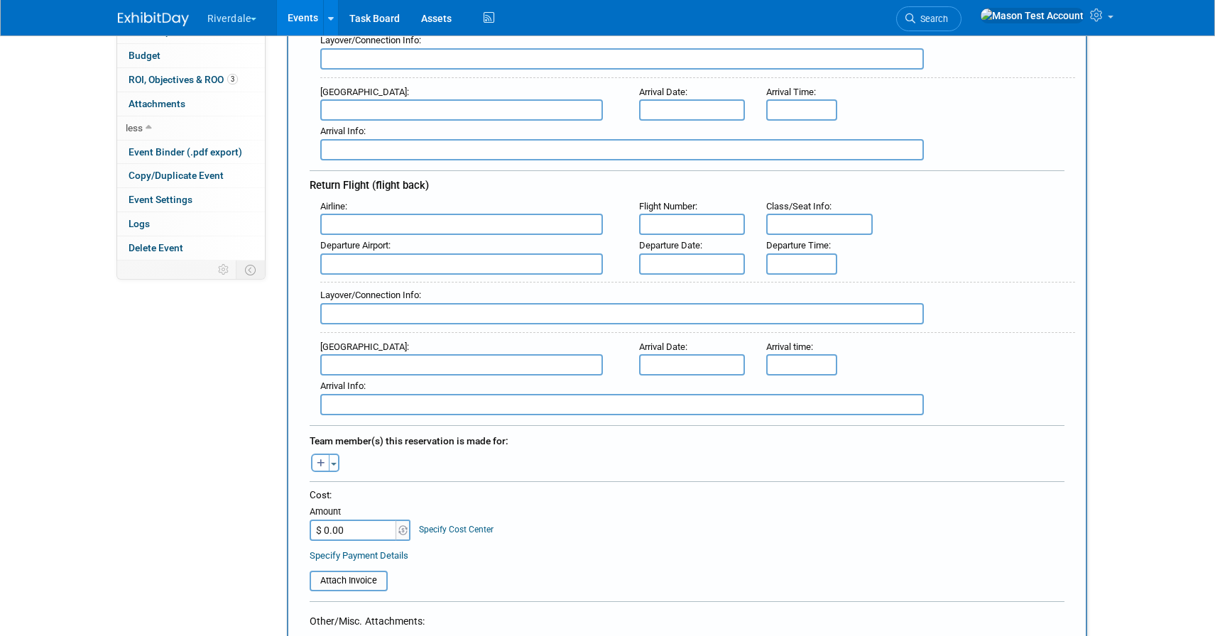
scroll to position [386, 0]
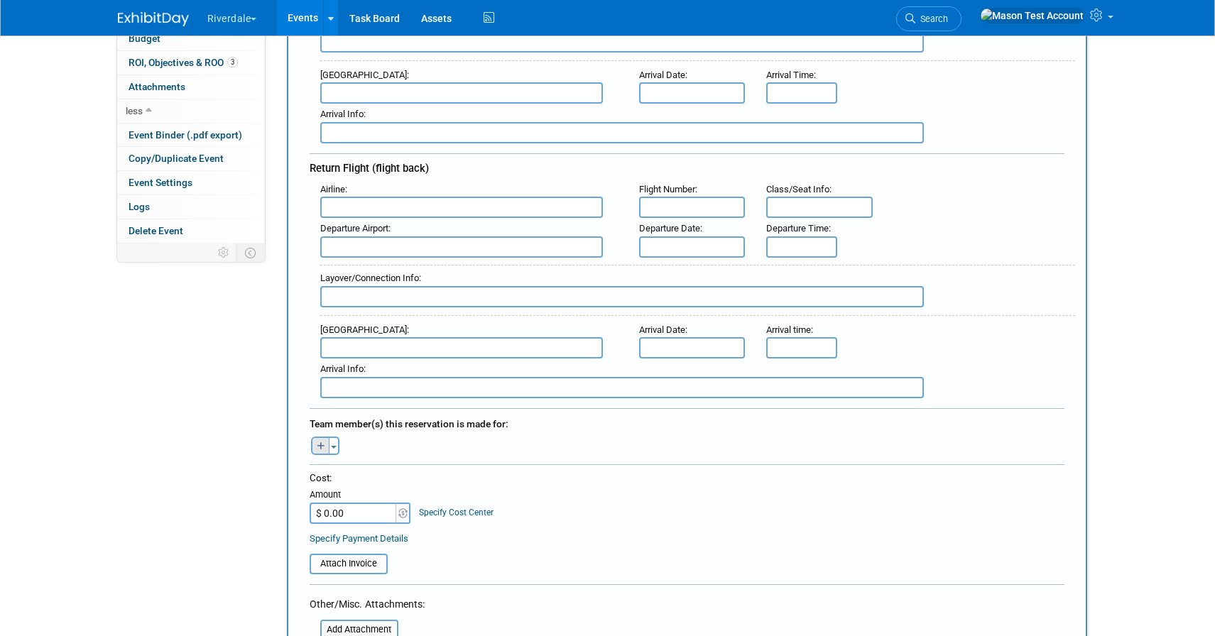
type input "2345678"
click at [322, 442] on icon "button" at bounding box center [321, 446] width 9 height 9
select select
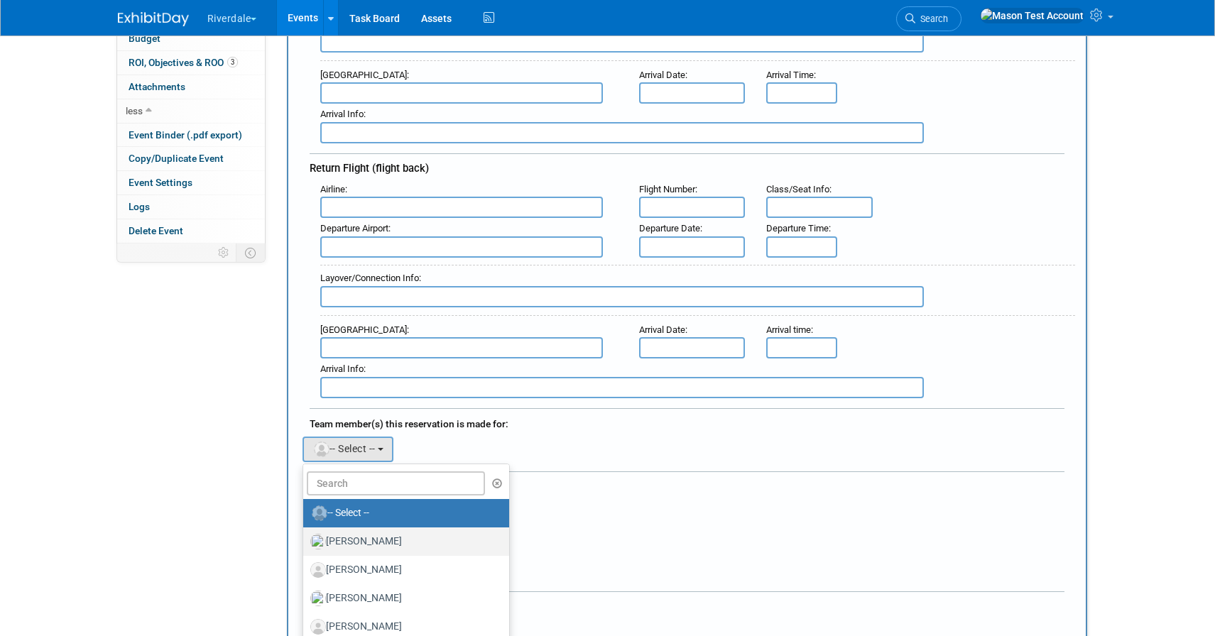
click at [391, 543] on label "Baker, Luke" at bounding box center [402, 541] width 185 height 23
click at [305, 543] on input "Baker, Luke" at bounding box center [300, 539] width 9 height 9
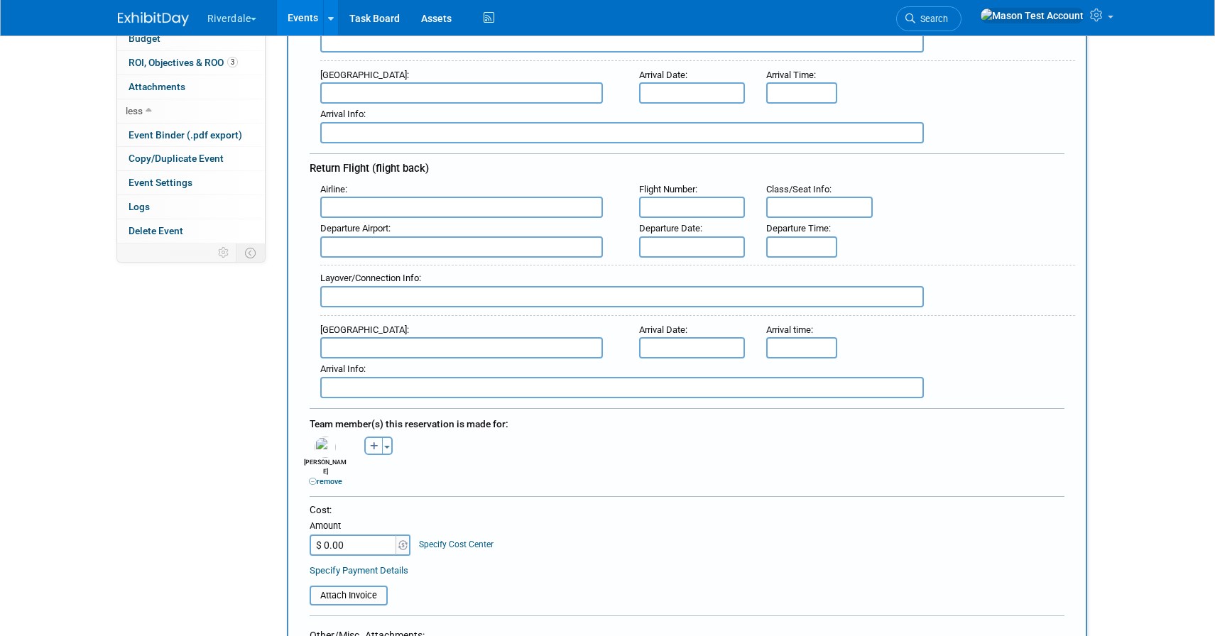
click at [375, 442] on icon "button" at bounding box center [374, 446] width 9 height 9
select select
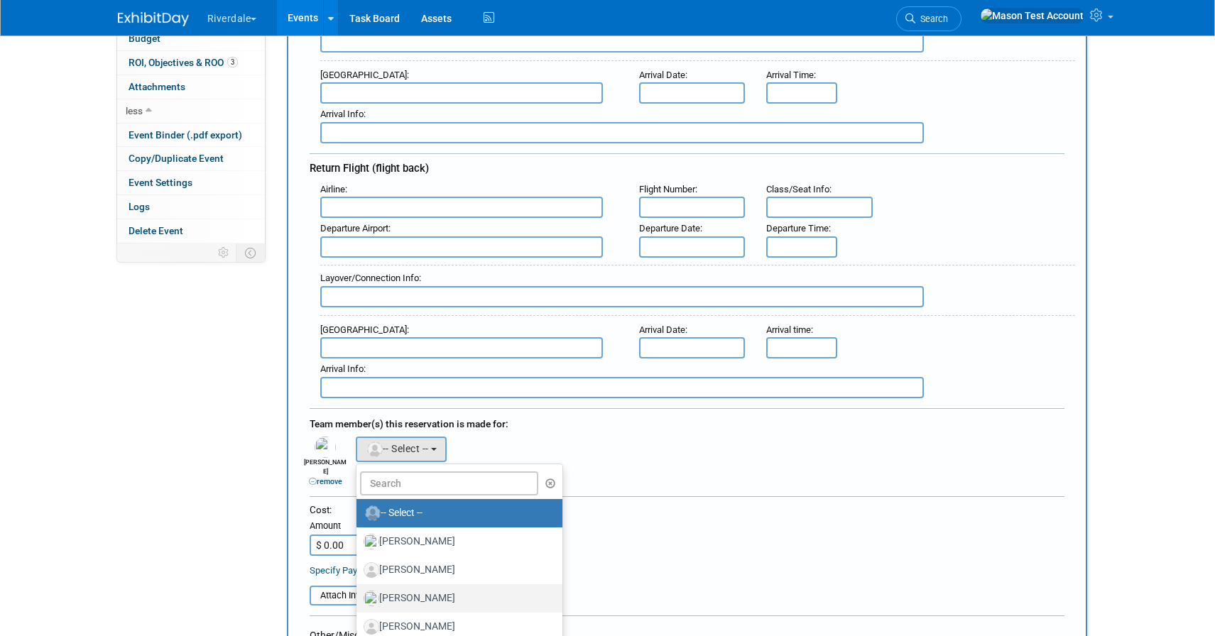
click at [404, 587] on label "doe, John" at bounding box center [455, 598] width 185 height 23
click at [359, 592] on input "doe, John" at bounding box center [353, 596] width 9 height 9
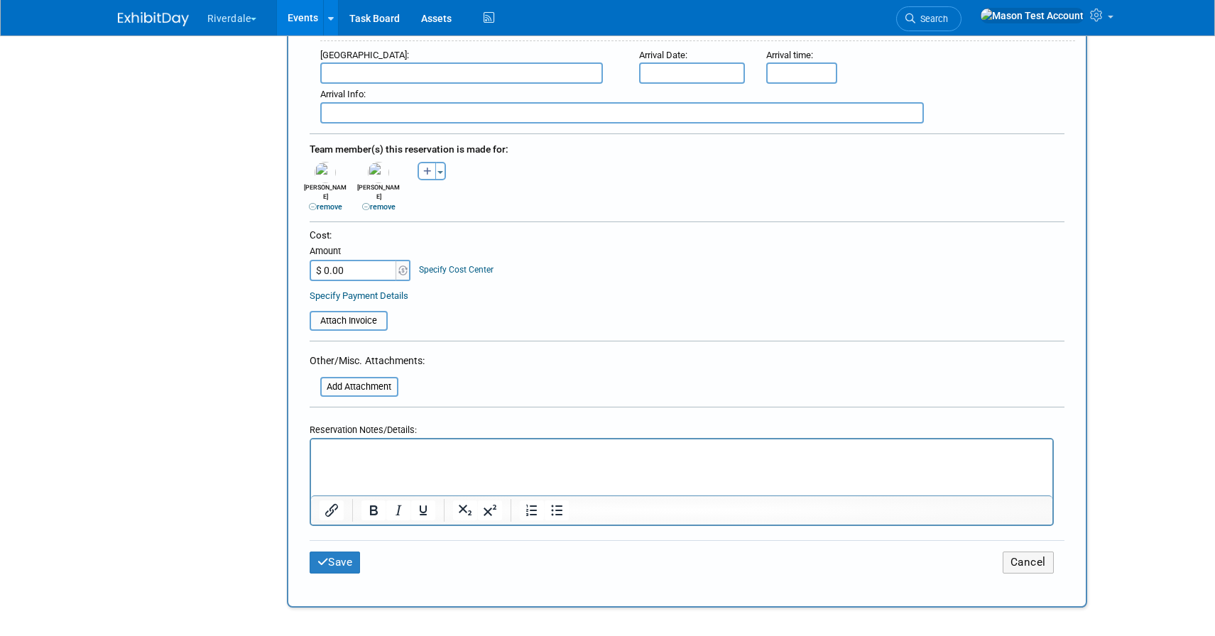
scroll to position [672, 0]
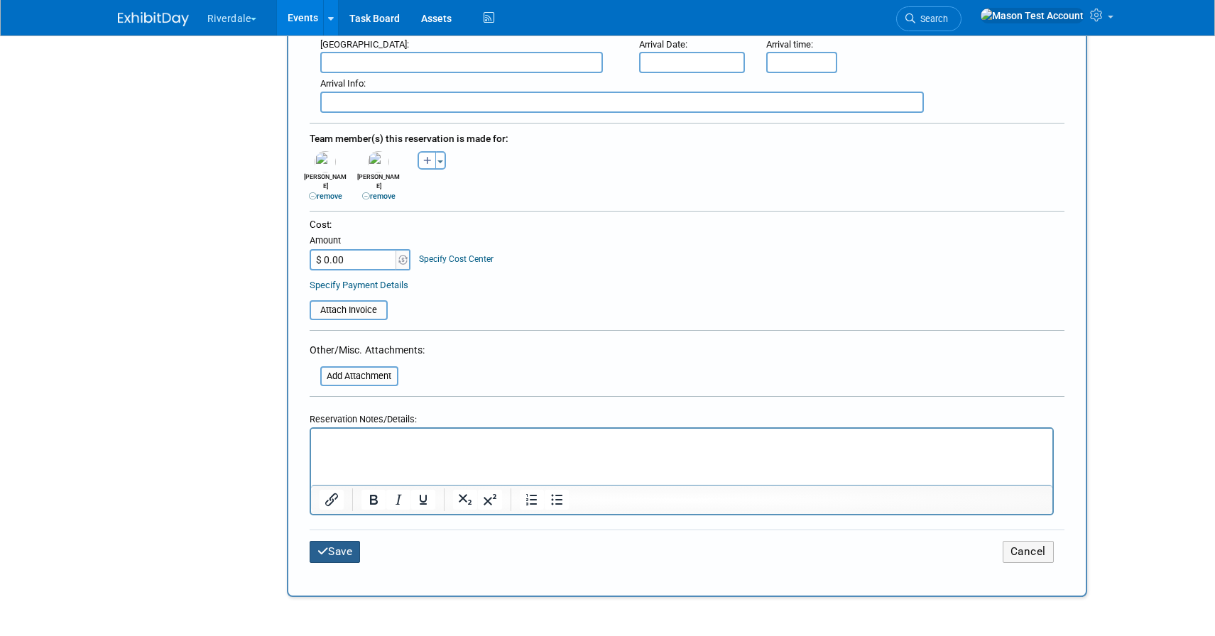
click at [337, 546] on button "Save" at bounding box center [335, 552] width 51 height 22
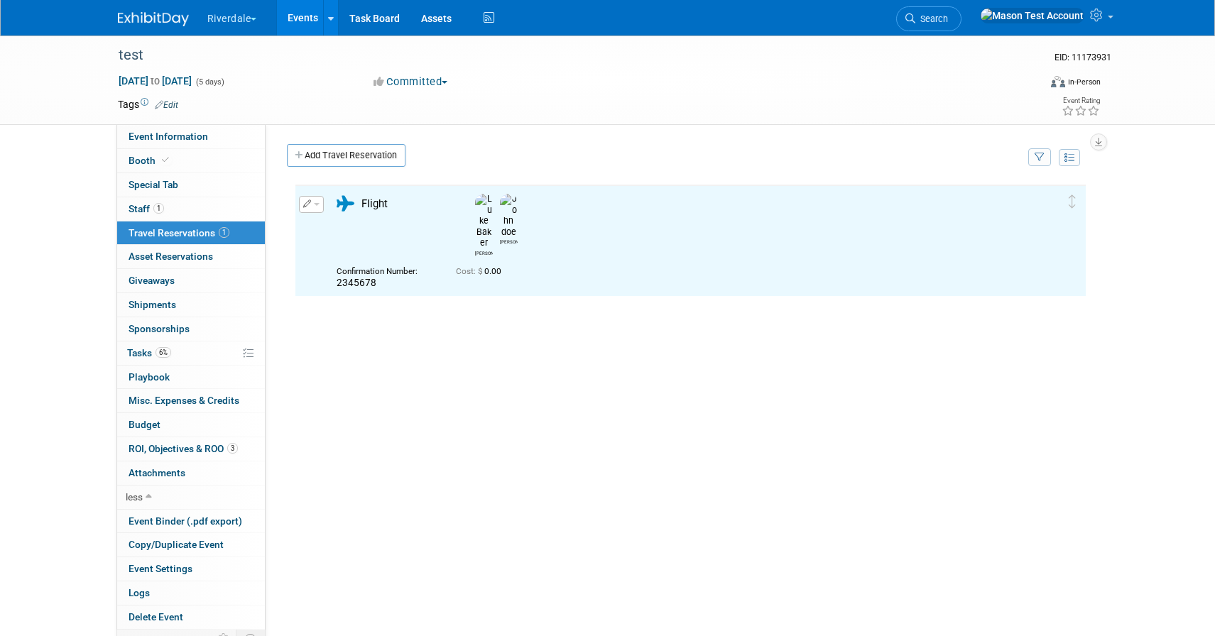
scroll to position [0, 0]
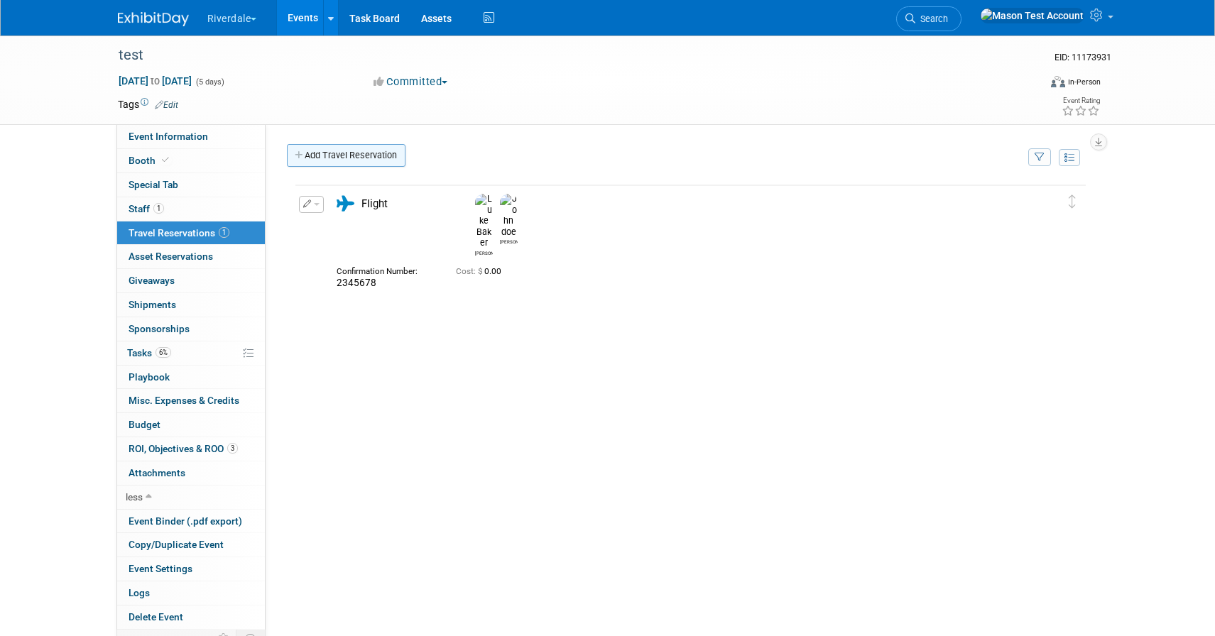
click at [343, 156] on link "Add Travel Reservation" at bounding box center [346, 155] width 119 height 23
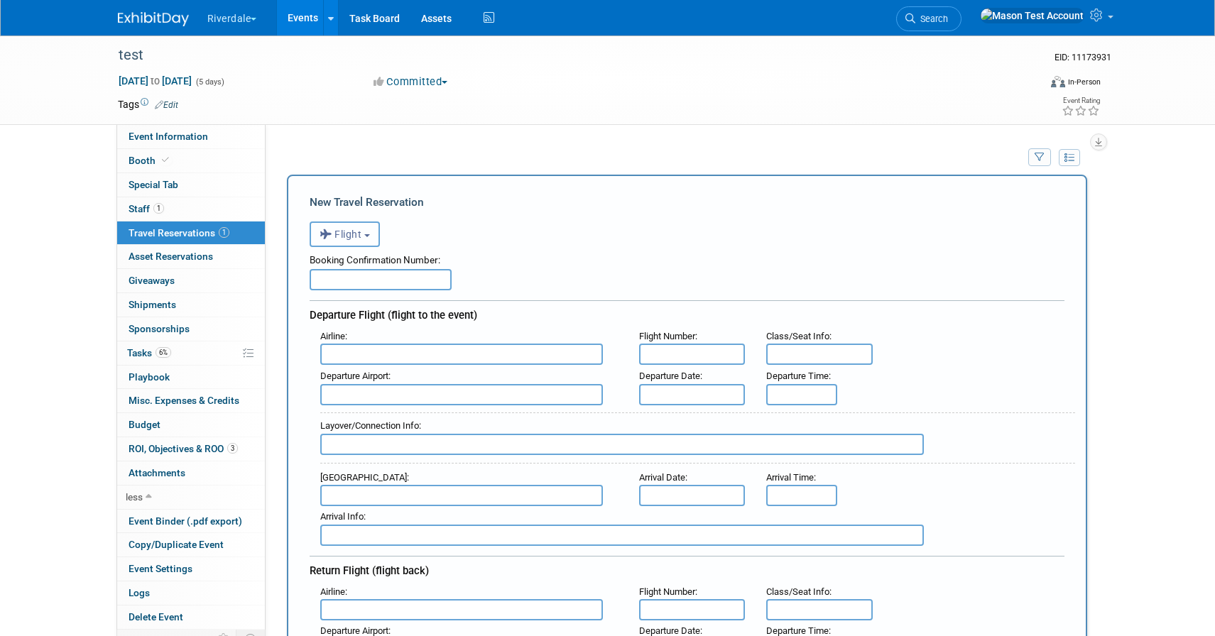
click at [339, 231] on span "Flight" at bounding box center [340, 234] width 43 height 11
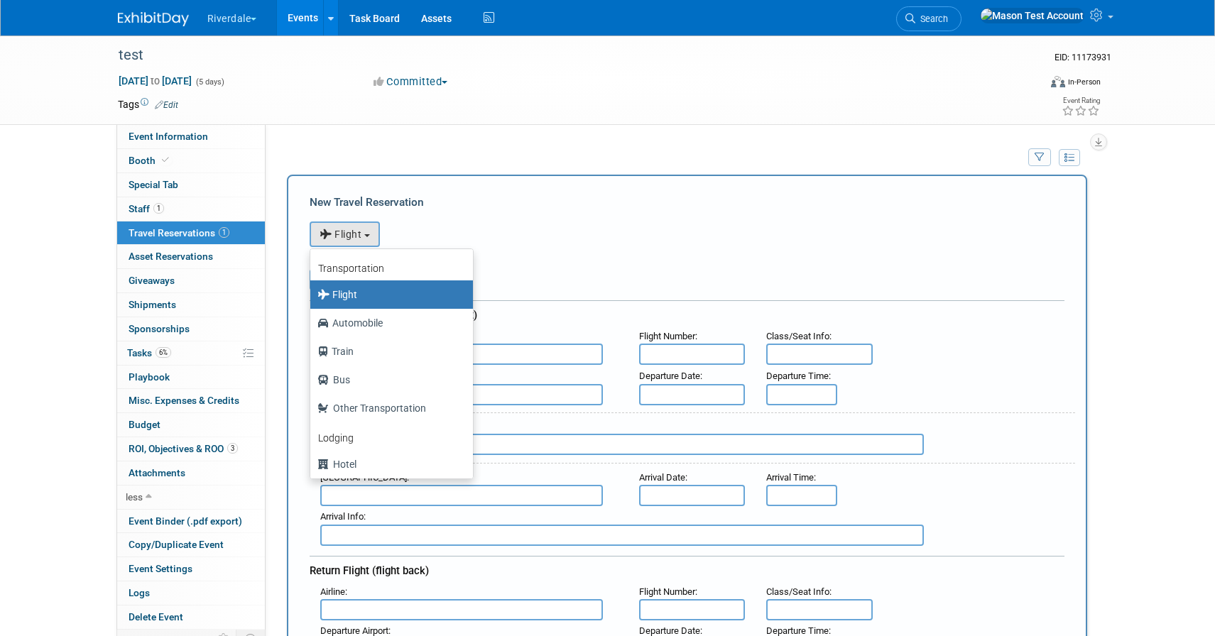
click at [542, 246] on div "<i class="fas fa-plane" style="padding: 6px 4px 6px 1px;"></i> Flight <i class=…" at bounding box center [687, 232] width 755 height 29
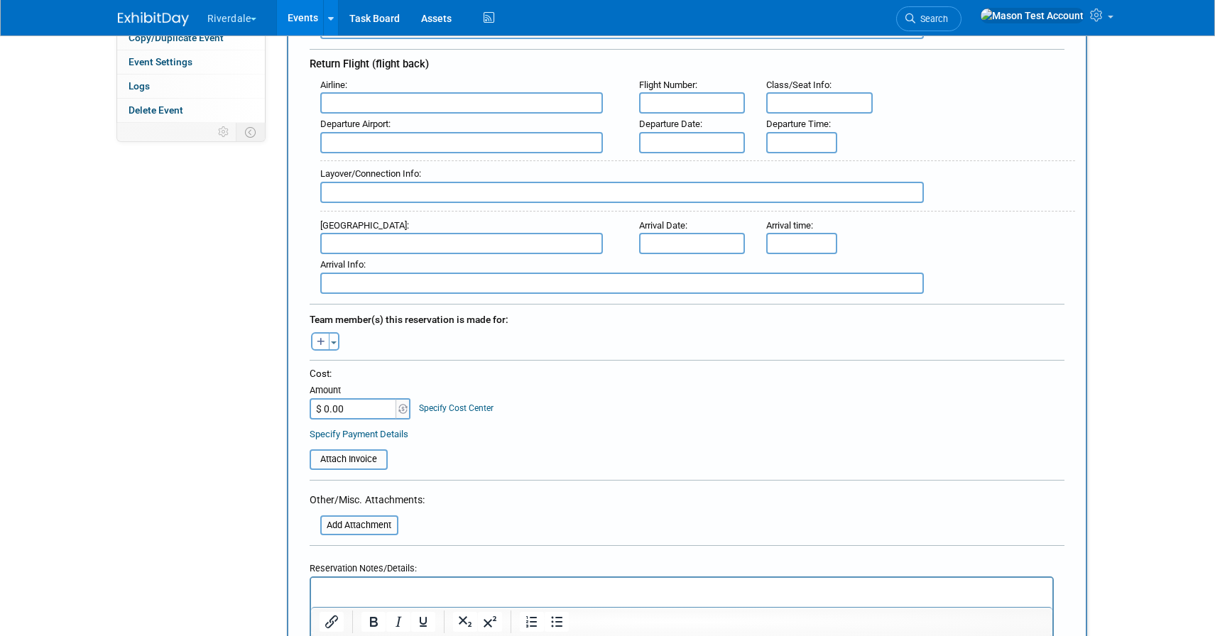
scroll to position [601, 0]
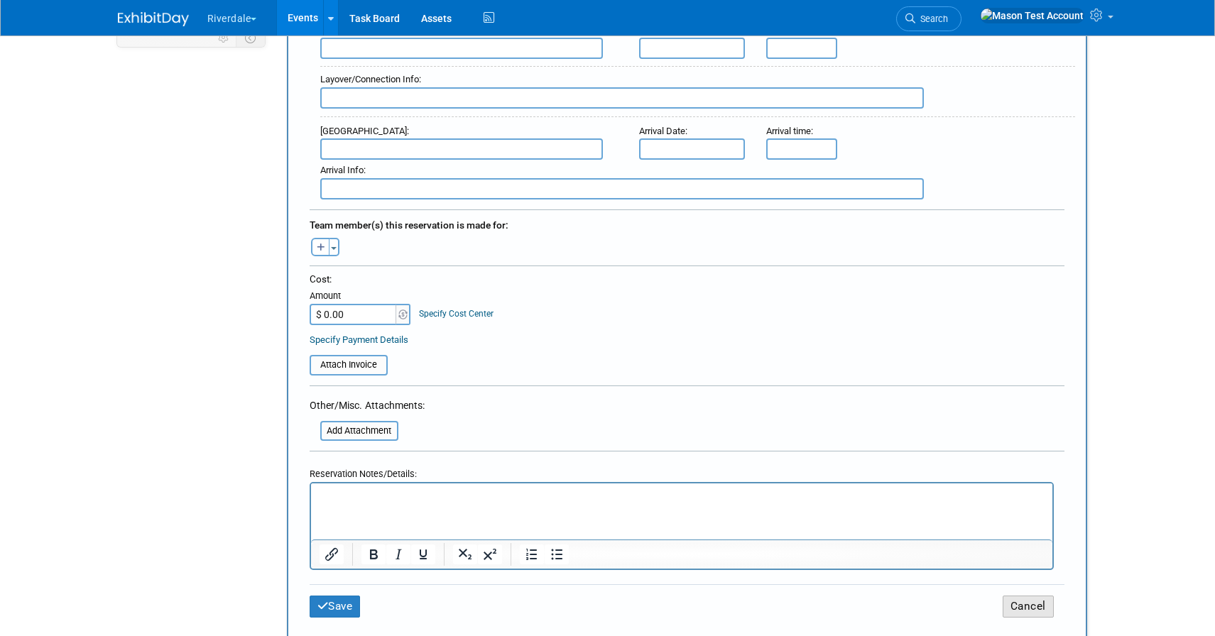
click at [1021, 602] on button "Cancel" at bounding box center [1027, 607] width 51 height 22
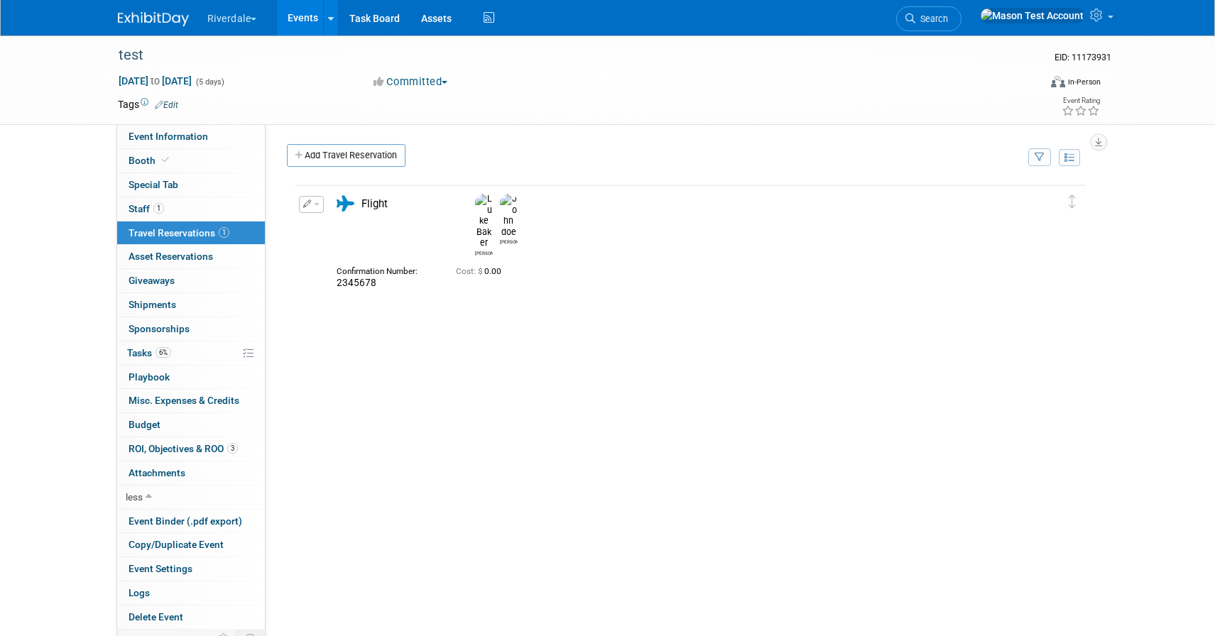
scroll to position [0, 0]
click at [178, 252] on span "Asset Reservations 0" at bounding box center [170, 256] width 84 height 11
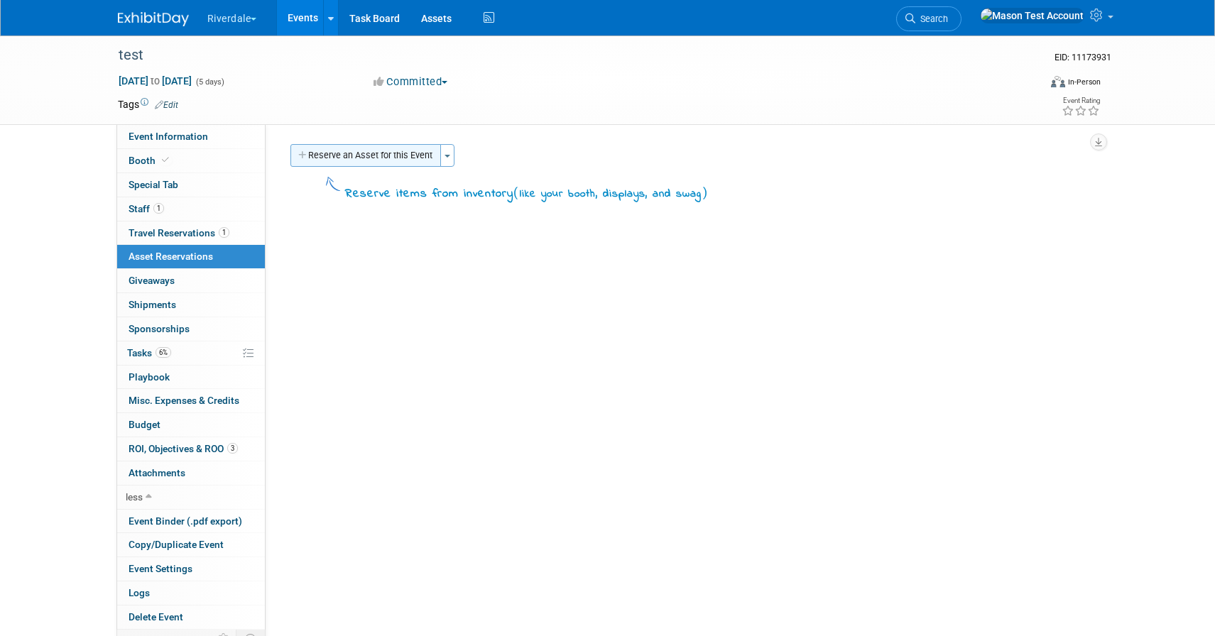
click at [381, 155] on button "Reserve an Asset for this Event" at bounding box center [365, 155] width 151 height 23
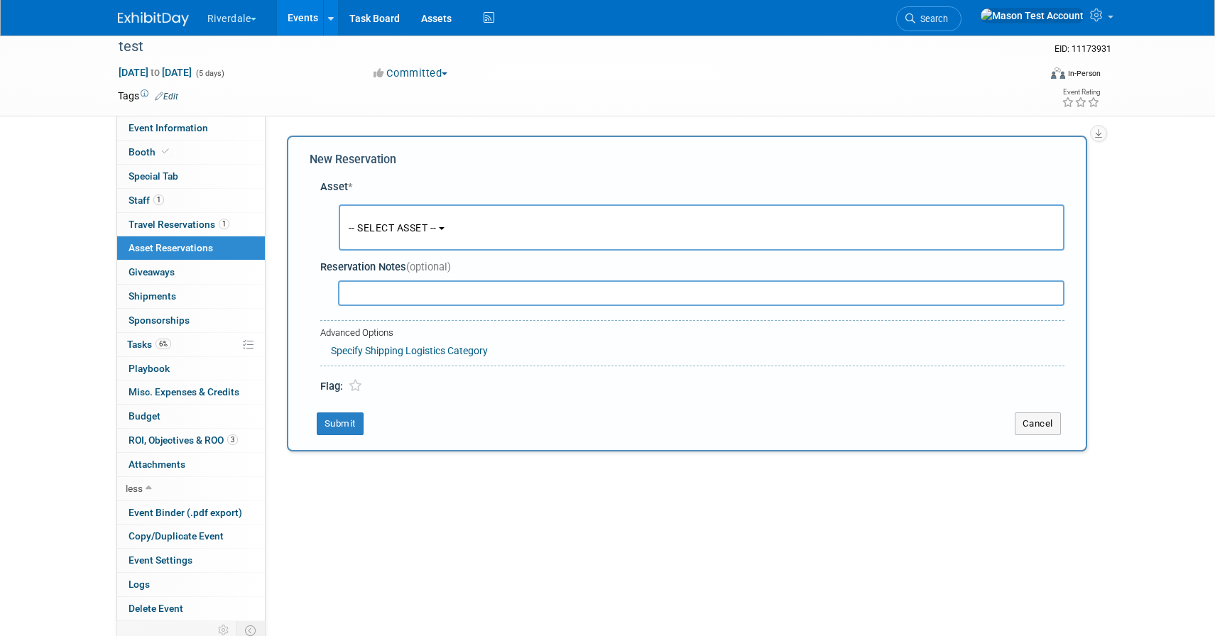
scroll to position [14, 0]
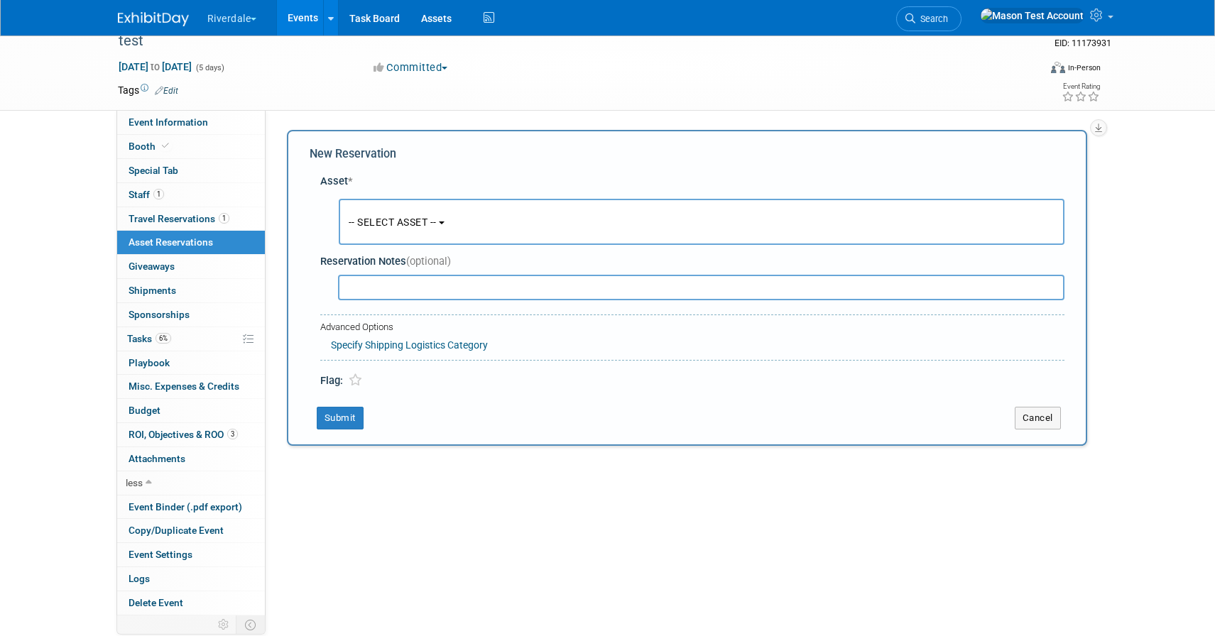
click at [412, 225] on span "-- SELECT ASSET --" at bounding box center [393, 222] width 88 height 11
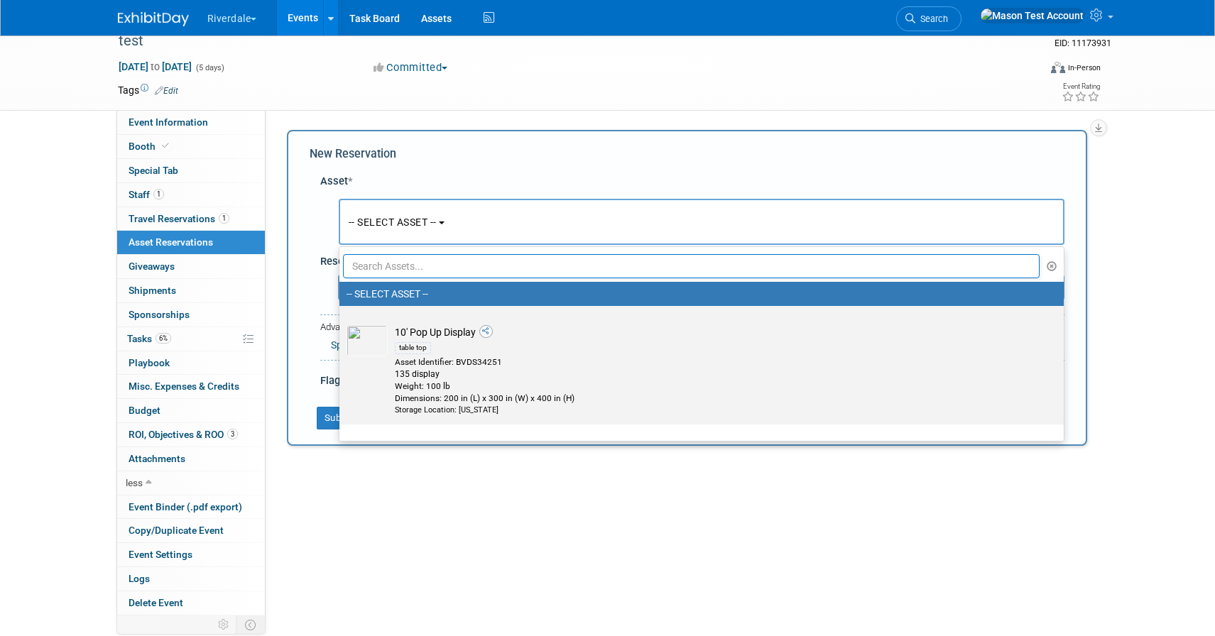
click at [442, 349] on div "table top" at bounding box center [715, 347] width 640 height 16
click at [341, 323] on input "10' Pop Up Display table top Asset Identifier: BVDS34251 135 display Weight: 10…" at bounding box center [336, 318] width 9 height 9
select select "10696022"
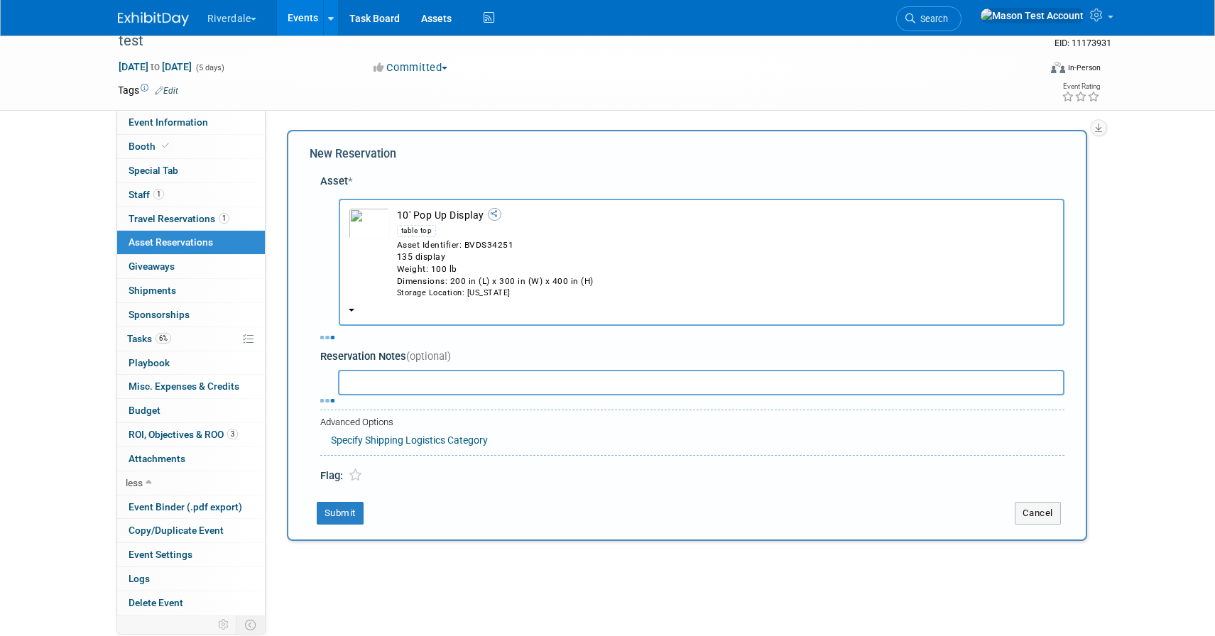
select select "9"
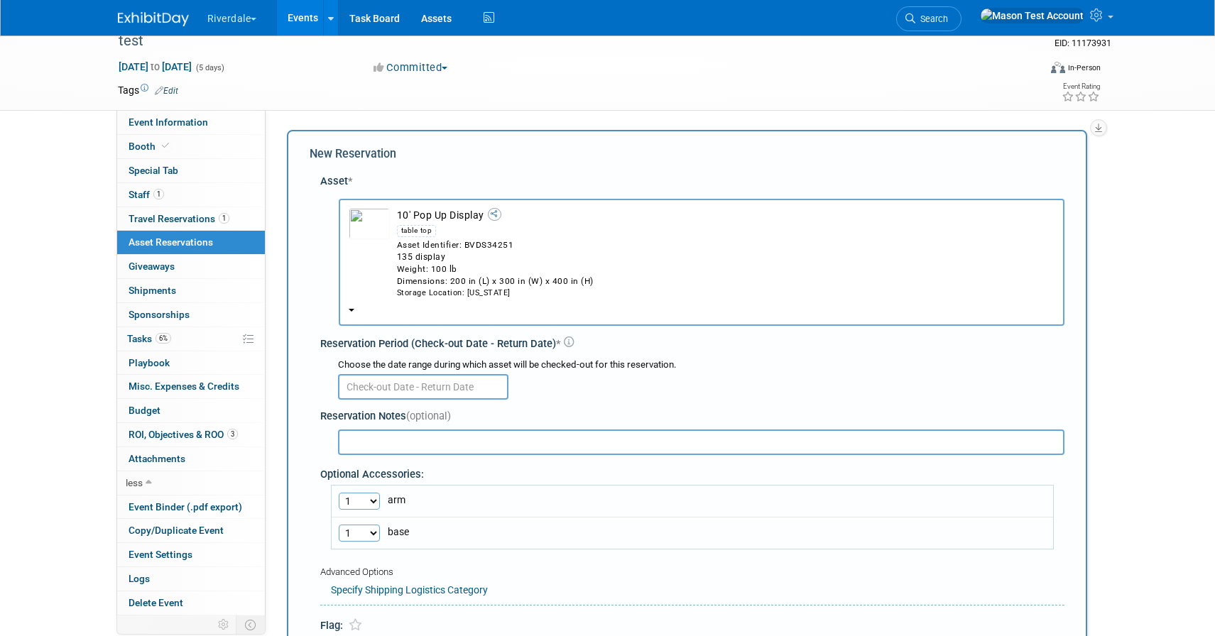
click at [439, 381] on input "text" at bounding box center [423, 387] width 170 height 26
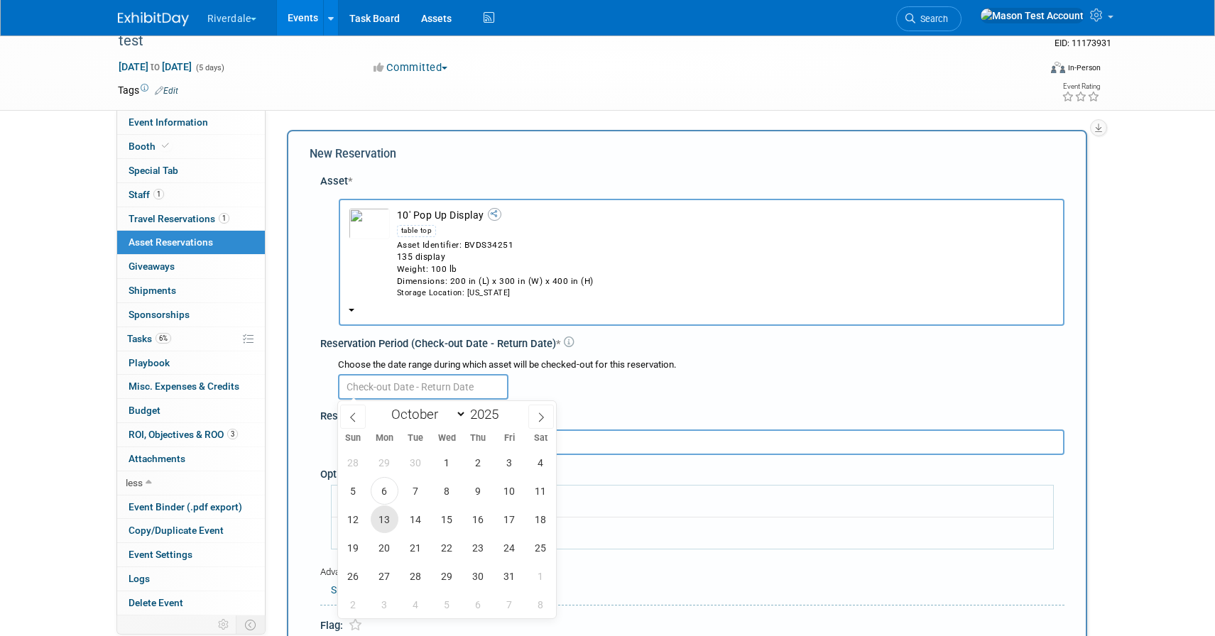
click at [391, 518] on span "13" at bounding box center [385, 519] width 28 height 28
click at [510, 522] on span "17" at bounding box center [510, 519] width 28 height 28
type input "Oct 13, 2025 to Oct 17, 2025"
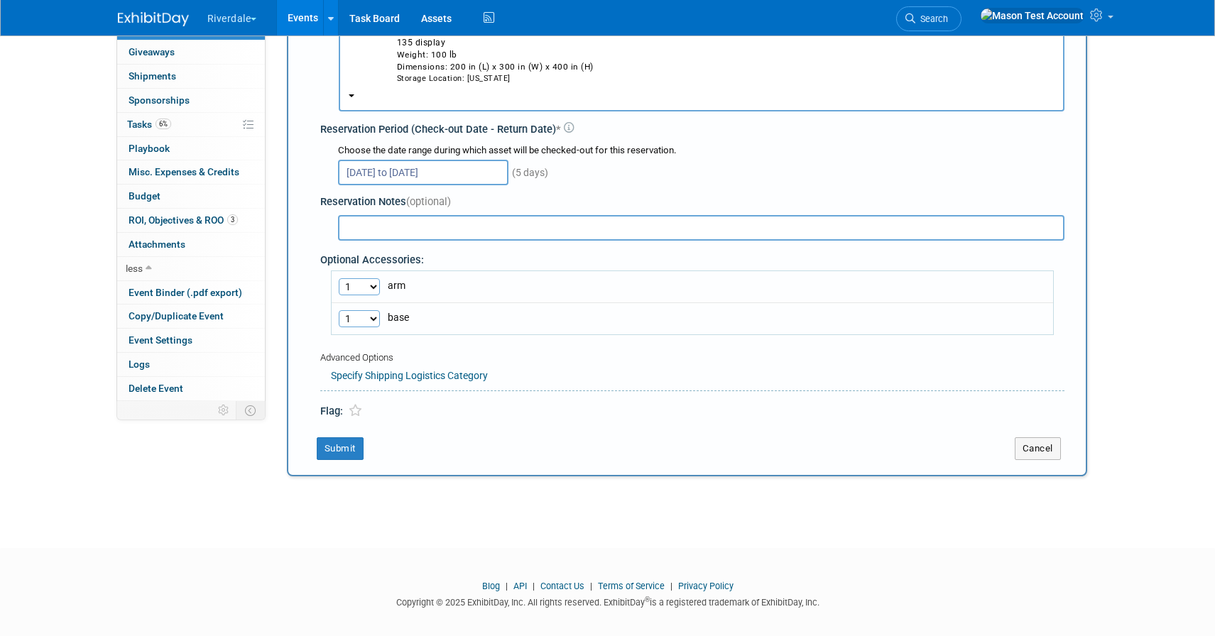
scroll to position [240, 0]
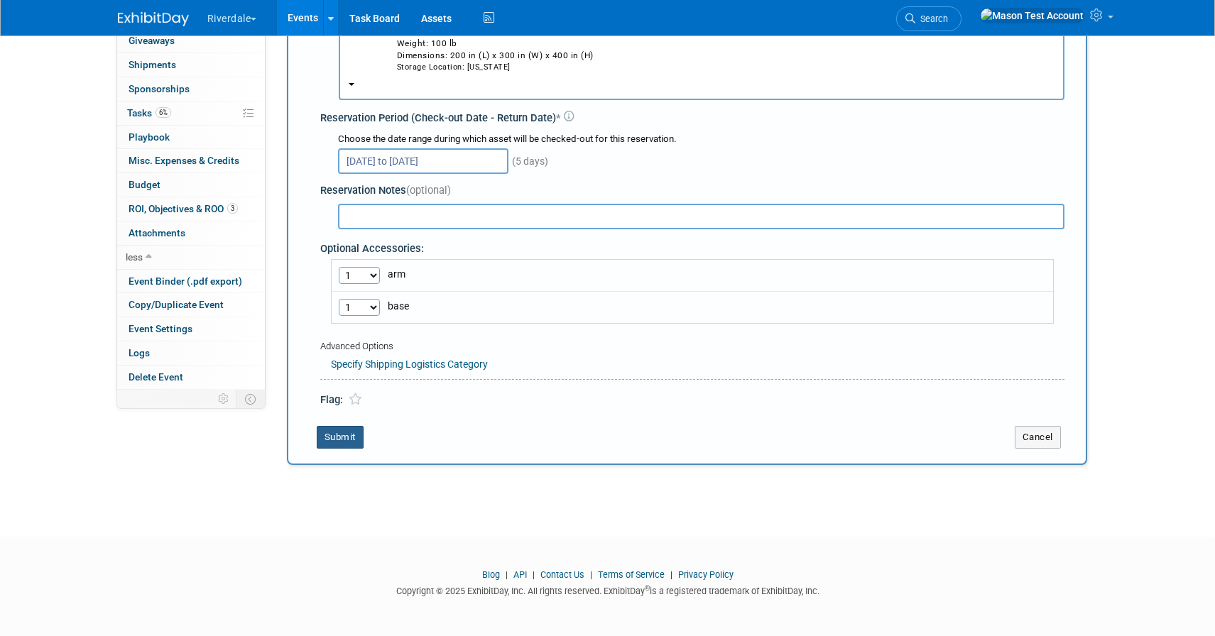
click at [334, 437] on button "Submit" at bounding box center [340, 437] width 47 height 23
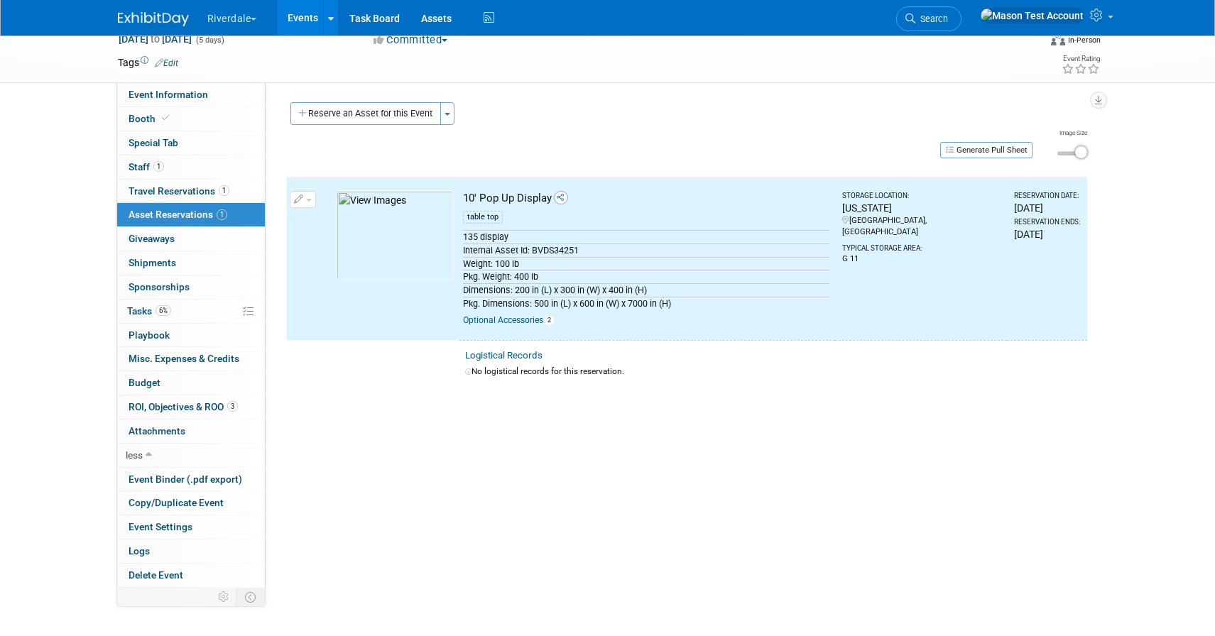
scroll to position [0, 0]
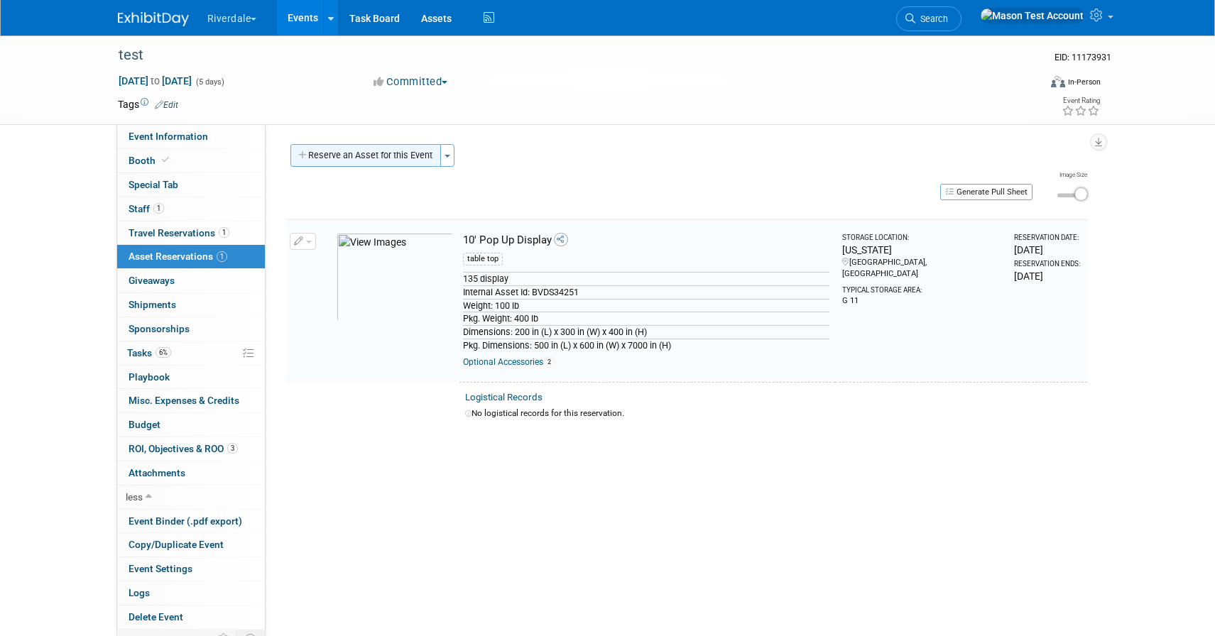
click at [399, 160] on button "Reserve an Asset for this Event" at bounding box center [365, 155] width 151 height 23
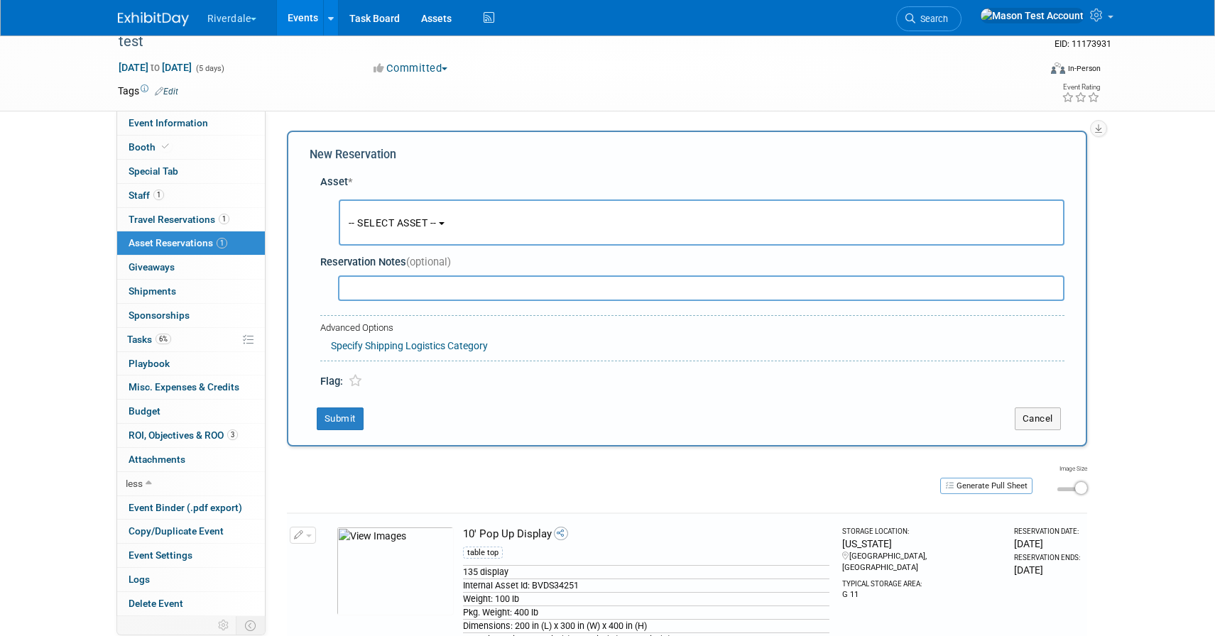
scroll to position [14, 0]
click at [415, 227] on button "-- SELECT ASSET --" at bounding box center [702, 222] width 726 height 46
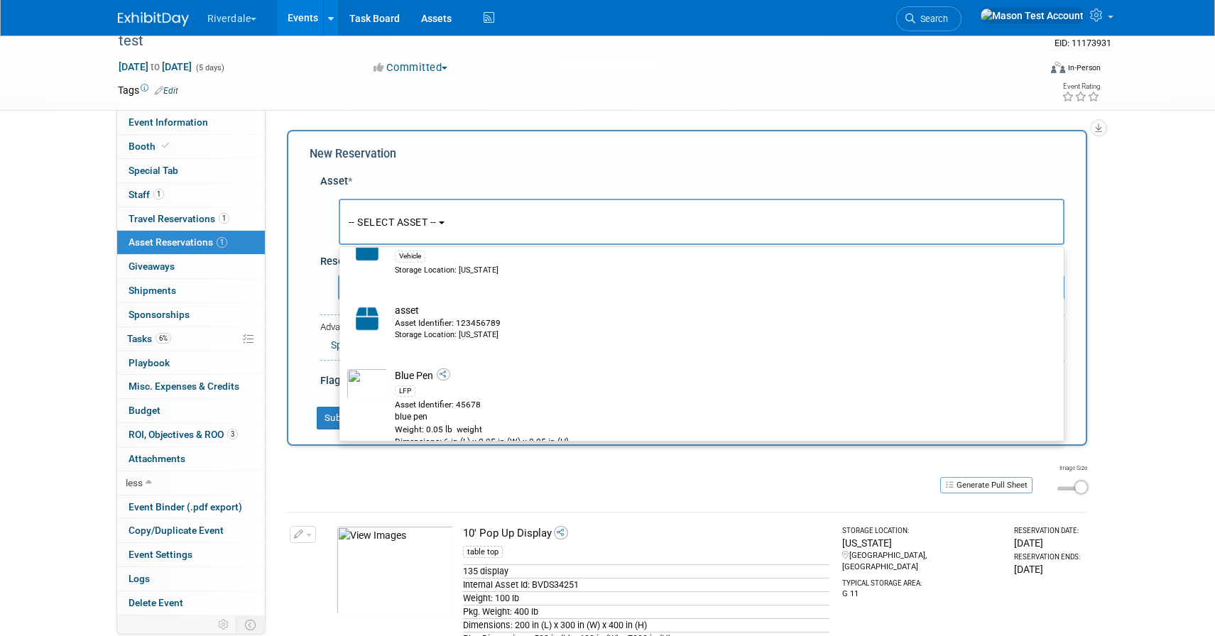
scroll to position [395, 0]
click at [867, 155] on div "New Reservation" at bounding box center [687, 154] width 755 height 16
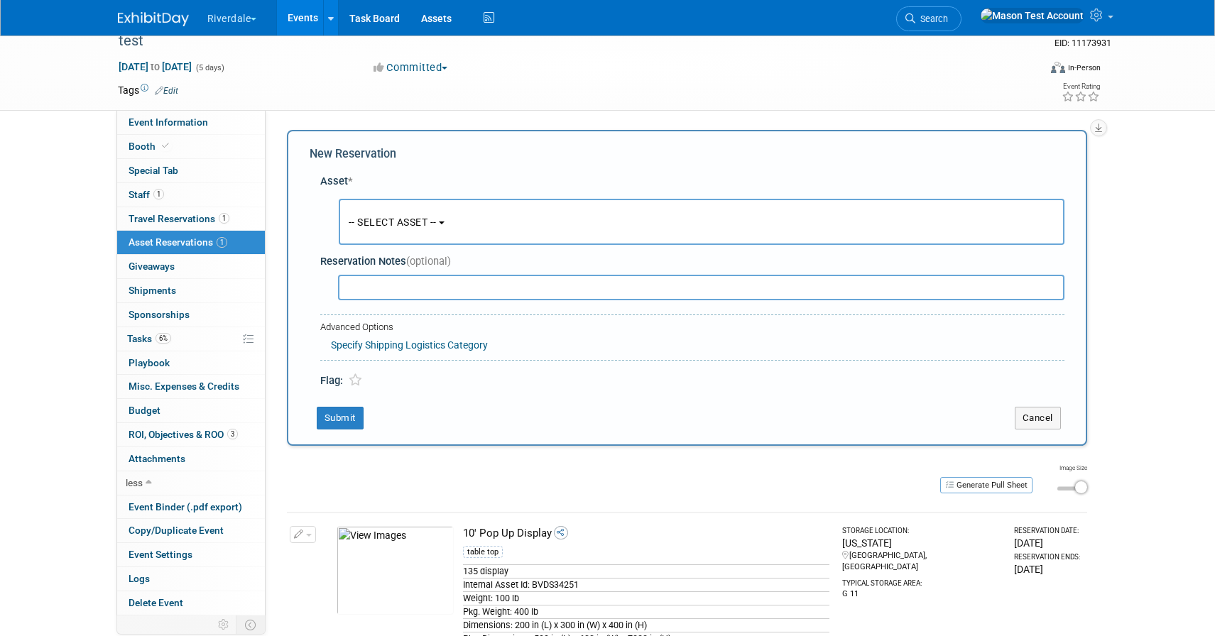
click at [461, 224] on button "-- SELECT ASSET --" at bounding box center [702, 222] width 726 height 46
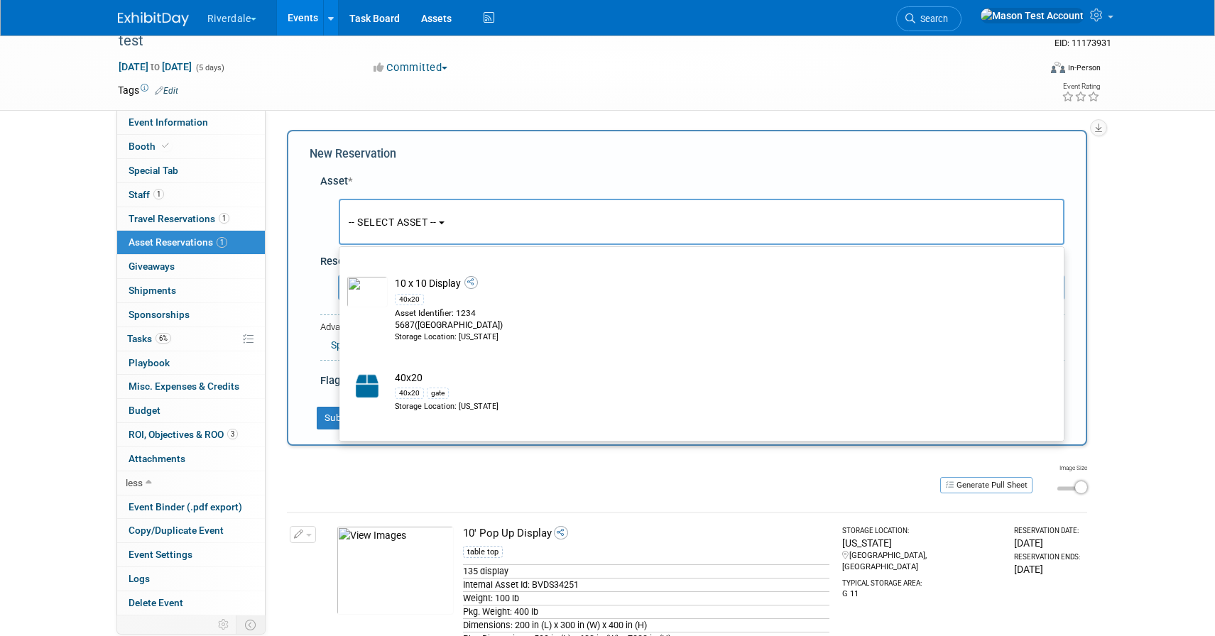
scroll to position [0, 0]
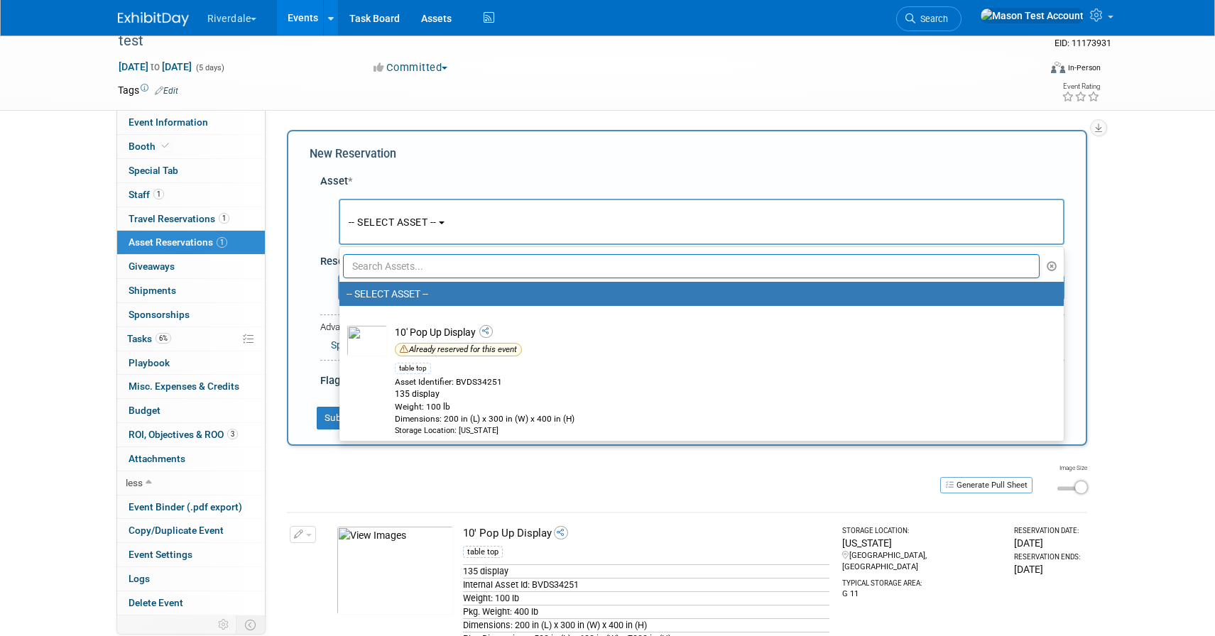
click at [434, 265] on input "text" at bounding box center [691, 266] width 697 height 24
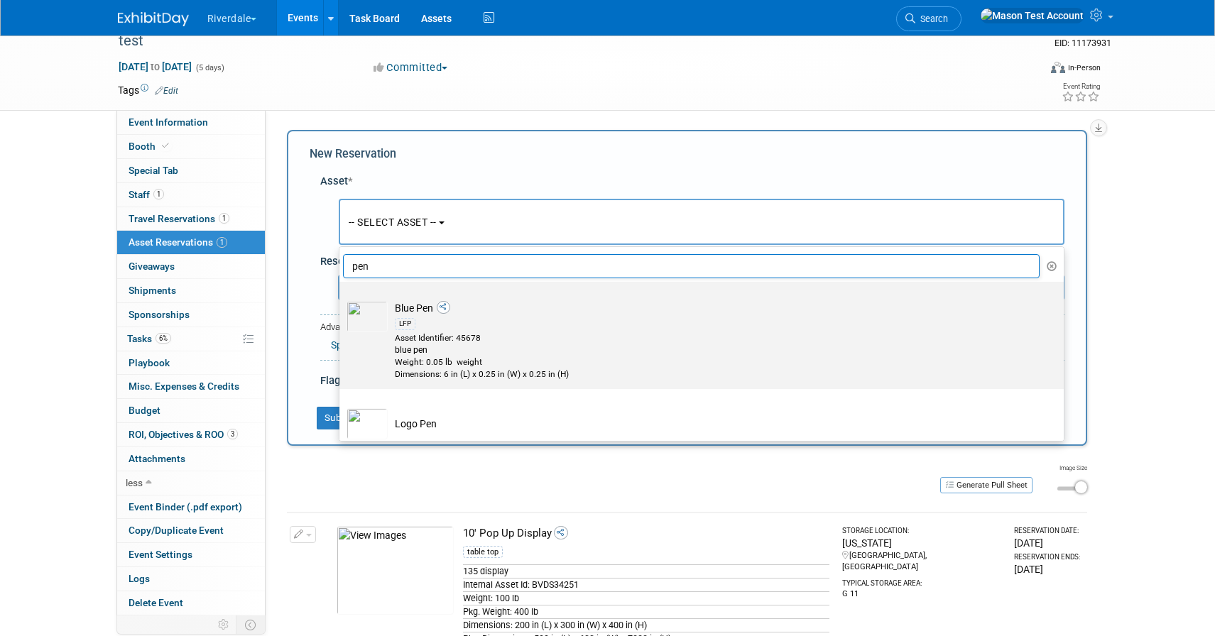
type input "pen"
click at [418, 322] on div "LFP" at bounding box center [715, 323] width 640 height 16
click at [341, 299] on input "Blue Pen LFP Asset Identifier: 45678 blue pen Weight: 0.05 lb weight Dimensions…" at bounding box center [336, 294] width 9 height 9
select select "10696219"
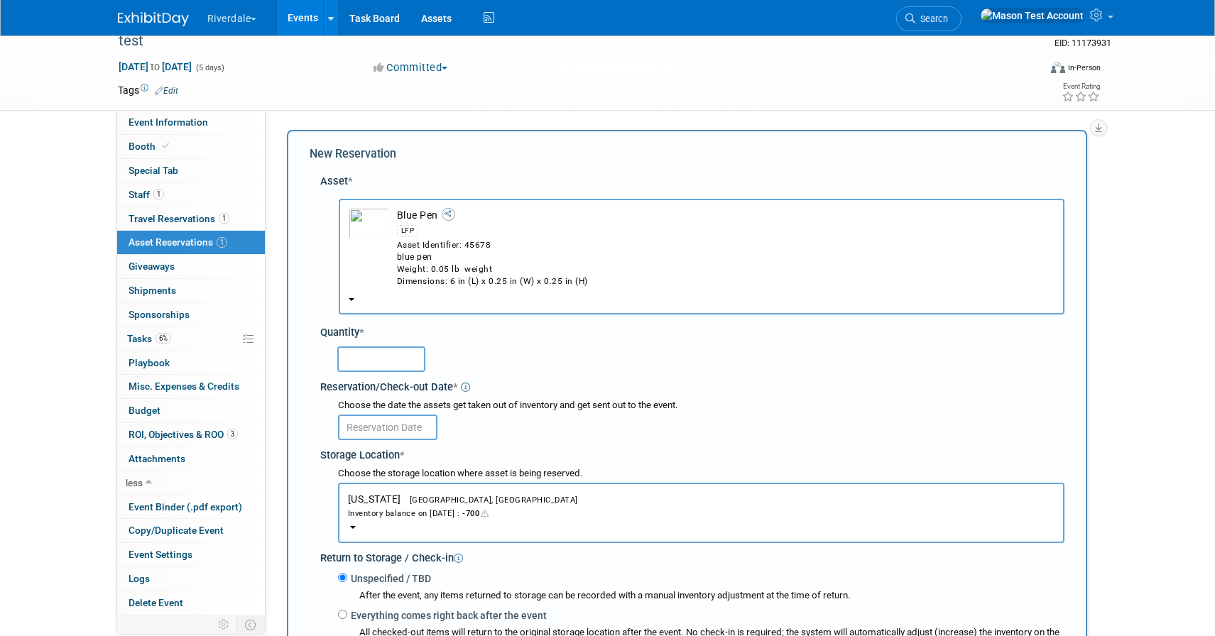
click at [388, 346] on input "text" at bounding box center [381, 359] width 88 height 26
type input "500"
click at [405, 513] on div "Inventory balance on Oct 6, 2025 : -700" at bounding box center [701, 512] width 706 height 13
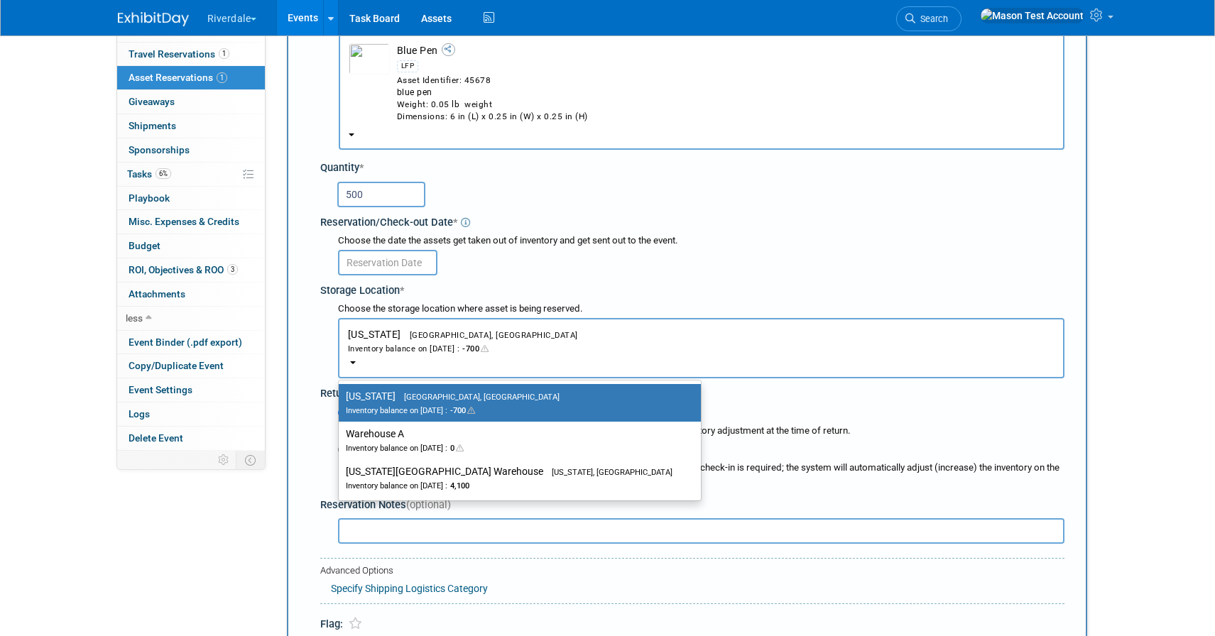
scroll to position [182, 0]
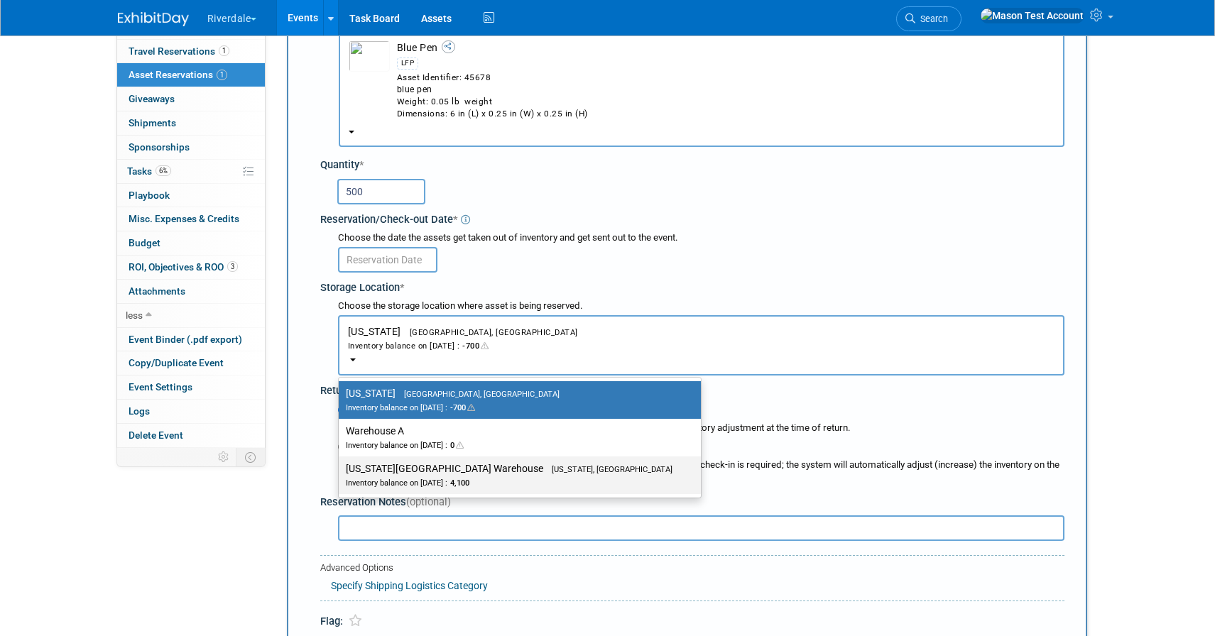
click at [469, 481] on span "4,100" at bounding box center [458, 482] width 22 height 9
click at [341, 474] on input "Washington DC Warehouse Washington, DC Inventory balance on Oct 6, 2025 : 4,100" at bounding box center [336, 468] width 9 height 9
select select "11222616"
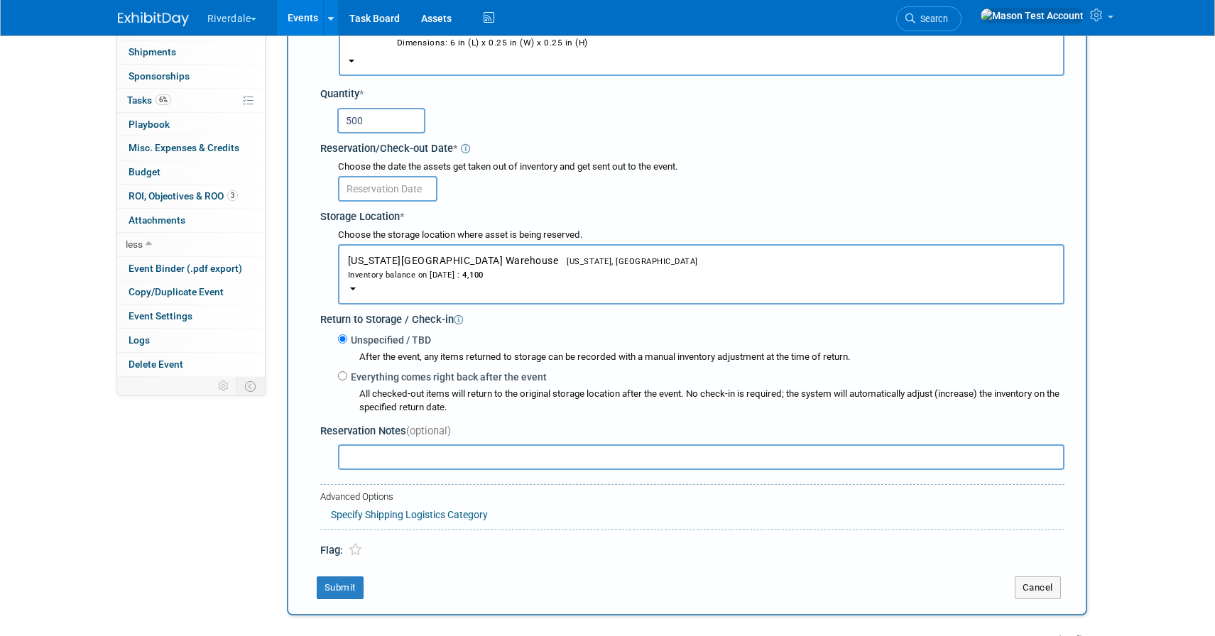
scroll to position [258, 0]
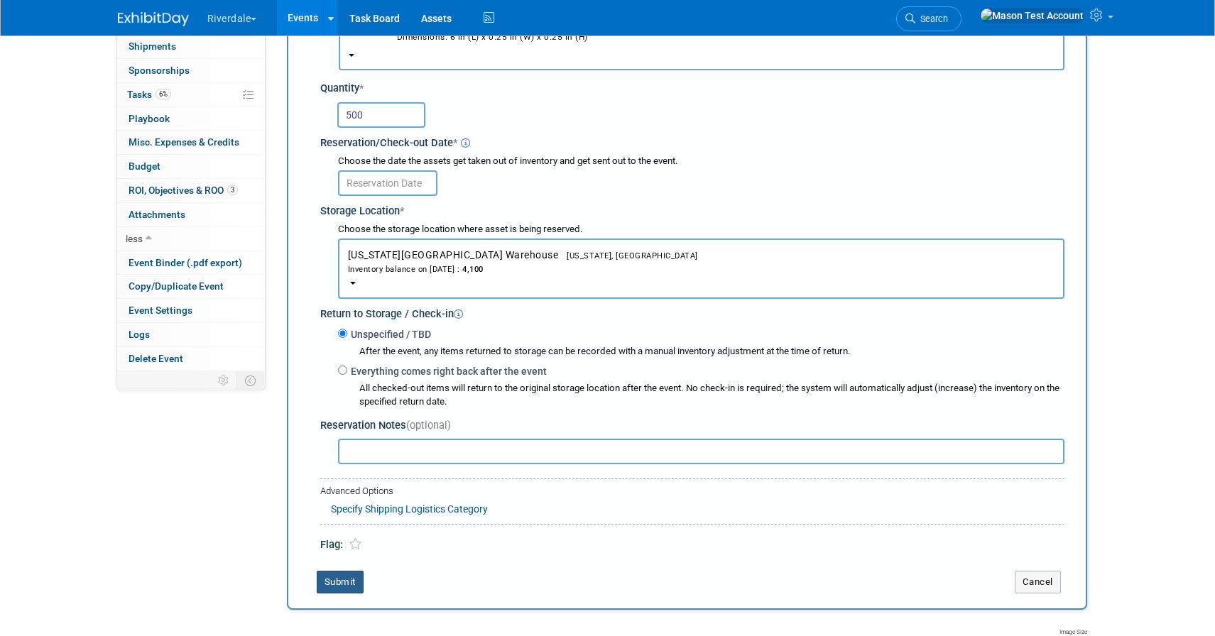
click at [339, 579] on button "Submit" at bounding box center [340, 582] width 47 height 23
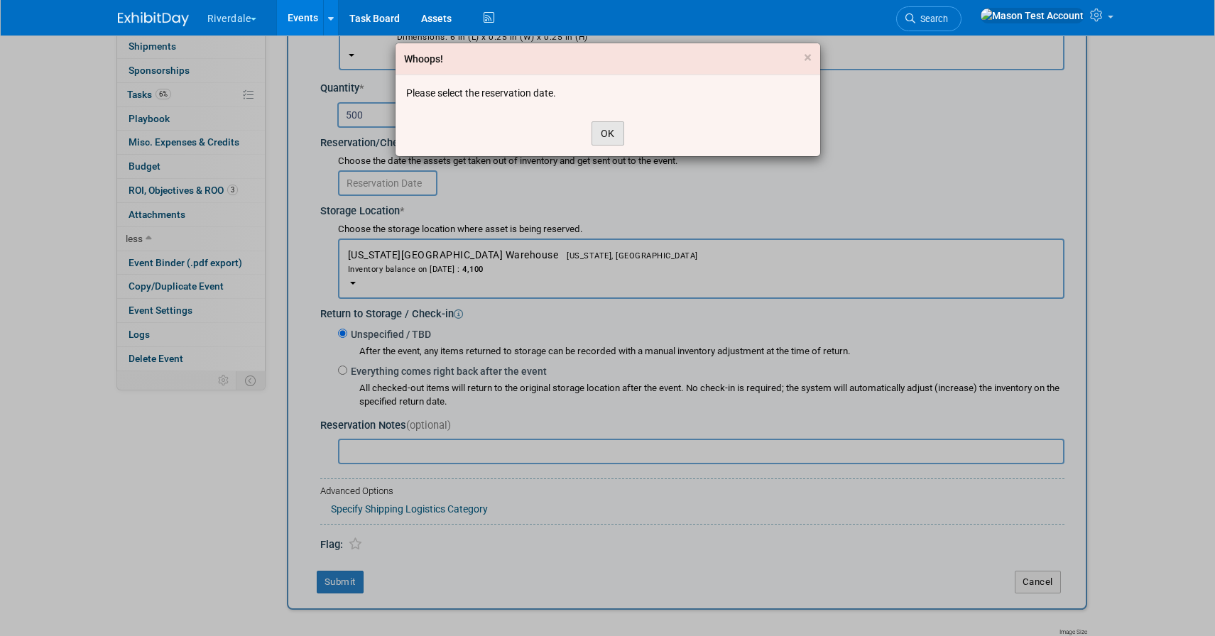
click at [611, 124] on button "OK" at bounding box center [607, 133] width 33 height 24
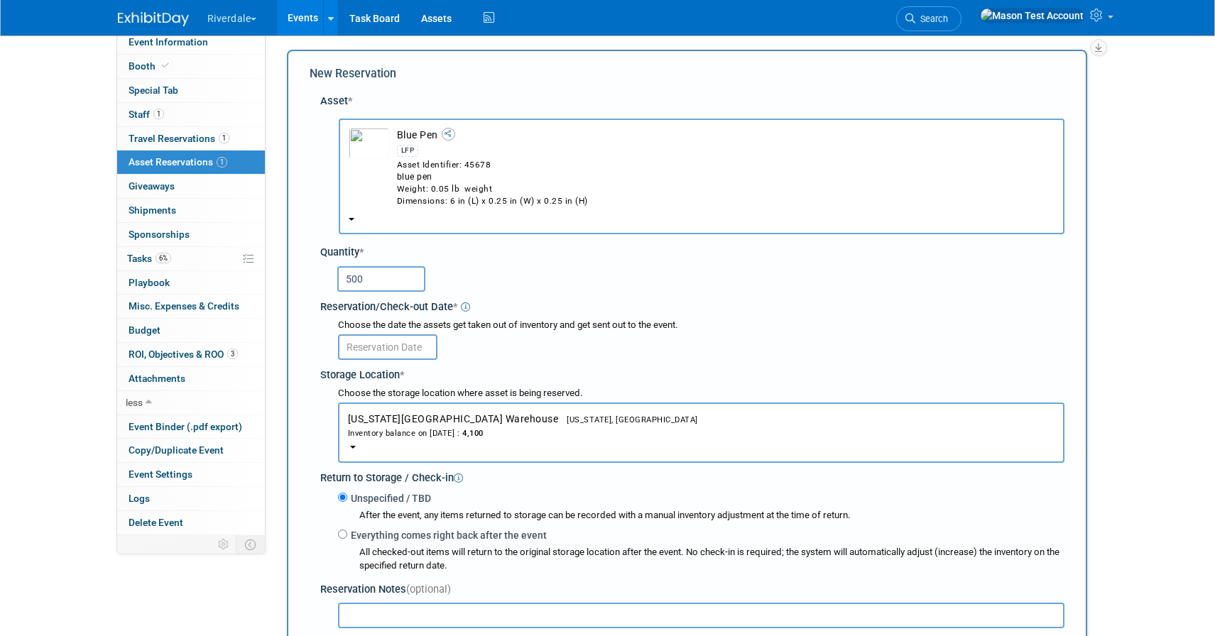
scroll to position [45, 0]
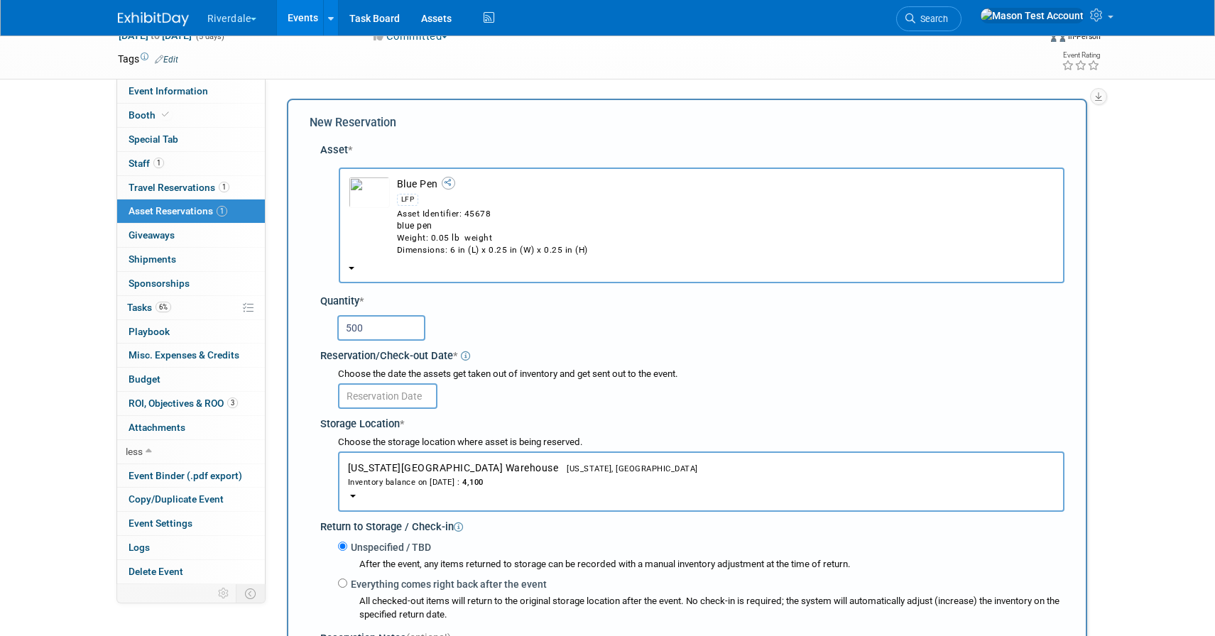
click at [388, 383] on input "text" at bounding box center [387, 396] width 99 height 26
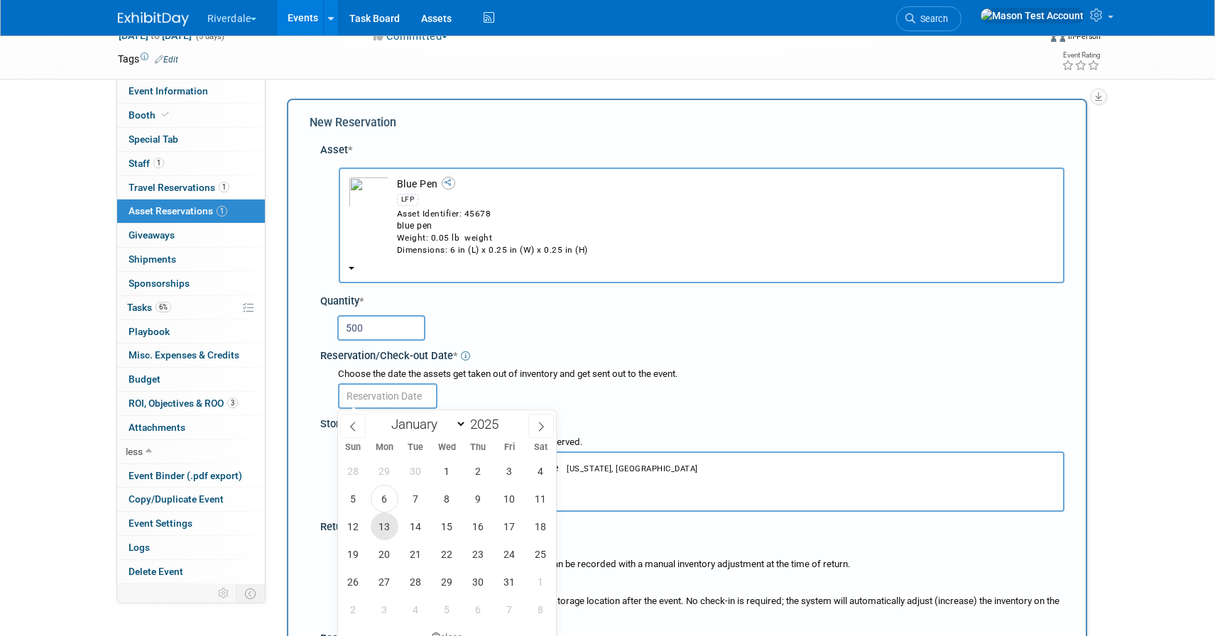
click at [381, 516] on span "13" at bounding box center [385, 527] width 28 height 28
type input "Oct 13, 2025"
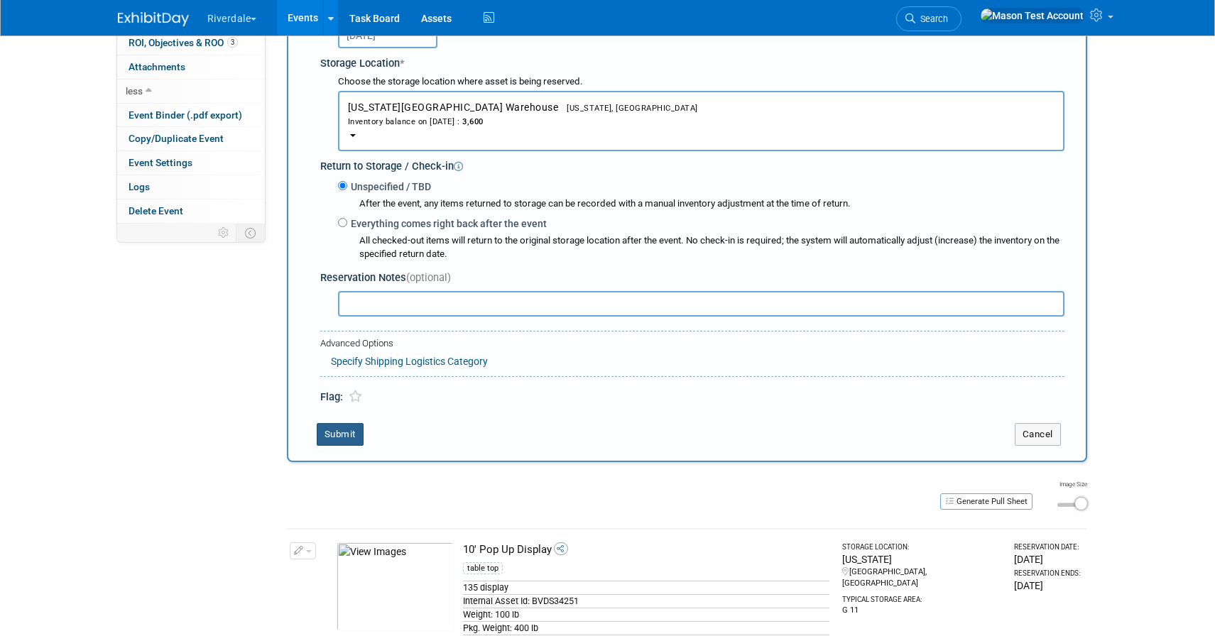
click at [351, 434] on button "Submit" at bounding box center [340, 434] width 47 height 23
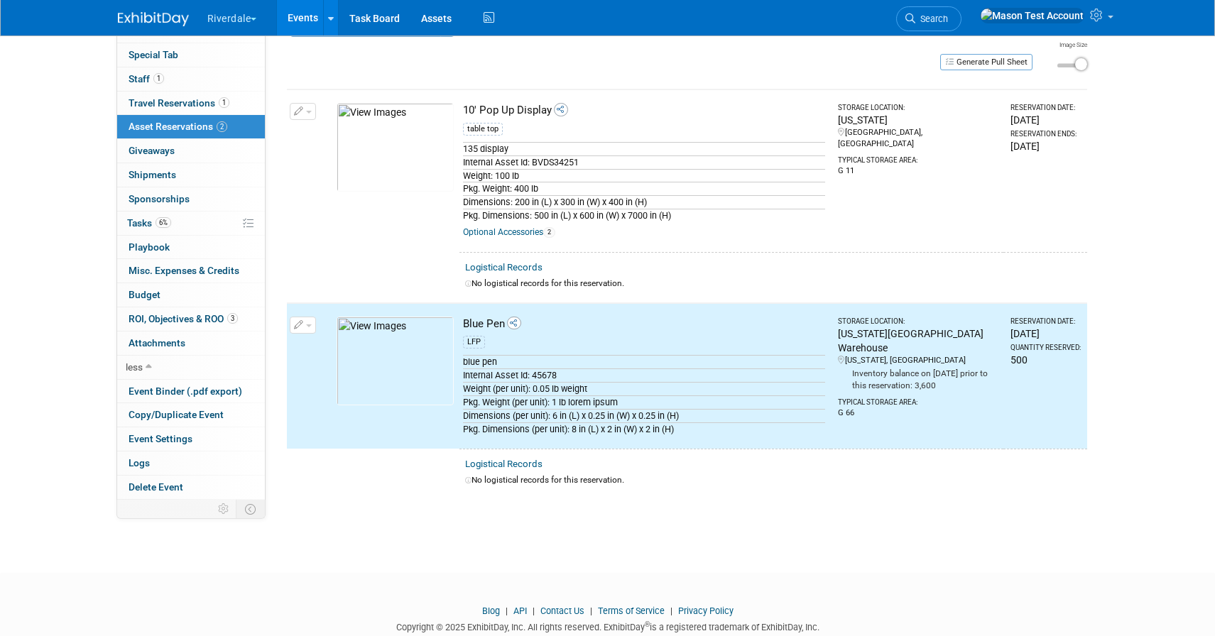
scroll to position [121, 0]
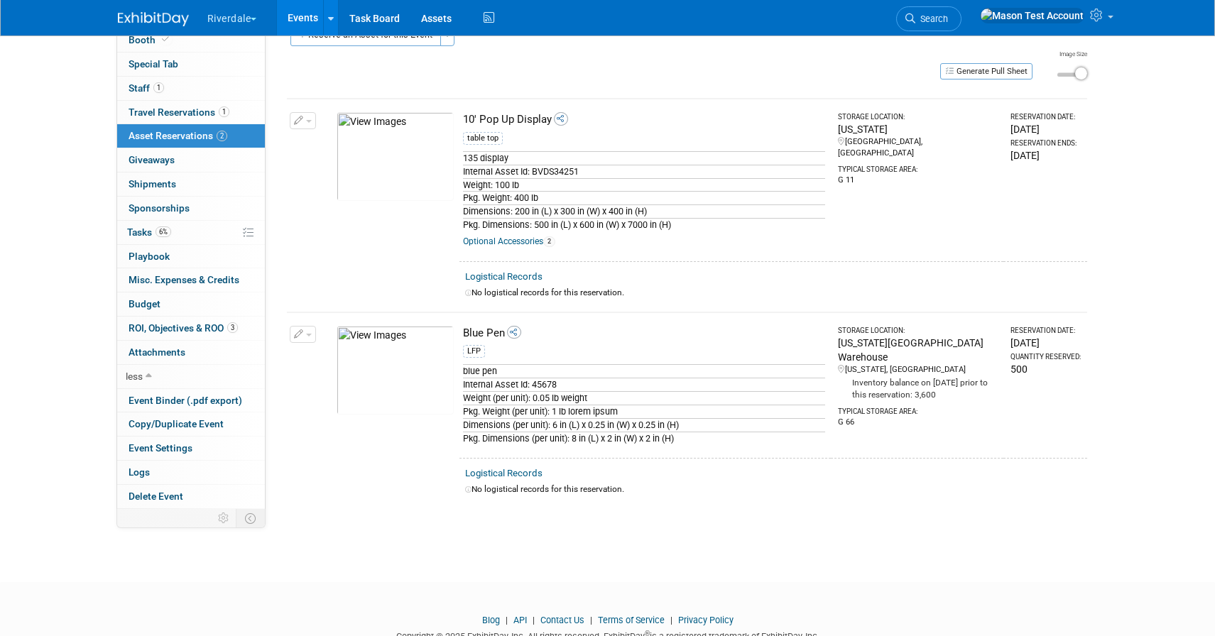
click at [305, 122] on button "button" at bounding box center [303, 120] width 26 height 17
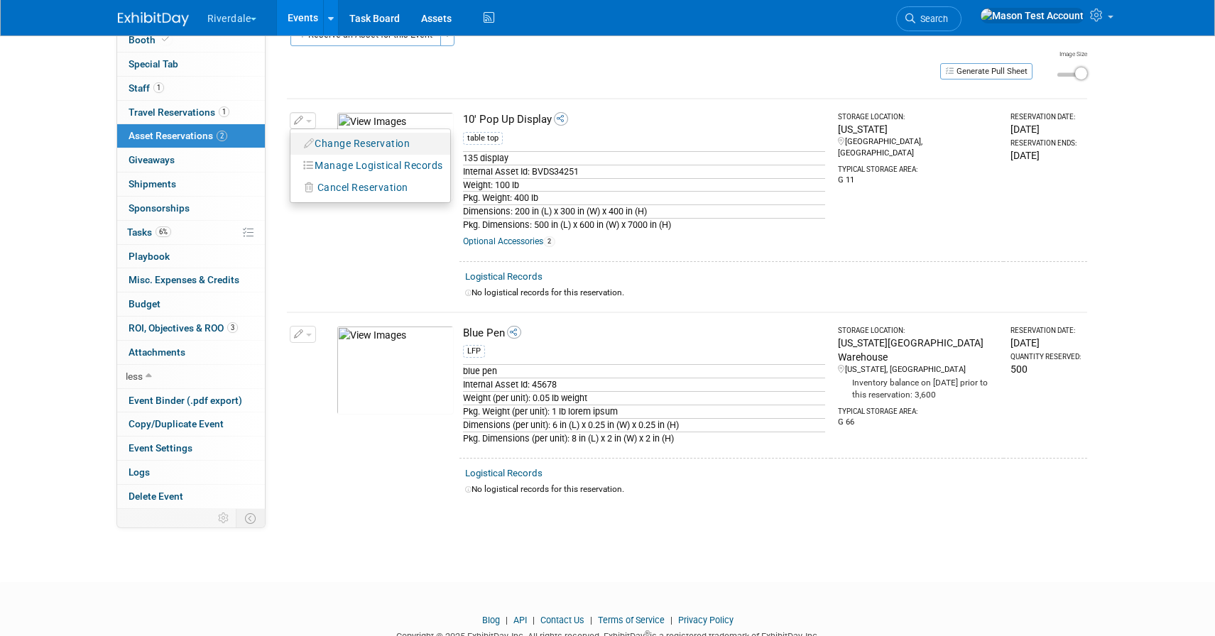
click at [338, 139] on button "Change Reservation" at bounding box center [357, 143] width 120 height 19
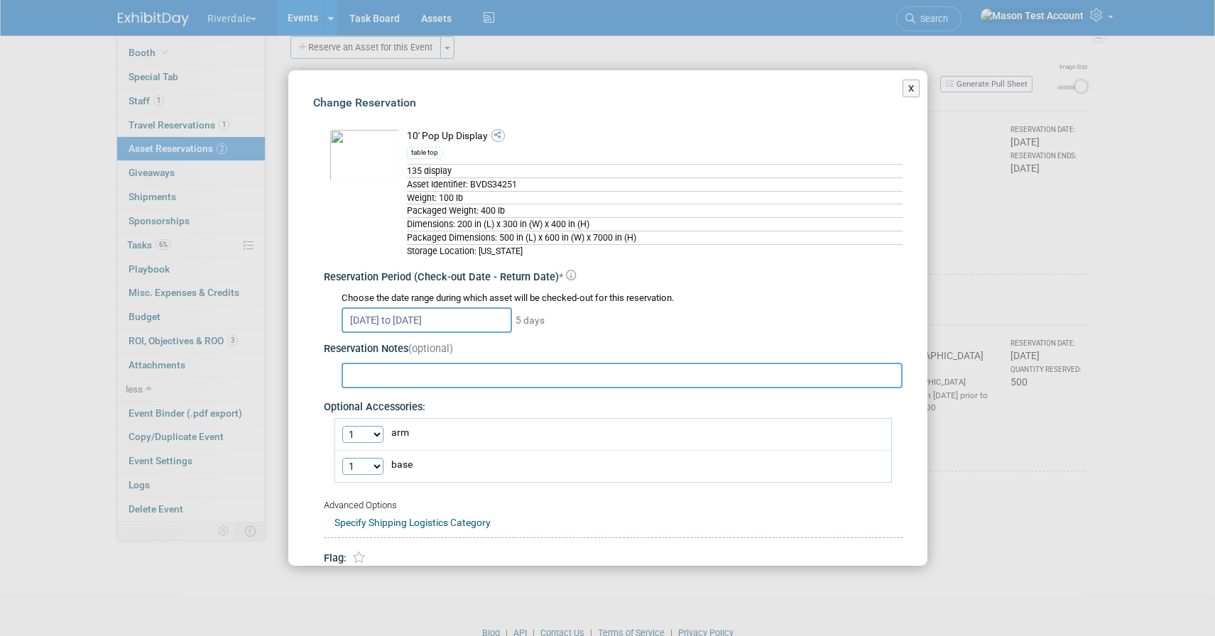
scroll to position [106, 0]
click at [458, 525] on link "Specify Shipping Logistics Category" at bounding box center [412, 522] width 156 height 11
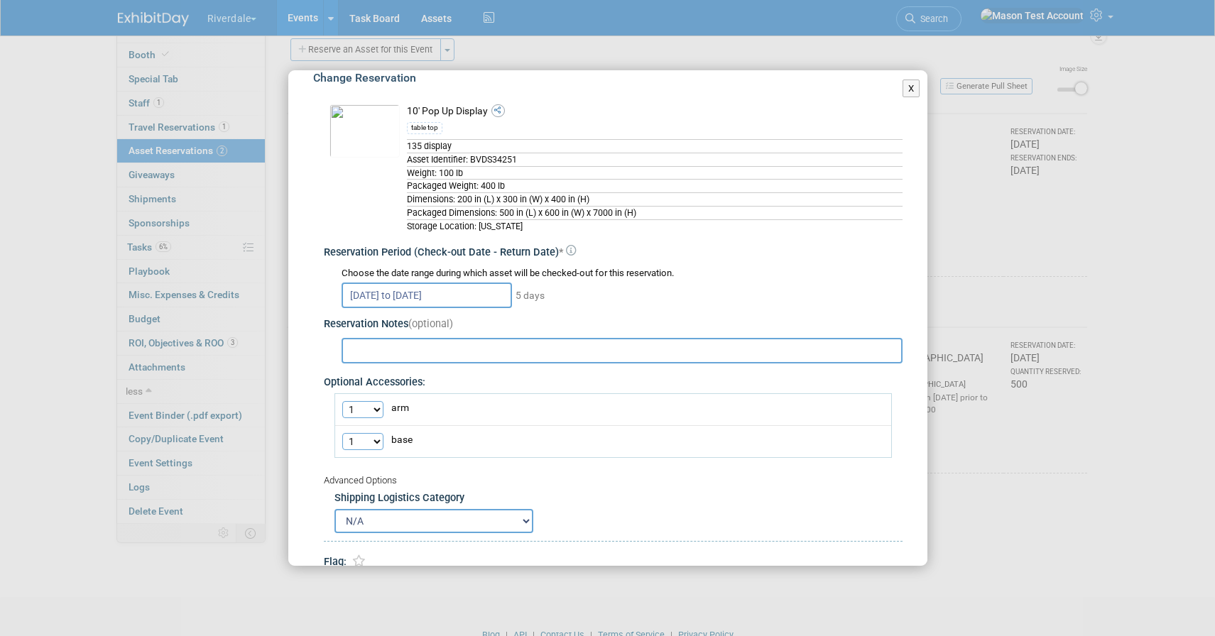
click at [513, 523] on select "N/A Advance Warehouse Direct Shipment Other" at bounding box center [433, 521] width 199 height 24
select select "2"
click at [334, 510] on select "N/A Advance Warehouse Direct Shipment Other" at bounding box center [433, 521] width 199 height 24
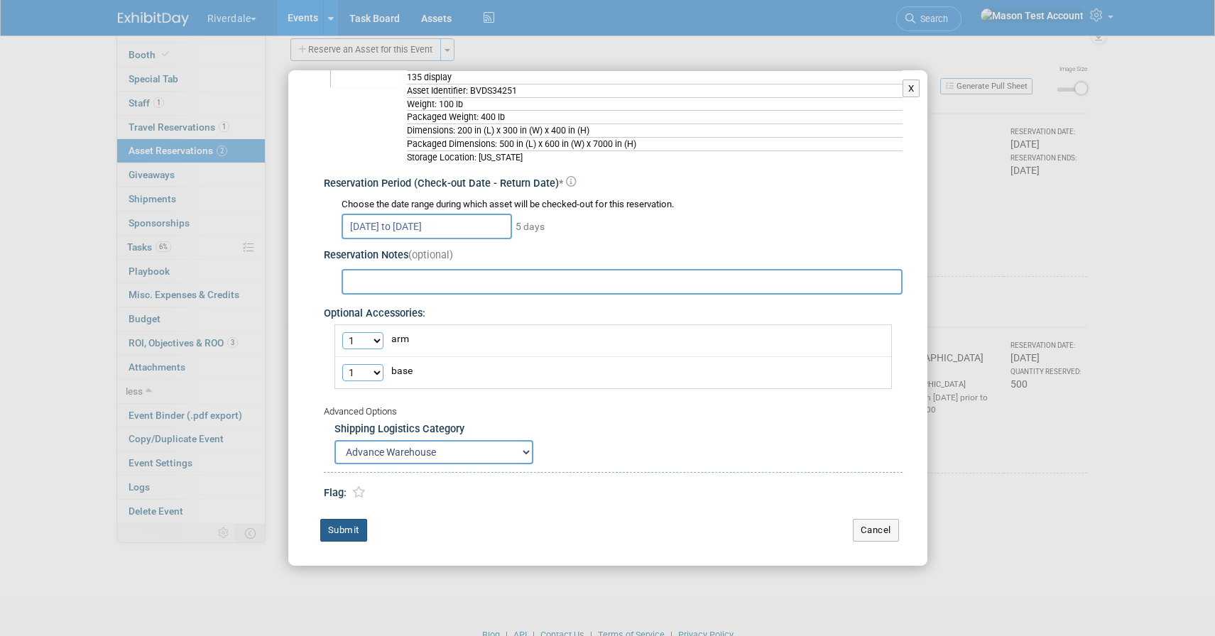
click at [337, 527] on button "Submit" at bounding box center [343, 530] width 47 height 23
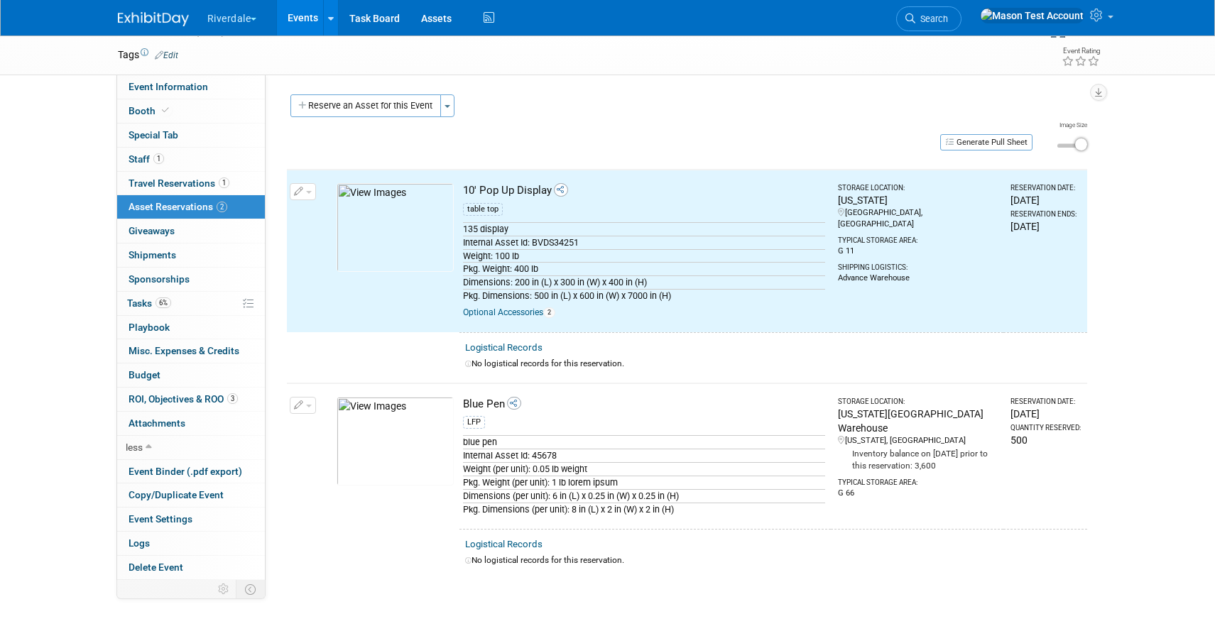
scroll to position [33, 0]
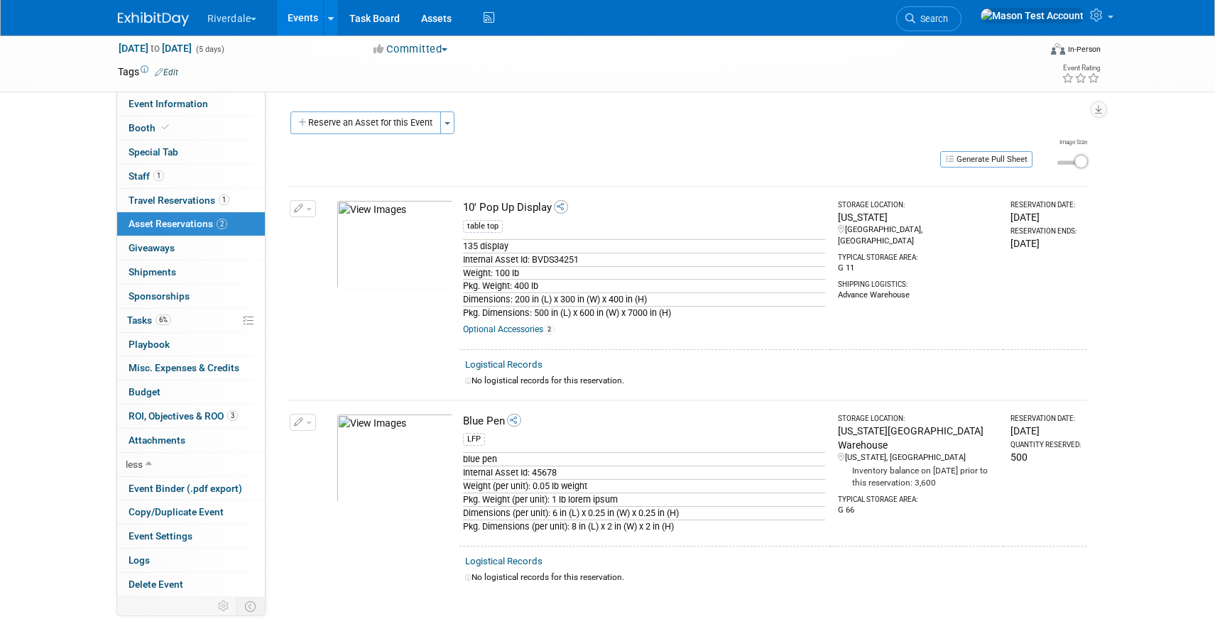
click at [512, 562] on link "Logistical Records" at bounding box center [503, 561] width 77 height 11
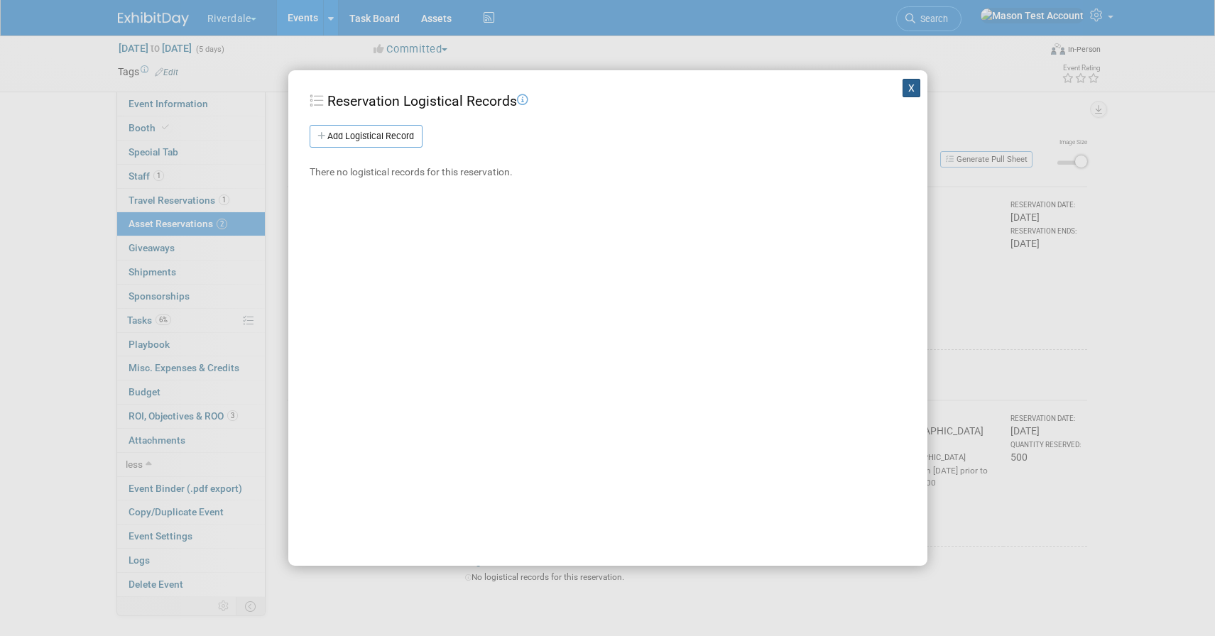
click at [905, 85] on button "X" at bounding box center [911, 88] width 18 height 18
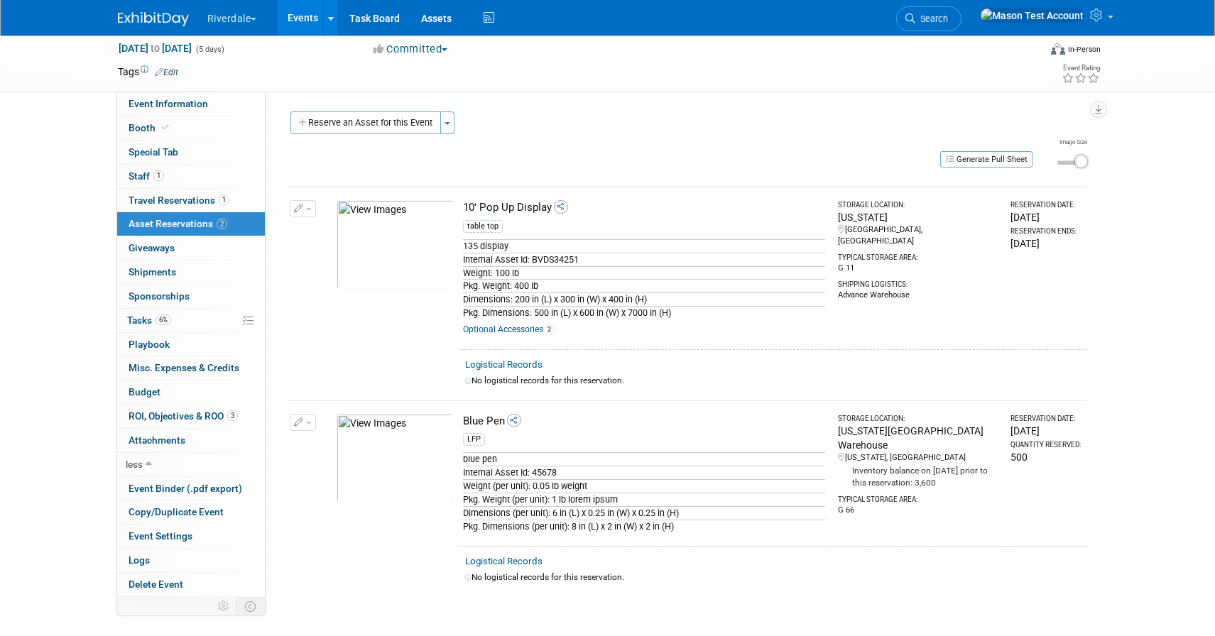
click at [302, 418] on icon "button" at bounding box center [299, 422] width 10 height 9
click at [335, 446] on button "Change Reservation" at bounding box center [357, 445] width 120 height 19
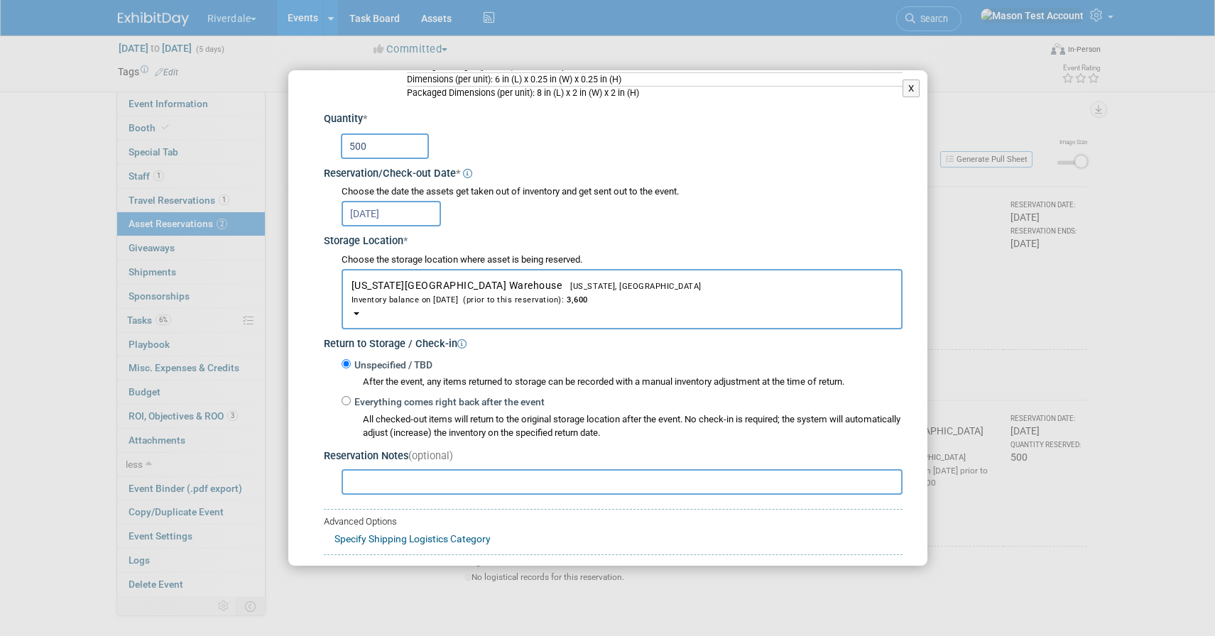
scroll to position [169, 0]
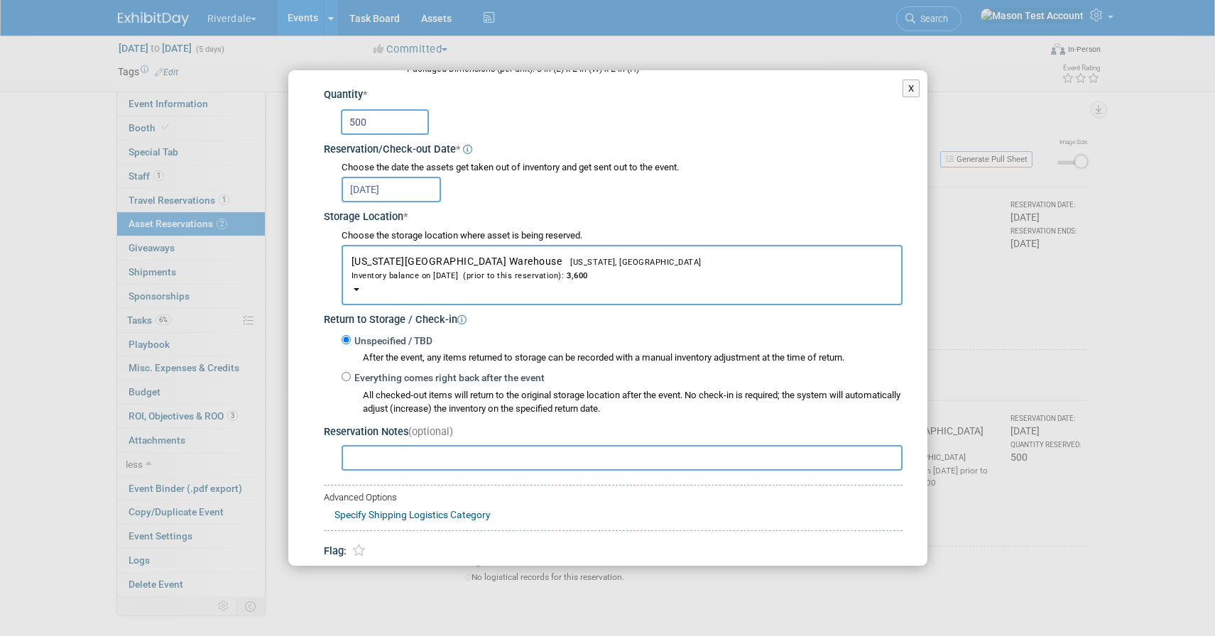
click at [452, 515] on link "Specify Shipping Logistics Category" at bounding box center [412, 514] width 156 height 11
click at [449, 537] on select "N/A Advance Warehouse Direct Shipment Other" at bounding box center [433, 539] width 199 height 24
select select "3"
click at [334, 527] on select "N/A Advance Warehouse Direct Shipment Other" at bounding box center [433, 539] width 199 height 24
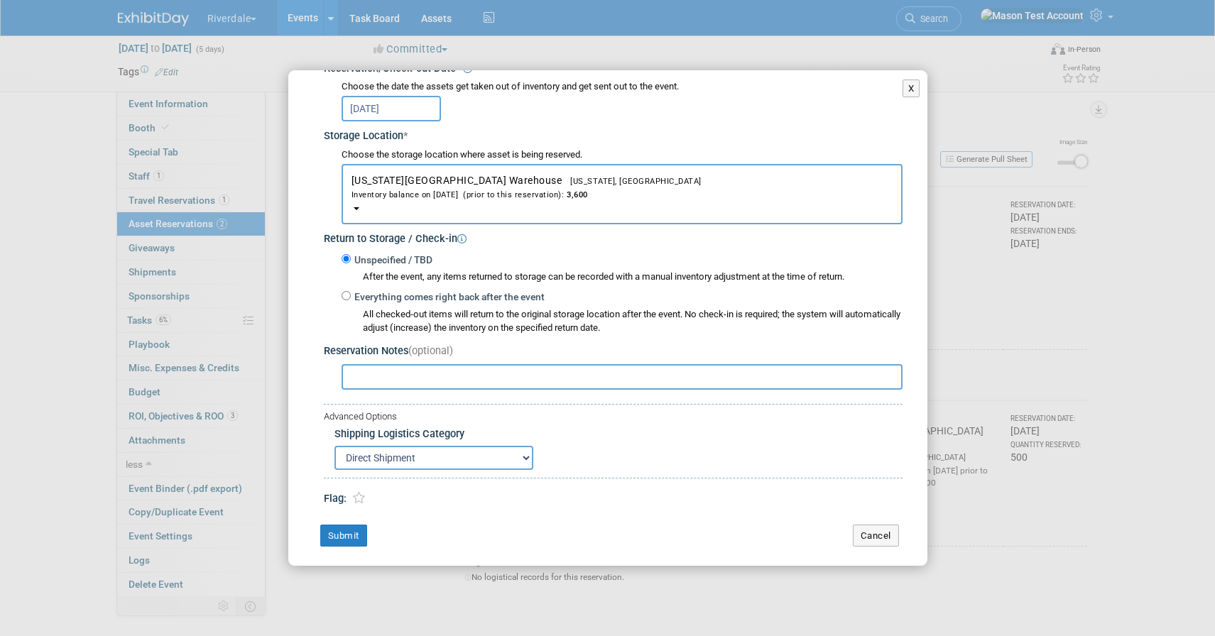
scroll to position [255, 0]
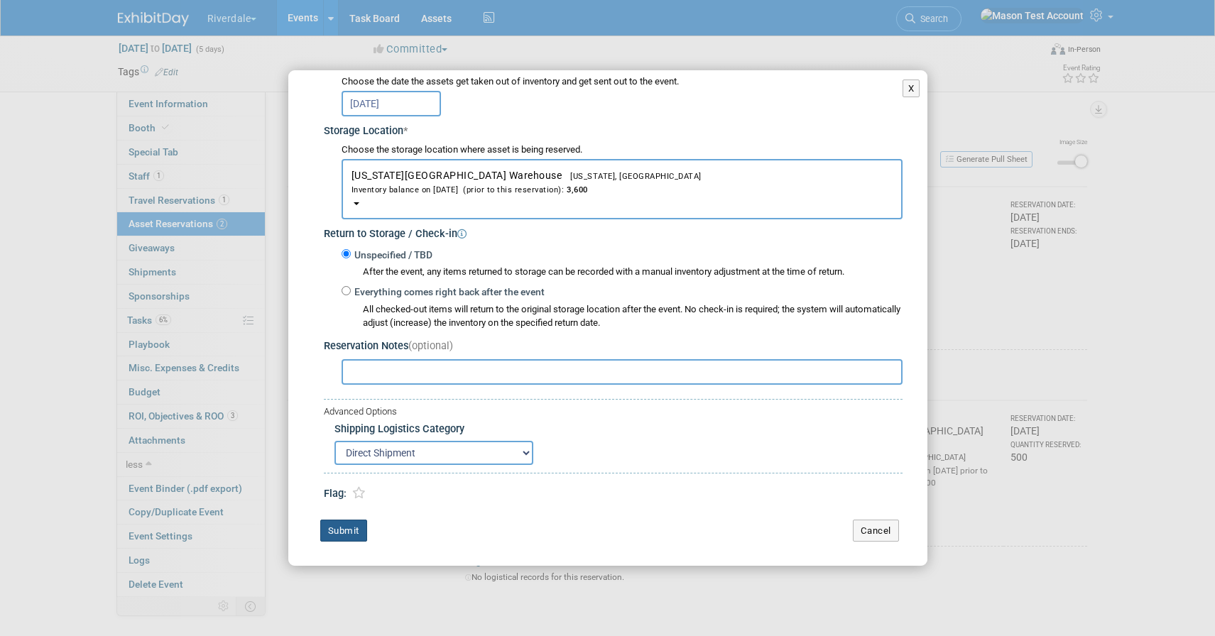
click at [357, 528] on button "Submit" at bounding box center [343, 531] width 47 height 23
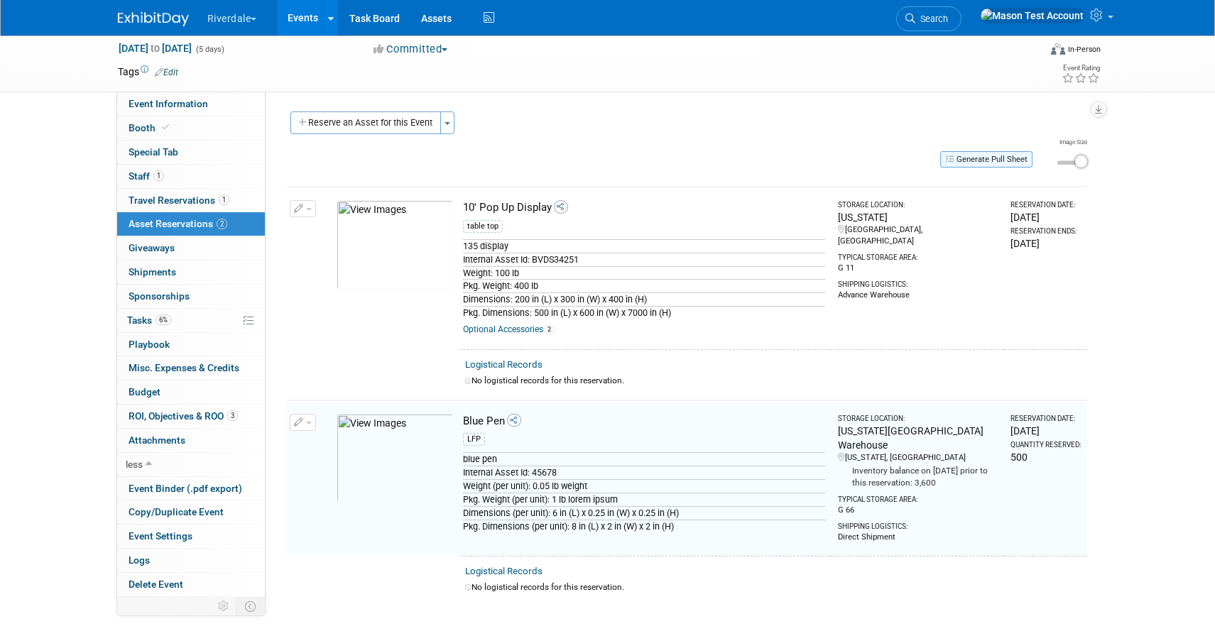
click at [982, 159] on button "Generate Pull Sheet" at bounding box center [986, 159] width 92 height 16
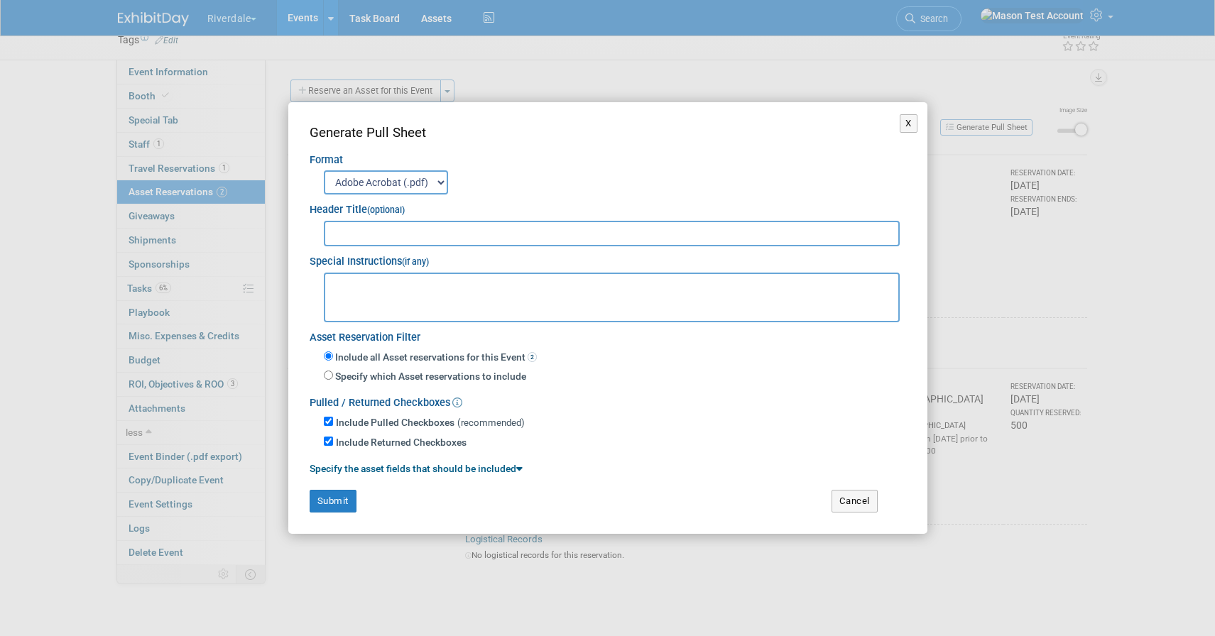
scroll to position [79, 0]
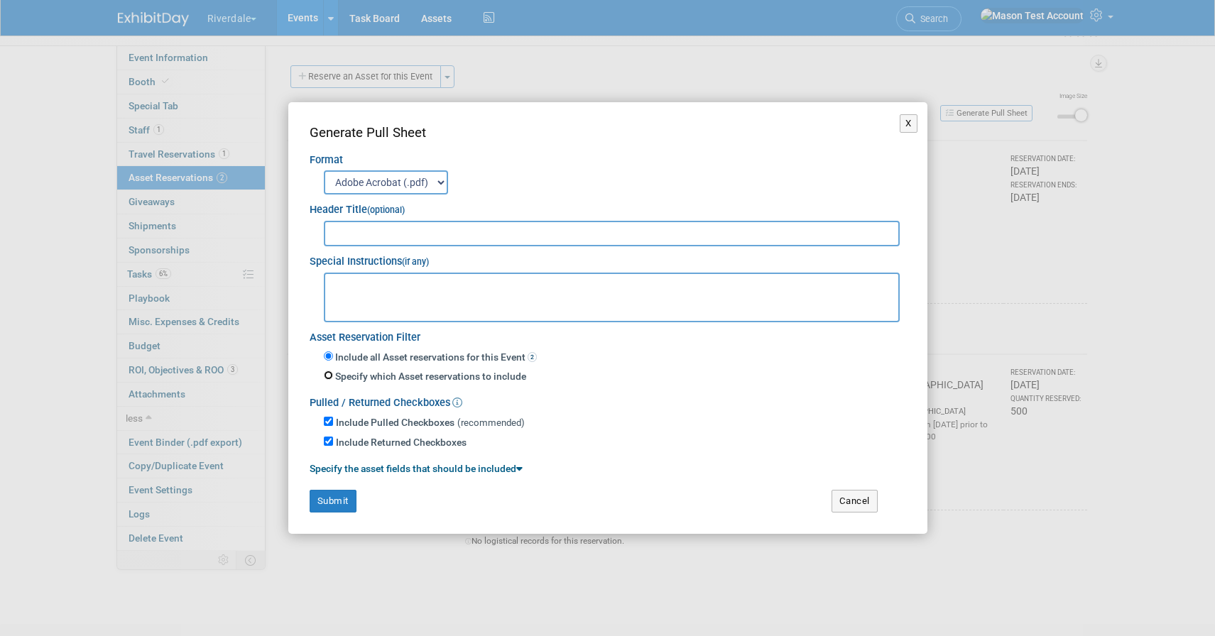
click at [327, 378] on input "Specify which Asset reservations to include" at bounding box center [328, 375] width 9 height 9
radio input "true"
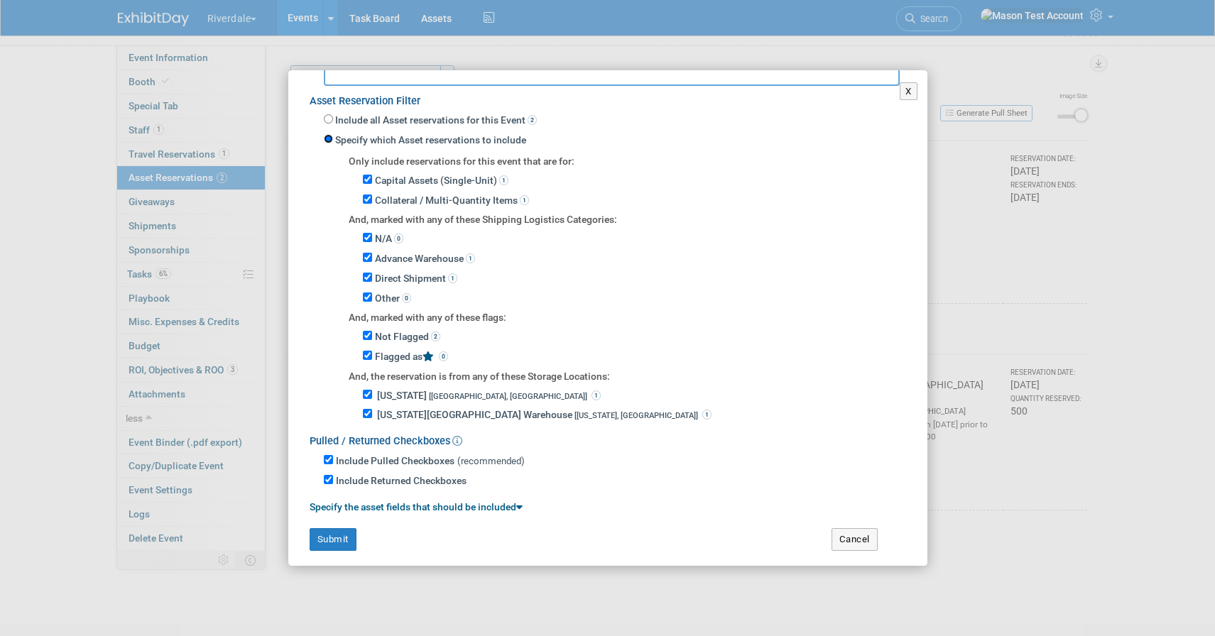
scroll to position [206, 0]
click at [367, 273] on input "Direct Shipment 1" at bounding box center [367, 275] width 9 height 9
checkbox input "false"
click at [367, 291] on input "Other 0" at bounding box center [367, 295] width 9 height 9
checkbox input "false"
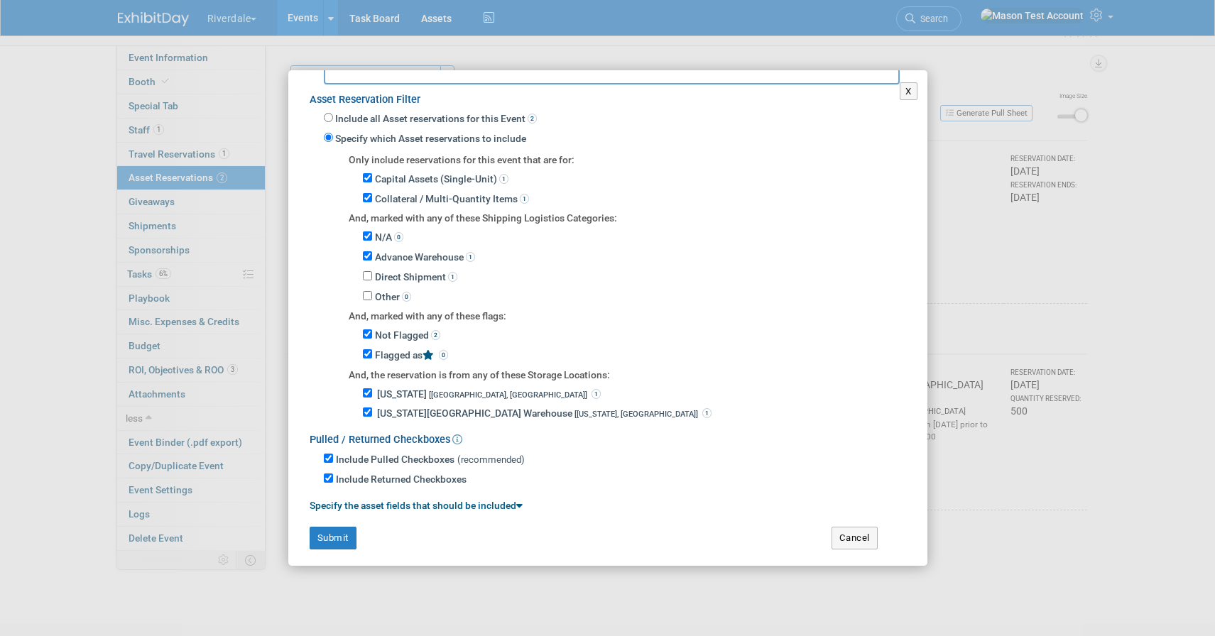
click at [369, 229] on div "N/A 0" at bounding box center [634, 239] width 543 height 20
click at [369, 233] on input "N/A 0" at bounding box center [367, 235] width 9 height 9
checkbox input "false"
click at [338, 527] on button "Submit" at bounding box center [333, 538] width 47 height 23
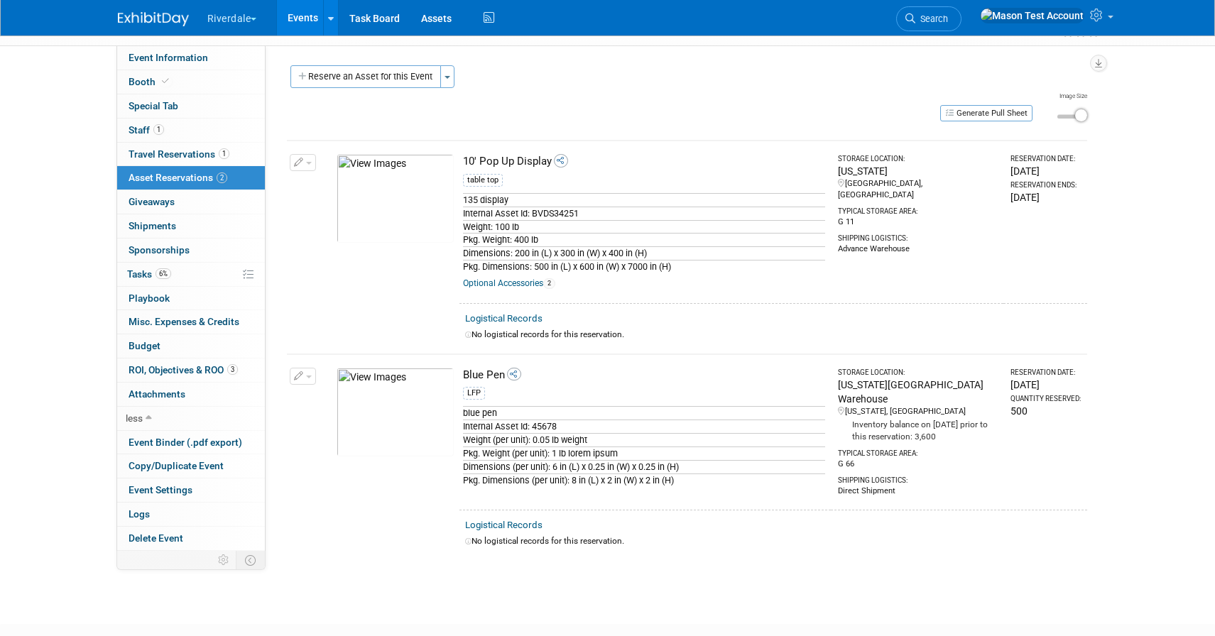
click at [505, 320] on link "Logistical Records" at bounding box center [503, 318] width 77 height 11
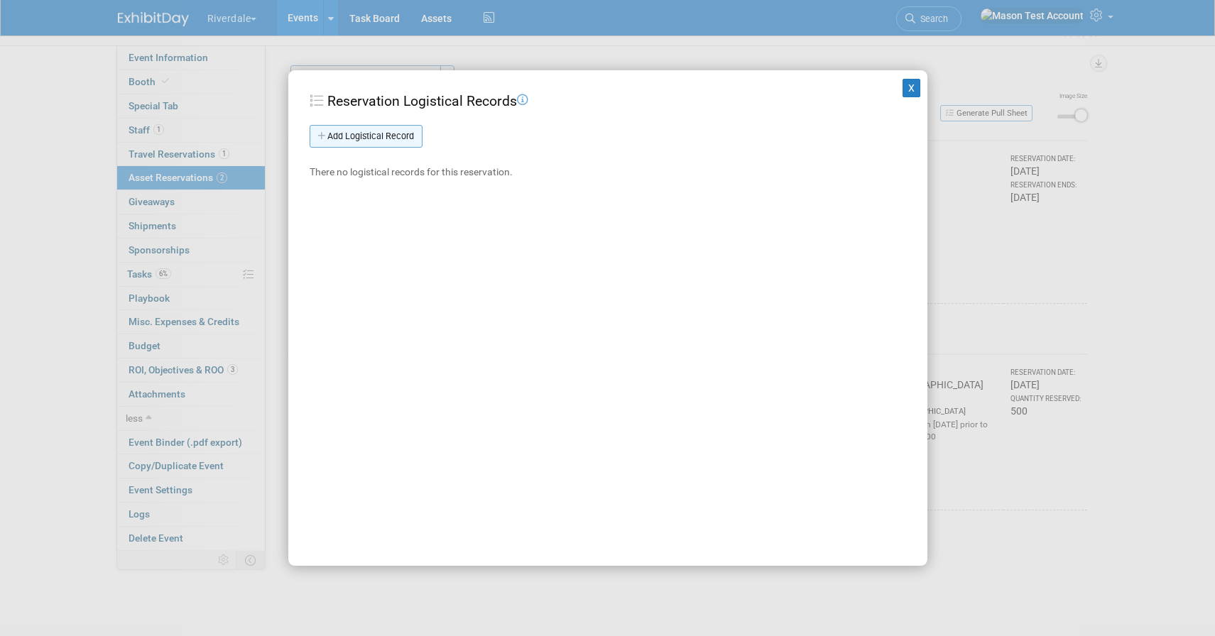
click at [382, 133] on link "Add Logistical Record" at bounding box center [366, 136] width 113 height 23
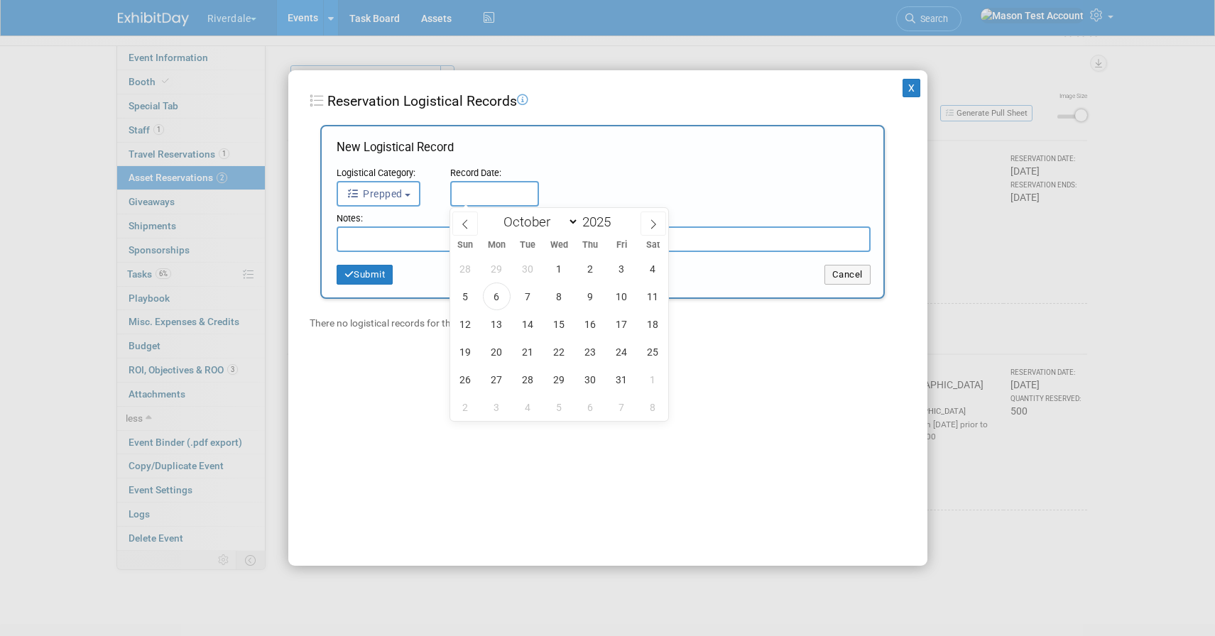
click at [473, 194] on input "text" at bounding box center [494, 194] width 89 height 26
click at [496, 293] on span "6" at bounding box center [497, 297] width 28 height 28
type input "Oct 6, 2025"
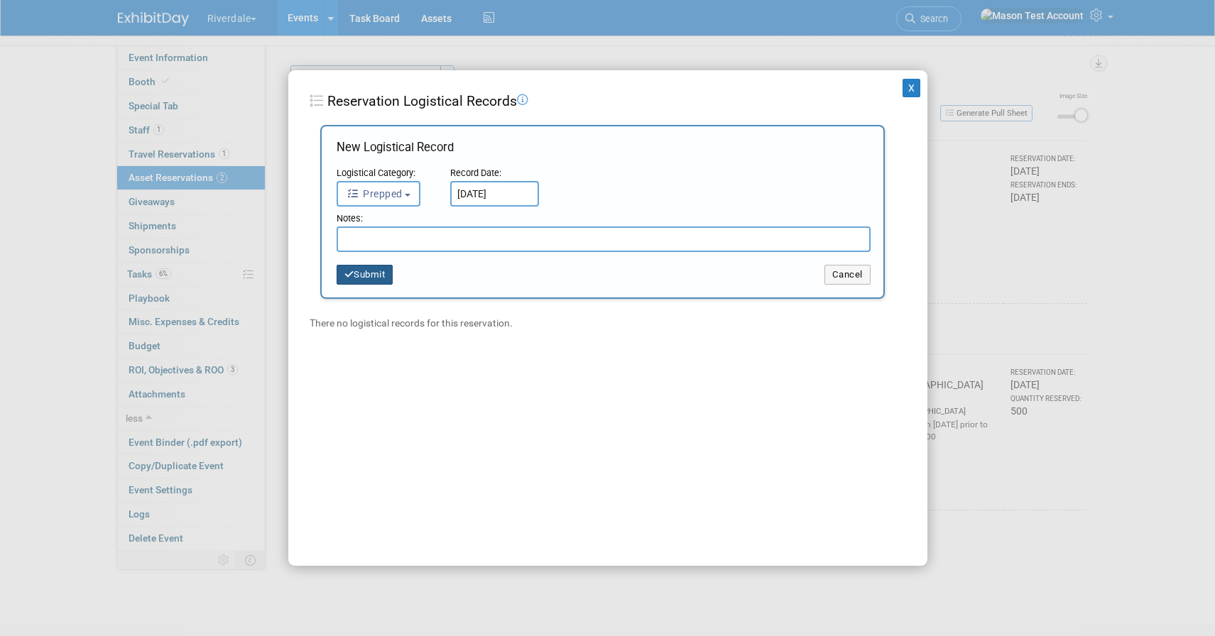
click at [365, 272] on button "Submit" at bounding box center [365, 275] width 57 height 20
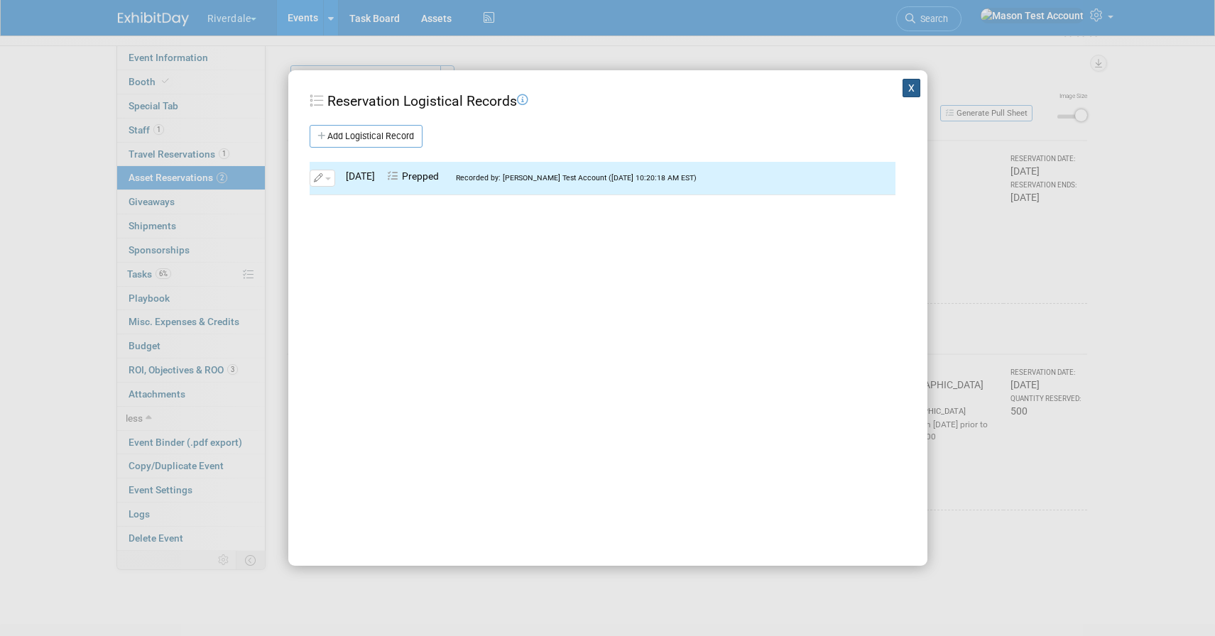
click at [917, 91] on button "X" at bounding box center [911, 88] width 18 height 18
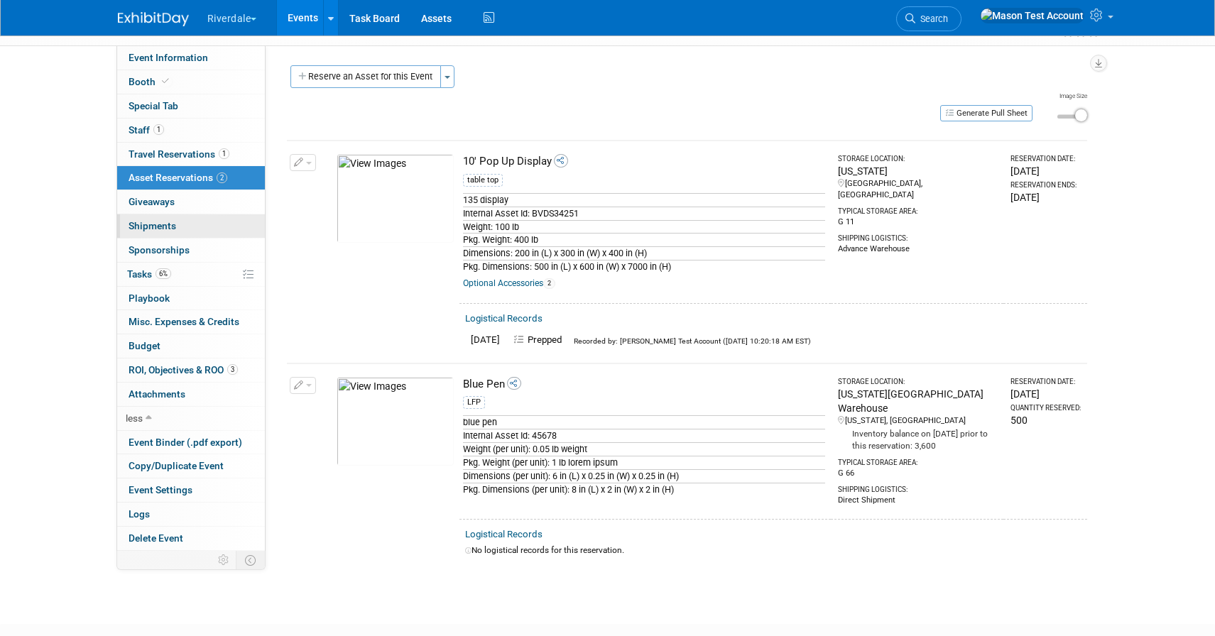
click at [160, 221] on span "Shipments 0" at bounding box center [152, 225] width 48 height 11
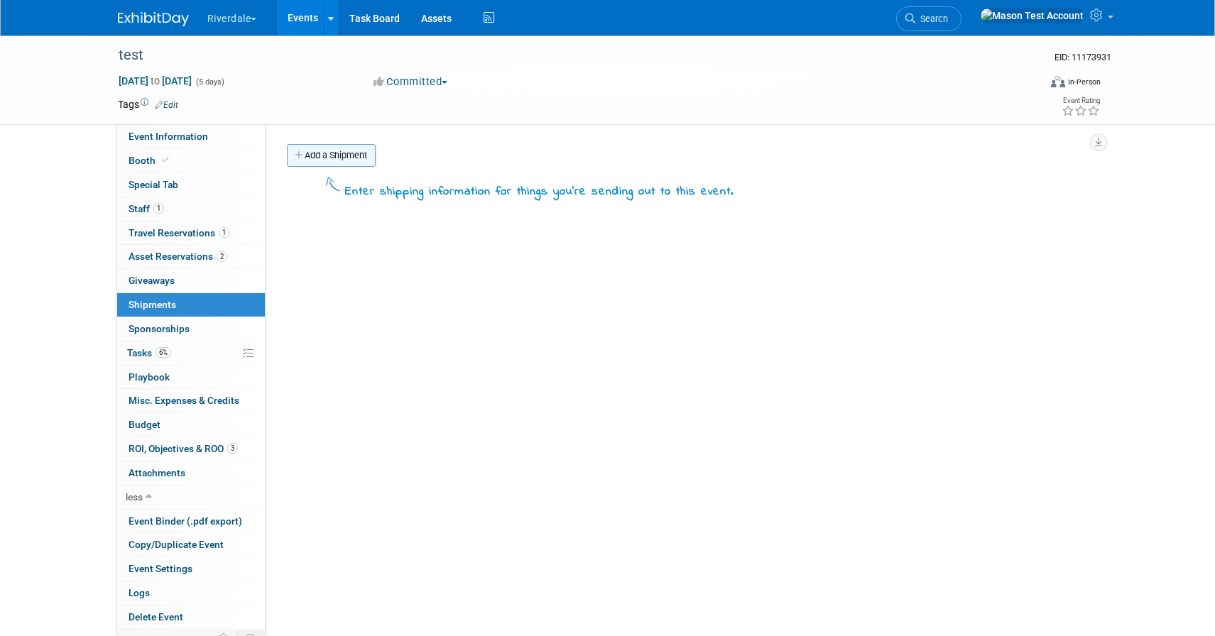
click at [327, 151] on link "Add a Shipment" at bounding box center [331, 155] width 89 height 23
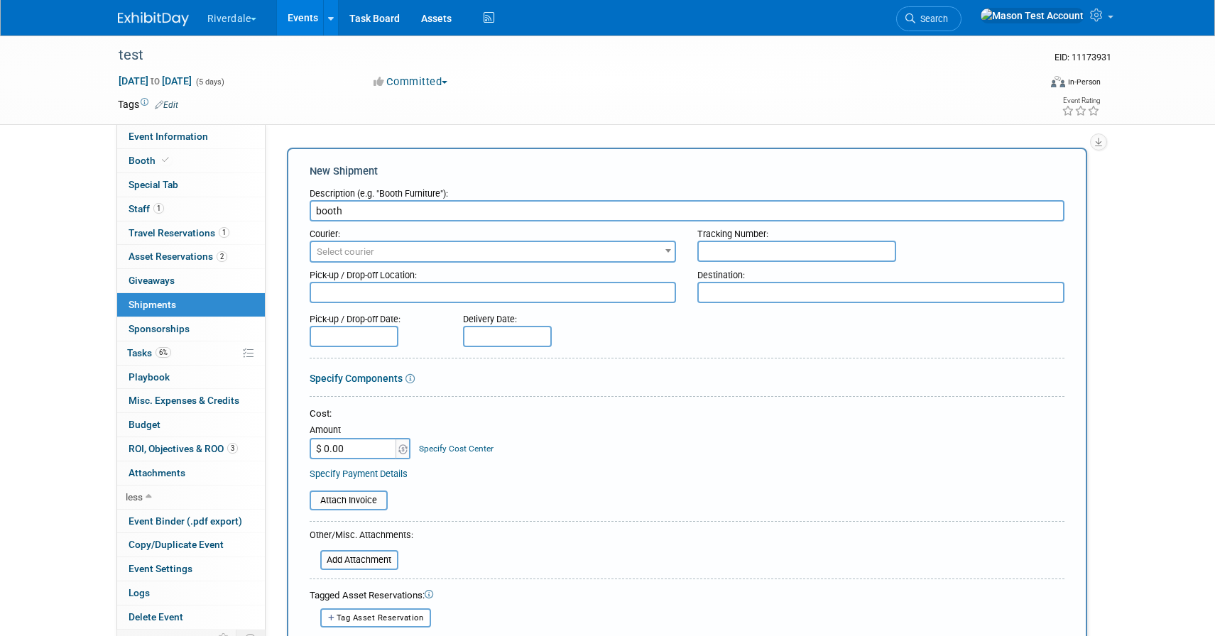
type input "booth"
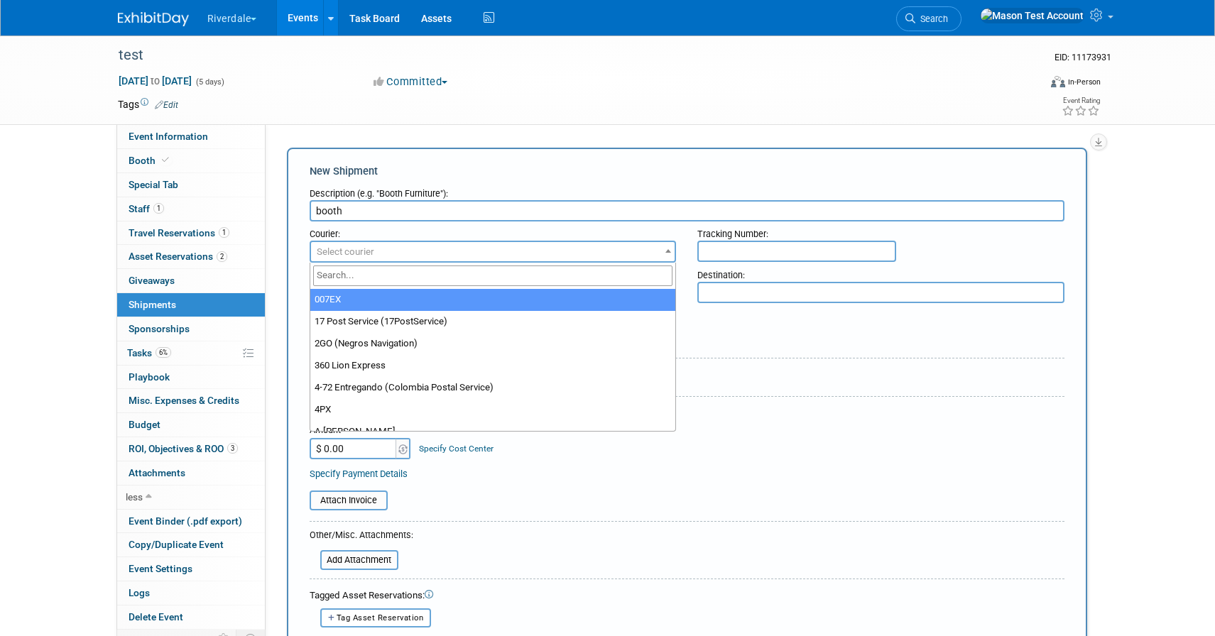
click at [408, 258] on span "Select courier" at bounding box center [493, 252] width 364 height 20
type input "ups"
select select "508"
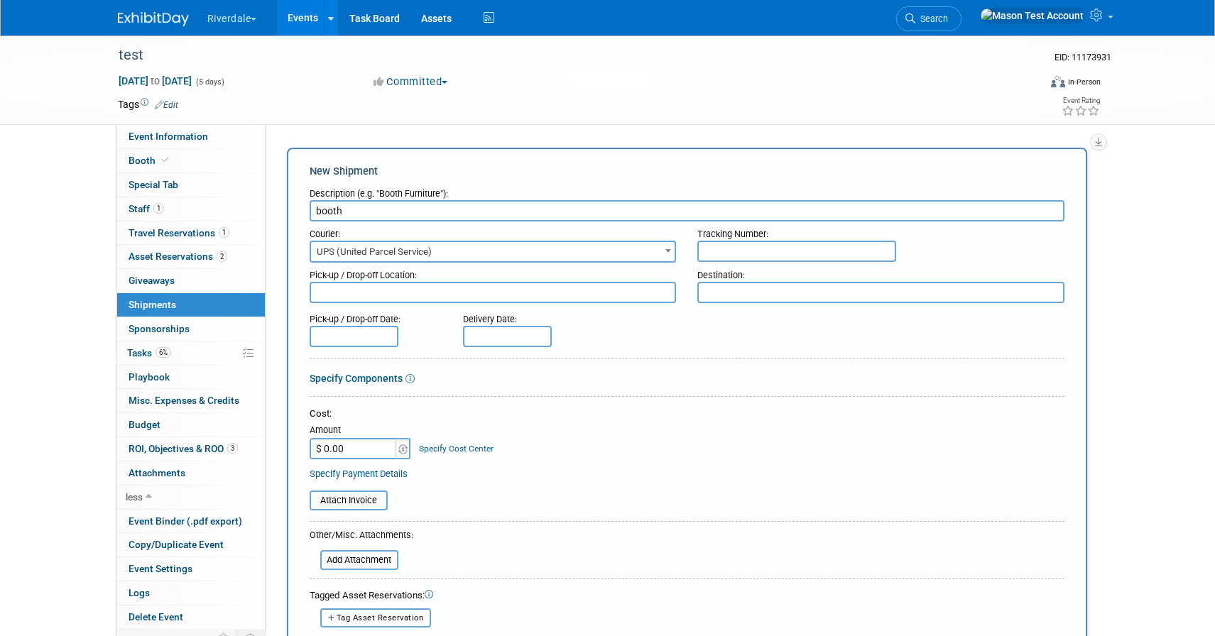
click at [736, 245] on input "text" at bounding box center [796, 251] width 199 height 21
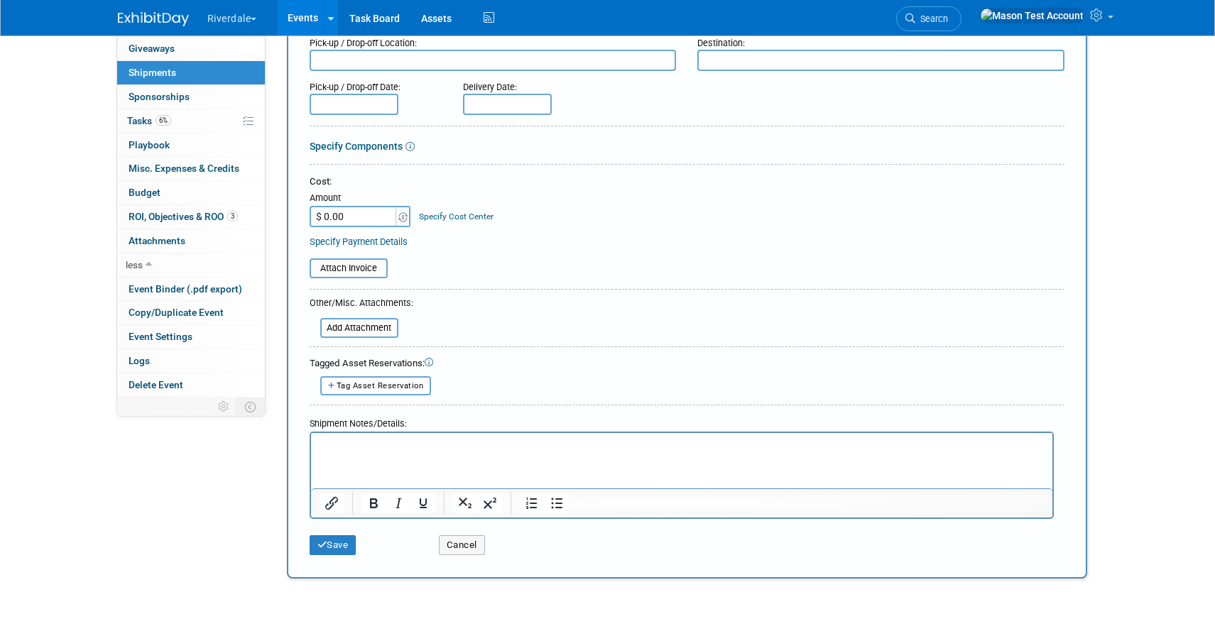
scroll to position [238, 0]
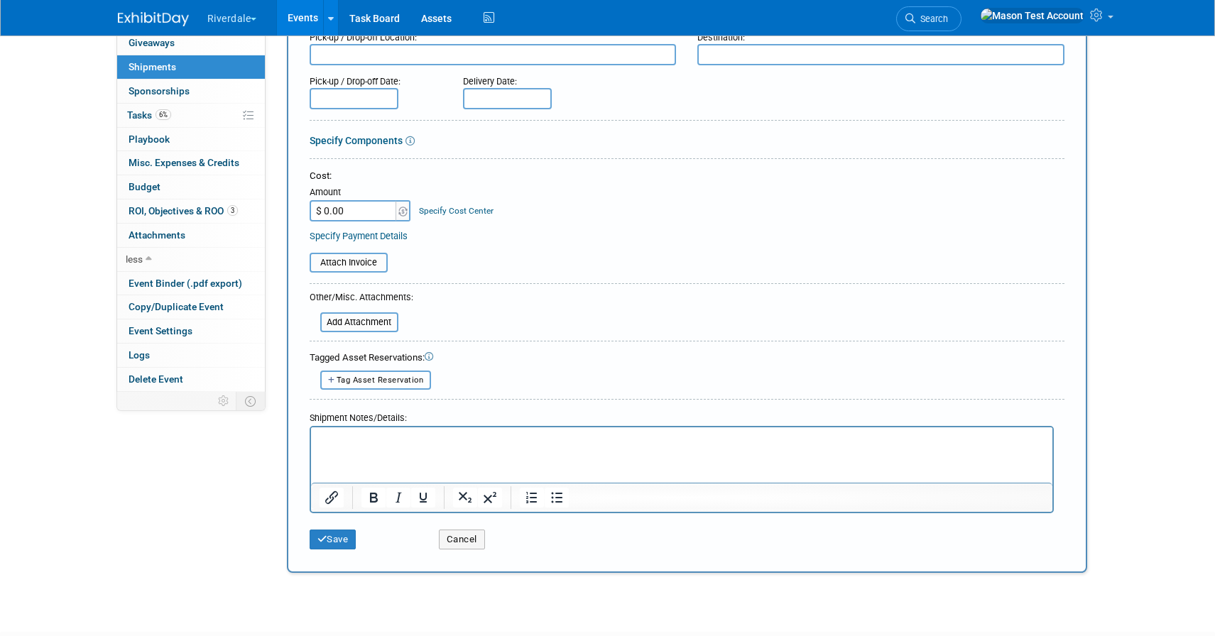
click at [373, 377] on span "Tag Asset Reservation" at bounding box center [380, 380] width 87 height 9
select select
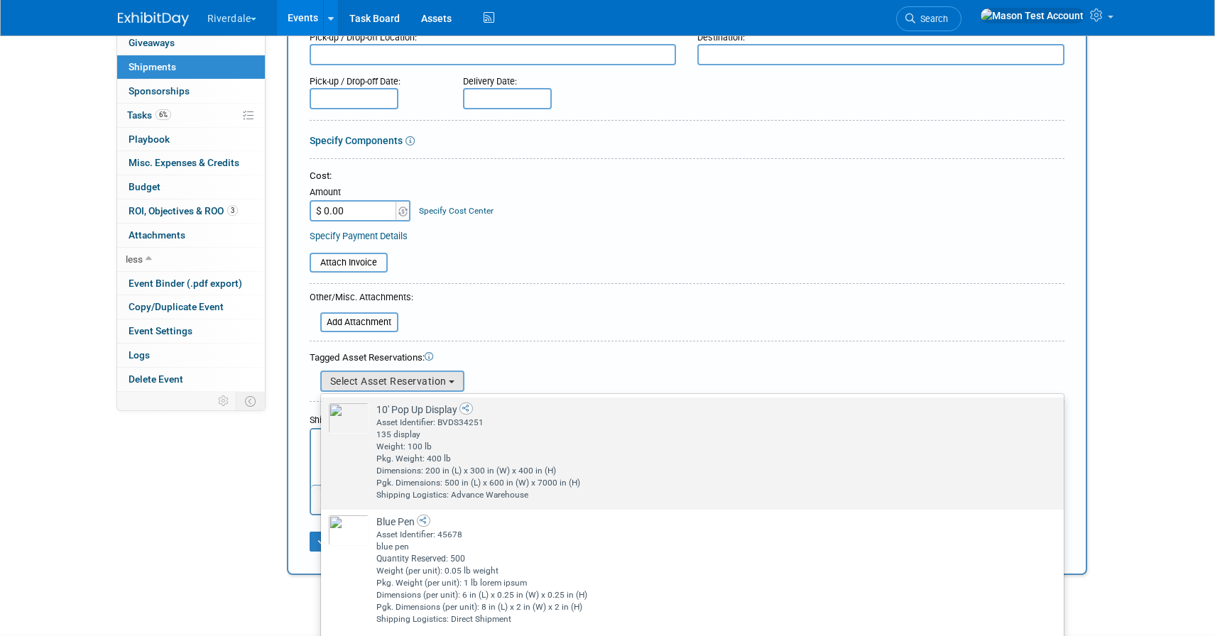
click at [373, 425] on td "10' Pop Up Display Already tagged in this shipment Asset Identifier: BVDS34251 …" at bounding box center [702, 452] width 666 height 99
click at [323, 415] on input "10' Pop Up Display Already tagged in this shipment Asset Identifier: BVDS34251 …" at bounding box center [318, 409] width 9 height 9
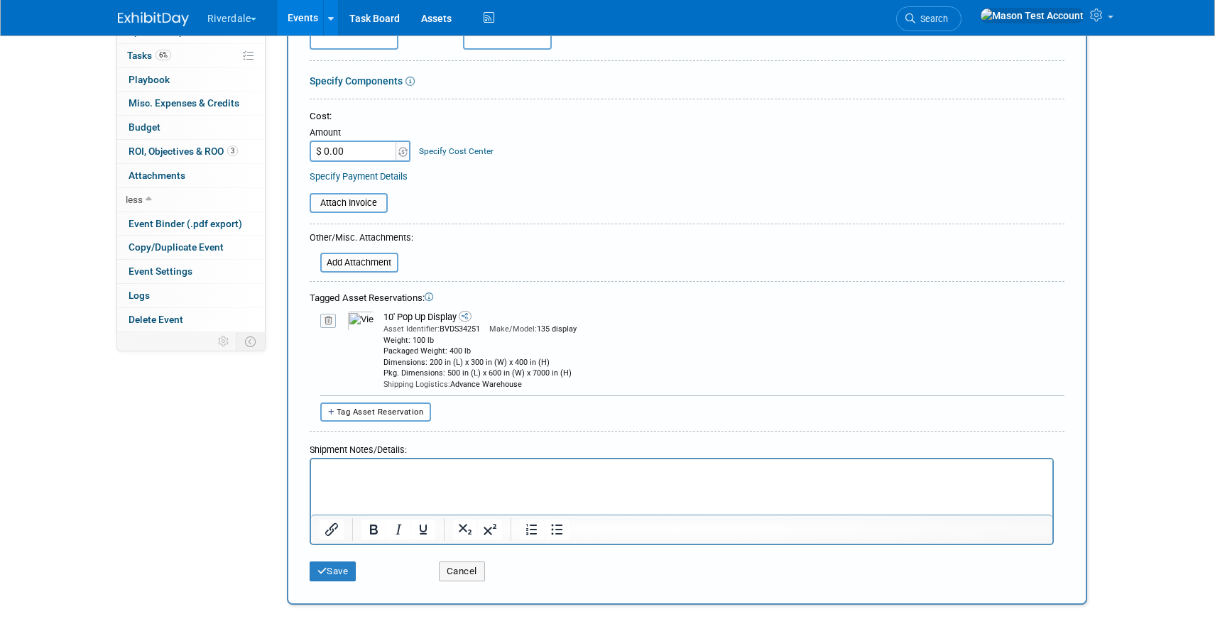
scroll to position [300, 0]
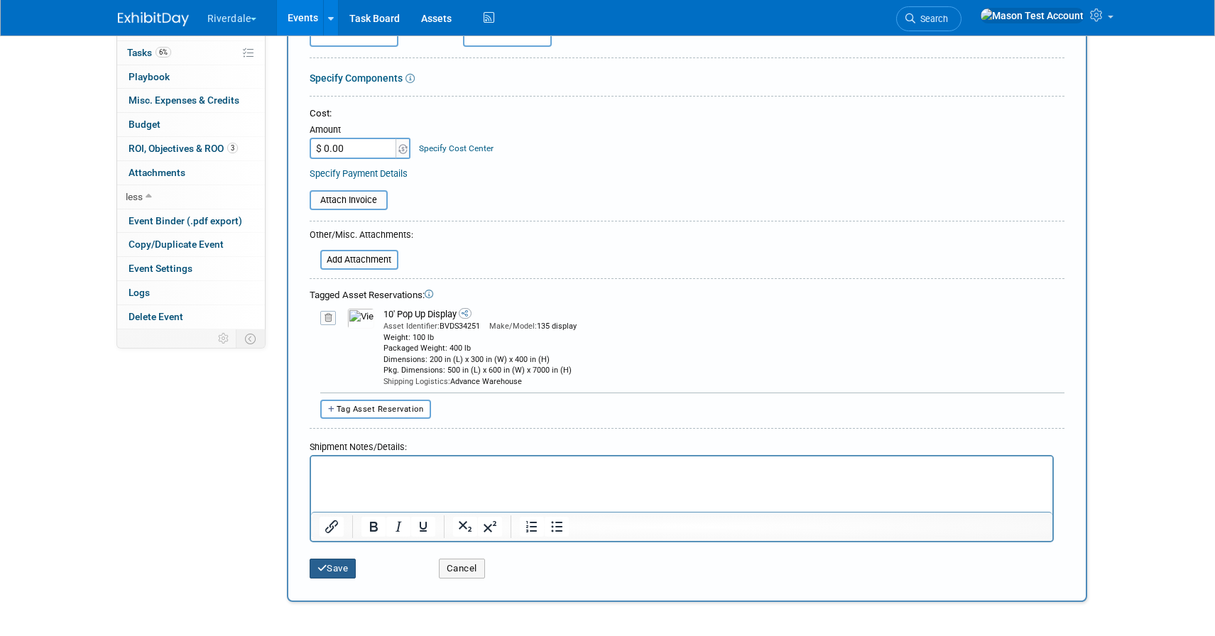
click at [344, 565] on button "Save" at bounding box center [333, 569] width 47 height 20
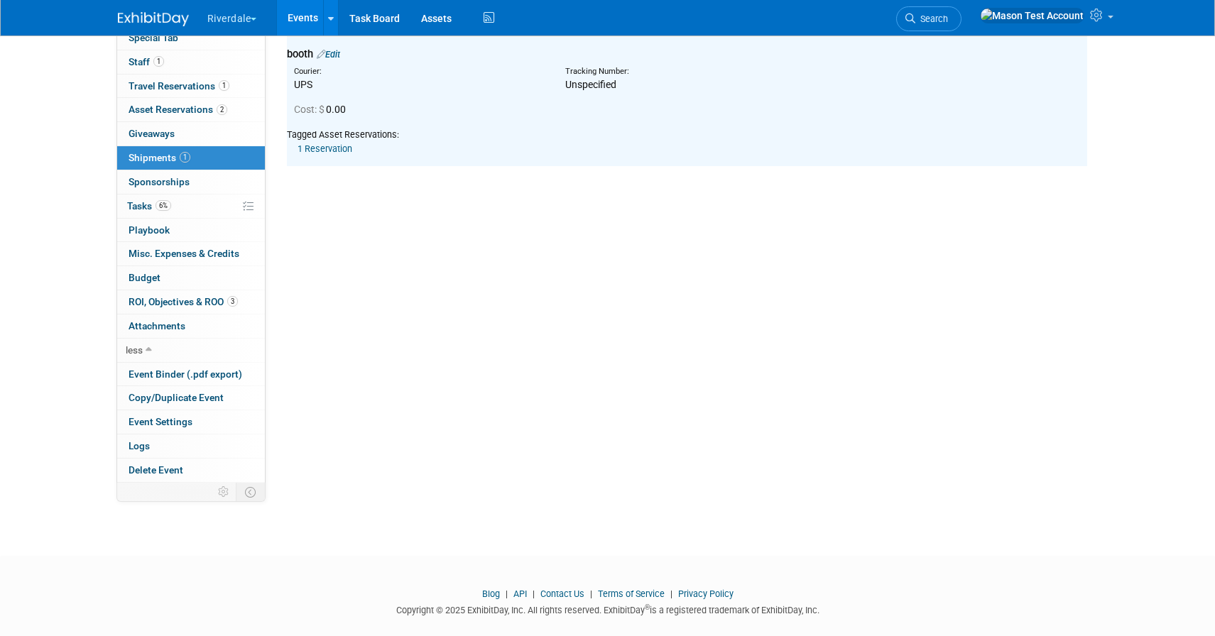
scroll to position [0, 0]
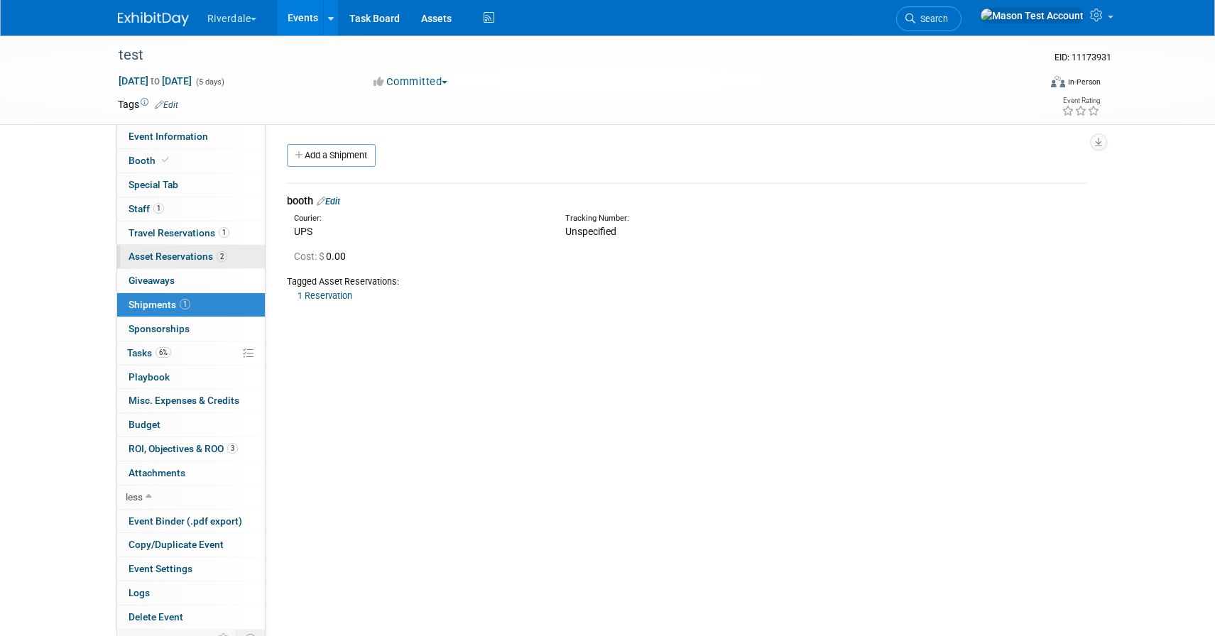
click at [163, 252] on span "Asset Reservations 2" at bounding box center [177, 256] width 99 height 11
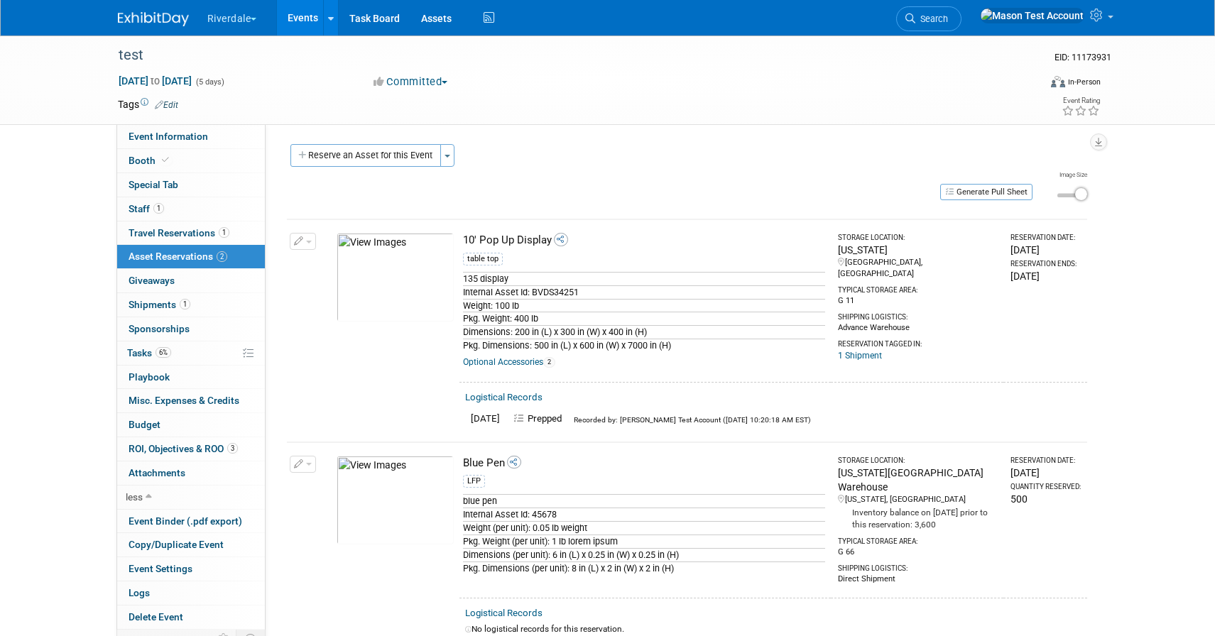
click at [515, 399] on link "Logistical Records" at bounding box center [503, 397] width 77 height 11
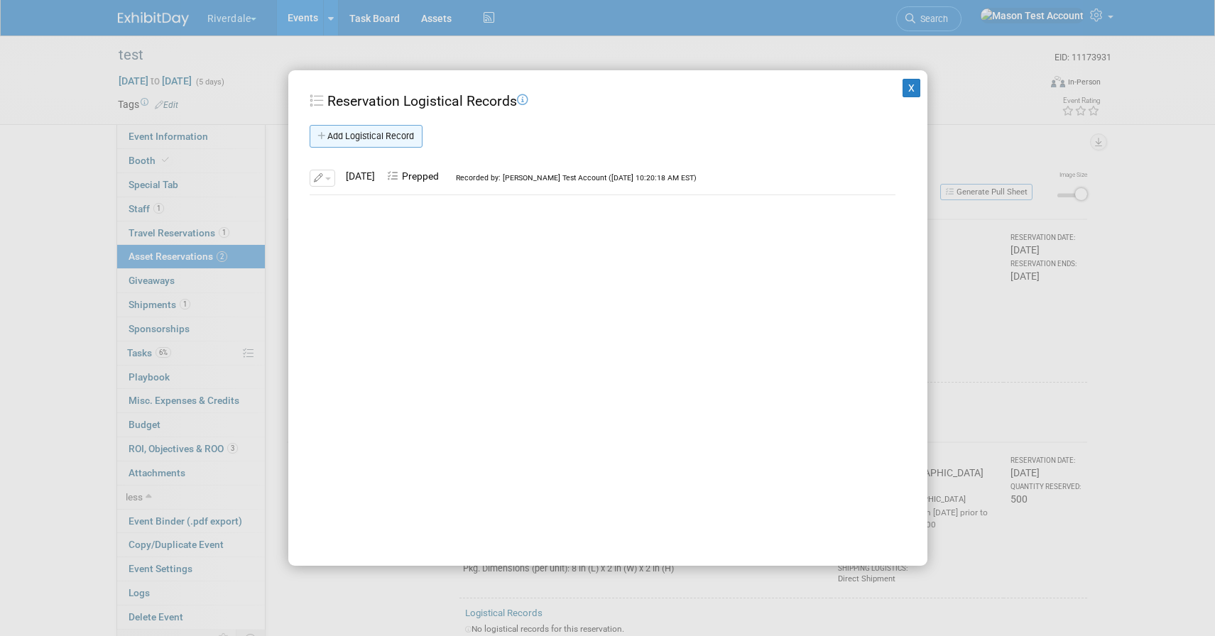
click at [348, 138] on link "Add Logistical Record" at bounding box center [366, 136] width 113 height 23
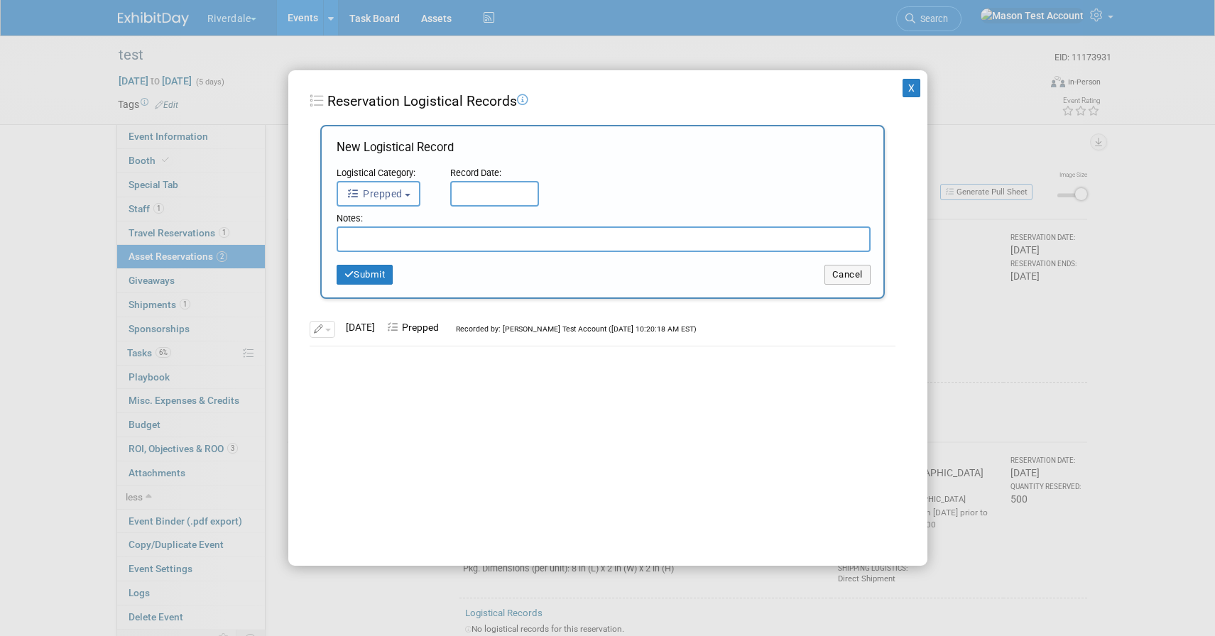
click at [400, 191] on span "Prepped" at bounding box center [374, 193] width 56 height 11
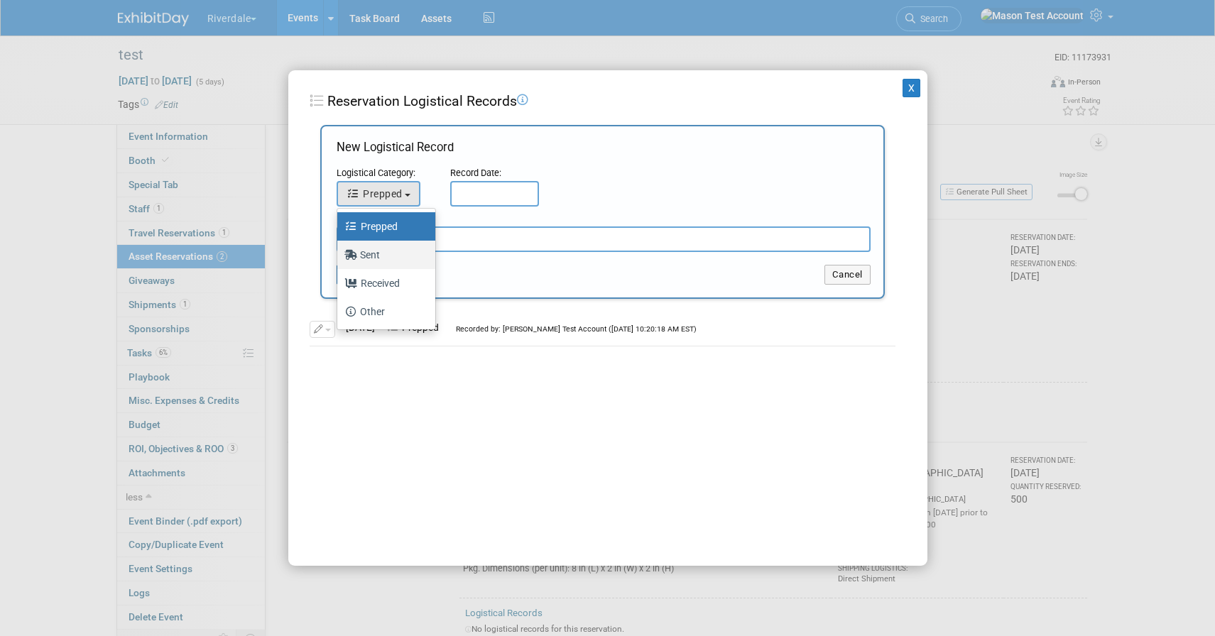
click at [406, 261] on label "Sent" at bounding box center [382, 255] width 77 height 23
click at [339, 258] on input "Sent" at bounding box center [334, 252] width 9 height 9
select select "2"
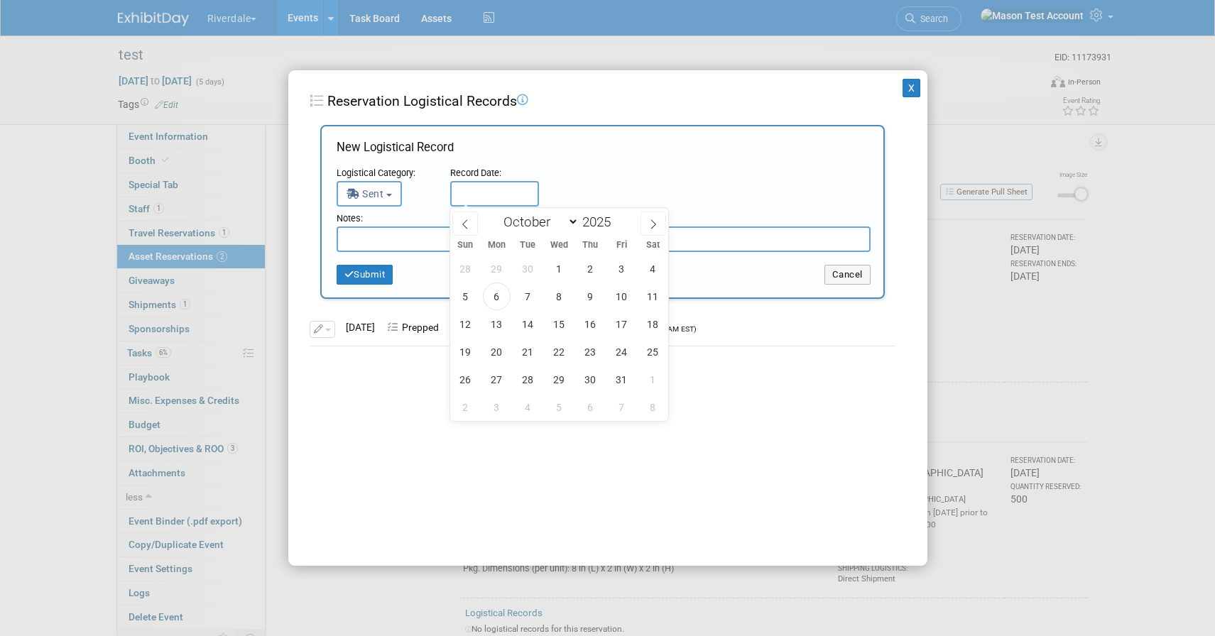
click at [482, 195] on input "text" at bounding box center [494, 194] width 89 height 26
click at [506, 291] on span "6" at bounding box center [497, 297] width 28 height 28
type input "Oct 6, 2025"
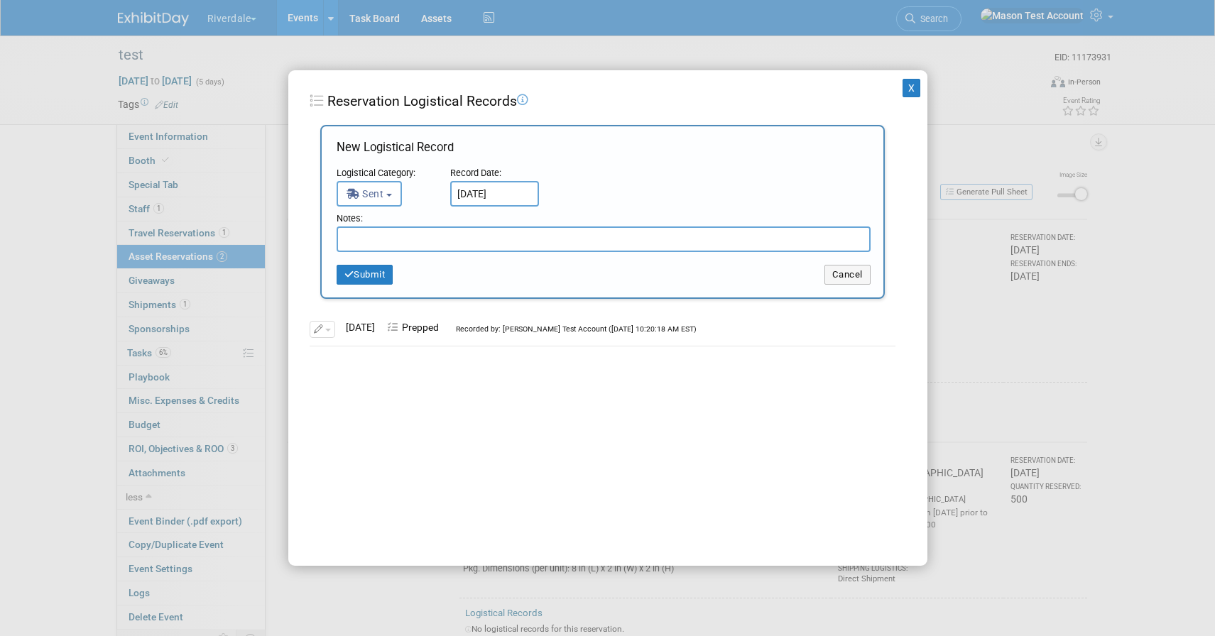
click at [392, 285] on div "New Logistical Record Logistical Category: <i class="fas fa-tasks" style="paddi…" at bounding box center [602, 212] width 564 height 174
click at [374, 273] on button "Submit" at bounding box center [365, 275] width 57 height 20
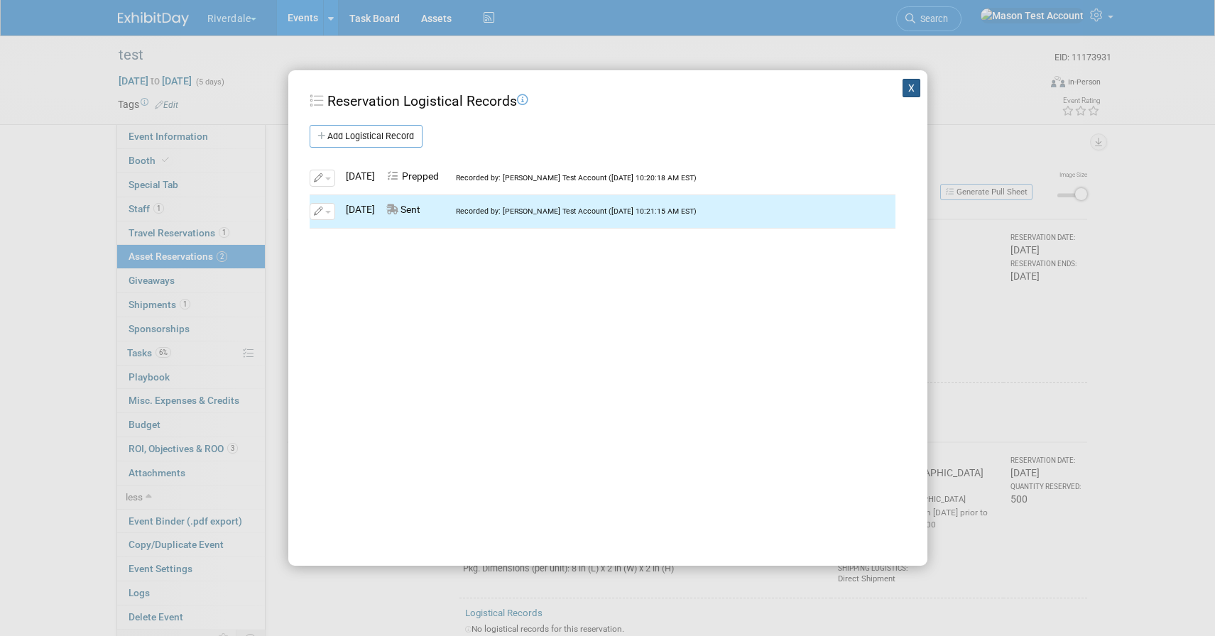
click at [908, 92] on button "X" at bounding box center [911, 88] width 18 height 18
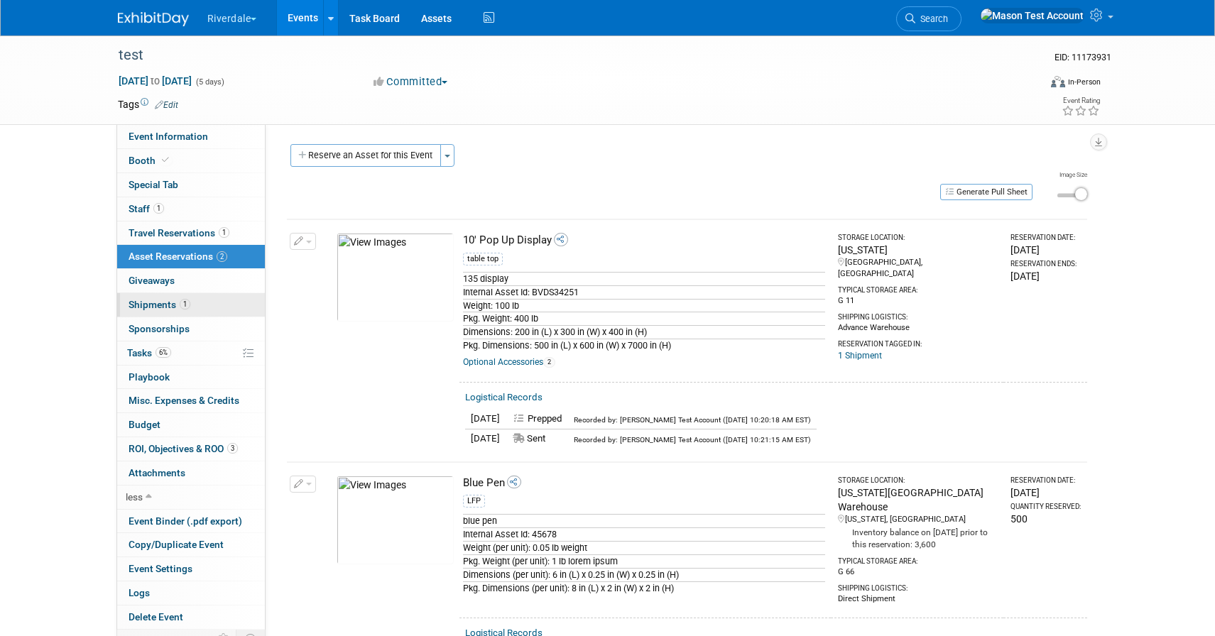
click at [160, 303] on span "Shipments 1" at bounding box center [159, 304] width 62 height 11
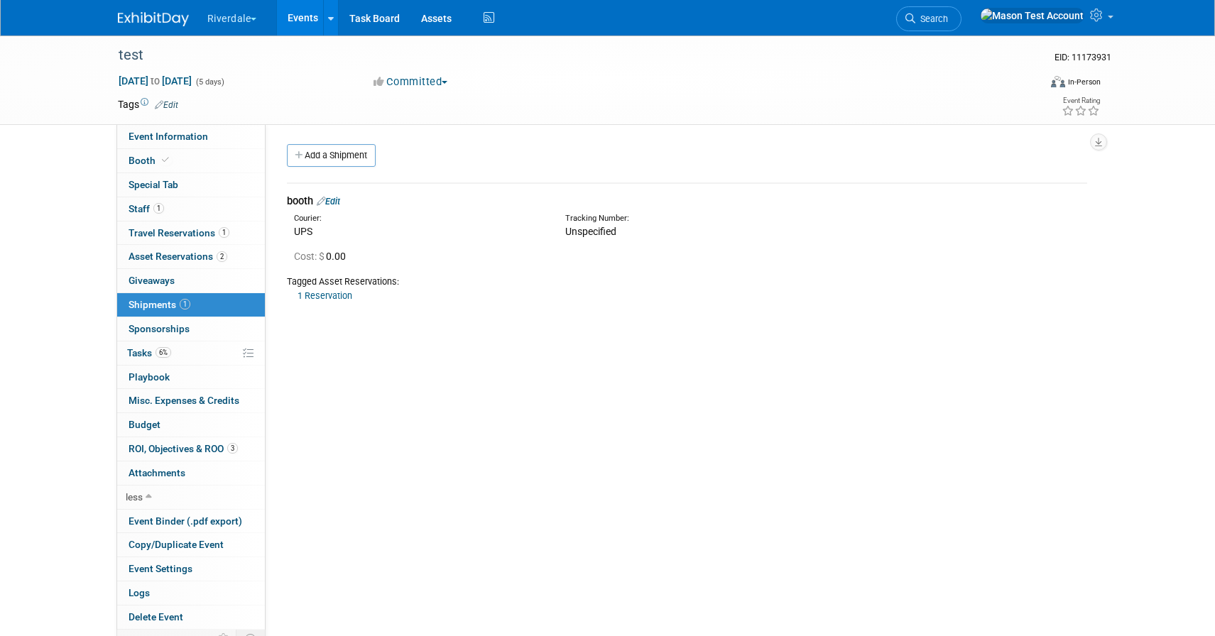
click at [339, 199] on link "Edit" at bounding box center [328, 201] width 23 height 11
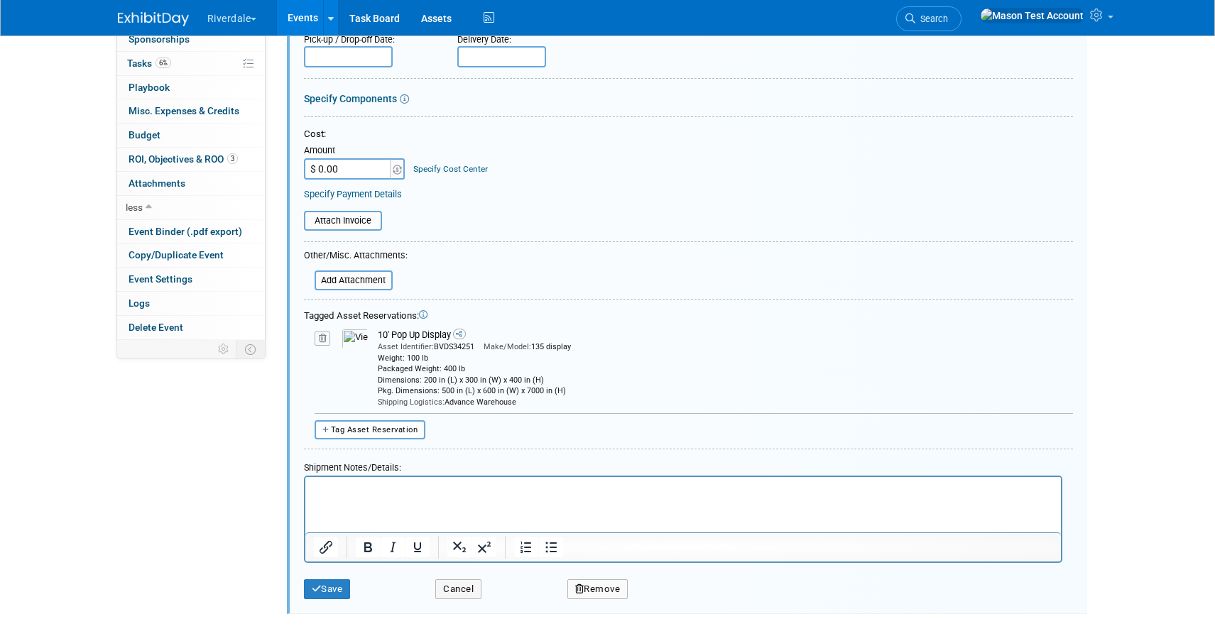
scroll to position [290, 0]
click at [452, 591] on button "Cancel" at bounding box center [458, 589] width 46 height 20
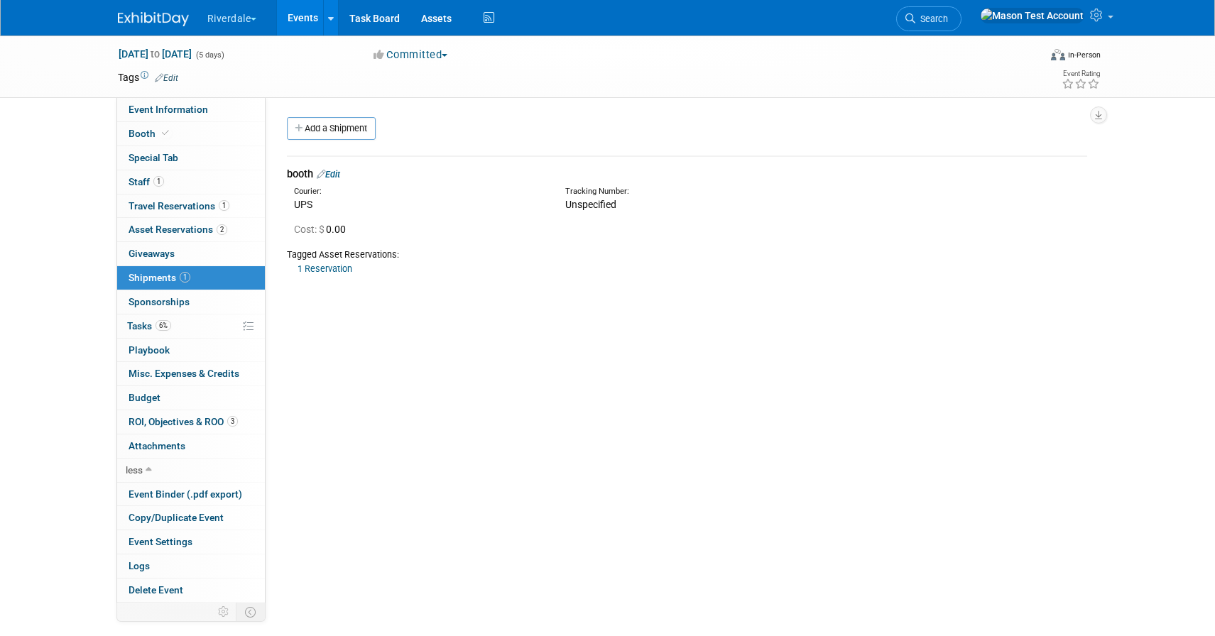
scroll to position [0, 0]
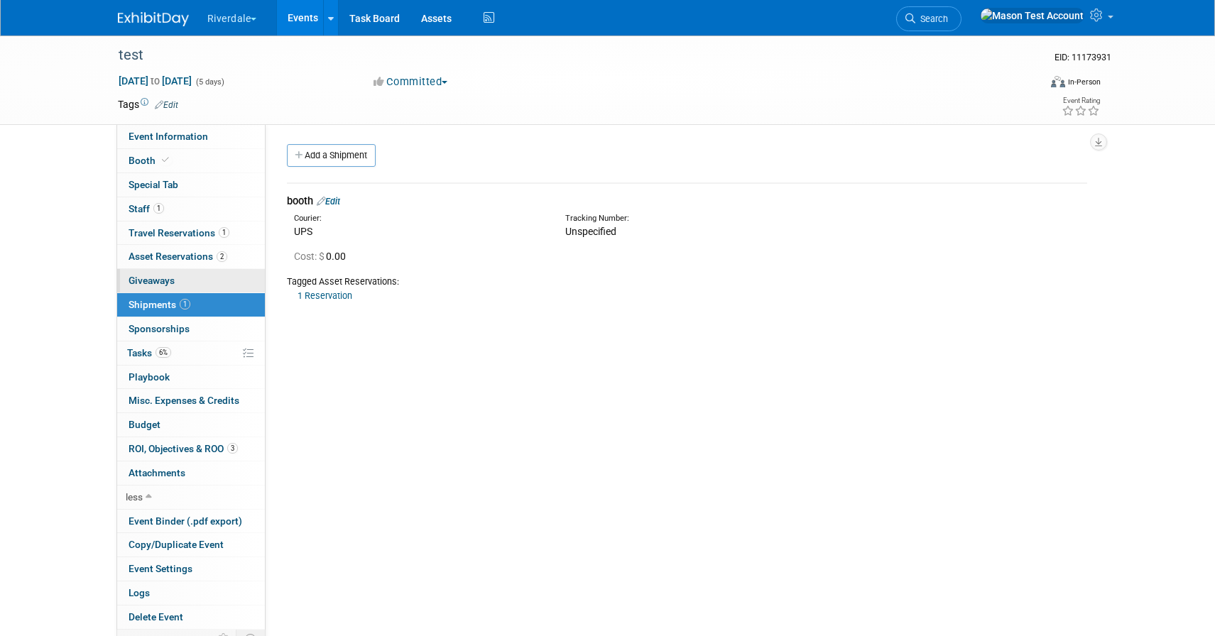
click at [174, 281] on span "Giveaways 0" at bounding box center [151, 280] width 46 height 11
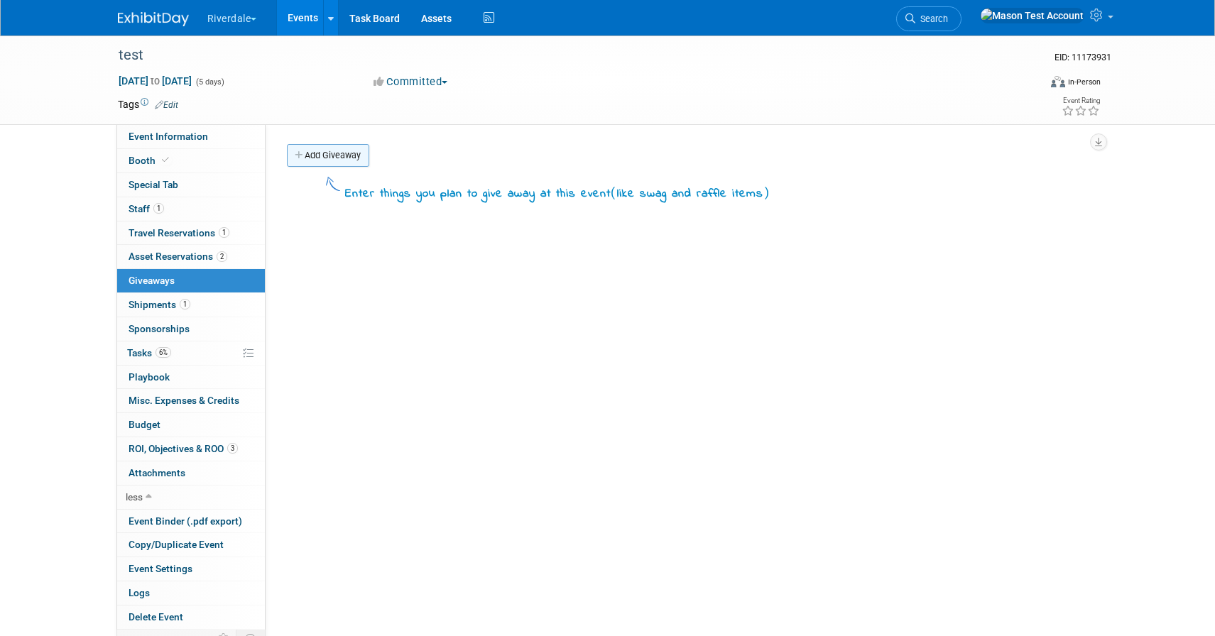
click at [334, 145] on link "Add Giveaway" at bounding box center [328, 155] width 82 height 23
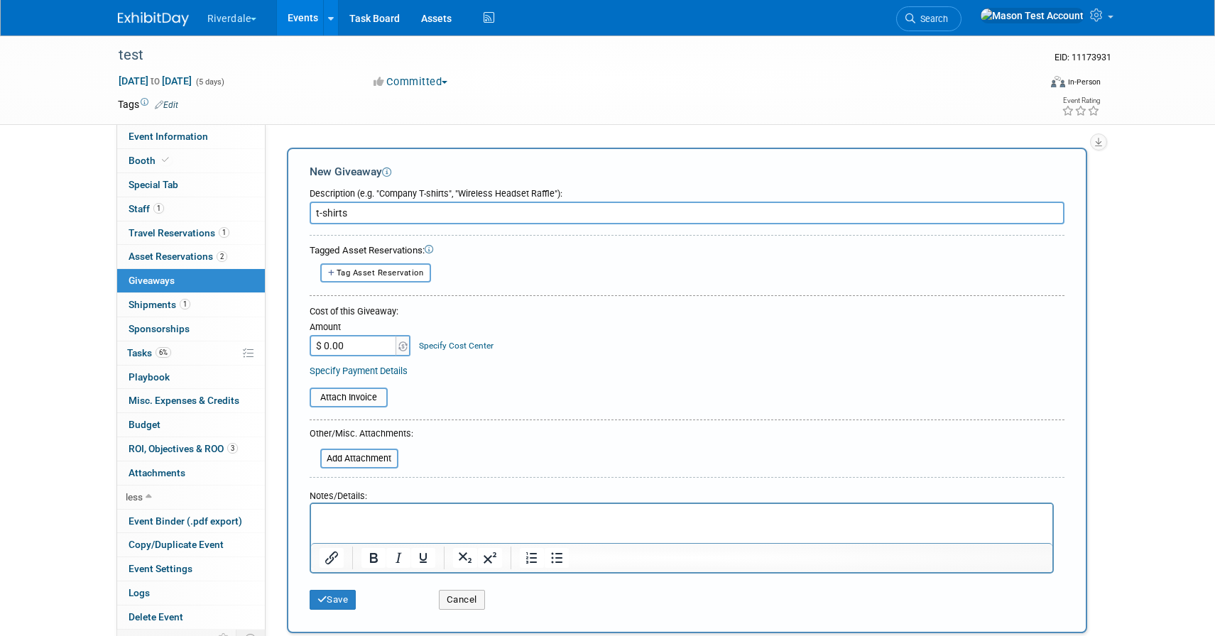
type input "t-shirts"
click at [361, 339] on input "$ 0.00" at bounding box center [354, 345] width 89 height 21
drag, startPoint x: 361, startPoint y: 348, endPoint x: 313, endPoint y: 347, distance: 48.3
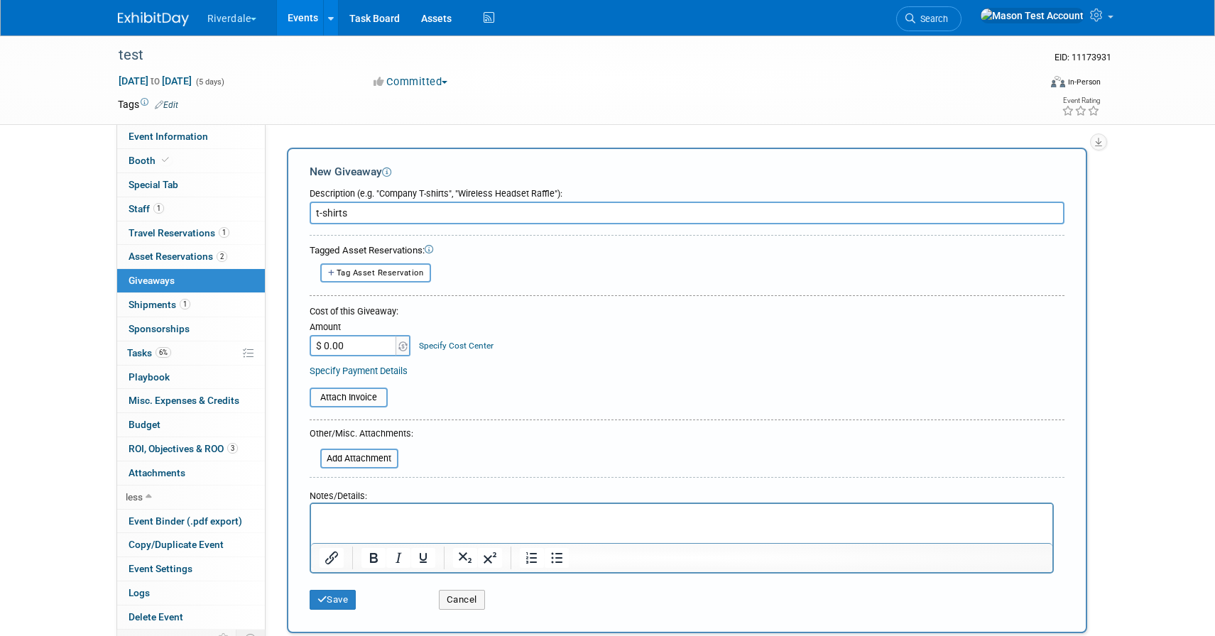
click at [313, 347] on input "$ 0.00" at bounding box center [354, 345] width 89 height 21
type input "$ 10,000.00"
click at [344, 598] on button "Save" at bounding box center [333, 600] width 47 height 20
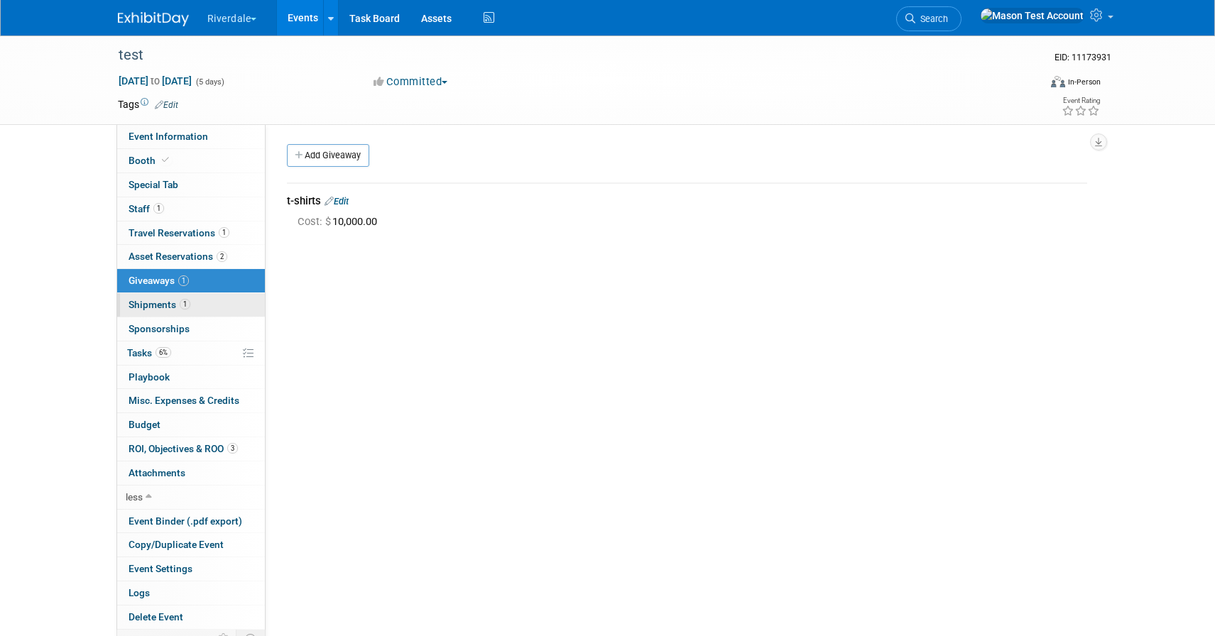
click at [184, 301] on span "1" at bounding box center [185, 304] width 11 height 11
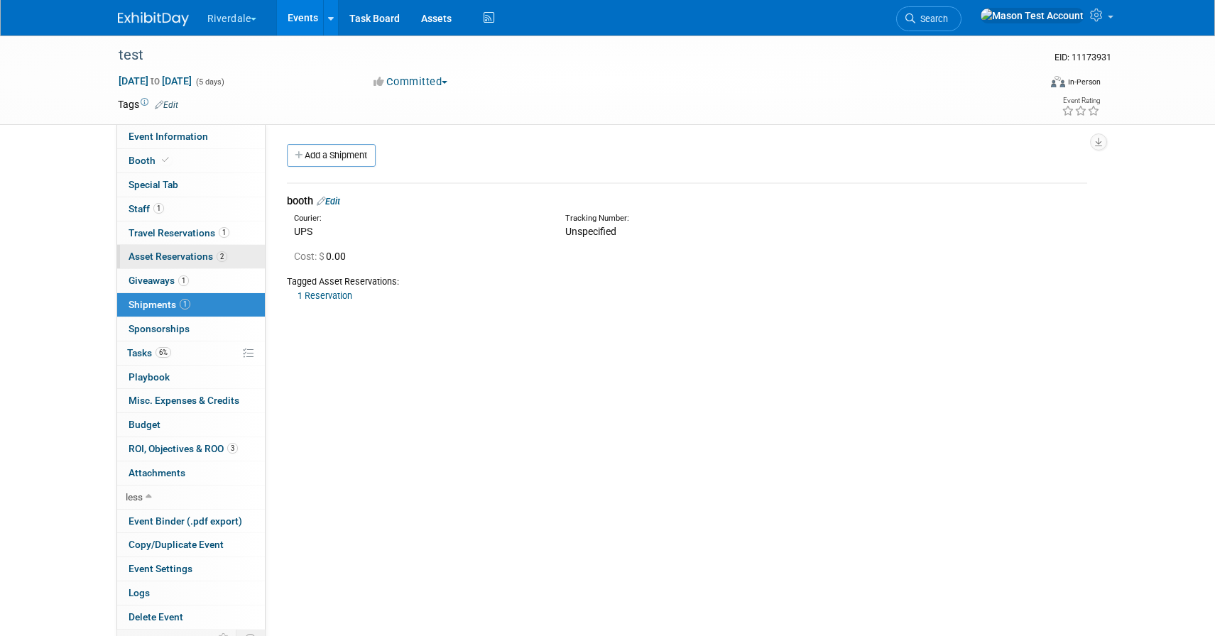
click at [164, 254] on span "Asset Reservations 2" at bounding box center [177, 256] width 99 height 11
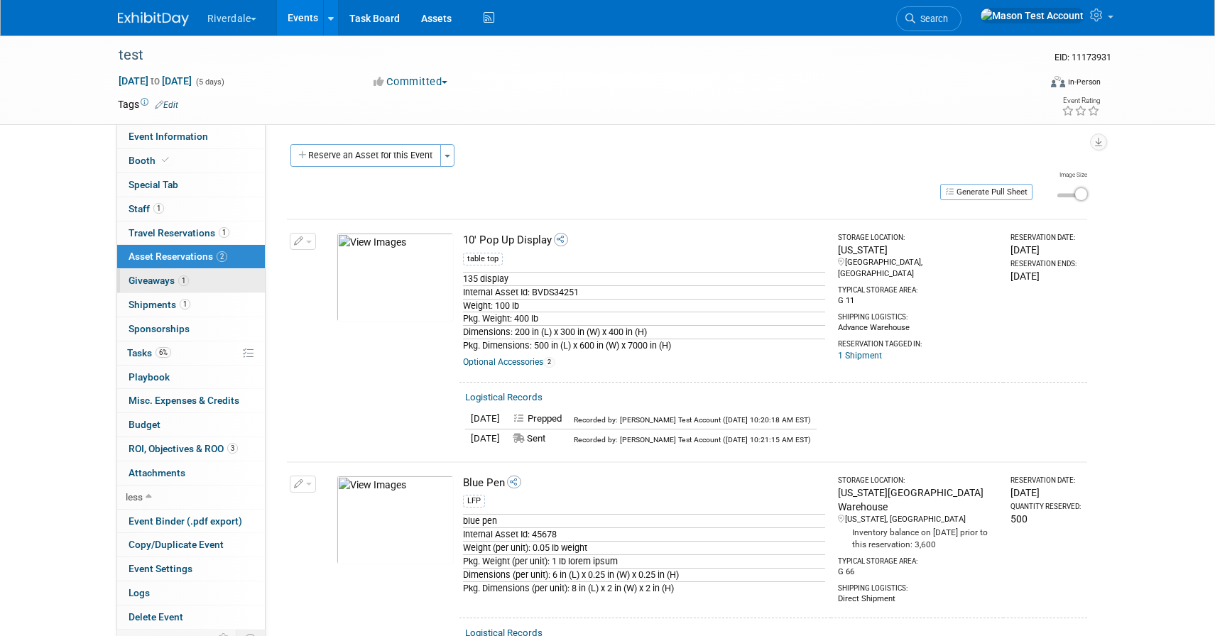
click at [172, 280] on span "Giveaways 1" at bounding box center [158, 280] width 60 height 11
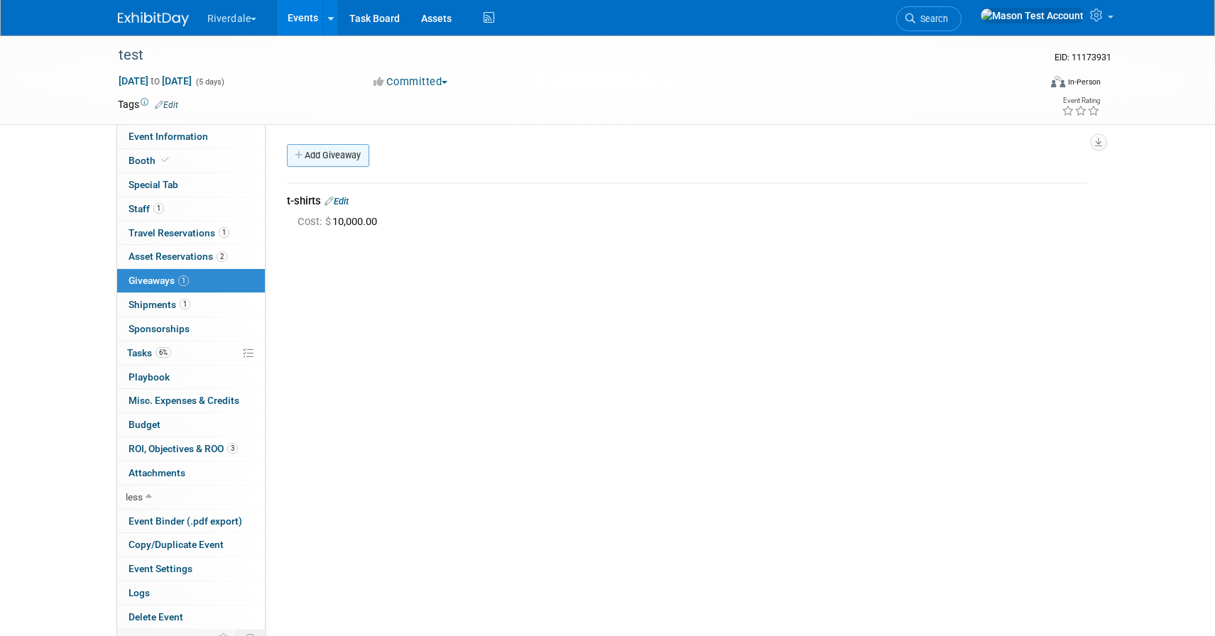
click at [344, 161] on link "Add Giveaway" at bounding box center [328, 155] width 82 height 23
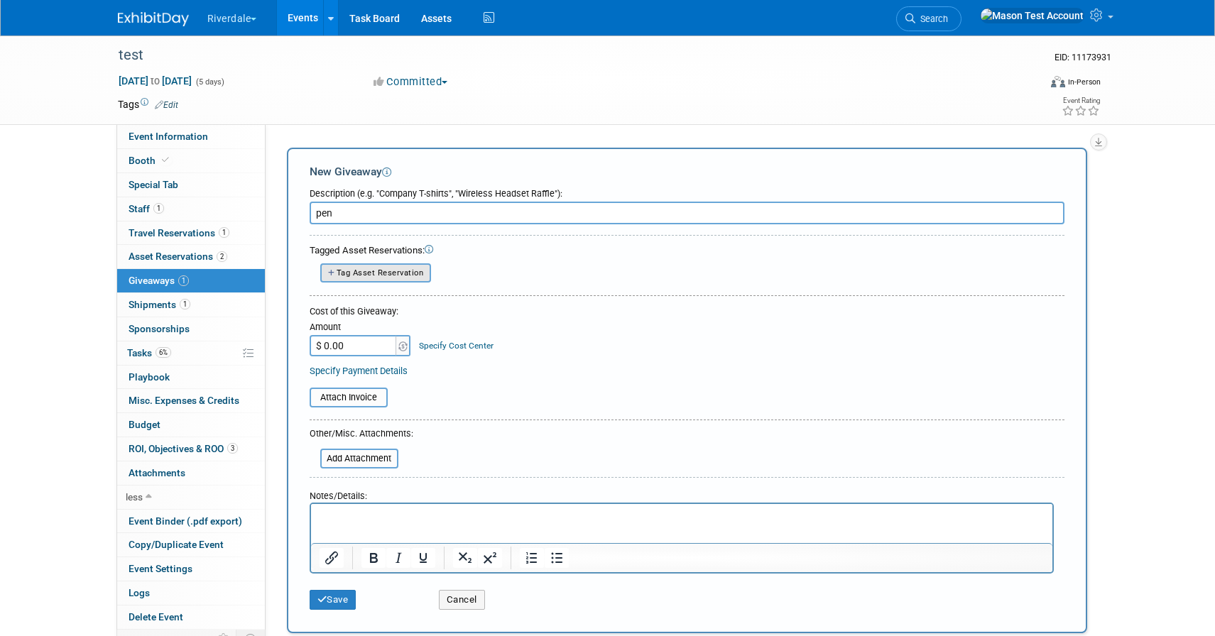
type input "pen"
click at [361, 271] on span "Tag Asset Reservation" at bounding box center [380, 272] width 87 height 9
select select
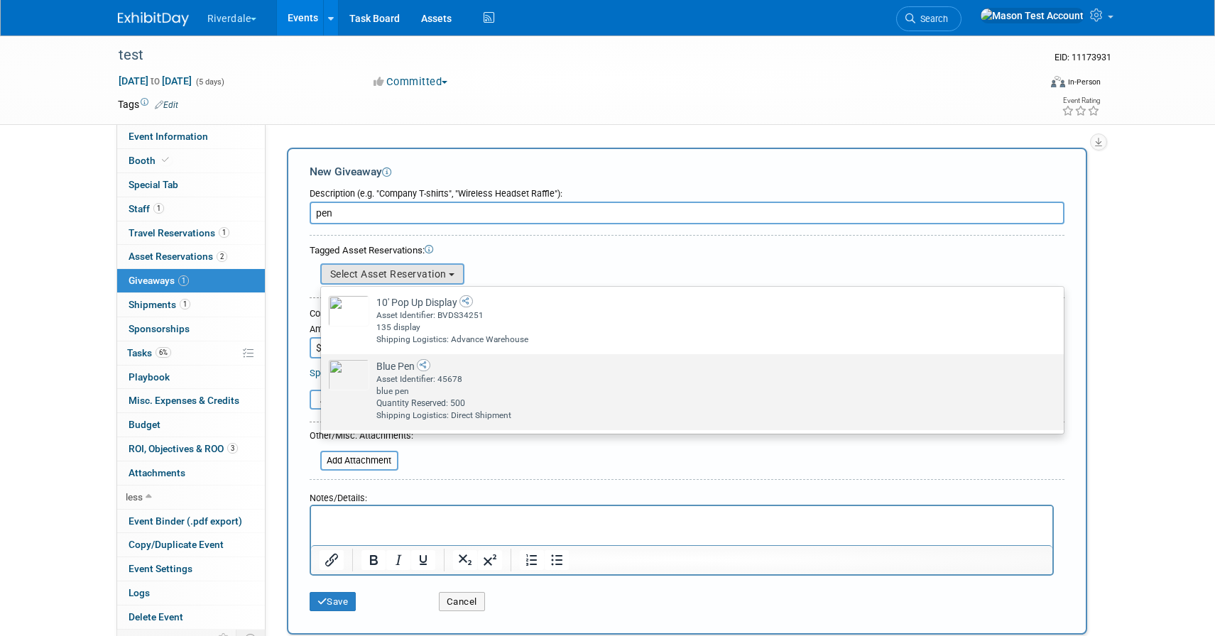
click at [384, 401] on div "Quantity Reserved: 500" at bounding box center [705, 404] width 659 height 12
click at [323, 371] on input "Blue Pen Already tagged in this giveaway Asset Identifier: 45678 blue pen Quant…" at bounding box center [318, 366] width 9 height 9
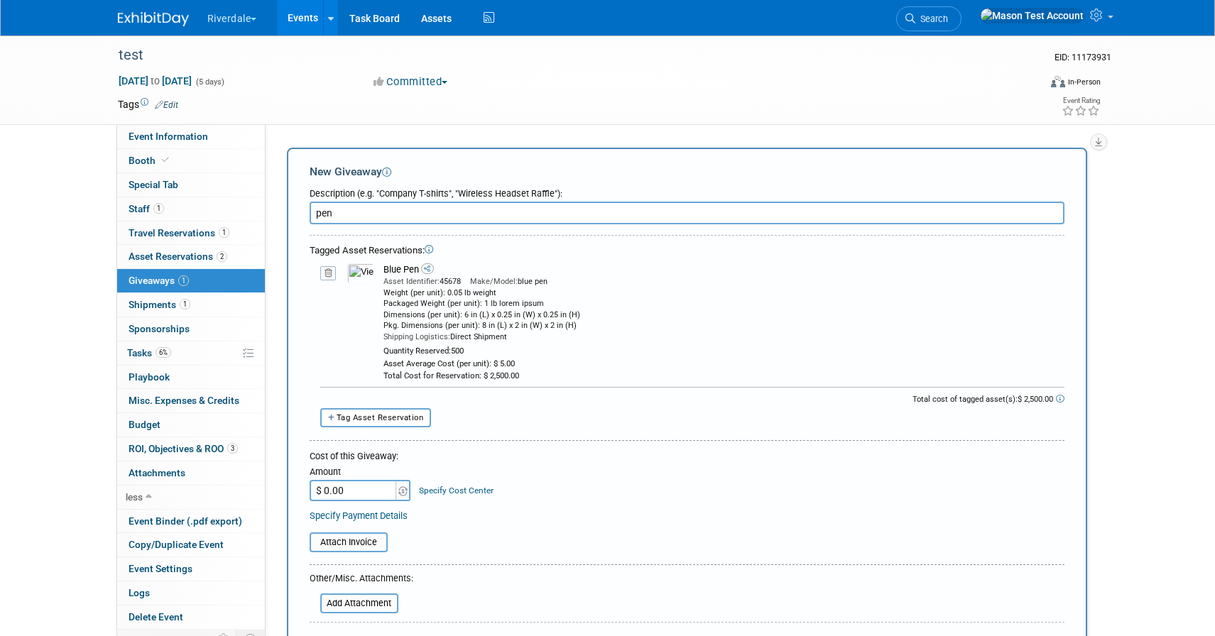
click at [1055, 400] on span at bounding box center [1059, 399] width 9 height 9
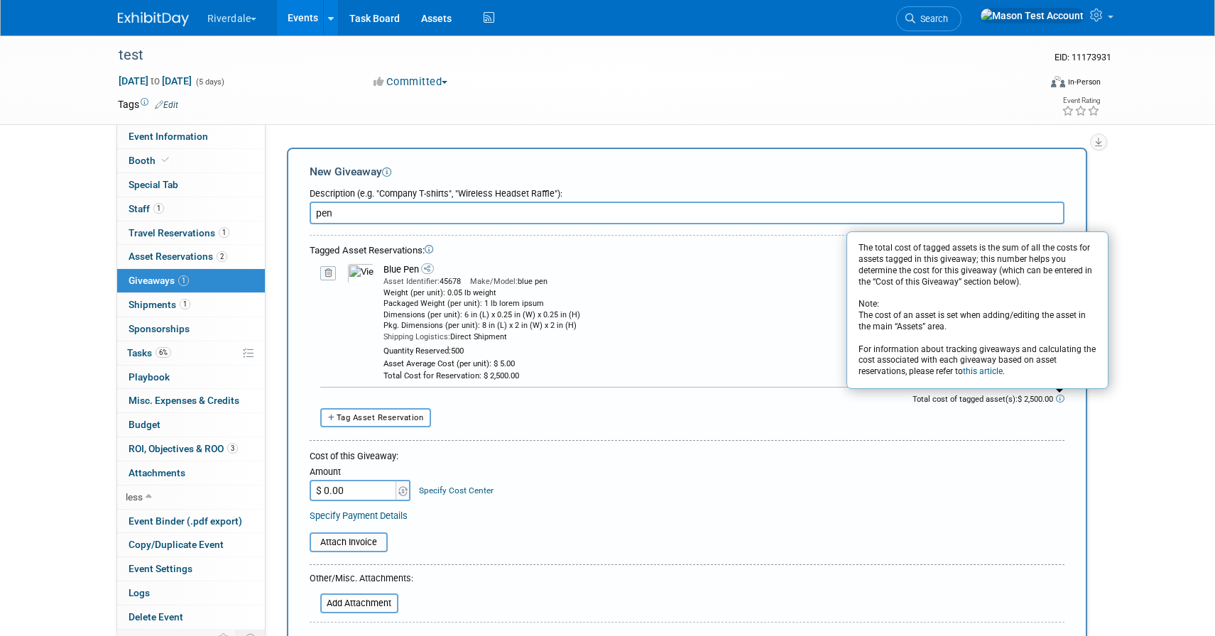
click at [496, 442] on div at bounding box center [687, 443] width 755 height 6
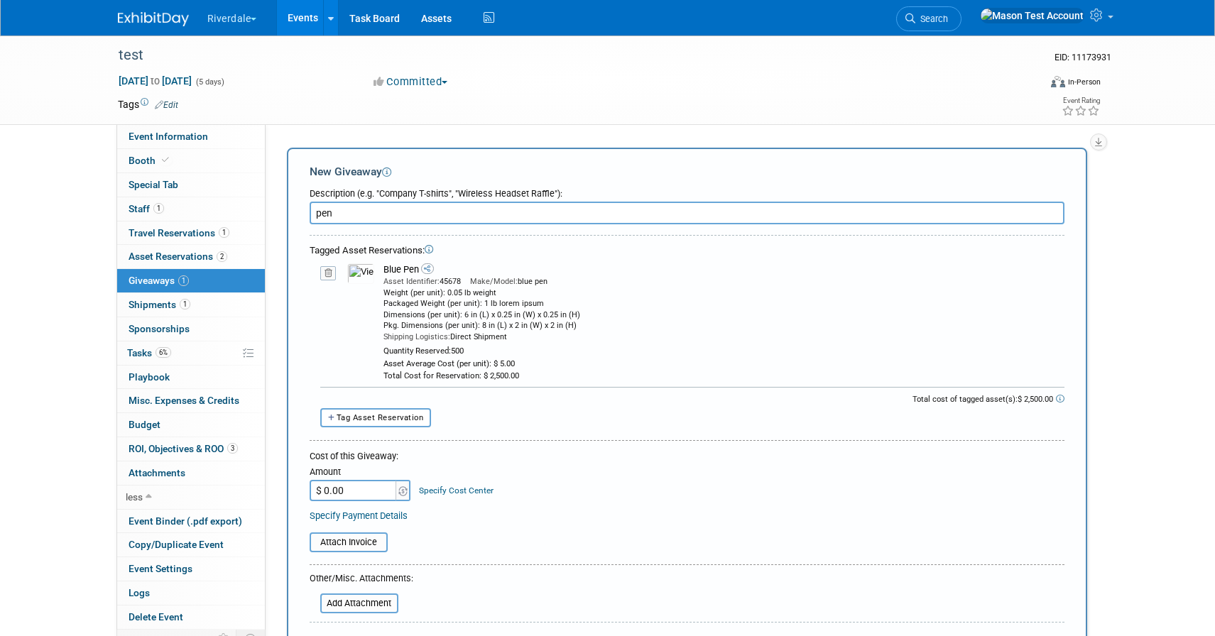
click at [388, 487] on input "$ 0.00" at bounding box center [354, 490] width 89 height 21
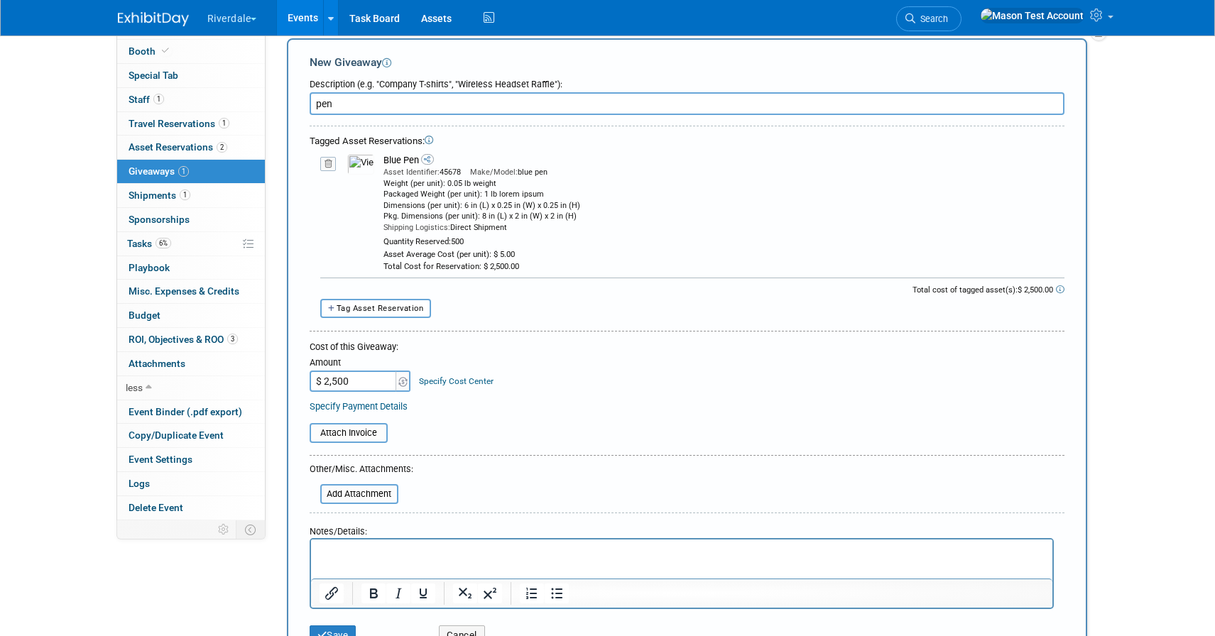
scroll to position [111, 0]
type input "$ 2,500.00"
click at [461, 378] on link "Specify Cost Center" at bounding box center [456, 379] width 75 height 10
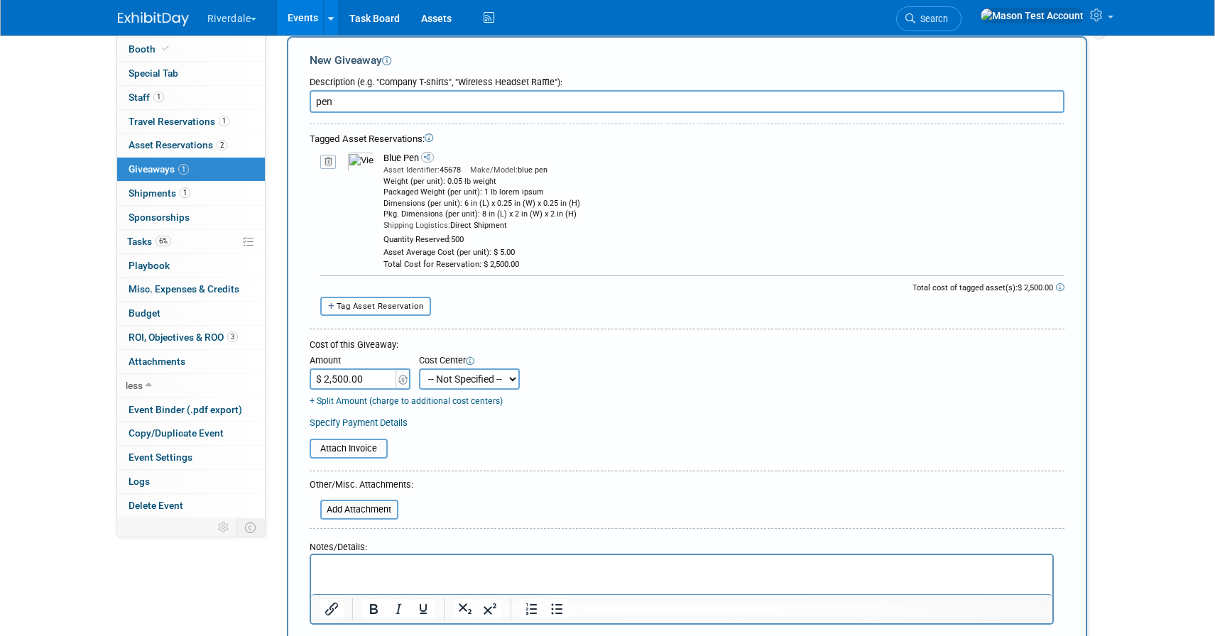
click at [464, 381] on select "-- Not Specified -- Marketing Operation Sales" at bounding box center [469, 378] width 101 height 21
select select "18966428"
click at [419, 368] on select "-- Not Specified -- Marketing Operation Sales" at bounding box center [469, 378] width 101 height 21
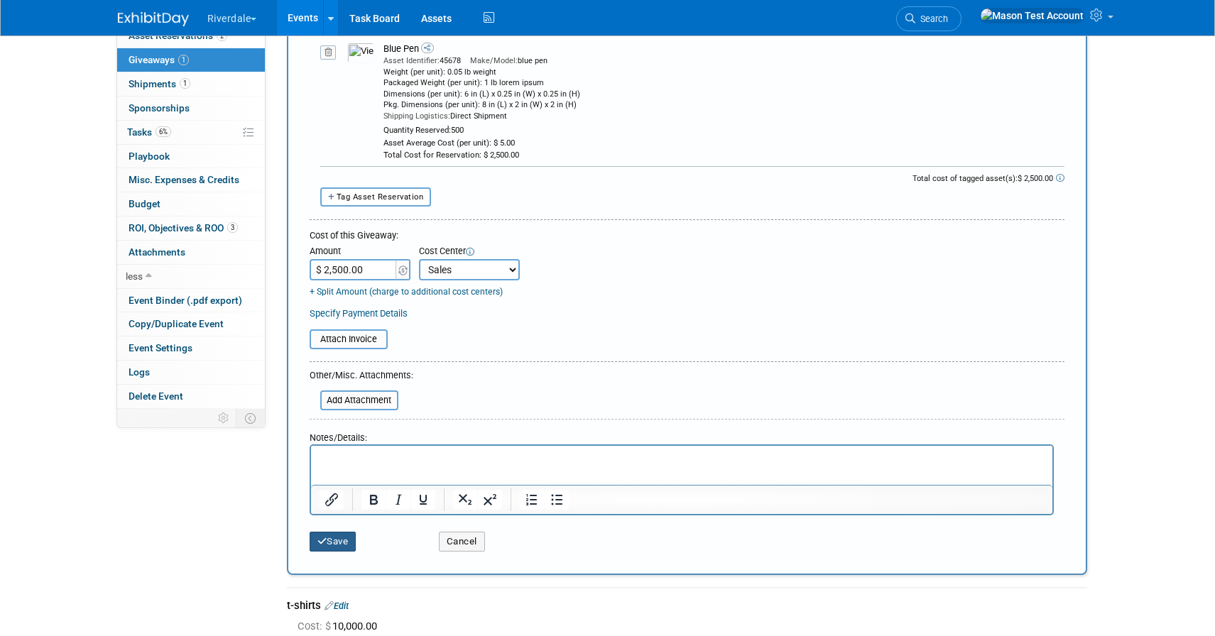
click at [341, 544] on button "Save" at bounding box center [333, 542] width 47 height 20
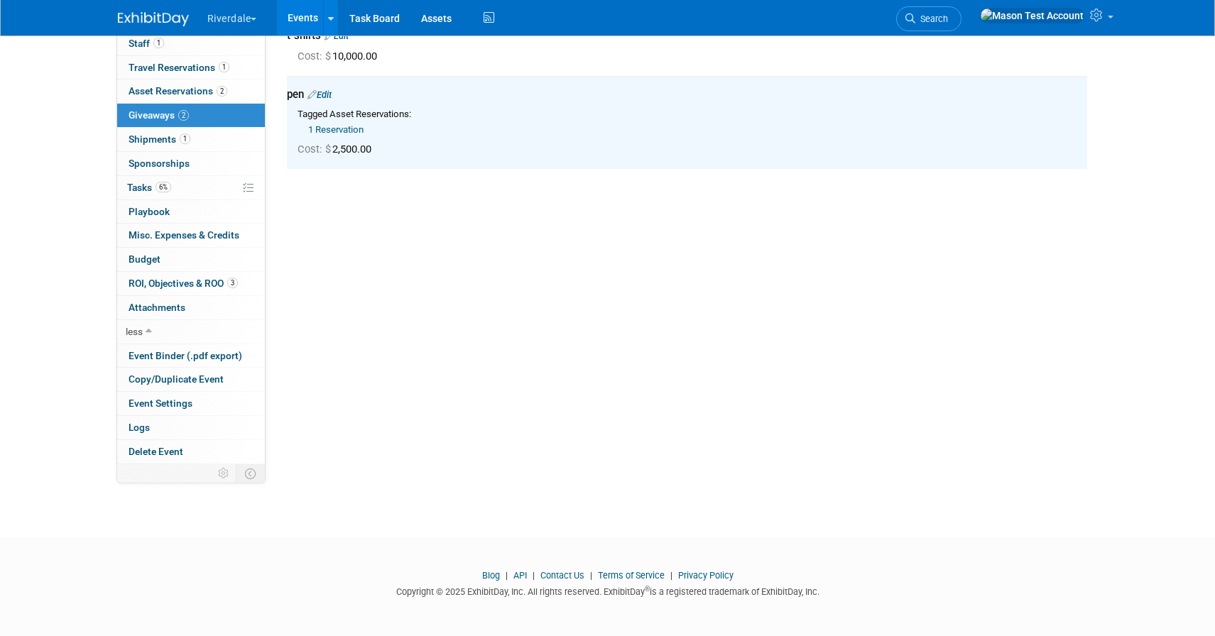
scroll to position [0, 0]
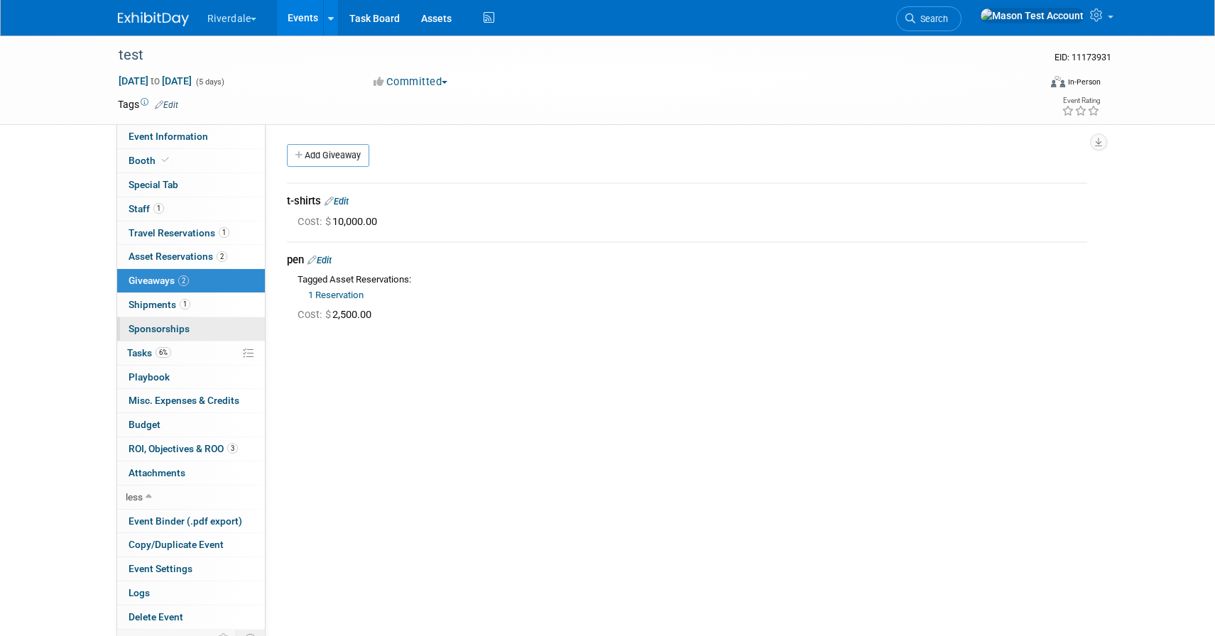
click at [212, 332] on link "0 Sponsorships 0" at bounding box center [191, 328] width 148 height 23
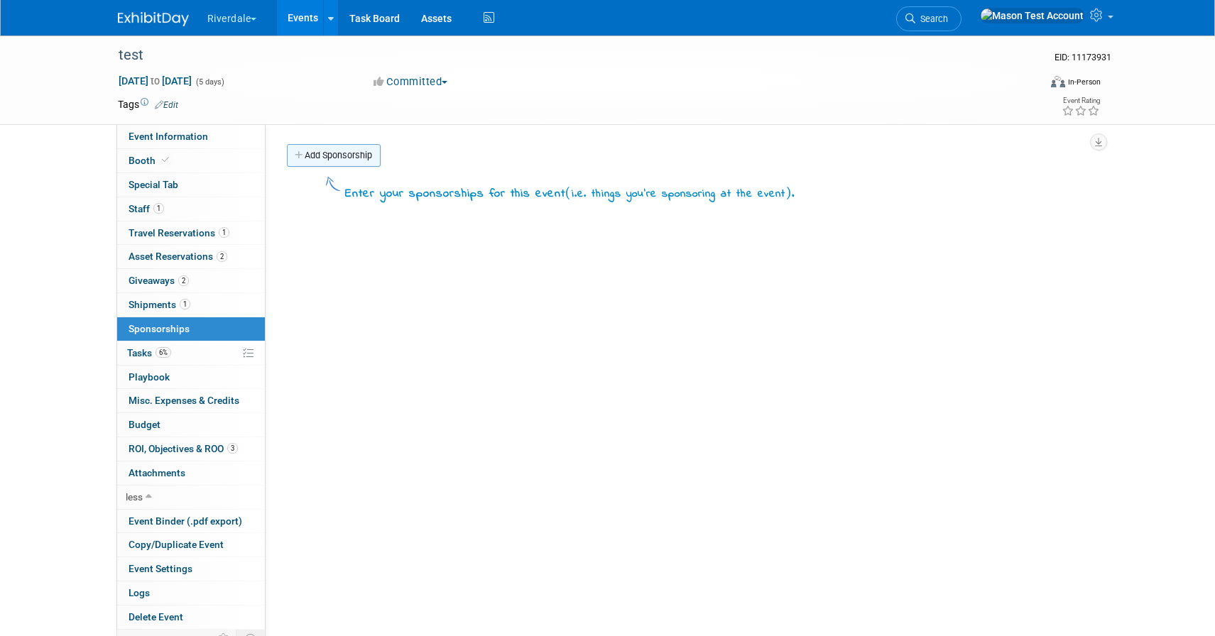
click at [352, 158] on link "Add Sponsorship" at bounding box center [334, 155] width 94 height 23
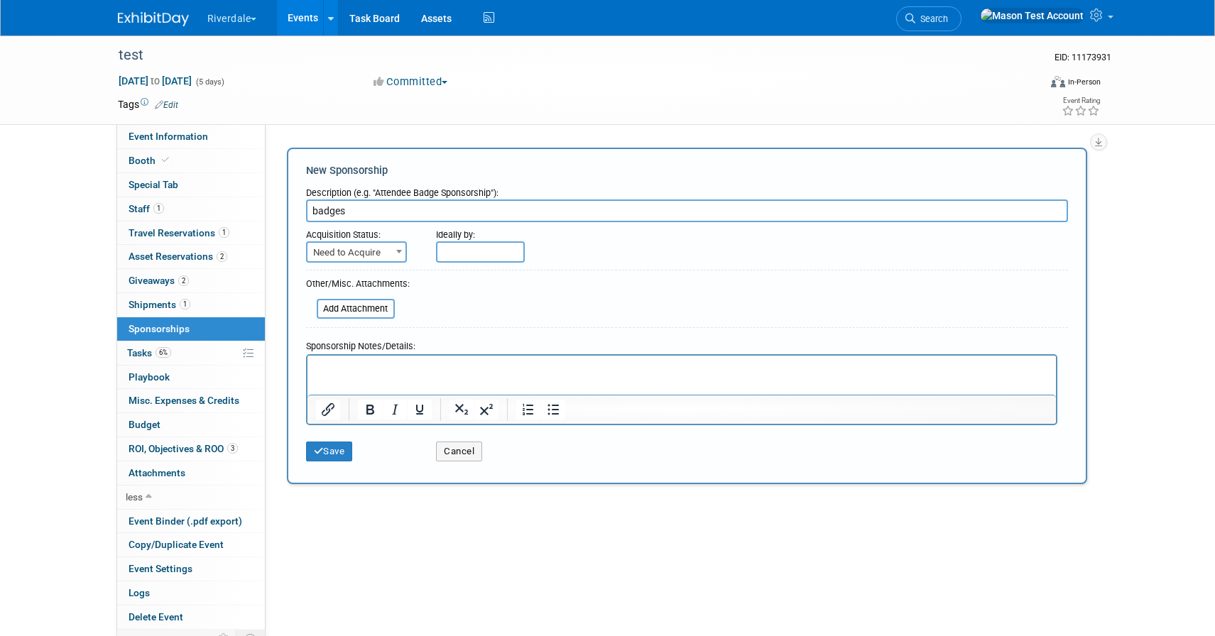
type input "badges"
click at [357, 255] on span "Need to Acquire" at bounding box center [356, 253] width 98 height 20
select select "2"
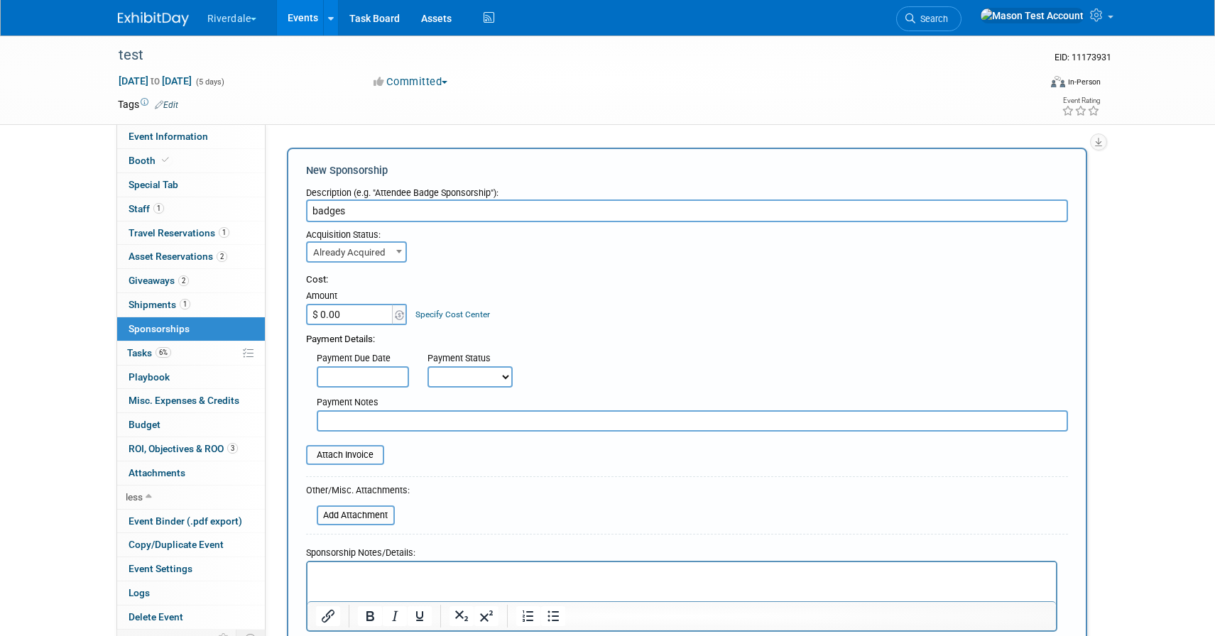
click at [361, 321] on input "$ 0.00" at bounding box center [350, 314] width 89 height 21
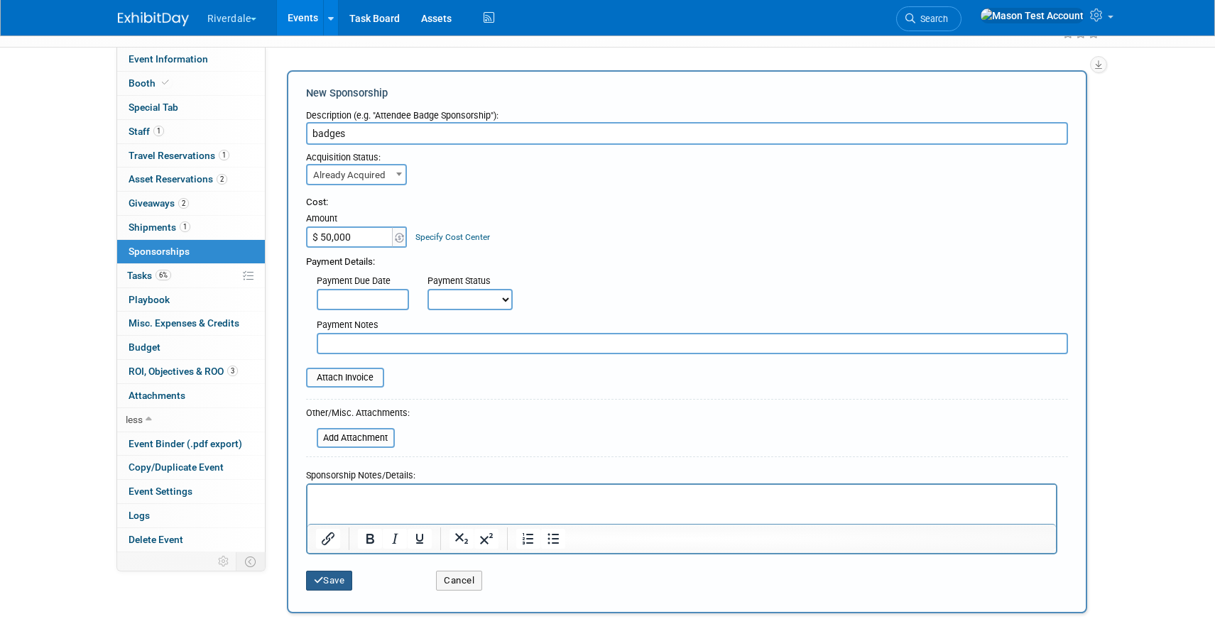
type input "$ 50,000.00"
click at [332, 584] on button "Save" at bounding box center [329, 581] width 47 height 20
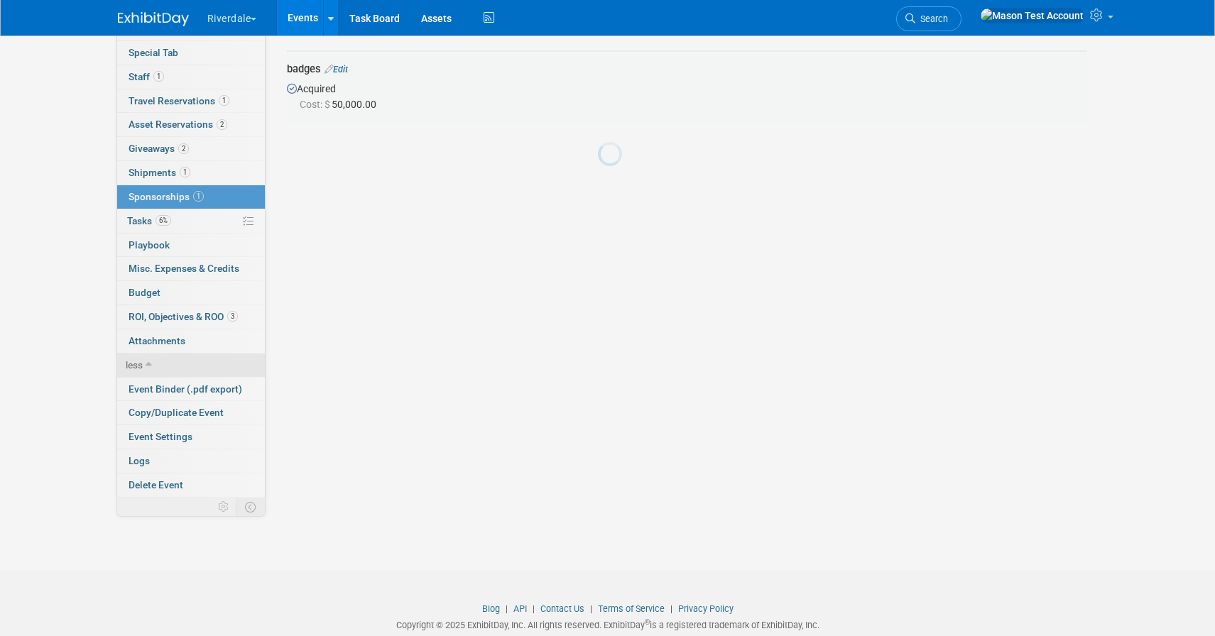
scroll to position [146, 0]
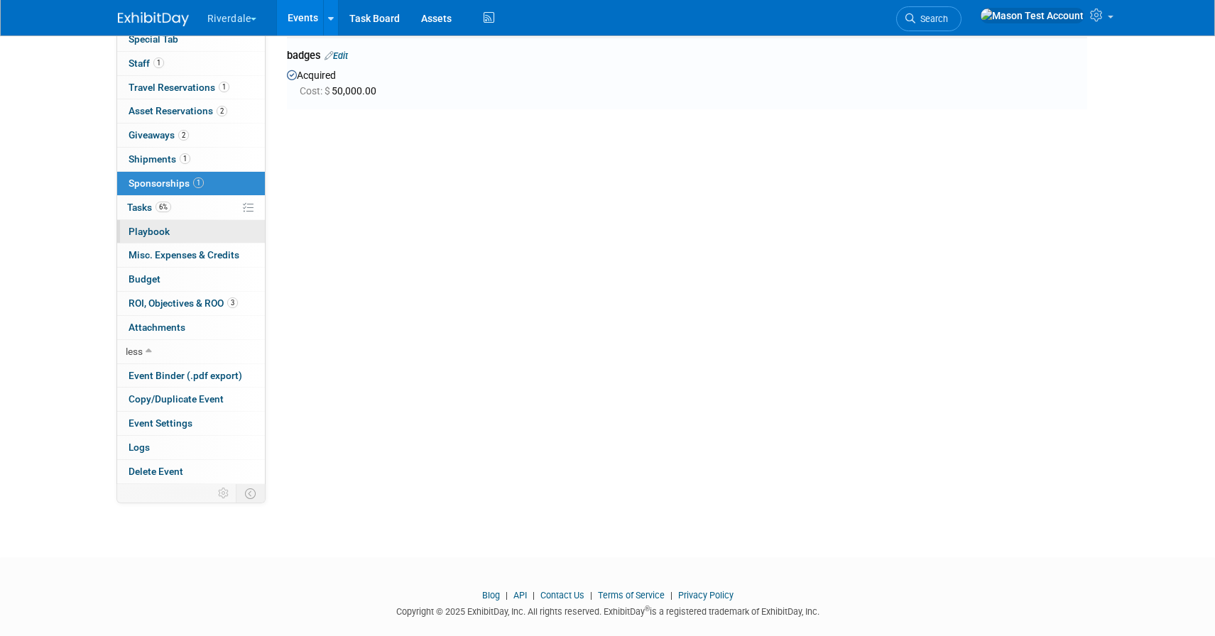
click at [181, 228] on link "0 Playbook 0" at bounding box center [191, 231] width 148 height 23
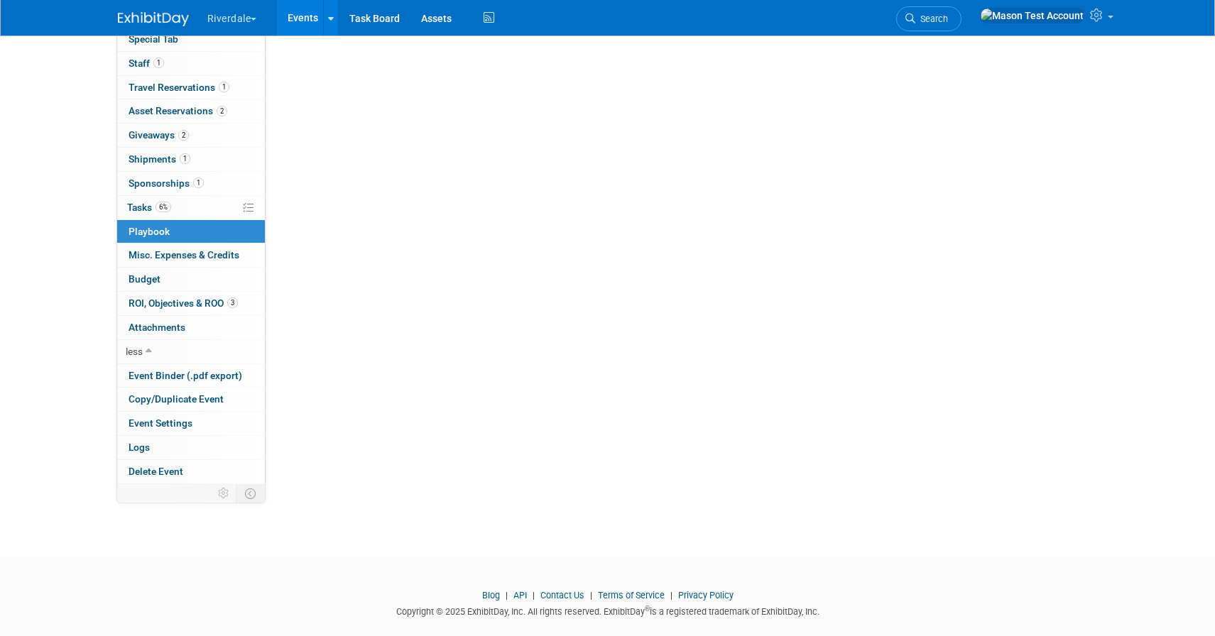
scroll to position [0, 0]
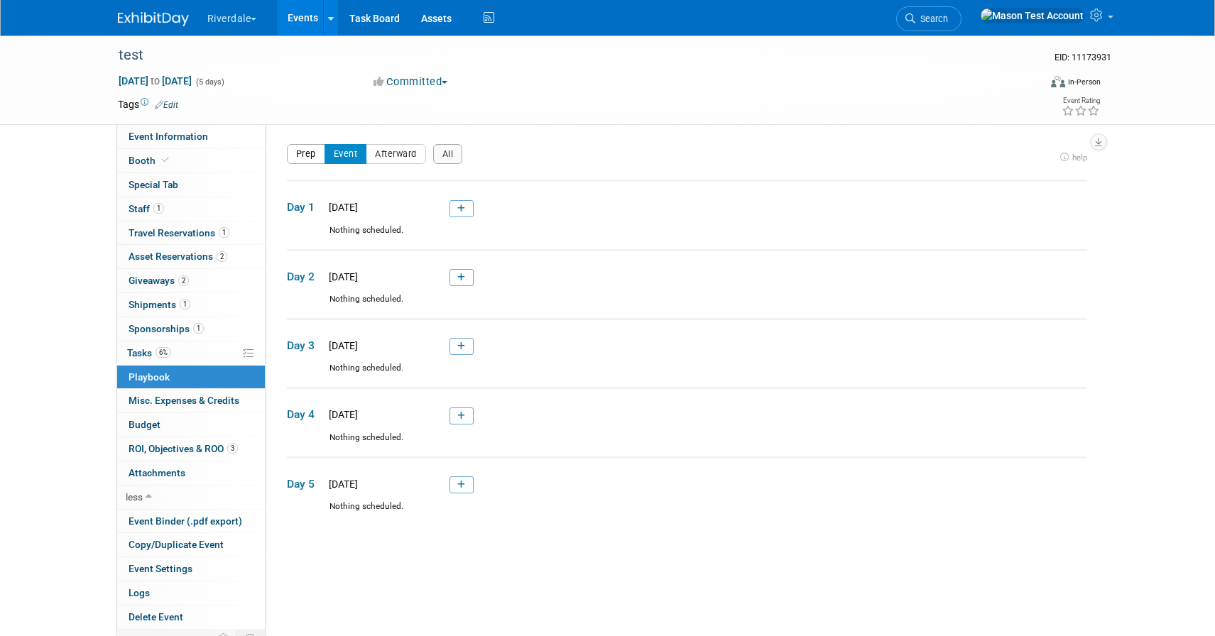
click at [308, 154] on button "Prep" at bounding box center [306, 154] width 38 height 20
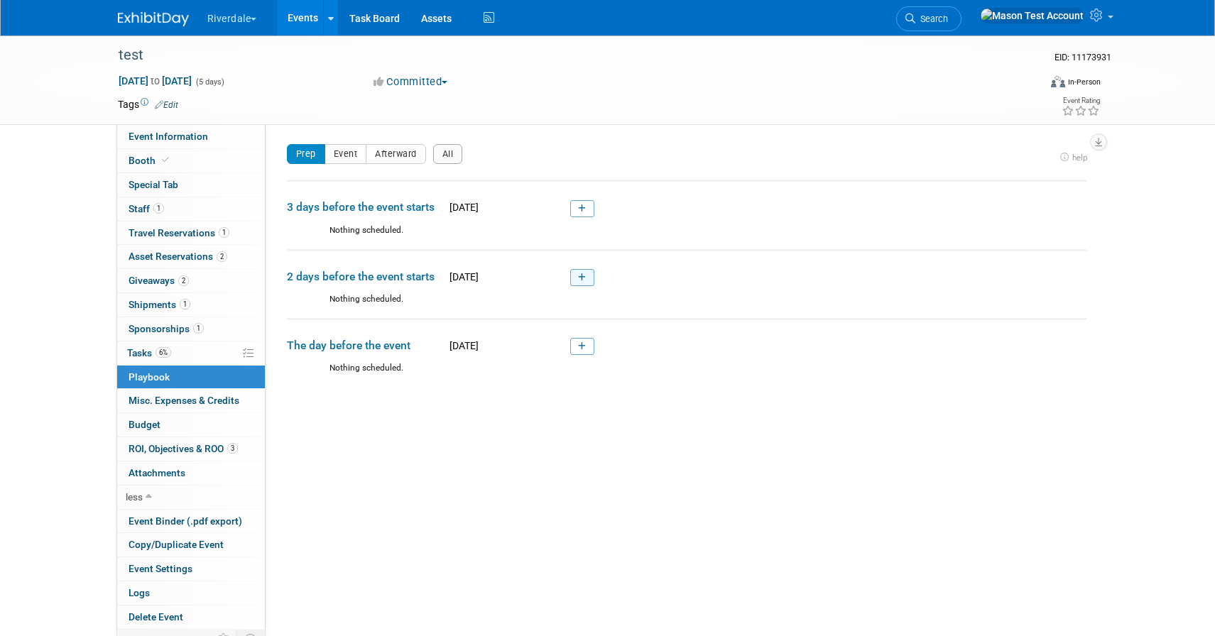
click at [585, 281] on icon at bounding box center [582, 277] width 8 height 9
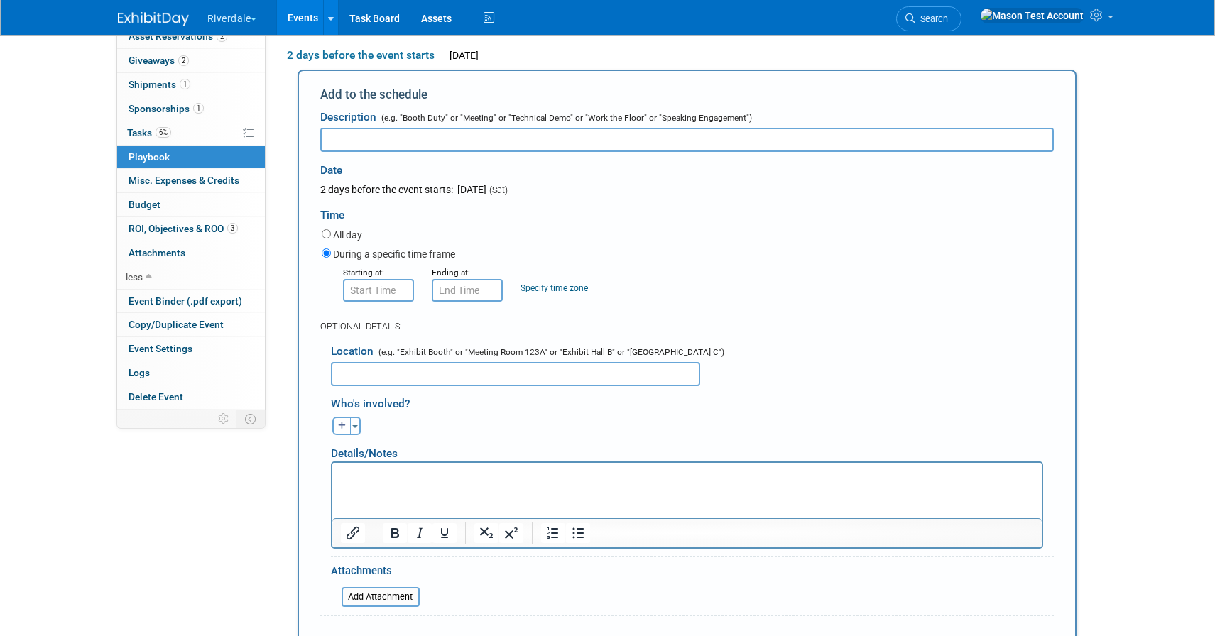
scroll to position [232, 0]
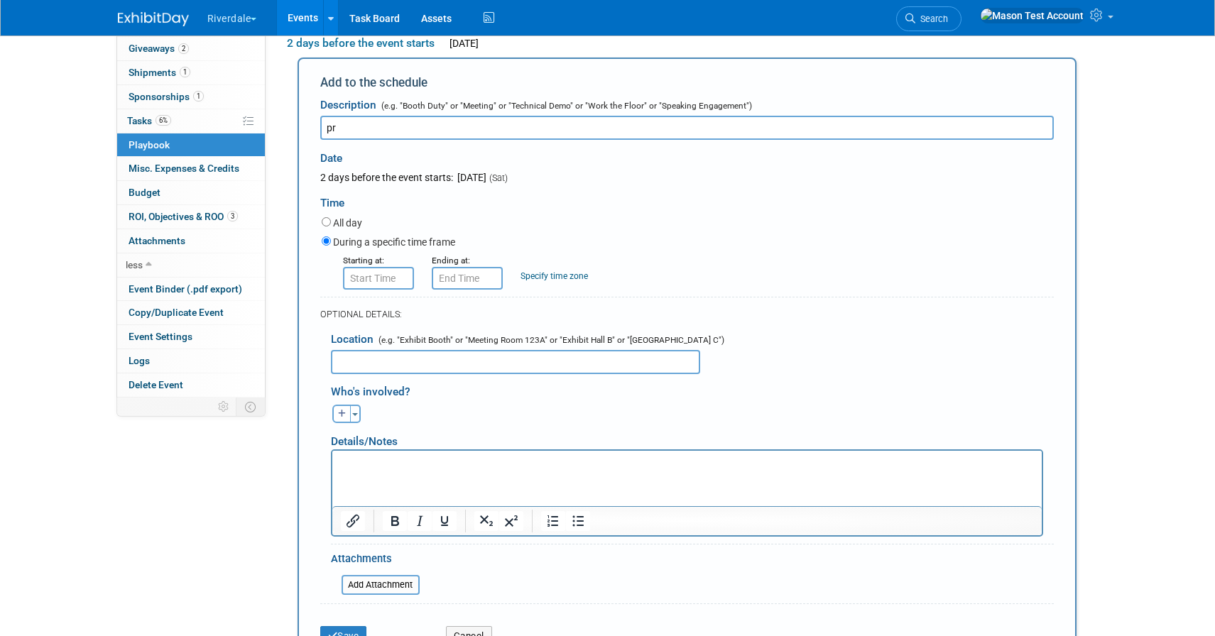
type input "p"
type input "build display"
click at [327, 223] on input "All day" at bounding box center [326, 221] width 9 height 9
radio input "true"
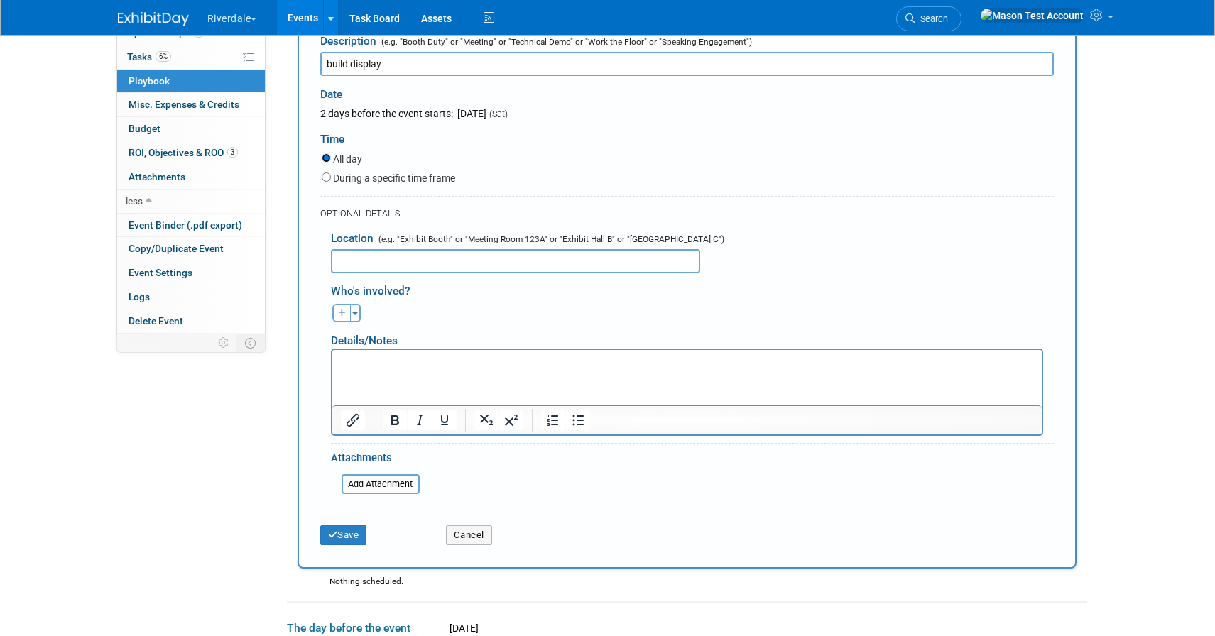
scroll to position [307, 0]
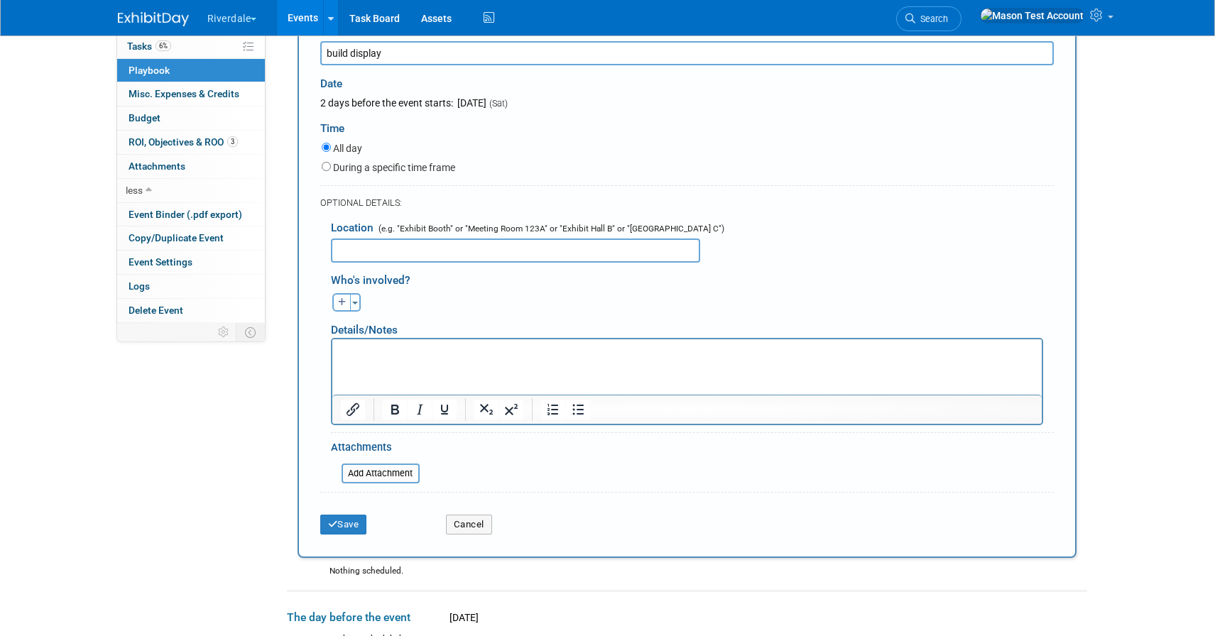
click at [382, 248] on input "text" at bounding box center [515, 251] width 369 height 24
type input "exhibit hall a"
click at [343, 305] on icon "button" at bounding box center [342, 302] width 9 height 9
select select
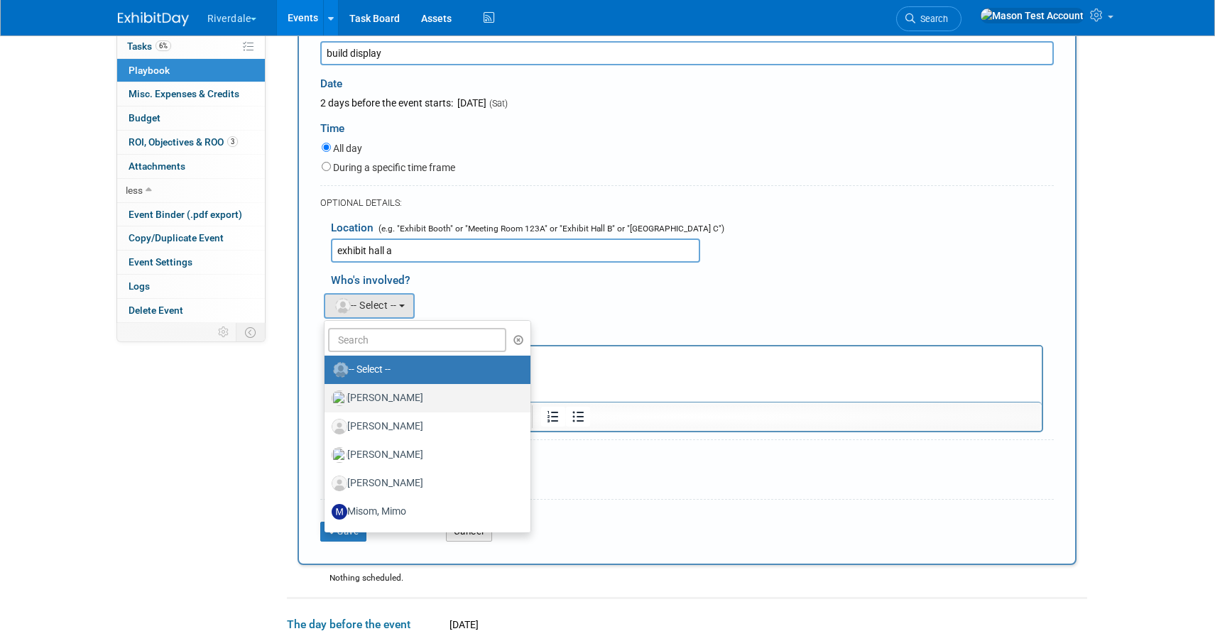
click at [376, 402] on label "Baker, Luke" at bounding box center [424, 398] width 185 height 23
click at [327, 401] on input "Baker, Luke" at bounding box center [321, 396] width 9 height 9
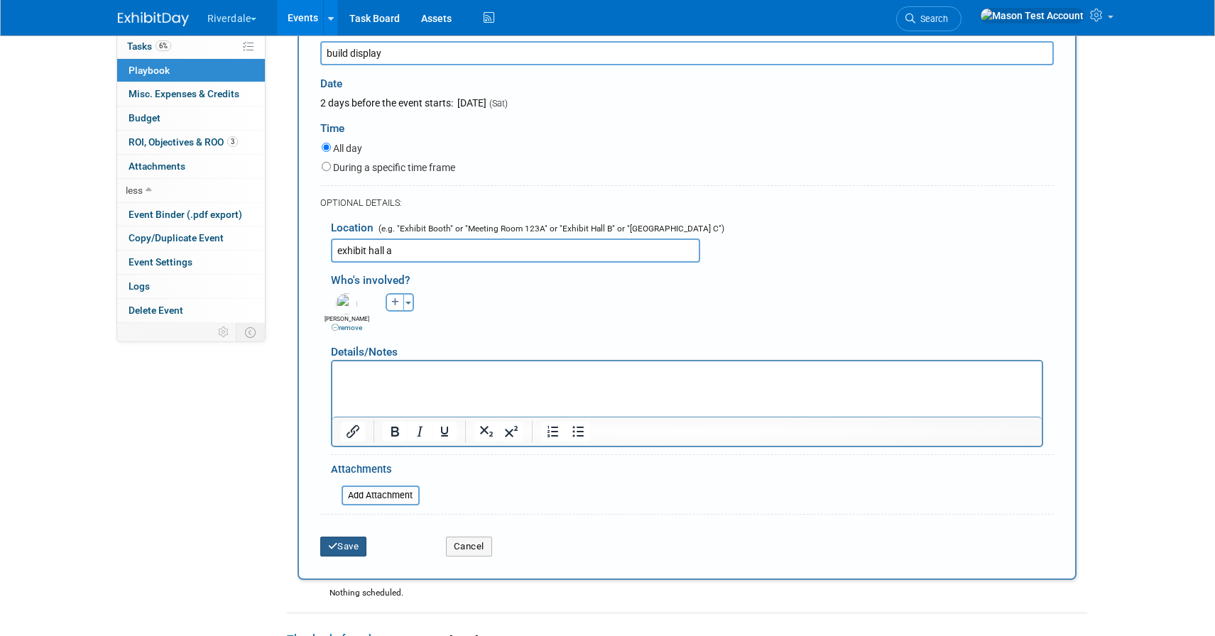
click at [354, 547] on button "Save" at bounding box center [343, 547] width 47 height 20
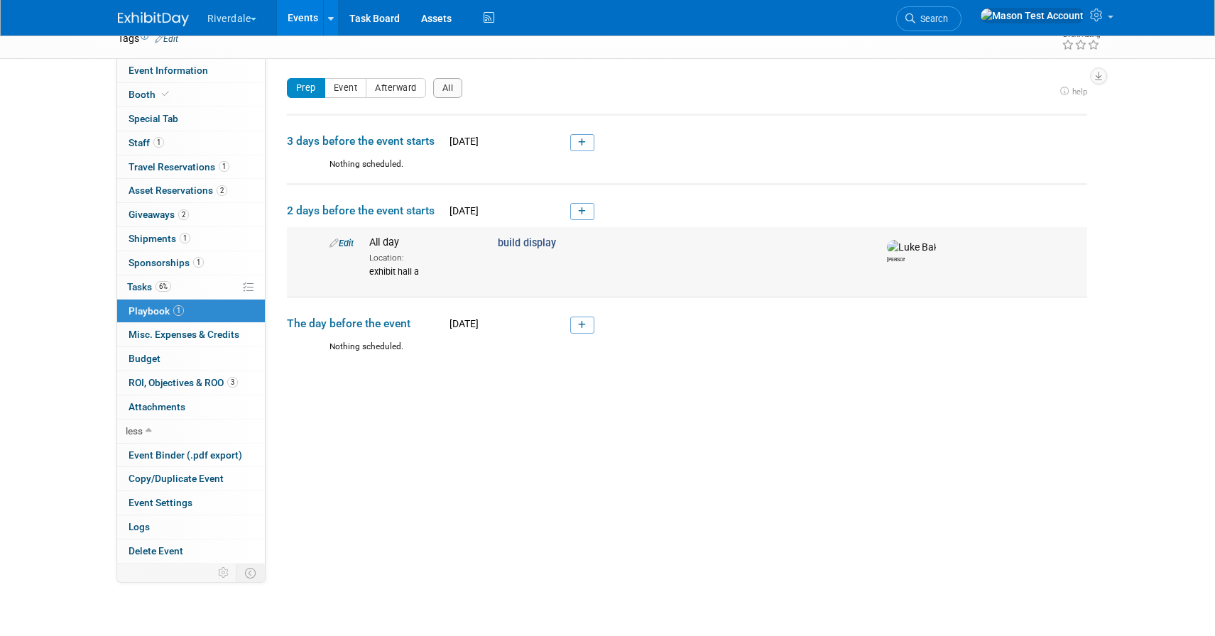
scroll to position [54, 0]
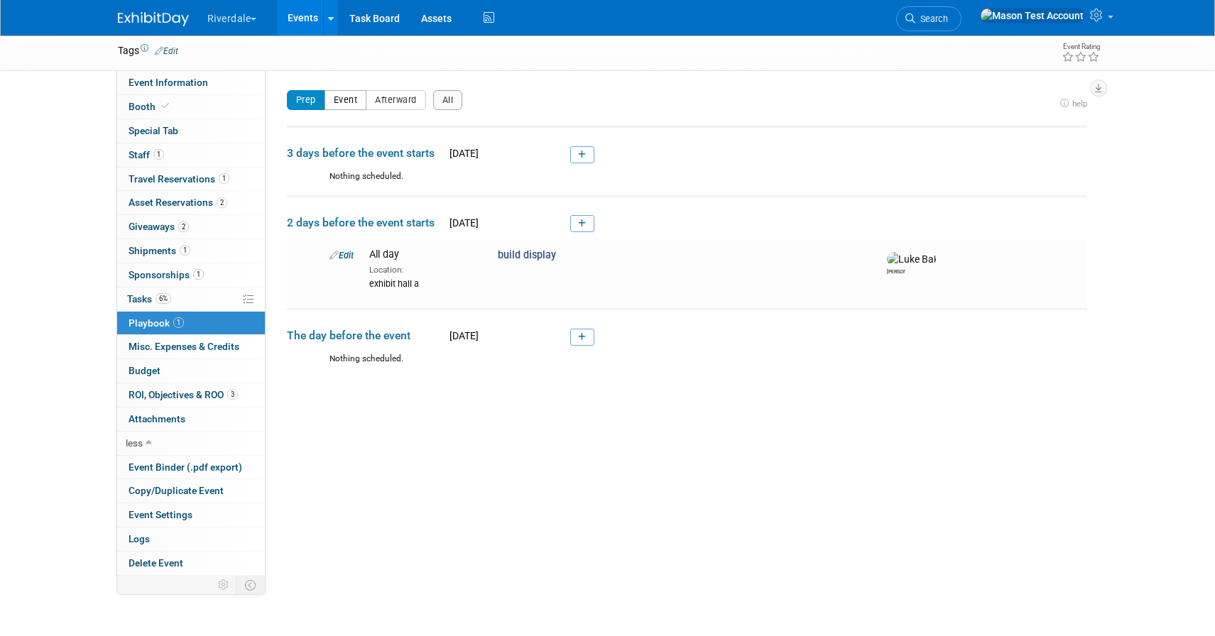
click at [337, 103] on button "Event" at bounding box center [345, 100] width 43 height 20
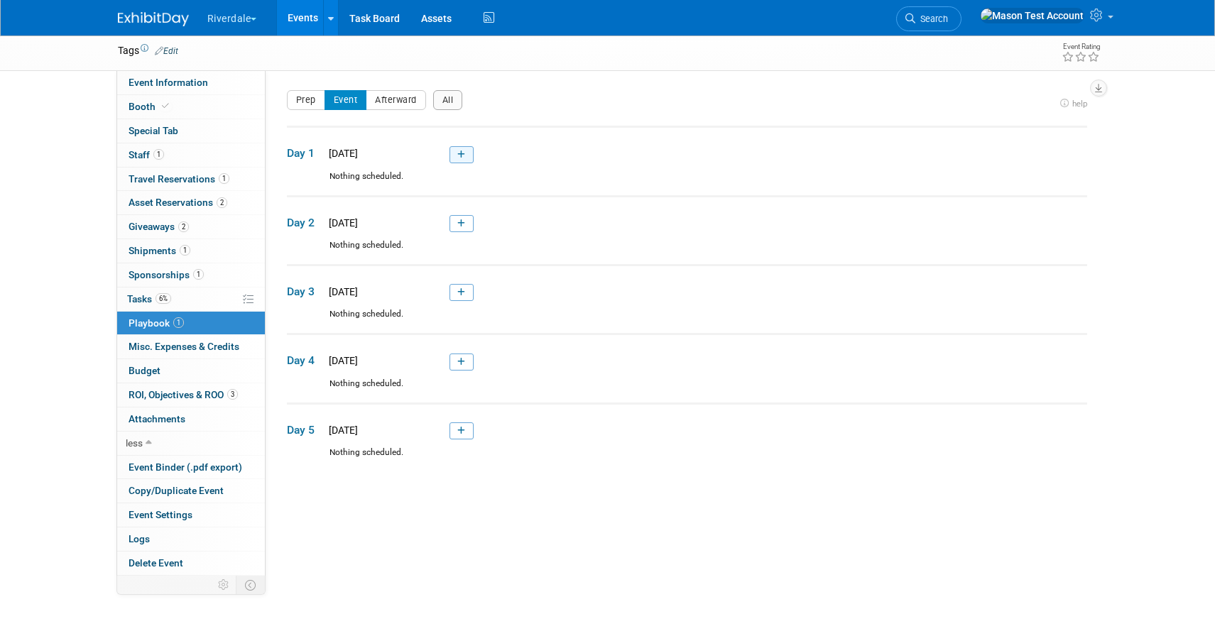
click at [469, 158] on link at bounding box center [461, 154] width 24 height 17
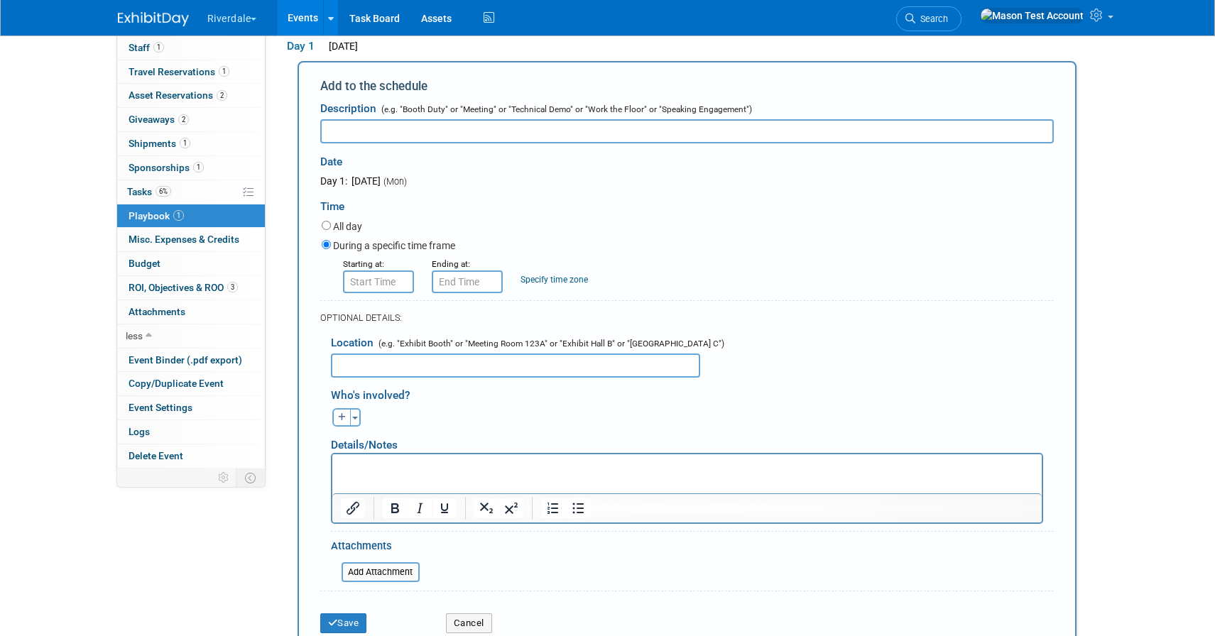
scroll to position [163, 0]
type input "booth duty"
type input "8:00 AM"
click at [368, 271] on input "8:00 AM" at bounding box center [378, 280] width 71 height 23
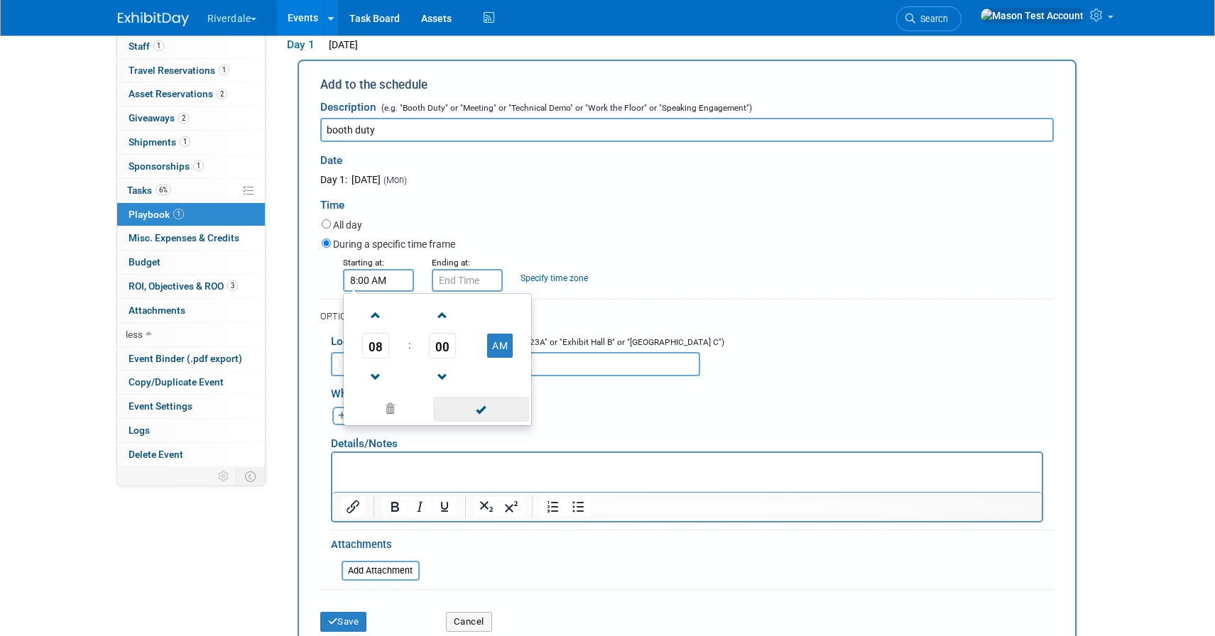
click at [452, 403] on span at bounding box center [481, 409] width 96 height 25
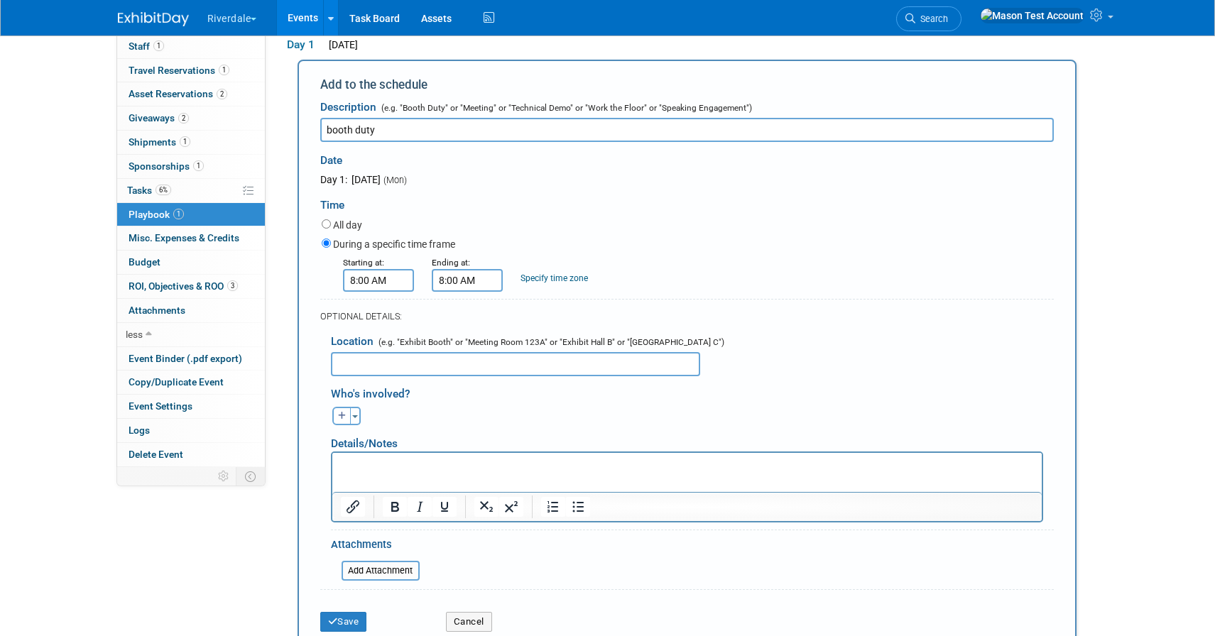
click at [456, 278] on input "8:00 AM" at bounding box center [467, 280] width 71 height 23
click at [470, 348] on span "08" at bounding box center [464, 346] width 27 height 26
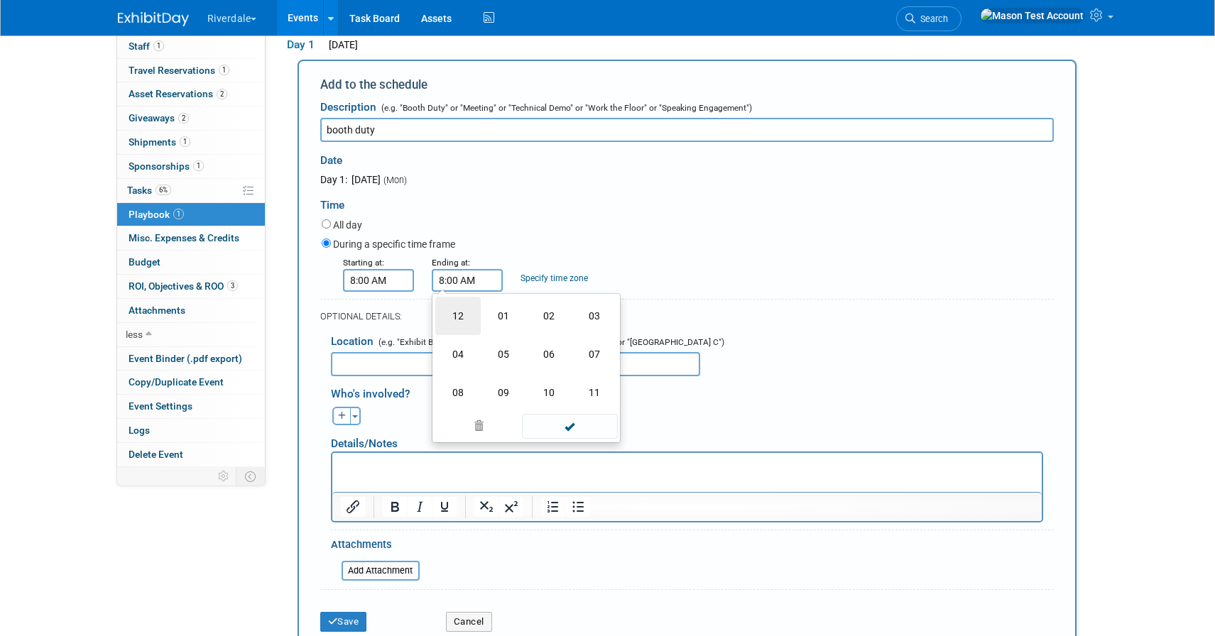
click at [456, 320] on td "12" at bounding box center [457, 316] width 45 height 38
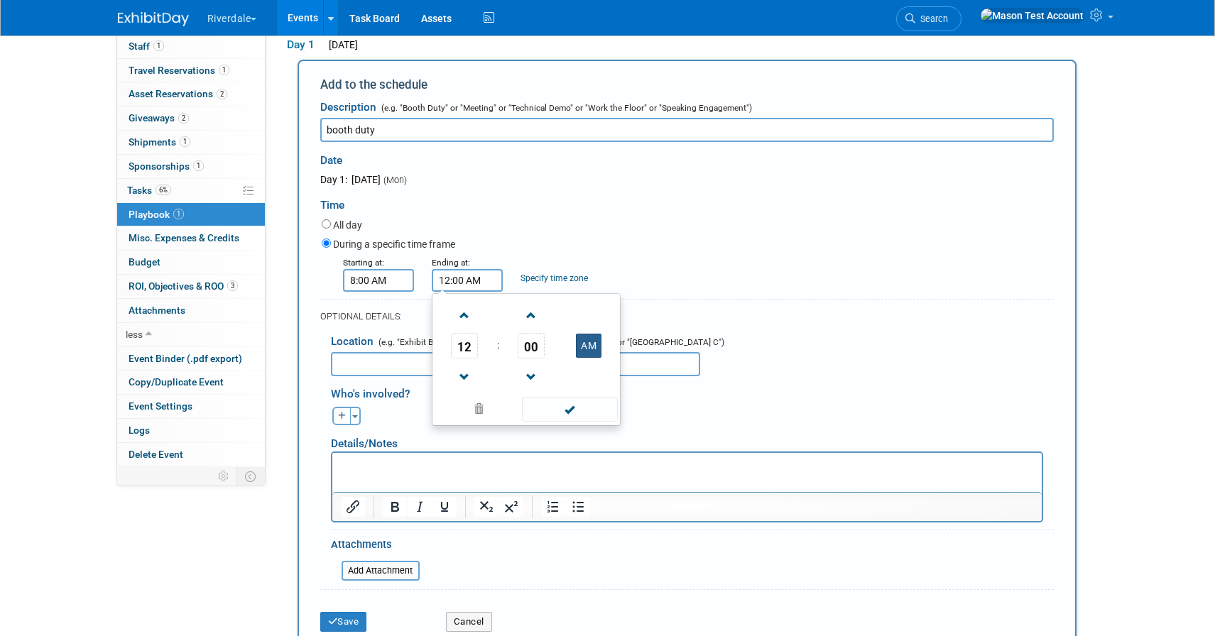
click at [592, 350] on button "AM" at bounding box center [589, 346] width 26 height 24
type input "12:00 PM"
click at [571, 410] on span at bounding box center [570, 409] width 96 height 25
click at [338, 419] on icon "button" at bounding box center [342, 416] width 9 height 9
select select
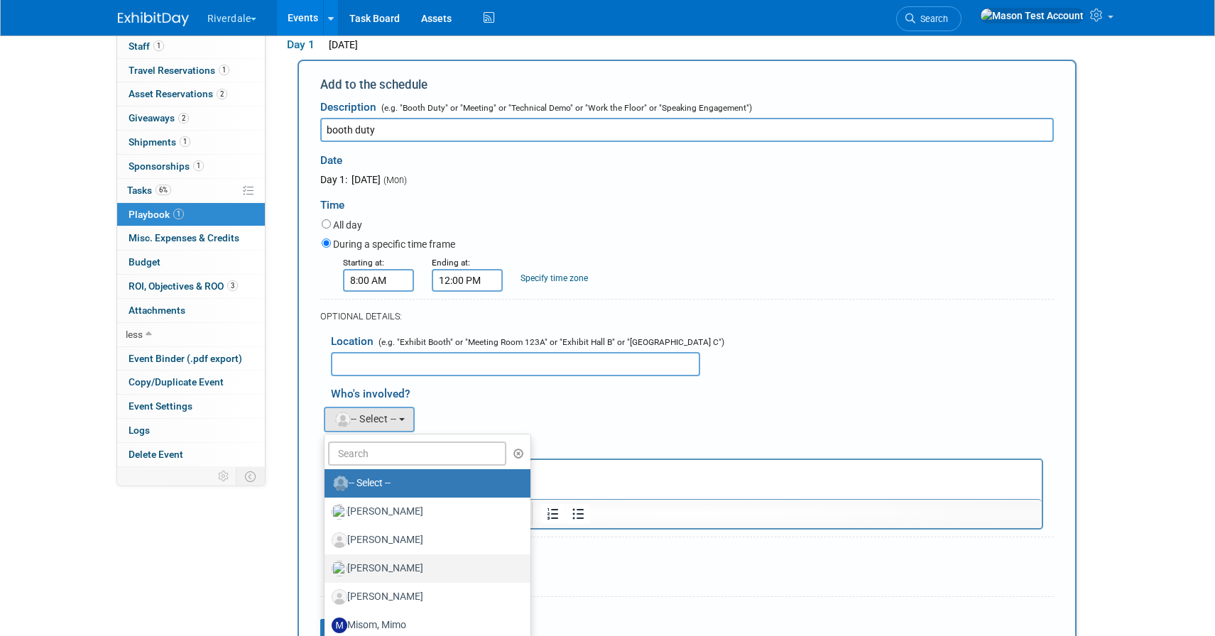
click at [378, 570] on label "doe, John" at bounding box center [424, 568] width 185 height 23
click at [327, 570] on input "doe, John" at bounding box center [321, 566] width 9 height 9
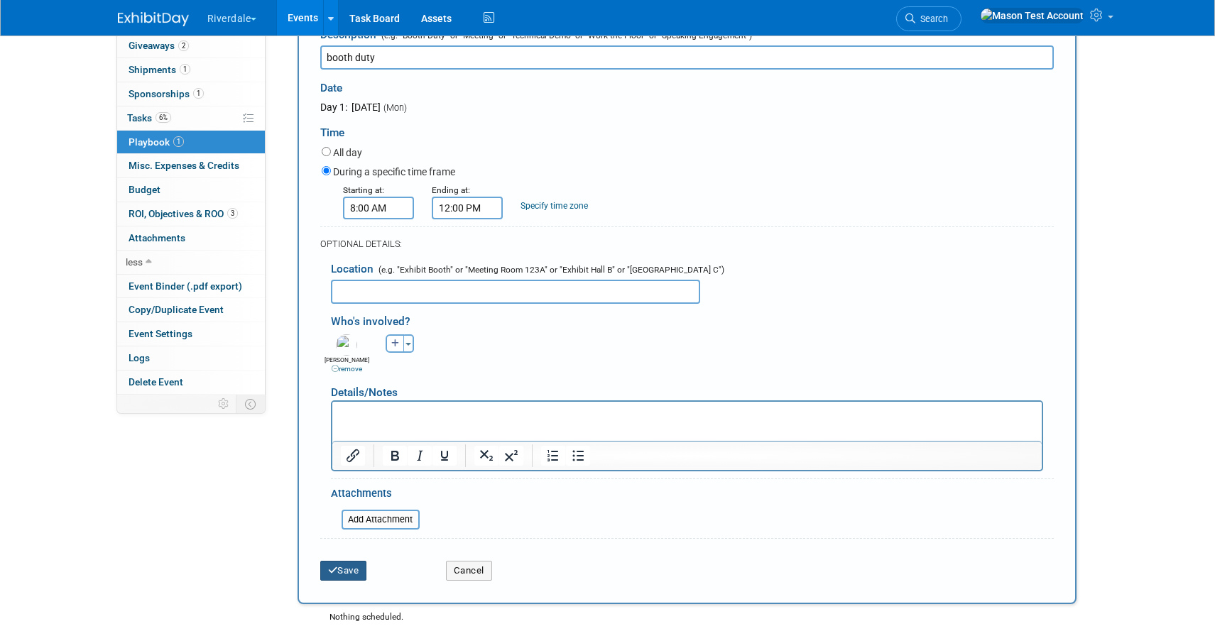
click at [355, 564] on button "Save" at bounding box center [343, 571] width 47 height 20
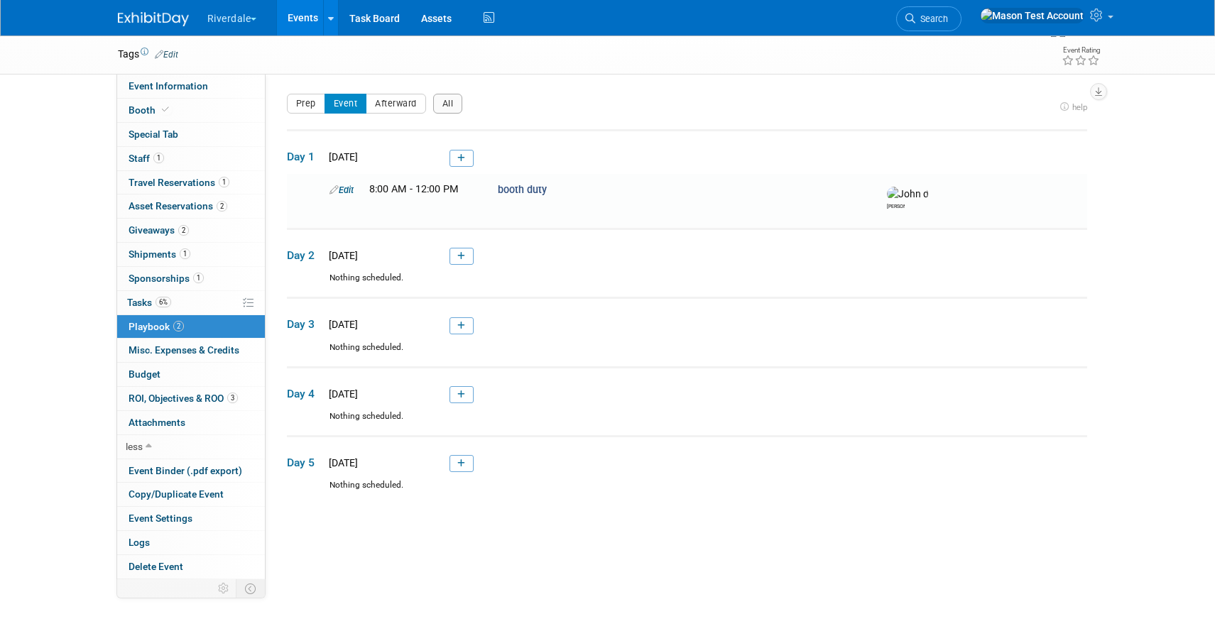
scroll to position [46, 0]
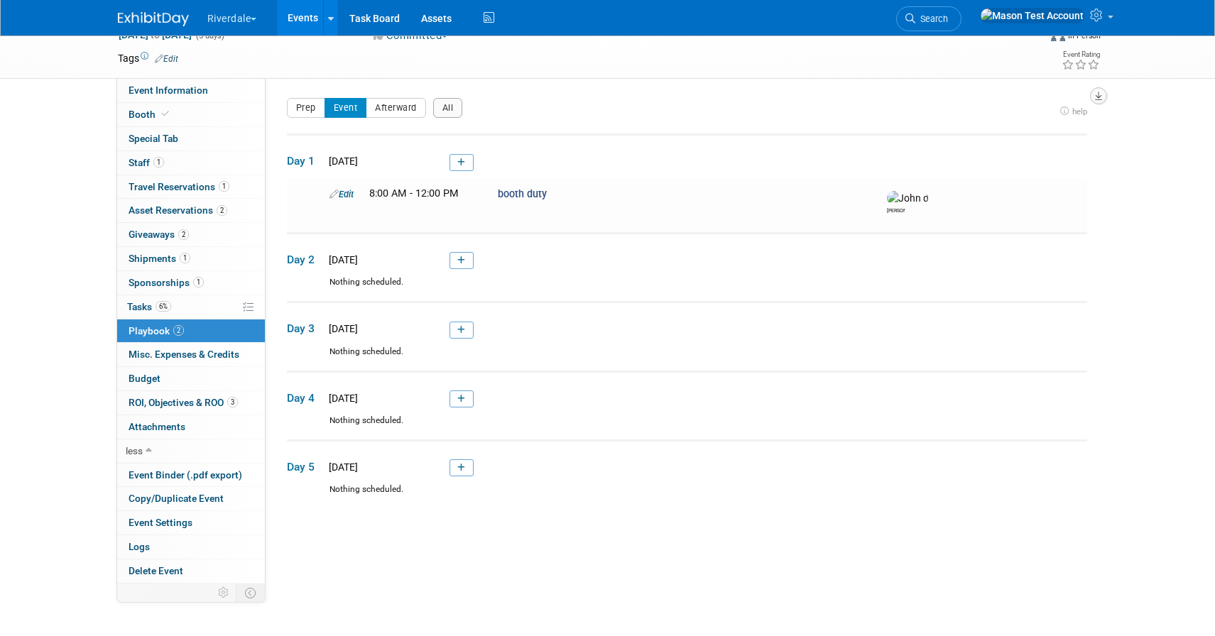
click at [1100, 96] on icon "button" at bounding box center [1098, 96] width 7 height 9
click at [1092, 318] on div "Event Information Event Info Booth Booth Special Tab Special Tab 1 Staff 1 Staf…" at bounding box center [607, 341] width 1001 height 524
click at [393, 109] on button "Afterward" at bounding box center [396, 108] width 60 height 20
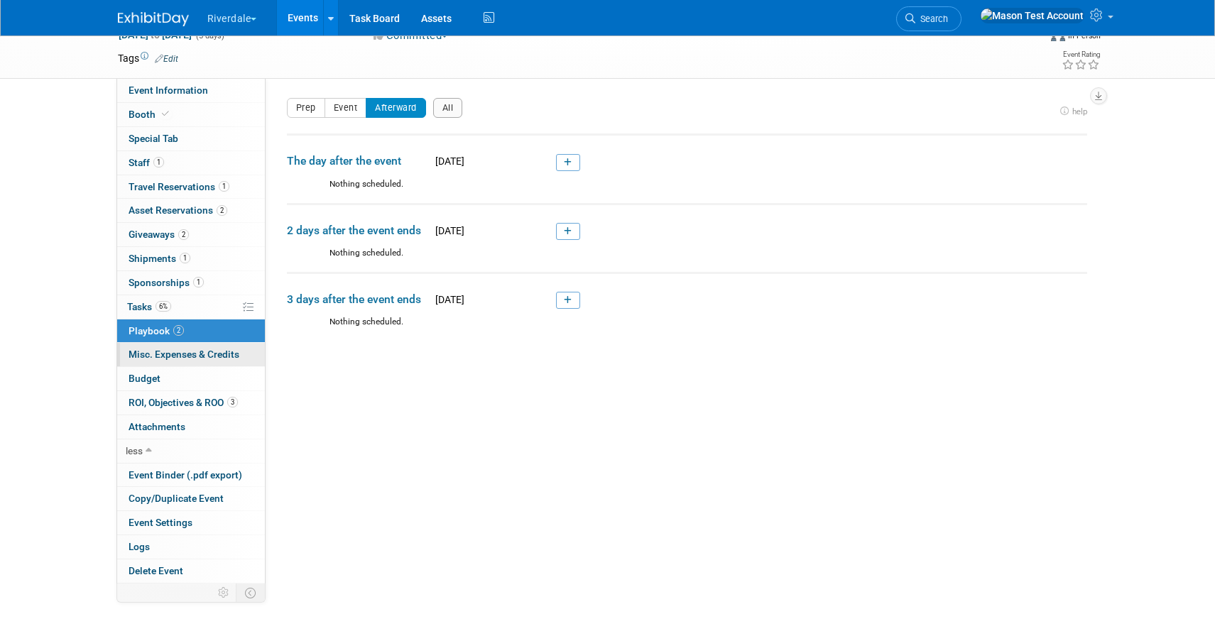
click at [236, 357] on span "Misc. Expenses & Credits 0" at bounding box center [183, 354] width 111 height 11
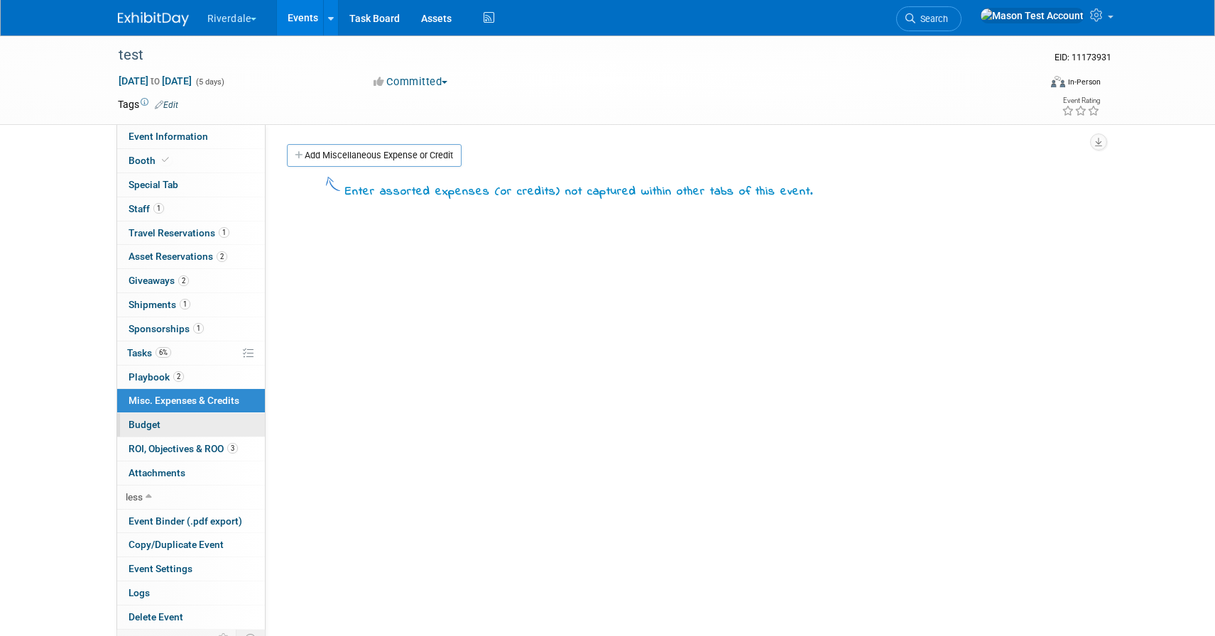
click at [203, 432] on link "Budget" at bounding box center [191, 424] width 148 height 23
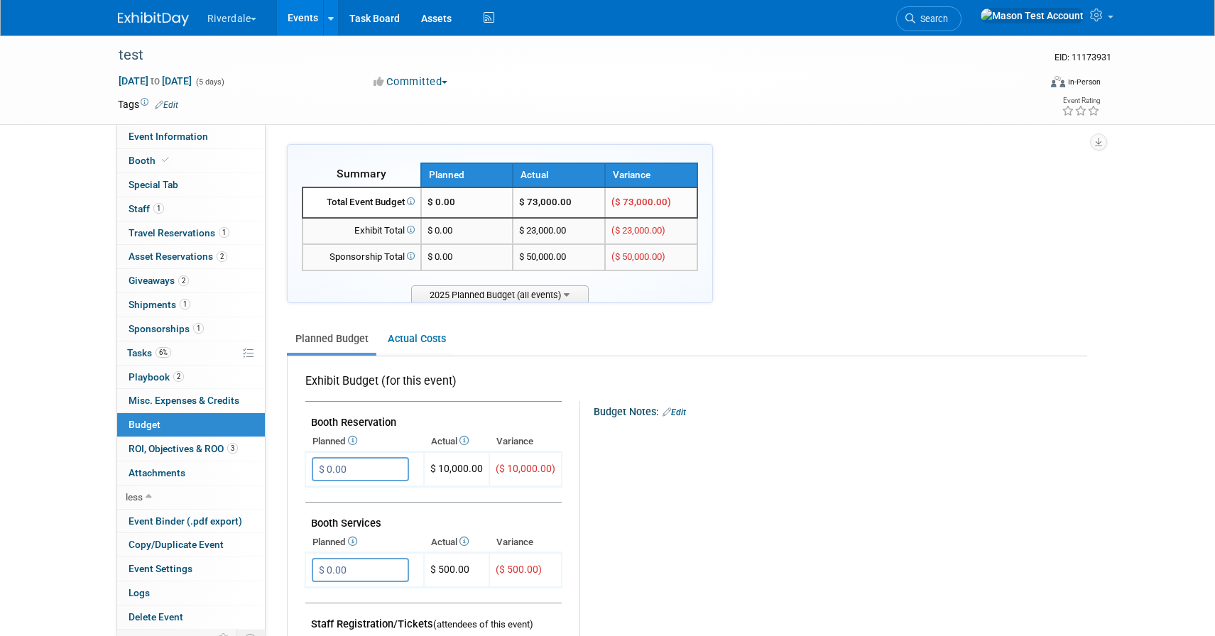
click at [307, 26] on link "Events" at bounding box center [303, 17] width 52 height 35
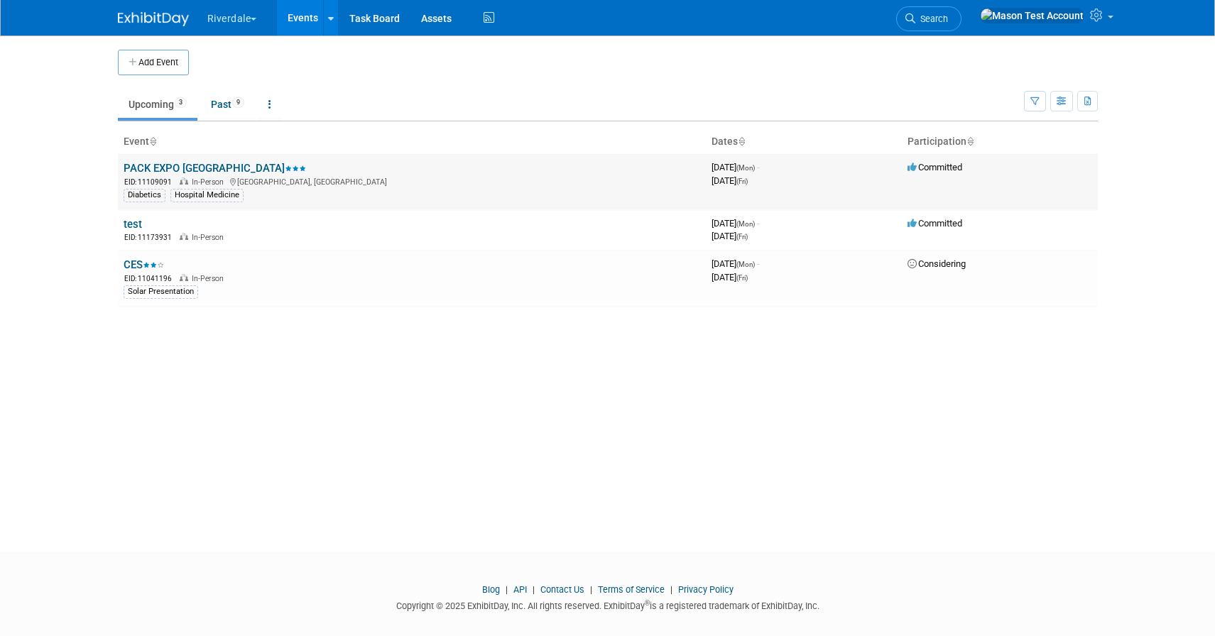
click at [168, 168] on link "PACK EXPO [GEOGRAPHIC_DATA]" at bounding box center [215, 168] width 182 height 13
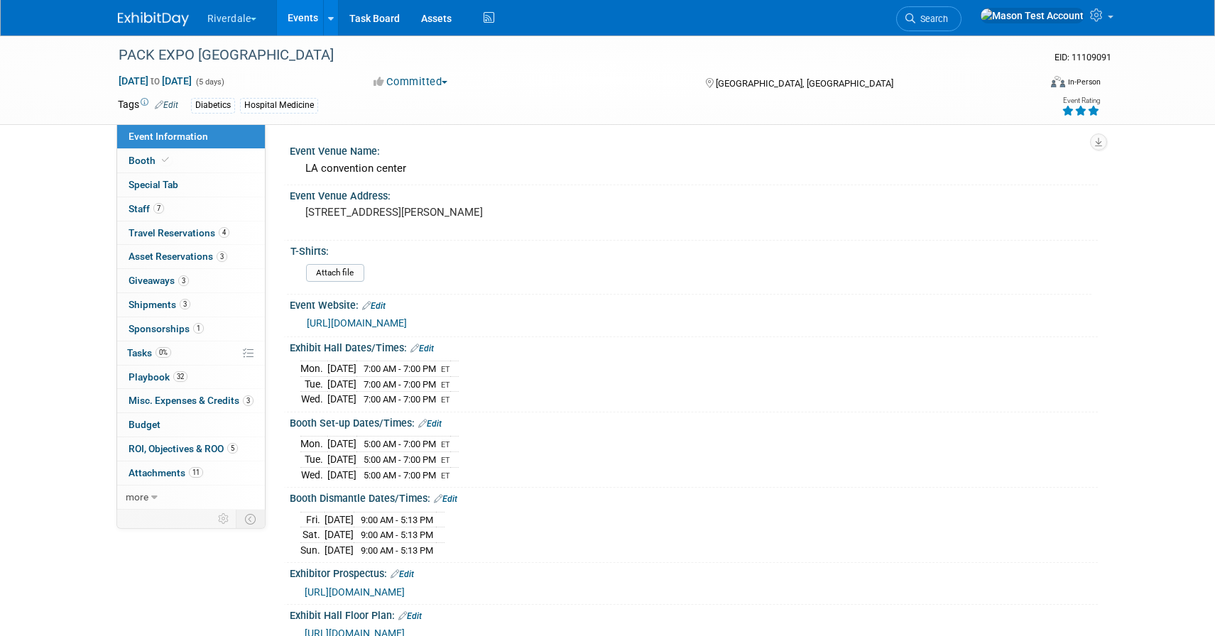
scroll to position [2, 0]
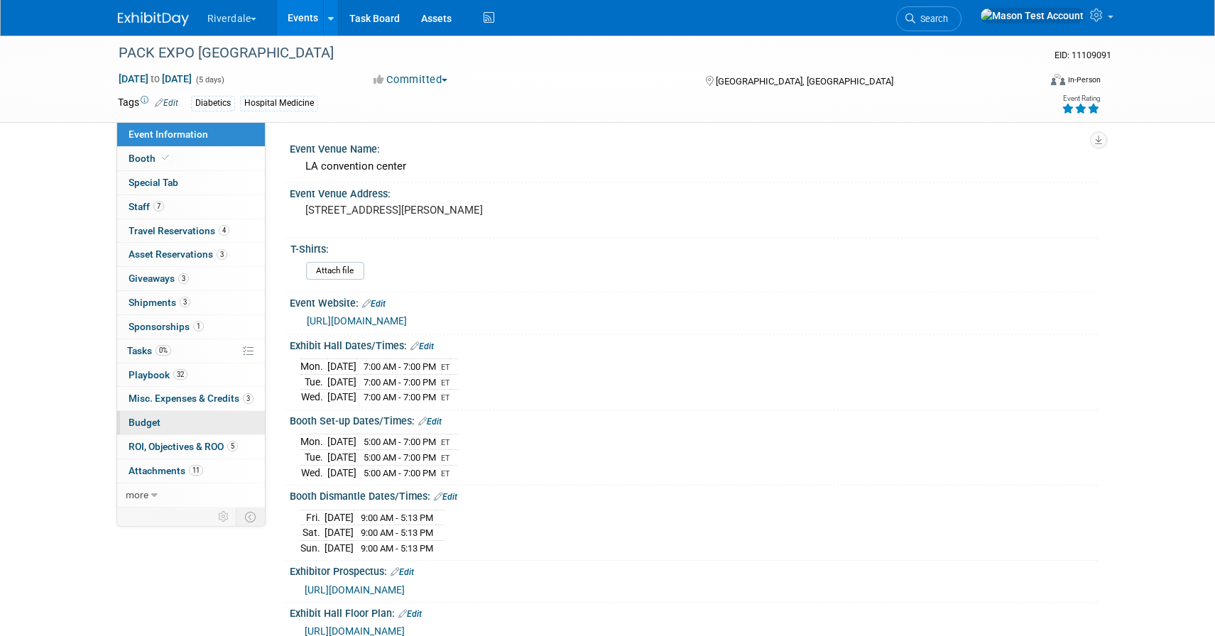
click at [170, 413] on link "Budget" at bounding box center [191, 422] width 148 height 23
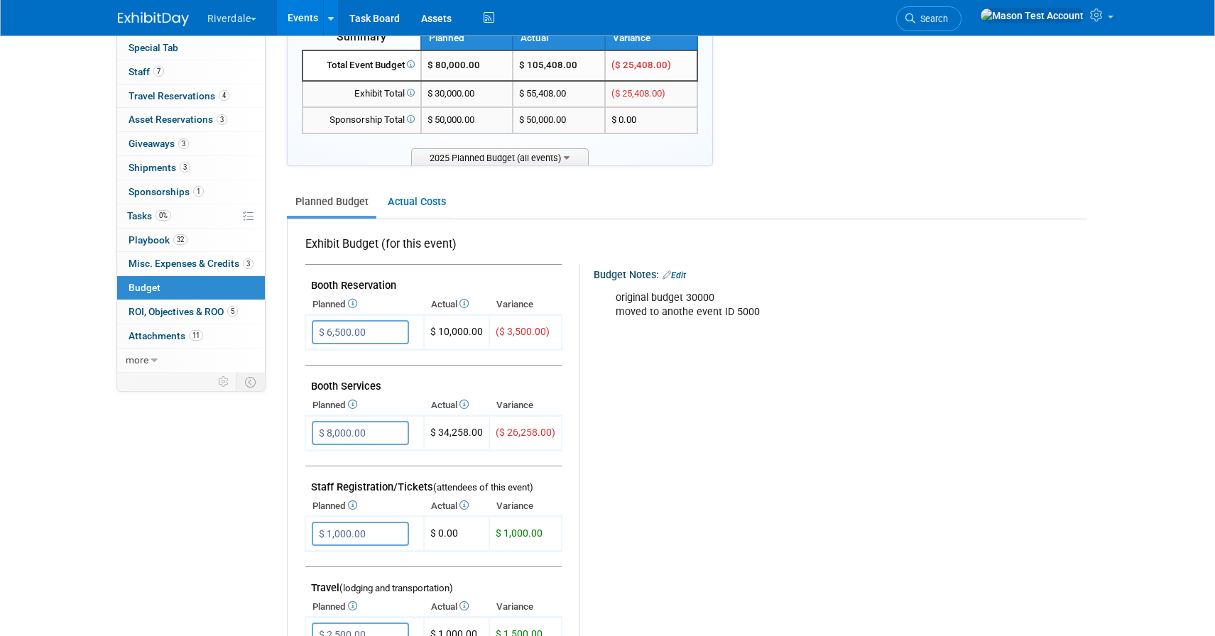
scroll to position [0, 0]
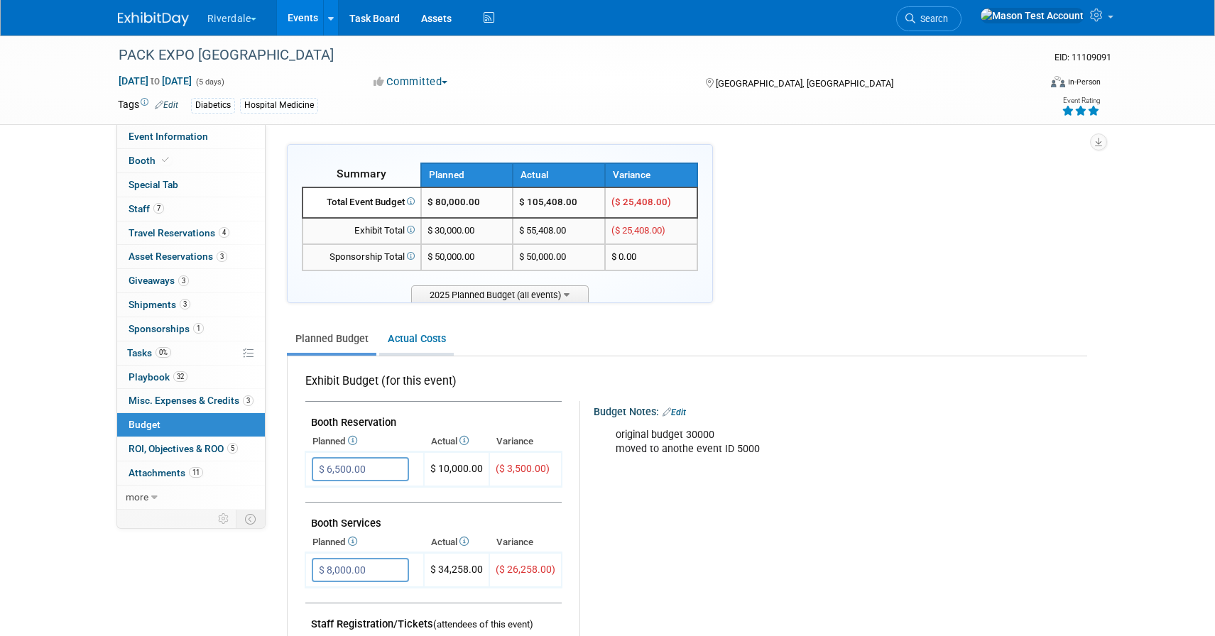
click at [416, 344] on link "Actual Costs" at bounding box center [416, 339] width 75 height 26
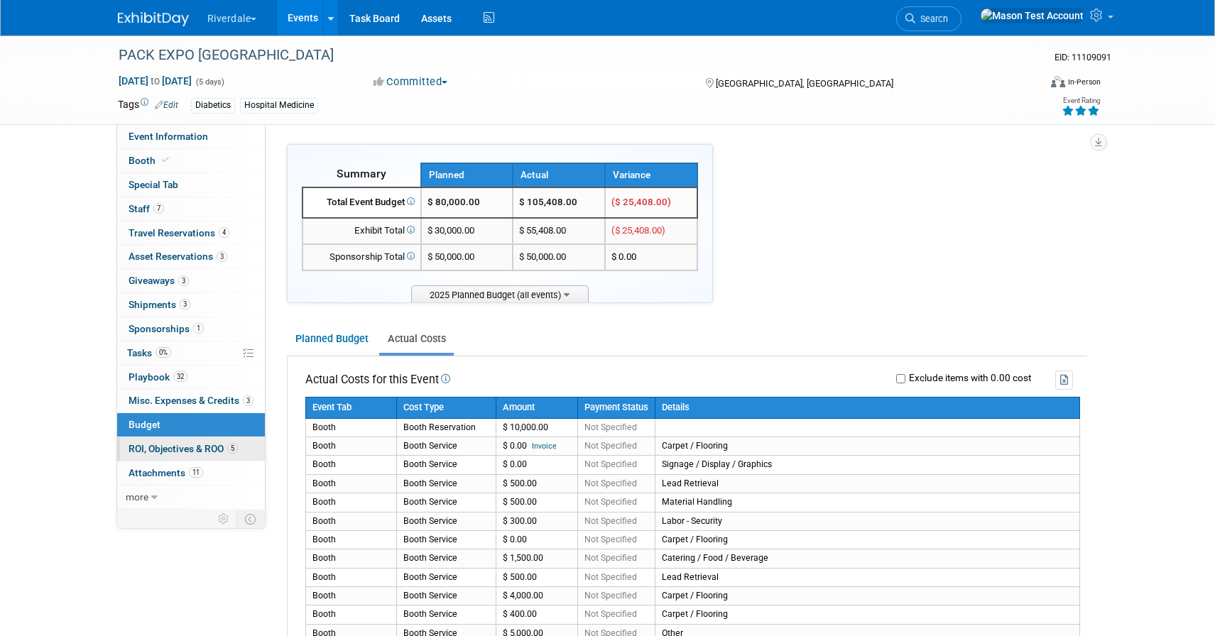
click at [185, 449] on span "ROI, Objectives & ROO 5" at bounding box center [182, 448] width 109 height 11
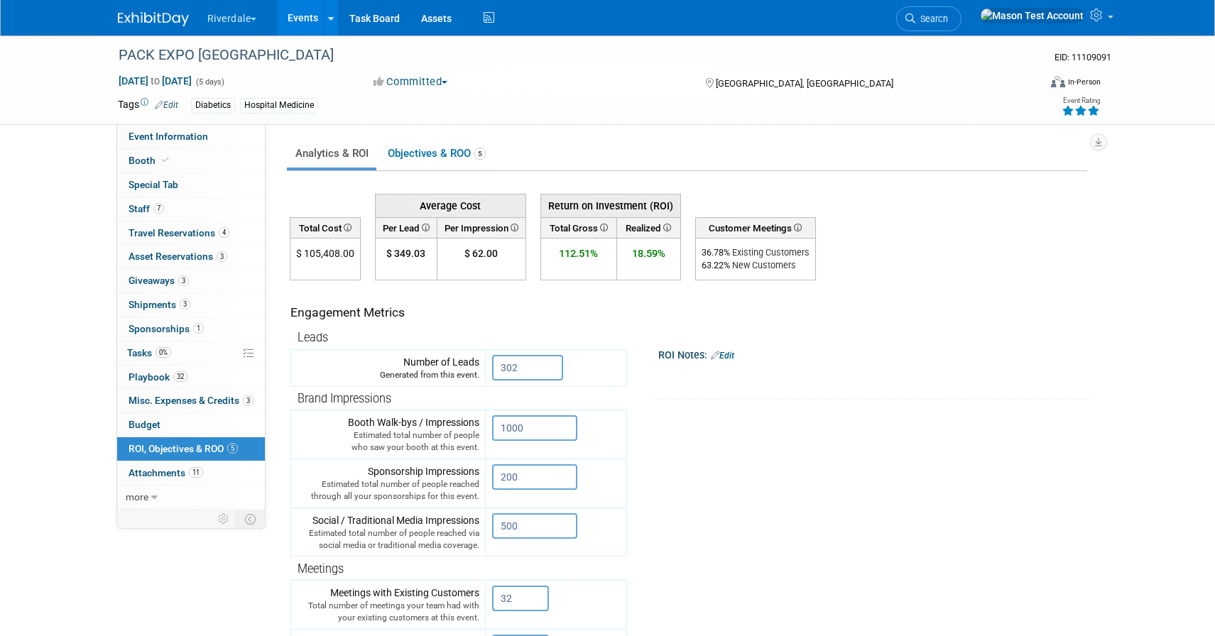
click at [314, 16] on link "Events" at bounding box center [303, 17] width 52 height 35
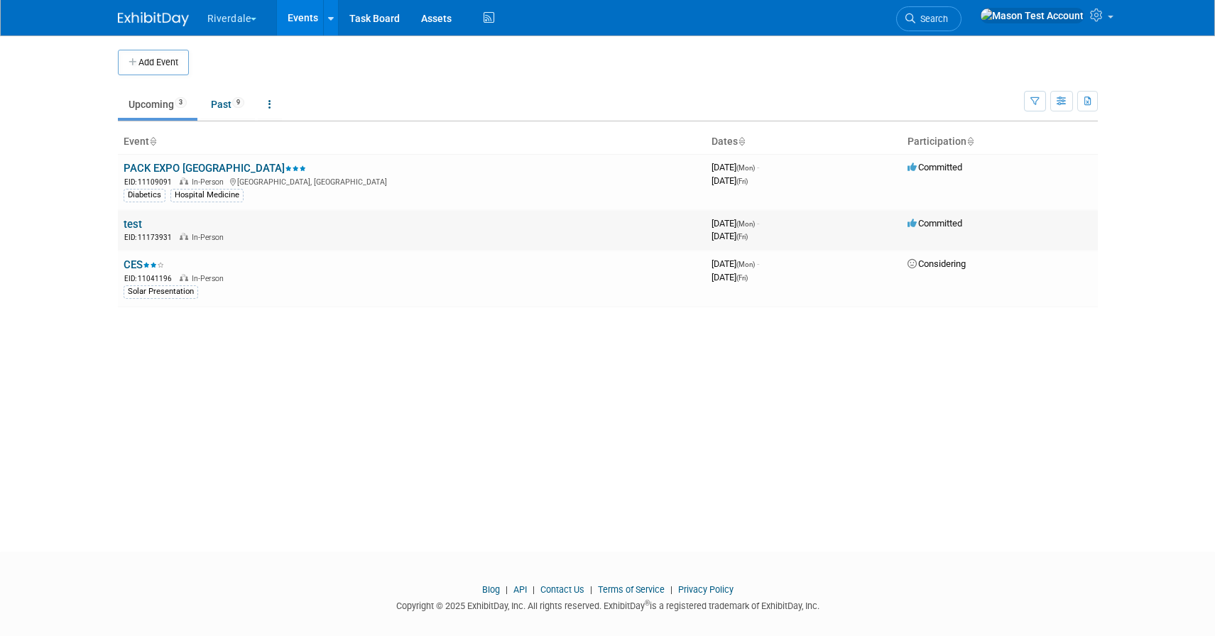
click at [133, 222] on link "test" at bounding box center [133, 224] width 18 height 13
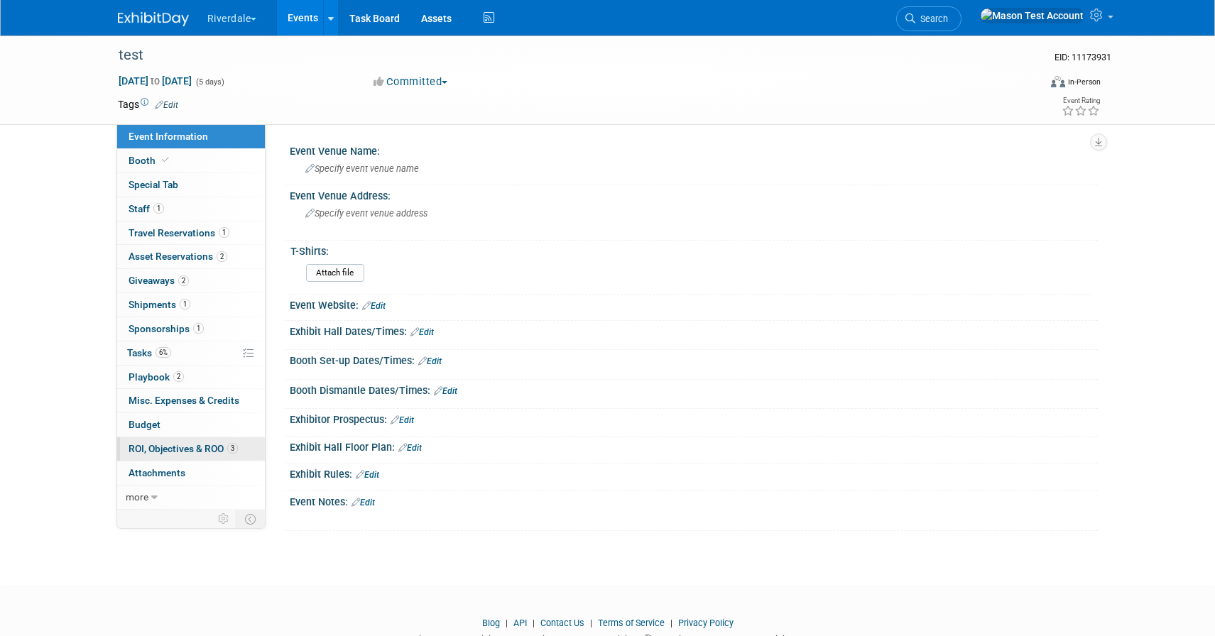
click at [155, 446] on span "ROI, Objectives & ROO 3" at bounding box center [182, 448] width 109 height 11
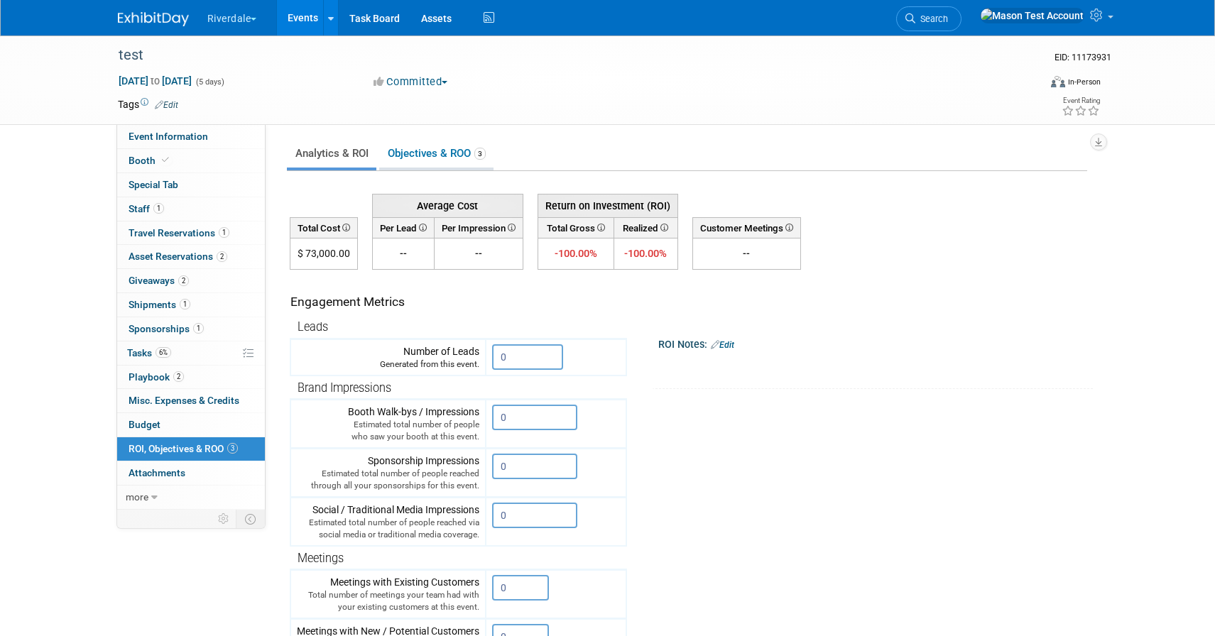
click at [429, 152] on link "Objectives & ROO 3" at bounding box center [436, 154] width 114 height 28
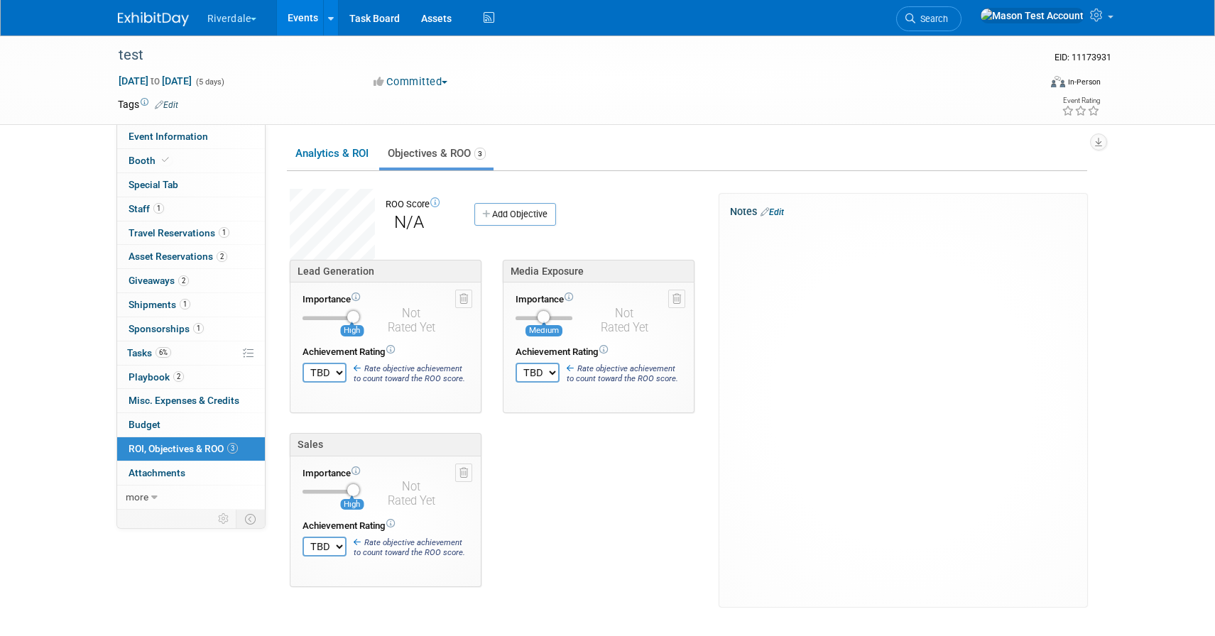
click at [337, 371] on select "TBD 0 1 2 3 4 5 6 7 8 9 10" at bounding box center [324, 373] width 44 height 20
select select "10"
click at [302, 363] on select "TBD 0 1 2 3 4 5 6 7 8 9 10" at bounding box center [324, 373] width 44 height 20
click at [541, 368] on select "TBD 0 1 2 3 4 5 6 7 8 9 10" at bounding box center [537, 373] width 44 height 20
select select "7"
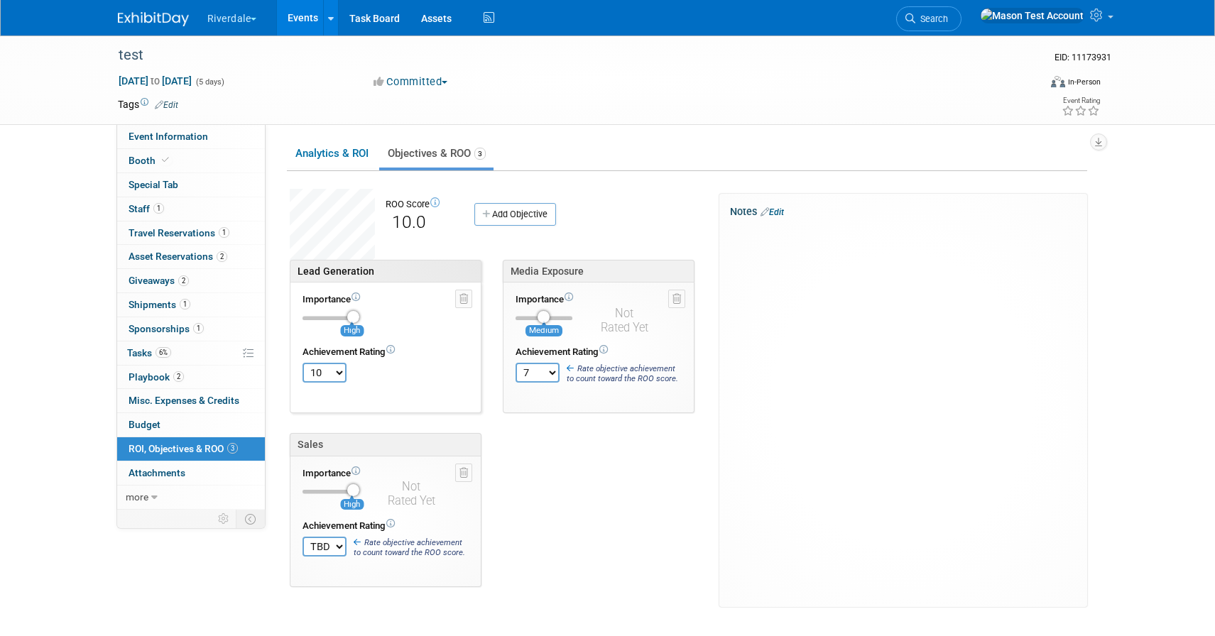
click at [515, 363] on select "TBD 0 1 2 3 4 5 6 7 8 9 10" at bounding box center [537, 373] width 44 height 20
click at [325, 544] on select "TBD 0 1 2 3 4 5 6 7 8 9 10" at bounding box center [324, 547] width 44 height 20
select select "10"
click at [302, 537] on select "TBD 0 1 2 3 4 5 6 7 8 9 10" at bounding box center [324, 547] width 44 height 20
click at [309, 21] on link "Events" at bounding box center [303, 17] width 52 height 35
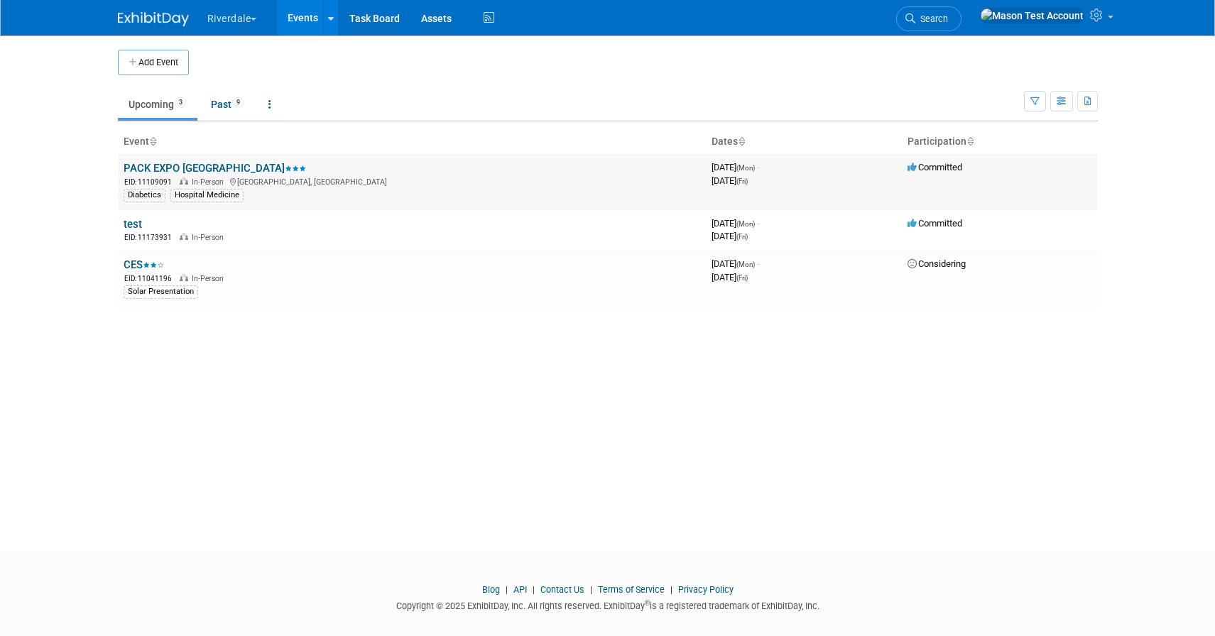
click at [158, 171] on link "PACK EXPO [GEOGRAPHIC_DATA]" at bounding box center [215, 168] width 182 height 13
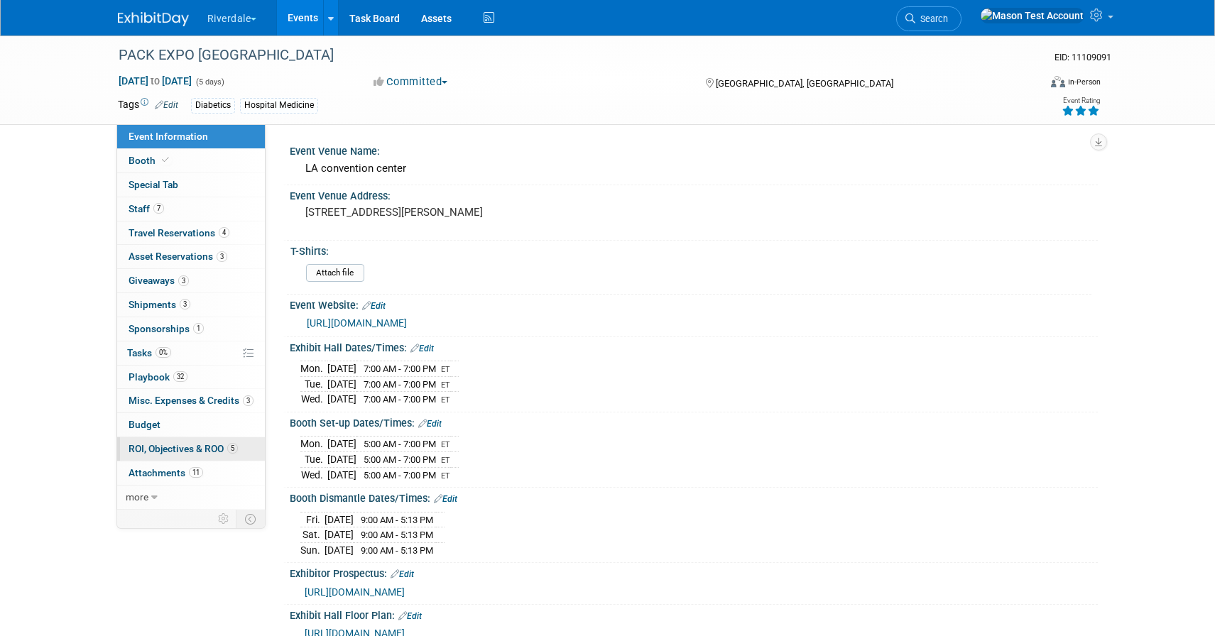
click at [177, 450] on span "ROI, Objectives & ROO 5" at bounding box center [182, 448] width 109 height 11
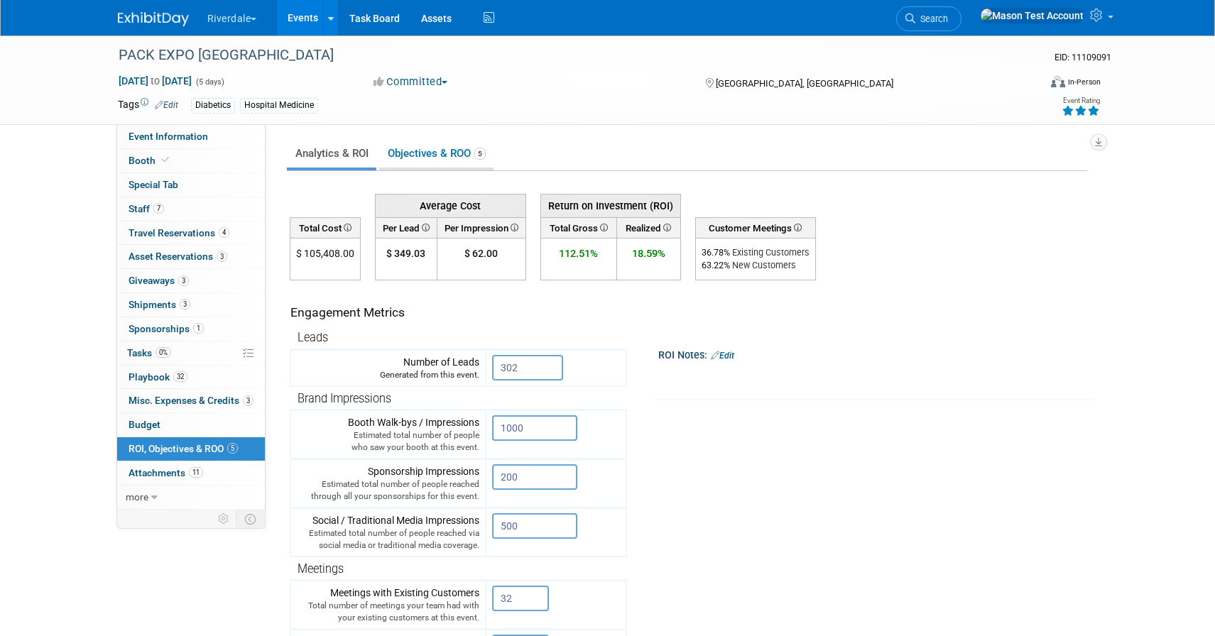
click at [425, 153] on link "Objectives & ROO 5" at bounding box center [436, 154] width 114 height 28
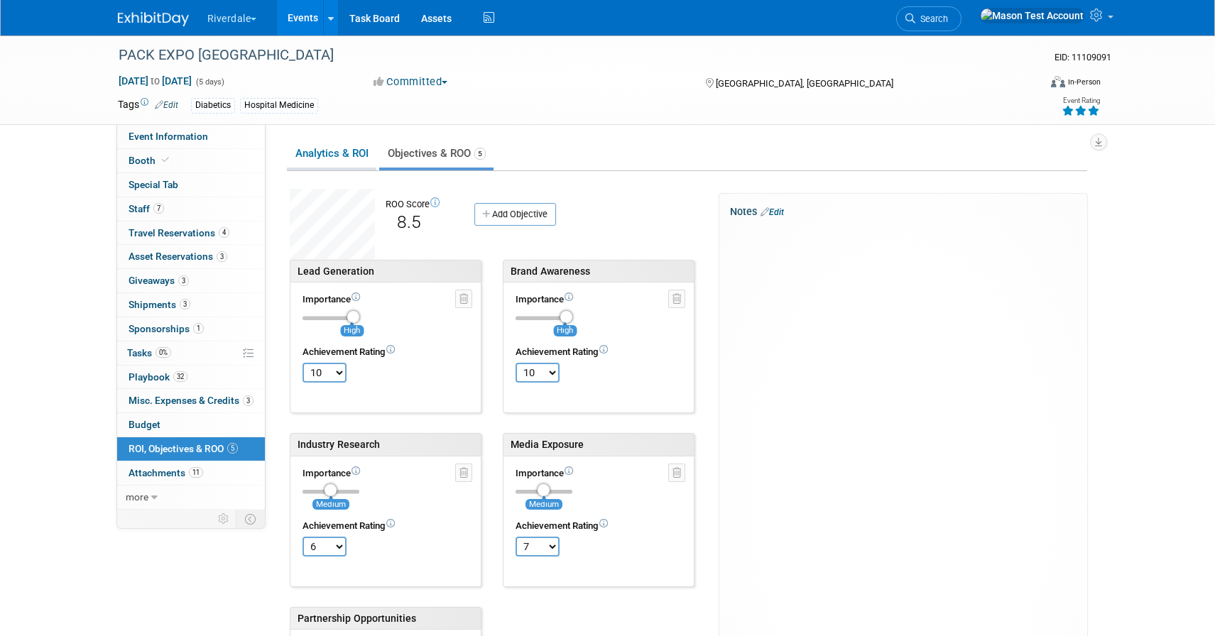
click at [332, 149] on link "Analytics & ROI" at bounding box center [331, 154] width 89 height 28
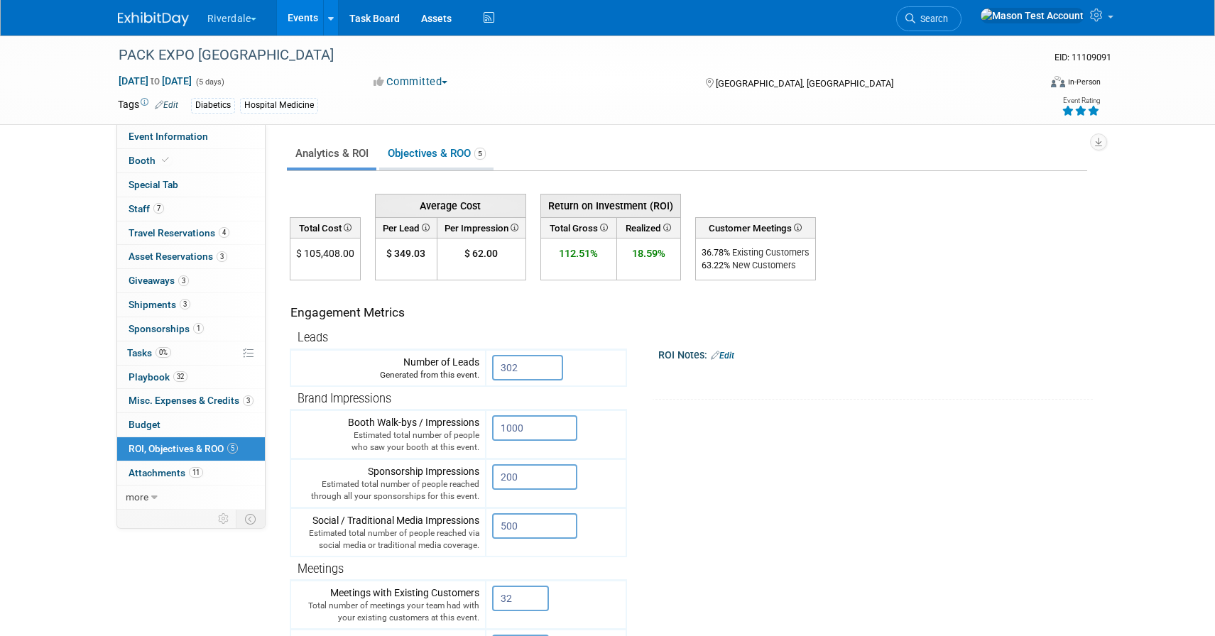
click at [444, 151] on link "Objectives & ROO 5" at bounding box center [436, 154] width 114 height 28
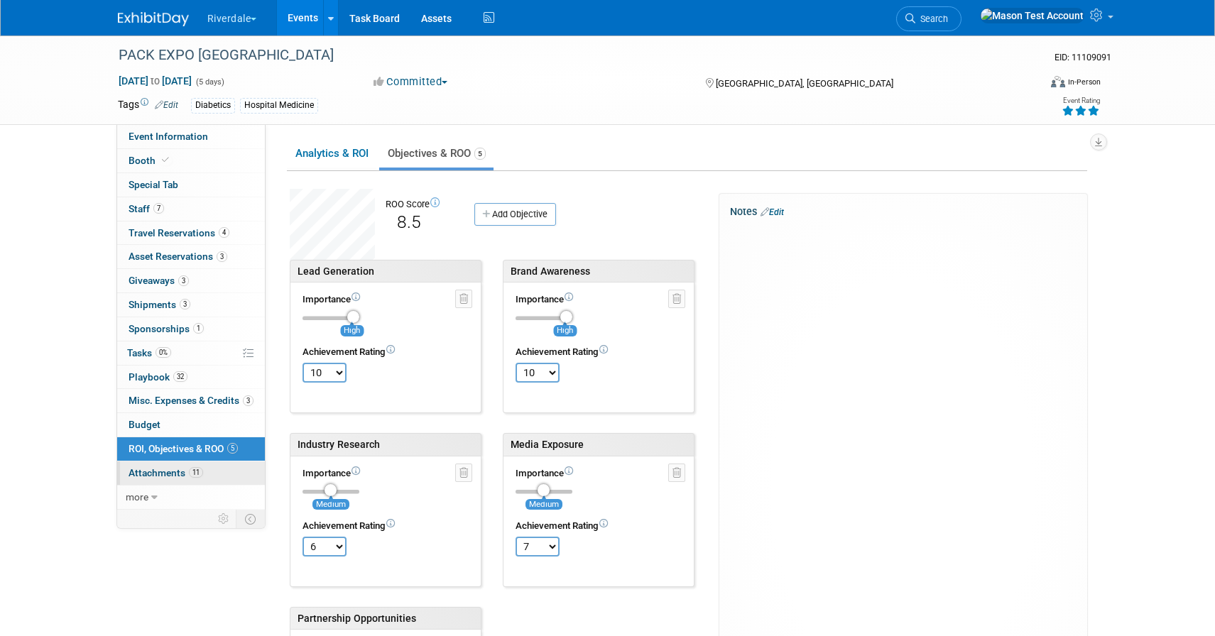
click at [175, 468] on span "Attachments 11" at bounding box center [165, 472] width 75 height 11
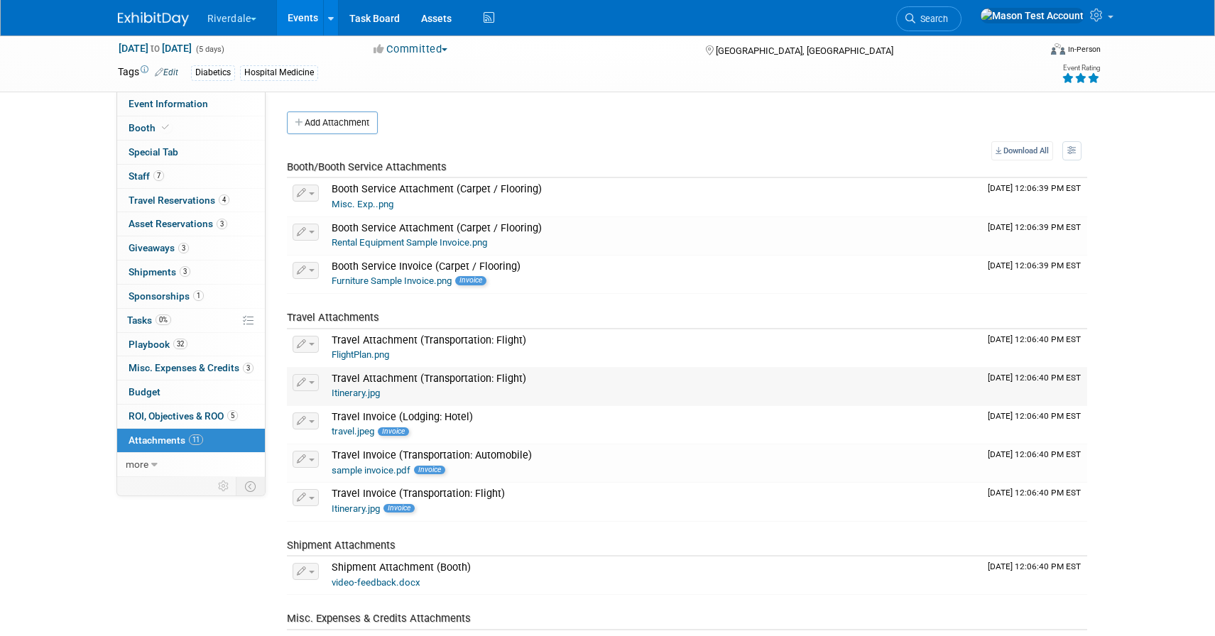
scroll to position [34, 0]
click at [310, 231] on span "button" at bounding box center [312, 230] width 6 height 3
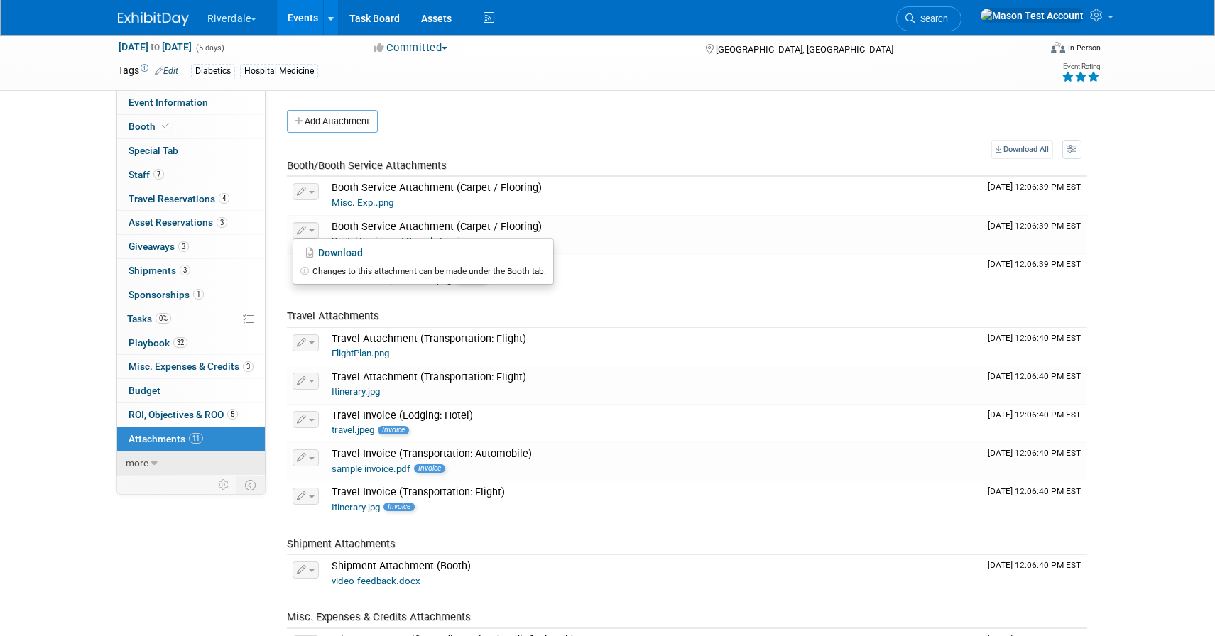
click at [165, 460] on link "more" at bounding box center [191, 463] width 148 height 23
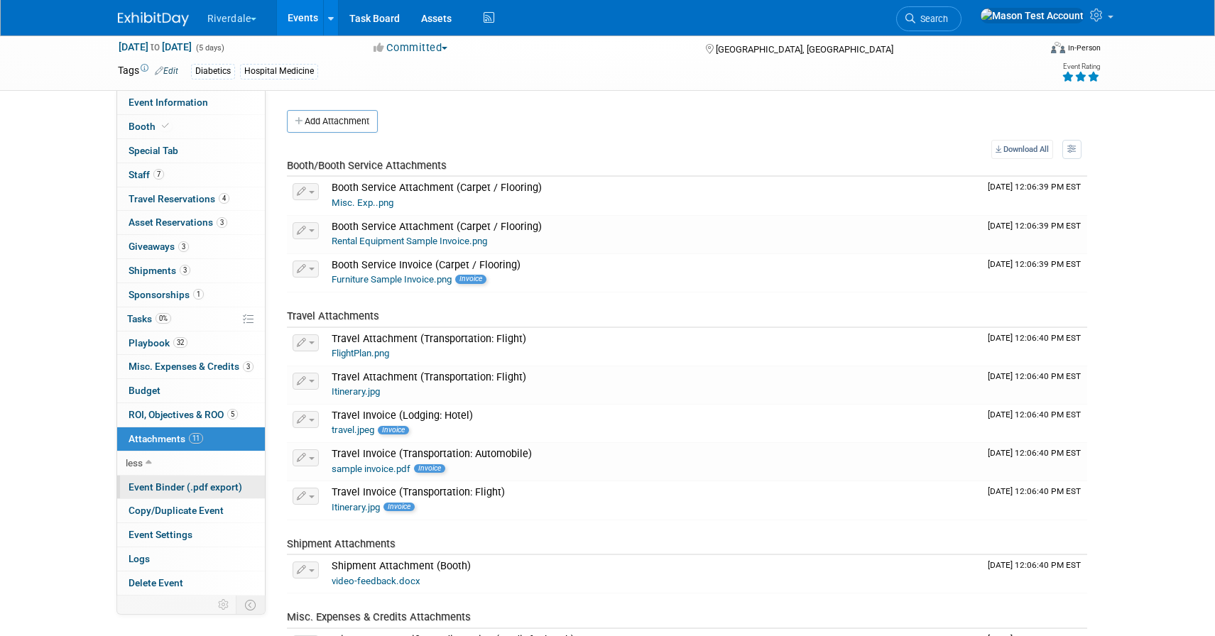
click at [172, 487] on span "Event Binder (.pdf export)" at bounding box center [185, 486] width 114 height 11
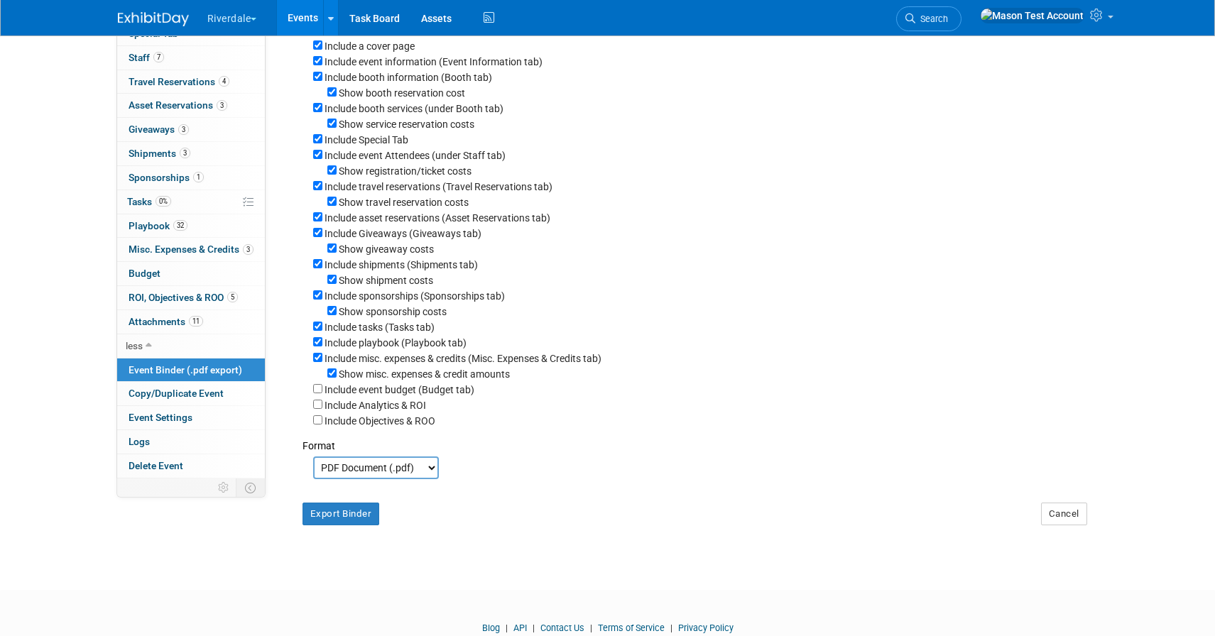
scroll to position [156, 0]
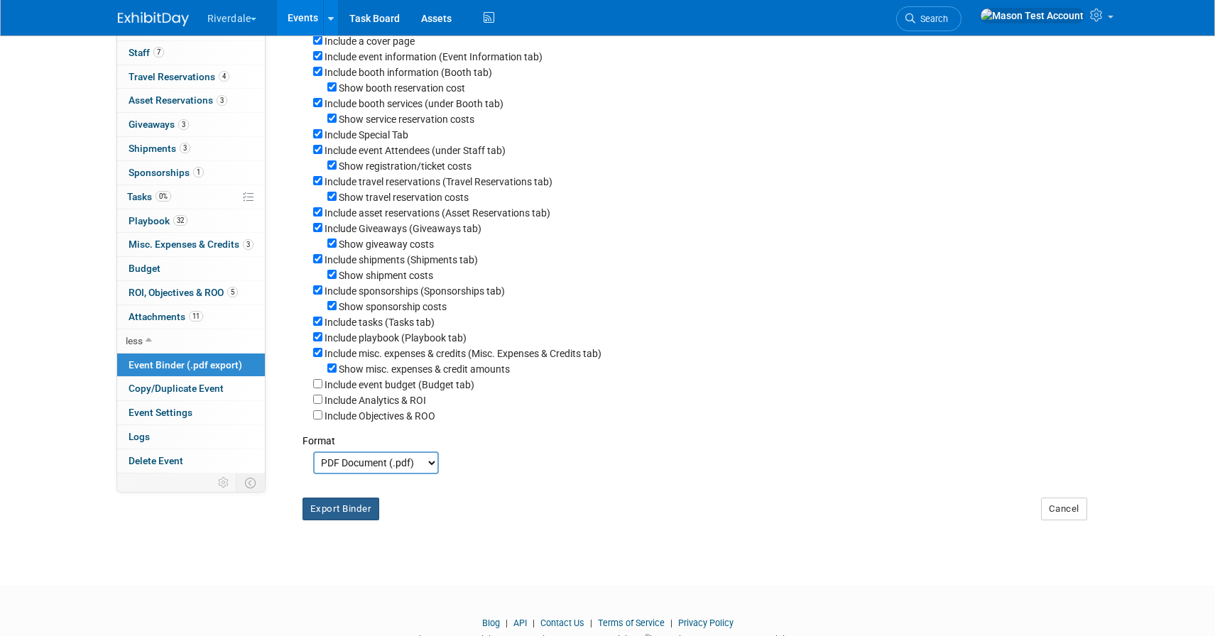
click at [343, 518] on button "Export Binder" at bounding box center [340, 509] width 77 height 23
click at [193, 395] on link "Copy/Duplicate Event" at bounding box center [191, 388] width 148 height 23
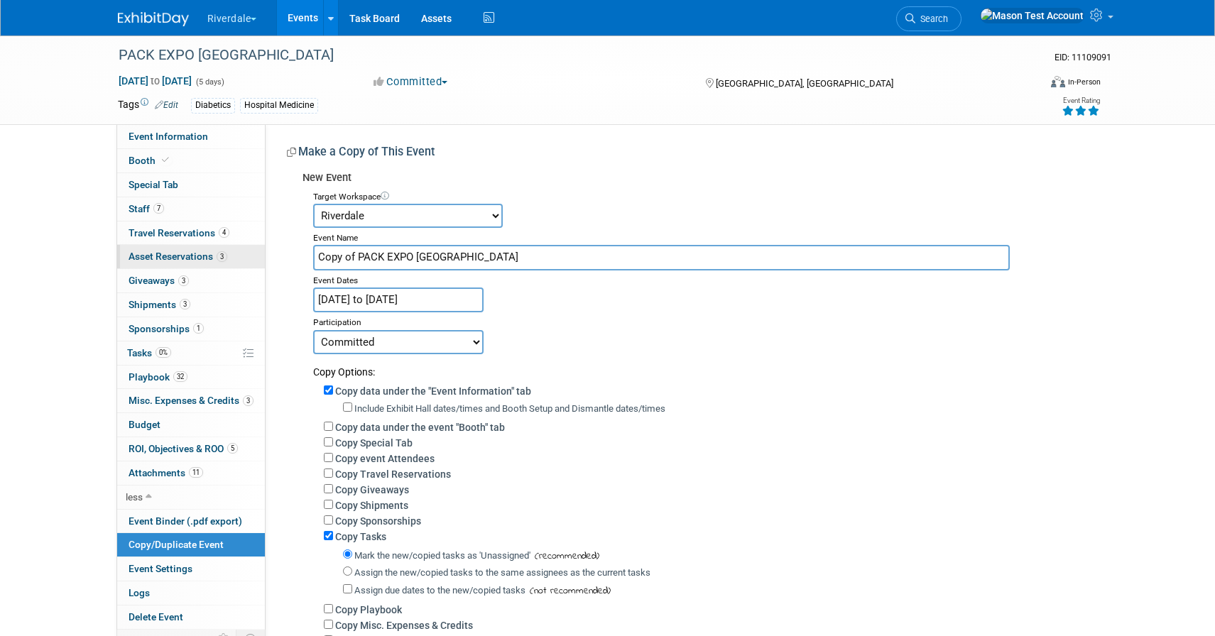
drag, startPoint x: 356, startPoint y: 256, endPoint x: 214, endPoint y: 256, distance: 142.0
click at [214, 256] on div "Event Information Event Info Booth Booth Special Tab Special Tab 7 Staff 7 Staf…" at bounding box center [607, 413] width 1001 height 576
type input "PACK EXPO [GEOGRAPHIC_DATA]"
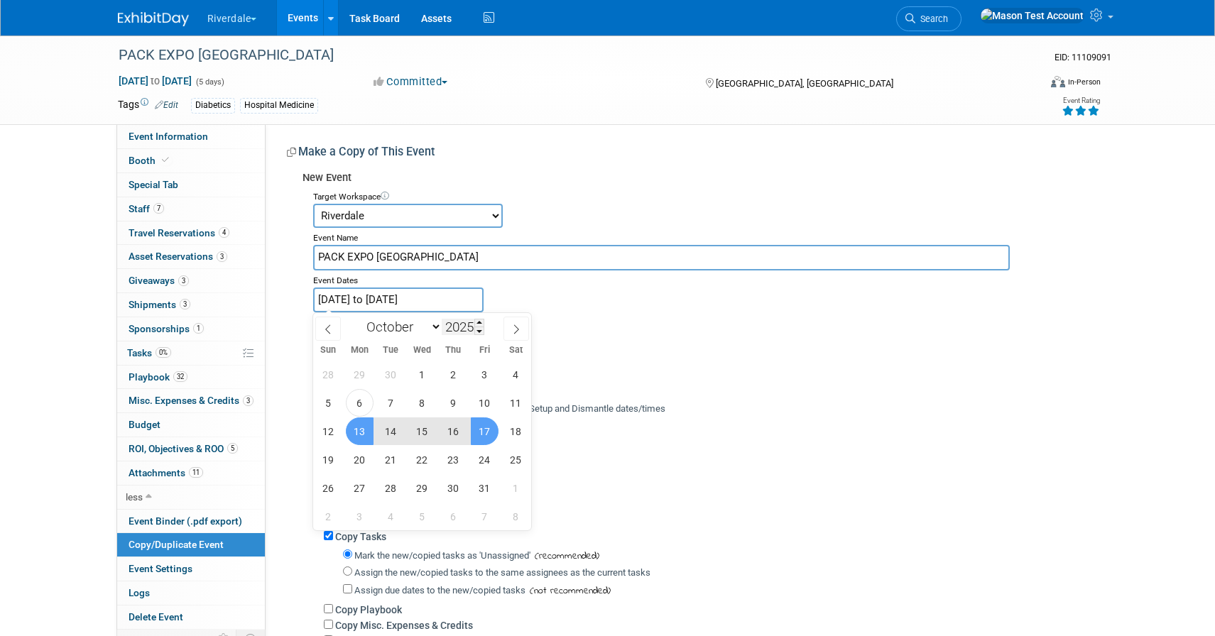
click at [456, 307] on input "[DATE] to [DATE]" at bounding box center [398, 300] width 170 height 25
click at [483, 322] on span at bounding box center [479, 323] width 10 height 9
type input "2026"
click at [362, 437] on span "12" at bounding box center [360, 431] width 28 height 28
click at [487, 432] on span "16" at bounding box center [485, 431] width 28 height 28
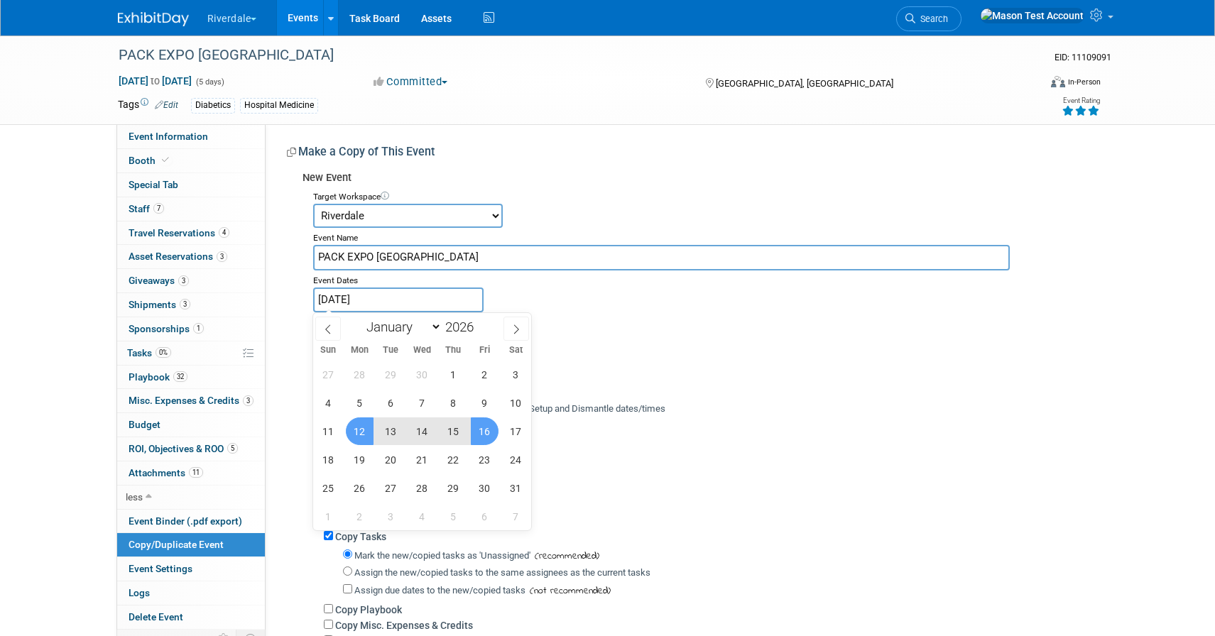
type input "[DATE] to [DATE]"
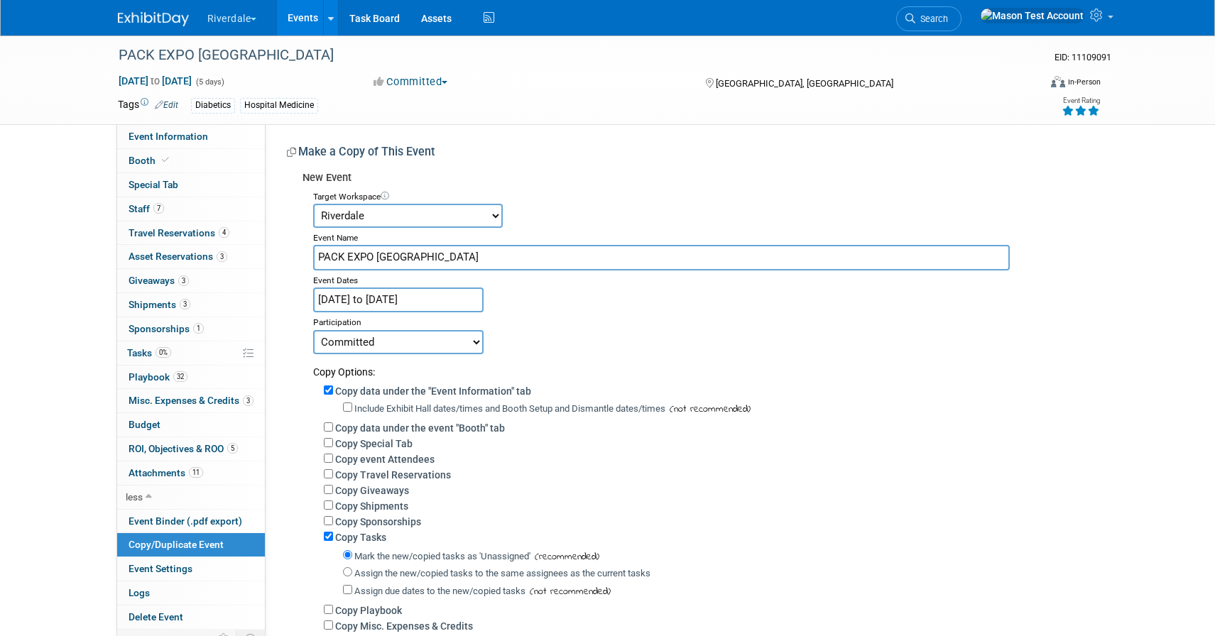
click at [661, 454] on div "Copy event Attendees" at bounding box center [705, 459] width 763 height 16
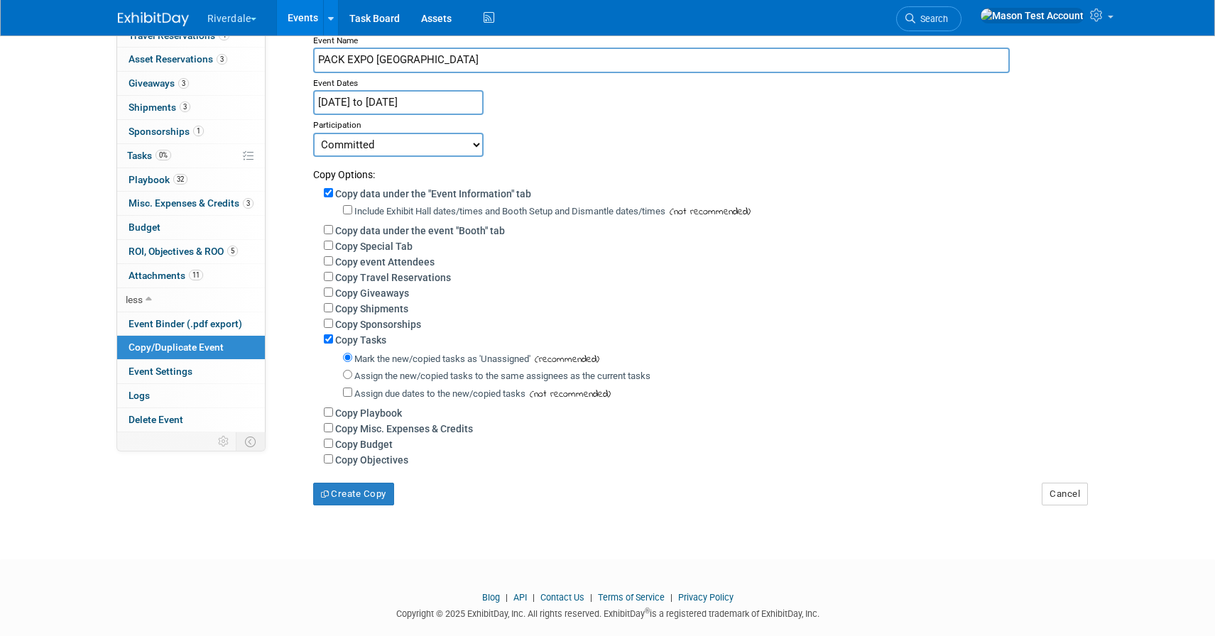
scroll to position [224, 0]
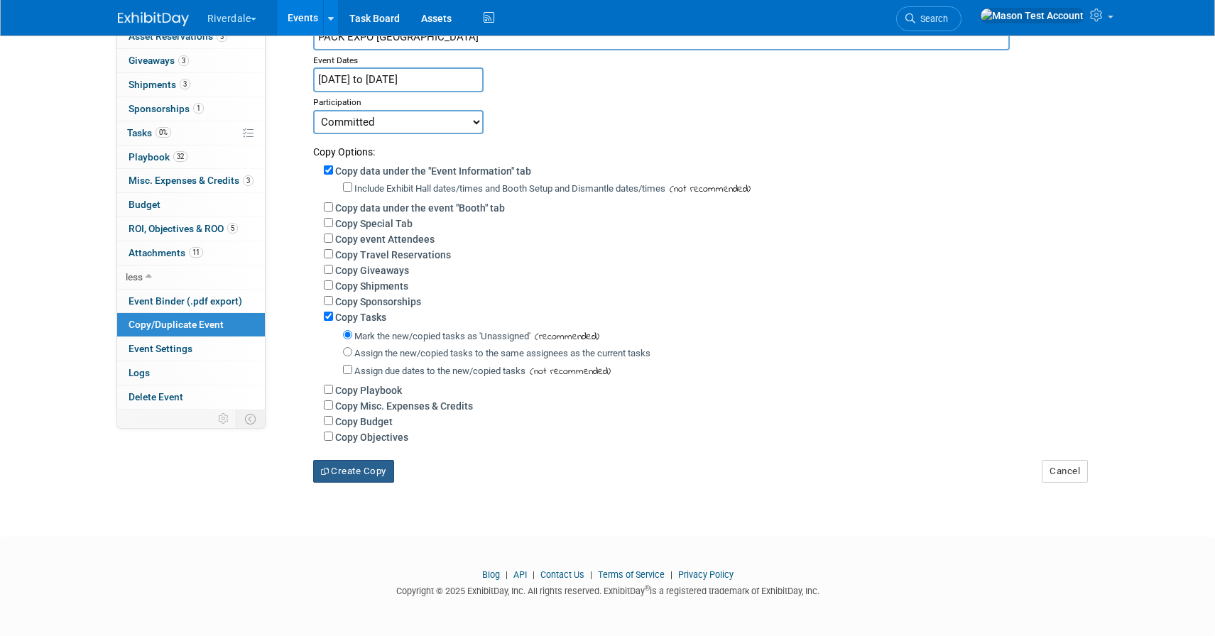
click at [372, 472] on button "Create Copy" at bounding box center [353, 471] width 81 height 23
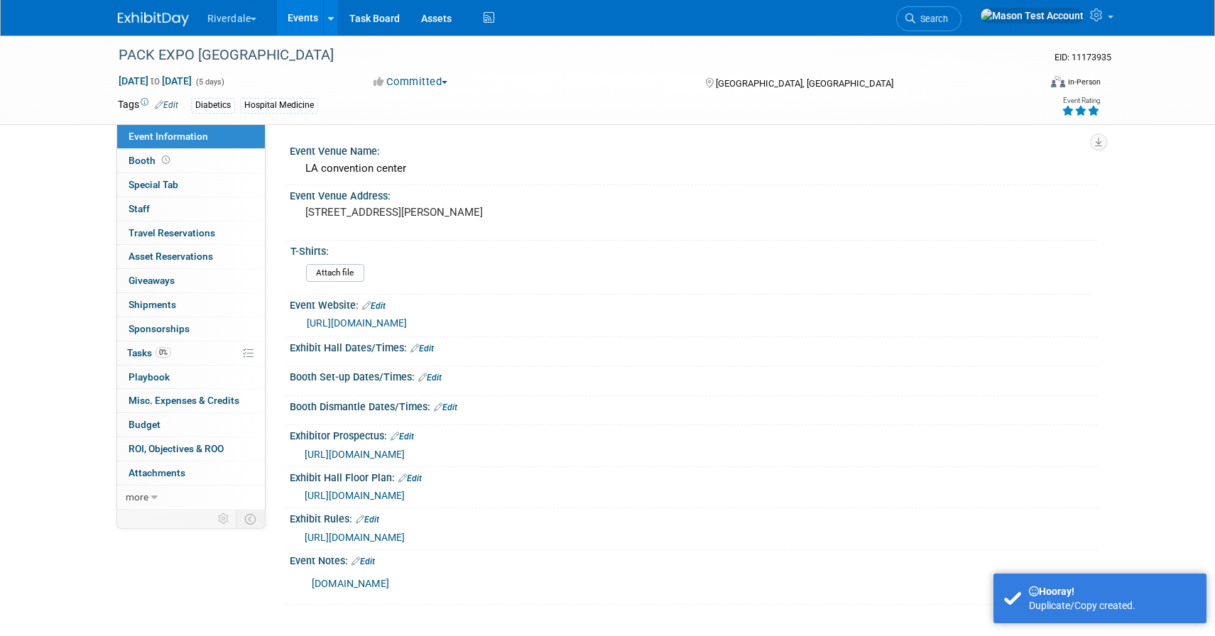
click at [302, 19] on link "Events" at bounding box center [303, 17] width 52 height 35
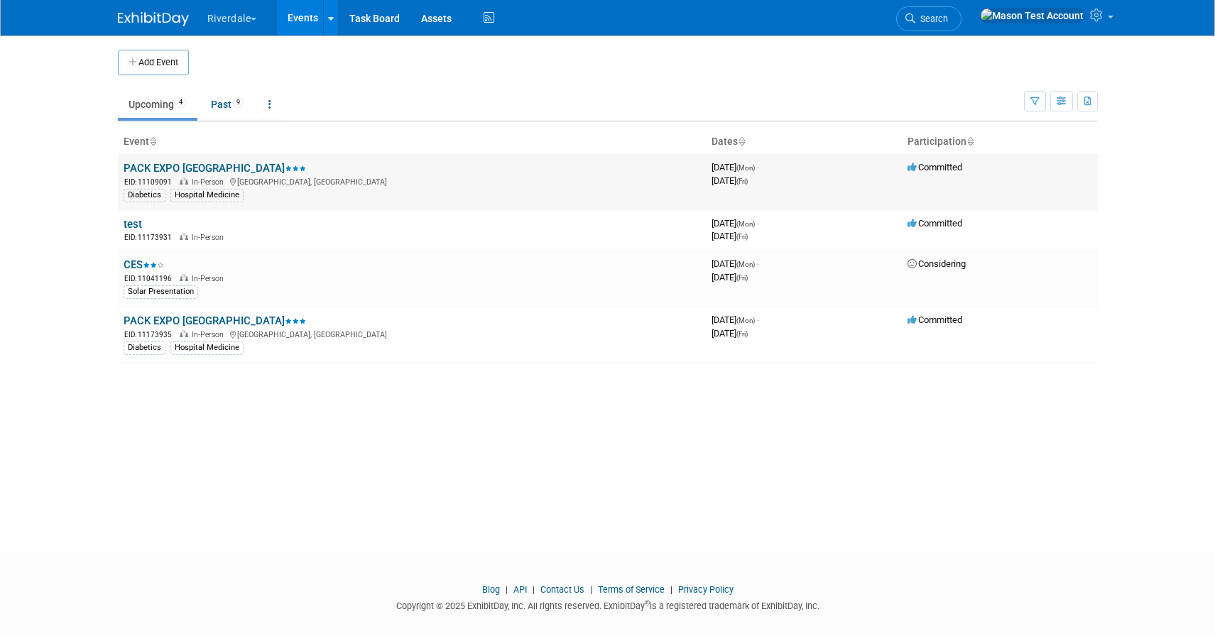
click at [177, 165] on link "PACK EXPO [GEOGRAPHIC_DATA]" at bounding box center [215, 168] width 182 height 13
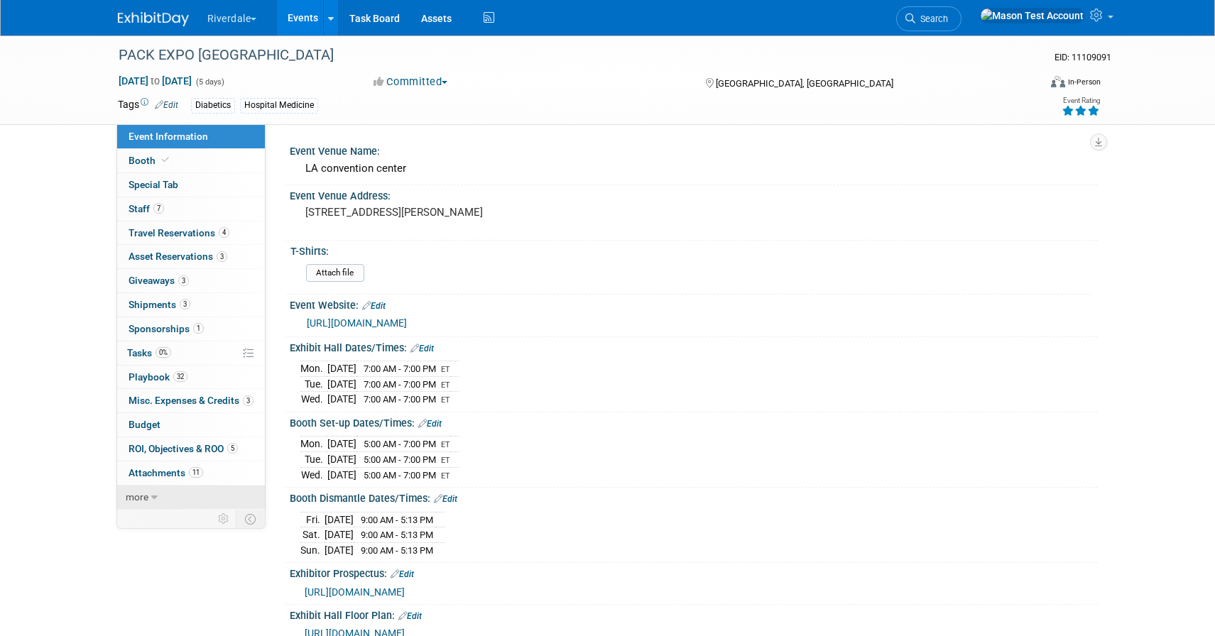
click at [135, 501] on span "more" at bounding box center [137, 496] width 23 height 11
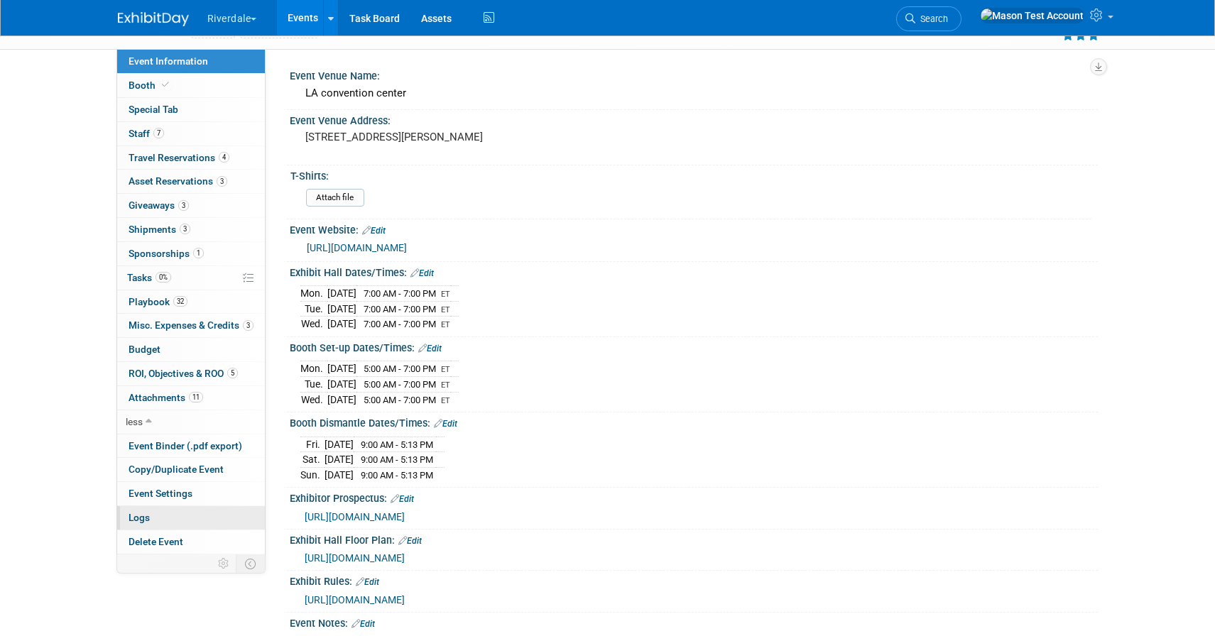
scroll to position [80, 0]
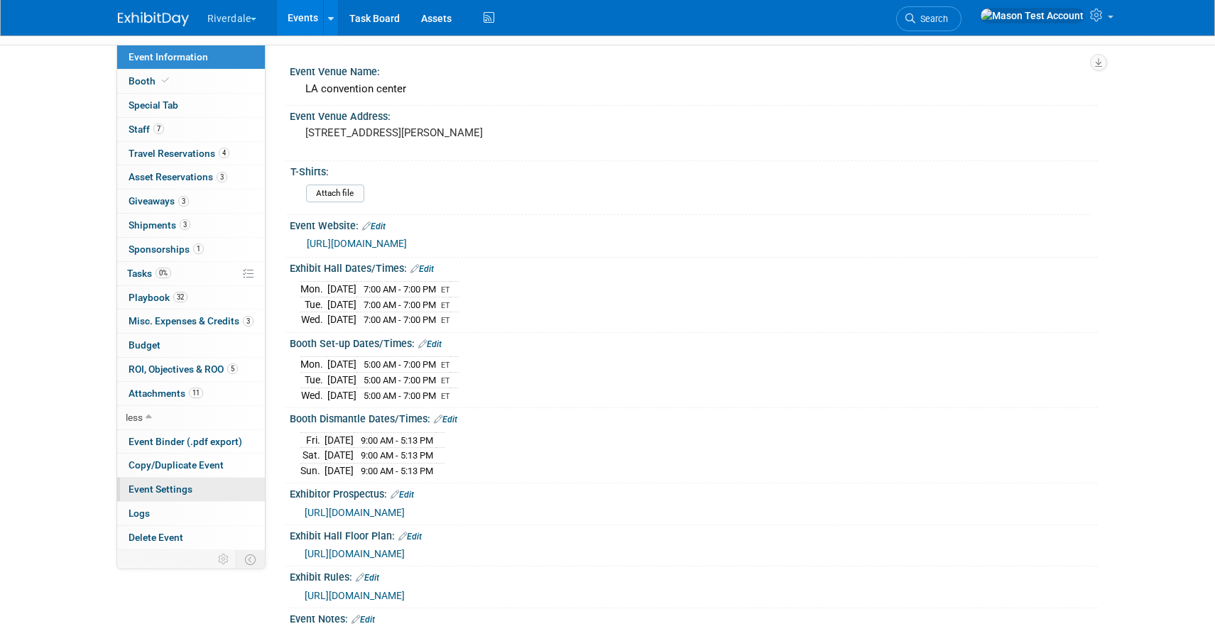
click at [192, 493] on link "Event Settings" at bounding box center [191, 489] width 148 height 23
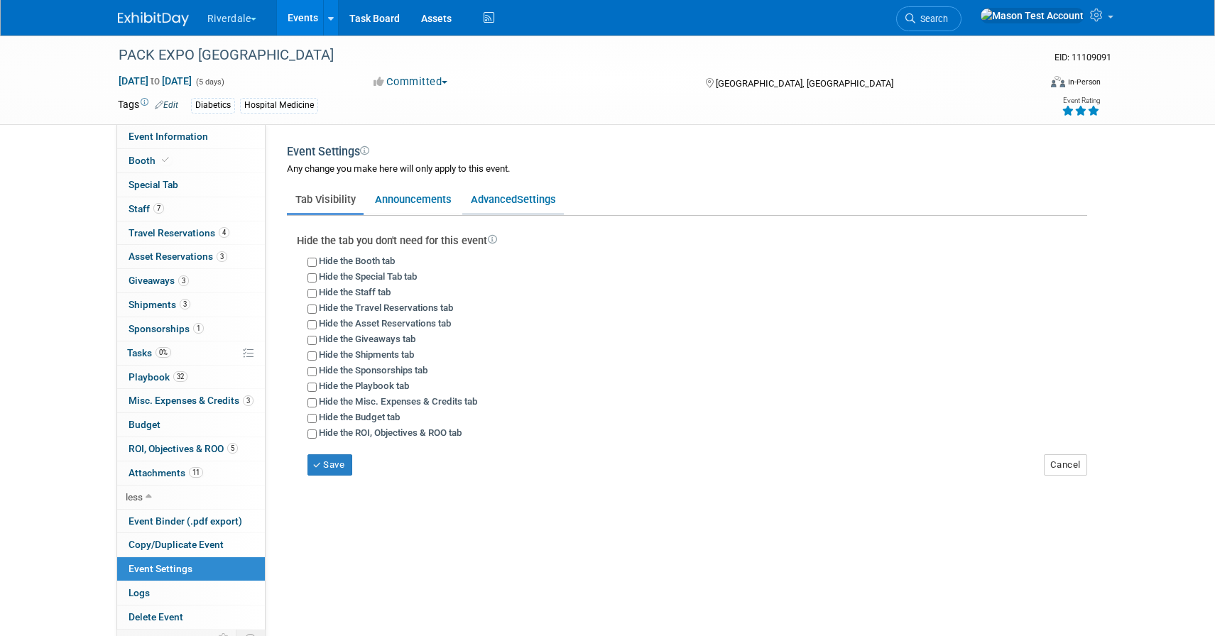
click at [507, 199] on link "Advanced Settings" at bounding box center [513, 199] width 102 height 27
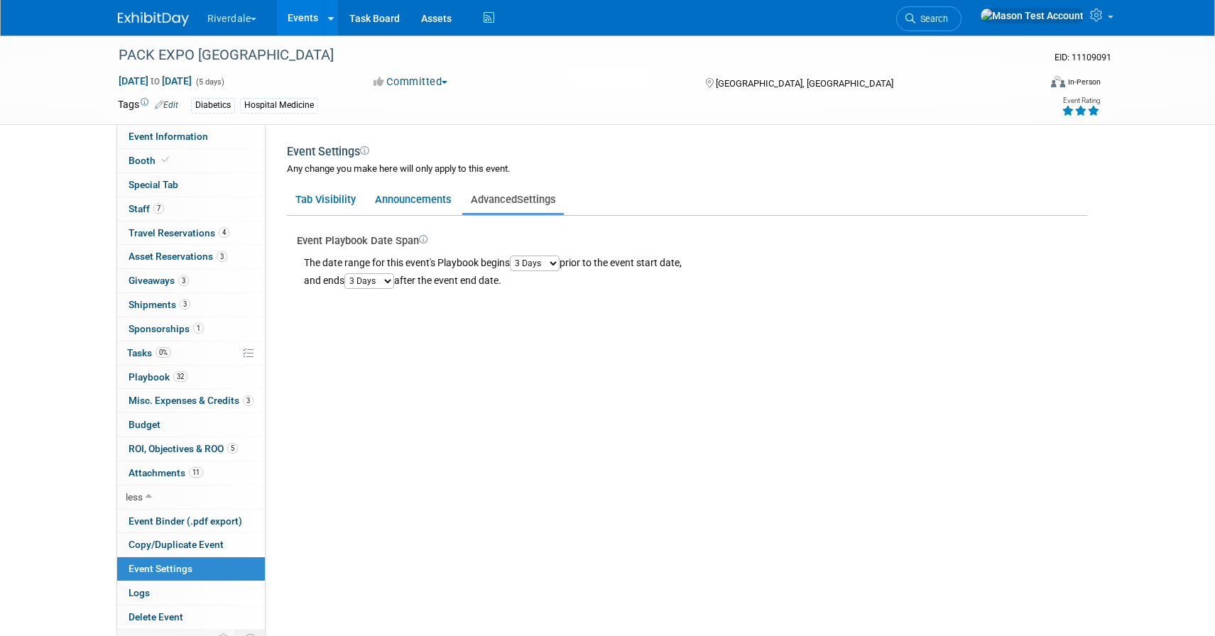
click at [380, 283] on select "1 Day 2 Days 3 Days 4 Days 5 Days 6 Days 7 Days 8 Days 9 Days 10 Days" at bounding box center [369, 281] width 50 height 16
click at [429, 204] on link "Announcements" at bounding box center [412, 199] width 93 height 27
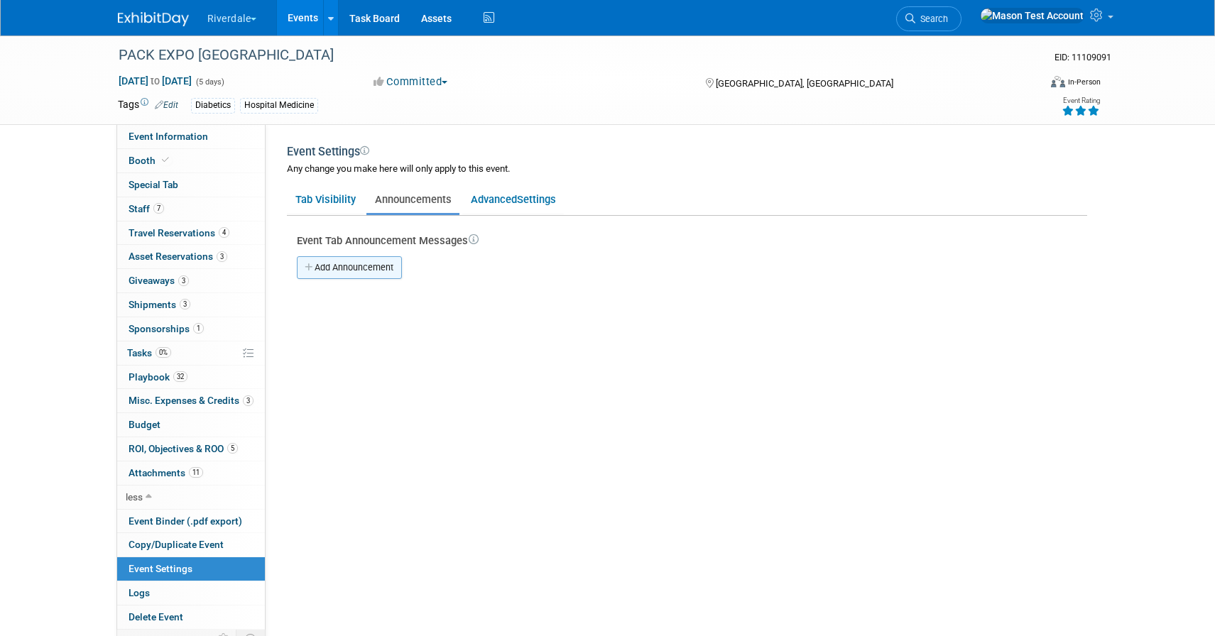
click at [358, 270] on link "Add Announcement" at bounding box center [349, 267] width 105 height 23
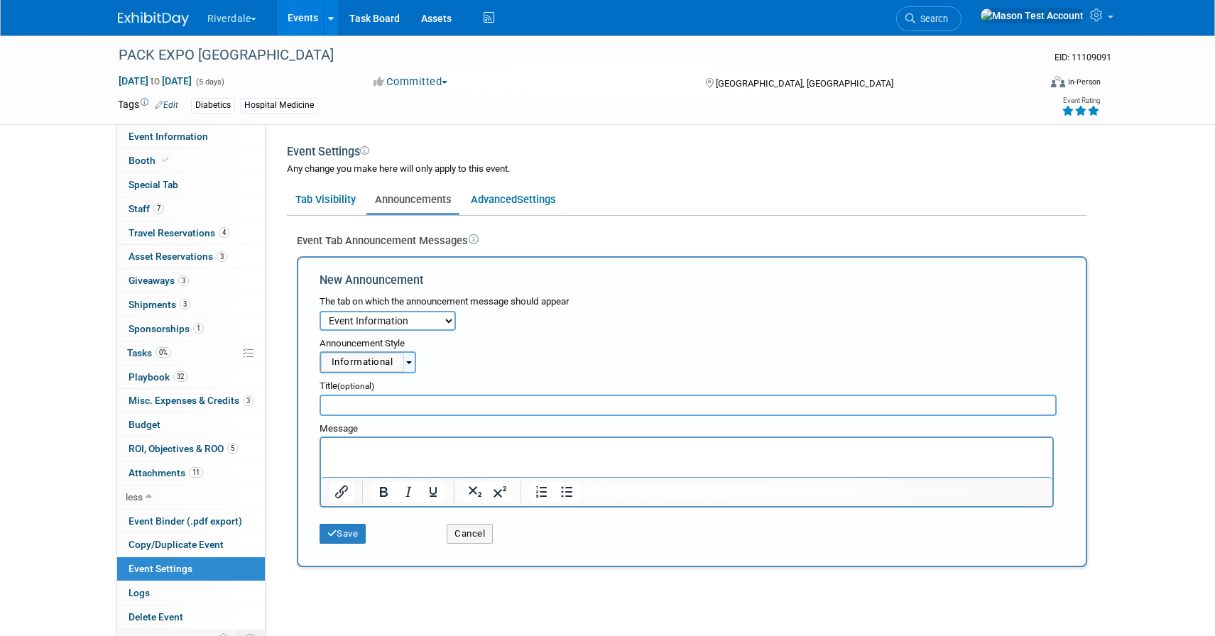
click at [378, 361] on div "Informational" at bounding box center [362, 362] width 83 height 19
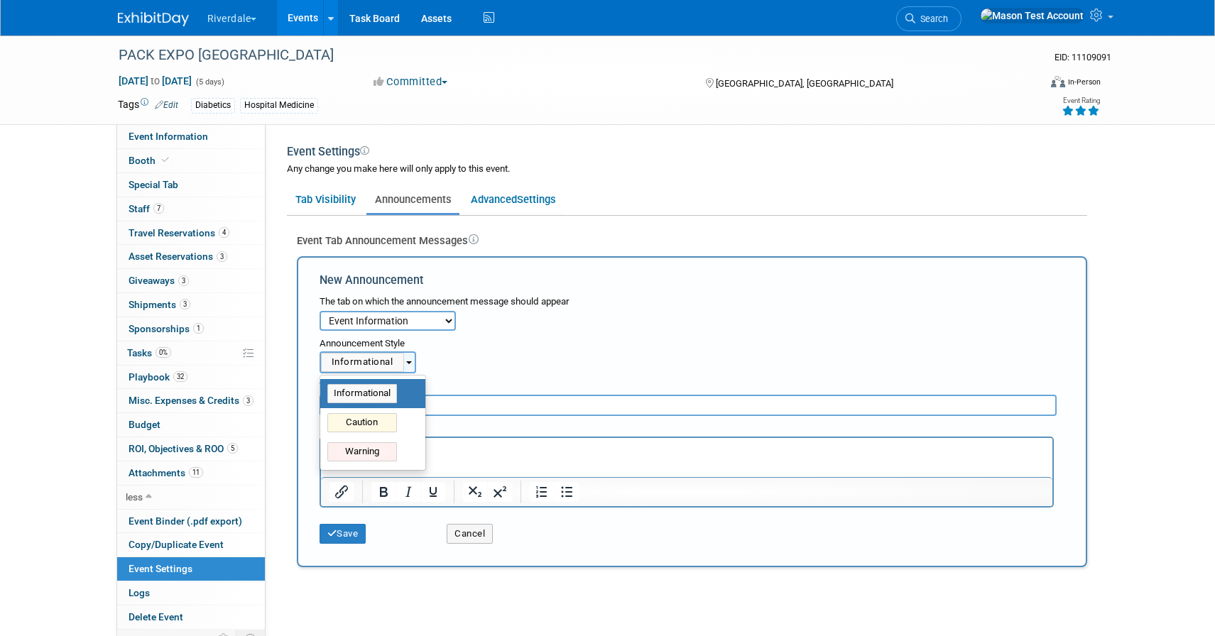
click at [378, 361] on div "Informational" at bounding box center [362, 362] width 83 height 19
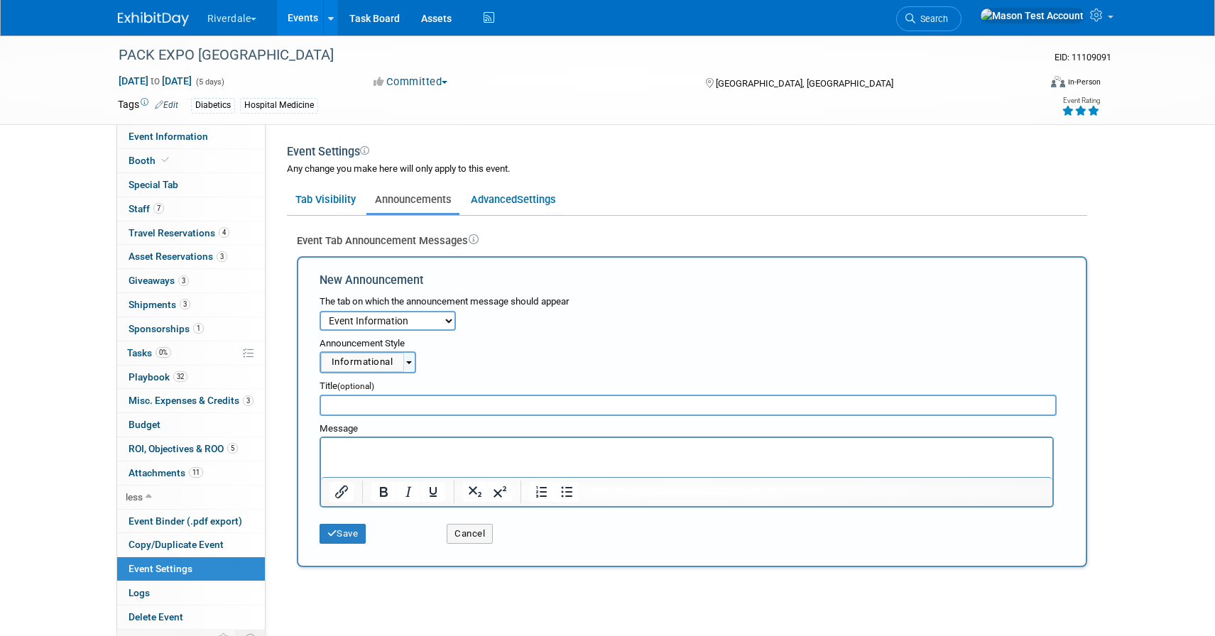
click at [388, 325] on select "Event Information Booth Special Tab Staff Travel Reservations Asset Reservation…" at bounding box center [387, 321] width 136 height 20
click at [319, 311] on select "Event Information Booth Special Tab Staff Travel Reservations Asset Reservation…" at bounding box center [387, 321] width 136 height 20
click at [398, 412] on input "text" at bounding box center [688, 405] width 738 height 21
type input "C level visit"
click at [396, 447] on p "Rich Text Area. Press ALT-0 for help." at bounding box center [686, 451] width 715 height 14
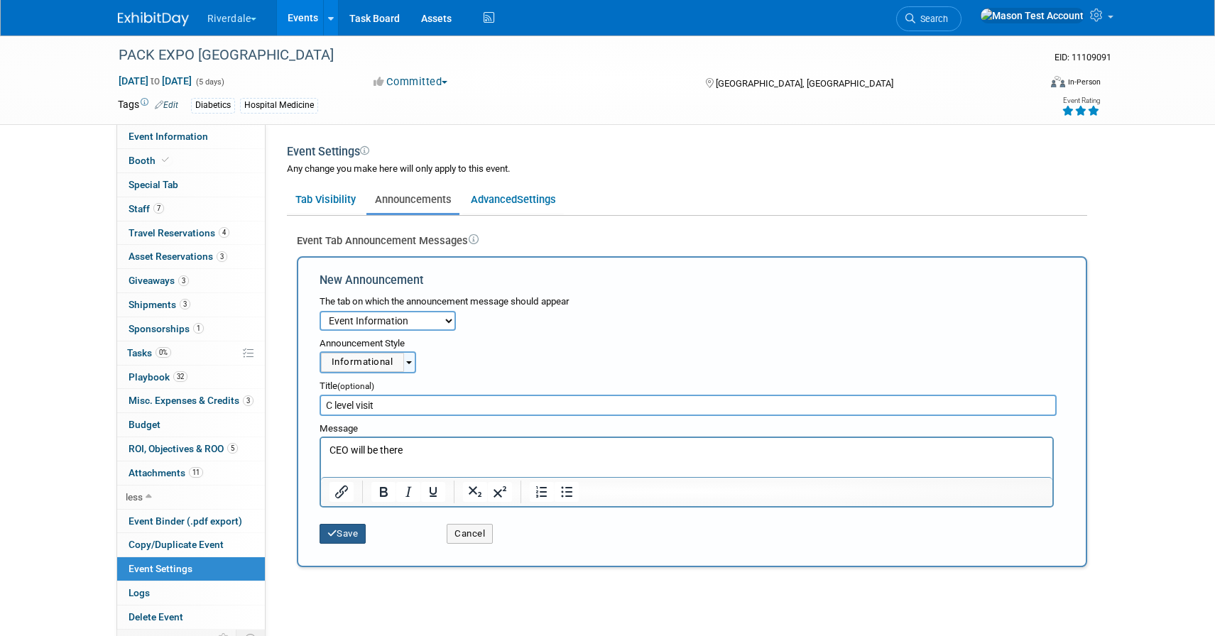
click at [352, 527] on button "Save" at bounding box center [342, 534] width 47 height 20
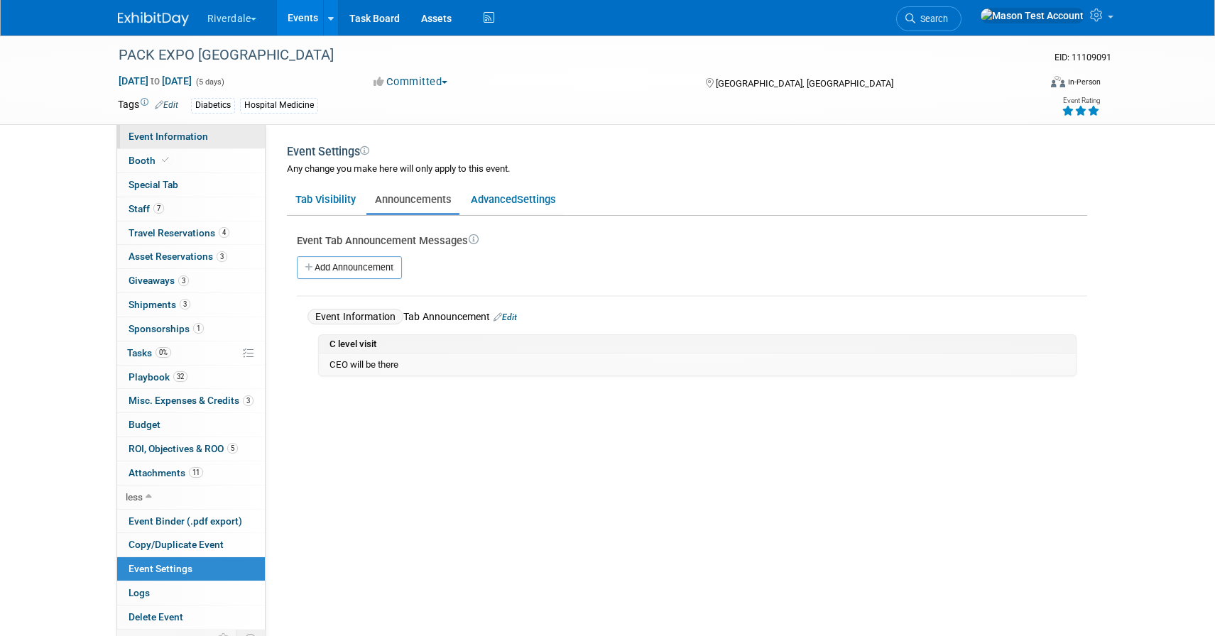
click at [202, 145] on link "Event Information" at bounding box center [191, 136] width 148 height 23
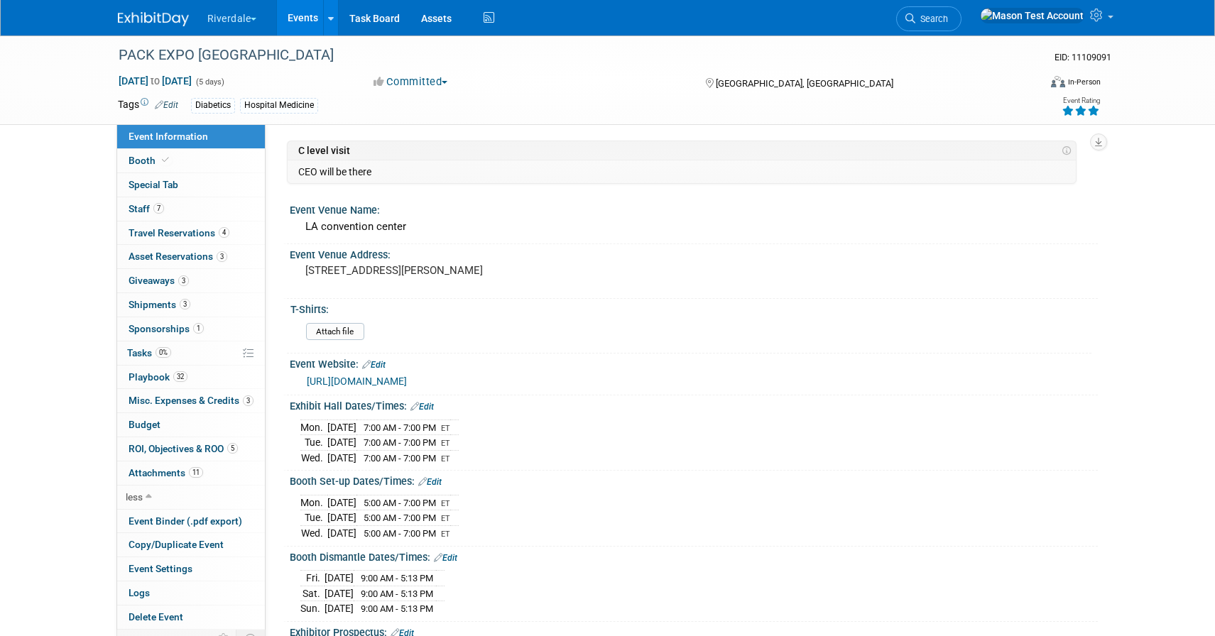
click at [252, 20] on button "Riverdale" at bounding box center [240, 15] width 69 height 31
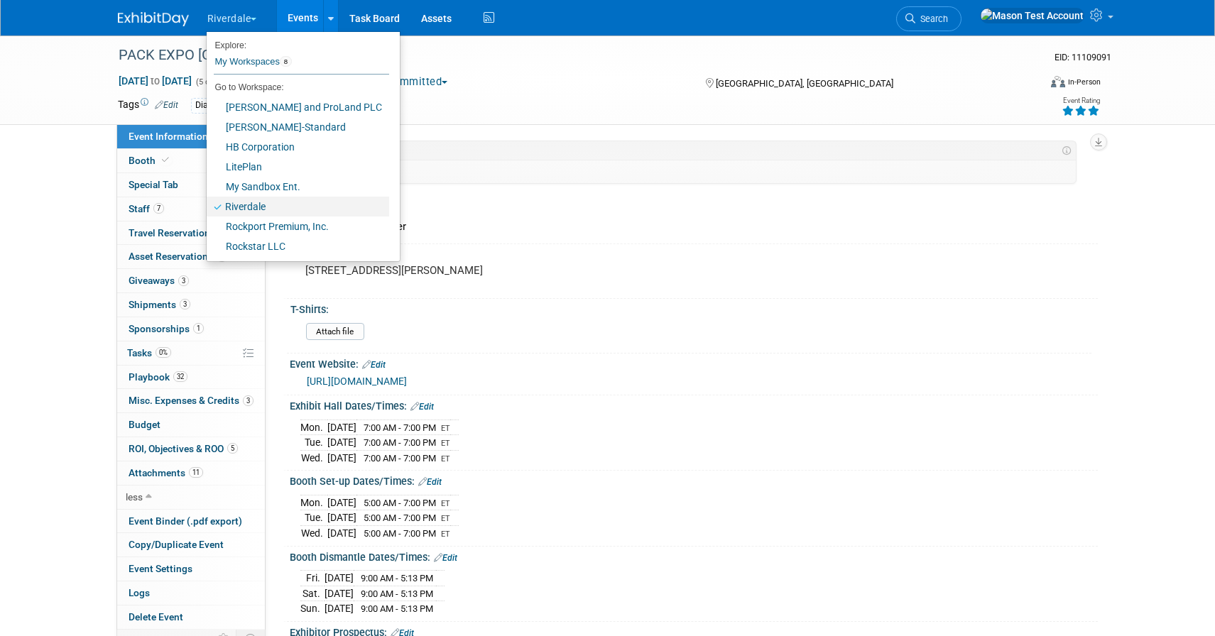
click at [266, 207] on link "Riverdale" at bounding box center [298, 207] width 182 height 20
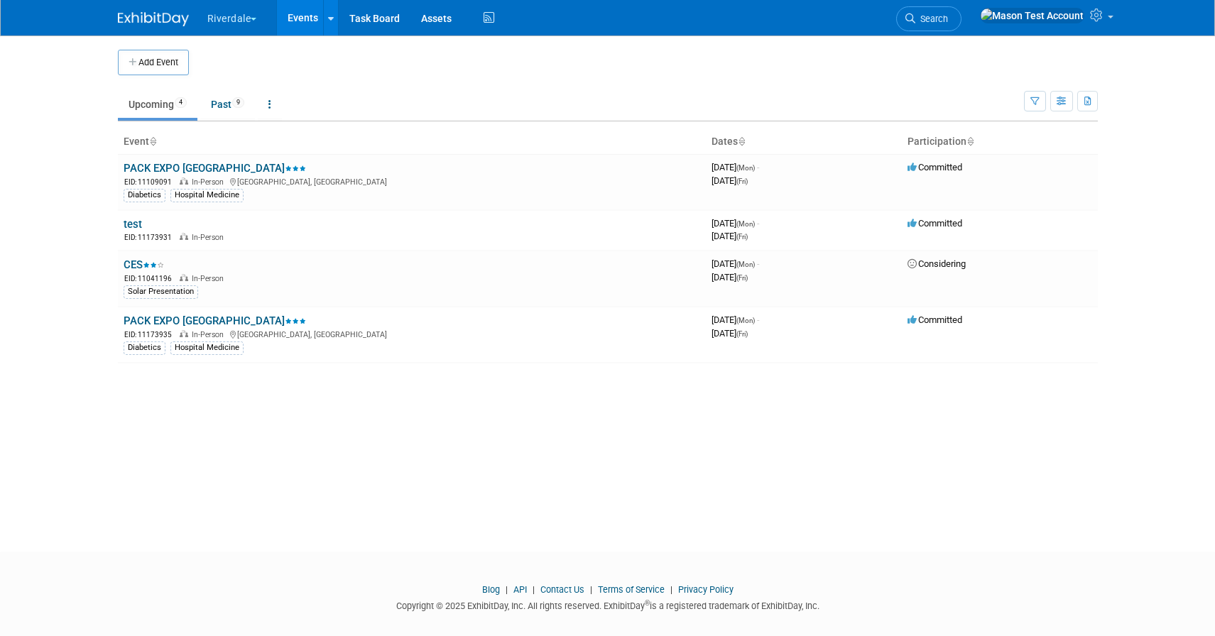
click at [258, 12] on button "Riverdale" at bounding box center [240, 15] width 69 height 31
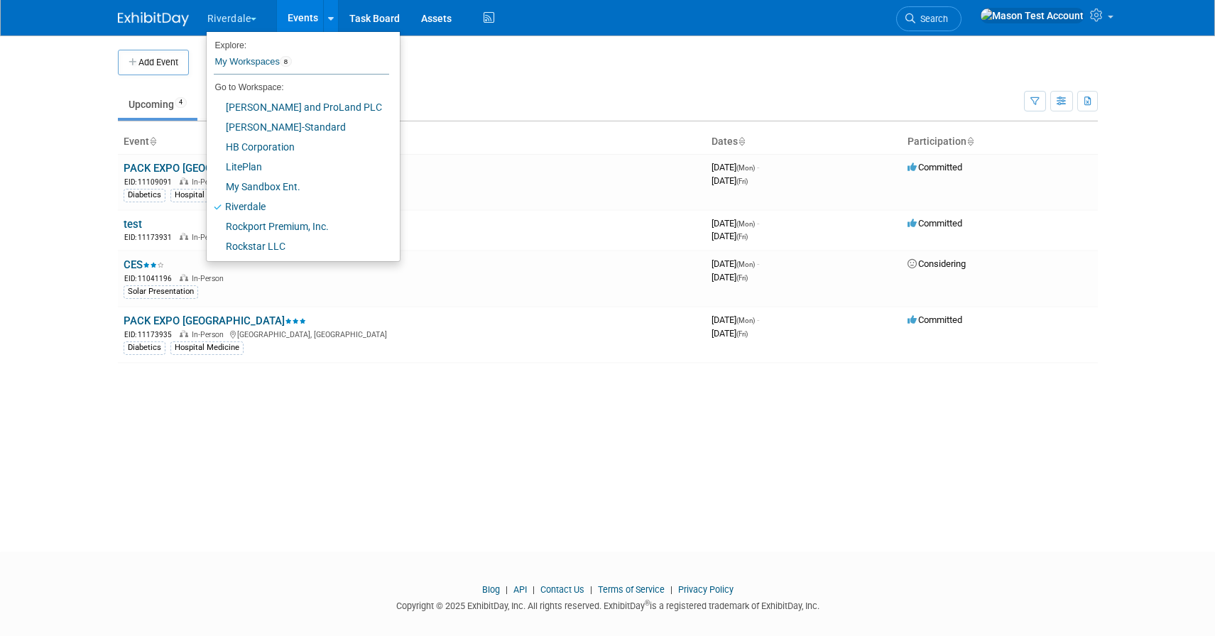
click at [508, 69] on td at bounding box center [619, 63] width 861 height 26
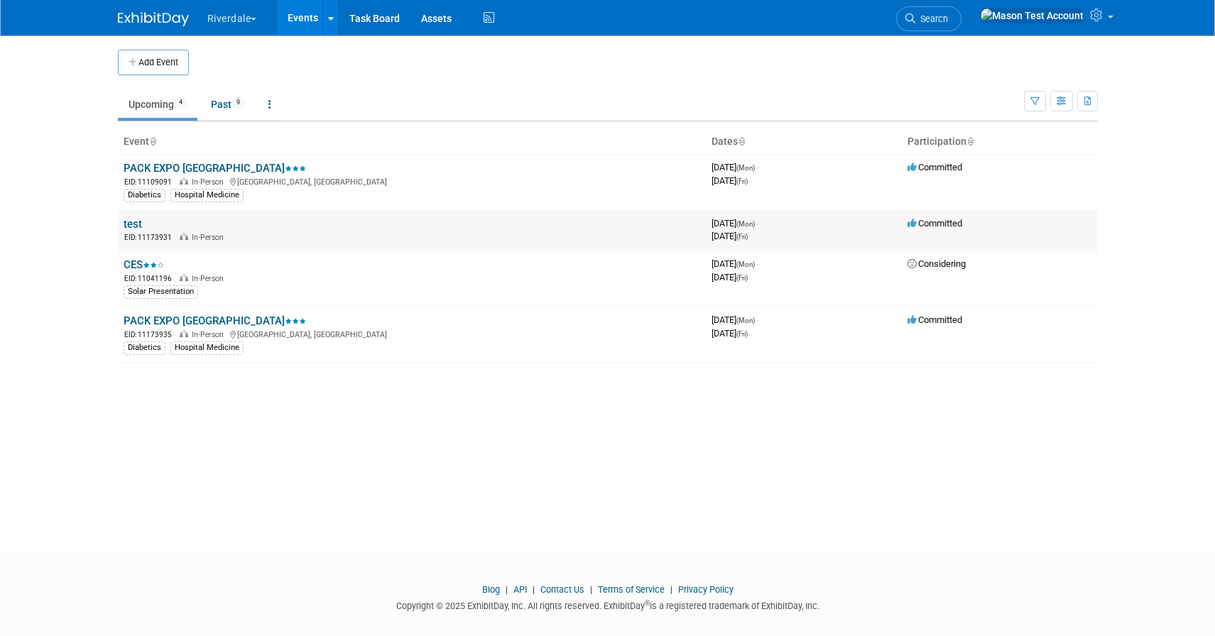
click at [133, 213] on td "test EID: 11173931 In-Person" at bounding box center [412, 230] width 588 height 40
click at [132, 224] on link "test" at bounding box center [133, 224] width 18 height 13
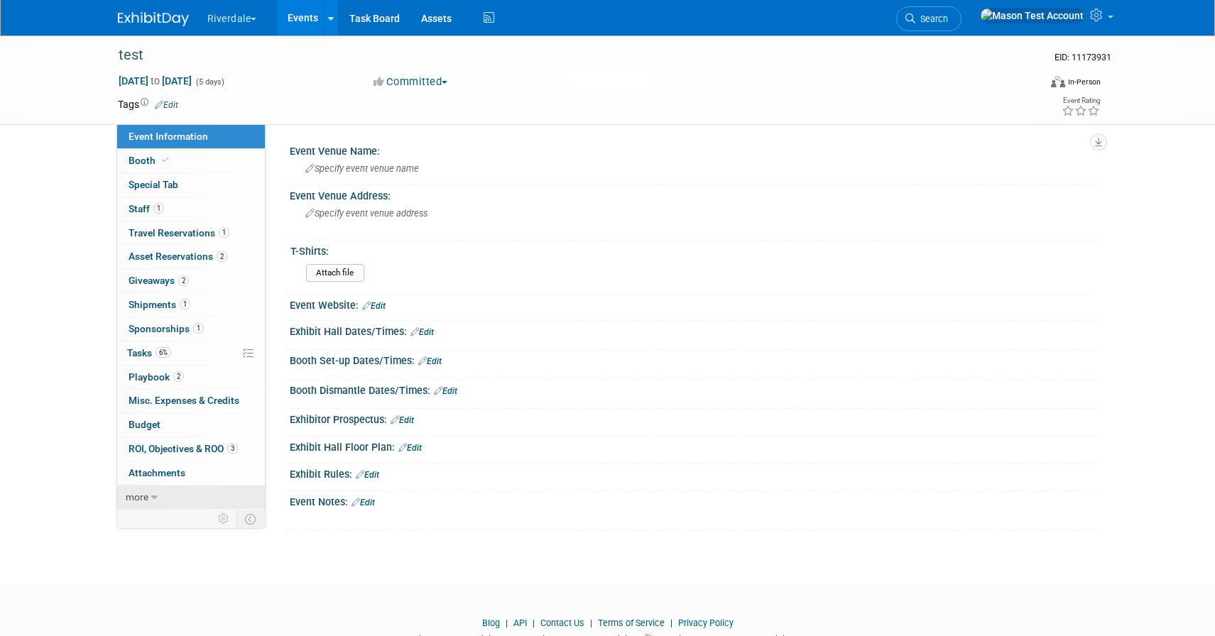
click at [141, 498] on span "more" at bounding box center [137, 496] width 23 height 11
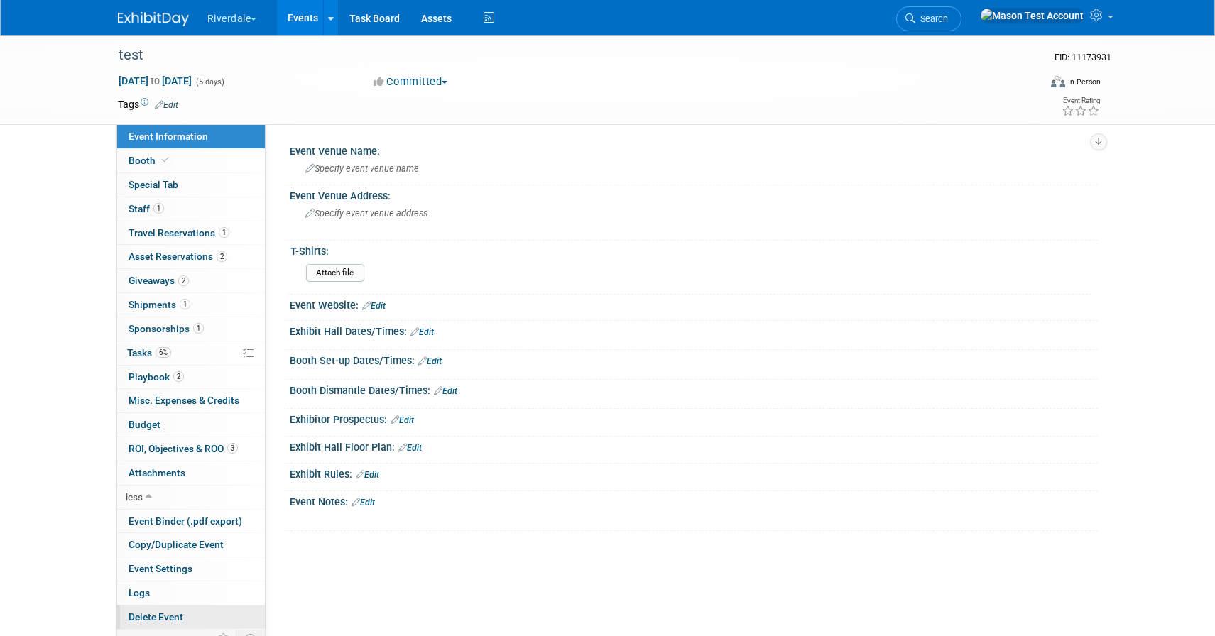
click at [151, 613] on span "Delete Event" at bounding box center [155, 616] width 55 height 11
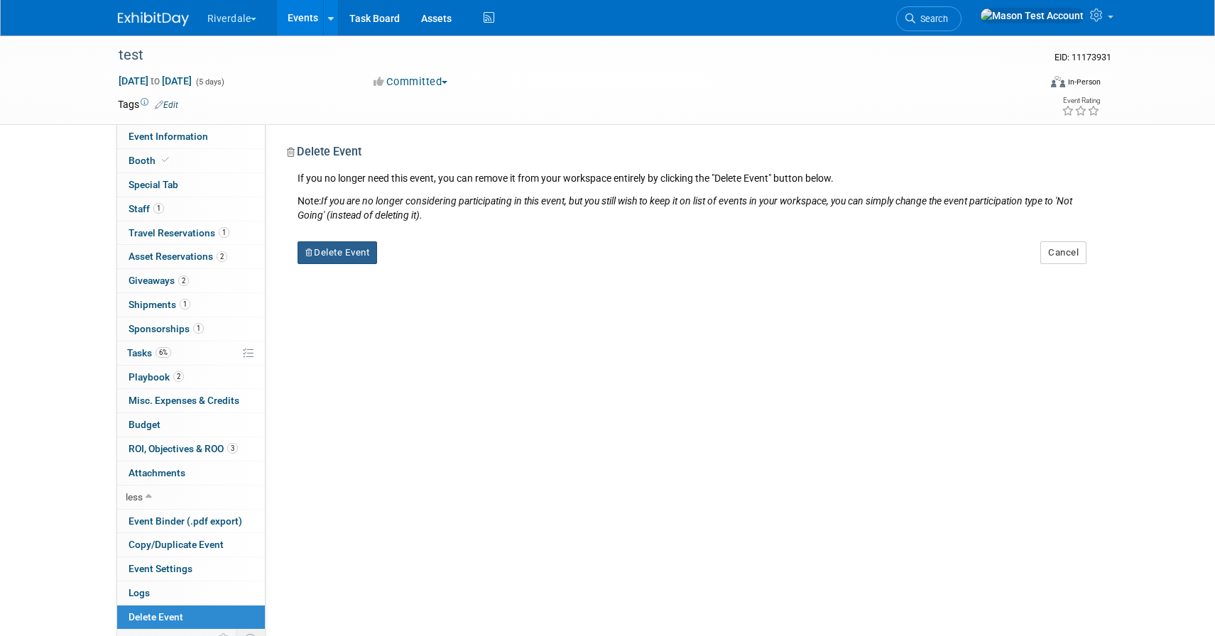
click at [350, 260] on button "Delete Event" at bounding box center [337, 252] width 80 height 23
click at [432, 270] on link "Yes" at bounding box center [426, 264] width 41 height 23
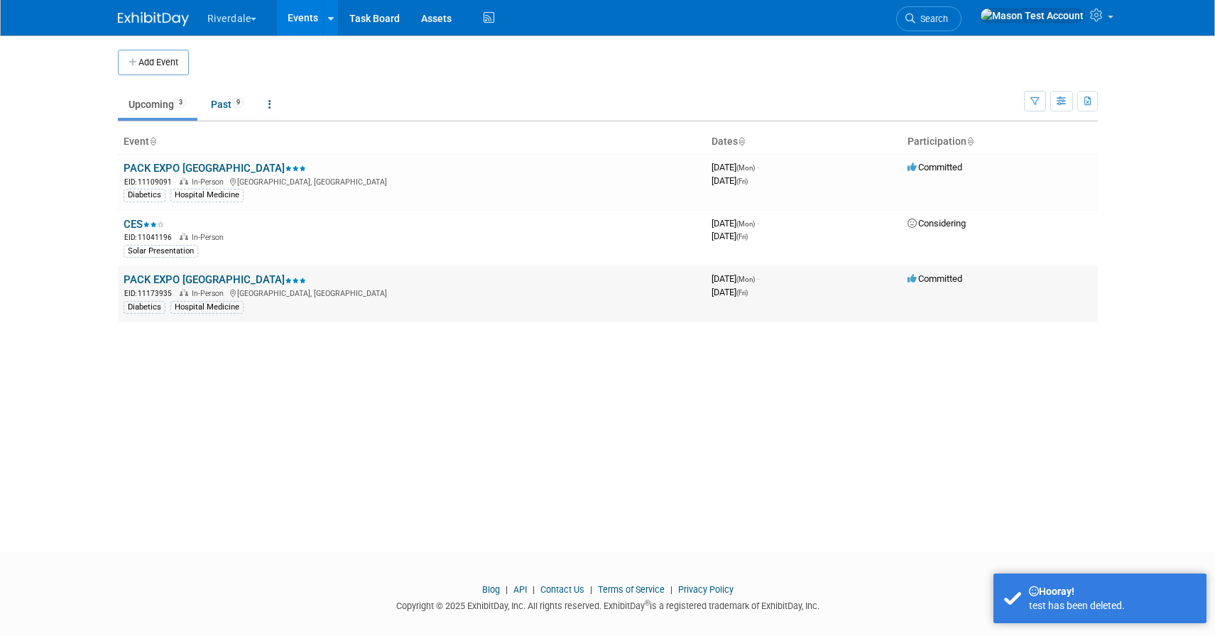
click at [148, 278] on link "PACK EXPO [GEOGRAPHIC_DATA]" at bounding box center [215, 279] width 182 height 13
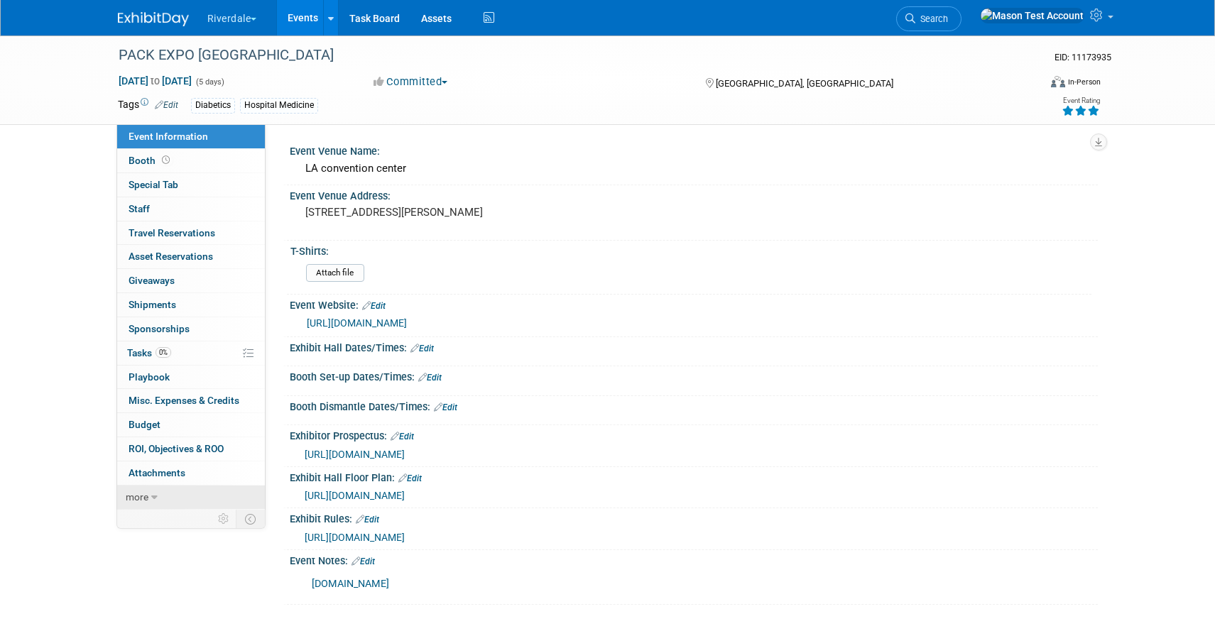
click at [141, 493] on span "more" at bounding box center [137, 496] width 23 height 11
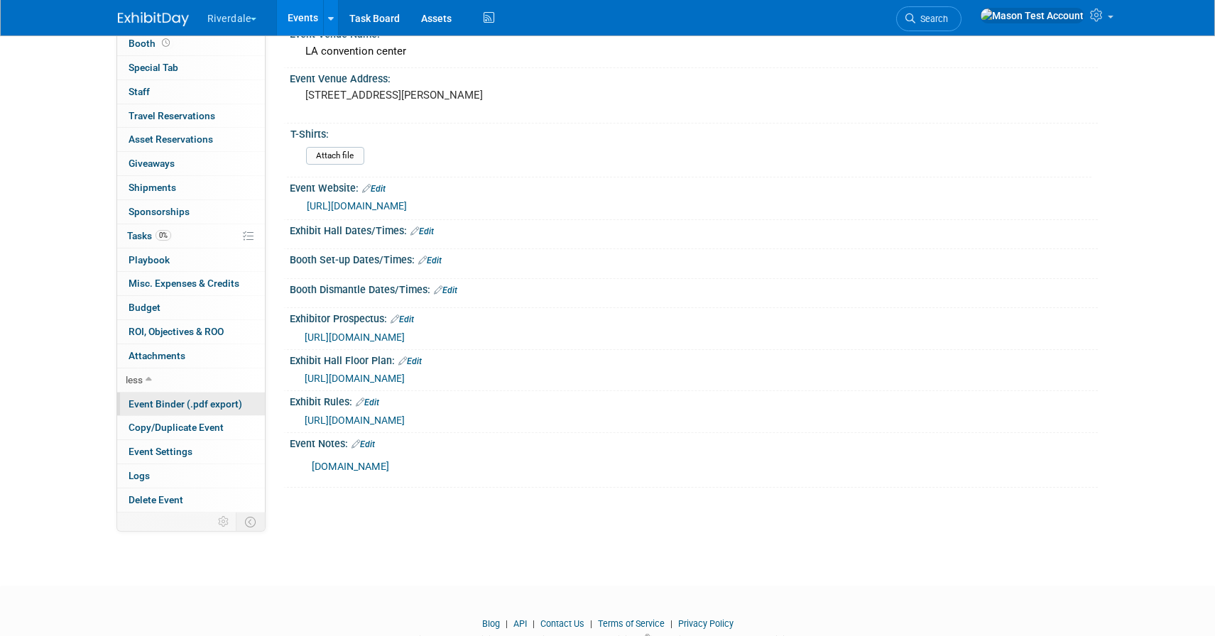
scroll to position [165, 0]
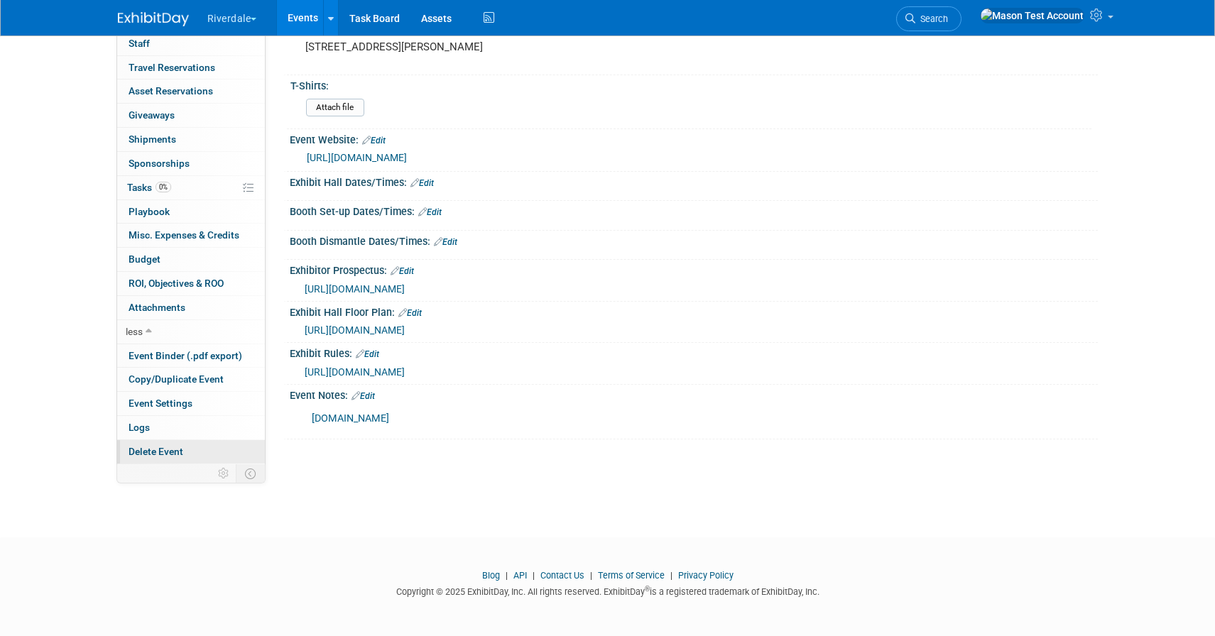
click at [161, 444] on link "Delete Event" at bounding box center [191, 451] width 148 height 23
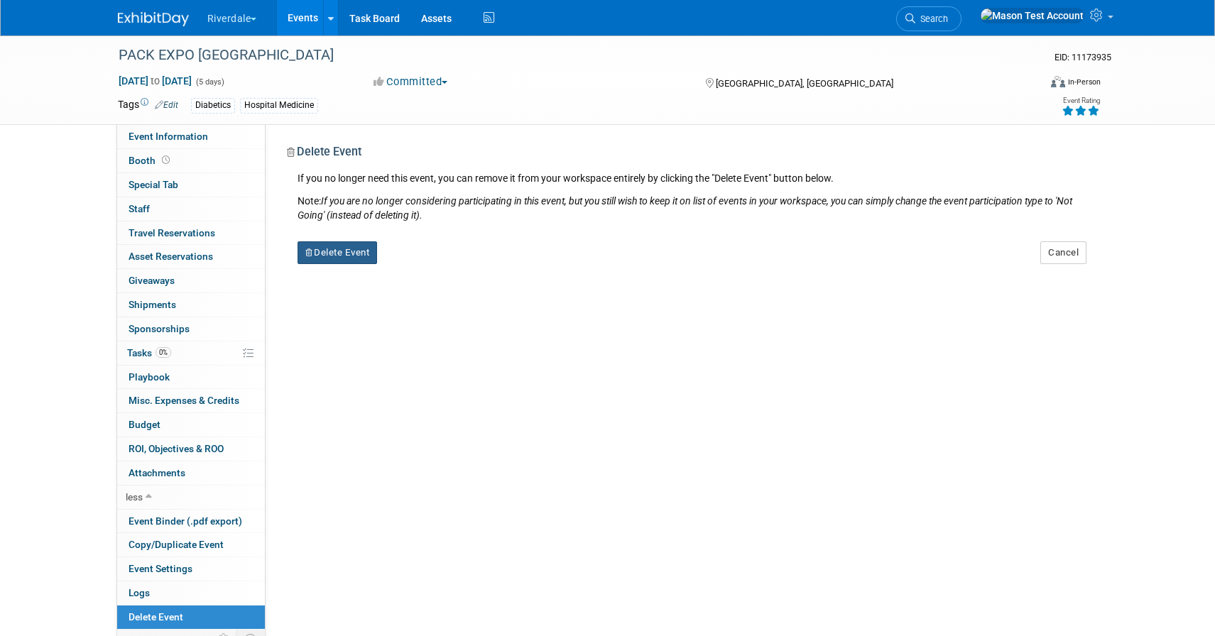
click at [335, 253] on button "Delete Event" at bounding box center [337, 252] width 80 height 23
click at [422, 257] on link "Yes" at bounding box center [426, 264] width 41 height 23
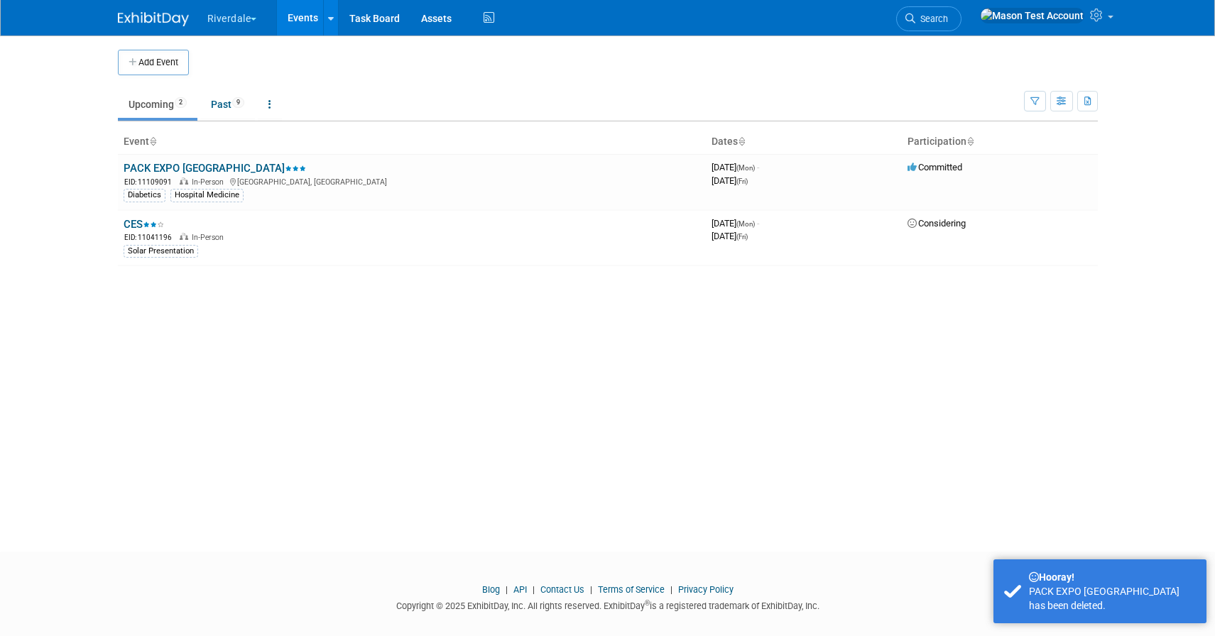
click at [256, 21] on button "Riverdale" at bounding box center [240, 15] width 69 height 31
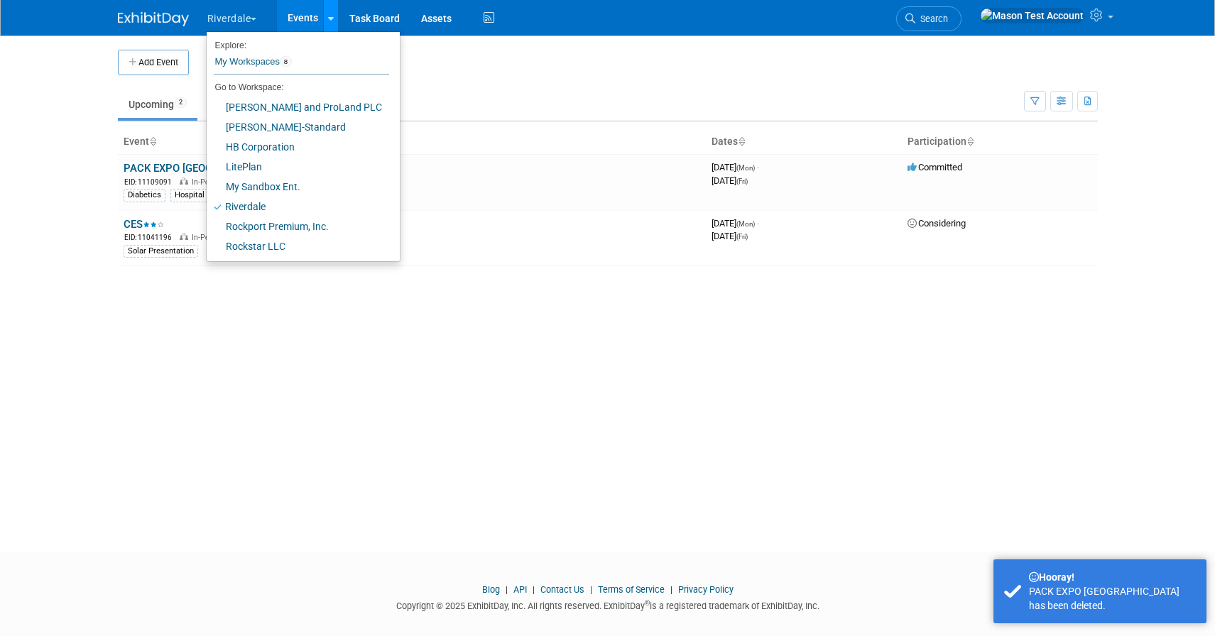
click at [334, 21] on icon at bounding box center [331, 18] width 6 height 9
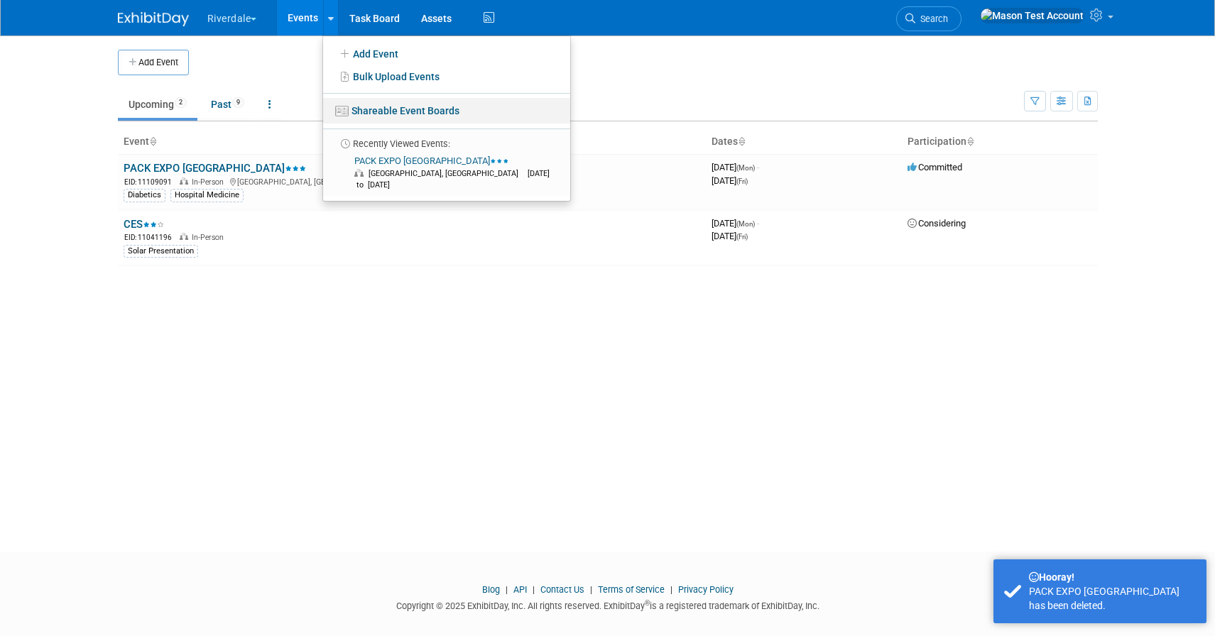
click at [374, 106] on link "Shareable Event Boards" at bounding box center [446, 111] width 247 height 26
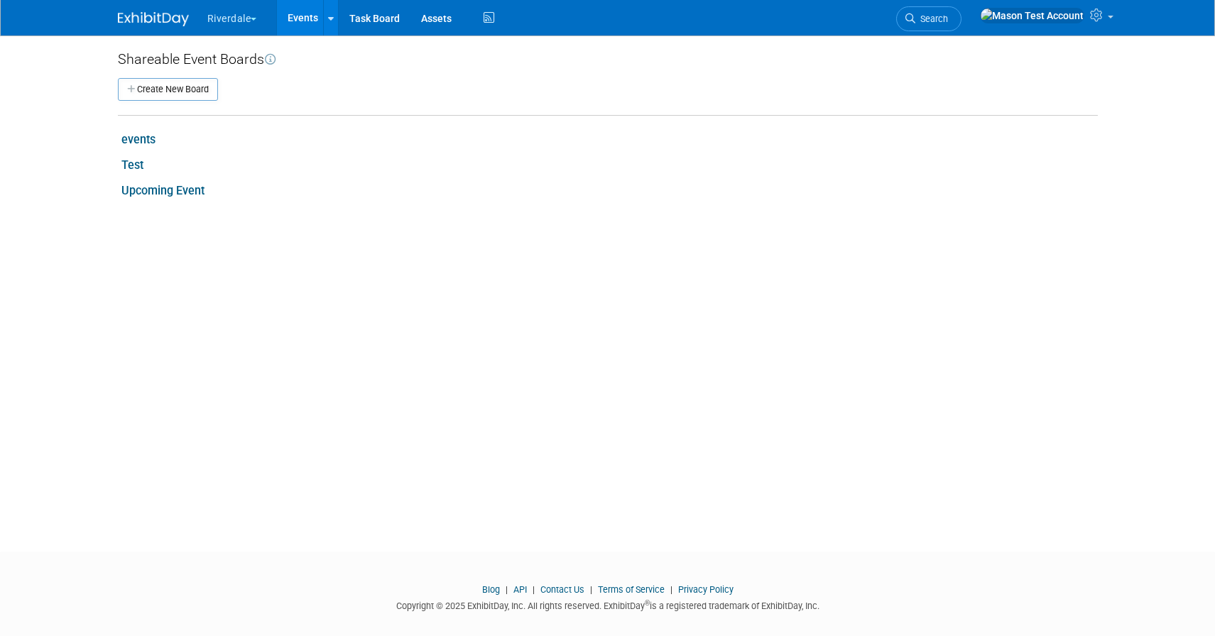
click at [146, 136] on link "events" at bounding box center [138, 139] width 34 height 13
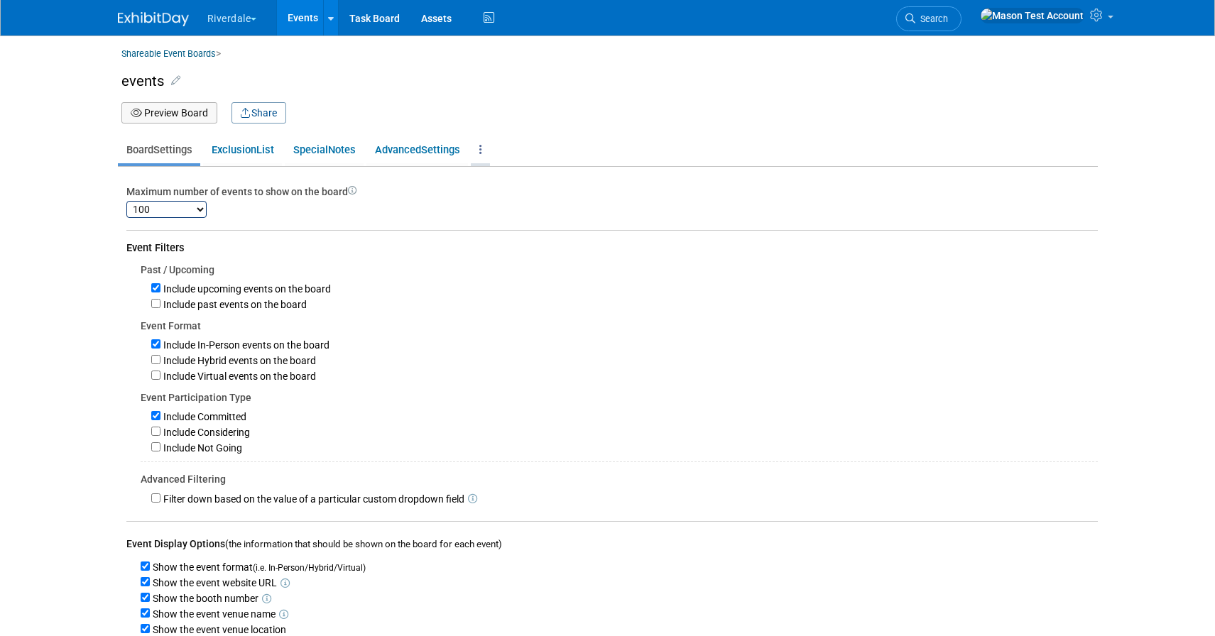
click at [483, 144] on link at bounding box center [480, 149] width 19 height 27
click at [508, 174] on link "Delete Board" at bounding box center [527, 178] width 112 height 20
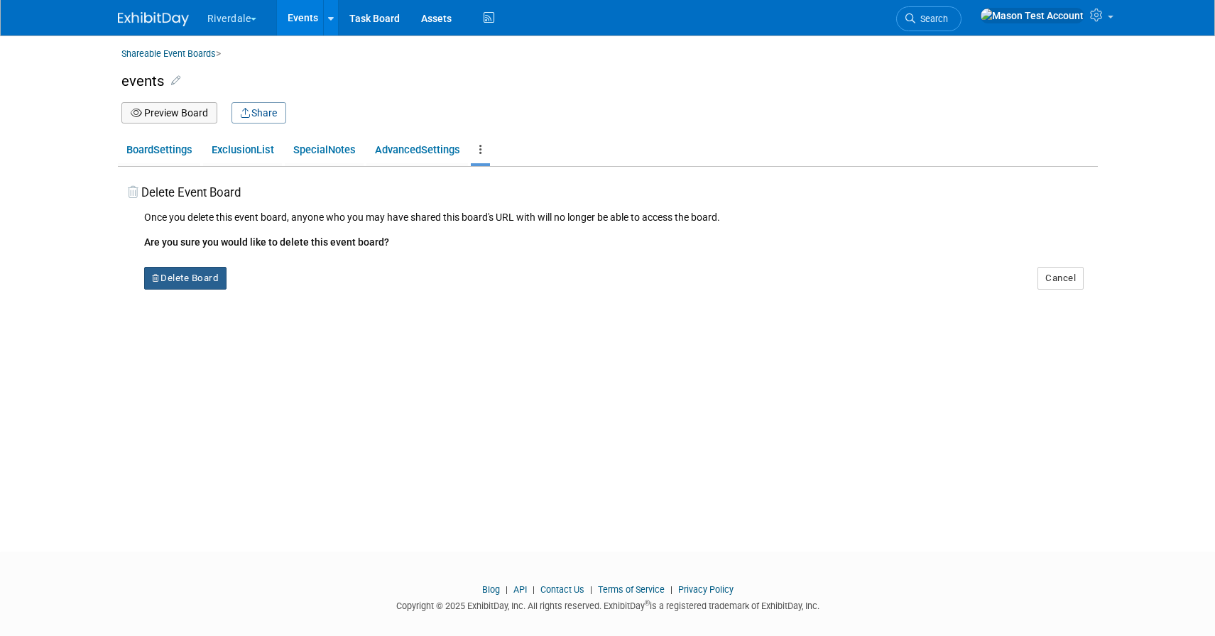
click at [211, 275] on button "Delete Board" at bounding box center [185, 278] width 83 height 23
click at [266, 286] on icon at bounding box center [265, 290] width 9 height 8
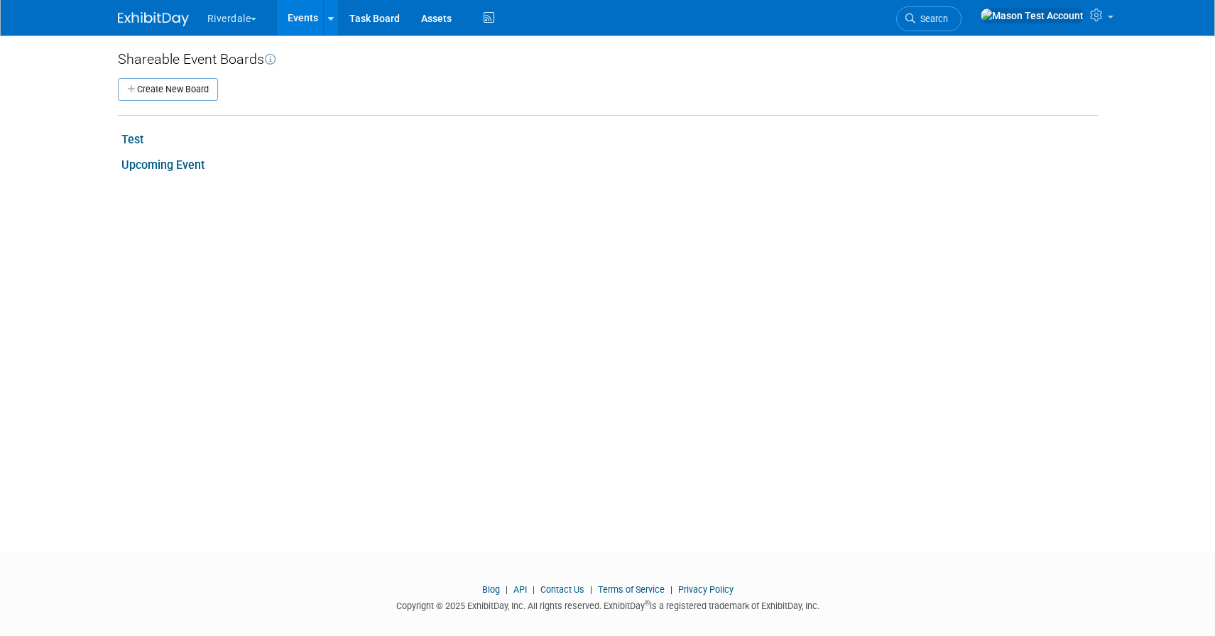
click at [136, 142] on link "Test" at bounding box center [132, 139] width 22 height 13
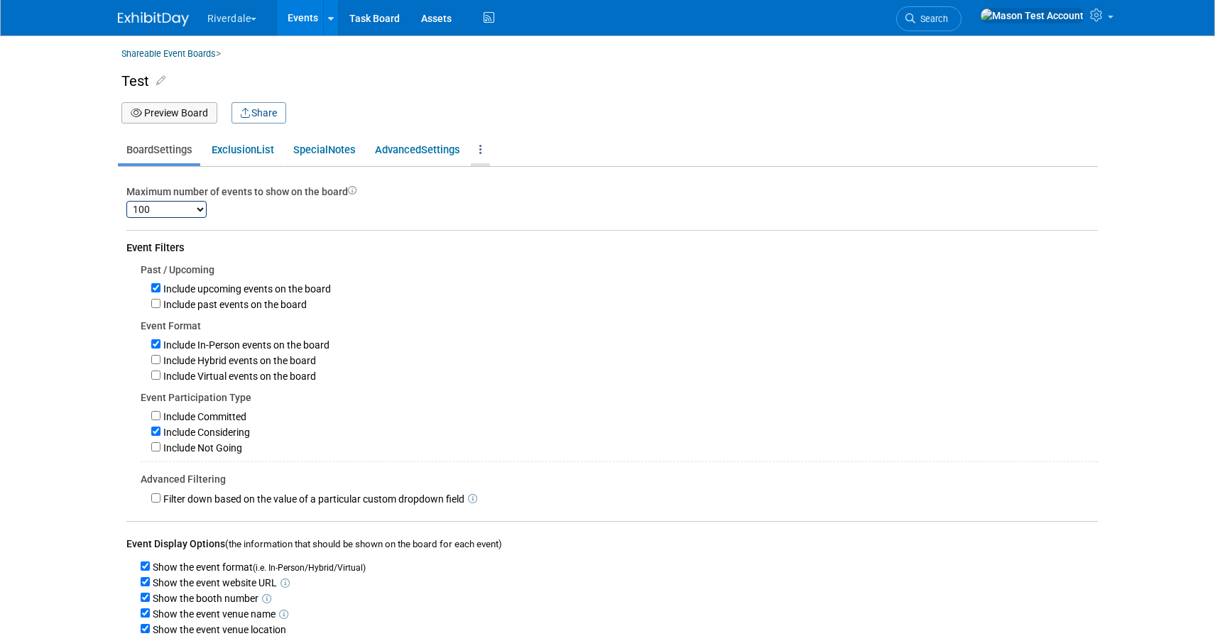
click at [483, 143] on link at bounding box center [480, 149] width 19 height 27
click at [519, 178] on link "Delete Board" at bounding box center [527, 178] width 112 height 20
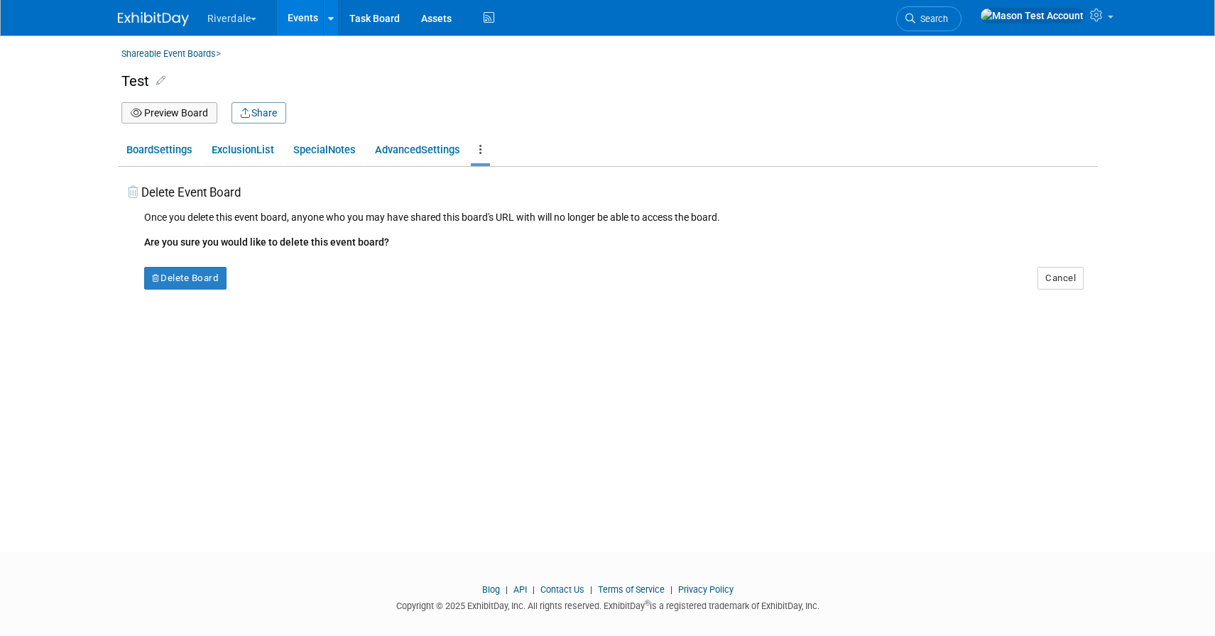
click at [177, 292] on div "Shareable Event Boards > Test Board Name Test X Preview Board Share Board Setti…" at bounding box center [607, 280] width 1001 height 491
click at [177, 279] on button "Delete Board" at bounding box center [185, 278] width 83 height 23
click at [269, 290] on link "Yes" at bounding box center [275, 289] width 41 height 23
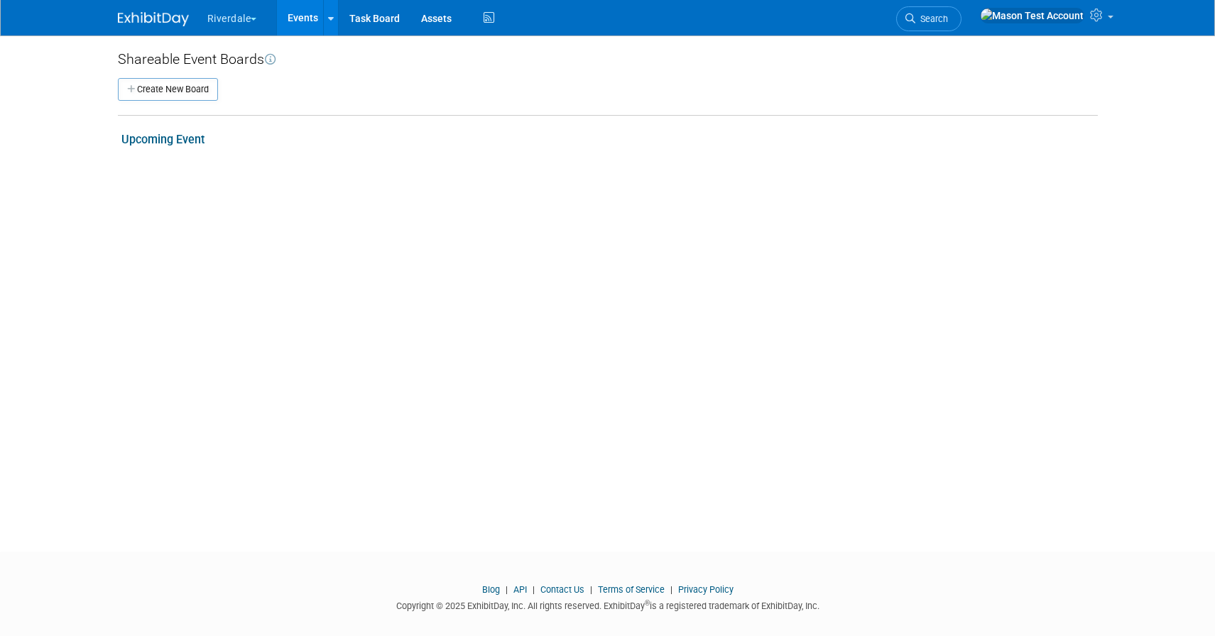
click at [182, 135] on link "Upcoming Event" at bounding box center [162, 139] width 83 height 13
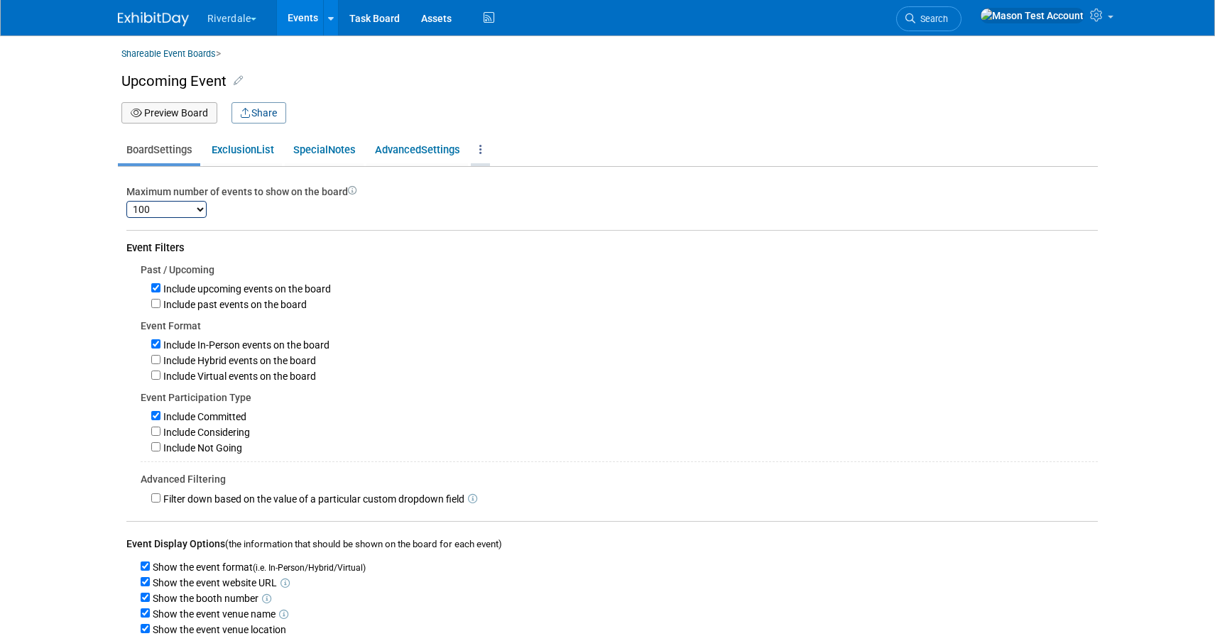
click at [490, 151] on link at bounding box center [480, 149] width 19 height 27
click at [515, 184] on link "Delete Board" at bounding box center [527, 178] width 112 height 20
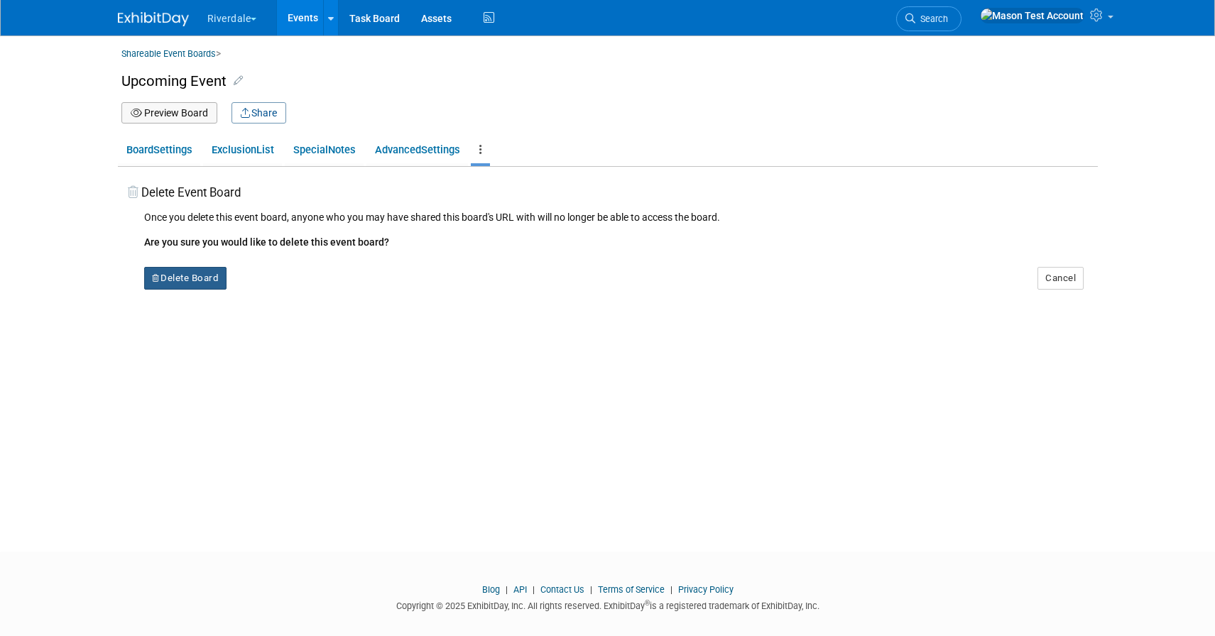
click at [174, 278] on button "Delete Board" at bounding box center [185, 278] width 83 height 23
click at [270, 291] on link "Yes" at bounding box center [275, 289] width 41 height 23
